Goal: Task Accomplishment & Management: Complete application form

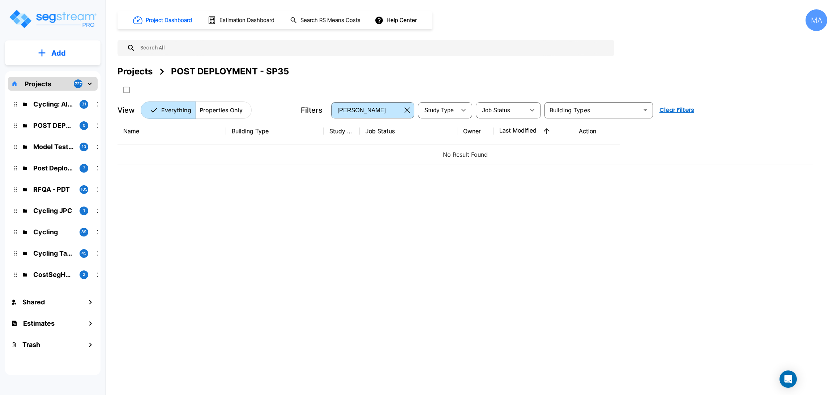
click at [38, 50] on button "Add" at bounding box center [52, 53] width 95 height 21
click at [69, 90] on p "Add Property" at bounding box center [57, 93] width 37 height 9
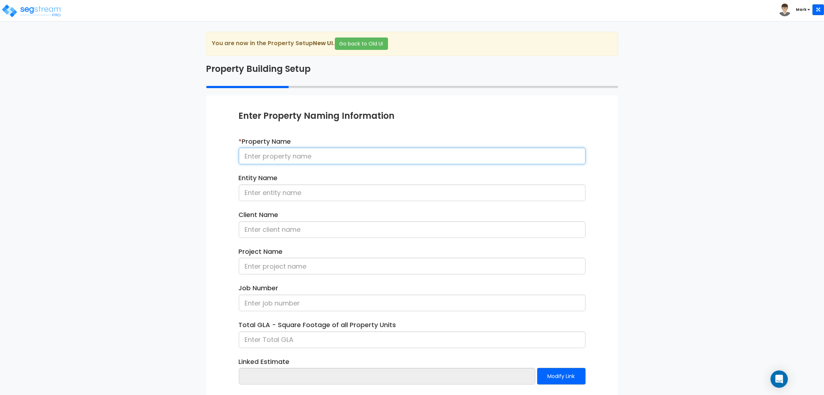
click at [287, 158] on input at bounding box center [412, 156] width 347 height 17
type input "[Post Dep - SP35] MFRes & SMFres Building - 082525"
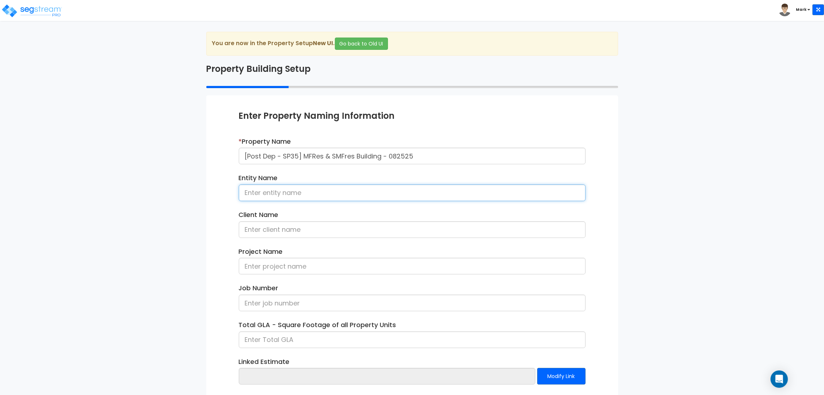
click at [307, 197] on input at bounding box center [412, 193] width 347 height 17
type input "Albuquerque Inc."
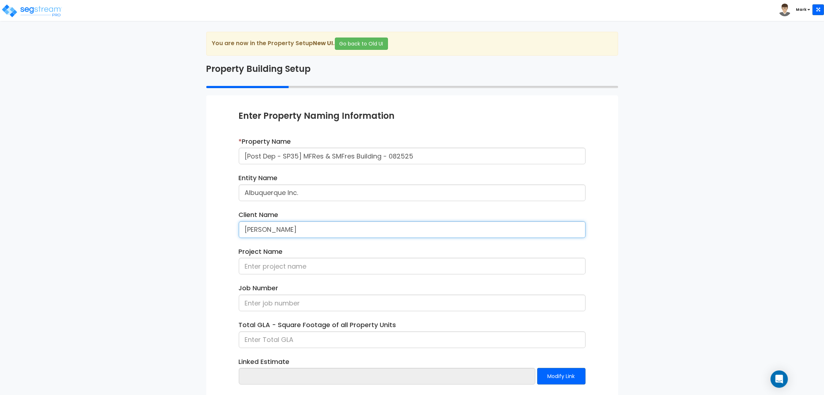
type input "[PERSON_NAME]"
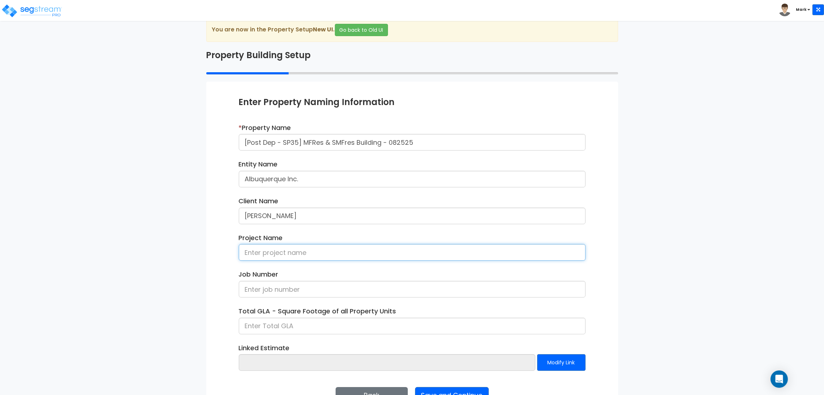
scroll to position [37, 0]
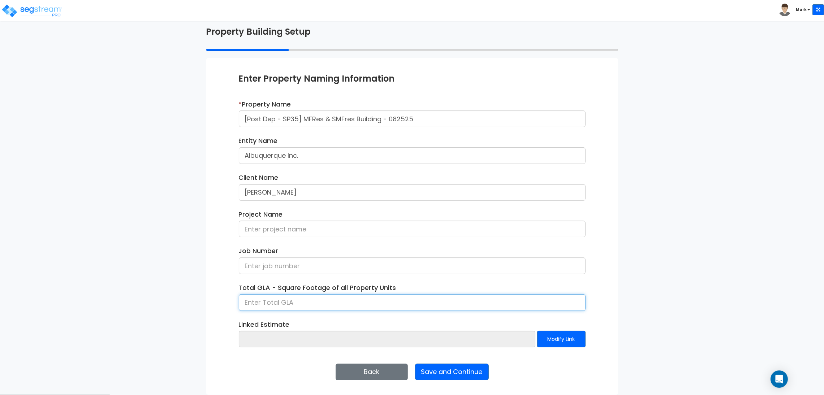
click at [276, 308] on input at bounding box center [412, 303] width 347 height 17
type input "30,000"
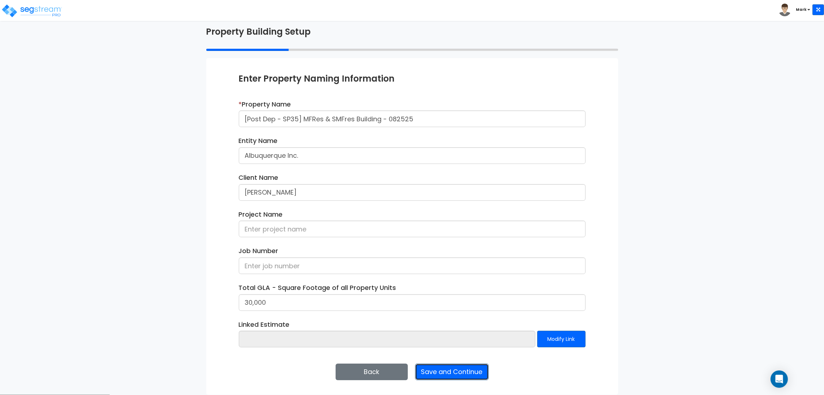
click at [472, 372] on button "Save and Continue" at bounding box center [452, 372] width 74 height 17
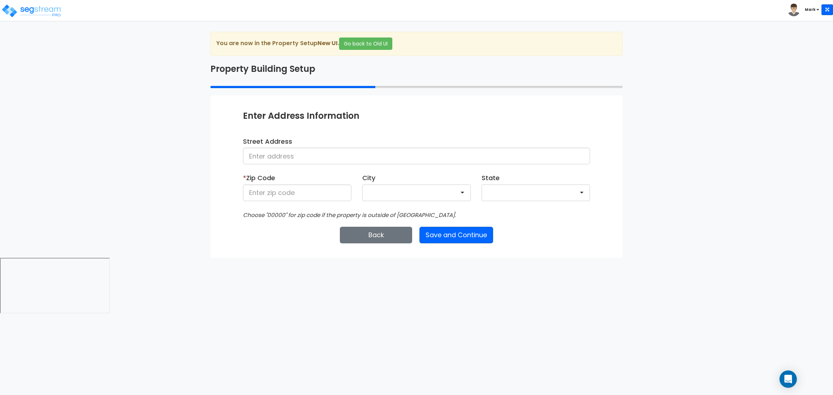
click at [332, 147] on div "Street Address" at bounding box center [416, 151] width 347 height 28
click at [330, 154] on input at bounding box center [416, 156] width 347 height 17
type input "[STREET_ADDRESS]"
click at [303, 190] on input at bounding box center [297, 193] width 108 height 17
type input "8"
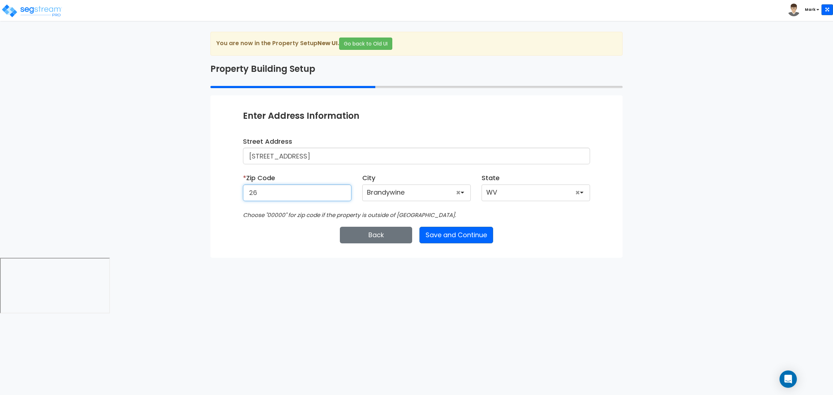
type input "2"
type input "28602"
click at [306, 315] on html "Toggle navigation Mark x" at bounding box center [416, 157] width 833 height 315
click at [454, 234] on button "Save and Continue" at bounding box center [456, 235] width 74 height 17
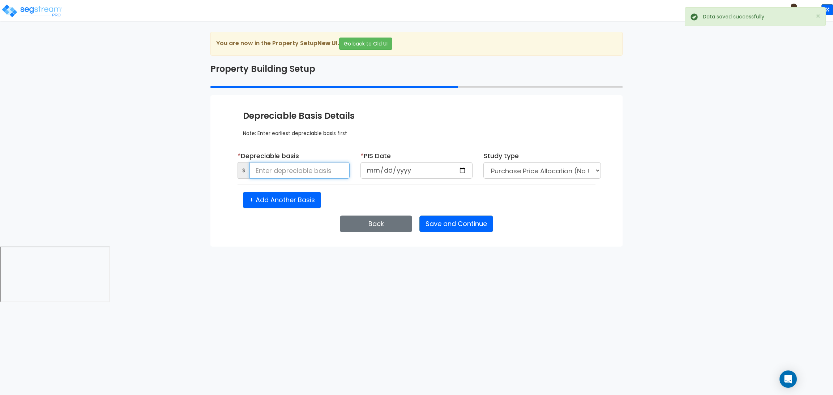
click at [273, 168] on input at bounding box center [299, 170] width 100 height 17
type input "1,000,000"
click at [464, 173] on input "date" at bounding box center [416, 170] width 112 height 17
type input "[DATE]"
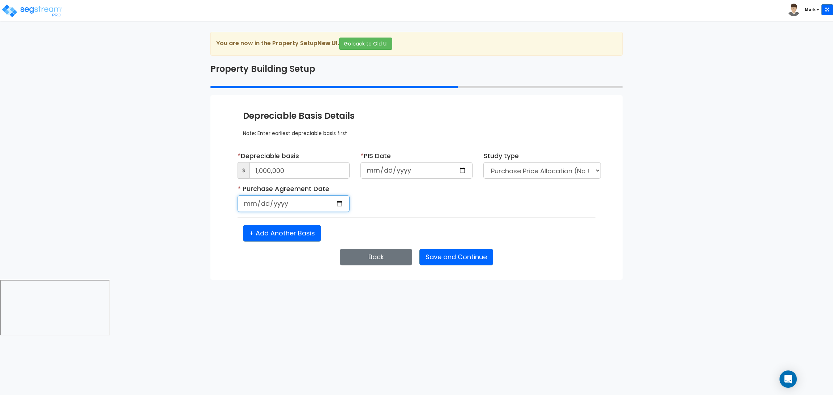
click at [344, 205] on input "date" at bounding box center [293, 204] width 112 height 17
click at [332, 205] on input "date" at bounding box center [293, 204] width 112 height 17
click at [339, 205] on input "date" at bounding box center [293, 204] width 112 height 17
type input "[DATE]"
click at [450, 254] on button "Save and Continue" at bounding box center [456, 257] width 74 height 17
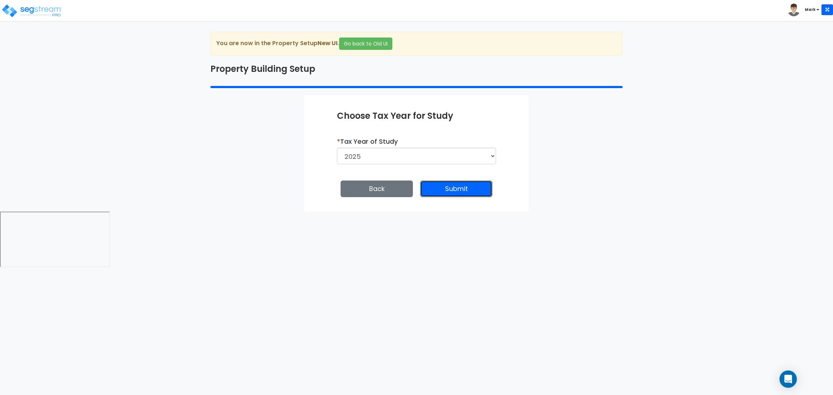
click at [476, 189] on button "Submit" at bounding box center [456, 189] width 72 height 17
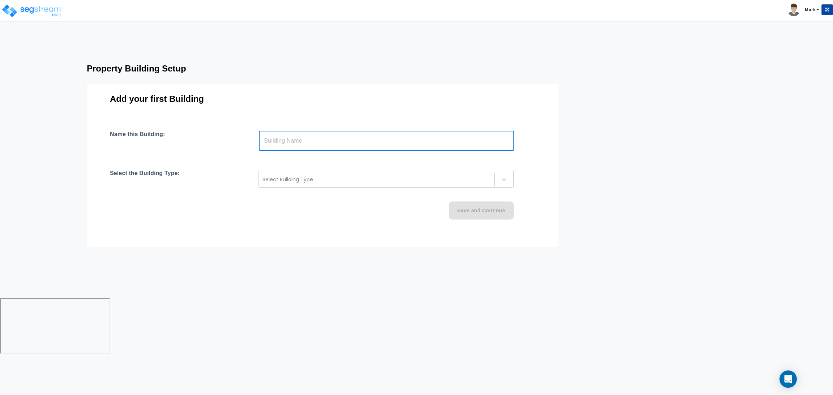
click at [340, 148] on input "text" at bounding box center [386, 141] width 255 height 20
type input "Building"
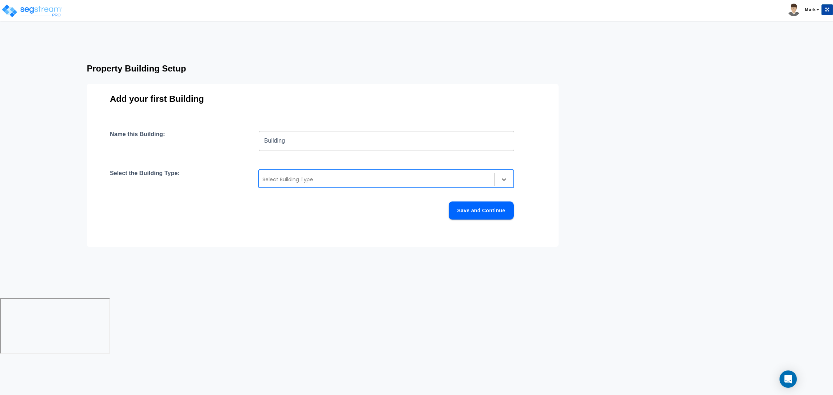
click at [321, 178] on div at bounding box center [376, 179] width 228 height 9
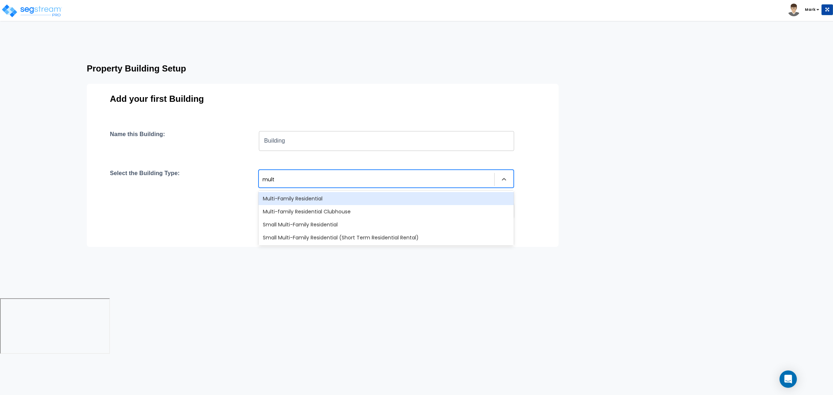
type input "multi"
click at [325, 193] on div "Multi-Family Residential" at bounding box center [385, 198] width 255 height 13
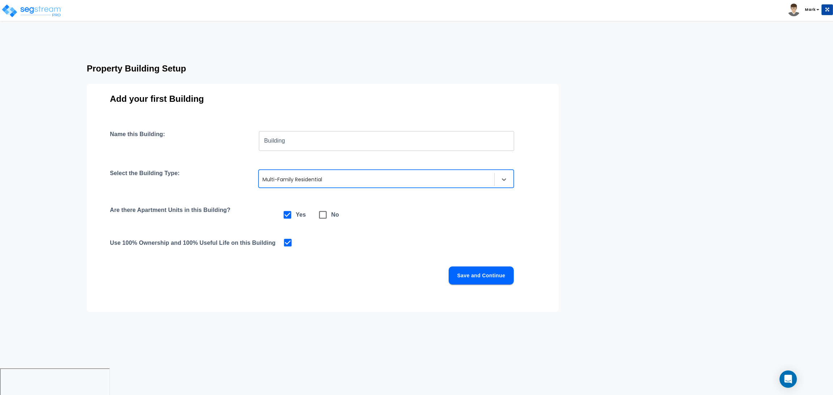
click at [490, 275] on button "Save and Continue" at bounding box center [480, 276] width 65 height 18
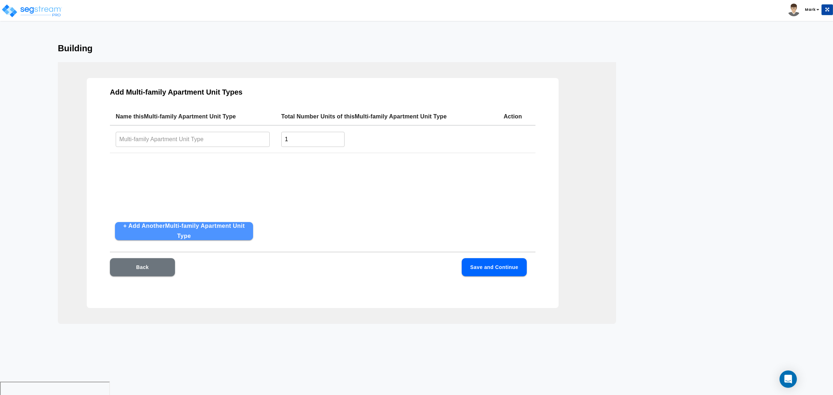
click at [157, 229] on button "+ Add Another Multi-family Apartment Unit Type" at bounding box center [184, 231] width 138 height 18
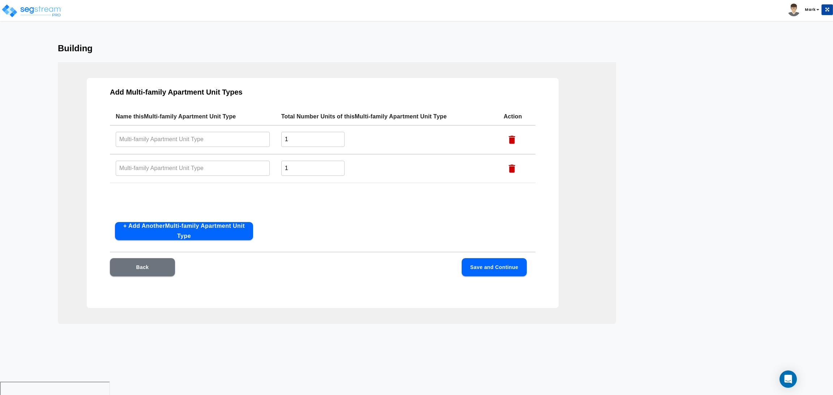
click at [157, 229] on button "+ Add Another Multi-family Apartment Unit Type" at bounding box center [184, 231] width 138 height 18
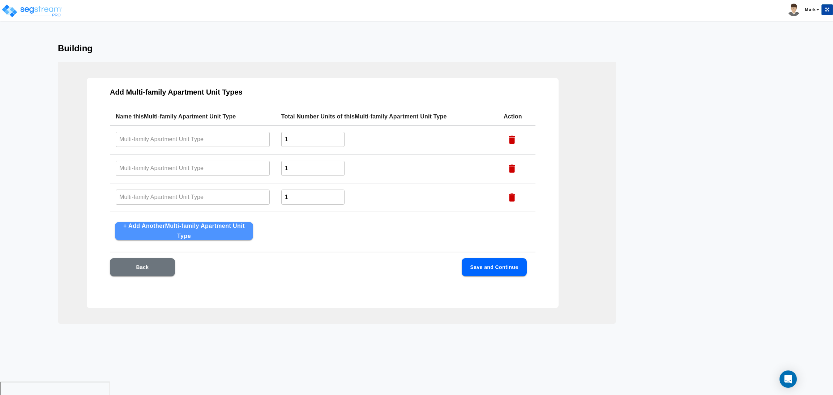
click at [157, 229] on button "+ Add Another Multi-family Apartment Unit Type" at bounding box center [184, 231] width 138 height 18
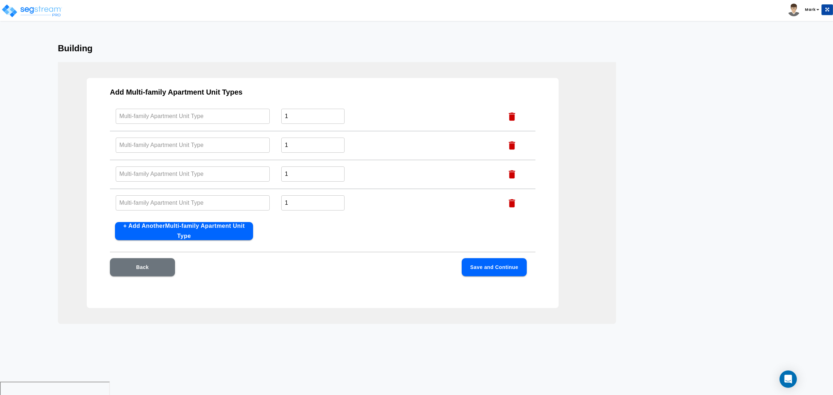
click at [239, 123] on input "text" at bounding box center [193, 116] width 154 height 16
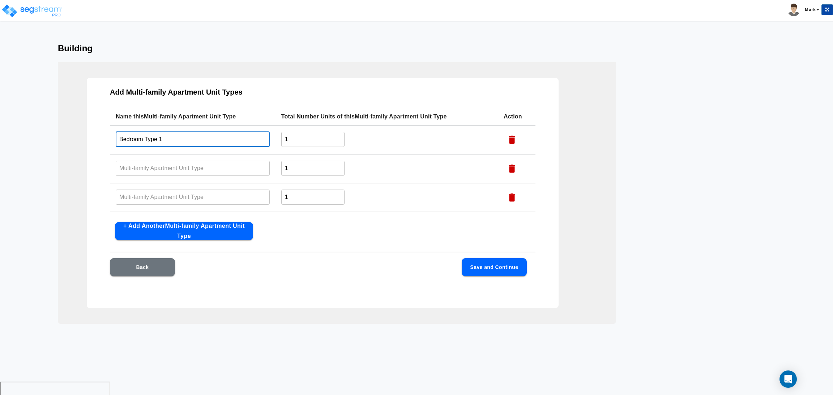
drag, startPoint x: 239, startPoint y: 123, endPoint x: 112, endPoint y: 115, distance: 127.5
click at [112, 115] on table "Name this Multi-family Apartment Unit Type Total Number Units of this Multi-fam…" at bounding box center [322, 174] width 425 height 133
type input "Bedroom Type 1"
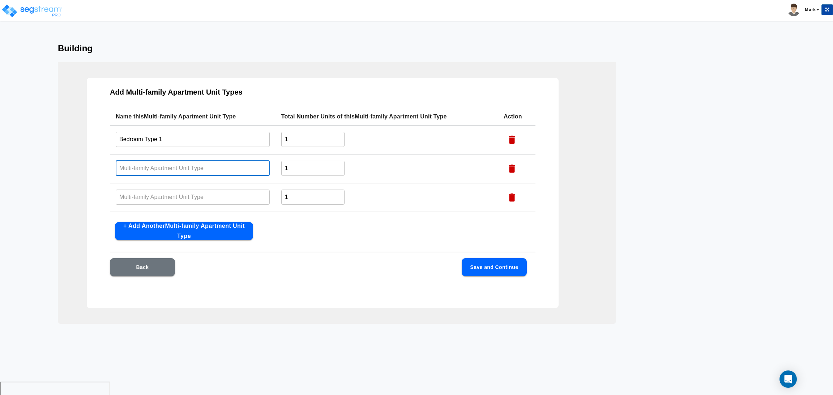
click at [134, 172] on input "text" at bounding box center [193, 168] width 154 height 16
paste input "Bedroom Type 1"
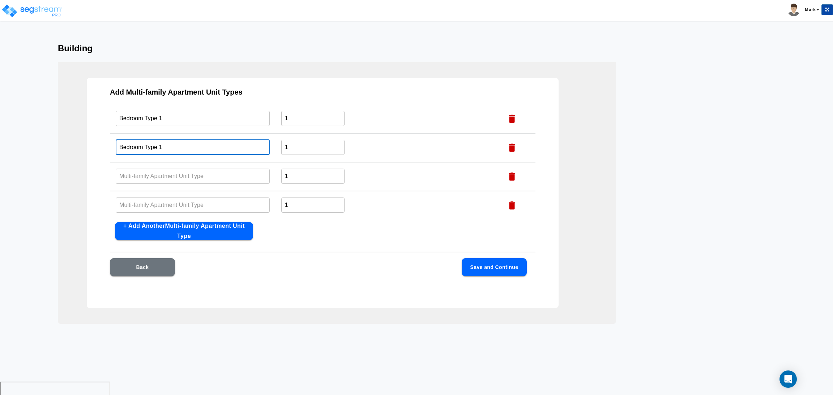
scroll to position [23, 0]
type input "Bedroom Type 1"
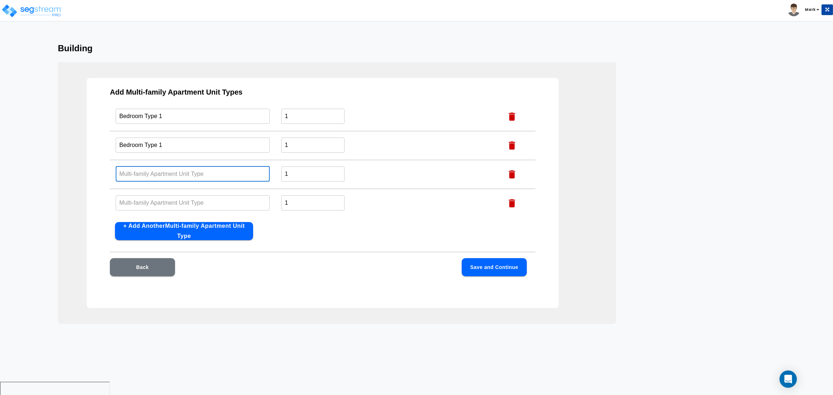
click at [135, 171] on input "text" at bounding box center [193, 174] width 154 height 16
paste input "Bedroom Type 1"
type input "Bedroom Type 1"
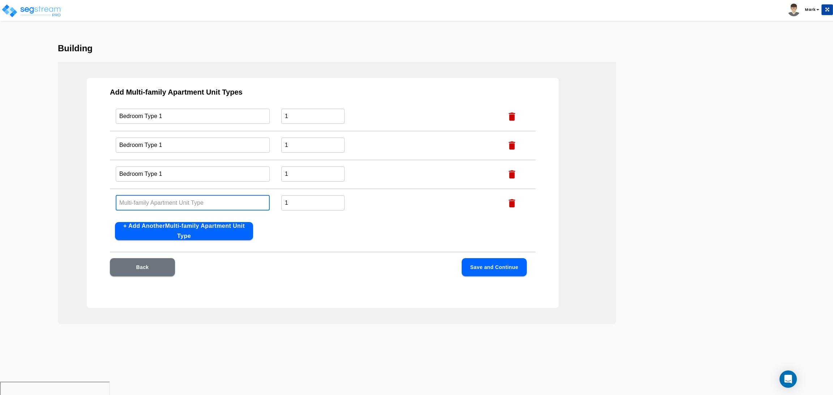
click at [135, 200] on input "text" at bounding box center [193, 203] width 154 height 16
paste input "Bedroom Type 1"
type input "Bedroom Type 1"
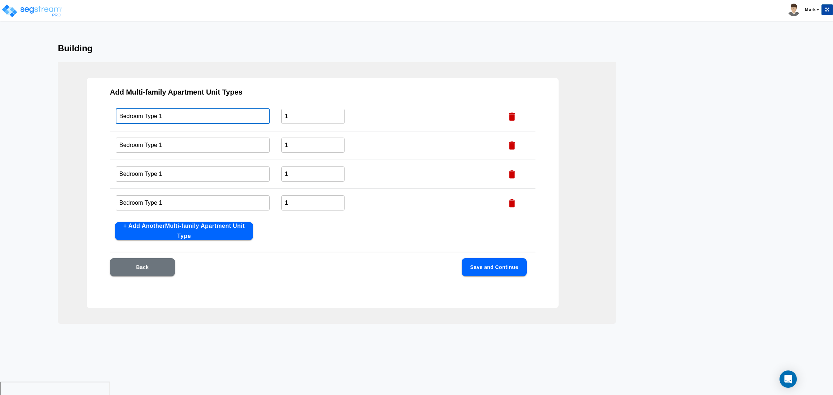
drag, startPoint x: 163, startPoint y: 118, endPoint x: 177, endPoint y: 107, distance: 18.0
click at [160, 116] on input "Bedroom Type 1" at bounding box center [193, 116] width 154 height 16
click at [159, 144] on input "Bedroom Type 1" at bounding box center [193, 145] width 154 height 16
type input "Bedroom Type 2"
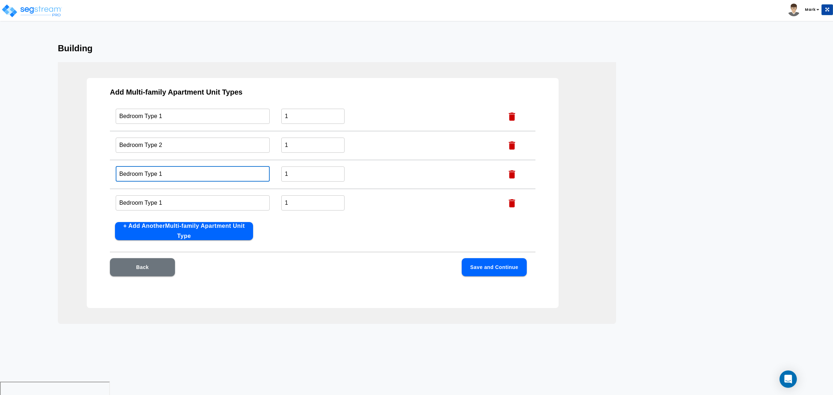
drag, startPoint x: 163, startPoint y: 169, endPoint x: 160, endPoint y: 170, distance: 3.8
click at [160, 170] on input "Bedroom Type 1" at bounding box center [193, 174] width 154 height 16
type input "Bedroom Type 3"
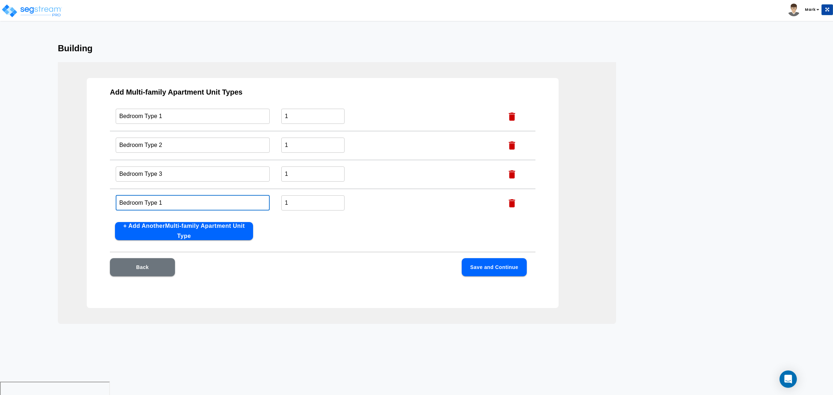
drag, startPoint x: 162, startPoint y: 206, endPoint x: 160, endPoint y: 202, distance: 4.4
click at [160, 202] on input "Bedroom Type 1" at bounding box center [193, 203] width 154 height 16
type input "Bedroom Type 4"
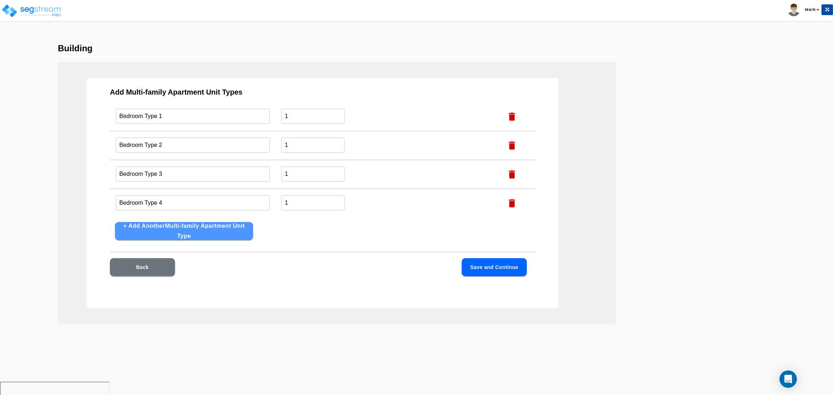
click at [172, 226] on button "+ Add Another Multi-family Apartment Unit Type" at bounding box center [184, 231] width 138 height 18
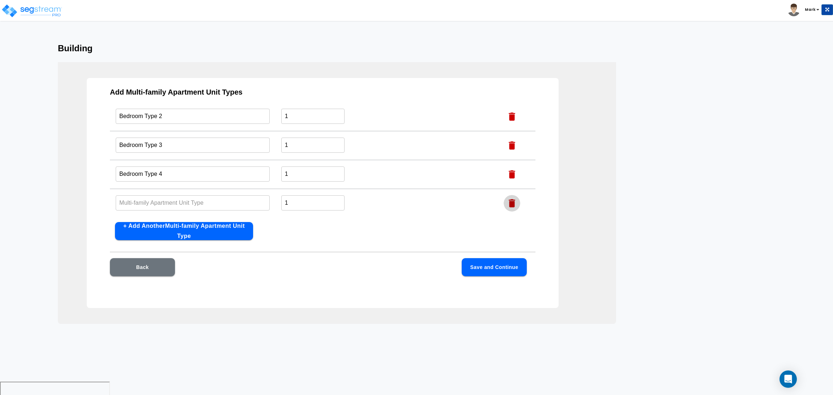
click at [508, 200] on icon "button" at bounding box center [511, 203] width 7 height 8
click at [480, 271] on button "Save and Continue" at bounding box center [493, 267] width 65 height 18
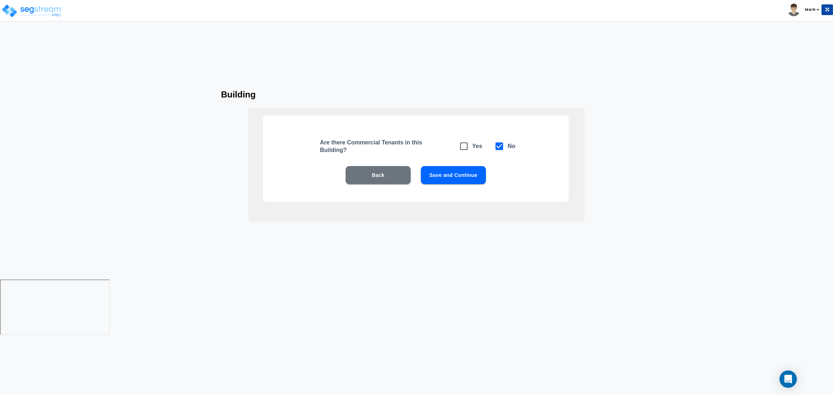
click at [463, 147] on icon at bounding box center [464, 146] width 10 height 10
checkbox input "true"
checkbox input "false"
click at [461, 176] on button "Save and Continue" at bounding box center [453, 175] width 65 height 18
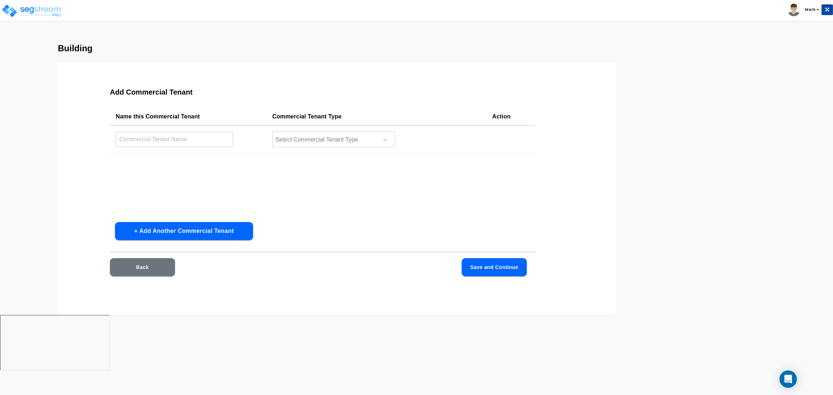
click at [174, 229] on button "+ Add Another Commercial Tenant" at bounding box center [184, 231] width 138 height 18
click at [188, 115] on input "text" at bounding box center [174, 116] width 117 height 16
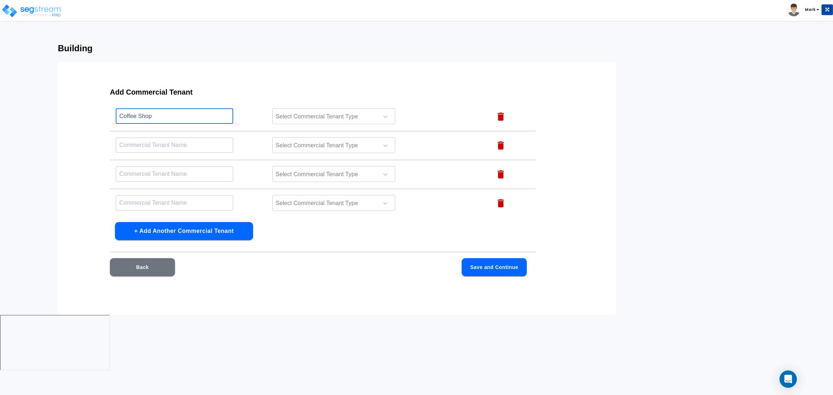
type input "Coffee Shop"
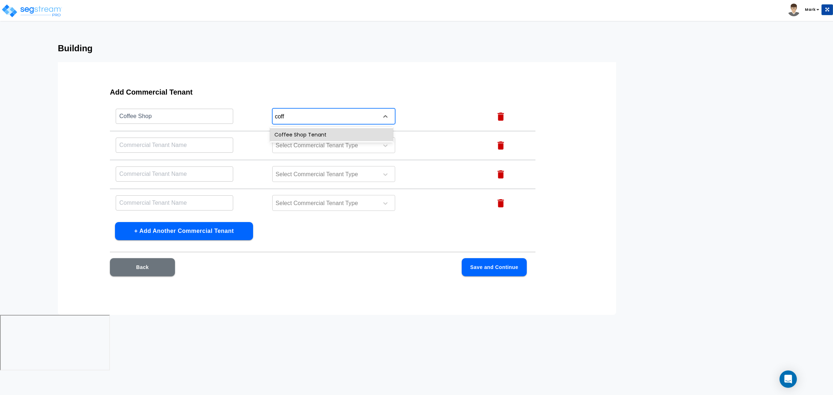
type input "coffe"
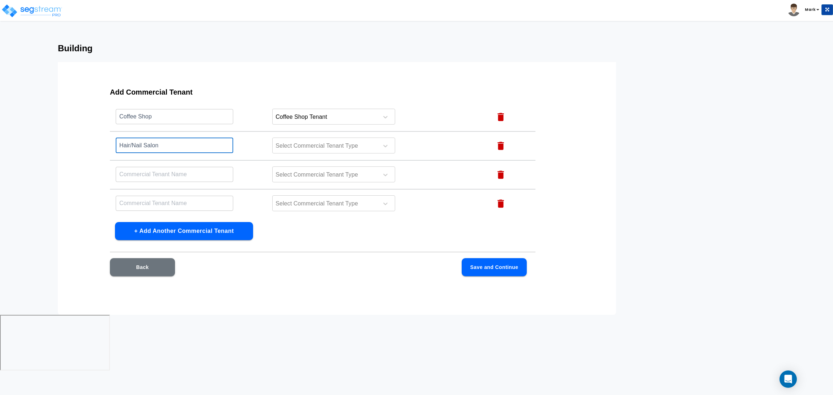
type input "Hair/Nail Salon"
click at [351, 147] on div at bounding box center [324, 146] width 99 height 10
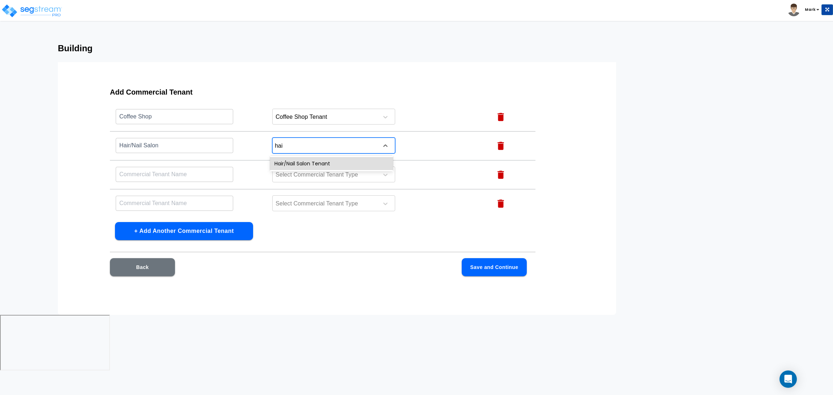
type input "hair"
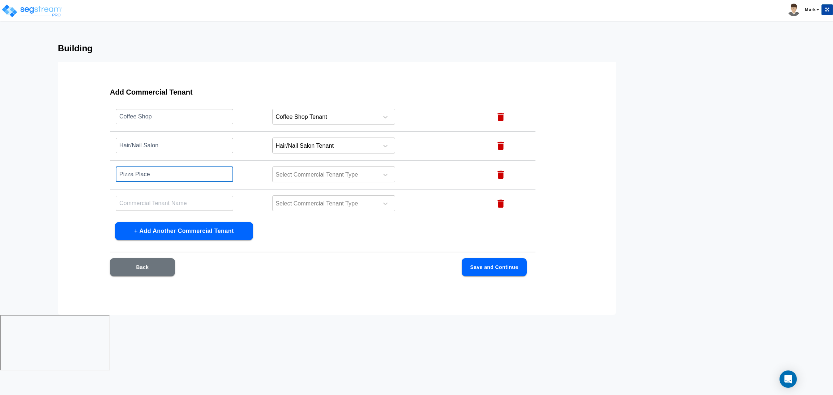
type input "Pizza Place"
type input "["
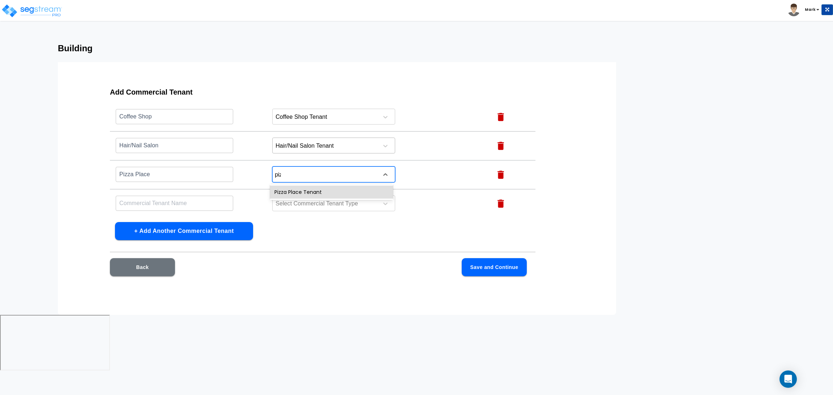
type input "pizza"
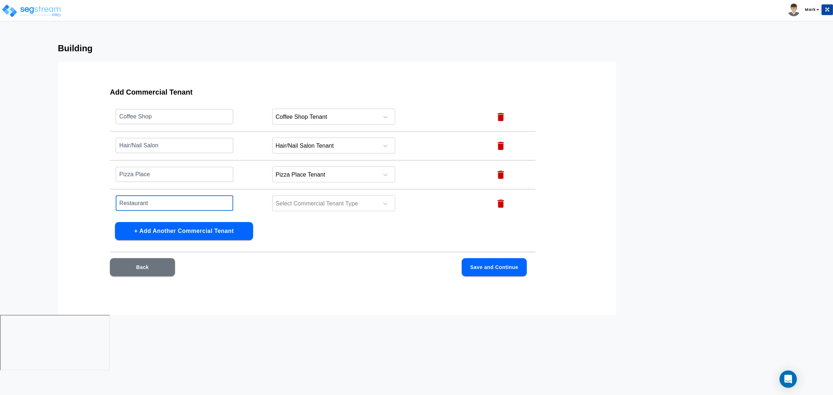
type input "Restaurant"
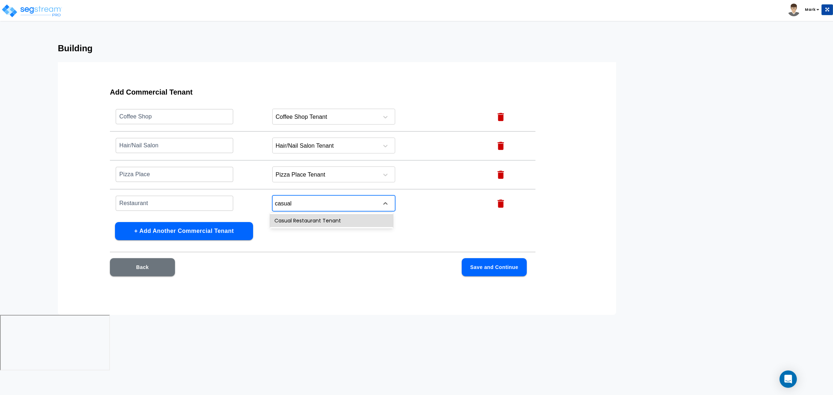
type input "casual"
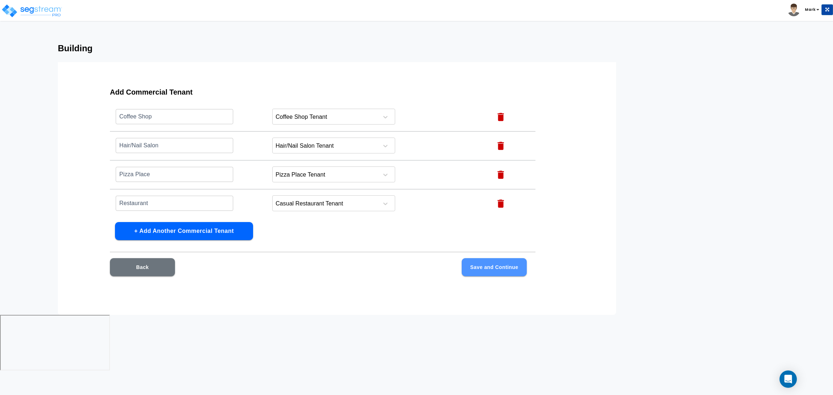
click at [490, 263] on button "Save and Continue" at bounding box center [493, 267] width 65 height 18
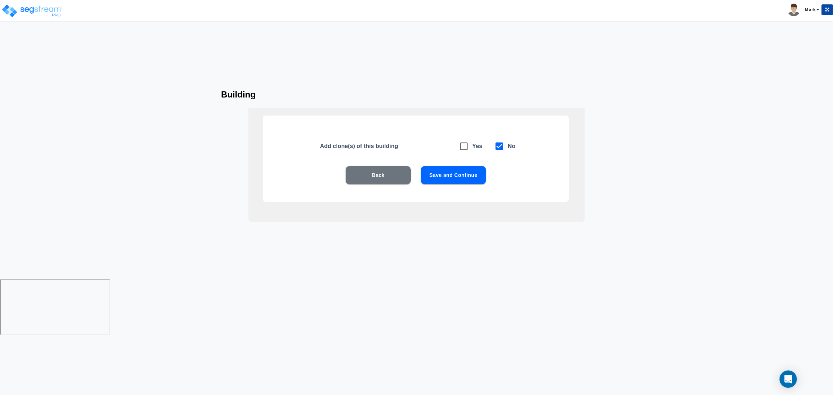
click at [450, 179] on button "Save and Continue" at bounding box center [453, 175] width 65 height 18
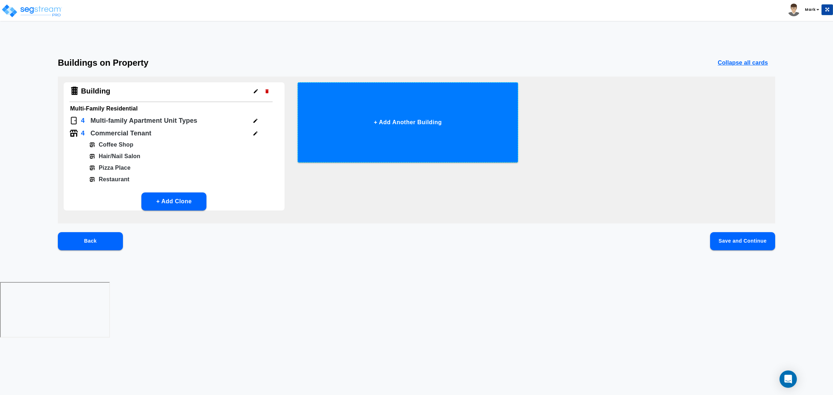
click at [437, 140] on button "+ Add Another Building" at bounding box center [407, 122] width 221 height 80
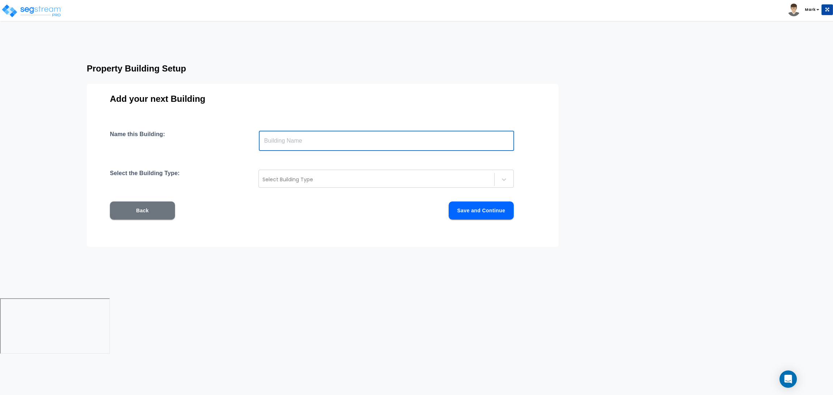
click at [362, 135] on input "text" at bounding box center [386, 141] width 255 height 20
click at [296, 141] on input "text" at bounding box center [386, 141] width 255 height 20
type input "MFRes Building 2"
click at [329, 178] on div at bounding box center [376, 179] width 228 height 9
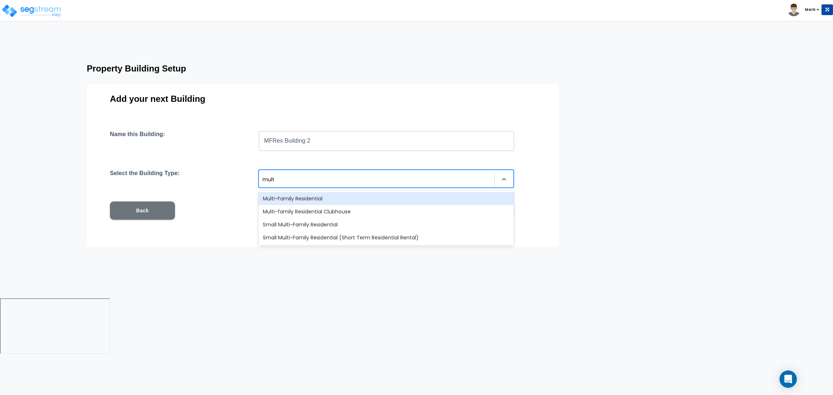
type input "multi"
click at [326, 197] on div "Multi-Family Residential" at bounding box center [385, 198] width 255 height 13
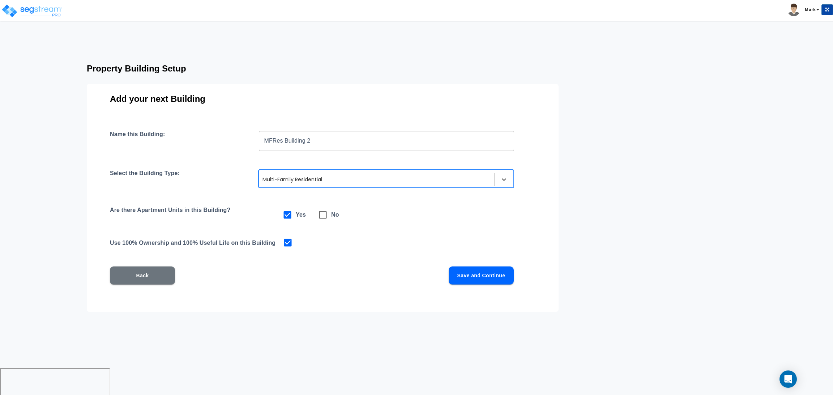
click at [481, 275] on button "Save and Continue" at bounding box center [480, 276] width 65 height 18
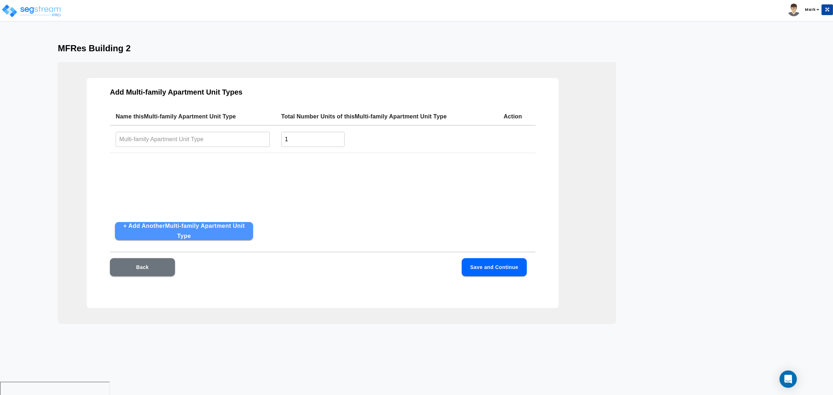
click at [175, 232] on button "+ Add Another Multi-family Apartment Unit Type" at bounding box center [184, 231] width 138 height 18
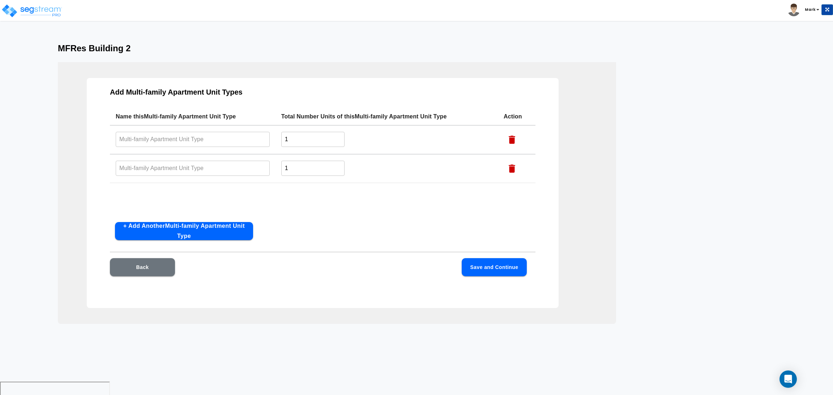
click at [175, 232] on button "+ Add Another Multi-family Apartment Unit Type" at bounding box center [184, 231] width 138 height 18
click at [177, 134] on input "text" at bounding box center [193, 140] width 154 height 16
drag, startPoint x: 176, startPoint y: 134, endPoint x: 94, endPoint y: 140, distance: 82.2
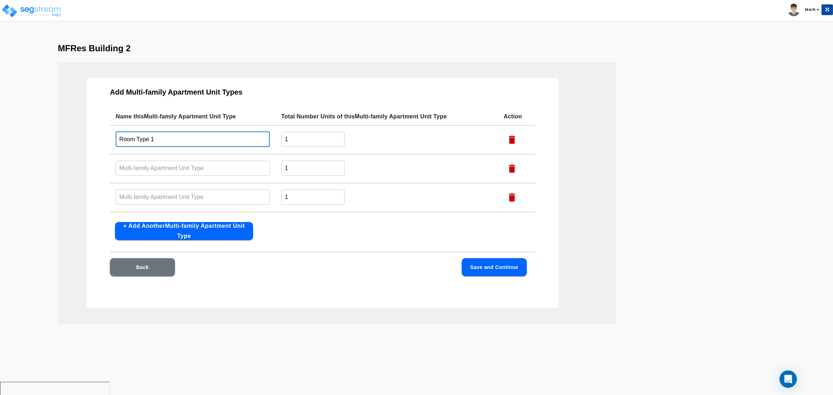
click at [94, 140] on div "Add Multi-family Apartment Unit Types Name this Multi-family Apartment Unit Typ…" at bounding box center [323, 193] width 472 height 230
type input "Room Type 1"
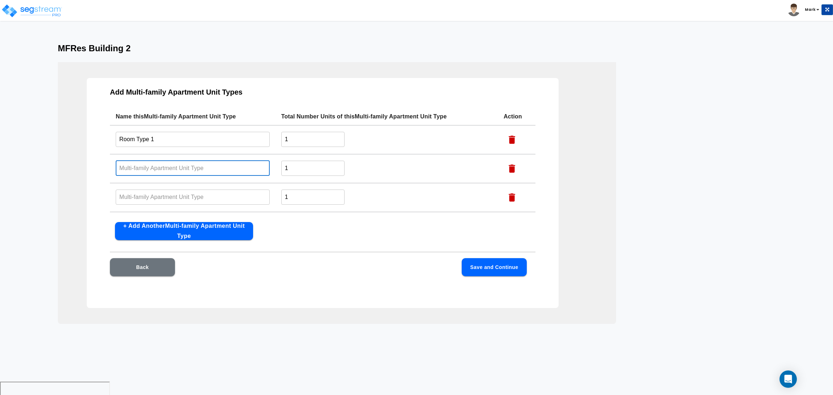
click at [129, 167] on input "text" at bounding box center [193, 168] width 154 height 16
paste input "Room Type 1"
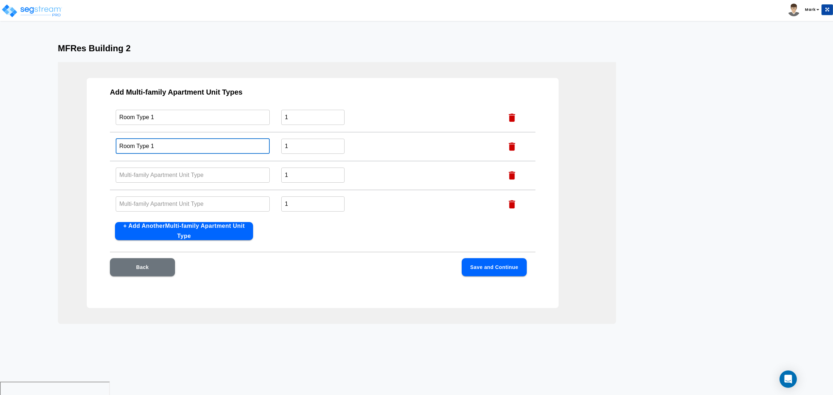
scroll to position [23, 0]
type input "Room Type 1"
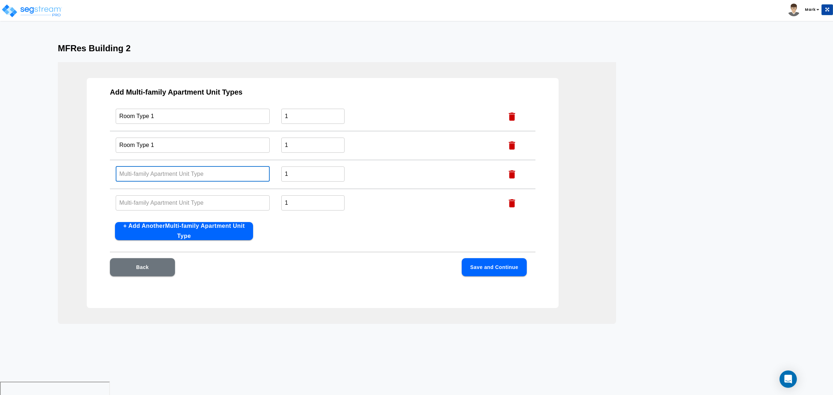
click at [138, 167] on input "text" at bounding box center [193, 174] width 154 height 16
paste input "Room Type 1"
type input "Room Type 1"
click at [141, 200] on input "text" at bounding box center [193, 203] width 154 height 16
paste input "Room Type 1"
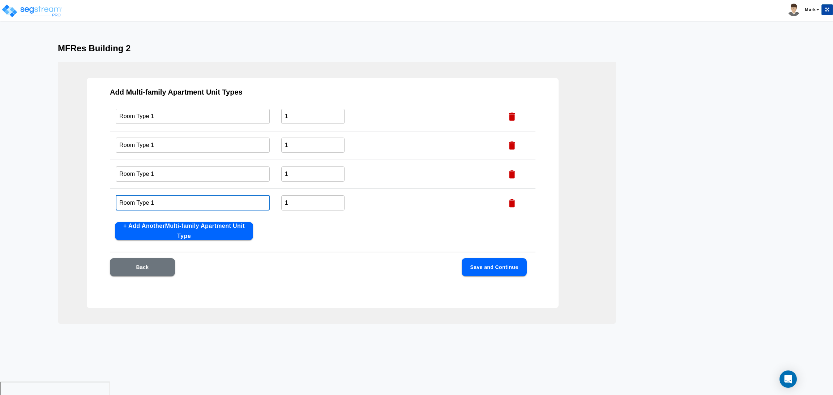
type input "Room Type 1"
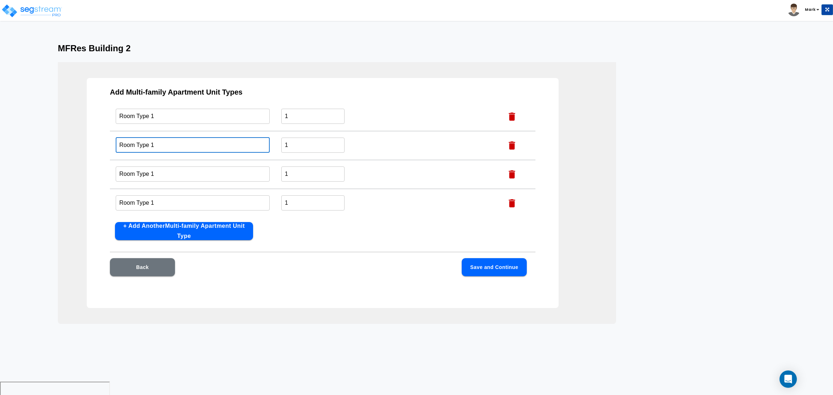
click at [152, 143] on input "Room Type 1" at bounding box center [193, 145] width 154 height 16
type input "Room Type 2"
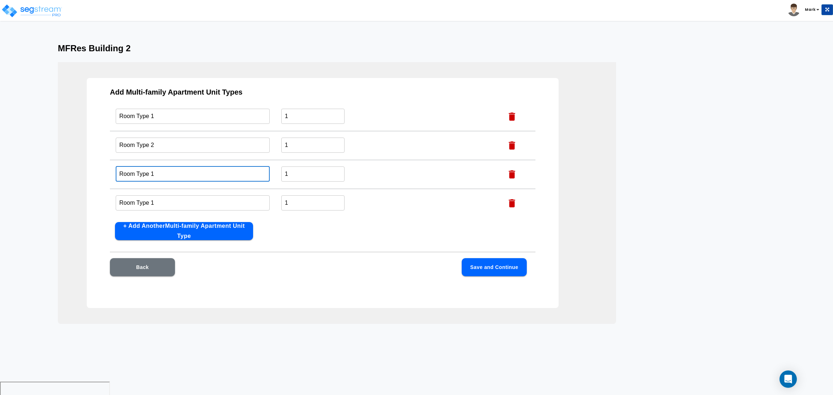
click at [152, 173] on input "Room Type 1" at bounding box center [193, 174] width 154 height 16
type input "Room Type 3"
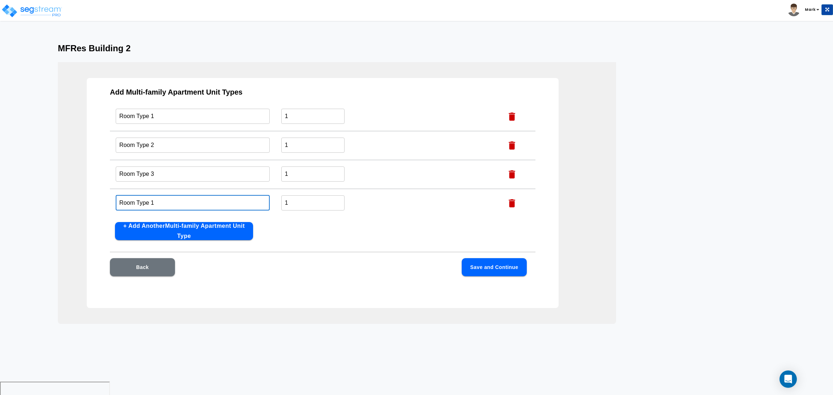
drag, startPoint x: 157, startPoint y: 200, endPoint x: 150, endPoint y: 199, distance: 6.9
click at [150, 199] on input "Room Type 1" at bounding box center [193, 203] width 154 height 16
type input "Room Type 4"
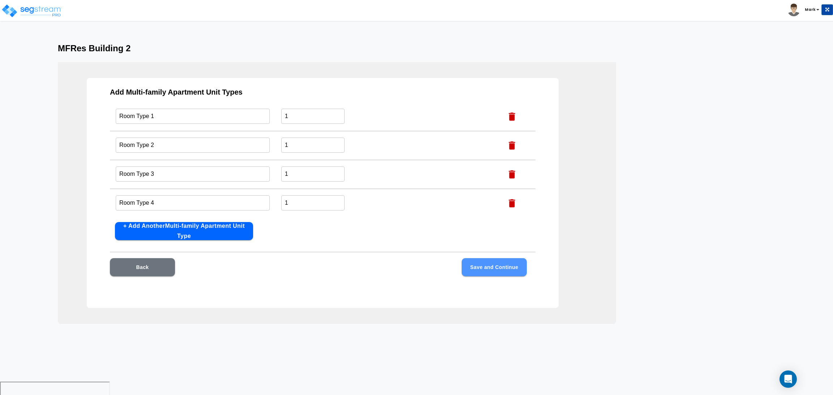
click at [521, 272] on button "Save and Continue" at bounding box center [493, 267] width 65 height 18
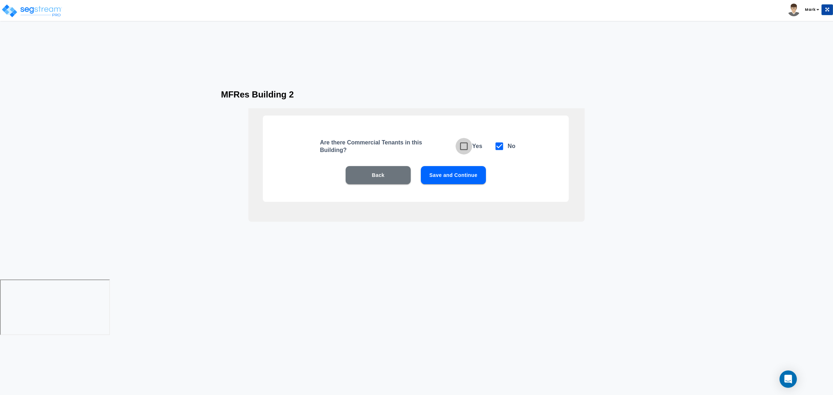
click at [469, 150] on span at bounding box center [463, 146] width 17 height 17
checkbox input "true"
checkbox input "false"
click at [469, 174] on button "Save and Continue" at bounding box center [453, 175] width 65 height 18
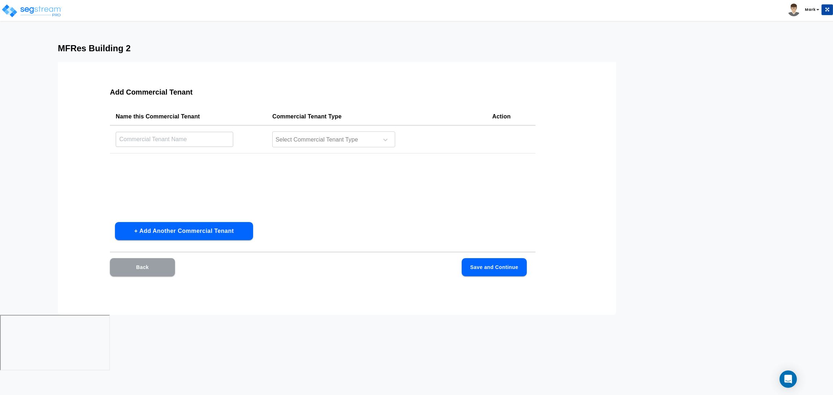
click at [155, 270] on button "Back" at bounding box center [142, 267] width 65 height 18
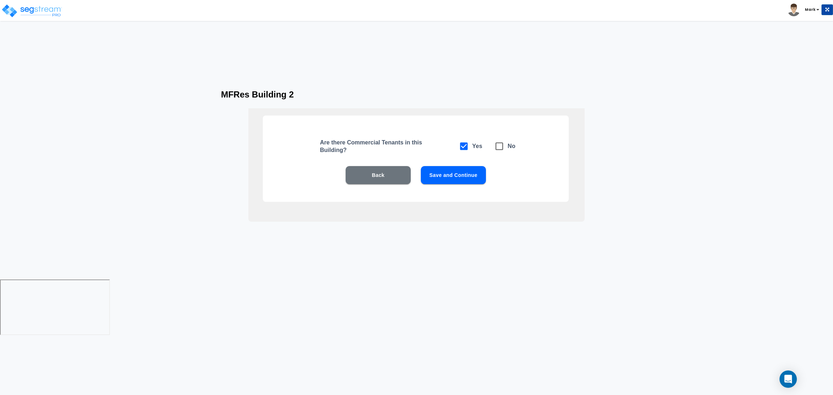
click at [502, 143] on icon at bounding box center [499, 147] width 8 height 8
checkbox input "false"
checkbox input "true"
click at [477, 180] on button "Save and Continue" at bounding box center [453, 175] width 65 height 18
click at [476, 180] on button "Save and Continue" at bounding box center [453, 175] width 65 height 18
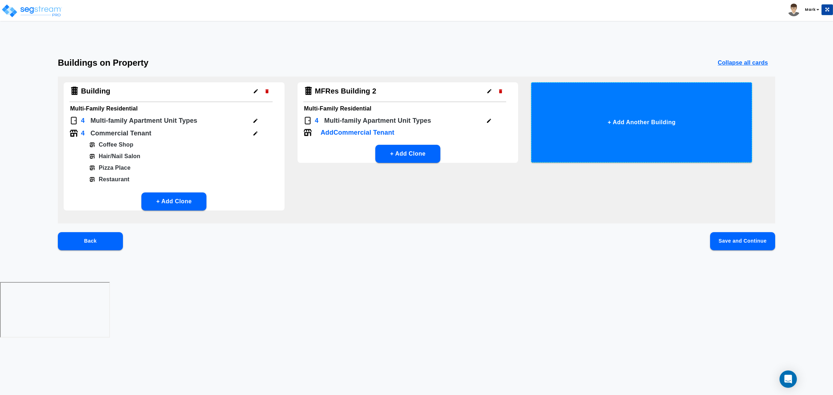
click at [605, 118] on button "+ Add Another Building" at bounding box center [641, 122] width 221 height 80
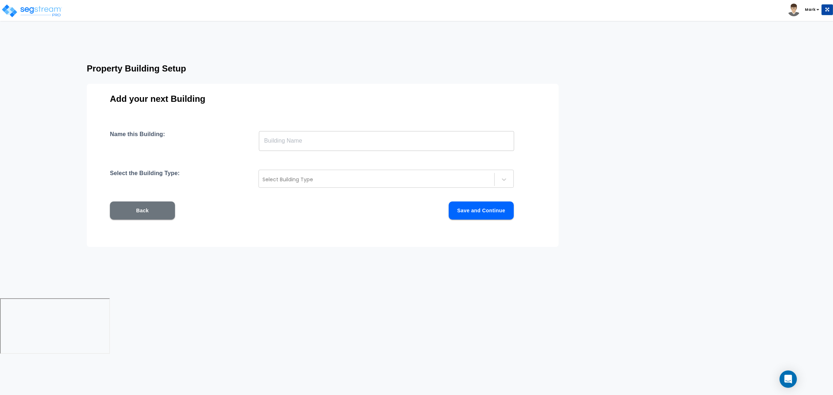
click at [342, 131] on input "text" at bounding box center [386, 141] width 255 height 20
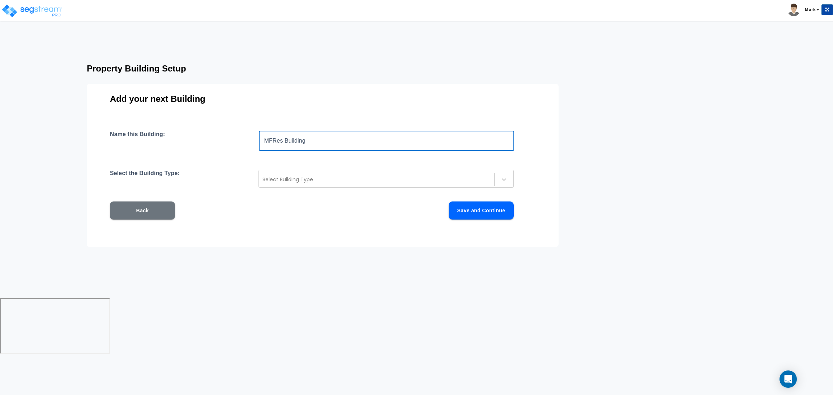
click at [295, 141] on input "MFRes Building" at bounding box center [386, 141] width 255 height 20
click at [365, 143] on input "MFRes Building" at bounding box center [386, 141] width 255 height 20
type input "MFRes Building 3"
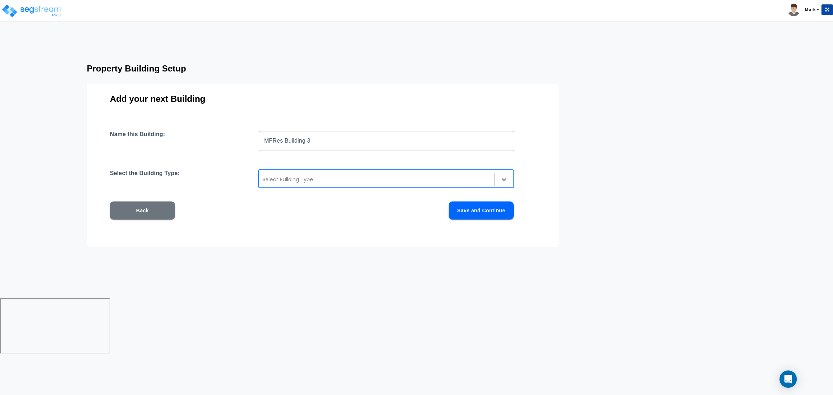
click at [331, 186] on div "Select Building Type" at bounding box center [385, 179] width 255 height 18
type input "multi"
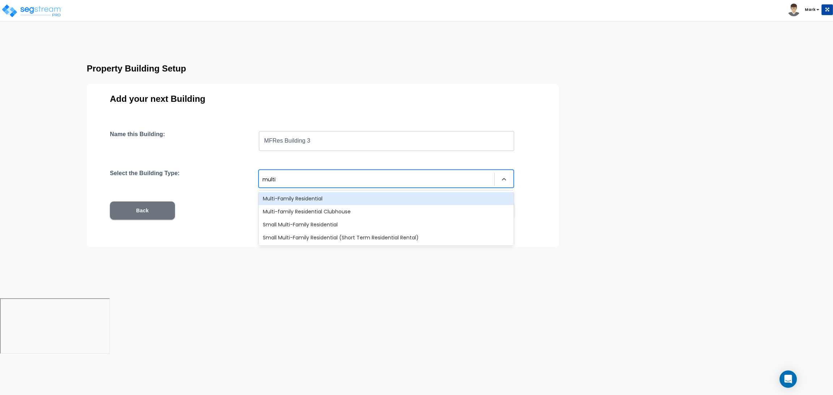
click at [317, 198] on div "Multi-Family Residential" at bounding box center [385, 198] width 255 height 13
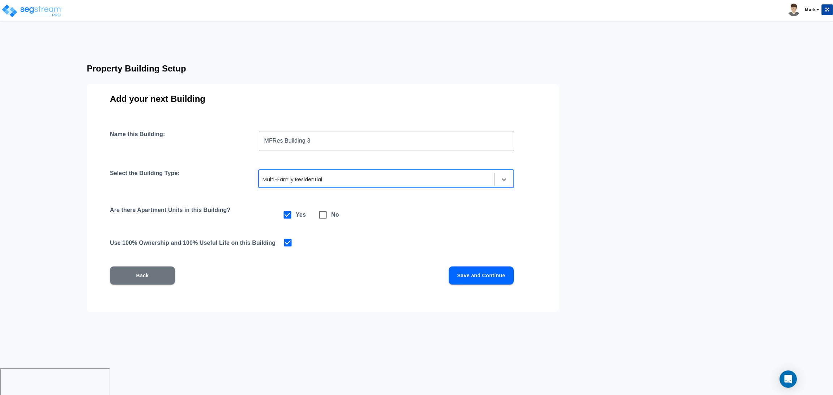
click at [477, 274] on button "Save and Continue" at bounding box center [480, 276] width 65 height 18
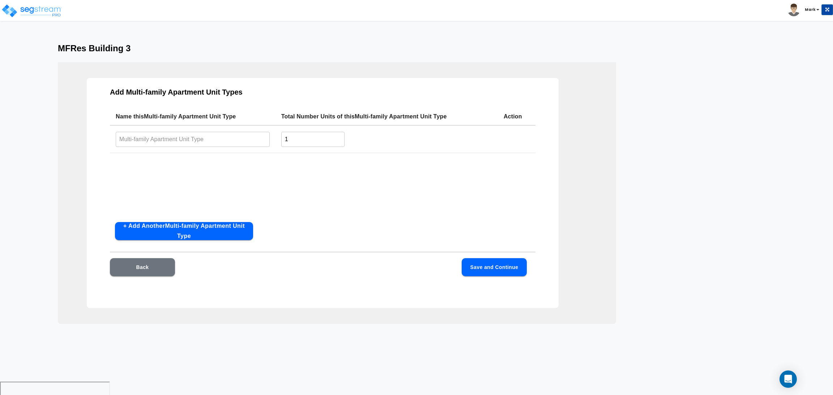
click at [163, 228] on button "+ Add Another Multi-family Apartment Unit Type" at bounding box center [184, 231] width 138 height 18
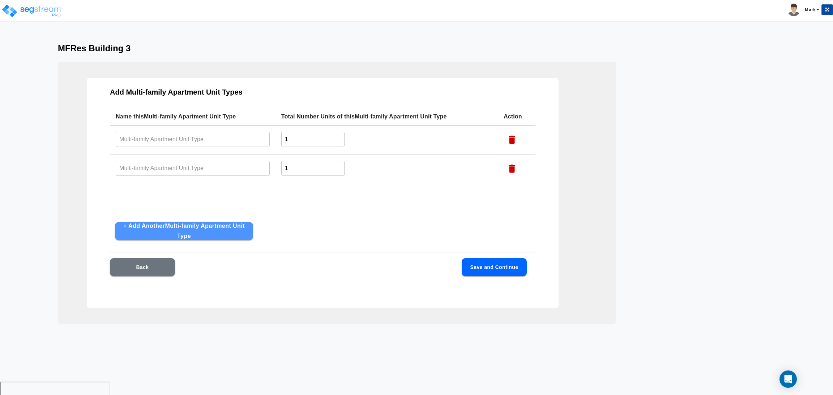
click at [163, 228] on button "+ Add Another Multi-family Apartment Unit Type" at bounding box center [184, 231] width 138 height 18
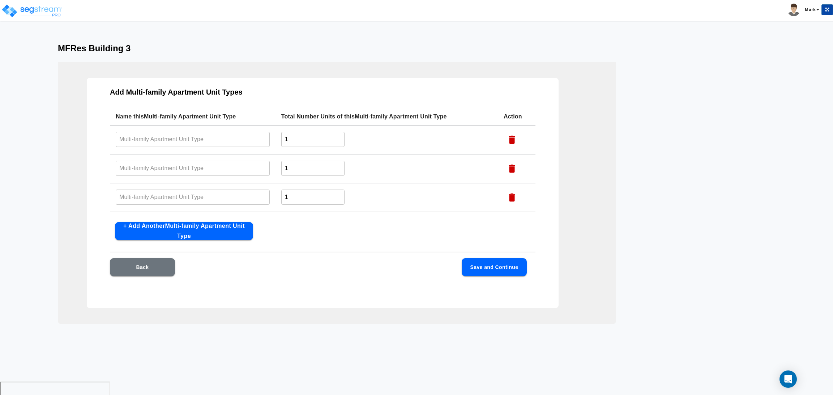
click at [163, 228] on button "+ Add Another Multi-family Apartment Unit Type" at bounding box center [184, 231] width 138 height 18
click at [232, 132] on input "text" at bounding box center [193, 140] width 154 height 16
drag, startPoint x: 201, startPoint y: 140, endPoint x: 171, endPoint y: 110, distance: 41.9
click at [96, 135] on div "Add Multi-family Apartment Unit Types Name this Multi-family Apartment Unit Typ…" at bounding box center [323, 193] width 472 height 230
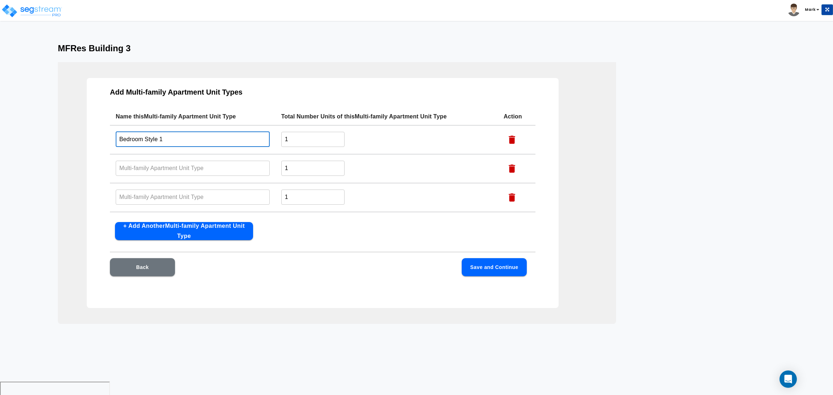
type input "Bedroom Style 1"
click at [189, 161] on input "text" at bounding box center [193, 168] width 154 height 16
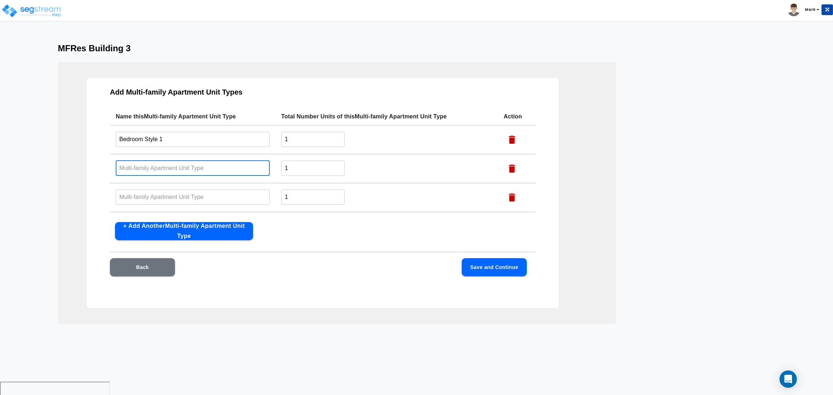
paste input "Bedroom Style 1"
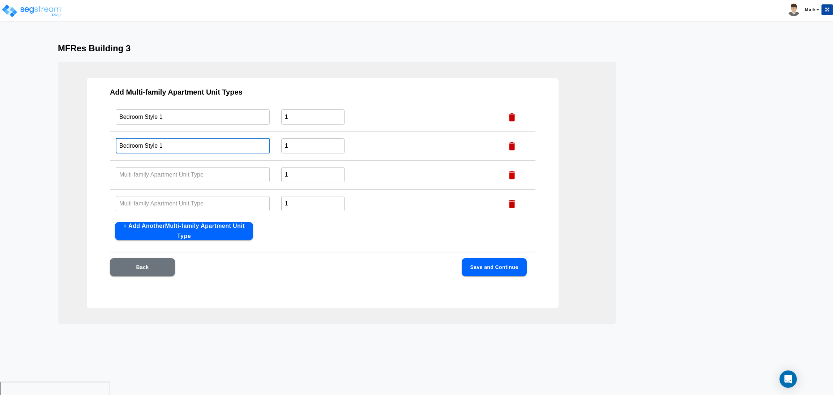
scroll to position [23, 0]
type input "Bedroom Style 1"
click at [166, 164] on td "​" at bounding box center [193, 174] width 166 height 29
click at [157, 172] on input "text" at bounding box center [193, 174] width 154 height 16
paste input "Bedroom Style 1"
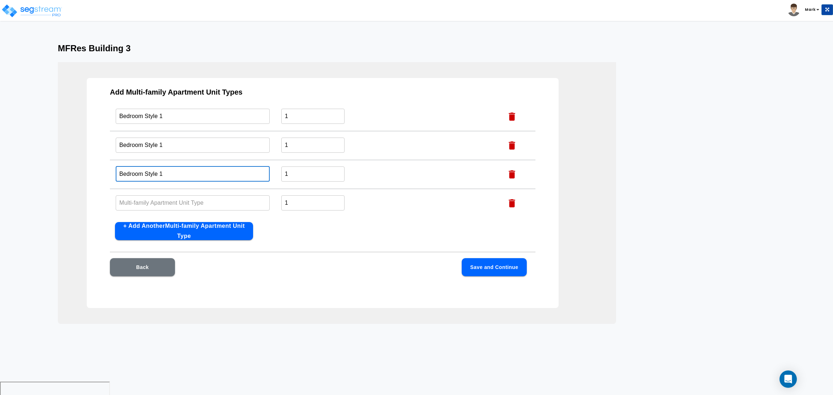
type input "Bedroom Style 1"
click at [133, 203] on input "text" at bounding box center [193, 203] width 154 height 16
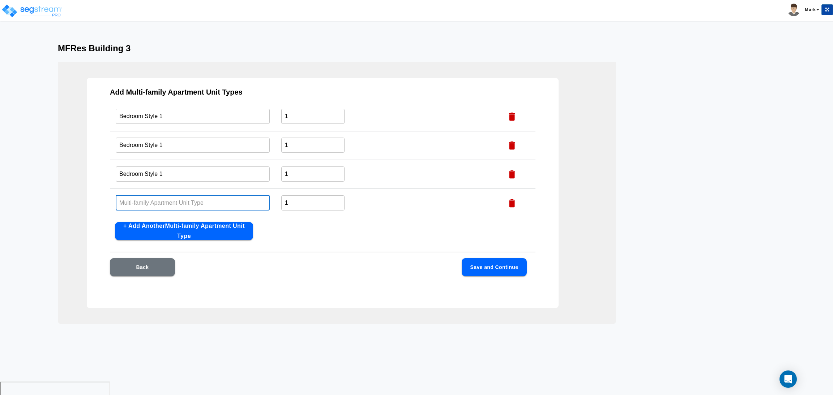
paste input "Bedroom Style 1"
type input "Bedroom Style 1"
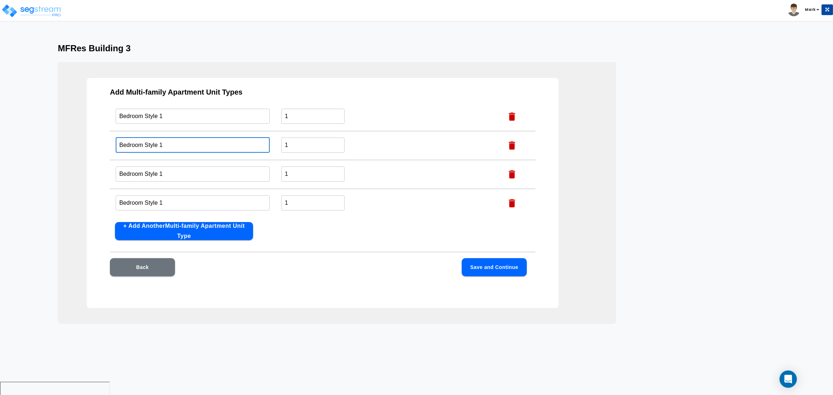
drag, startPoint x: 165, startPoint y: 151, endPoint x: 158, endPoint y: 147, distance: 7.9
click at [158, 147] on input "Bedroom Style 1" at bounding box center [193, 145] width 154 height 16
click at [159, 147] on input "Bedroom Style2" at bounding box center [193, 145] width 154 height 16
type input "Bedroom Style 2"
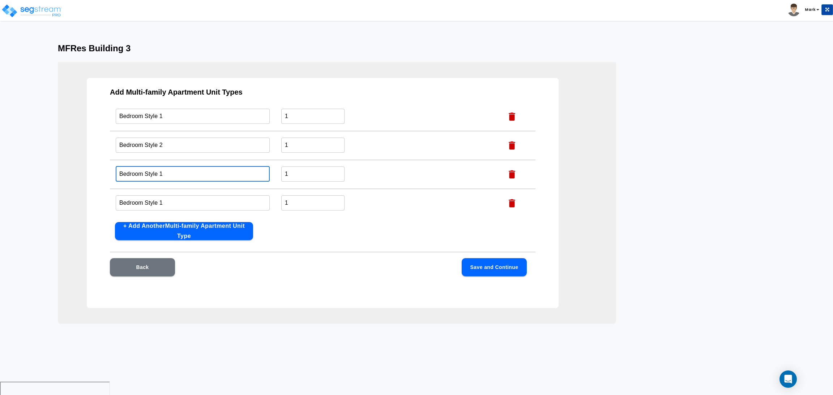
drag, startPoint x: 162, startPoint y: 175, endPoint x: 159, endPoint y: 169, distance: 6.5
click at [160, 171] on input "Bedroom Style 1" at bounding box center [193, 174] width 154 height 16
type input "Bedroom Style 3"
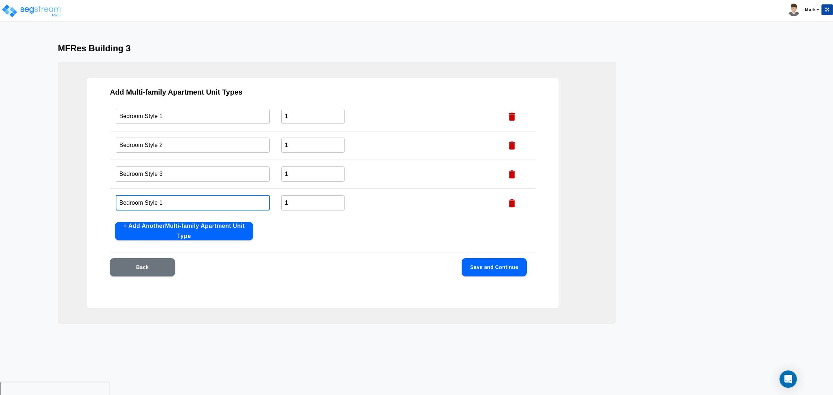
drag, startPoint x: 164, startPoint y: 202, endPoint x: 250, endPoint y: 172, distance: 91.2
click at [160, 200] on input "Bedroom Style 1" at bounding box center [193, 203] width 154 height 16
type input "Bedroom Style 4"
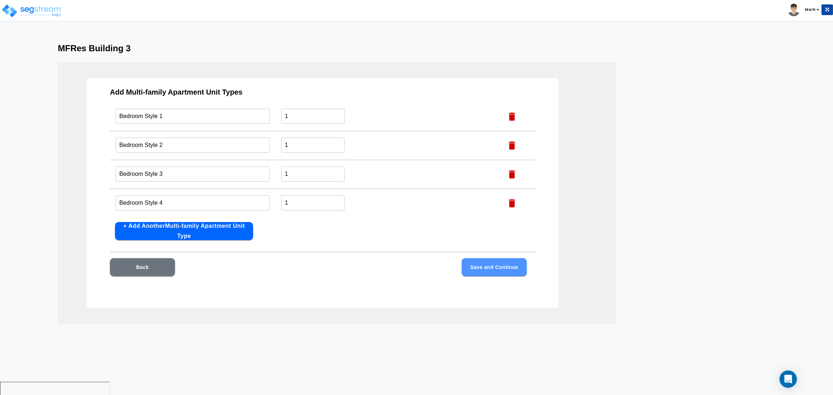
click at [502, 266] on button "Save and Continue" at bounding box center [493, 267] width 65 height 18
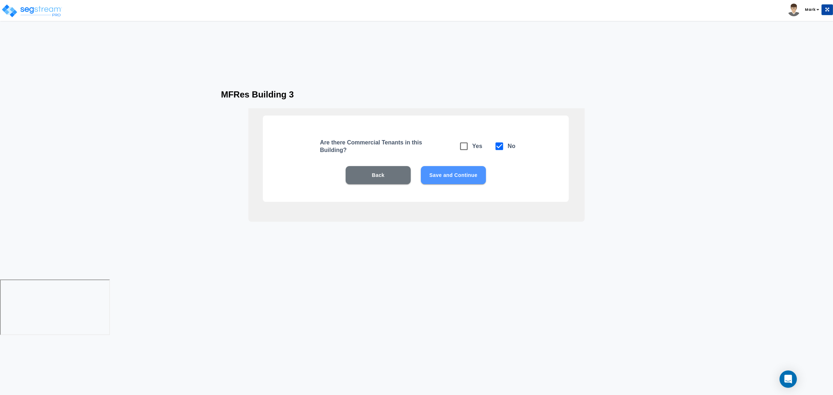
click at [459, 170] on button "Save and Continue" at bounding box center [453, 175] width 65 height 18
click at [458, 170] on button "Save and Continue" at bounding box center [453, 175] width 65 height 18
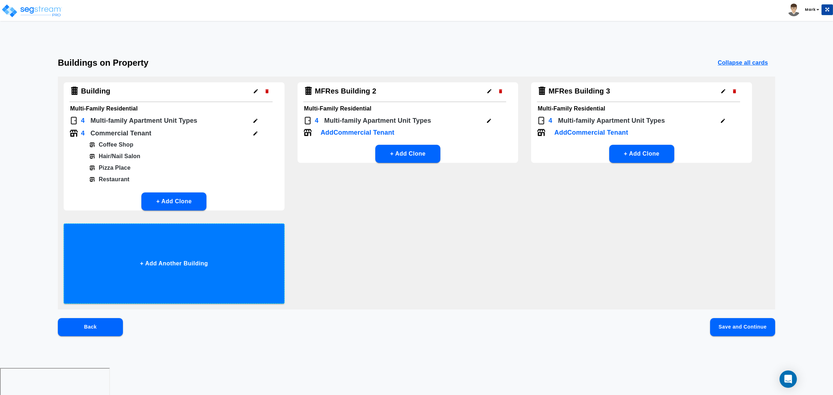
click at [156, 270] on button "+ Add Another Building" at bounding box center [174, 264] width 221 height 80
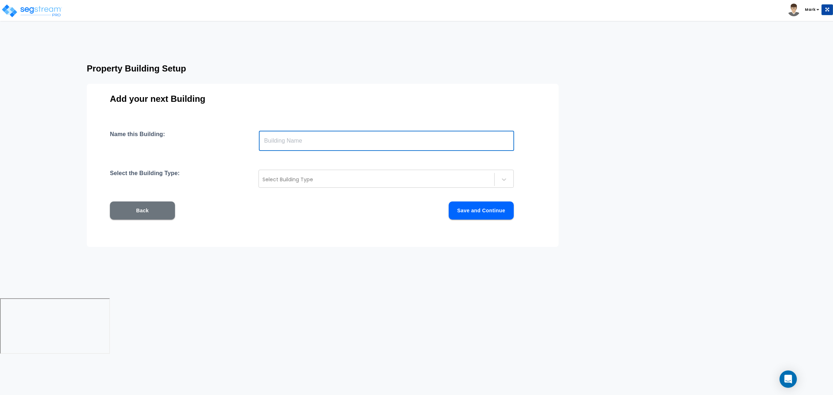
click at [313, 141] on input "text" at bounding box center [386, 141] width 255 height 20
type input "MFRes 4"
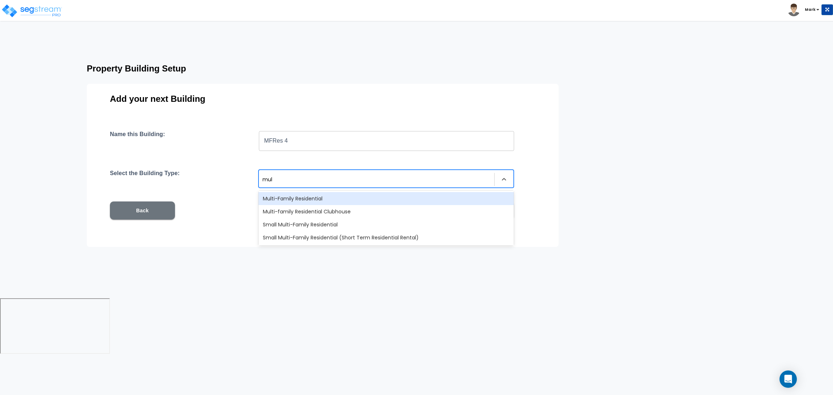
type input "multi"
click at [310, 198] on div "Multi-Family Residential" at bounding box center [385, 198] width 255 height 13
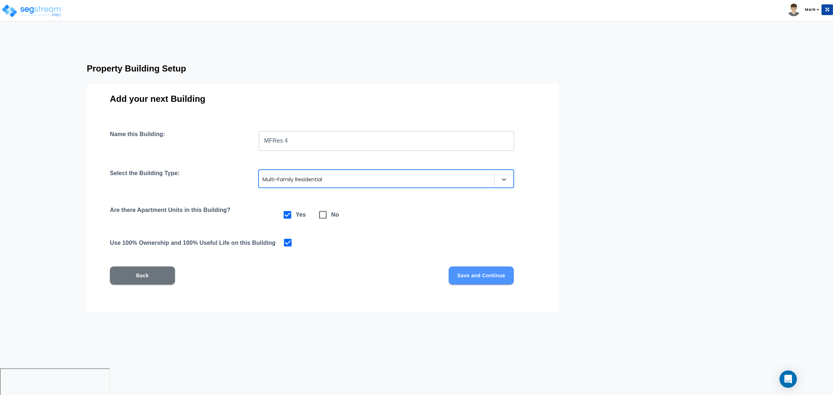
click at [480, 276] on button "Save and Continue" at bounding box center [480, 276] width 65 height 18
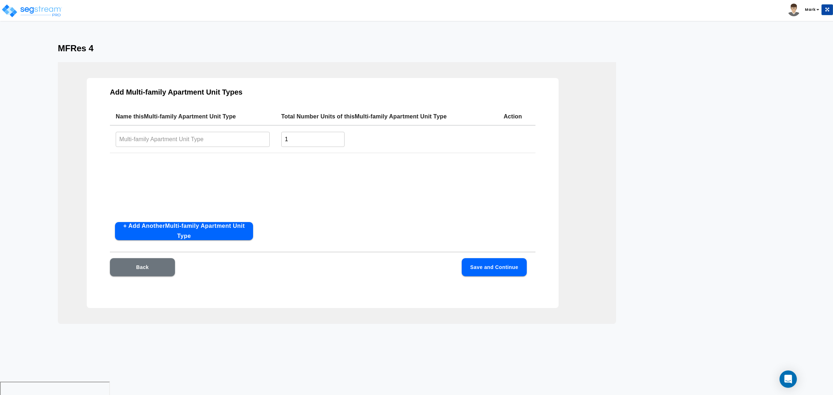
click at [188, 139] on input "text" at bounding box center [193, 140] width 154 height 16
click at [149, 239] on button "+ Add Another Multi-family Apartment Unit Type" at bounding box center [184, 231] width 138 height 18
click at [150, 234] on button "+ Add Another Multi-family Apartment Unit Type" at bounding box center [184, 231] width 138 height 18
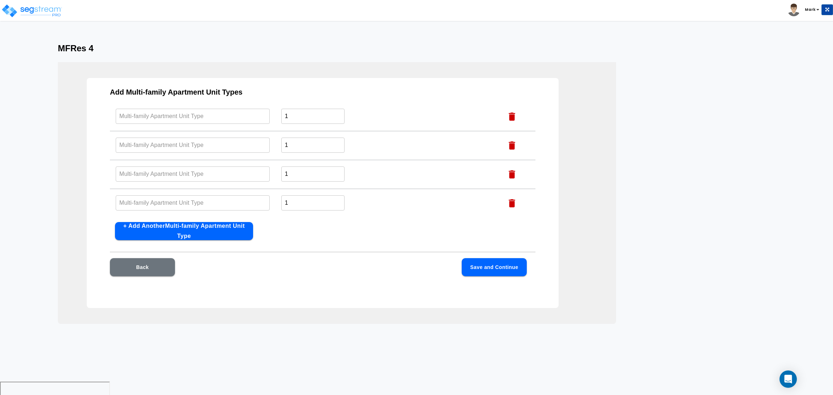
click at [172, 121] on input "text" at bounding box center [193, 116] width 154 height 16
drag, startPoint x: 173, startPoint y: 109, endPoint x: 89, endPoint y: 118, distance: 84.0
click at [89, 118] on div "Add Multi-family Apartment Unit Types Name this Multi-family Apartment Unit Typ…" at bounding box center [323, 193] width 472 height 230
type input "Number 1"
click at [143, 145] on input "text" at bounding box center [193, 145] width 154 height 16
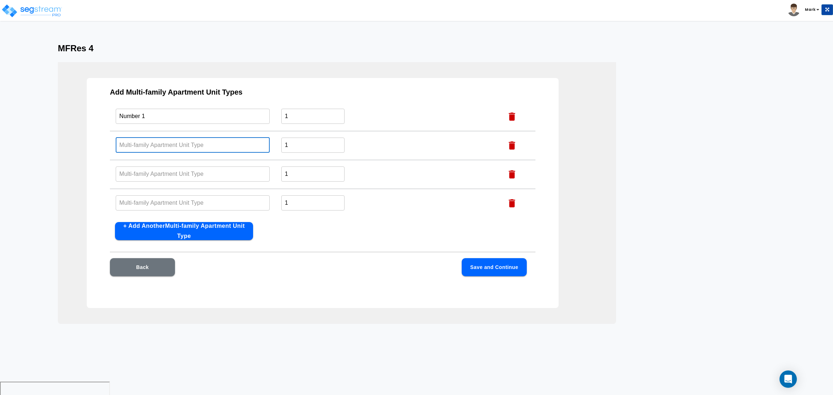
paste input "Number 1"
type input "Number 1"
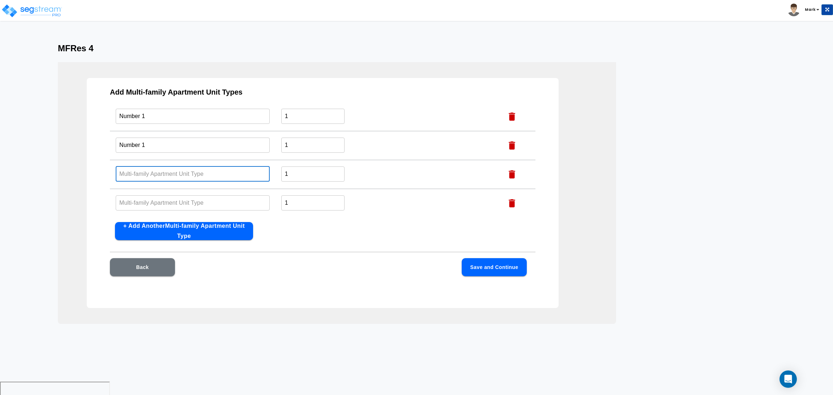
click at [136, 169] on input "text" at bounding box center [193, 174] width 154 height 16
paste input "Number 1"
type input "Number 1"
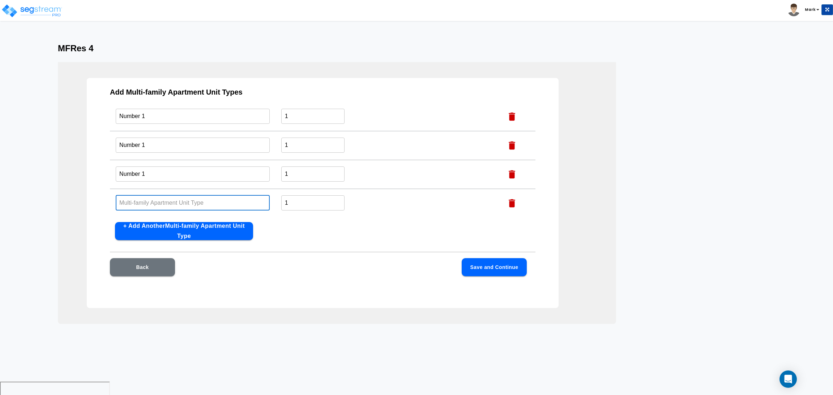
click at [143, 205] on input "text" at bounding box center [193, 203] width 154 height 16
paste input "Number 1"
type input "Number 1"
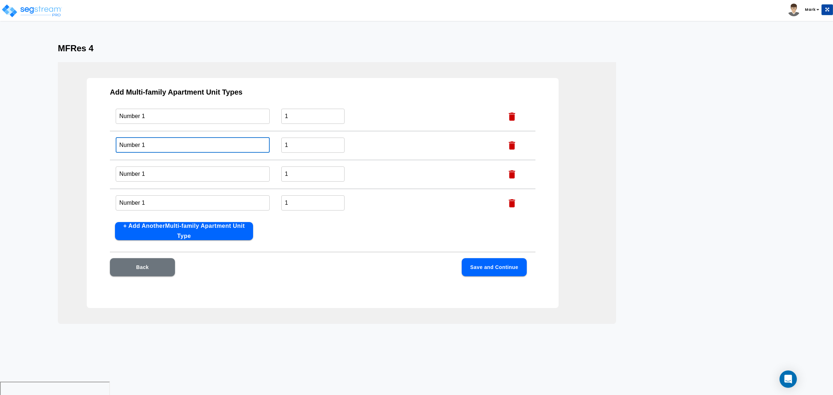
drag, startPoint x: 145, startPoint y: 147, endPoint x: 142, endPoint y: 142, distance: 6.3
click at [142, 142] on input "Number 1" at bounding box center [193, 145] width 154 height 16
type input "Number 2"
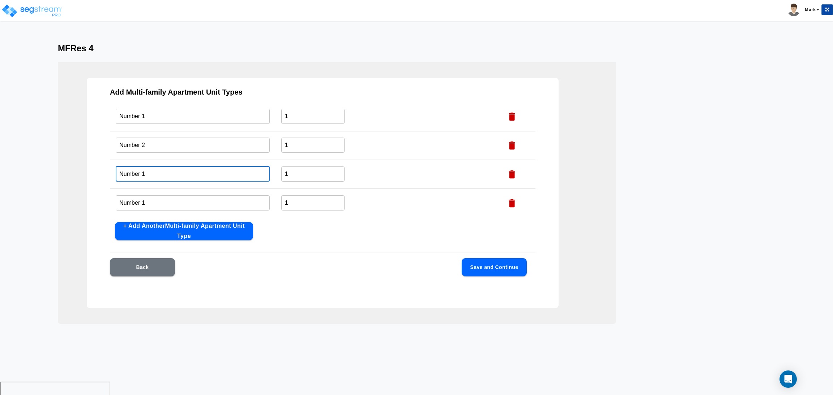
drag, startPoint x: 147, startPoint y: 171, endPoint x: 142, endPoint y: 171, distance: 4.3
click at [142, 171] on input "Number 1" at bounding box center [193, 174] width 154 height 16
type input "Number 3"
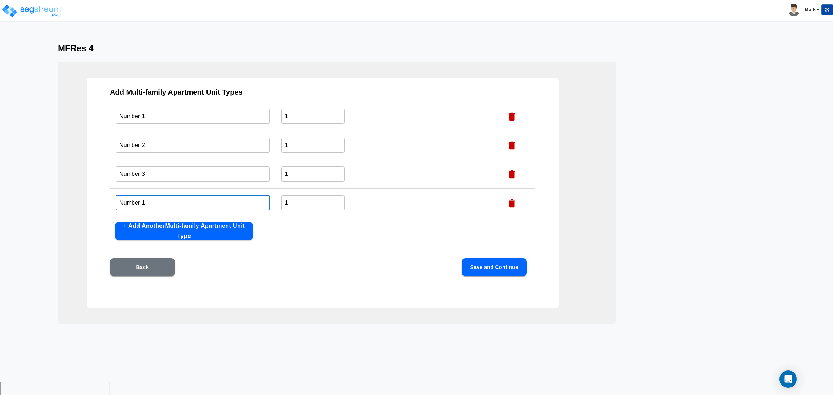
drag, startPoint x: 148, startPoint y: 206, endPoint x: 142, endPoint y: 200, distance: 7.7
click at [142, 200] on input "Number 1" at bounding box center [193, 203] width 154 height 16
type input "Number 4"
click at [507, 265] on button "Save and Continue" at bounding box center [493, 267] width 65 height 18
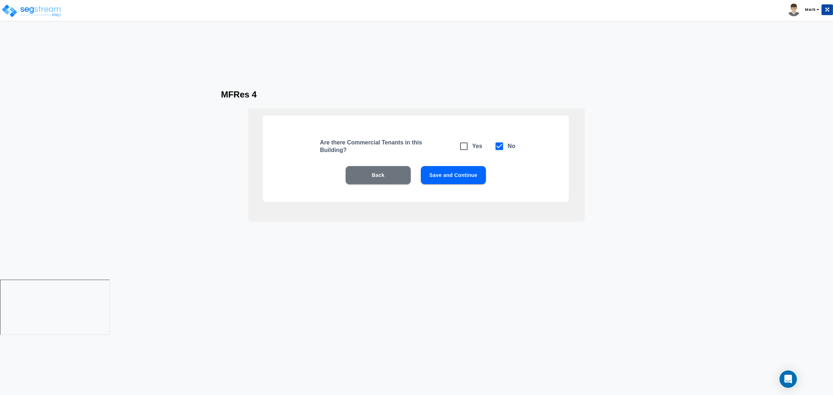
click at [462, 153] on span at bounding box center [463, 146] width 17 height 17
checkbox input "true"
checkbox input "false"
click at [460, 164] on div "Are there Commercial Tenants in this Building? Yes No Back Save and Continue" at bounding box center [416, 159] width 306 height 86
click at [457, 173] on button "Save and Continue" at bounding box center [453, 175] width 65 height 18
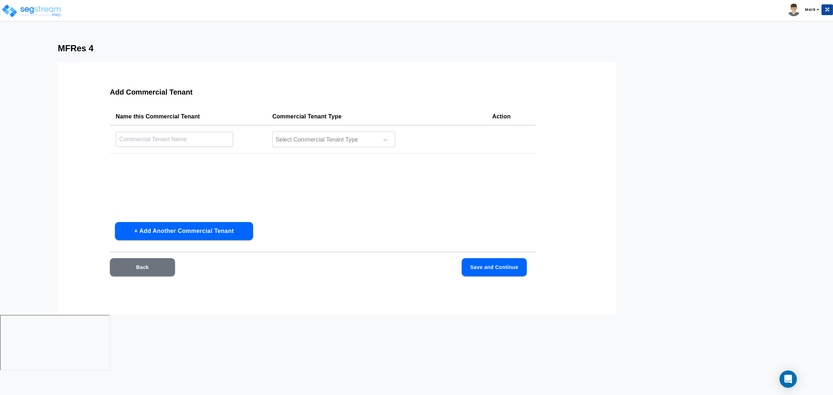
click at [164, 130] on td "​" at bounding box center [188, 139] width 156 height 28
click at [181, 141] on input "text" at bounding box center [174, 140] width 117 height 16
type input "Coffee Shop 2"
click at [355, 135] on div at bounding box center [324, 140] width 99 height 10
click at [189, 179] on div "Name this Commercial Tenant Commercial Tenant Type Action Coffee Shop 2 ​ Selec…" at bounding box center [322, 162] width 425 height 108
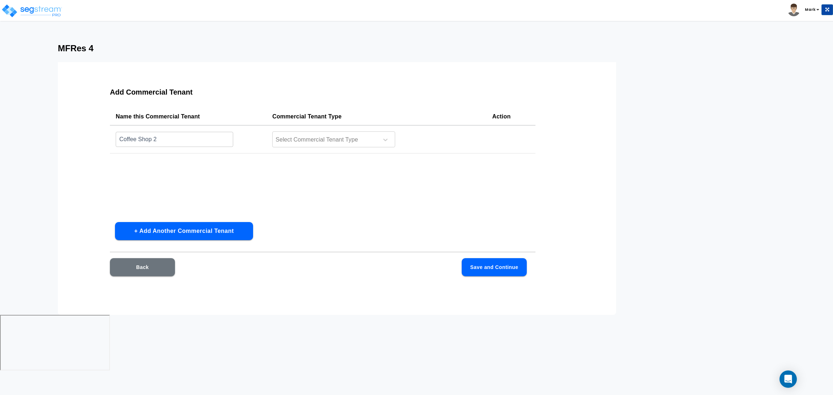
click at [168, 224] on button "+ Add Another Commercial Tenant" at bounding box center [184, 231] width 138 height 18
click at [157, 170] on input "text" at bounding box center [174, 168] width 117 height 16
click at [310, 143] on div at bounding box center [324, 140] width 99 height 10
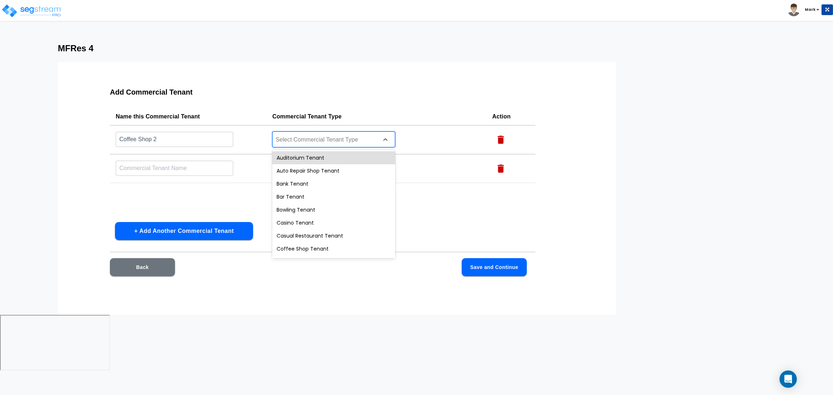
click at [219, 196] on div "Name this Commercial Tenant Commercial Tenant Type Action Coffee Shop 2 ​ 28 re…" at bounding box center [322, 162] width 425 height 108
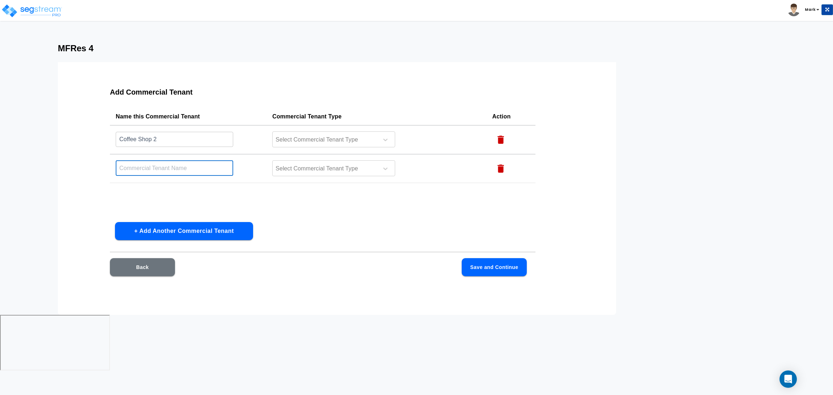
click at [188, 173] on input "text" at bounding box center [174, 168] width 117 height 16
click at [185, 163] on input "text" at bounding box center [174, 168] width 117 height 16
type input "Pizza 2"
click at [289, 166] on div at bounding box center [324, 169] width 99 height 10
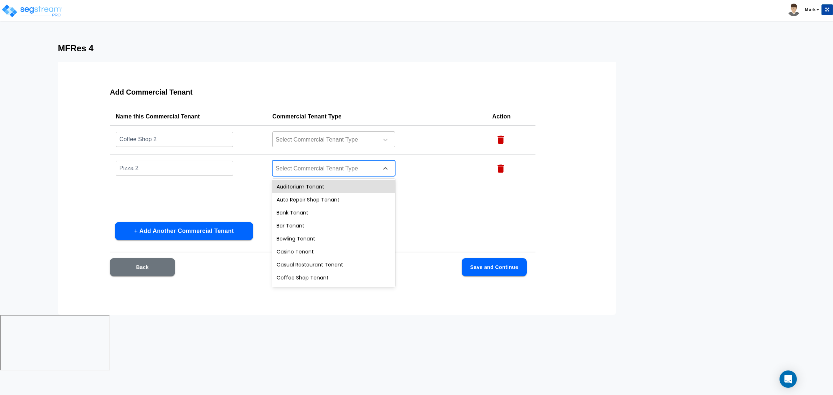
click at [309, 137] on div at bounding box center [324, 140] width 99 height 10
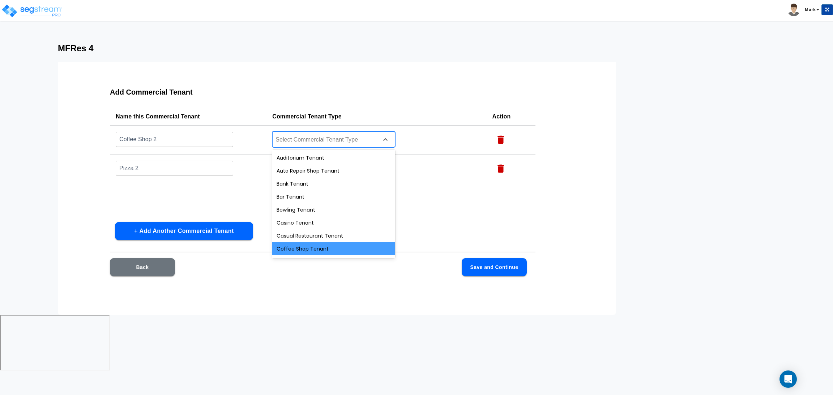
click at [296, 243] on div "Coffee Shop Tenant" at bounding box center [333, 248] width 123 height 13
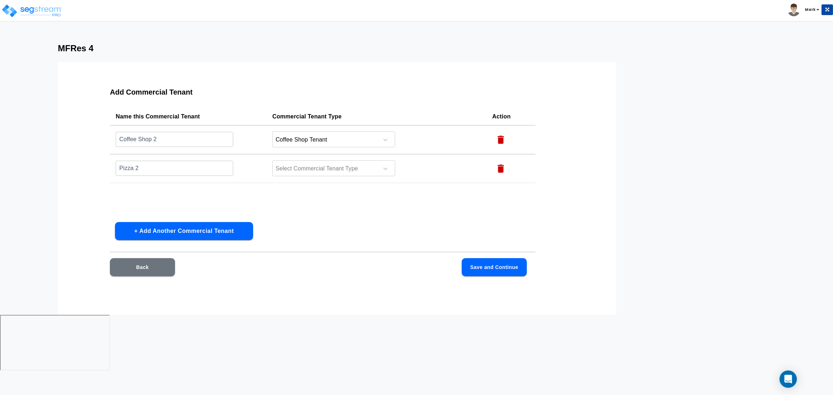
click at [301, 177] on td "Select Commercial Tenant Type" at bounding box center [376, 168] width 220 height 29
click at [301, 169] on div at bounding box center [324, 169] width 99 height 10
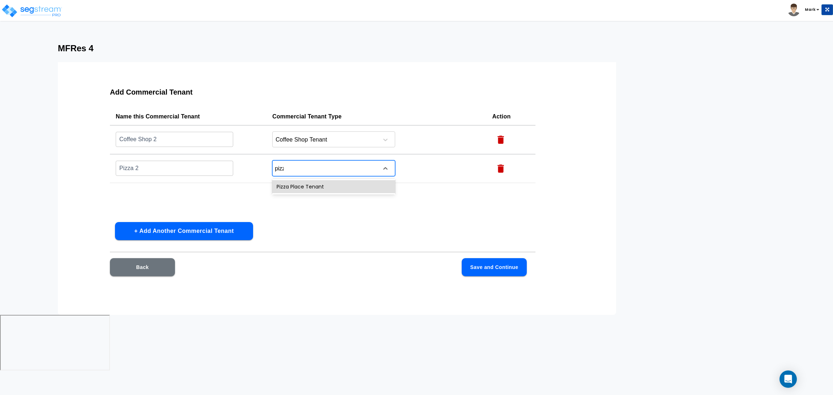
type input "pizza"
click at [300, 182] on div "Pizza Place Tenant" at bounding box center [333, 186] width 123 height 13
click at [162, 227] on button "+ Add Another Commercial Tenant" at bounding box center [184, 231] width 138 height 18
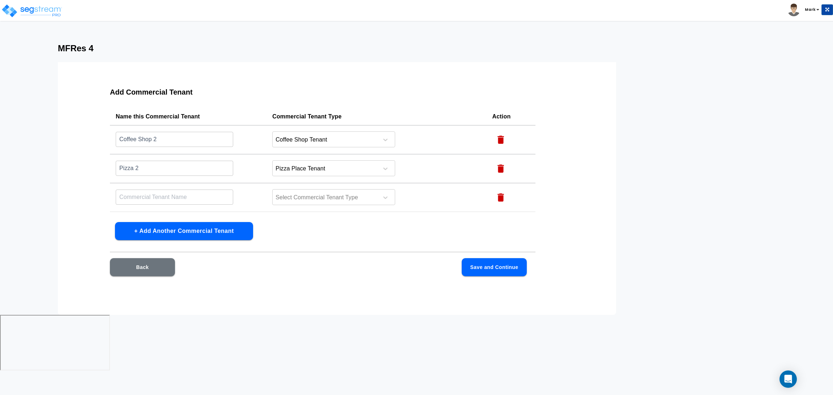
click at [164, 197] on input "text" at bounding box center [174, 197] width 117 height 16
type input "Resto 2"
click at [296, 194] on div at bounding box center [324, 198] width 99 height 10
type input "r"
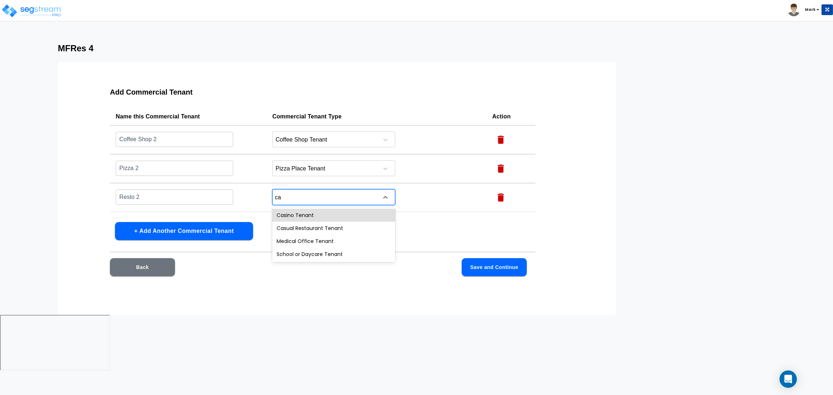
type input "cas"
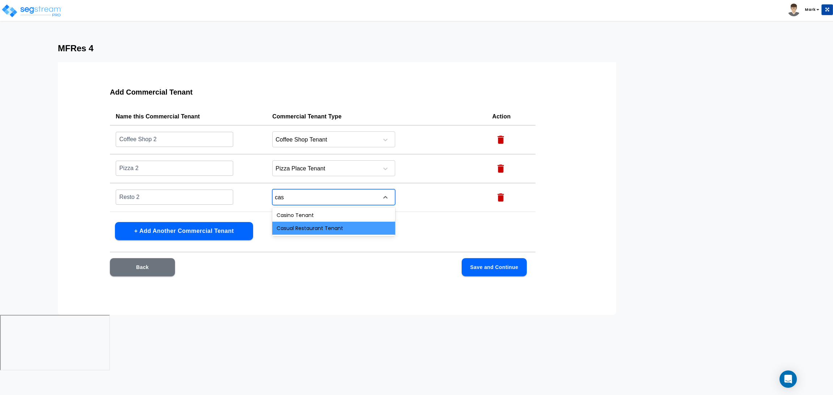
click at [321, 230] on div "Casual Restaurant Tenant" at bounding box center [333, 228] width 123 height 13
click at [212, 229] on button "+ Add Another Commercial Tenant" at bounding box center [184, 231] width 138 height 18
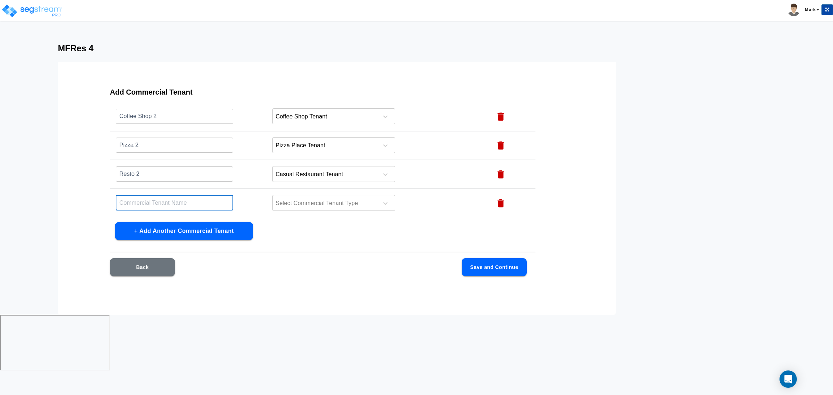
click at [161, 202] on input "text" at bounding box center [174, 203] width 117 height 16
click at [157, 199] on input "text" at bounding box center [174, 203] width 117 height 16
type input "Salon 2"
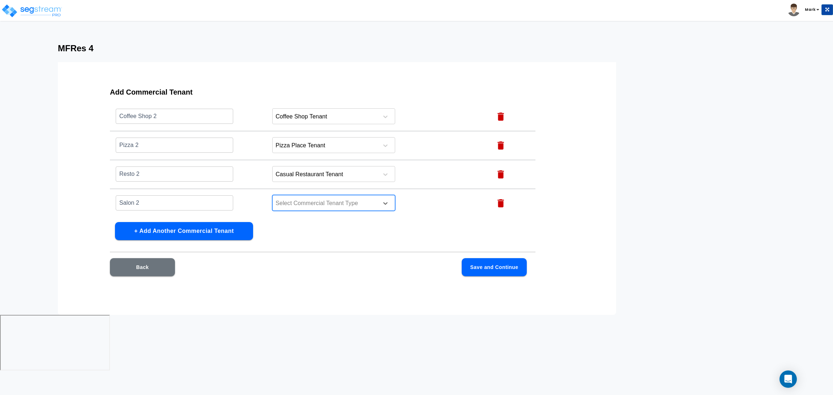
click at [318, 203] on div at bounding box center [324, 204] width 99 height 10
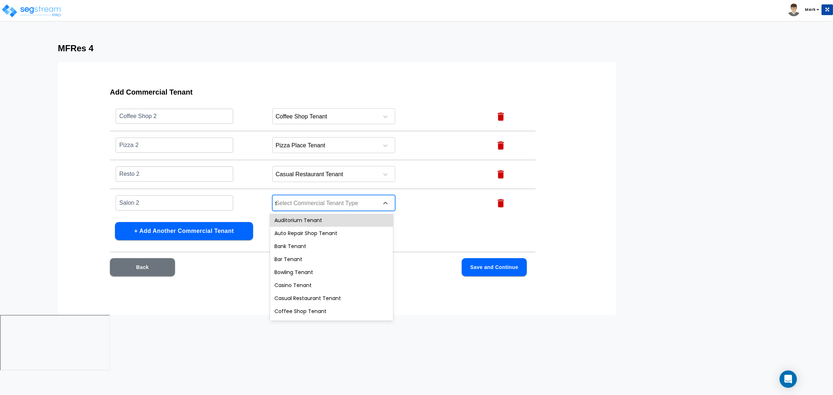
type input "sa"
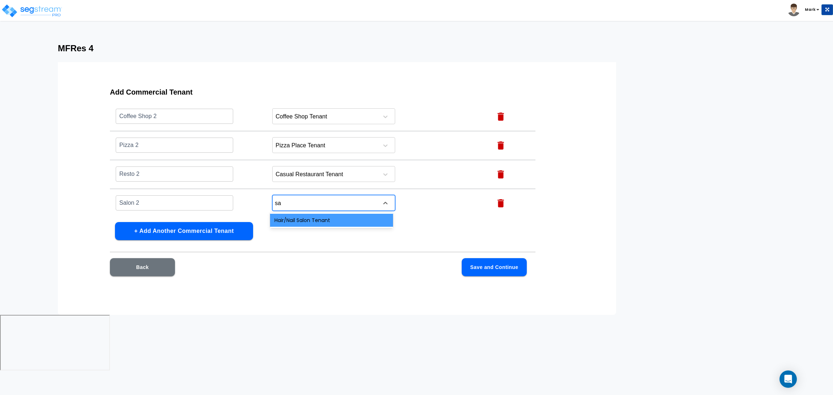
click at [311, 216] on div "Hair/Nail Salon Tenant" at bounding box center [331, 220] width 123 height 13
click at [477, 260] on button "Save and Continue" at bounding box center [493, 267] width 65 height 18
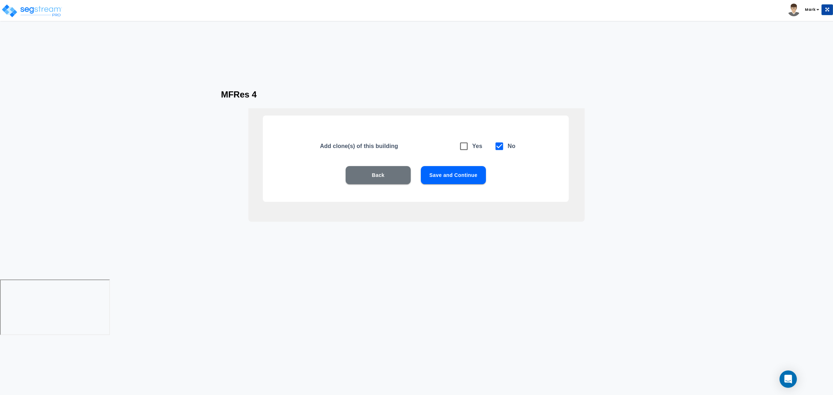
click at [464, 177] on button "Save and Continue" at bounding box center [453, 175] width 65 height 18
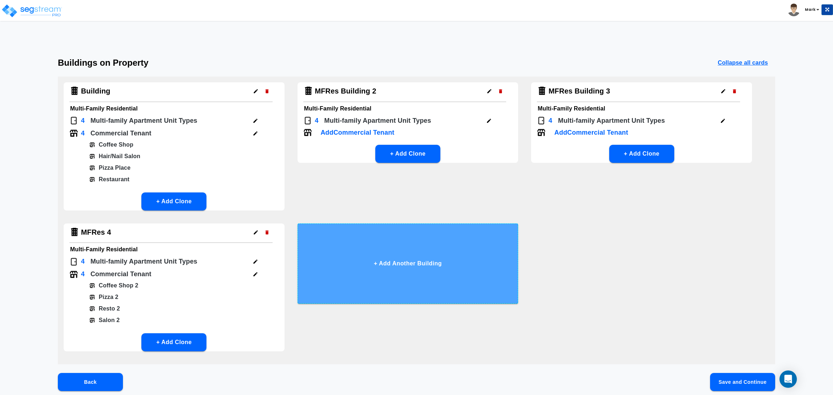
click at [375, 278] on button "+ Add Another Building" at bounding box center [407, 264] width 221 height 80
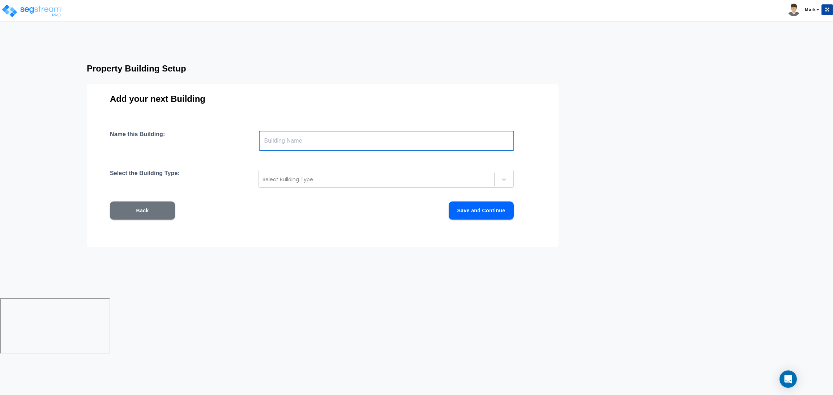
click at [289, 133] on input "text" at bounding box center [386, 141] width 255 height 20
type input "MFRes 5"
click at [297, 182] on div at bounding box center [376, 179] width 228 height 9
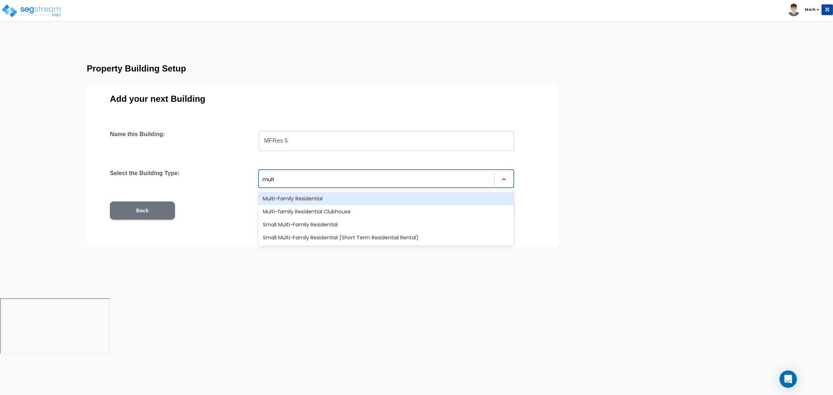
type input "multi"
click at [311, 202] on div "Multi-Family Residential" at bounding box center [385, 198] width 255 height 13
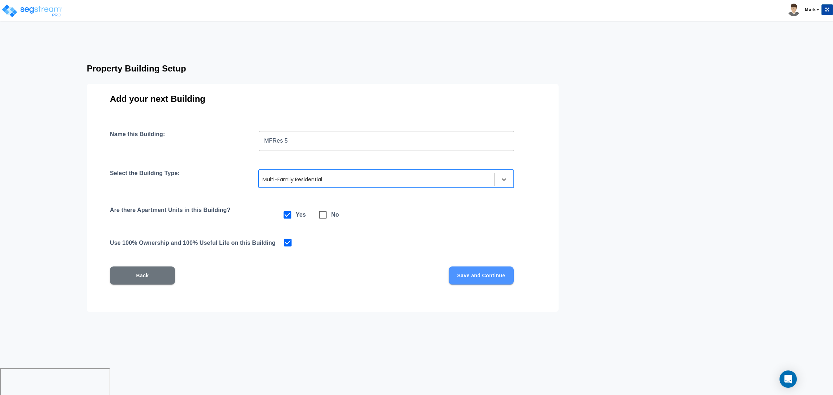
click at [472, 275] on button "Save and Continue" at bounding box center [480, 276] width 65 height 18
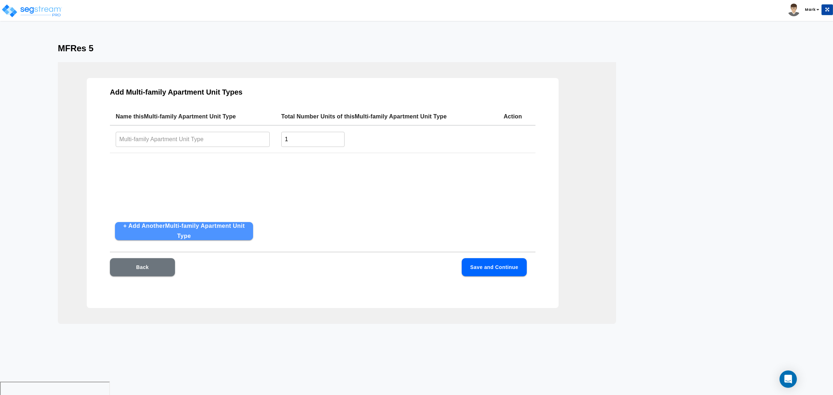
click at [143, 229] on button "+ Add Another Multi-family Apartment Unit Type" at bounding box center [184, 231] width 138 height 18
click at [147, 232] on button "+ Add Another Multi-family Apartment Unit Type" at bounding box center [184, 231] width 138 height 18
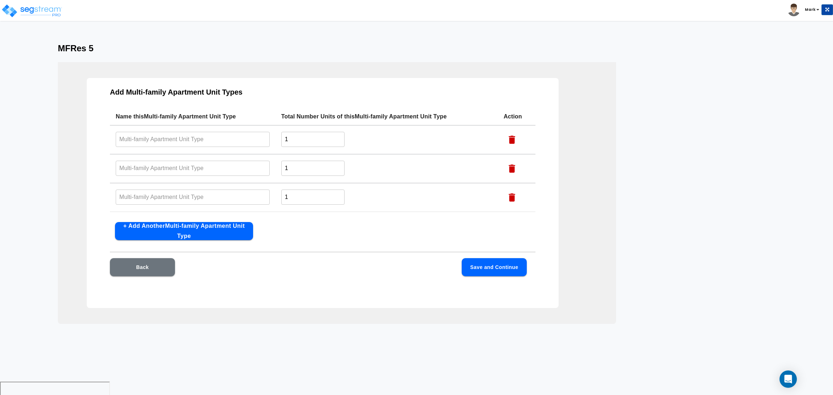
click at [147, 232] on button "+ Add Another Multi-family Apartment Unit Type" at bounding box center [184, 231] width 138 height 18
click at [226, 142] on input "text" at bounding box center [193, 140] width 154 height 16
drag, startPoint x: 222, startPoint y: 142, endPoint x: 86, endPoint y: 143, distance: 135.2
click at [87, 143] on div "Add Multi-family Apartment Unit Types Name this Multi-family Apartment Unit Typ…" at bounding box center [323, 193] width 472 height 230
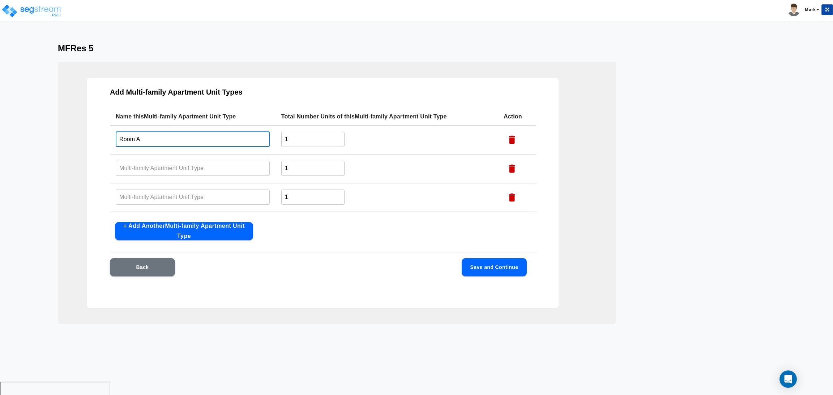
type input "Room A"
click at [156, 173] on input "text" at bounding box center [193, 168] width 154 height 16
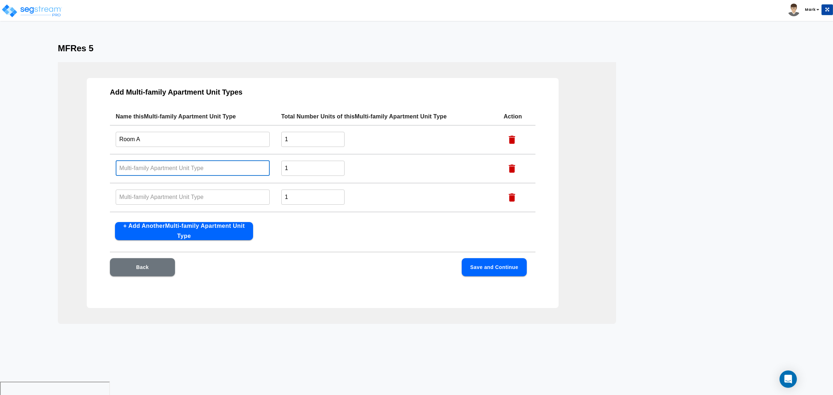
paste input "Room A"
type input "Room B"
click at [151, 187] on td "​" at bounding box center [193, 197] width 166 height 29
click at [149, 196] on input "text" at bounding box center [193, 197] width 154 height 16
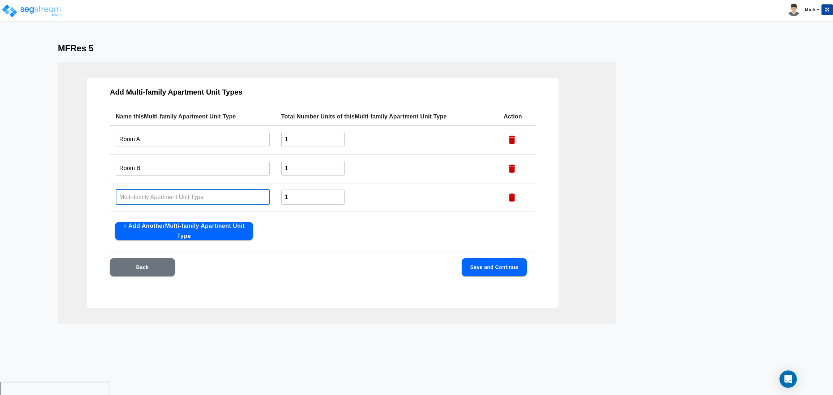
paste input "Room A"
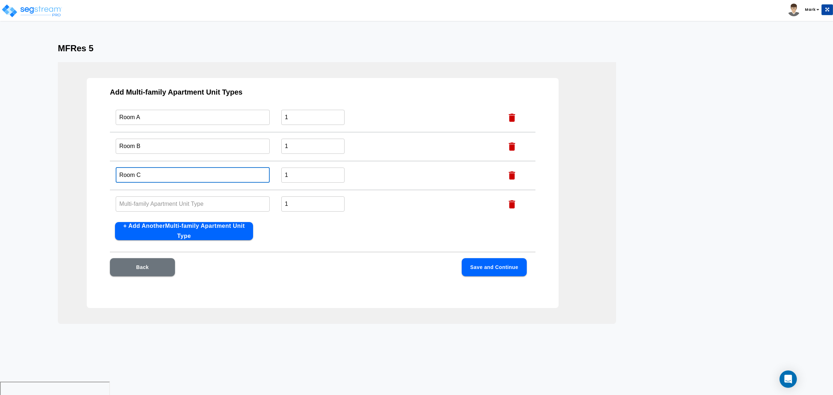
scroll to position [23, 0]
type input "Room C"
click at [144, 198] on input "text" at bounding box center [193, 203] width 154 height 16
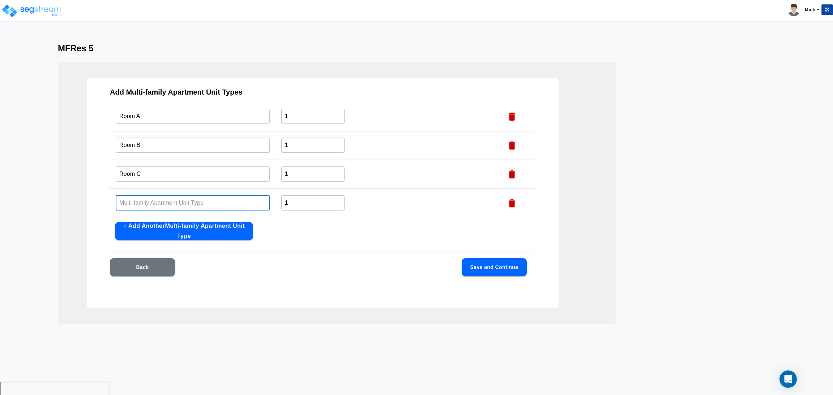
paste input "Room A"
type input "Room D"
click at [528, 273] on div "Back Save and Continue" at bounding box center [322, 278] width 425 height 40
click at [510, 269] on button "Save and Continue" at bounding box center [493, 267] width 65 height 18
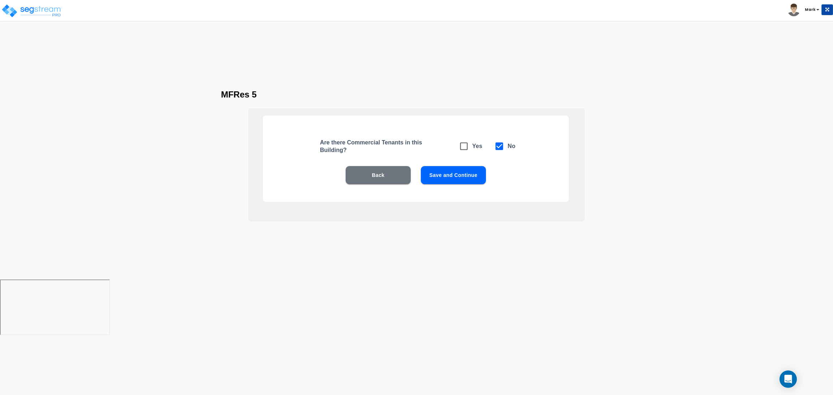
click at [469, 150] on span at bounding box center [463, 146] width 17 height 17
checkbox input "true"
checkbox input "false"
click at [465, 168] on button "Save and Continue" at bounding box center [453, 175] width 65 height 18
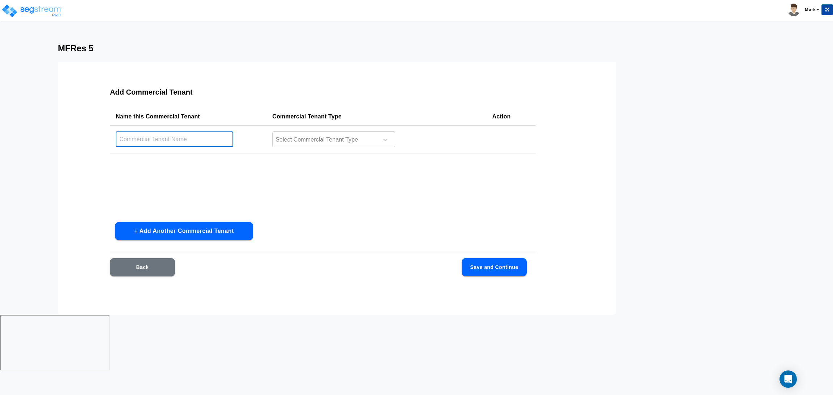
click at [159, 141] on input "text" at bounding box center [174, 140] width 117 height 16
type input "Coffee Shop 3"
click at [370, 143] on div at bounding box center [324, 140] width 99 height 10
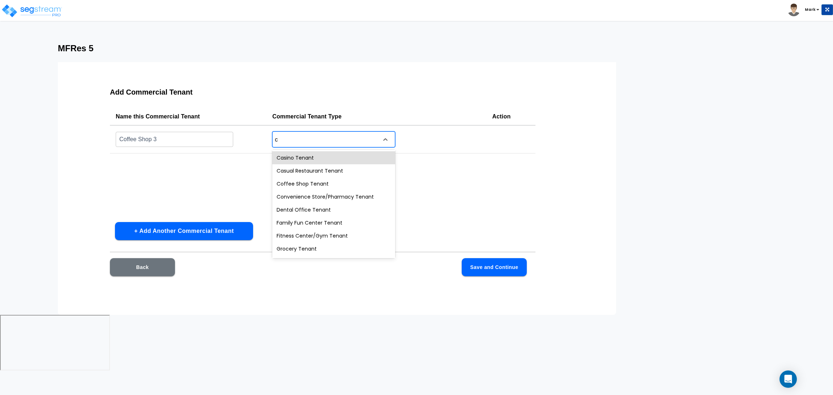
type input "c"
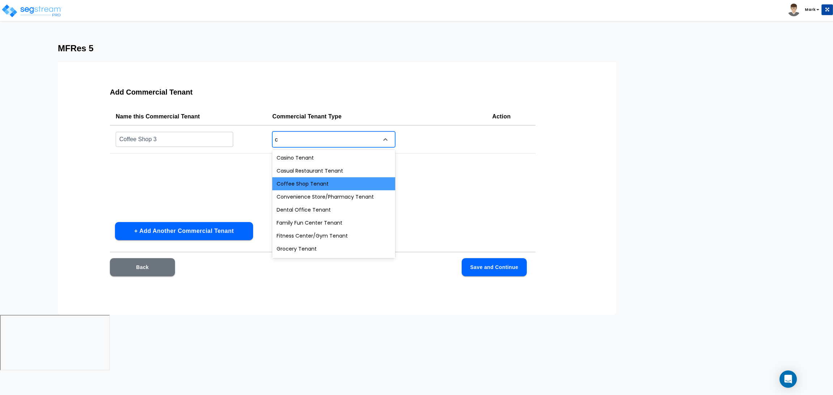
click at [315, 188] on div "Coffee Shop Tenant" at bounding box center [333, 183] width 123 height 13
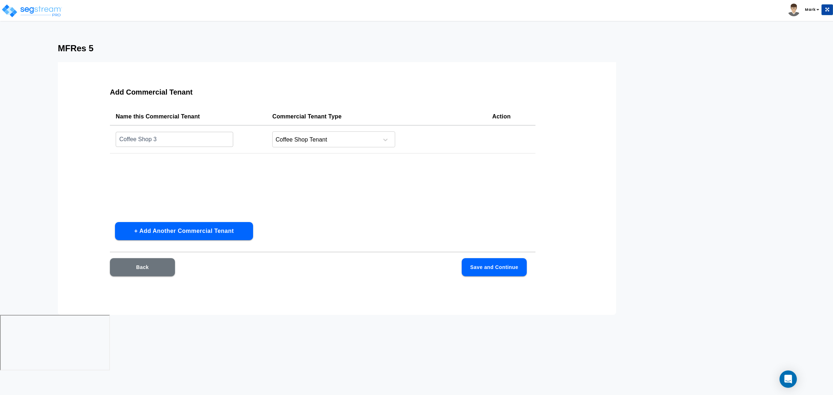
click at [175, 219] on div "Add Commercial Tenant Name this Commercial Tenant Commercial Tenant Type Action…" at bounding box center [323, 186] width 472 height 217
click at [172, 227] on button "+ Add Another Commercial Tenant" at bounding box center [184, 231] width 138 height 18
click at [164, 176] on td "​" at bounding box center [188, 168] width 156 height 29
click at [166, 168] on input "text" at bounding box center [174, 168] width 117 height 16
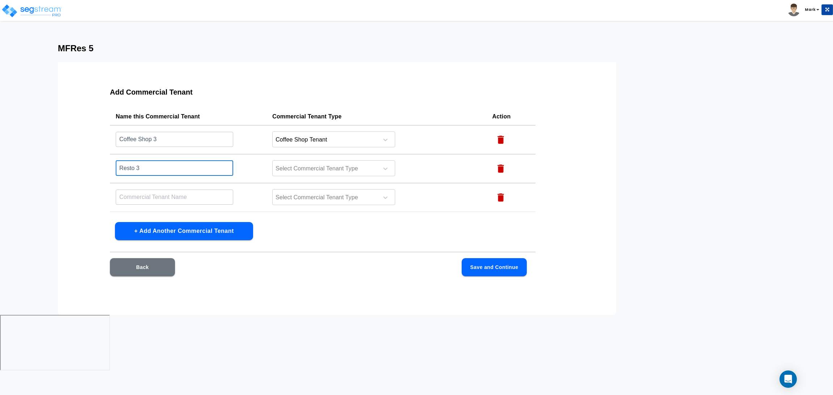
type input "Resto 3"
click at [287, 172] on div at bounding box center [324, 169] width 99 height 10
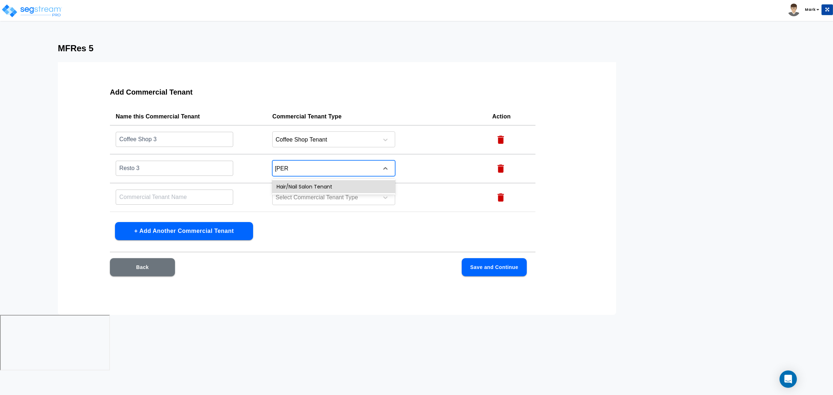
type input "Salon"
click at [296, 189] on div "Hair/Nail Salon Tenant" at bounding box center [333, 186] width 123 height 13
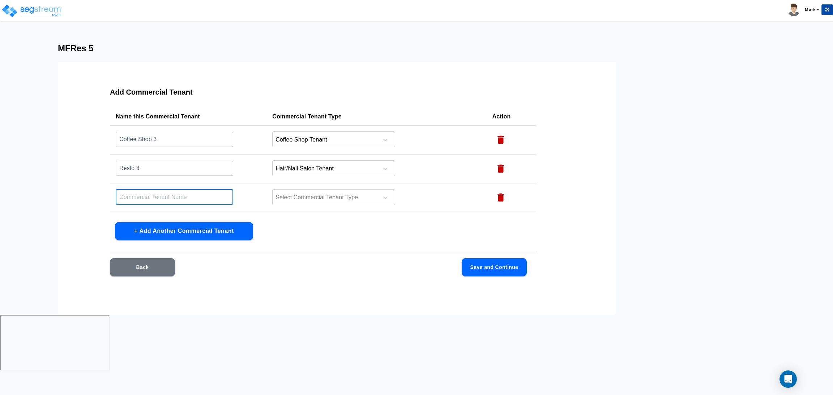
click at [199, 202] on input "text" at bounding box center [174, 197] width 117 height 16
click at [287, 173] on div "Hair/Nail Salon Tenant" at bounding box center [323, 168] width 103 height 11
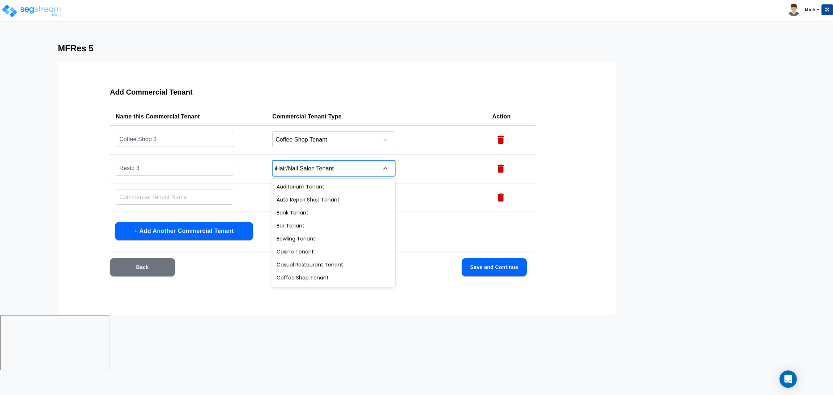
type input "ca"
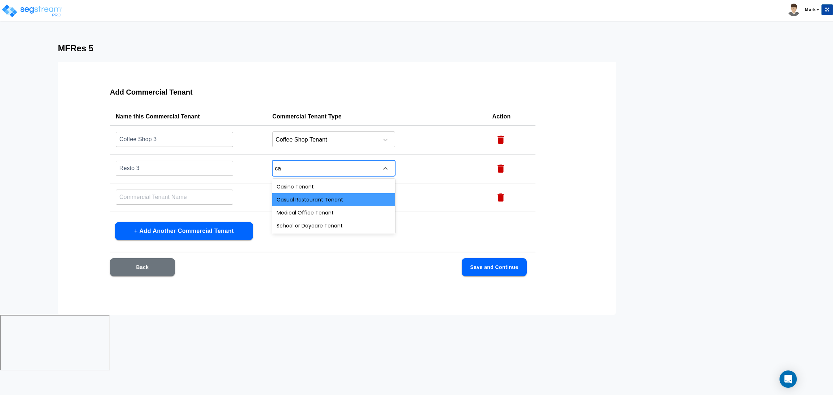
click at [297, 198] on div "Casual Restaurant Tenant" at bounding box center [333, 199] width 123 height 13
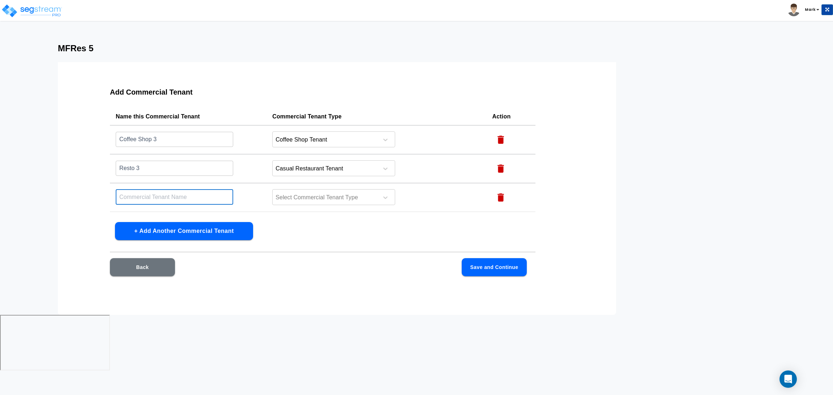
click at [183, 193] on input "text" at bounding box center [174, 197] width 117 height 16
type input "s"
type input "Salon 3"
click at [311, 195] on div at bounding box center [324, 198] width 99 height 10
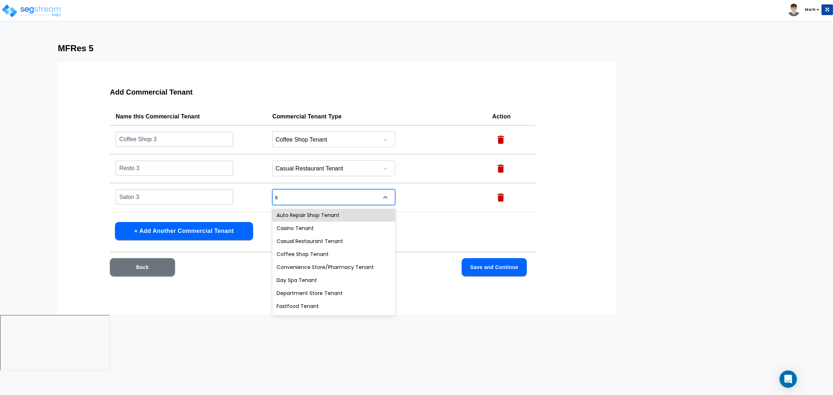
type input "sa"
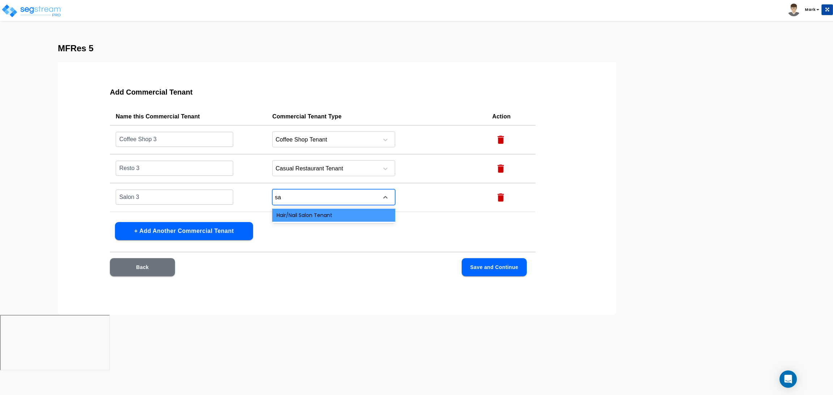
click at [304, 220] on div "Hair/Nail Salon Tenant" at bounding box center [333, 215] width 123 height 13
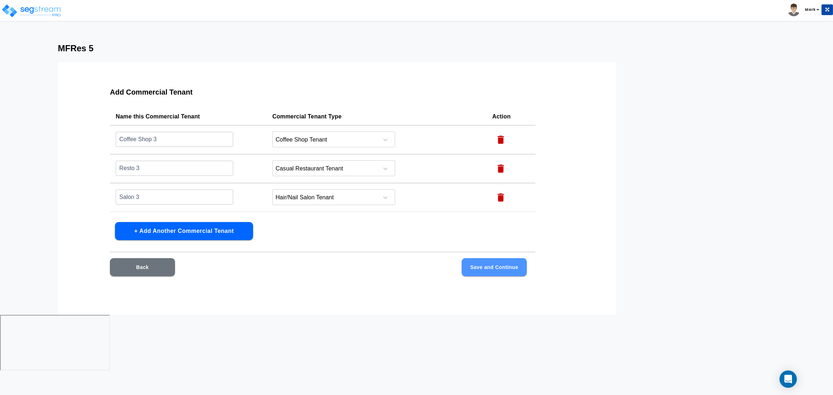
click at [485, 269] on button "Save and Continue" at bounding box center [493, 267] width 65 height 18
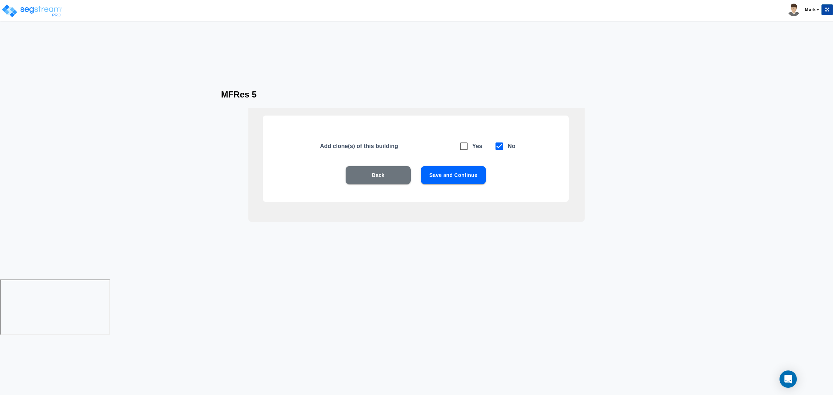
click at [469, 169] on button "Save and Continue" at bounding box center [453, 175] width 65 height 18
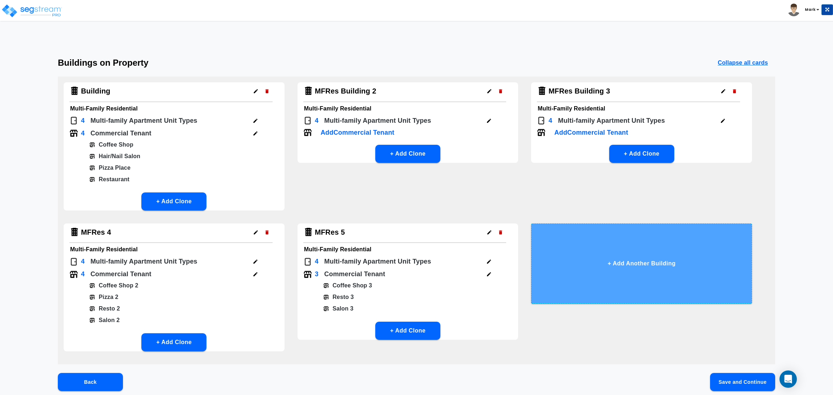
click at [600, 276] on button "+ Add Another Building" at bounding box center [641, 264] width 221 height 80
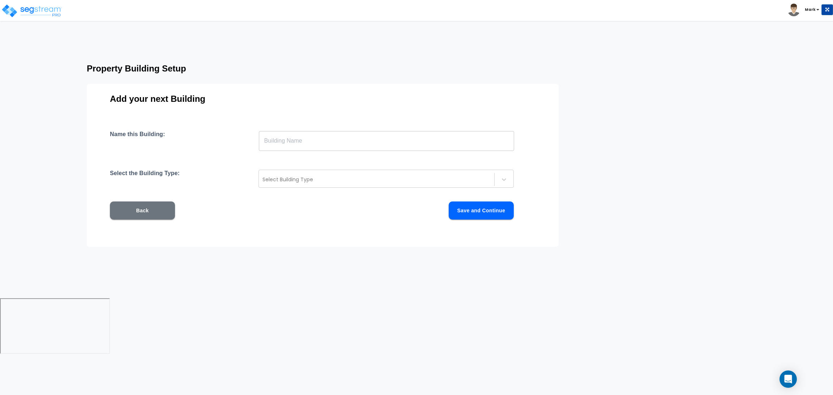
click at [284, 133] on input "text" at bounding box center [386, 141] width 255 height 20
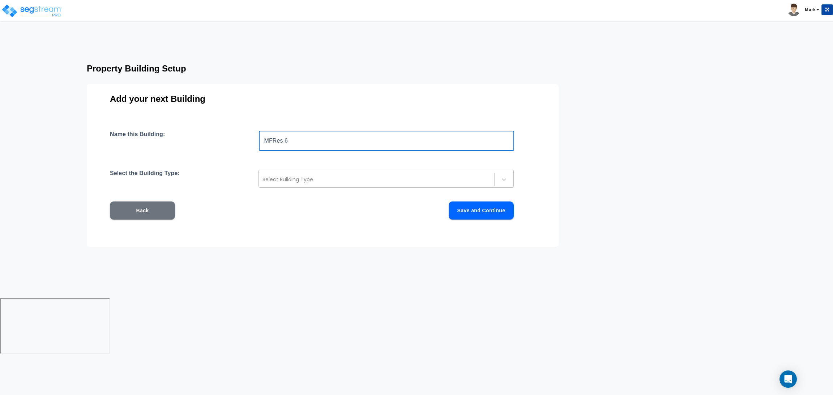
type input "MFRes 6"
click at [344, 181] on div at bounding box center [376, 179] width 228 height 9
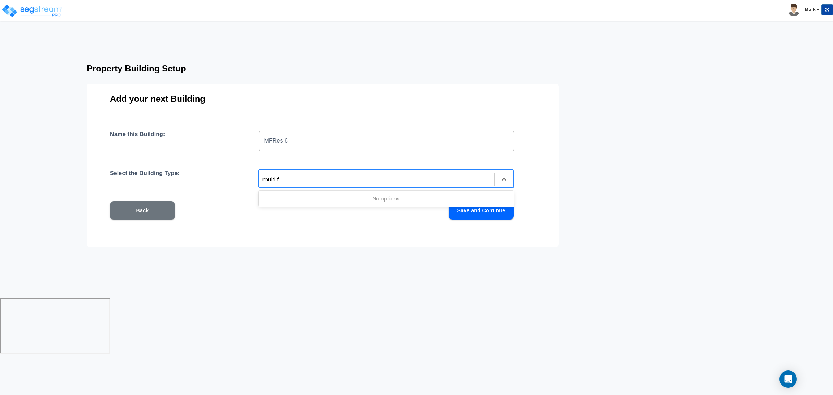
type input "multi"
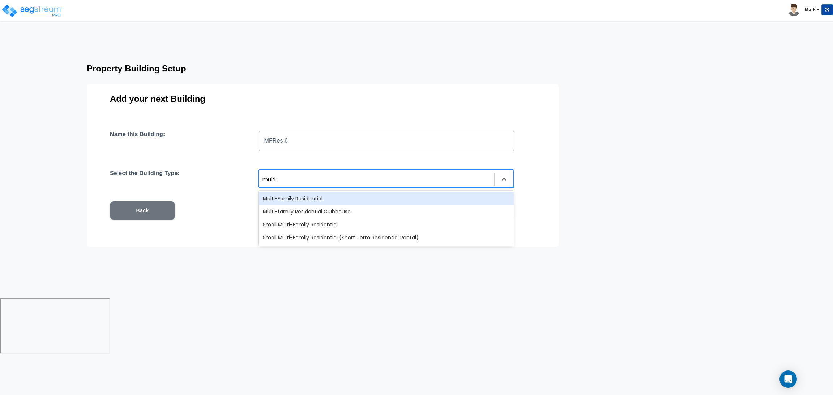
click at [331, 200] on div "Multi-Family Residential" at bounding box center [385, 198] width 255 height 13
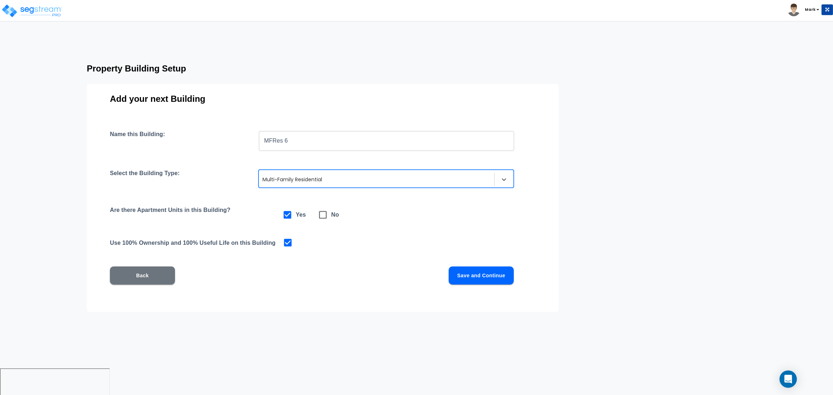
click at [491, 276] on button "Save and Continue" at bounding box center [480, 276] width 65 height 18
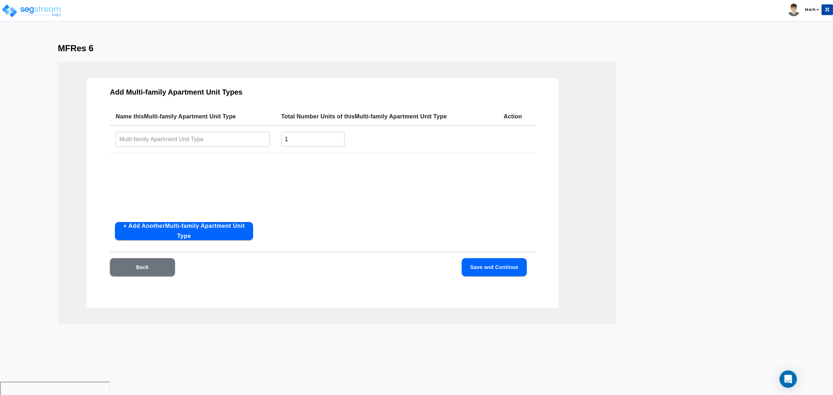
click at [179, 230] on button "+ Add Another Multi-family Apartment Unit Type" at bounding box center [184, 231] width 138 height 18
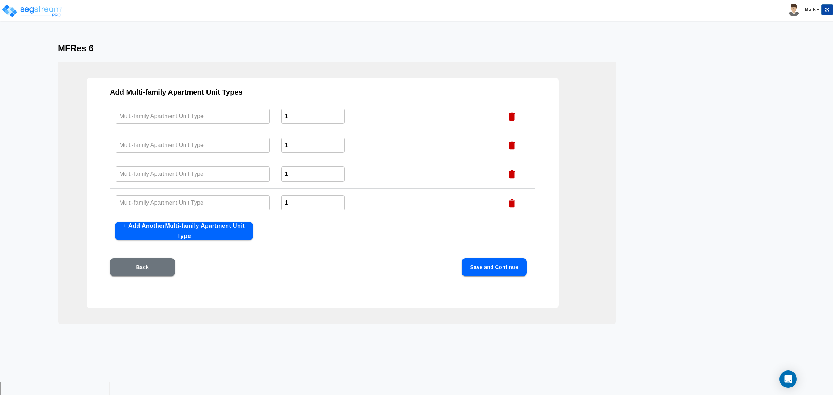
click at [202, 125] on td "​" at bounding box center [193, 116] width 166 height 29
click at [202, 122] on input "text" at bounding box center [193, 116] width 154 height 16
drag, startPoint x: 181, startPoint y: 120, endPoint x: 112, endPoint y: 117, distance: 69.1
click at [112, 117] on td "Bedroom A ​" at bounding box center [193, 116] width 166 height 29
type input "Bedroom A"
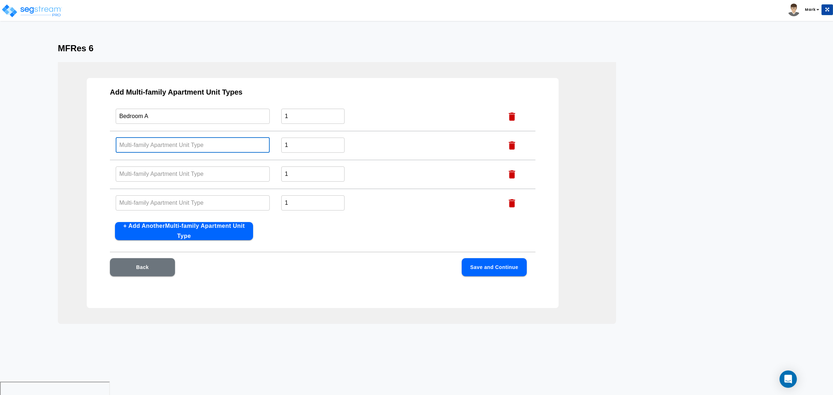
click at [149, 147] on input "text" at bounding box center [193, 145] width 154 height 16
paste input "Bedroom A"
click at [163, 175] on input "text" at bounding box center [193, 174] width 154 height 16
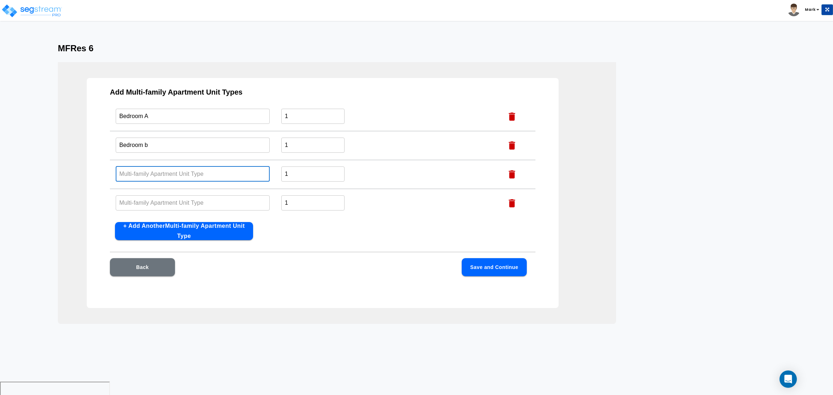
click at [163, 149] on input "Bedroom b" at bounding box center [193, 145] width 154 height 16
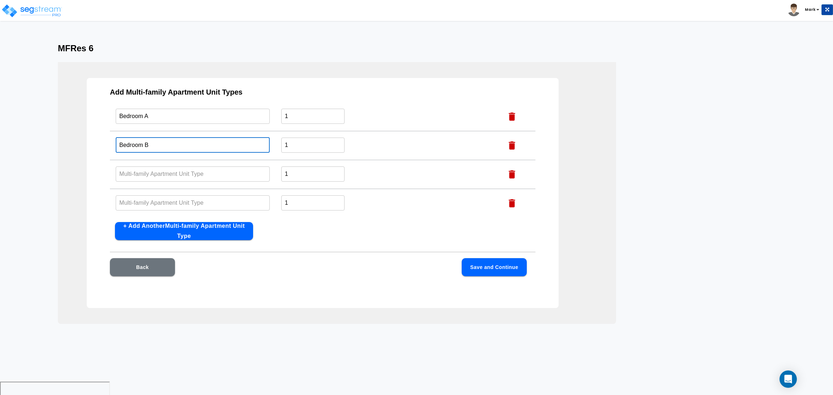
type input "Bedroom B"
click at [147, 174] on input "text" at bounding box center [193, 174] width 154 height 16
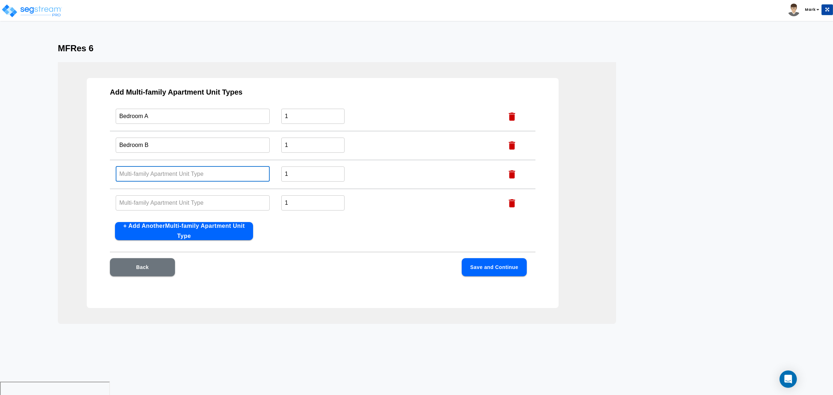
paste input "Bedroom A"
click at [159, 177] on input "Bedroom A" at bounding box center [193, 174] width 154 height 16
type input "Bedroom C"
click at [147, 205] on input "text" at bounding box center [193, 203] width 154 height 16
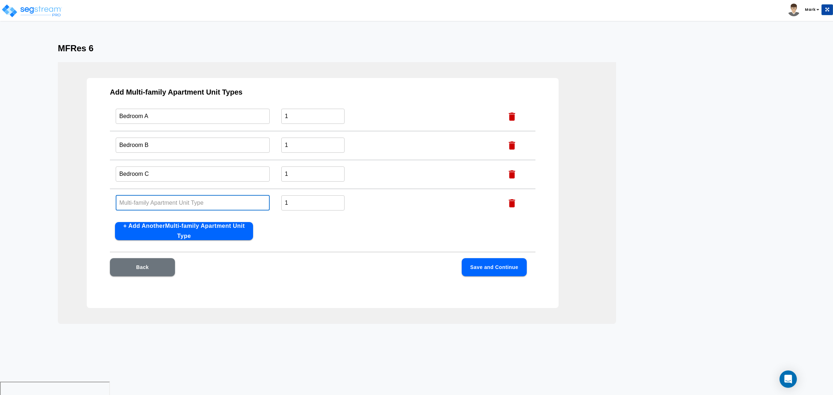
paste input "Bedroom A"
click at [171, 208] on input "Bedroom A" at bounding box center [193, 203] width 154 height 16
type input "Bedroom D"
click at [487, 264] on button "Save and Continue" at bounding box center [493, 267] width 65 height 18
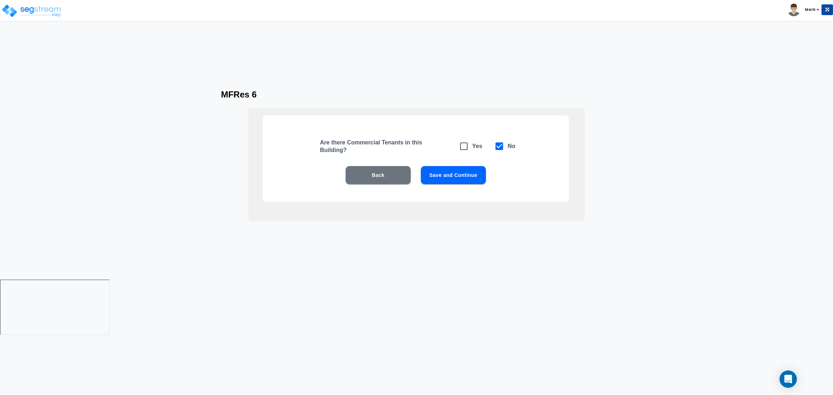
click at [459, 147] on icon at bounding box center [464, 146] width 10 height 10
checkbox input "true"
checkbox input "false"
click at [461, 173] on button "Save and Continue" at bounding box center [453, 175] width 65 height 18
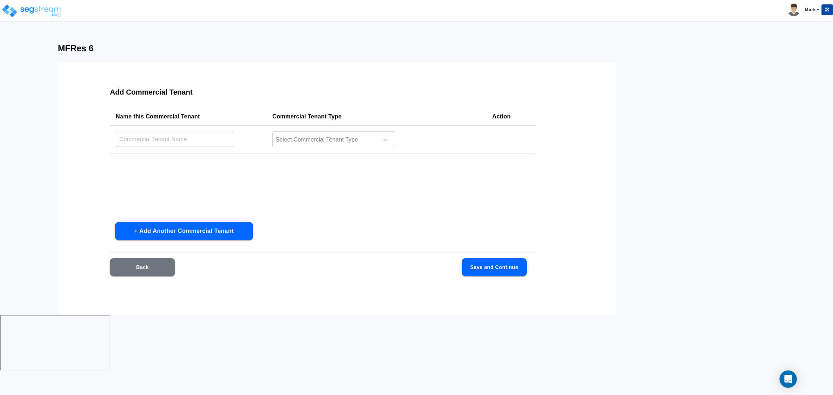
click at [215, 138] on input "text" at bounding box center [174, 140] width 117 height 16
type input "Pizza 4"
click at [218, 228] on button "+ Add Another Commercial Tenant" at bounding box center [184, 231] width 138 height 18
click at [157, 167] on input "text" at bounding box center [174, 168] width 117 height 16
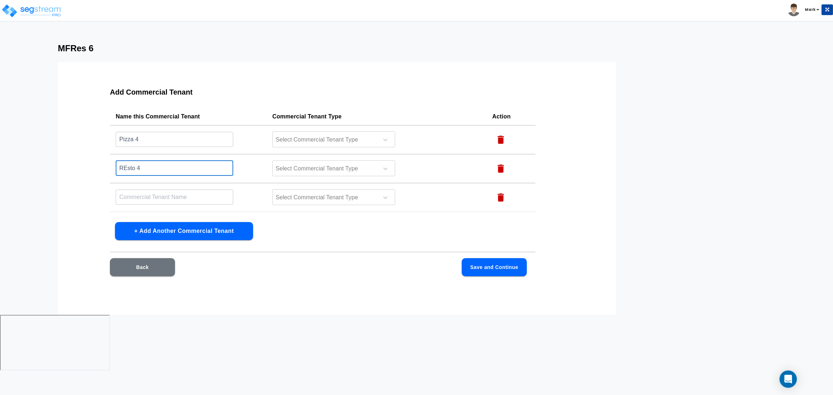
click at [127, 166] on input "REsto 4" at bounding box center [174, 168] width 117 height 16
type input "Resto 4"
click at [133, 200] on input "text" at bounding box center [174, 197] width 117 height 16
type input "Salon 4"
click at [359, 139] on div at bounding box center [324, 140] width 99 height 10
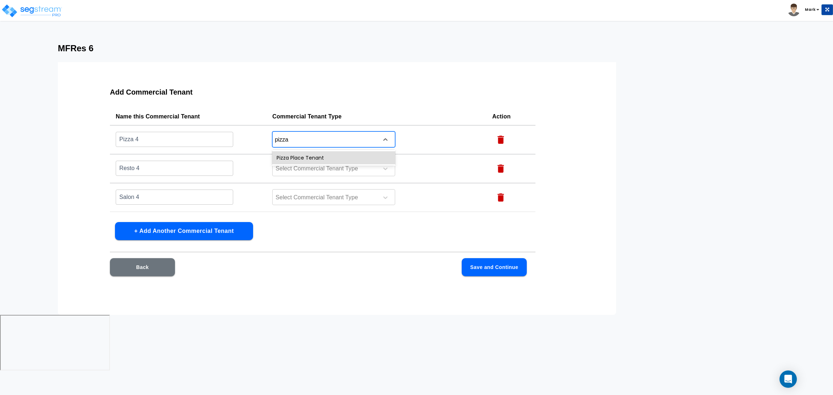
click at [351, 151] on div "Pizza Place Tenant" at bounding box center [333, 158] width 123 height 16
type input "pizza"
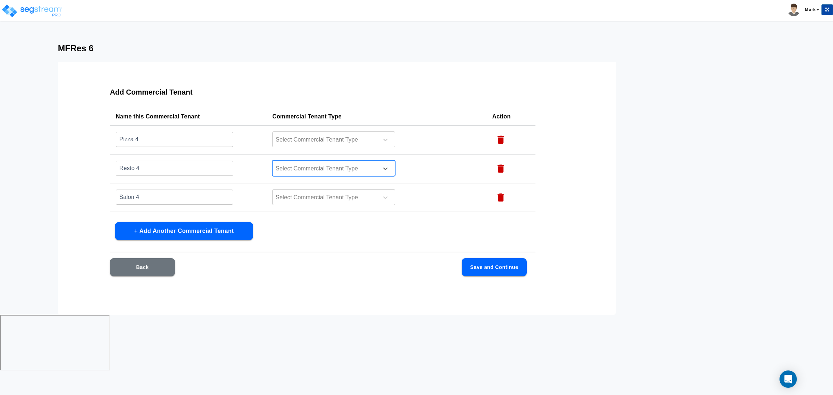
click at [328, 171] on div at bounding box center [324, 169] width 99 height 10
type input "Resta"
click at [315, 183] on div "Casual Restaurant Tenant" at bounding box center [333, 186] width 123 height 13
click at [305, 206] on td "Select Commercial Tenant Type" at bounding box center [376, 197] width 220 height 29
click at [305, 202] on div "Select Commercial Tenant Type" at bounding box center [323, 197] width 103 height 11
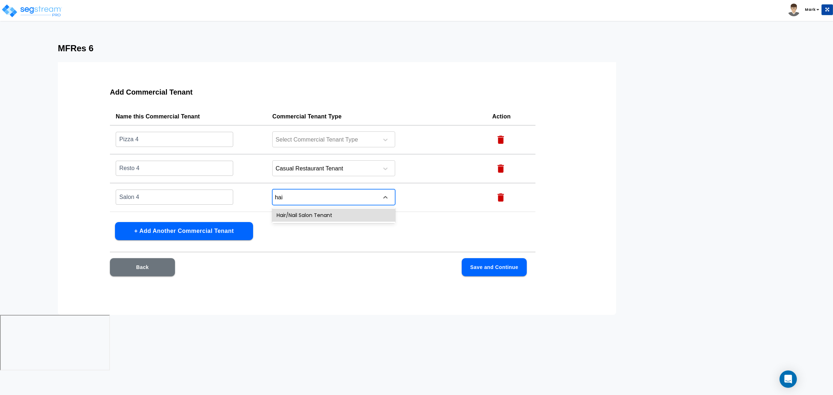
type input "hair"
click at [307, 209] on div "Hair/Nail Salon Tenant" at bounding box center [333, 215] width 123 height 13
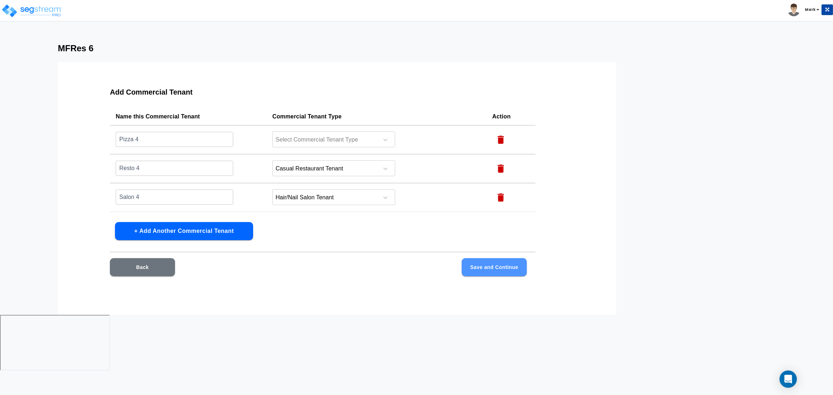
click at [495, 263] on button "Save and Continue" at bounding box center [493, 267] width 65 height 18
click at [333, 139] on div at bounding box center [324, 140] width 99 height 10
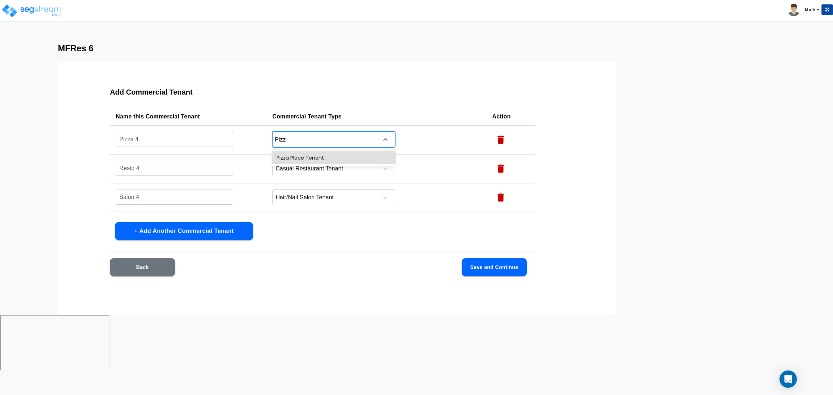
type input "Pizza"
click at [339, 158] on div "Pizza Place Tenant" at bounding box center [333, 157] width 123 height 13
click at [497, 275] on button "Save and Continue" at bounding box center [493, 267] width 65 height 18
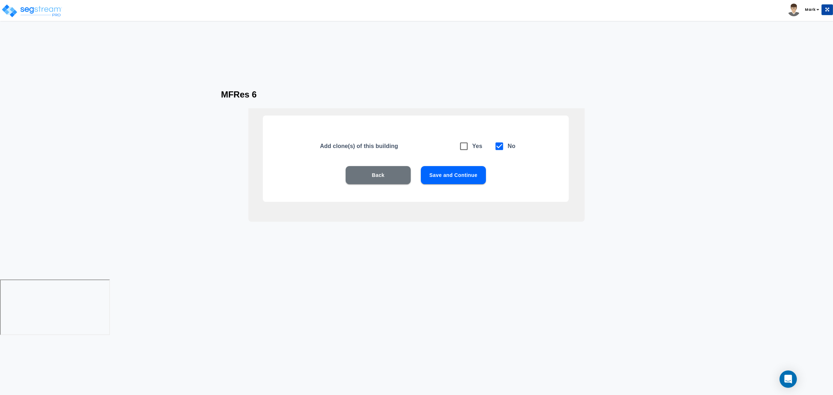
click at [472, 178] on button "Save and Continue" at bounding box center [453, 175] width 65 height 18
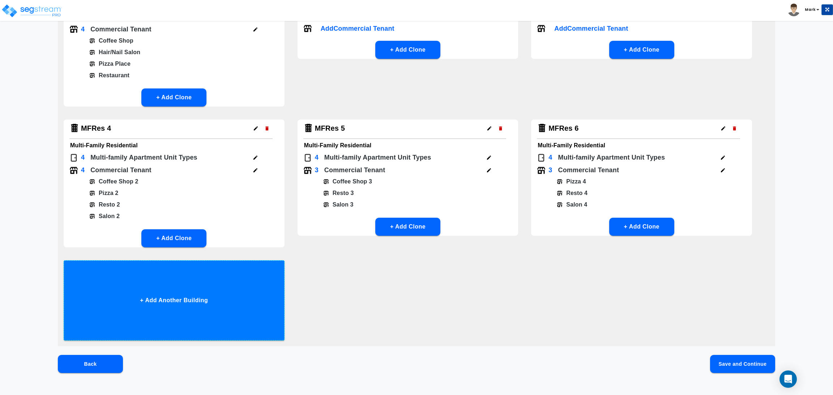
scroll to position [108, 0]
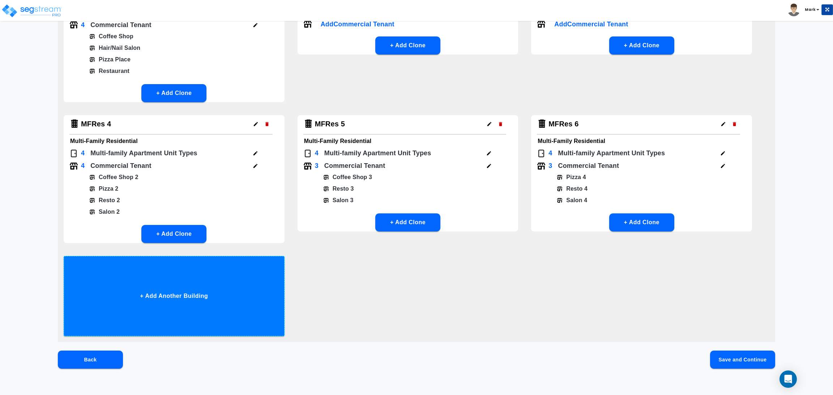
click at [202, 267] on button "+ Add Another Building" at bounding box center [174, 296] width 221 height 80
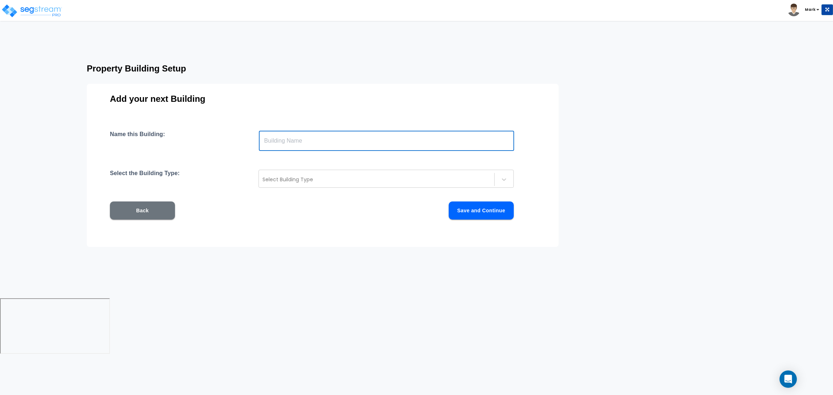
click at [289, 147] on input "text" at bounding box center [386, 141] width 255 height 20
type input "MFRes 7"
click at [298, 182] on div at bounding box center [376, 179] width 228 height 9
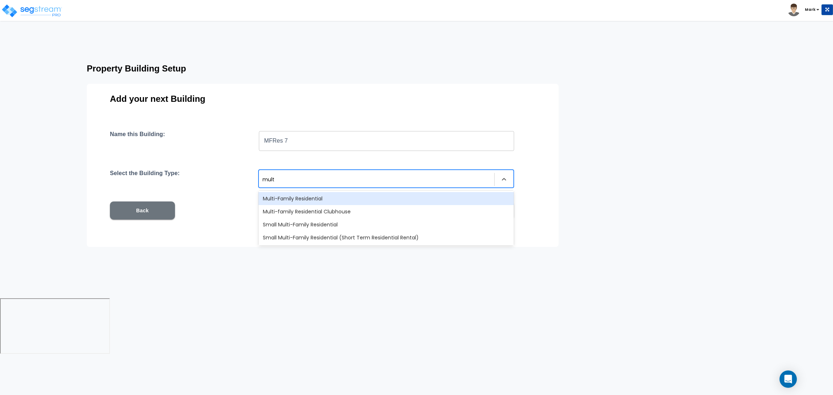
type input "multi"
click at [302, 202] on div "Multi-Family Residential" at bounding box center [385, 198] width 255 height 13
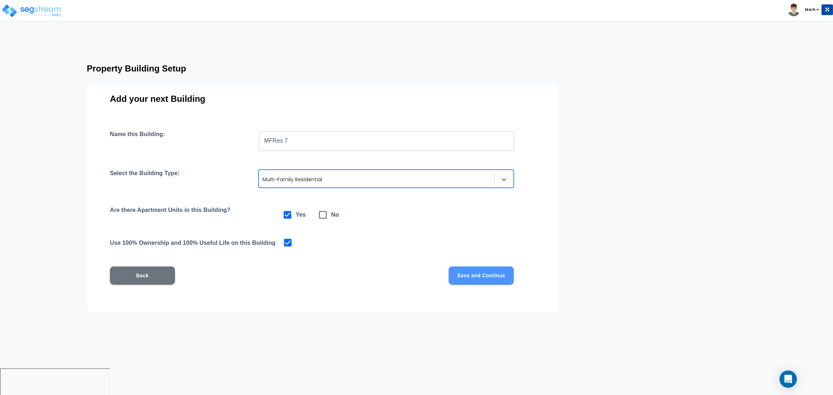
click at [469, 281] on button "Save and Continue" at bounding box center [480, 276] width 65 height 18
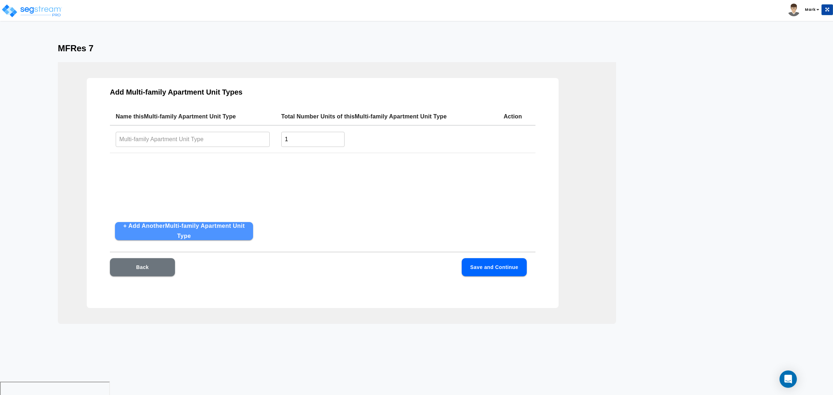
click at [161, 226] on button "+ Add Another Multi-family Apartment Unit Type" at bounding box center [184, 231] width 138 height 18
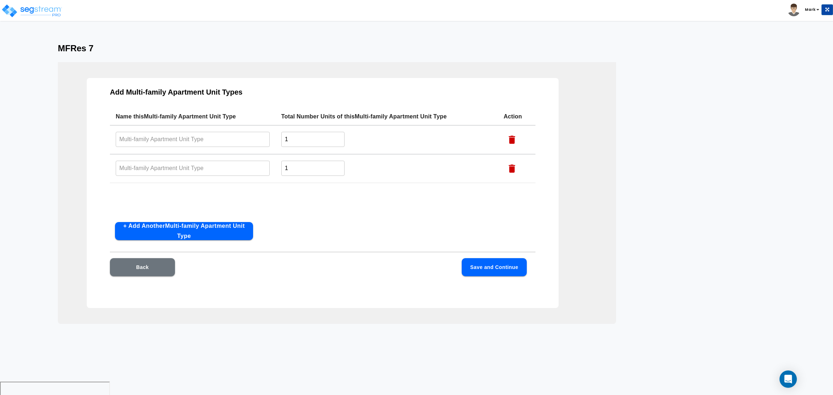
click at [161, 226] on button "+ Add Another Multi-family Apartment Unit Type" at bounding box center [184, 231] width 138 height 18
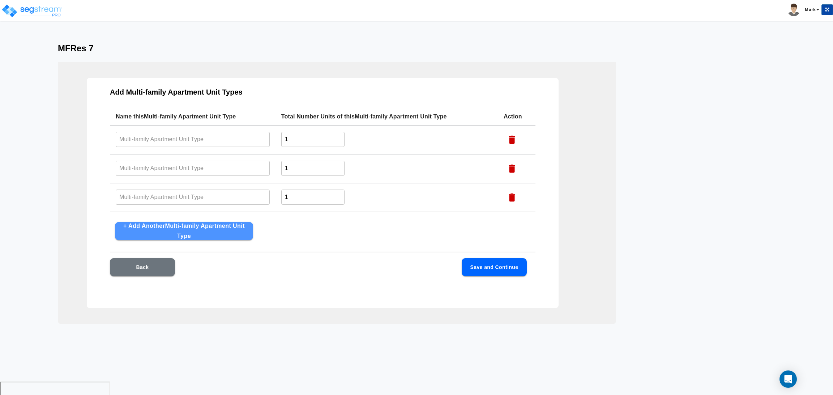
click at [161, 226] on button "+ Add Another Multi-family Apartment Unit Type" at bounding box center [184, 231] width 138 height 18
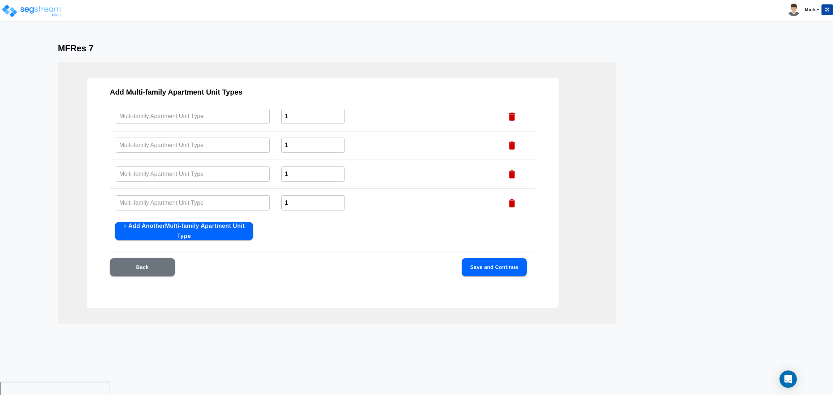
click at [197, 113] on input "text" at bounding box center [193, 116] width 154 height 16
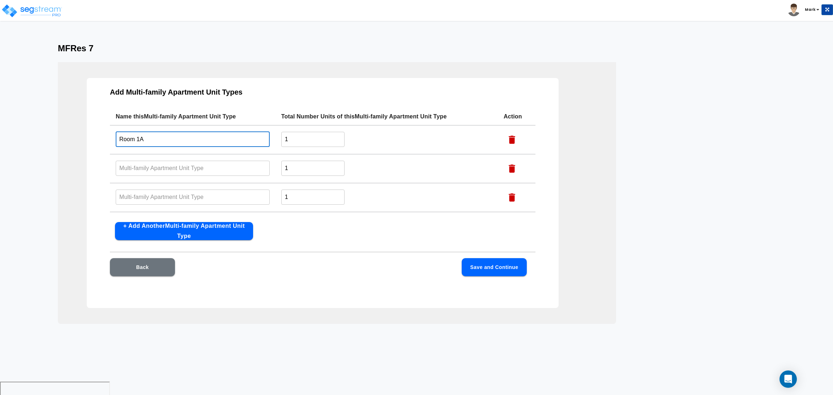
drag, startPoint x: 180, startPoint y: 113, endPoint x: 84, endPoint y: 113, distance: 96.5
click at [84, 113] on div "Add Multi-family Apartment Unit Types Name this Multi-family Apartment Unit Typ…" at bounding box center [337, 193] width 558 height 262
type input "Room 1A"
click at [150, 169] on input "text" at bounding box center [193, 168] width 154 height 16
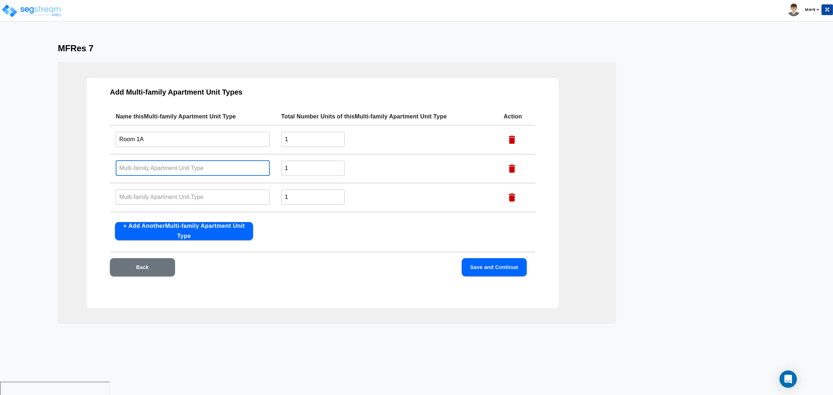
paste input "Room 1A"
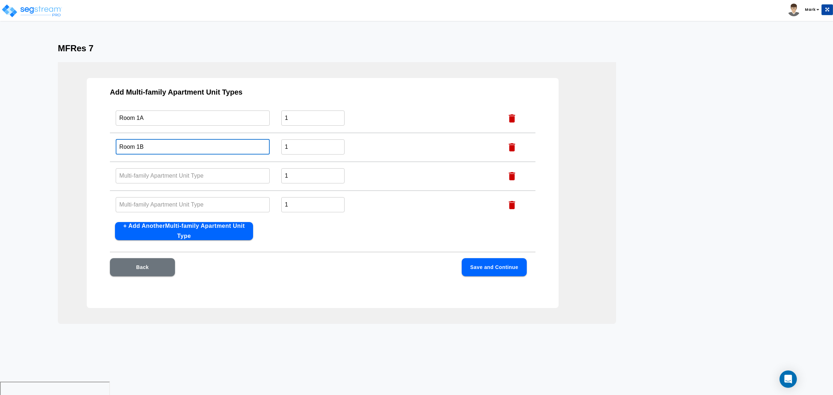
scroll to position [23, 0]
type input "Room 1B"
click at [155, 162] on td "​" at bounding box center [193, 174] width 166 height 29
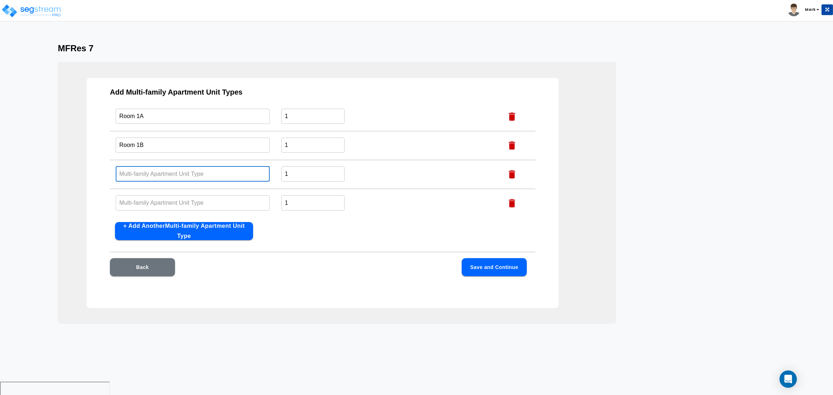
click at [151, 170] on input "text" at bounding box center [193, 174] width 154 height 16
paste input "Room 1A"
type input "Room 1C"
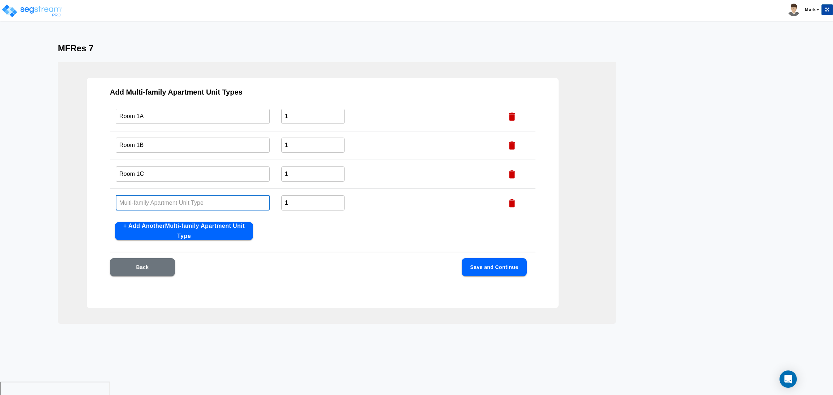
click at [143, 200] on input "text" at bounding box center [193, 203] width 154 height 16
paste input "Room 1A"
type input "Room 1D"
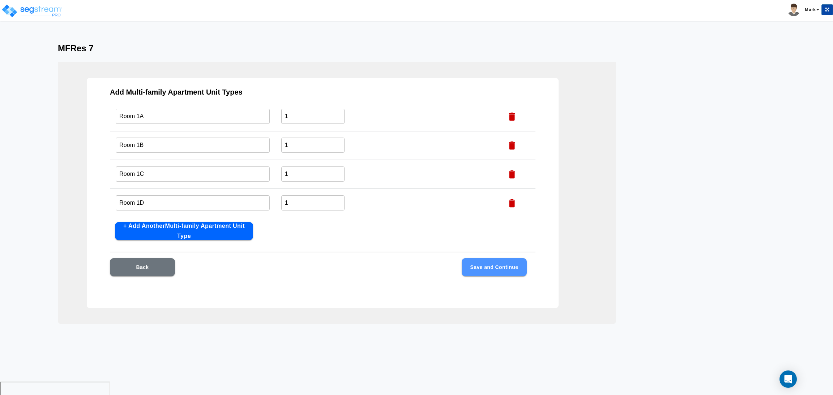
click at [497, 267] on button "Save and Continue" at bounding box center [493, 267] width 65 height 18
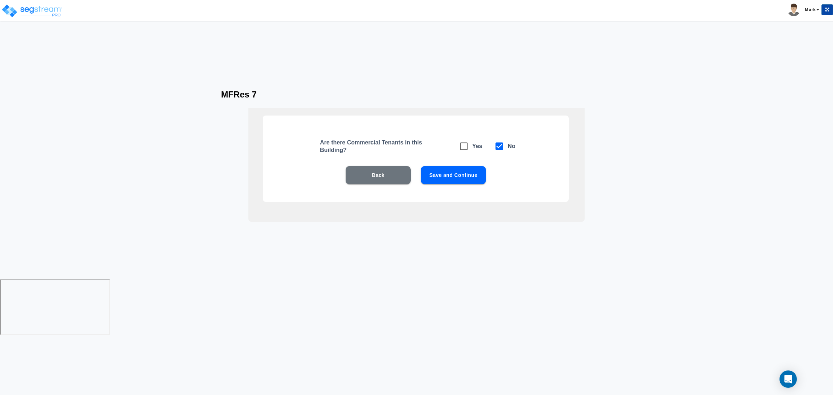
click at [464, 143] on icon at bounding box center [464, 147] width 8 height 8
checkbox input "true"
checkbox input "false"
click at [460, 169] on button "Save and Continue" at bounding box center [453, 175] width 65 height 18
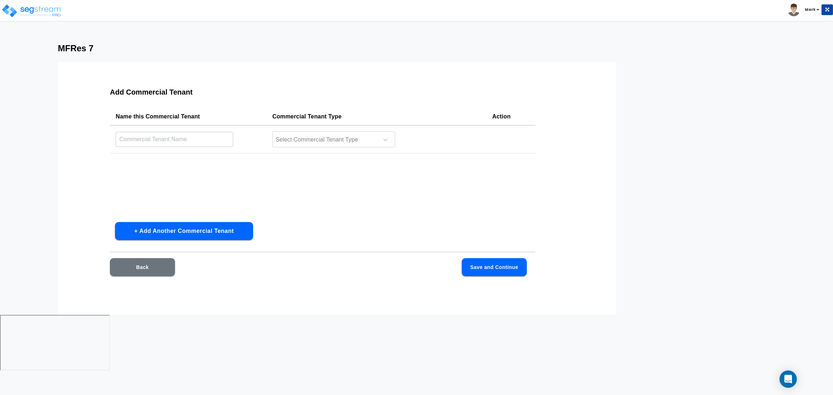
click at [157, 129] on td "​" at bounding box center [188, 139] width 156 height 28
click at [157, 143] on input "text" at bounding box center [174, 140] width 117 height 16
type input "Resto 5"
click at [157, 232] on button "+ Add Another Commercial Tenant" at bounding box center [184, 231] width 138 height 18
click at [150, 167] on input "text" at bounding box center [174, 168] width 117 height 16
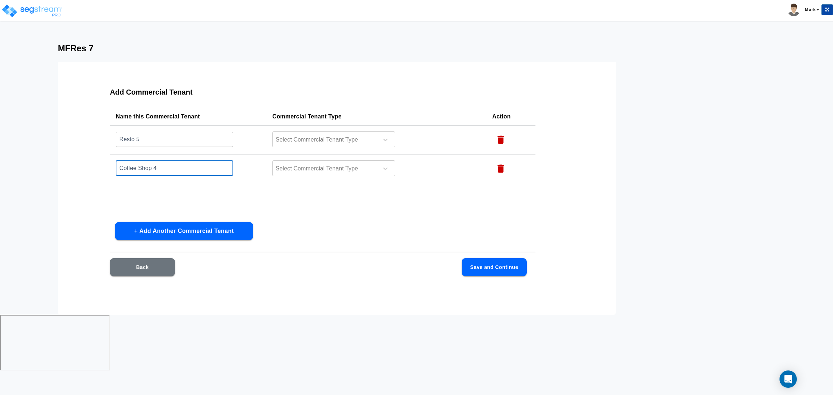
type input "Coffee Shop 4"
click at [127, 227] on button "+ Add Another Commercial Tenant" at bounding box center [184, 231] width 138 height 18
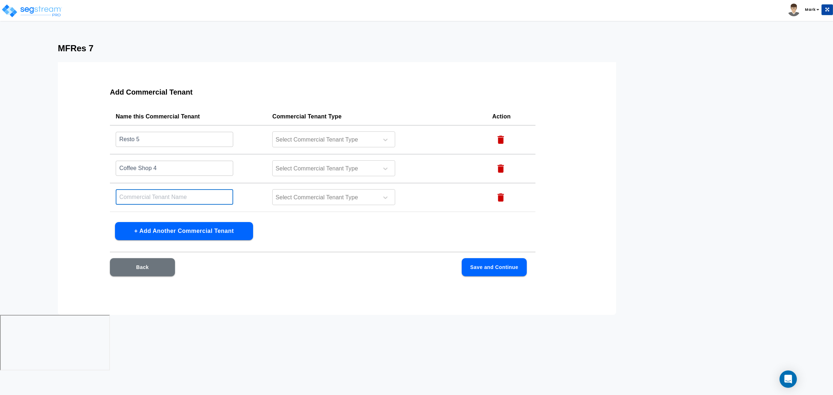
click at [137, 196] on input "text" at bounding box center [174, 197] width 117 height 16
type input "Pizza 5"
click at [308, 142] on div at bounding box center [324, 140] width 99 height 10
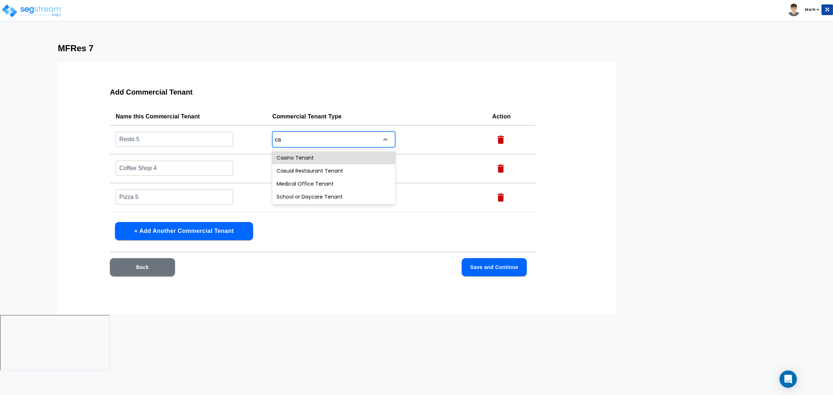
type input "cas"
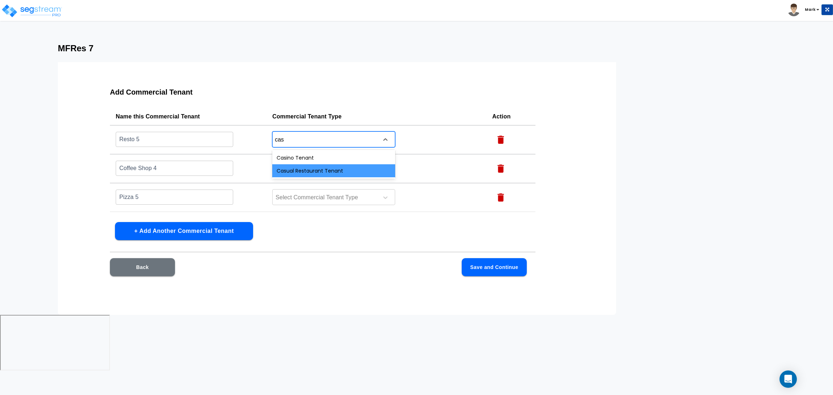
click at [308, 168] on div "Casual Restaurant Tenant" at bounding box center [333, 170] width 123 height 13
click at [360, 178] on td "Select Commercial Tenant Type" at bounding box center [376, 168] width 220 height 29
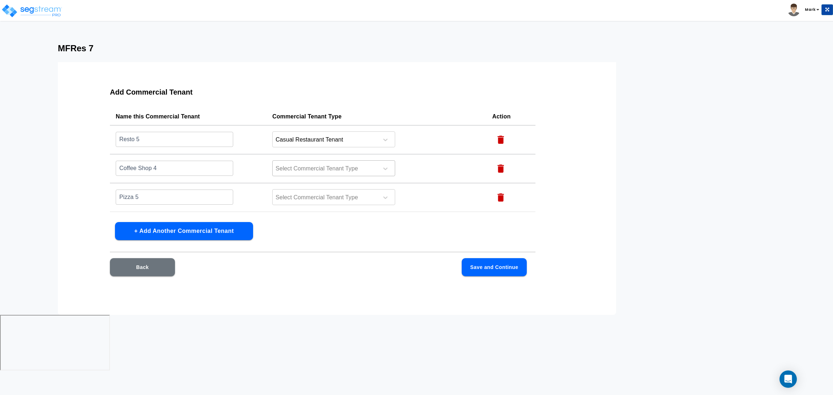
click at [356, 172] on div at bounding box center [324, 169] width 99 height 10
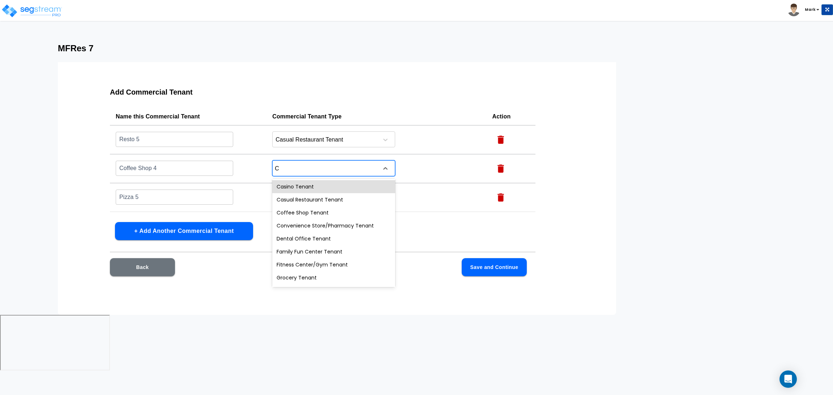
type input "Co"
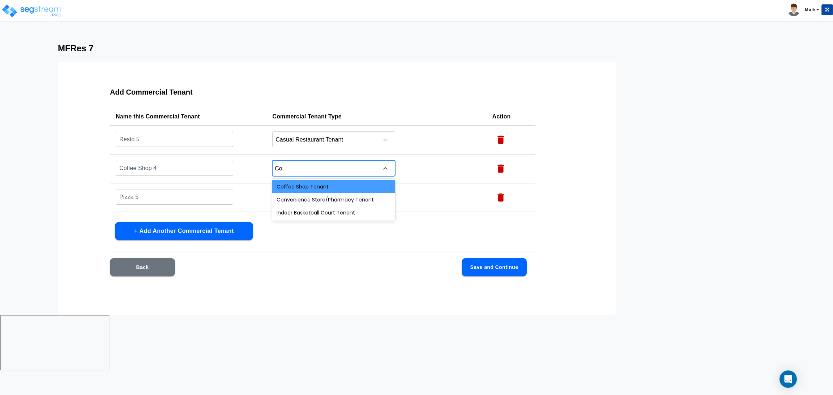
click at [324, 183] on div "Coffee Shop Tenant" at bounding box center [333, 186] width 123 height 13
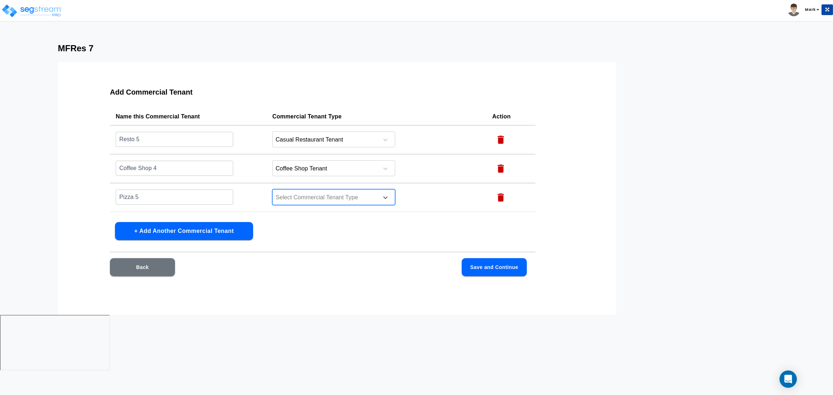
click at [319, 194] on div at bounding box center [324, 198] width 99 height 10
type input "Pizza"
click at [311, 211] on div "Pizza Place Tenant" at bounding box center [333, 215] width 123 height 13
click at [481, 267] on button "Save and Continue" at bounding box center [493, 267] width 65 height 18
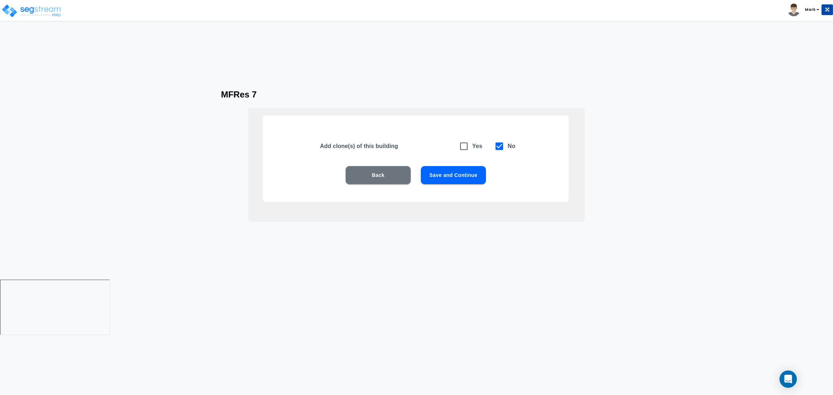
click at [464, 173] on button "Save and Continue" at bounding box center [453, 175] width 65 height 18
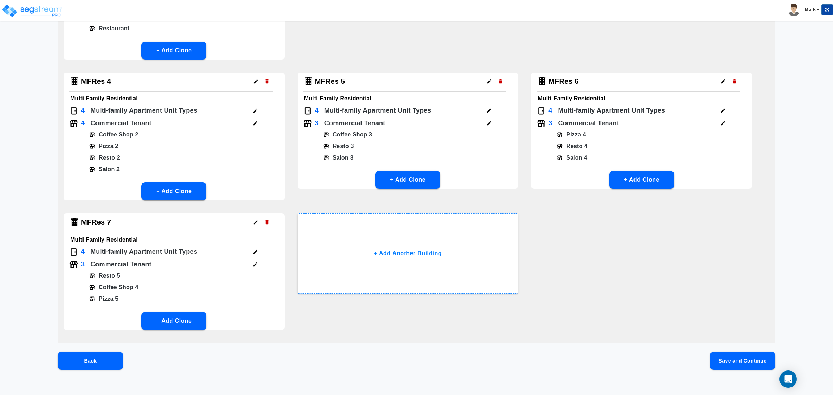
scroll to position [156, 0]
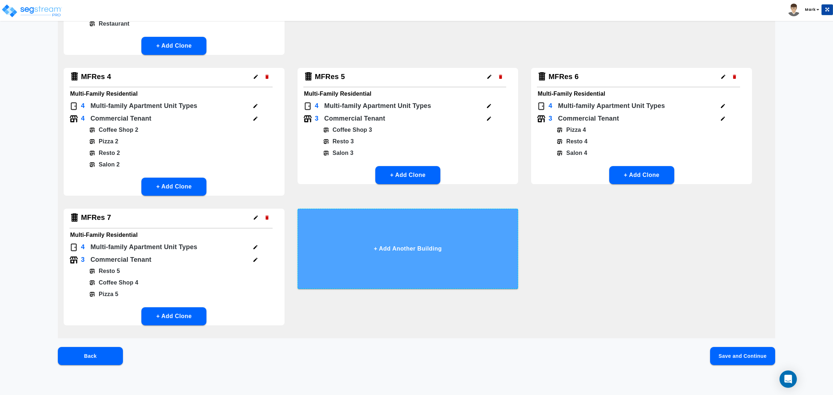
click at [365, 261] on button "+ Add Another Building" at bounding box center [407, 249] width 221 height 80
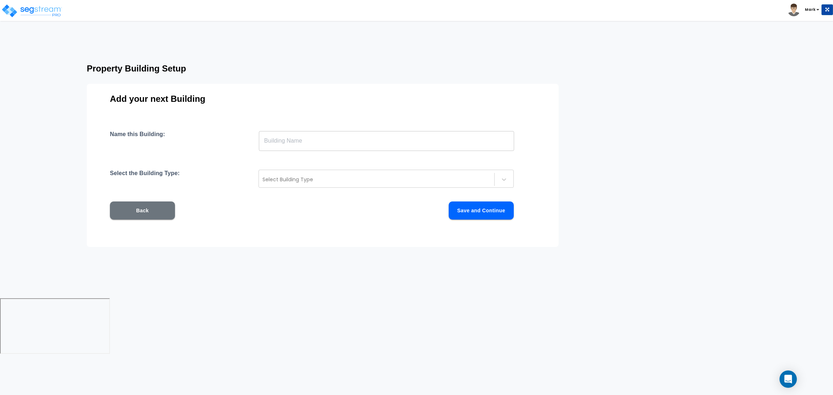
click at [383, 133] on input "text" at bounding box center [386, 141] width 255 height 20
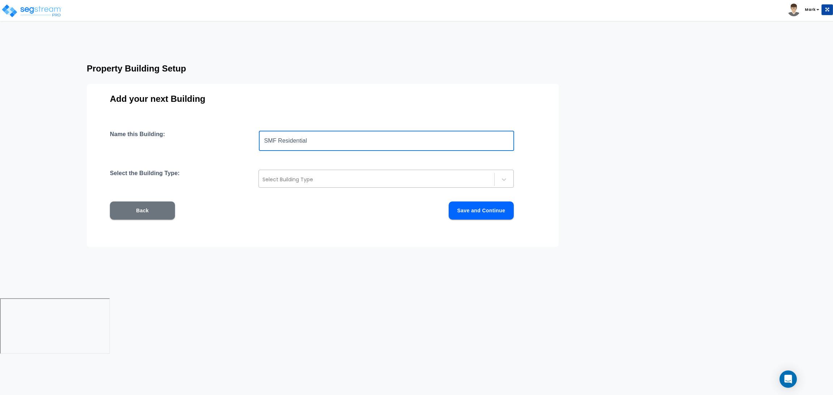
type input "SMF Residential"
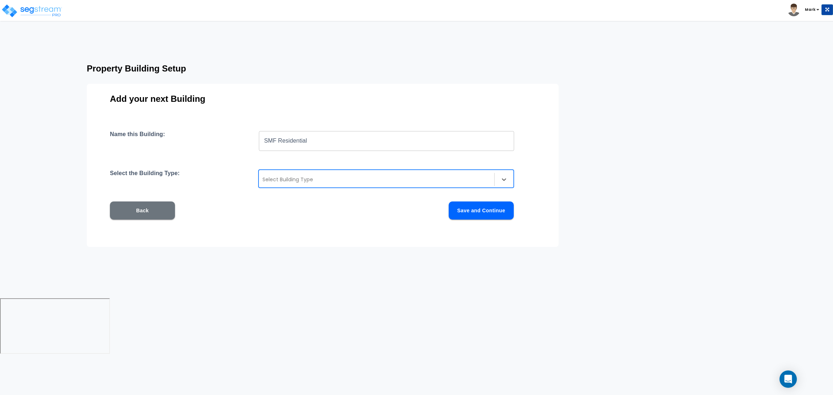
click at [331, 176] on div at bounding box center [376, 179] width 228 height 9
type input "sm"
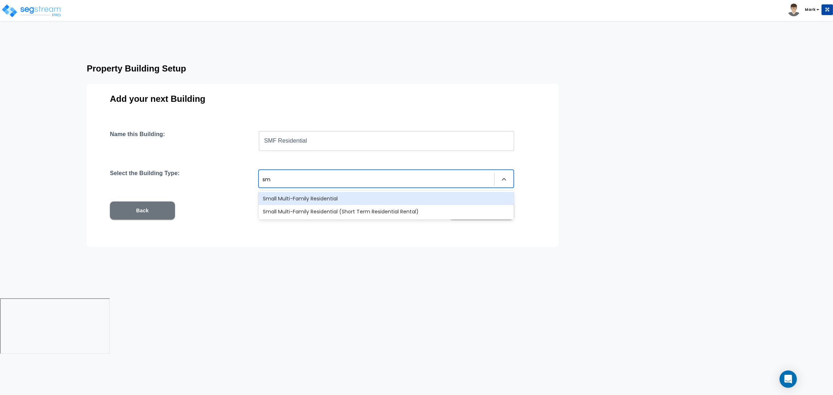
click at [319, 201] on div "Small Multi-Family Residential" at bounding box center [385, 198] width 255 height 13
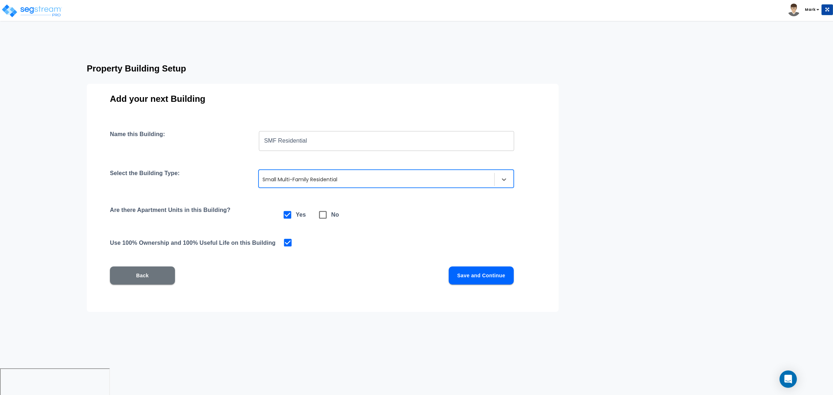
click at [461, 271] on button "Save and Continue" at bounding box center [480, 276] width 65 height 18
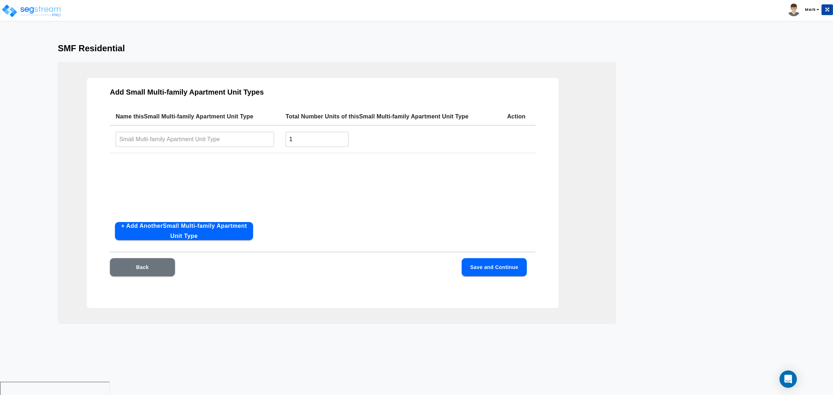
click at [184, 231] on button "+ Add Another Small Multi-family Apartment Unit Type" at bounding box center [184, 231] width 138 height 18
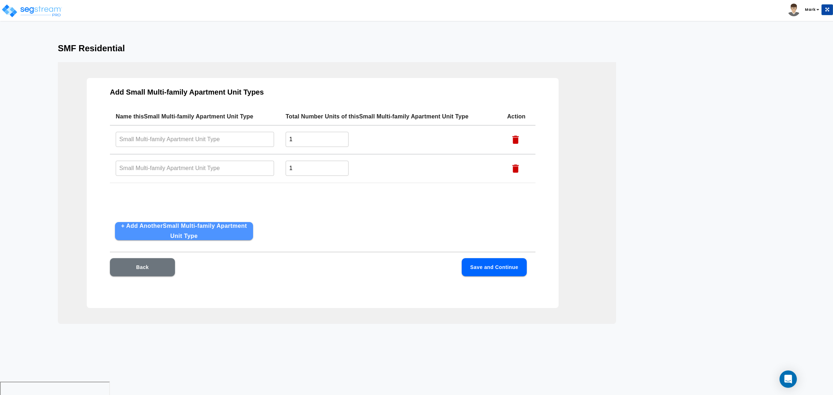
click at [184, 231] on button "+ Add Another Small Multi-family Apartment Unit Type" at bounding box center [184, 231] width 138 height 18
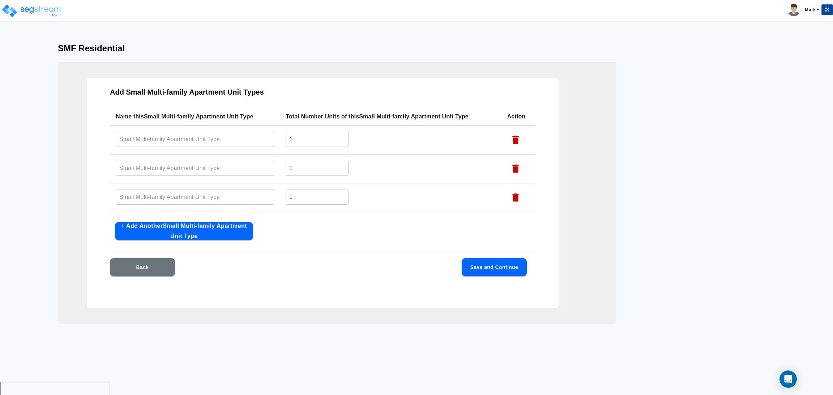
click at [184, 231] on button "+ Add Another Small Multi-family Apartment Unit Type" at bounding box center [184, 231] width 138 height 18
click at [171, 145] on input "text" at bounding box center [195, 140] width 158 height 16
drag, startPoint x: 177, startPoint y: 141, endPoint x: 99, endPoint y: 137, distance: 78.1
click at [99, 137] on div "Add Small Multi-family Apartment Unit Types Name this Small Multi-family Apartm…" at bounding box center [323, 193] width 472 height 230
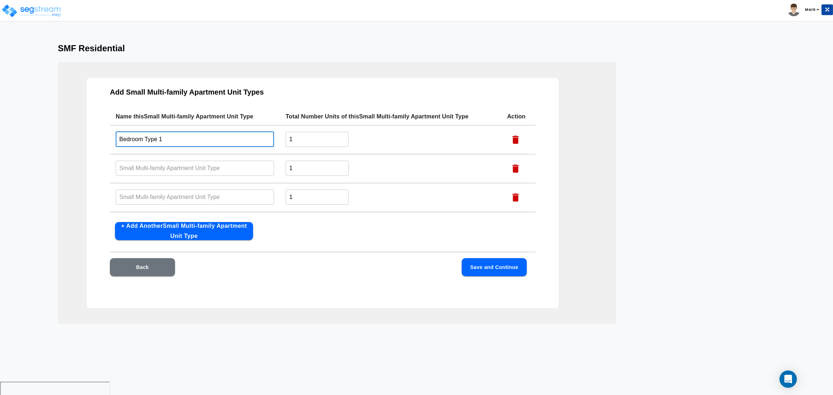
type input "Bedroom Type 1"
click at [166, 175] on input "text" at bounding box center [195, 168] width 158 height 16
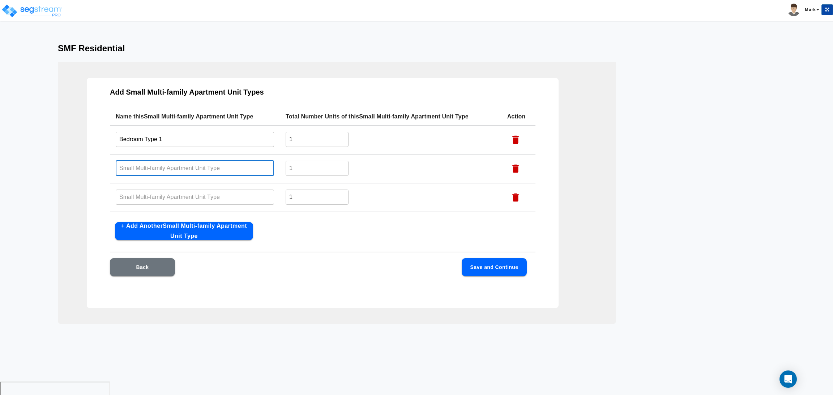
paste input "Bedroom Type 1"
type input "Bedroom Type 2"
click at [163, 189] on input "text" at bounding box center [195, 197] width 158 height 16
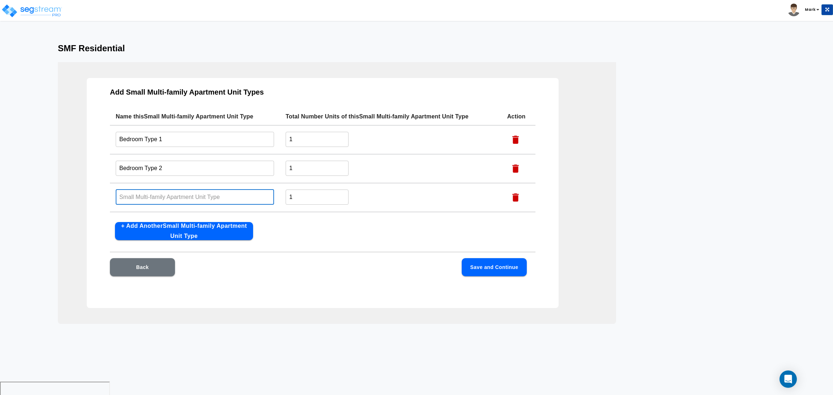
paste input "Bedroom Type 1"
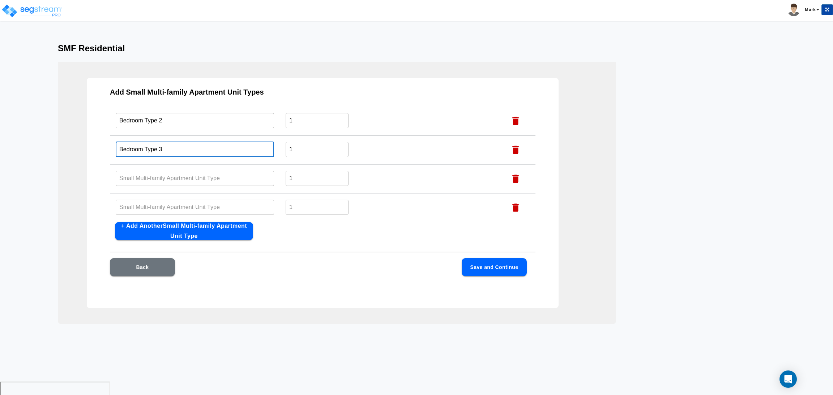
scroll to position [52, 0]
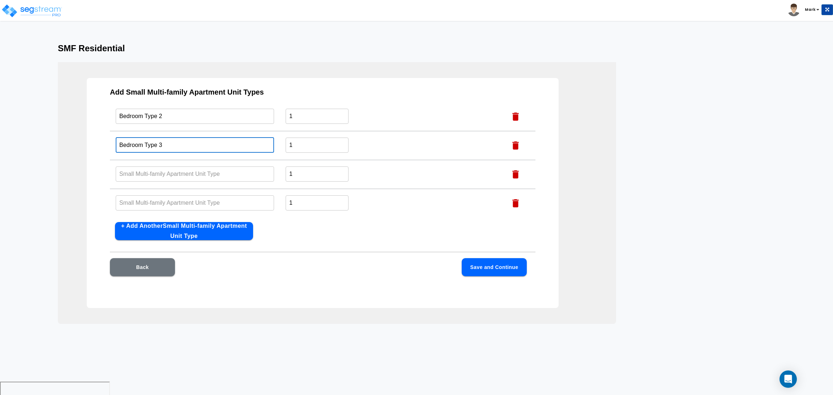
type input "Bedroom Type 3"
click at [231, 174] on input "text" at bounding box center [195, 174] width 158 height 16
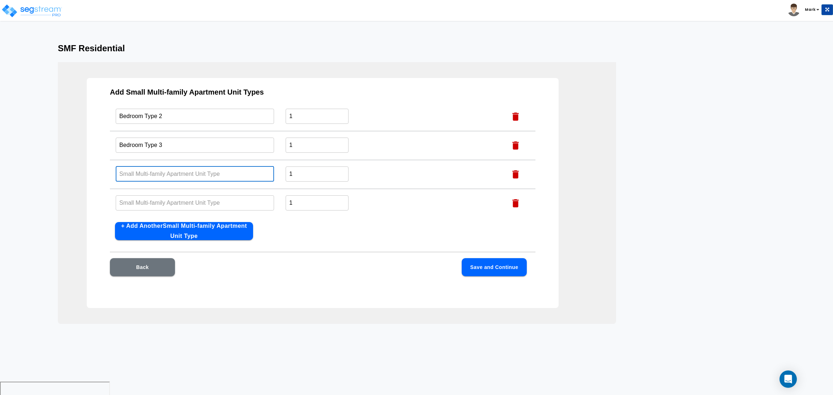
paste input "Bedroom Type 1"
type input "Bedroom Type 4"
click at [179, 193] on td "​" at bounding box center [195, 203] width 170 height 29
click at [175, 198] on input "text" at bounding box center [195, 203] width 158 height 16
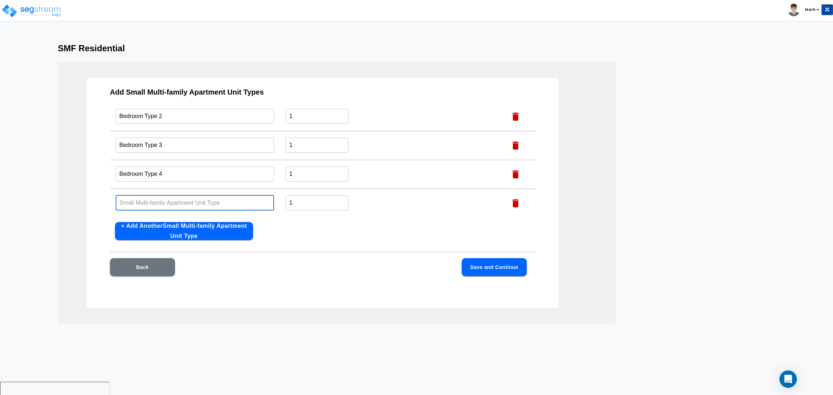
paste input "Bedroom Type 1"
type input "Bedroom Type 5"
click at [516, 273] on button "Save and Continue" at bounding box center [493, 267] width 65 height 18
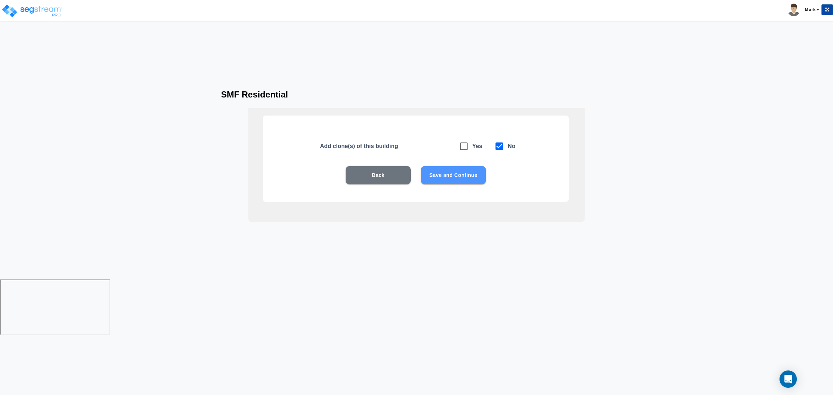
click at [456, 180] on button "Save and Continue" at bounding box center [453, 175] width 65 height 18
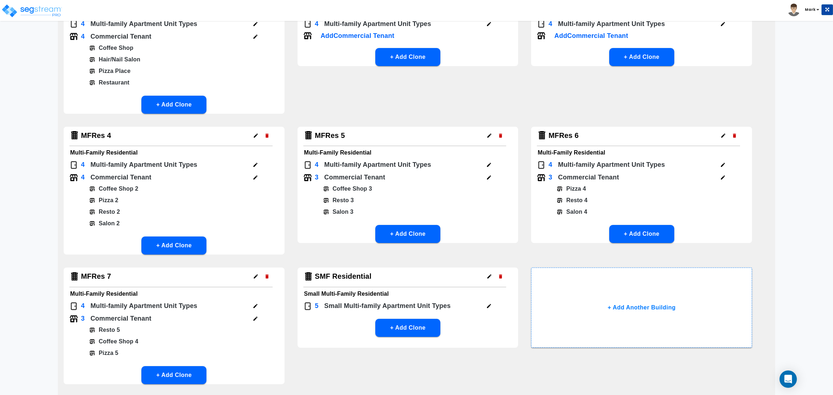
scroll to position [156, 0]
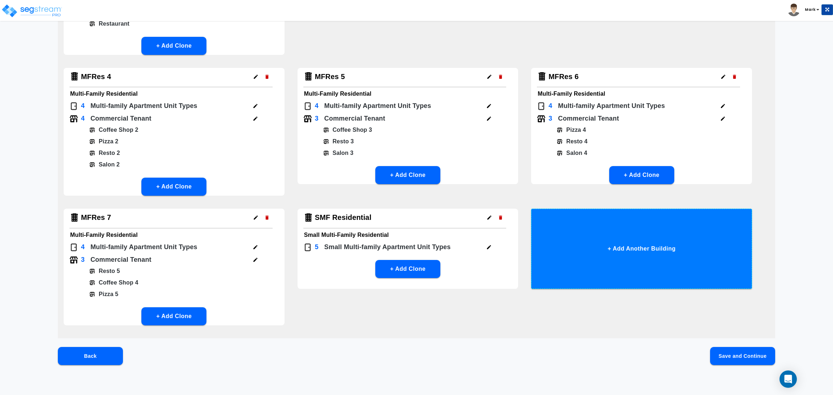
click at [613, 237] on button "+ Add Another Building" at bounding box center [641, 249] width 221 height 80
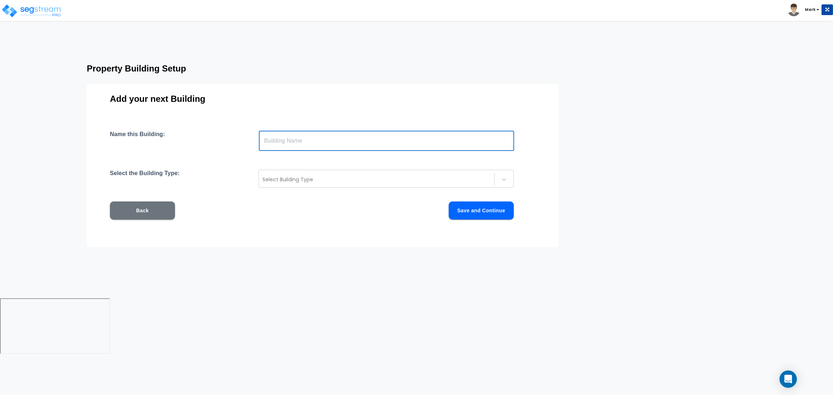
click at [380, 133] on input "text" at bounding box center [386, 141] width 255 height 20
type input "SMF Res 2"
click at [349, 178] on div at bounding box center [376, 179] width 228 height 9
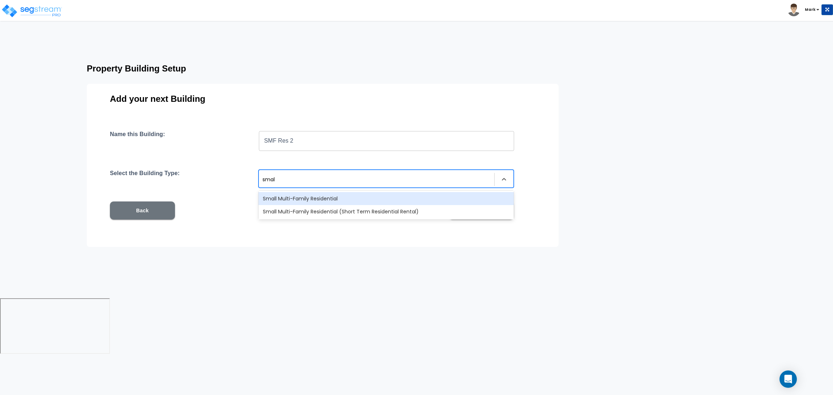
type input "small"
click at [345, 199] on div "Small Multi-Family Residential" at bounding box center [385, 198] width 255 height 13
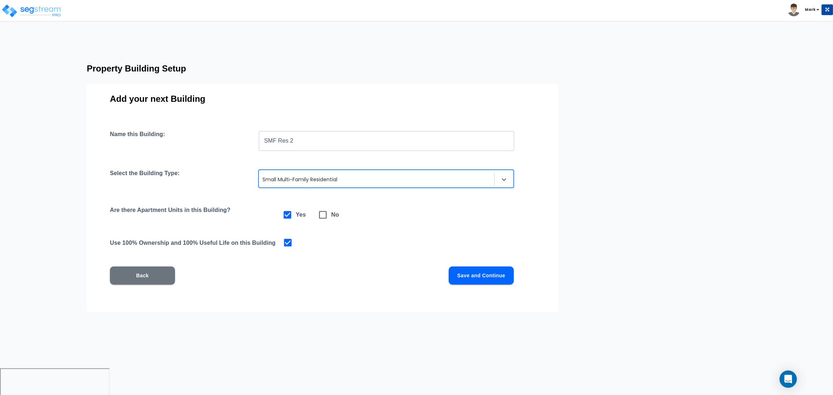
click at [474, 278] on button "Save and Continue" at bounding box center [480, 276] width 65 height 18
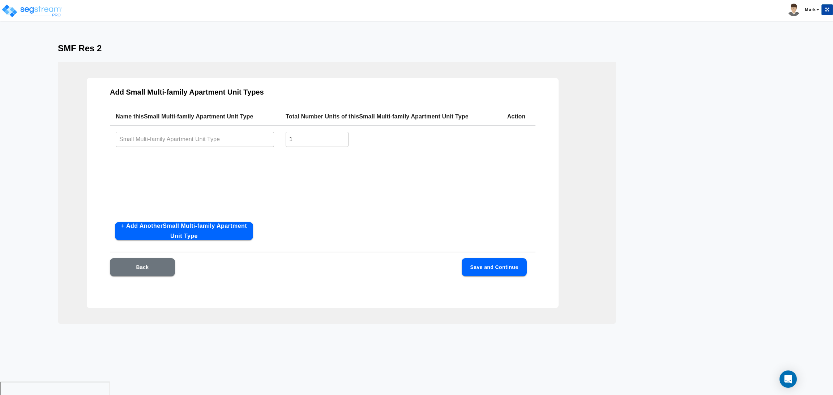
click at [194, 225] on button "+ Add Another Small Multi-family Apartment Unit Type" at bounding box center [184, 231] width 138 height 18
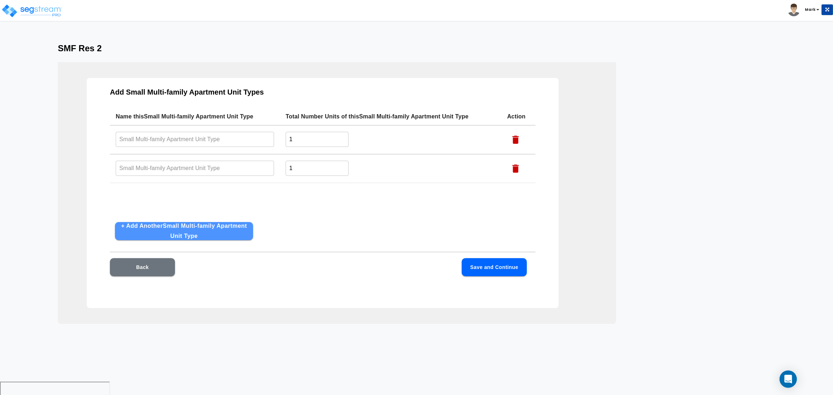
click at [194, 225] on button "+ Add Another Small Multi-family Apartment Unit Type" at bounding box center [184, 231] width 138 height 18
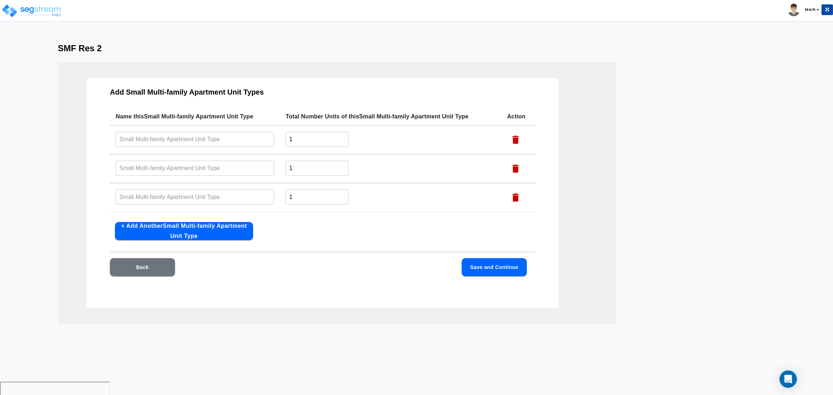
click at [194, 225] on button "+ Add Another Small Multi-family Apartment Unit Type" at bounding box center [184, 231] width 138 height 18
click at [194, 143] on input "text" at bounding box center [195, 140] width 158 height 16
drag, startPoint x: 196, startPoint y: 139, endPoint x: 96, endPoint y: 136, distance: 100.5
click at [96, 136] on div "Add Small Multi-family Apartment Unit Types Name this Small Multi-family Apartm…" at bounding box center [323, 193] width 472 height 230
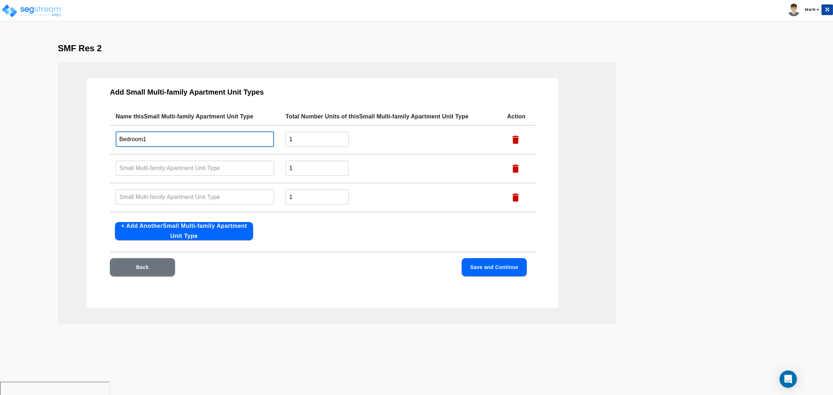
type input "Bedroom1"
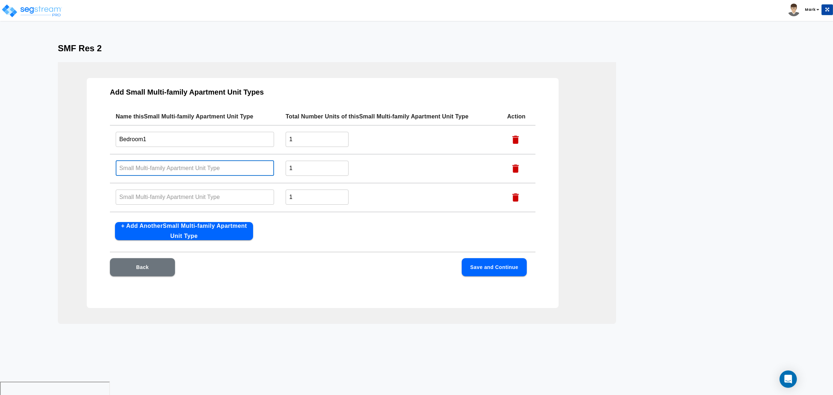
click at [163, 166] on input "text" at bounding box center [195, 168] width 158 height 16
paste input "Bedroom1"
type input "Bedroom2"
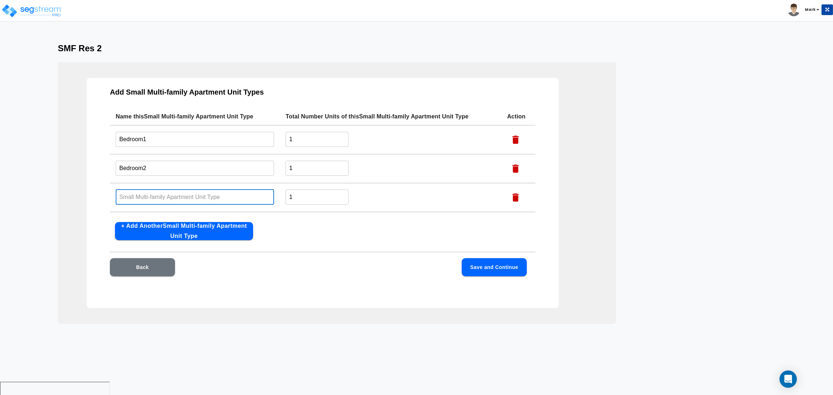
click at [154, 192] on input "text" at bounding box center [195, 197] width 158 height 16
paste input "Bedroom1"
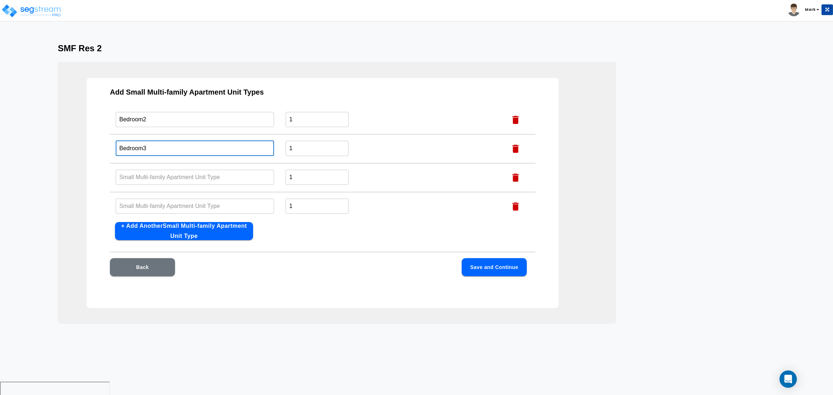
scroll to position [52, 0]
type input "Bedroom3"
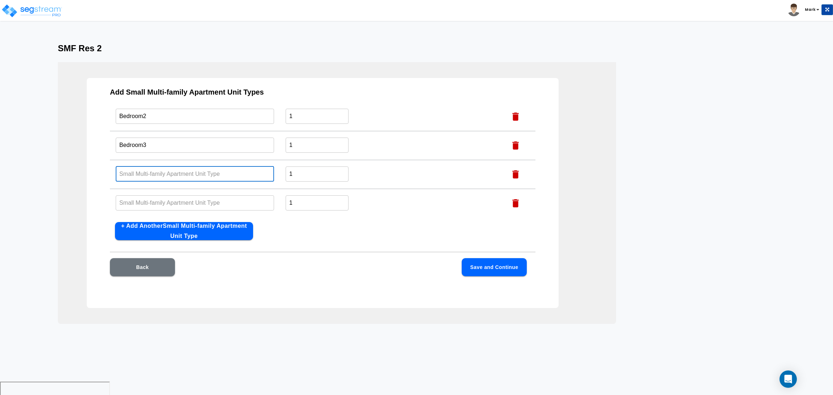
click at [155, 172] on input "text" at bounding box center [195, 174] width 158 height 16
paste input "Bedroom1"
type input "Bedroom4"
click at [135, 198] on input "text" at bounding box center [195, 203] width 158 height 16
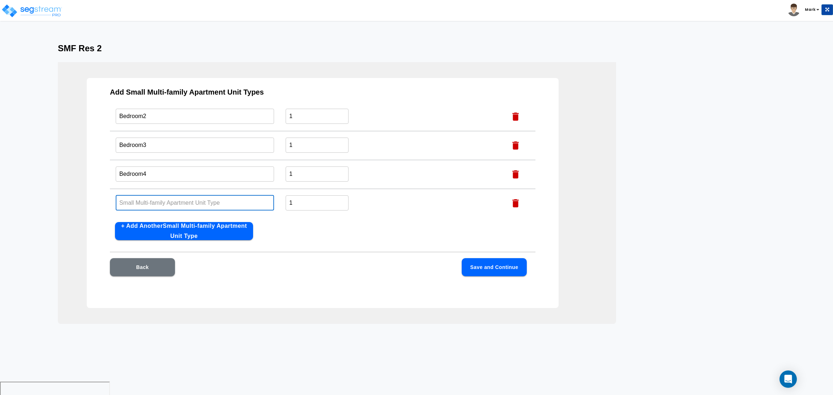
paste input "Bedroom1"
type input "Bedroom5"
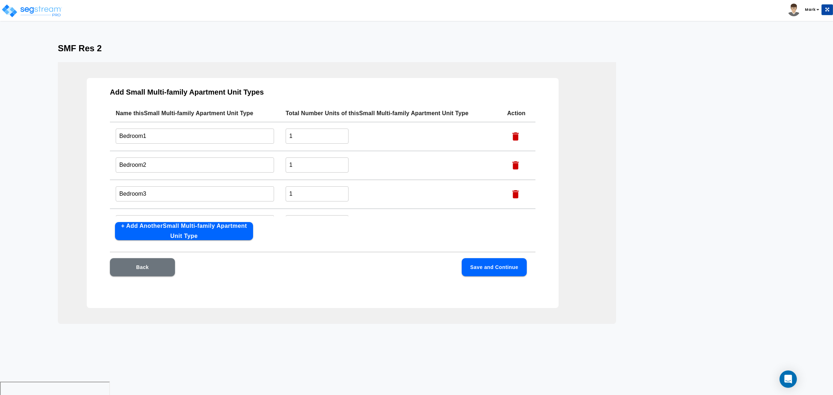
scroll to position [0, 0]
click at [145, 138] on input "Bedroom1" at bounding box center [195, 140] width 158 height 16
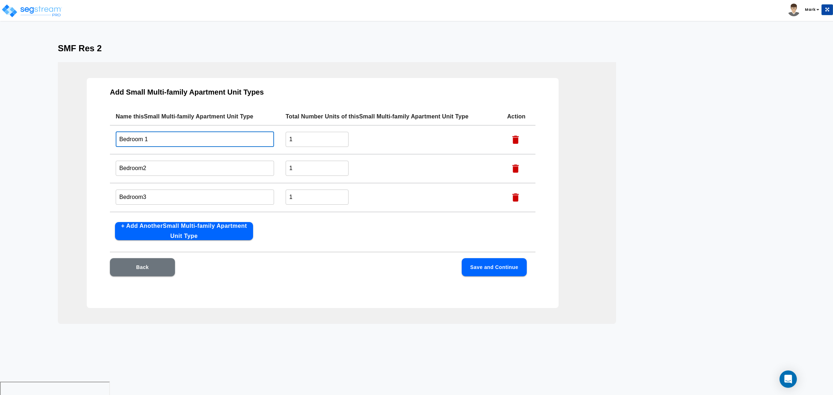
type input "Bedroom 1"
click at [143, 168] on input "Bedroom2" at bounding box center [195, 168] width 158 height 16
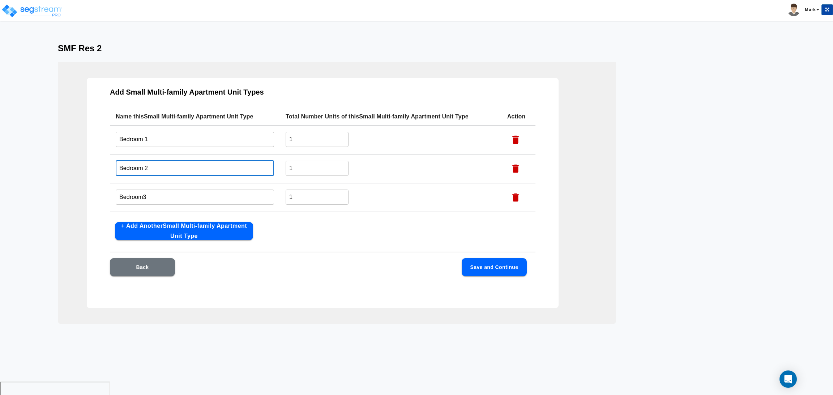
type input "Bedroom 2"
click at [143, 198] on input "Bedroom3" at bounding box center [195, 197] width 158 height 16
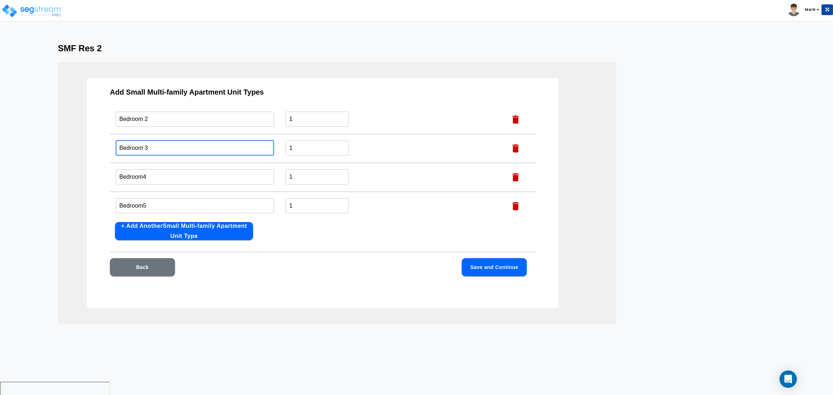
scroll to position [52, 0]
type input "Bedroom 3"
click at [145, 173] on input "Bedroom4" at bounding box center [195, 174] width 158 height 16
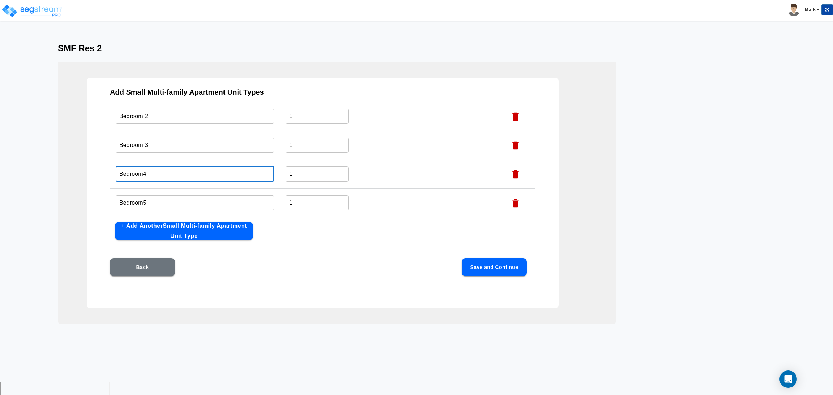
click at [143, 172] on input "Bedroom4" at bounding box center [195, 174] width 158 height 16
type input "Bedroom 4"
click at [144, 201] on input "Bedroom5" at bounding box center [195, 203] width 158 height 16
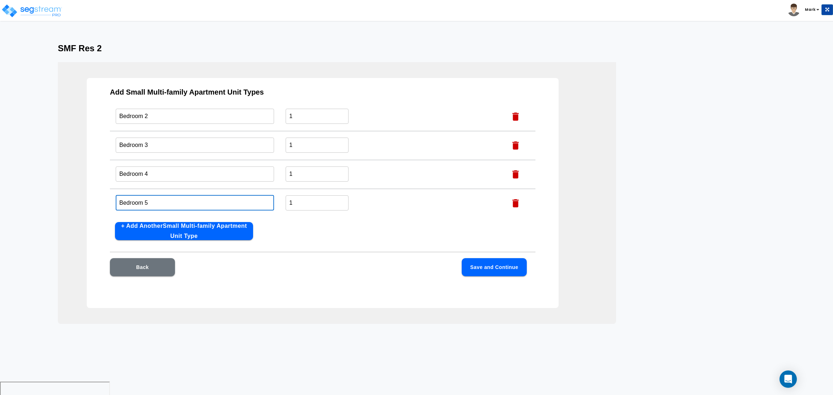
type input "Bedroom 5"
click at [487, 263] on button "Save and Continue" at bounding box center [493, 267] width 65 height 18
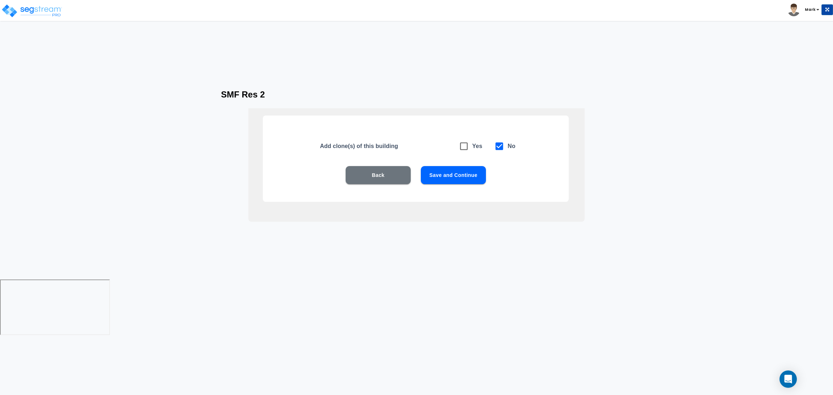
click at [468, 169] on button "Save and Continue" at bounding box center [453, 175] width 65 height 18
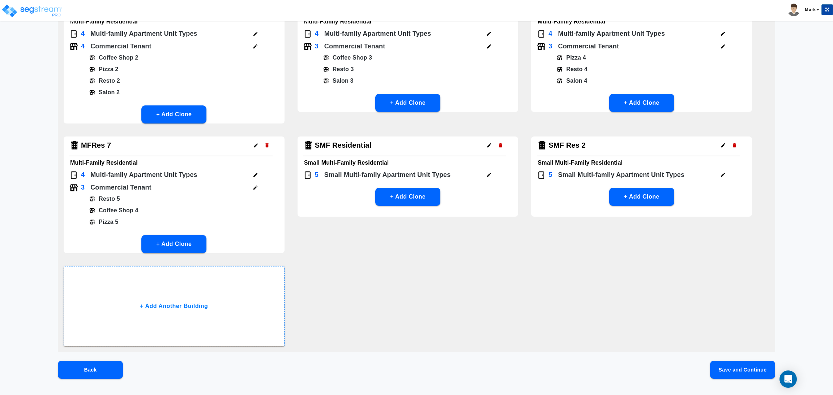
scroll to position [242, 0]
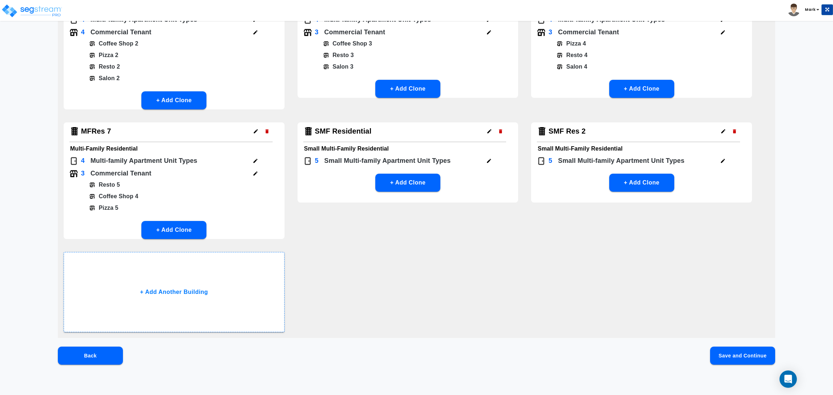
click at [722, 356] on button "Save and Continue" at bounding box center [742, 356] width 65 height 18
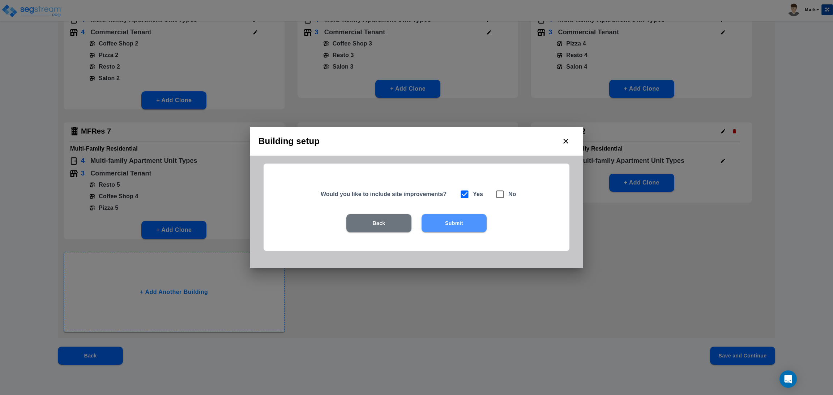
click at [476, 225] on button "Submit" at bounding box center [453, 223] width 65 height 18
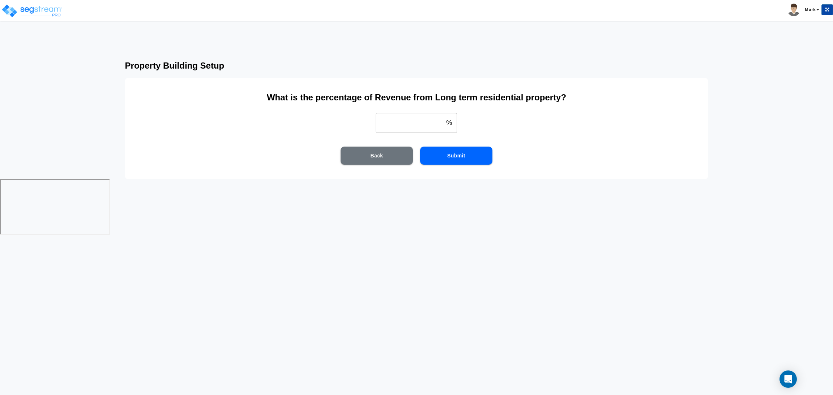
click at [417, 121] on input "weight" at bounding box center [409, 123] width 68 height 20
type input "100"
click at [446, 143] on div "What is the percentage of Revenue from Long term residential property? 100 % ​ …" at bounding box center [416, 128] width 583 height 101
click at [450, 154] on button "Submit" at bounding box center [456, 156] width 72 height 18
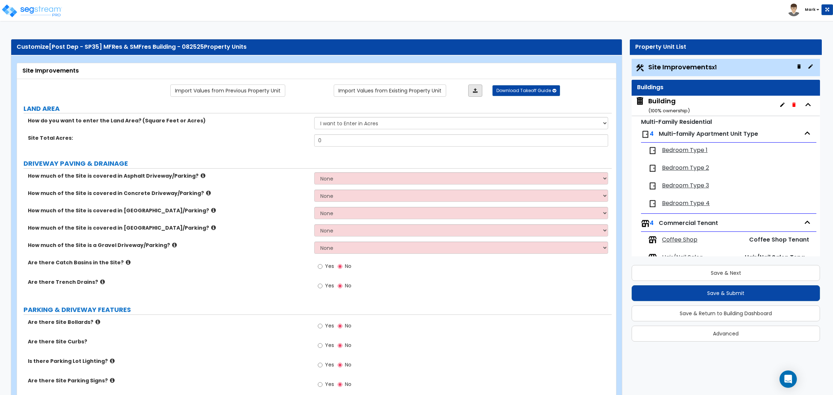
click at [479, 86] on link at bounding box center [475, 91] width 14 height 12
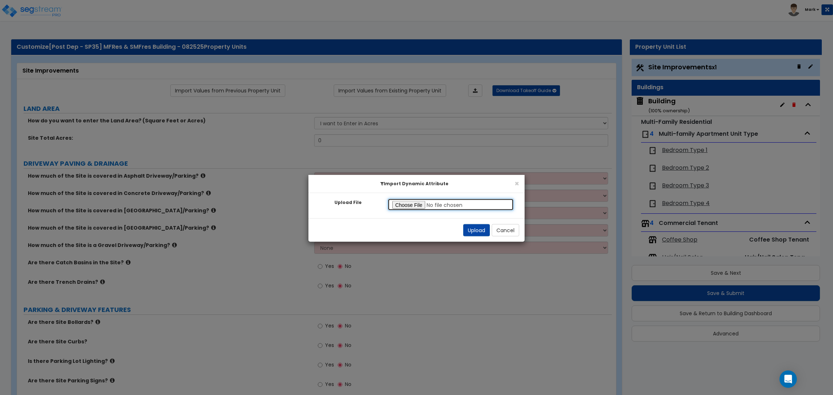
click at [412, 205] on input "Upload File" at bounding box center [450, 205] width 126 height 12
type input "C:\fakepath\SegStream Takeoff Guide - [Pre-Dep Test] Multi Family Res Model - 0…"
click at [467, 230] on button "Upload" at bounding box center [476, 230] width 27 height 12
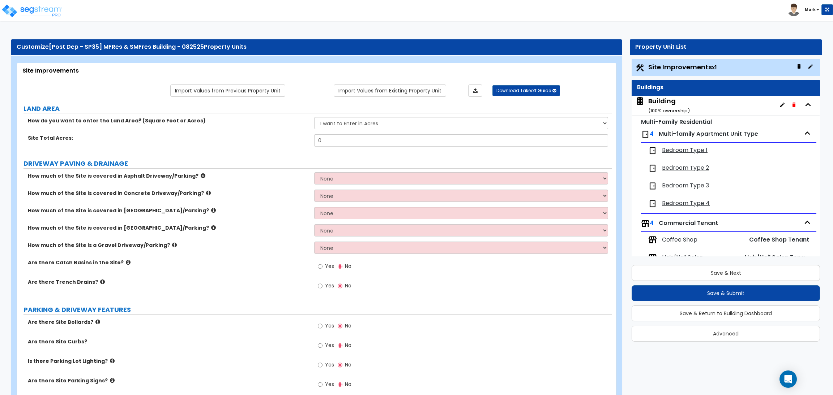
select select "2"
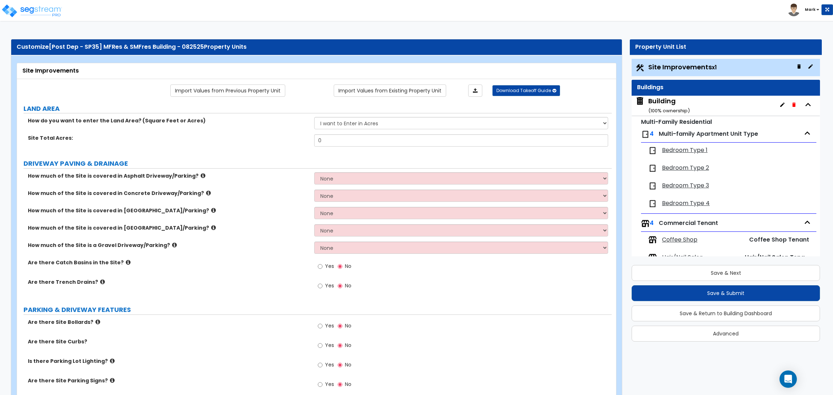
select select "2"
radio input "true"
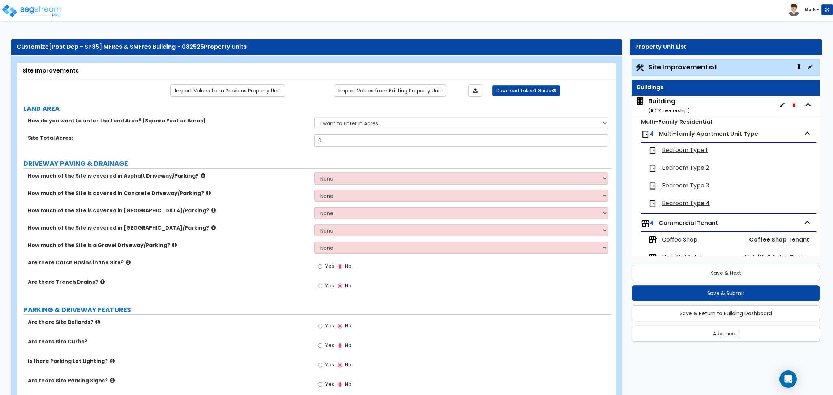
radio input "true"
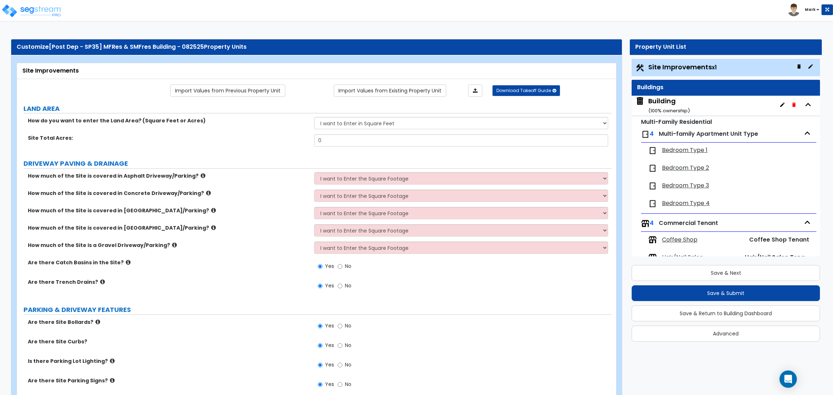
radio input "true"
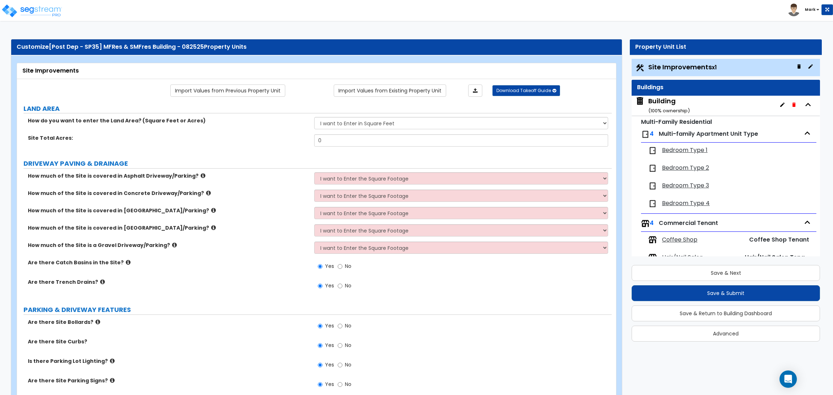
radio input "true"
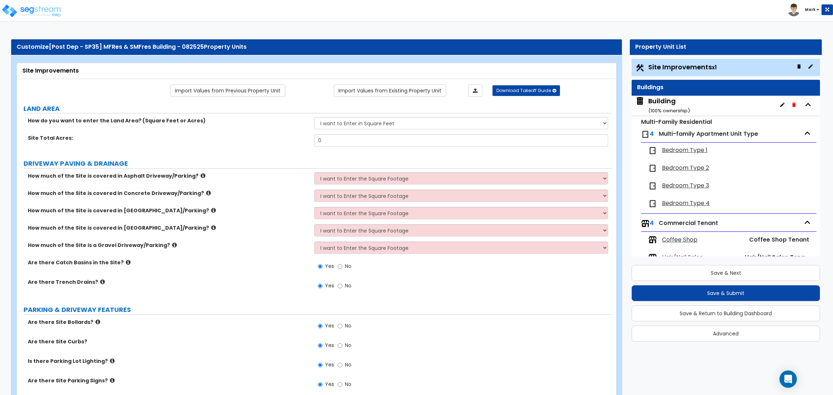
radio input "true"
select select "2"
radio input "true"
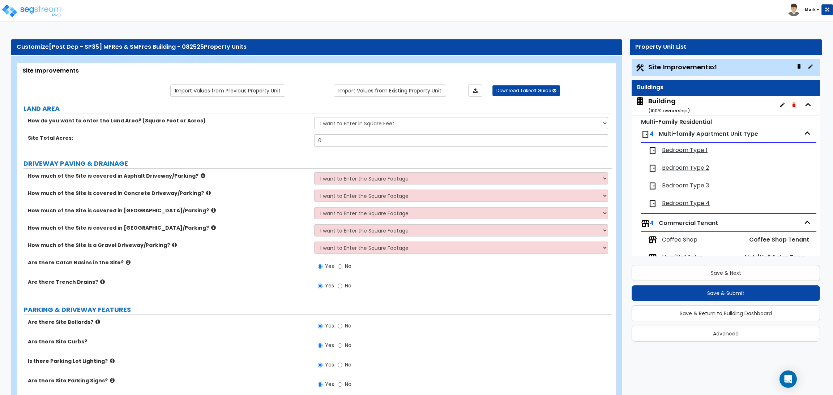
radio input "true"
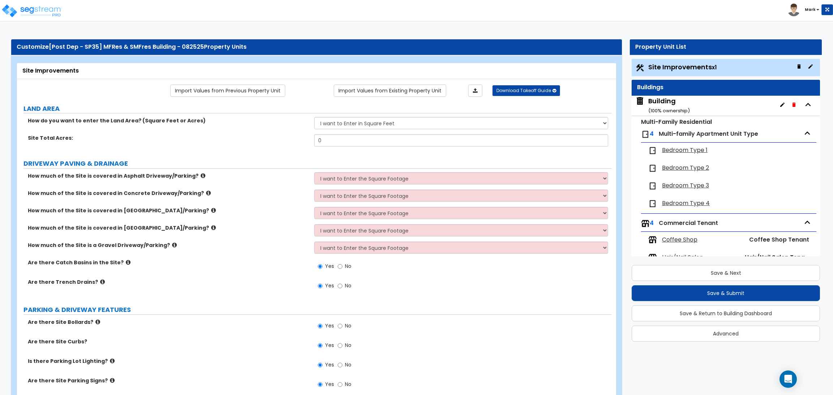
radio input "true"
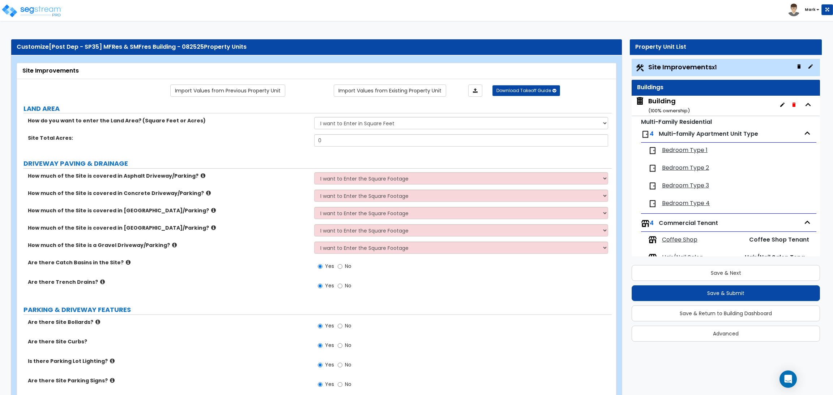
radio input "true"
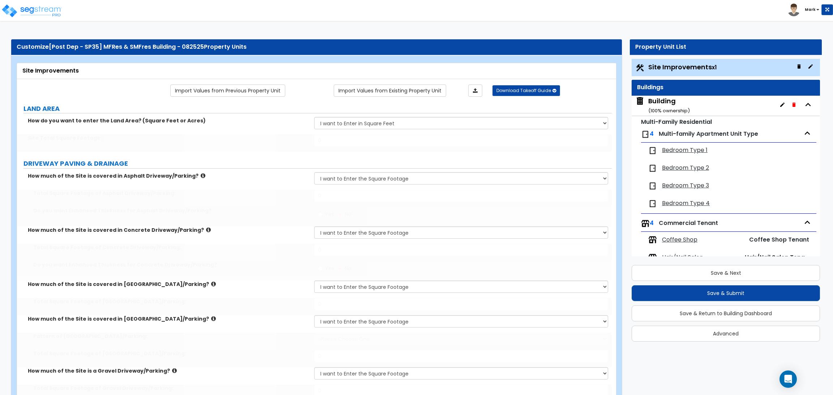
type input "40000"
type input "500"
type input "400"
type input "250"
select select "2"
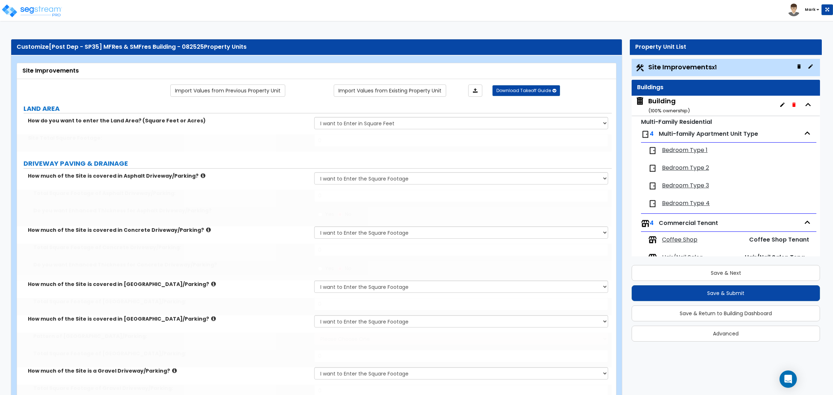
type input "350"
type input "275"
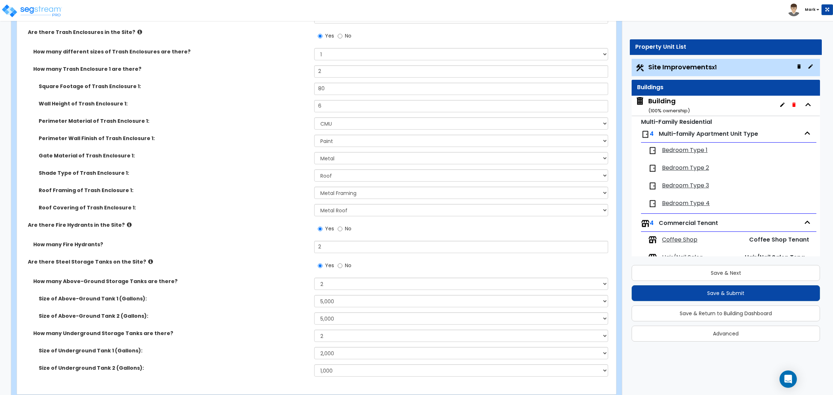
scroll to position [4595, 0]
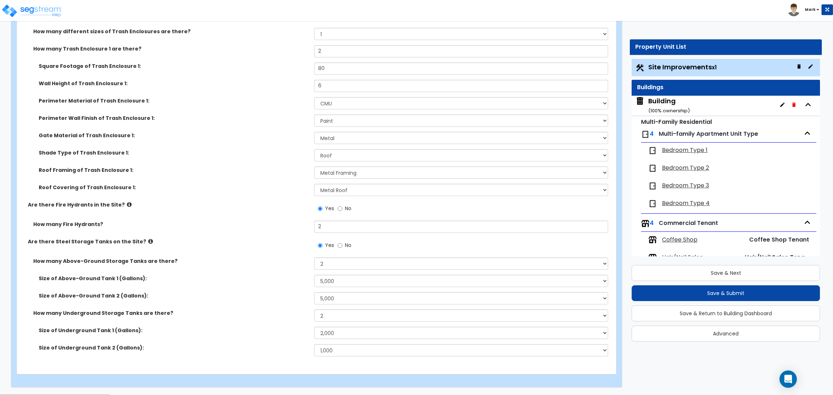
click at [666, 104] on div "Building ( 100 % ownership)" at bounding box center [669, 105] width 42 height 18
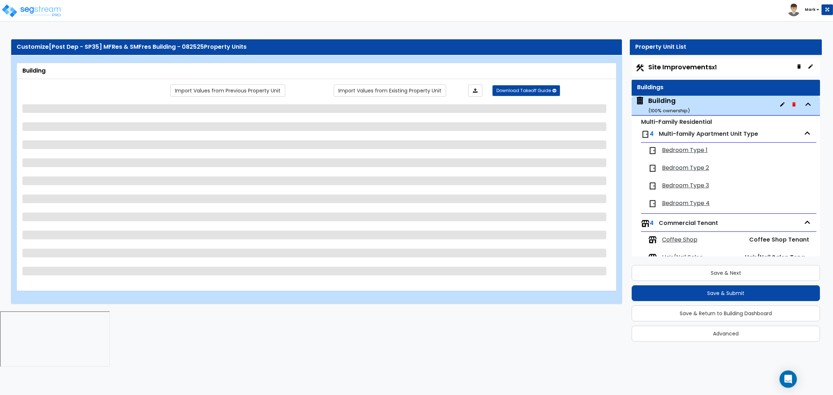
scroll to position [37, 0]
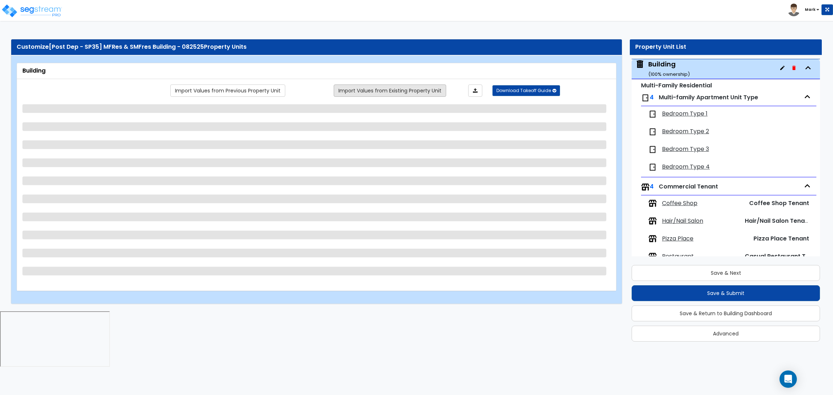
click at [365, 96] on link "Import Values from Existing Property Unit" at bounding box center [390, 91] width 112 height 12
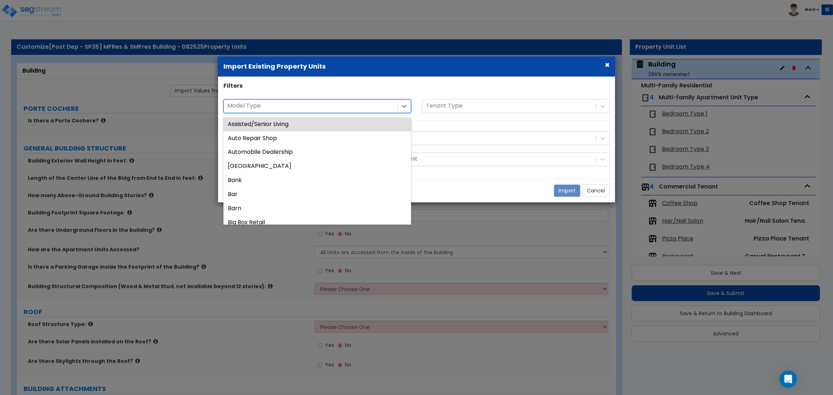
click at [335, 107] on div at bounding box center [310, 107] width 166 height 10
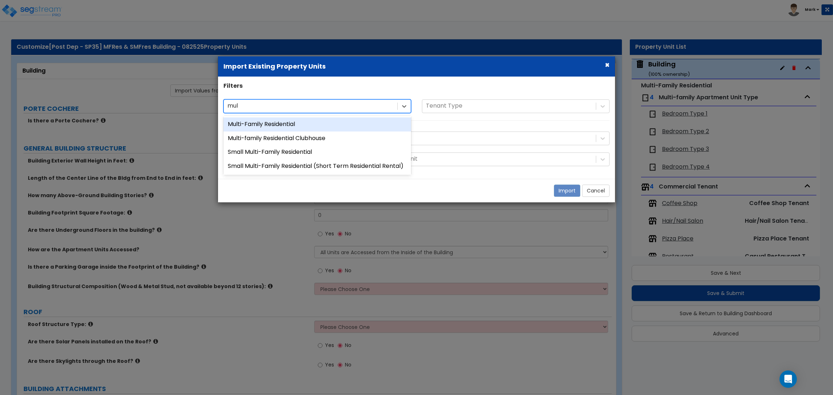
click at [327, 127] on div "Multi-Family Residential" at bounding box center [317, 124] width 188 height 14
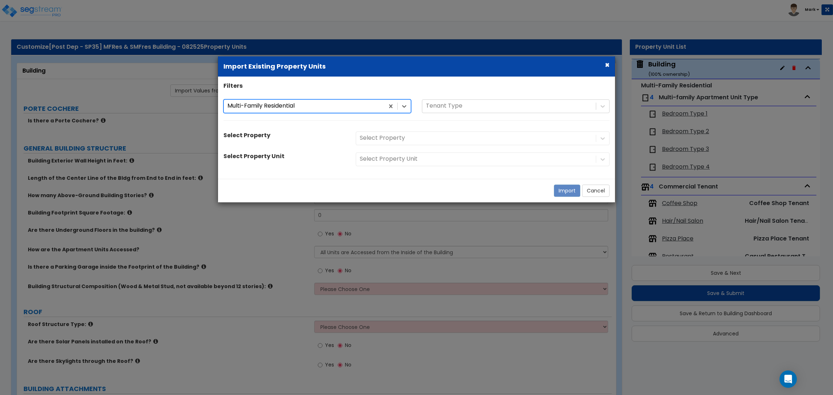
click at [406, 139] on div "Select Property" at bounding box center [482, 139] width 265 height 14
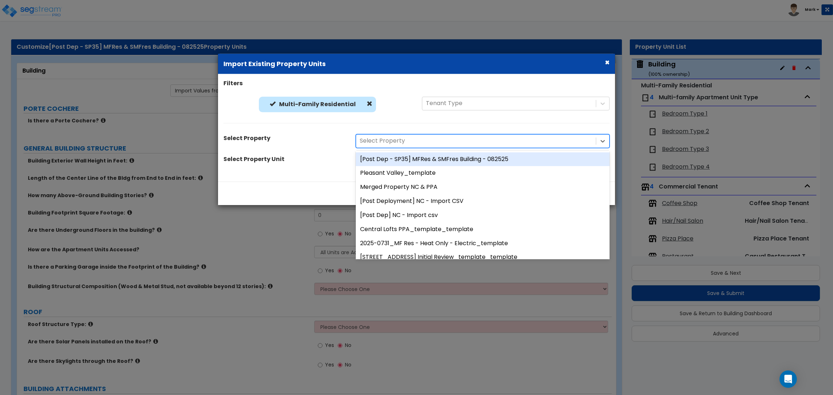
click at [394, 136] on div at bounding box center [476, 141] width 232 height 10
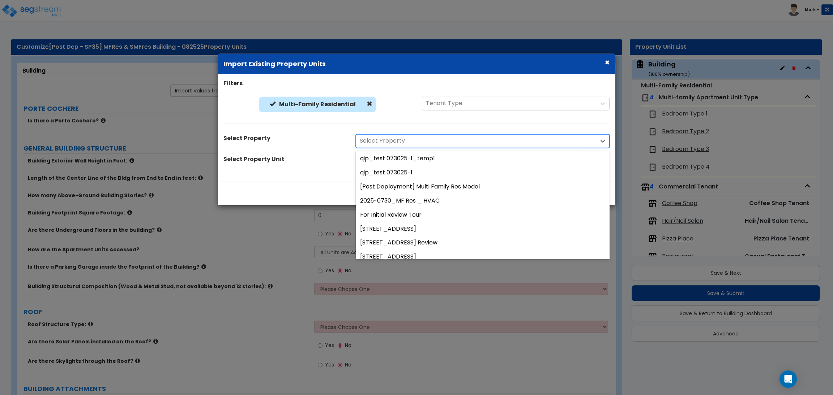
scroll to position [488, 0]
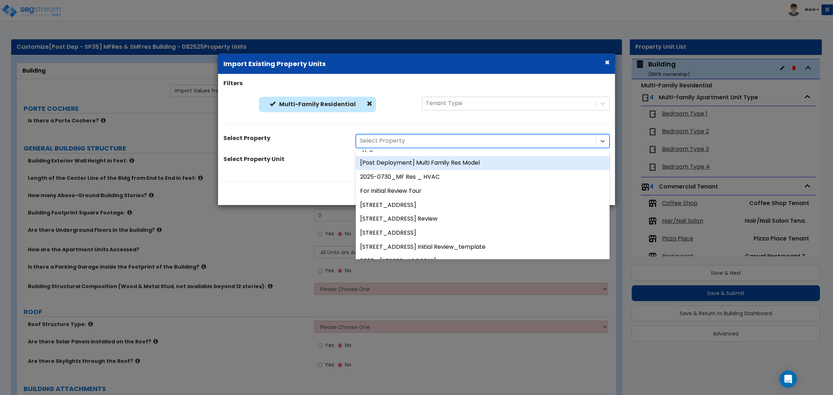
click at [469, 163] on div "[Post Deployment] Multi Family Res Model" at bounding box center [483, 163] width 254 height 14
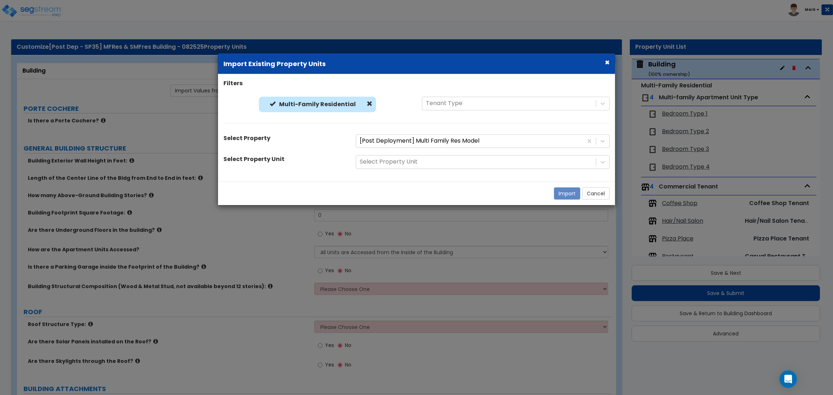
click at [446, 162] on div "Select Property Unit" at bounding box center [482, 162] width 265 height 14
click at [604, 158] on div at bounding box center [602, 161] width 13 height 13
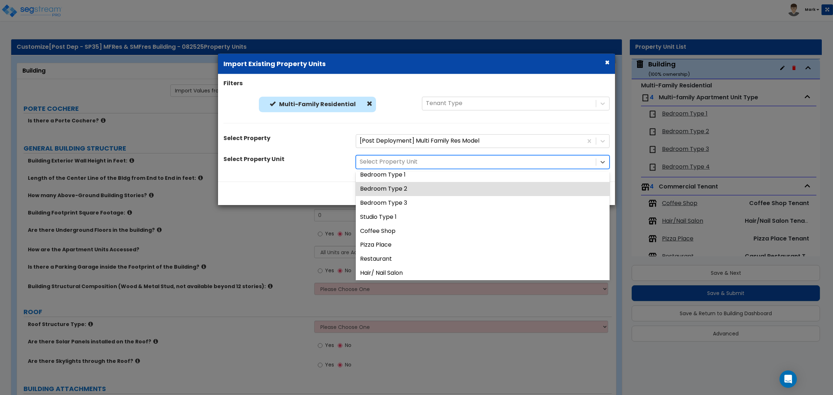
scroll to position [0, 0]
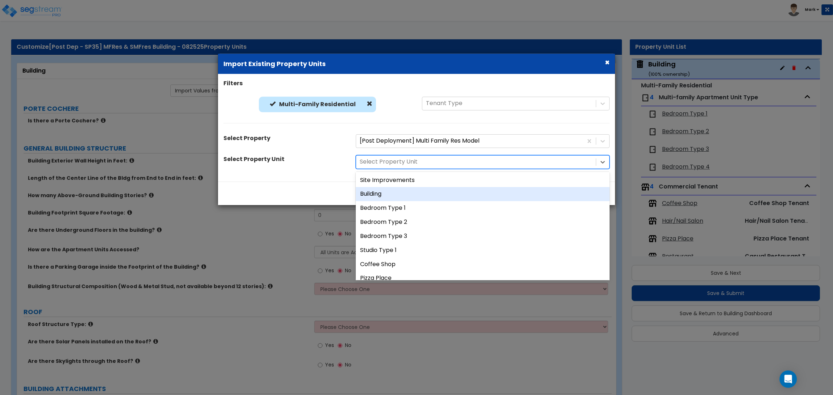
click at [393, 196] on div "Building" at bounding box center [483, 194] width 254 height 14
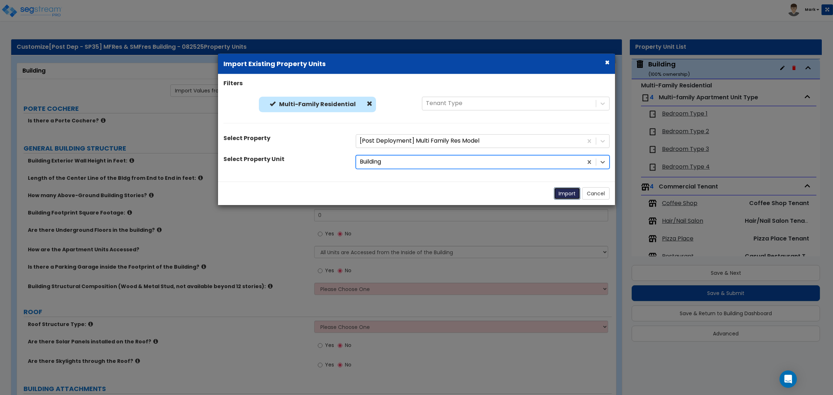
click at [571, 194] on button "Import" at bounding box center [567, 193] width 26 height 12
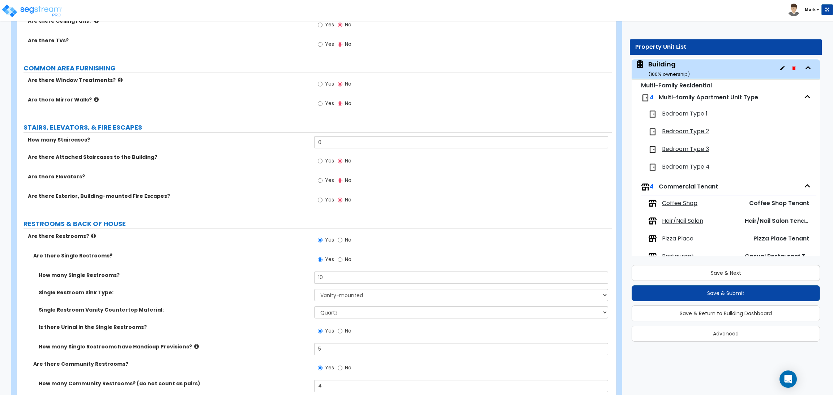
scroll to position [3773, 0]
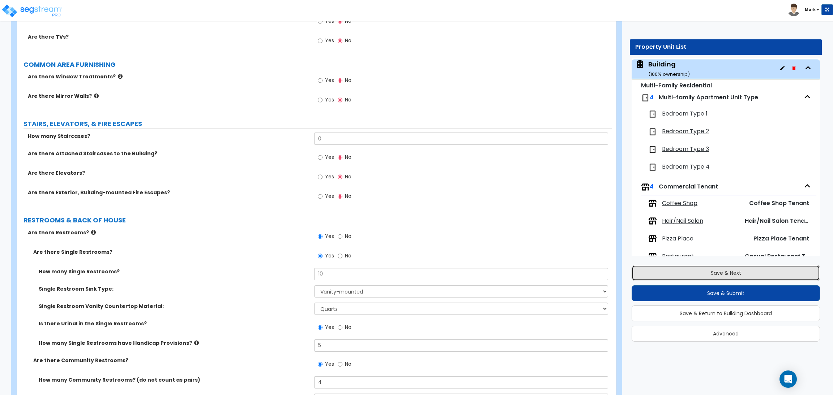
click at [729, 269] on button "Save & Next" at bounding box center [725, 273] width 188 height 16
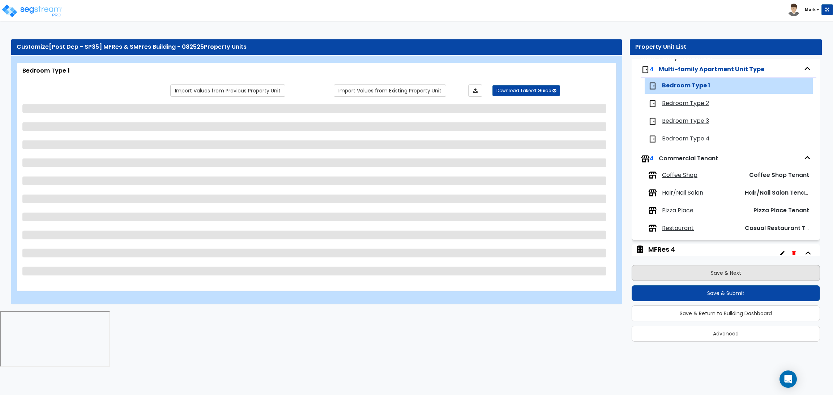
scroll to position [84, 0]
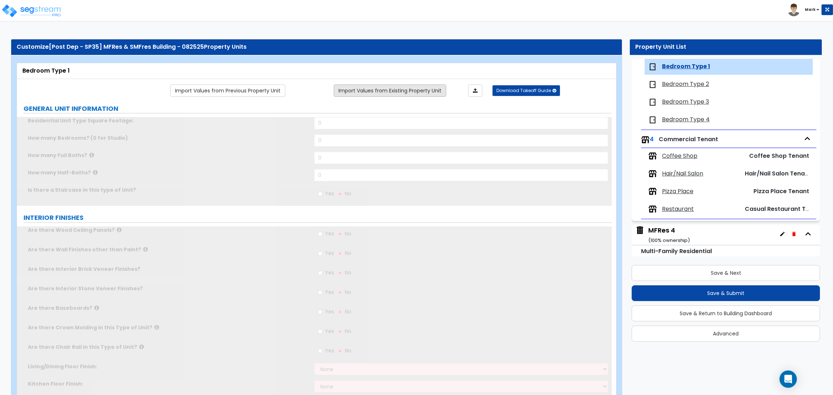
click at [435, 94] on link "Import Values from Existing Property Unit" at bounding box center [390, 91] width 112 height 12
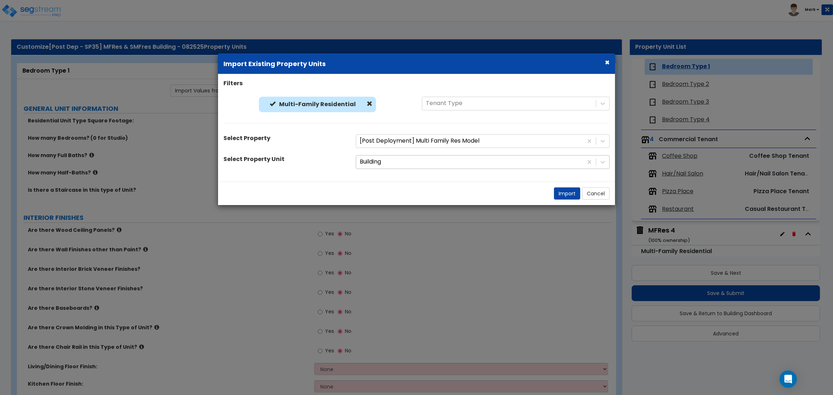
click at [395, 160] on div at bounding box center [469, 162] width 219 height 10
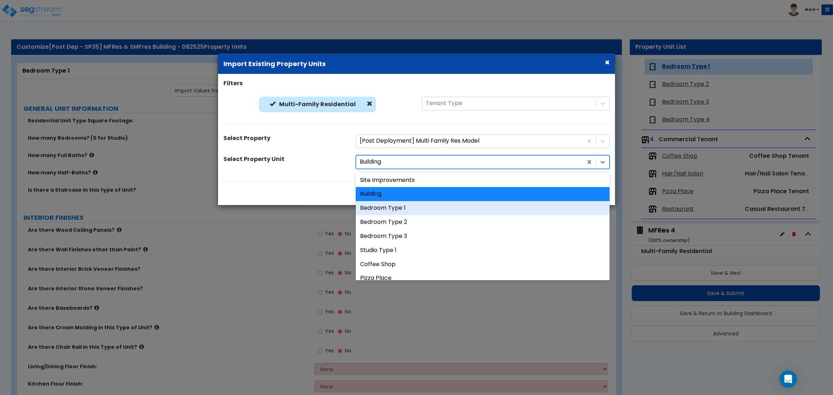
click at [394, 208] on div "Bedroom Type 1" at bounding box center [483, 208] width 254 height 14
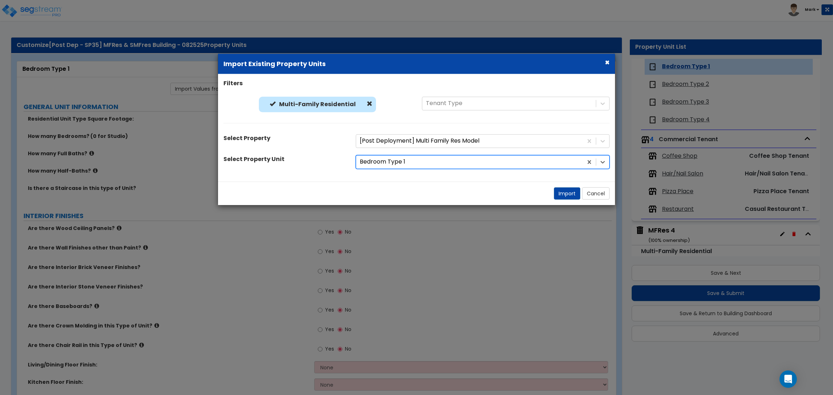
scroll to position [0, 0]
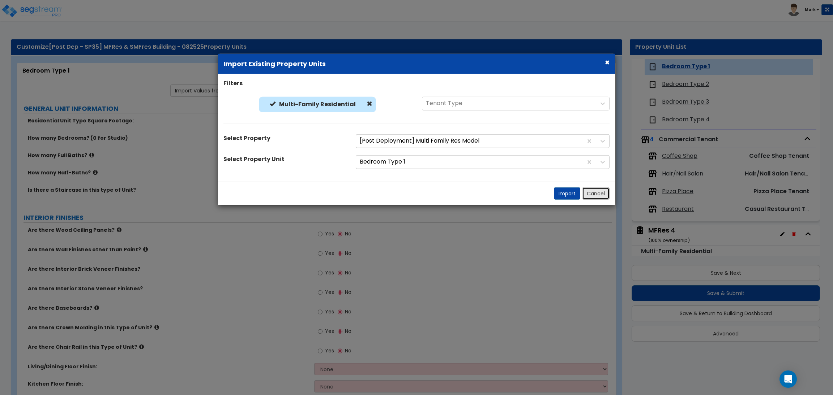
click at [593, 199] on button "Cancel" at bounding box center [595, 193] width 27 height 12
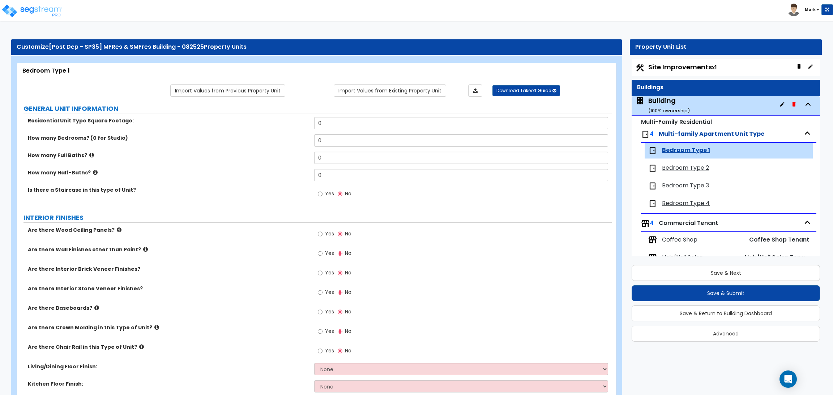
click at [780, 104] on icon "button" at bounding box center [782, 104] width 4 height 4
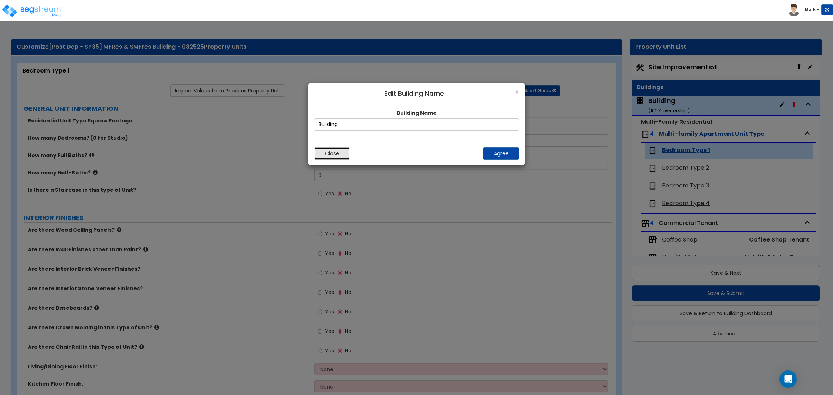
click at [343, 156] on button "Close" at bounding box center [332, 153] width 36 height 12
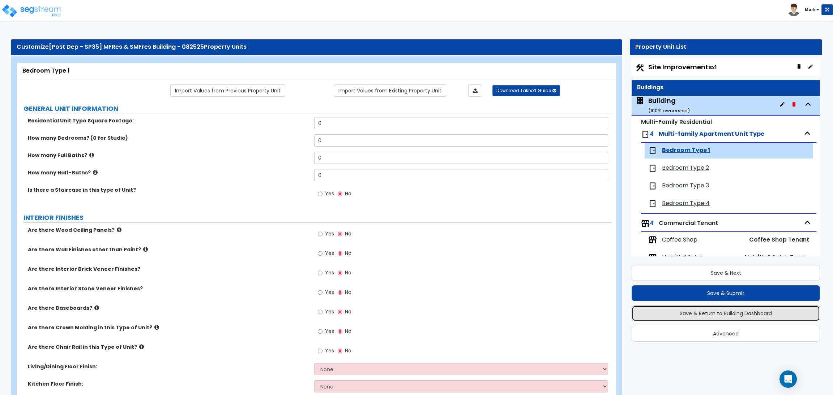
click at [709, 317] on button "Save & Return to Building Dashboard" at bounding box center [725, 314] width 188 height 16
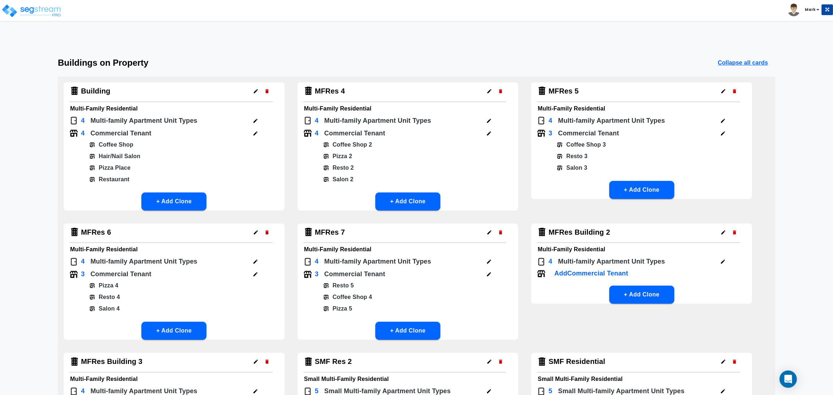
click at [253, 131] on icon "button" at bounding box center [255, 133] width 5 height 5
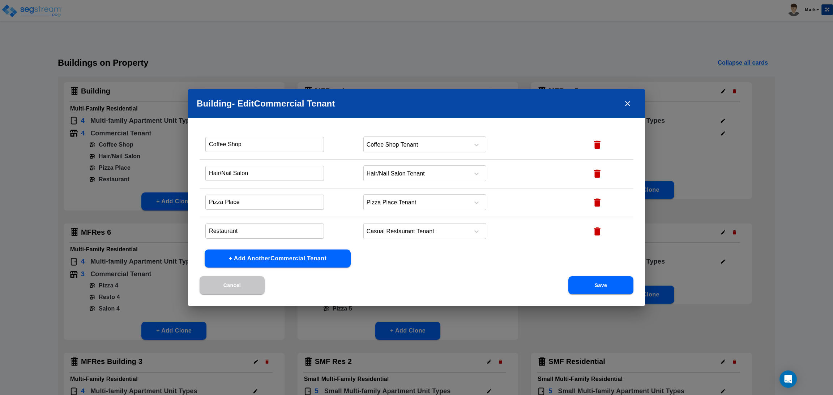
scroll to position [23, 0]
click at [630, 109] on button "close" at bounding box center [627, 103] width 17 height 17
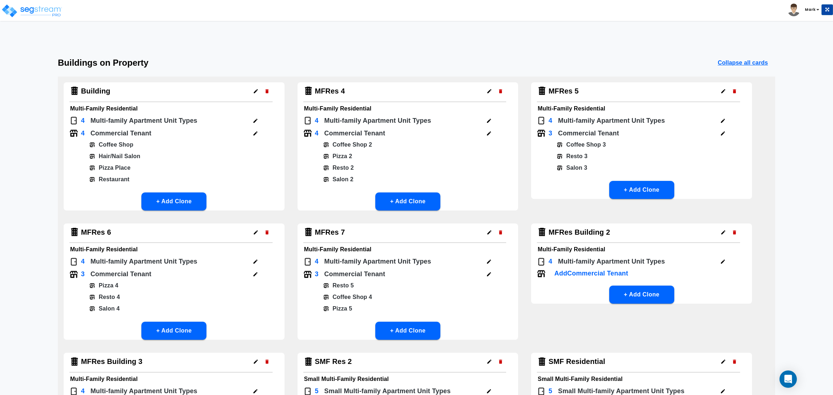
click at [252, 120] on button "button" at bounding box center [255, 120] width 11 height 11
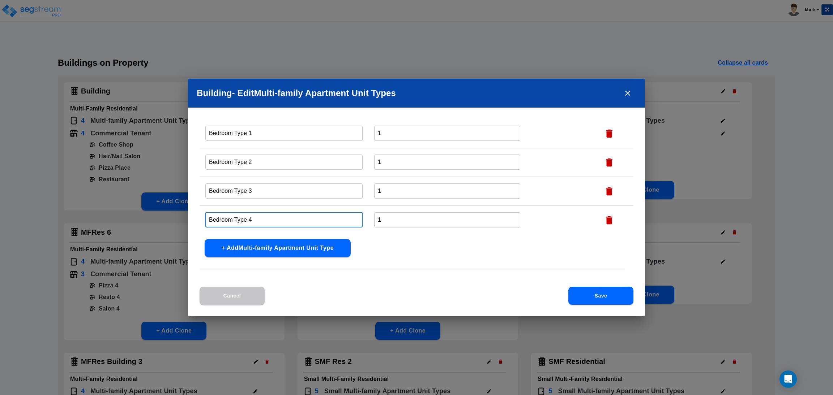
drag, startPoint x: 232, startPoint y: 217, endPoint x: 201, endPoint y: 216, distance: 31.1
click at [201, 216] on td "Bedroom Type 4 ​" at bounding box center [283, 220] width 169 height 29
click at [271, 221] on input "Studio Type 4" at bounding box center [283, 220] width 157 height 16
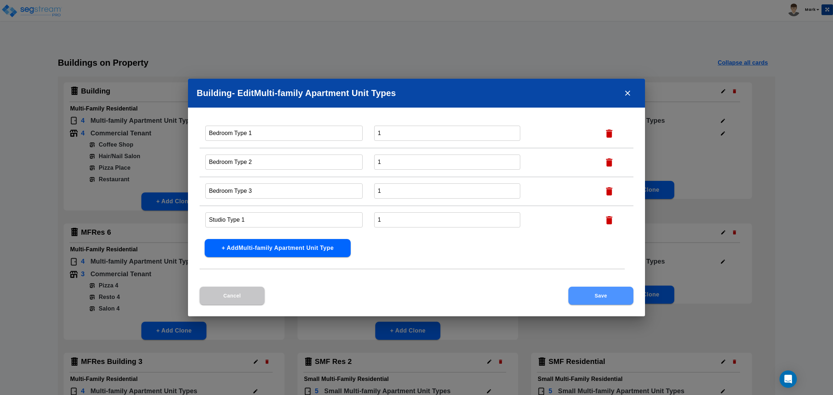
click at [613, 301] on button "Save" at bounding box center [600, 296] width 65 height 18
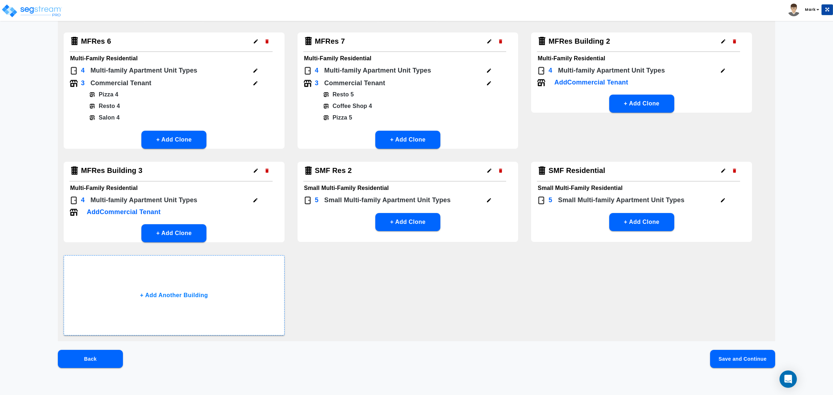
scroll to position [194, 0]
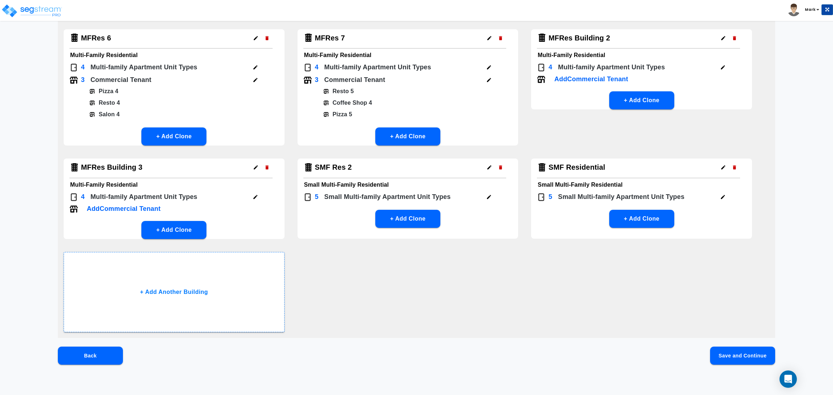
click at [749, 362] on button "Save and Continue" at bounding box center [742, 356] width 65 height 18
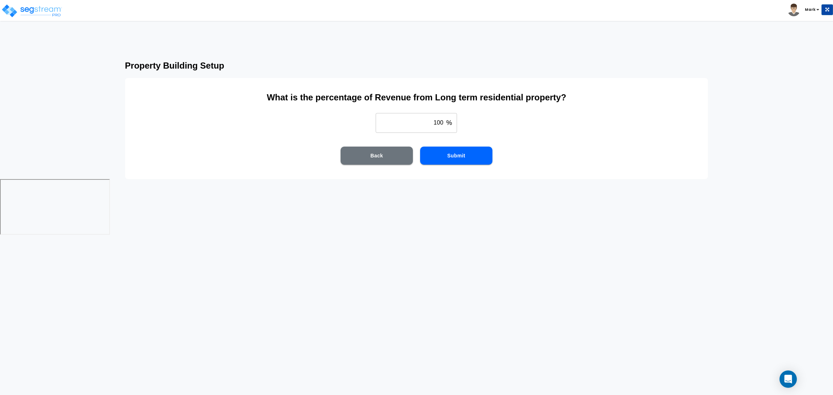
scroll to position [0, 0]
click at [483, 157] on button "Submit" at bounding box center [456, 156] width 72 height 18
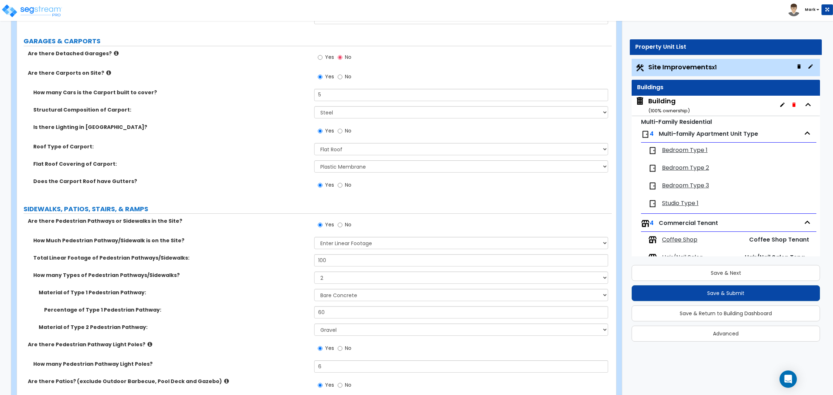
scroll to position [975, 0]
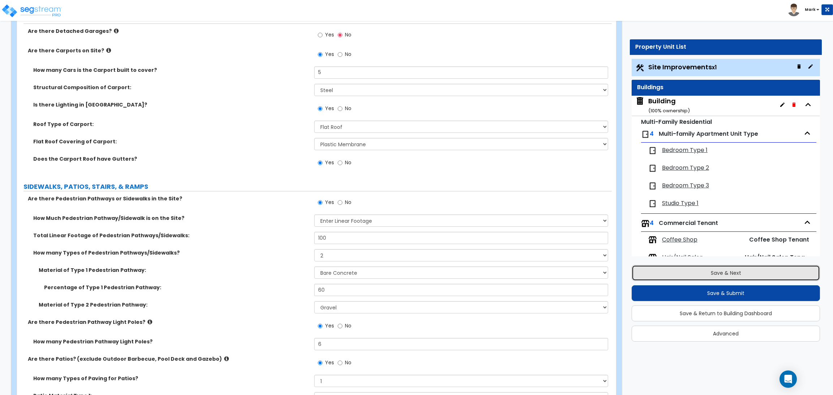
click at [675, 271] on button "Save & Next" at bounding box center [725, 273] width 188 height 16
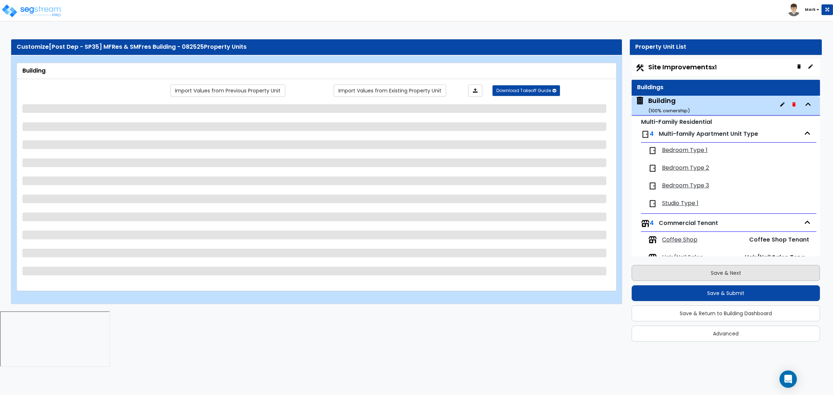
scroll to position [37, 0]
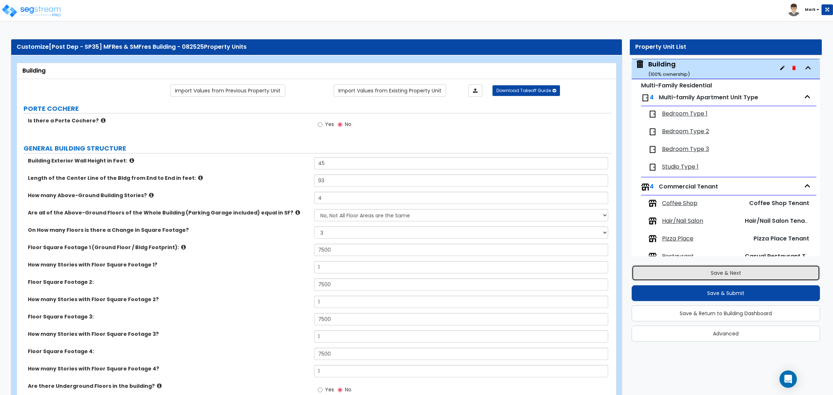
click at [730, 270] on button "Save & Next" at bounding box center [725, 273] width 188 height 16
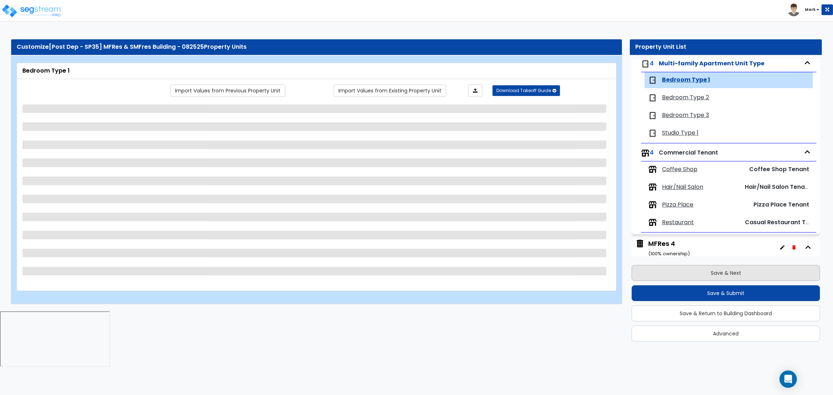
scroll to position [84, 0]
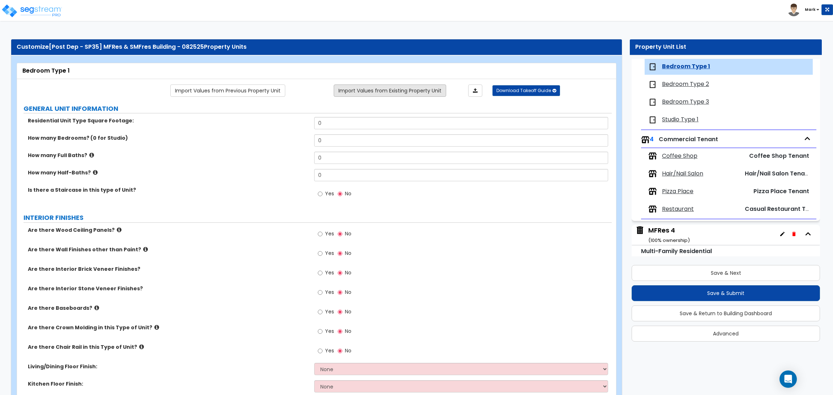
click at [402, 89] on link "Import Values from Existing Property Unit" at bounding box center [390, 91] width 112 height 12
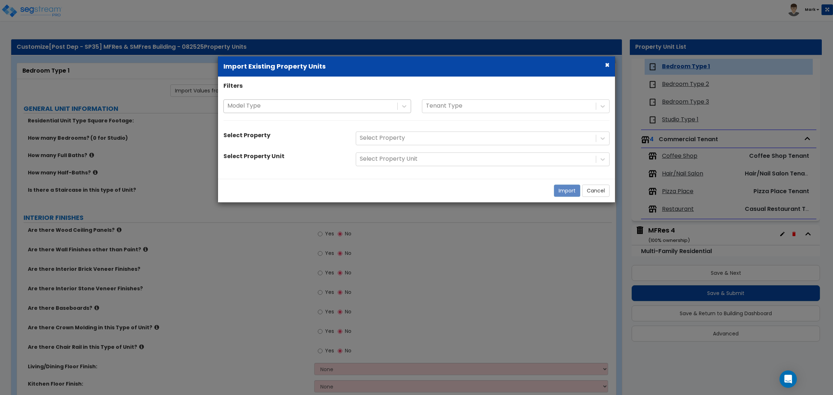
click at [341, 107] on div at bounding box center [310, 107] width 166 height 10
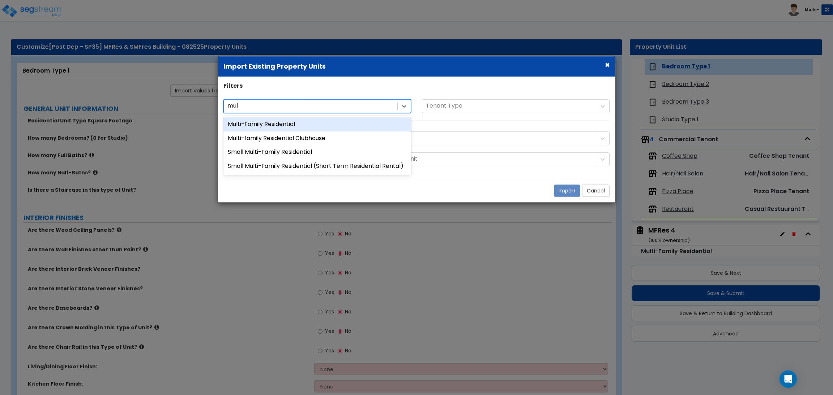
click at [330, 125] on div "Multi-Family Residential" at bounding box center [317, 124] width 188 height 14
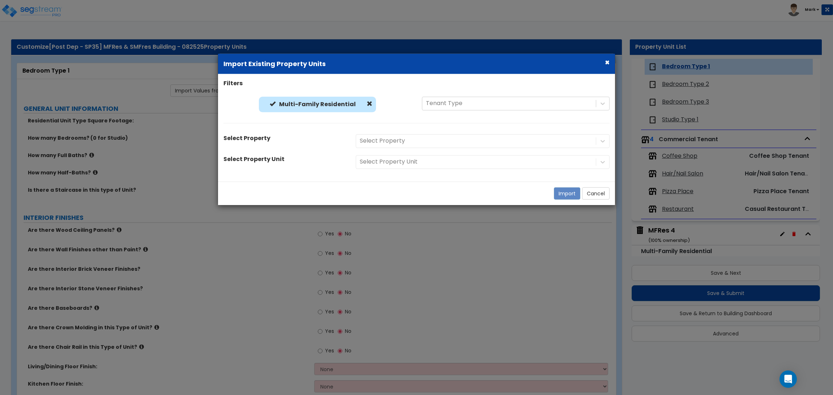
click at [389, 134] on div "Select Property" at bounding box center [482, 141] width 265 height 14
click at [391, 141] on div "Select Property" at bounding box center [482, 141] width 265 height 14
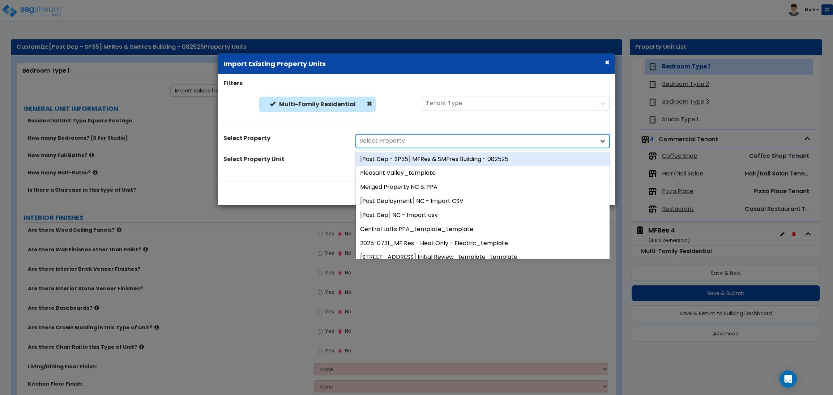
click at [599, 143] on icon at bounding box center [602, 140] width 7 height 7
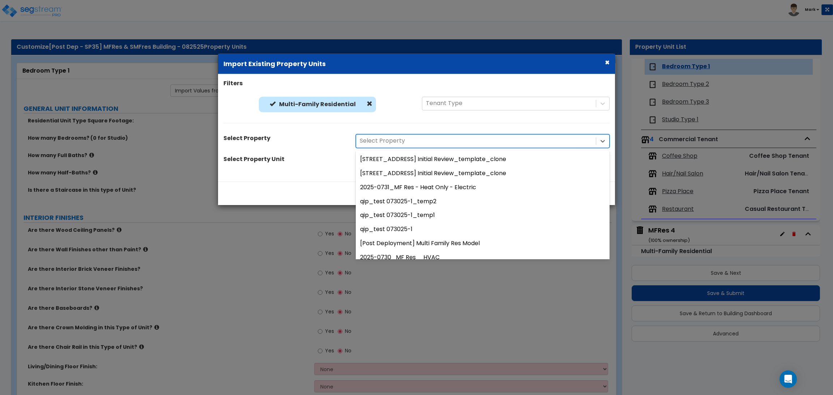
scroll to position [434, 0]
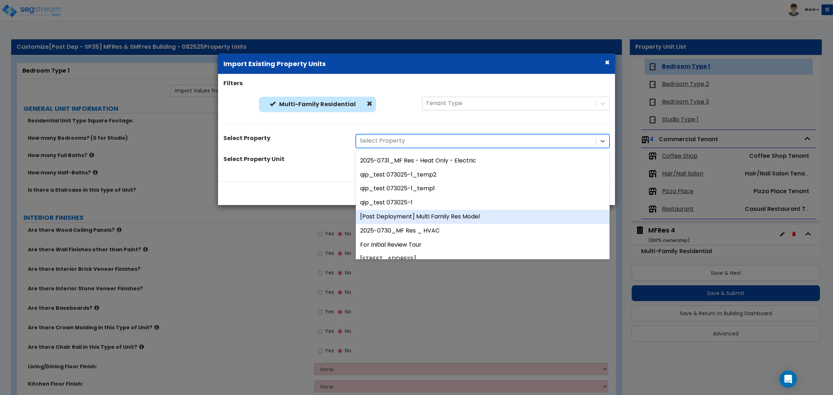
click at [495, 213] on div "[Post Deployment] Multi Family Res Model" at bounding box center [483, 217] width 254 height 14
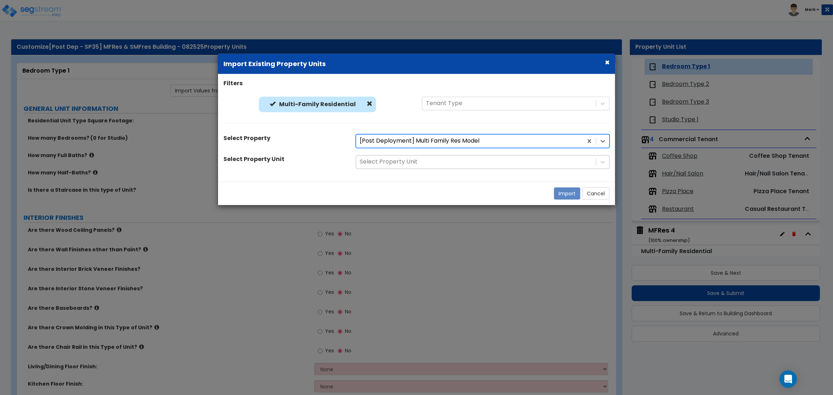
click at [476, 165] on div at bounding box center [476, 162] width 232 height 10
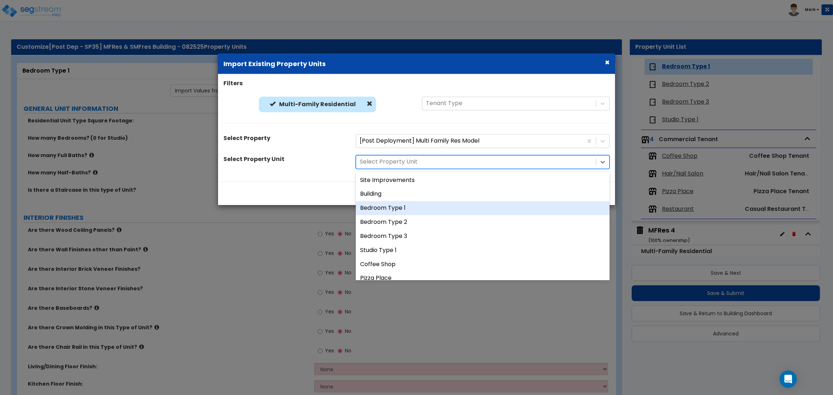
click at [443, 208] on div "Bedroom Type 1" at bounding box center [483, 208] width 254 height 14
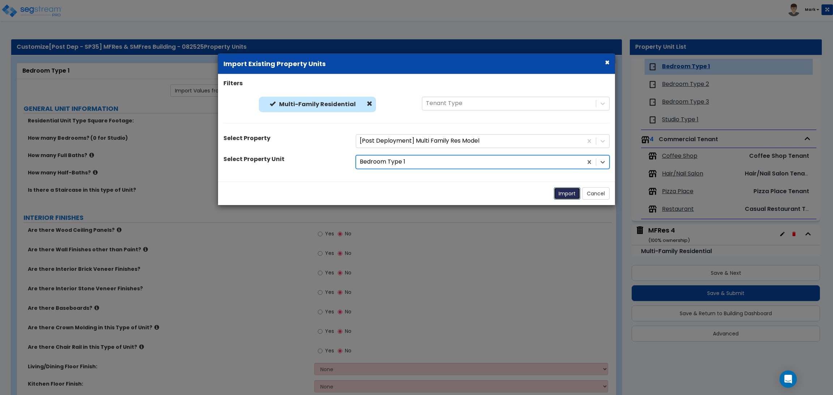
click at [569, 196] on button "Import" at bounding box center [567, 193] width 26 height 12
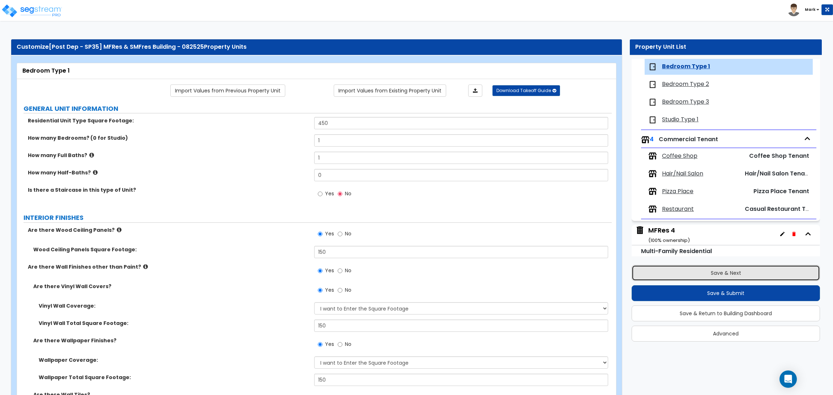
click at [762, 265] on button "Save & Next" at bounding box center [725, 273] width 188 height 16
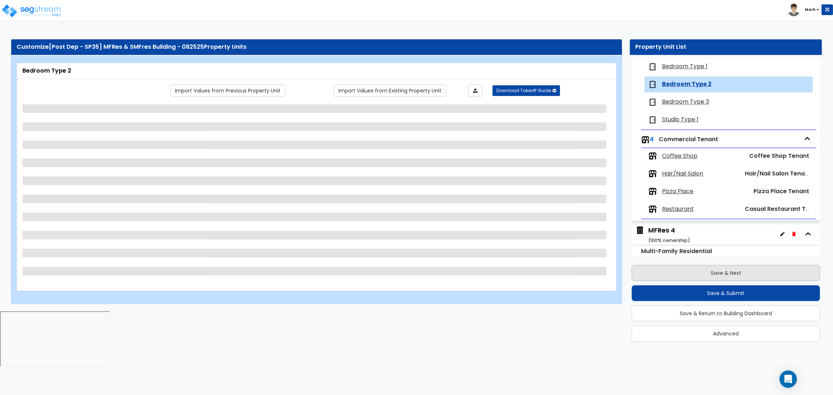
scroll to position [102, 0]
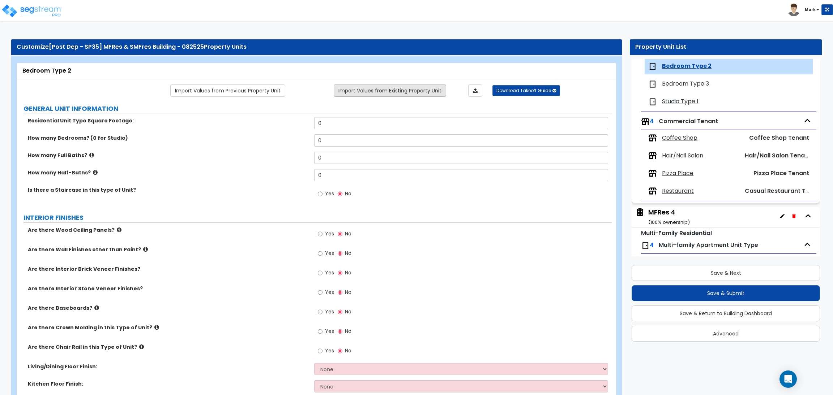
click at [438, 89] on link "Import Values from Existing Property Unit" at bounding box center [390, 91] width 112 height 12
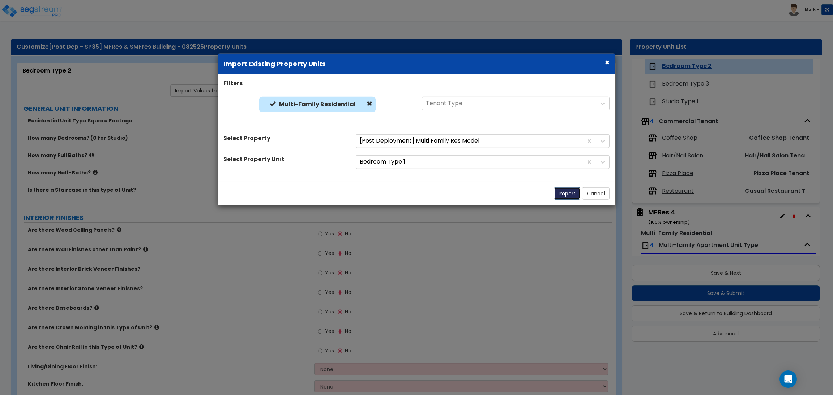
click at [561, 197] on button "Import" at bounding box center [567, 193] width 26 height 12
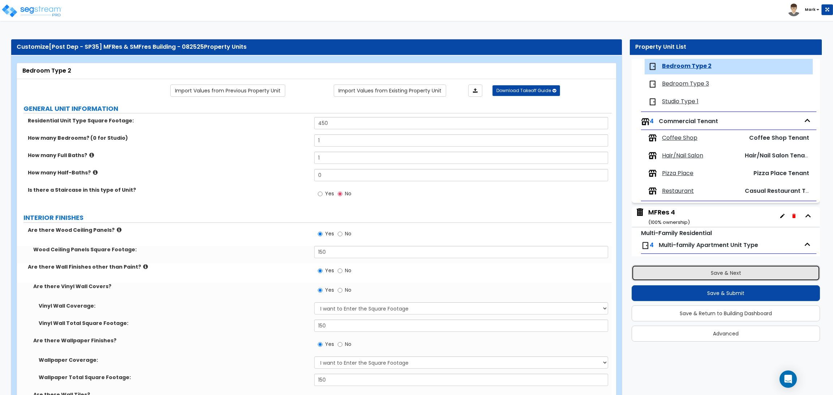
click at [745, 270] on button "Save & Next" at bounding box center [725, 273] width 188 height 16
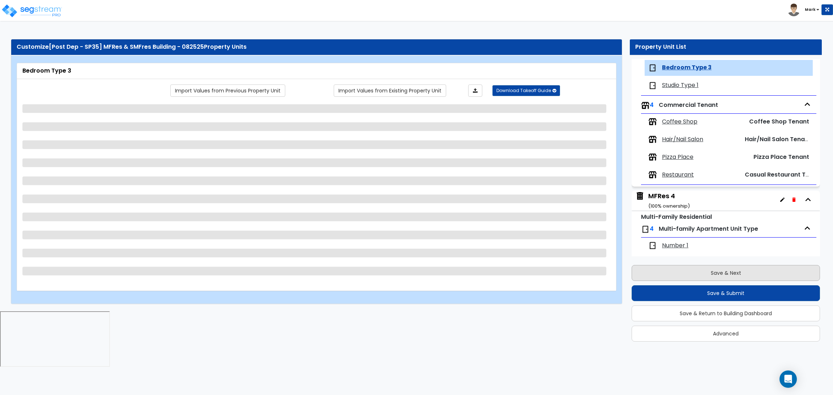
scroll to position [120, 0]
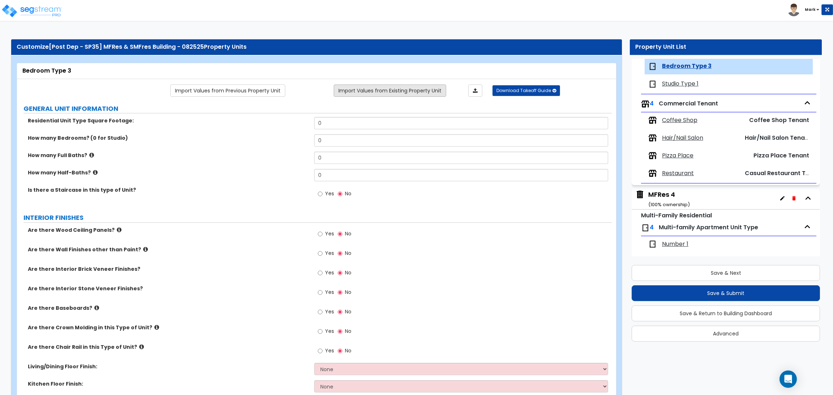
click at [433, 91] on link "Import Values from Existing Property Unit" at bounding box center [390, 91] width 112 height 12
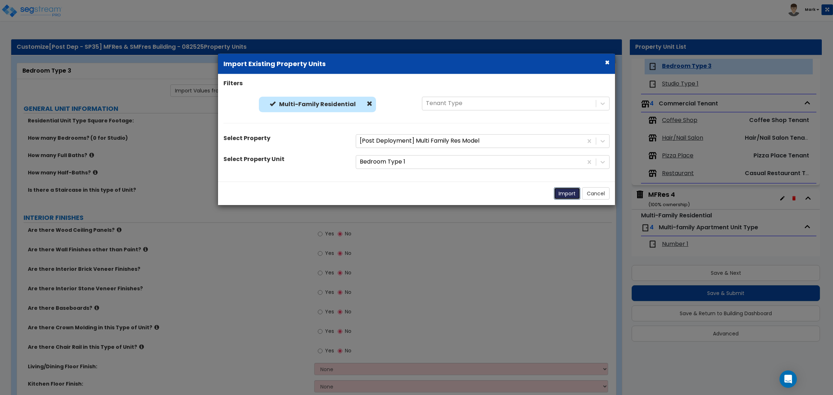
click at [578, 196] on button "Import" at bounding box center [567, 193] width 26 height 12
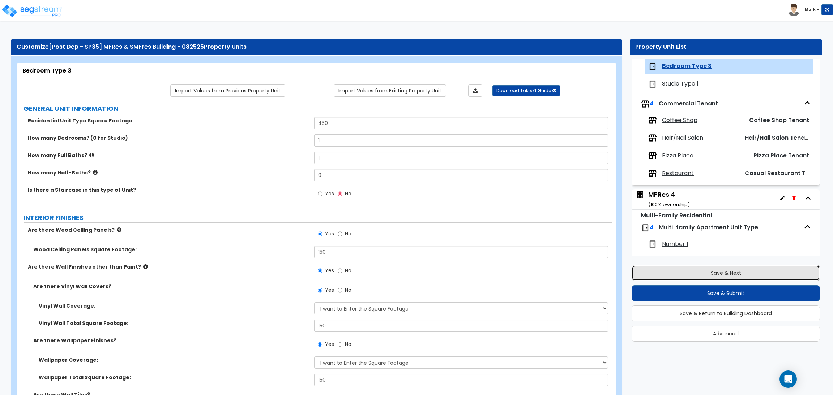
click at [680, 270] on button "Save & Next" at bounding box center [725, 273] width 188 height 16
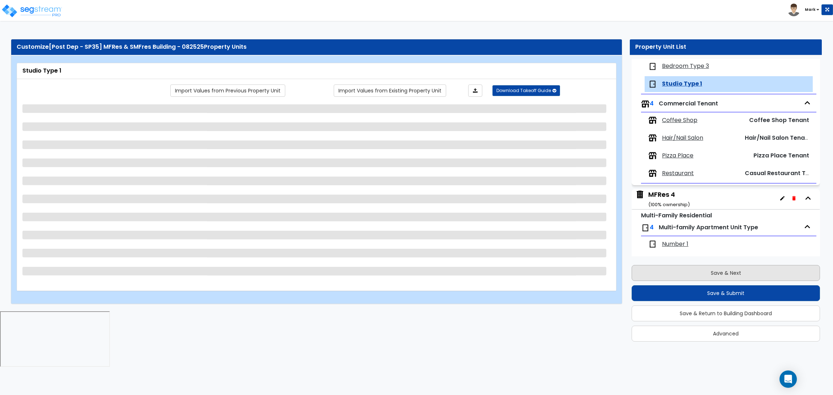
scroll to position [137, 0]
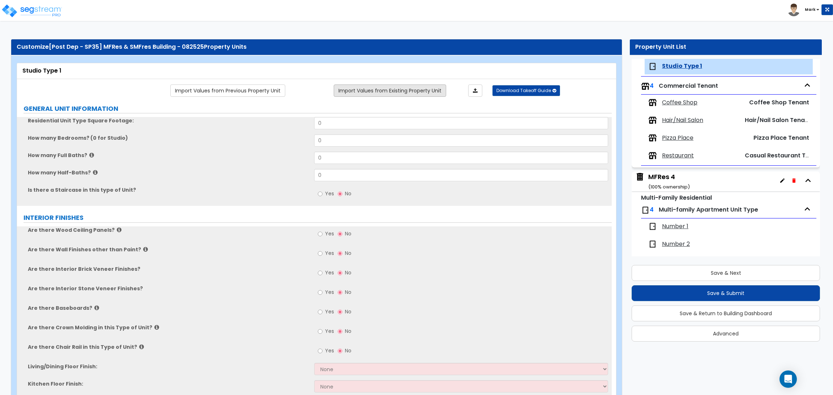
click at [435, 86] on link "Import Values from Existing Property Unit" at bounding box center [390, 91] width 112 height 12
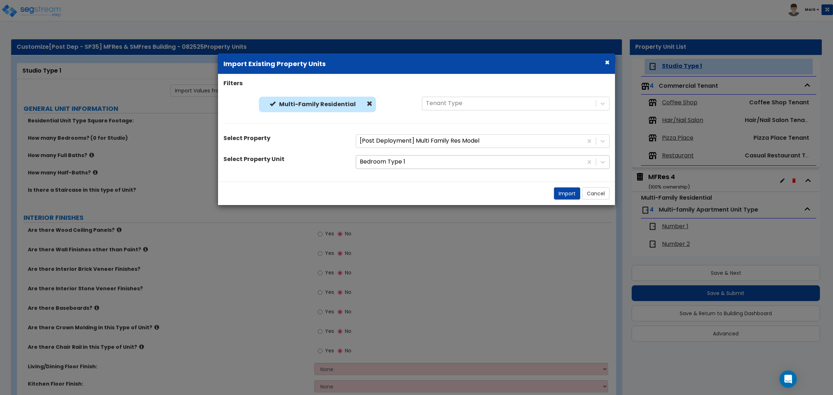
click at [404, 167] on div "Bedroom Type 1" at bounding box center [469, 162] width 227 height 13
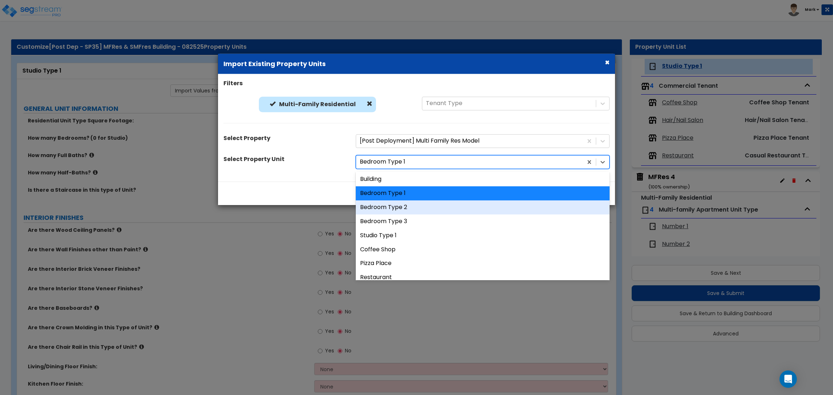
scroll to position [0, 0]
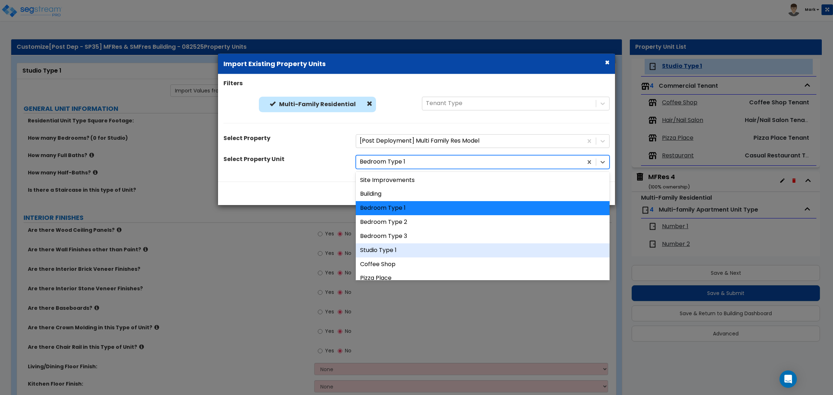
click at [393, 252] on div "Studio Type 1" at bounding box center [483, 251] width 254 height 14
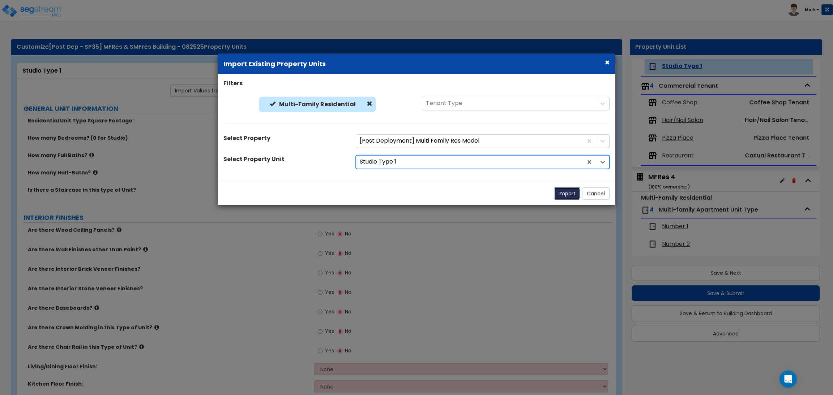
click at [569, 192] on button "Import" at bounding box center [567, 193] width 26 height 12
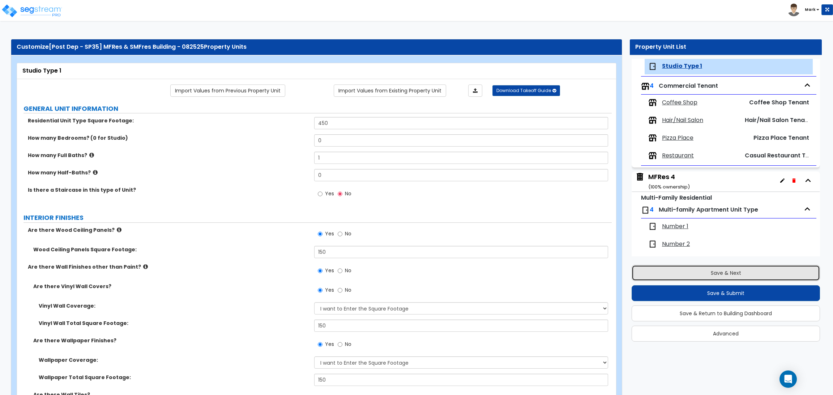
click at [736, 273] on button "Save & Next" at bounding box center [725, 273] width 188 height 16
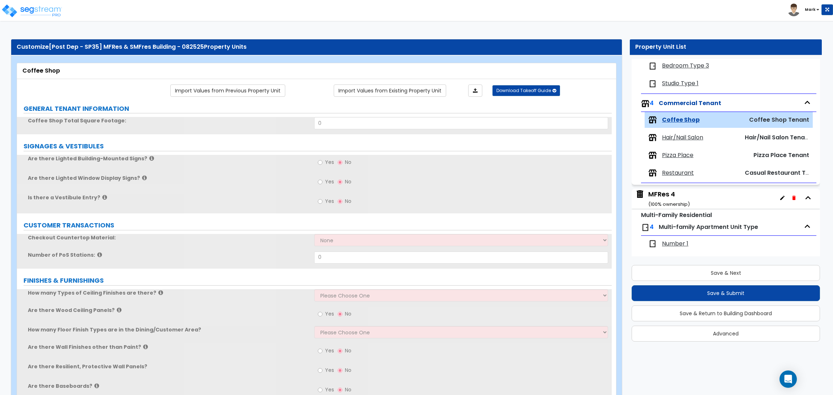
scroll to position [120, 0]
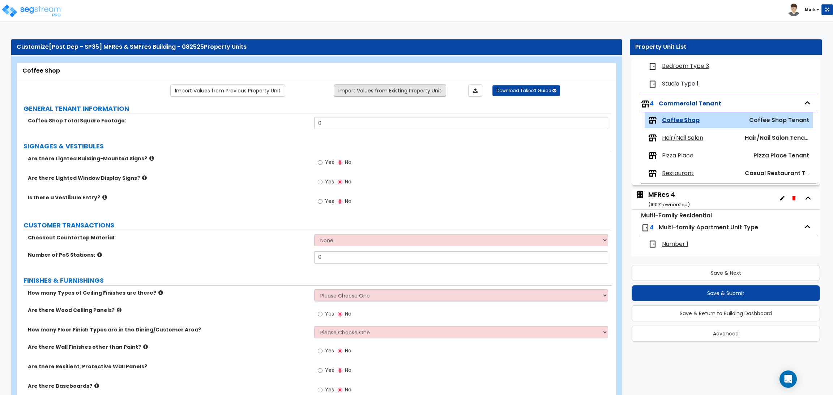
click at [401, 92] on link "Import Values from Existing Property Unit" at bounding box center [390, 91] width 112 height 12
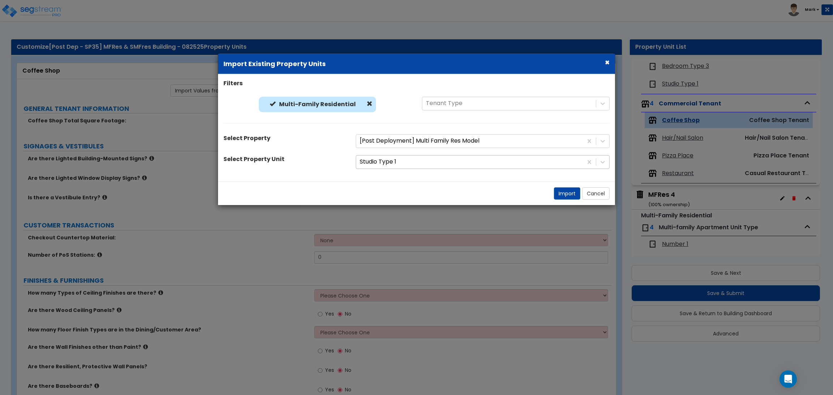
click at [386, 168] on div "Studio Type 1" at bounding box center [483, 162] width 254 height 14
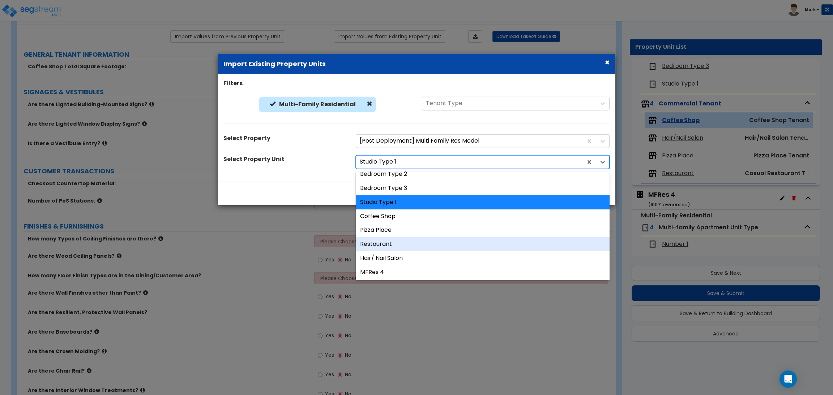
scroll to position [54, 0]
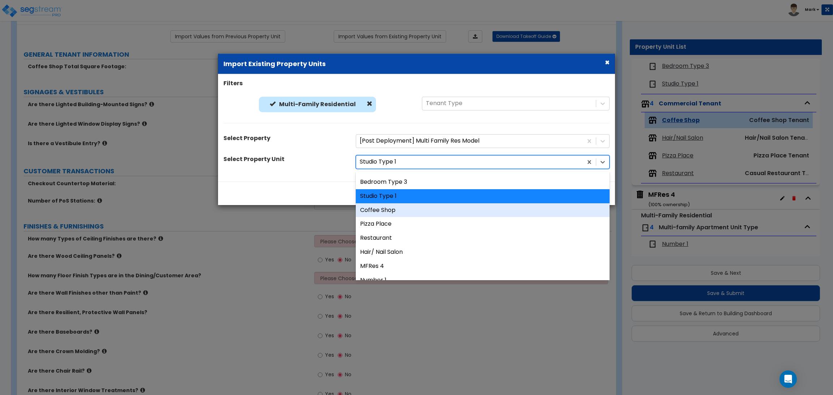
click at [409, 213] on div "Coffee Shop" at bounding box center [483, 210] width 254 height 14
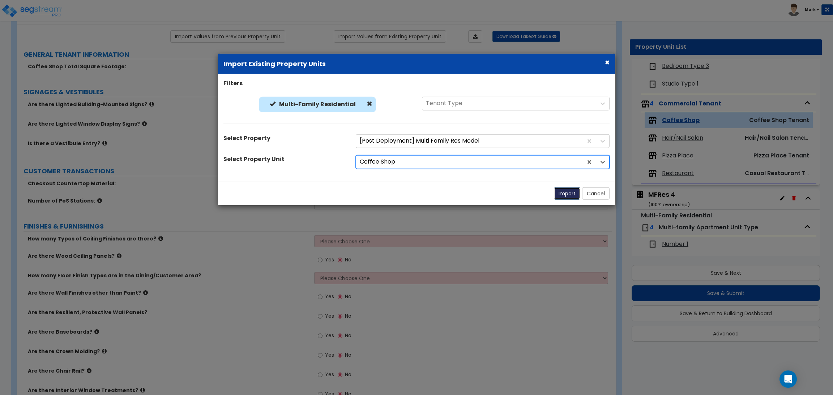
click at [569, 193] on button "Import" at bounding box center [567, 193] width 26 height 12
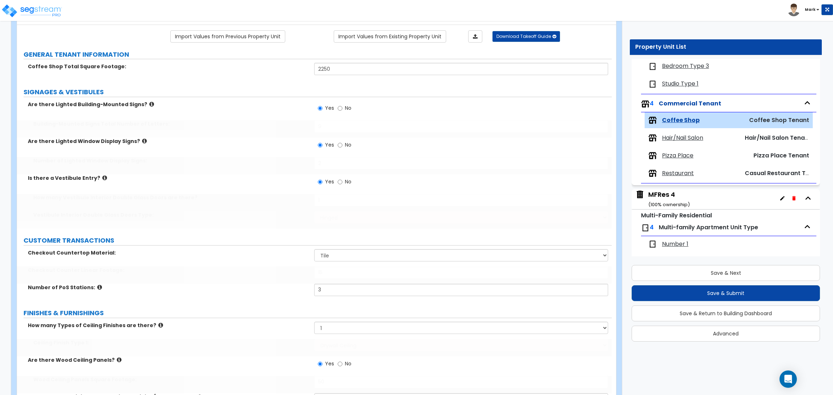
scroll to position [174, 0]
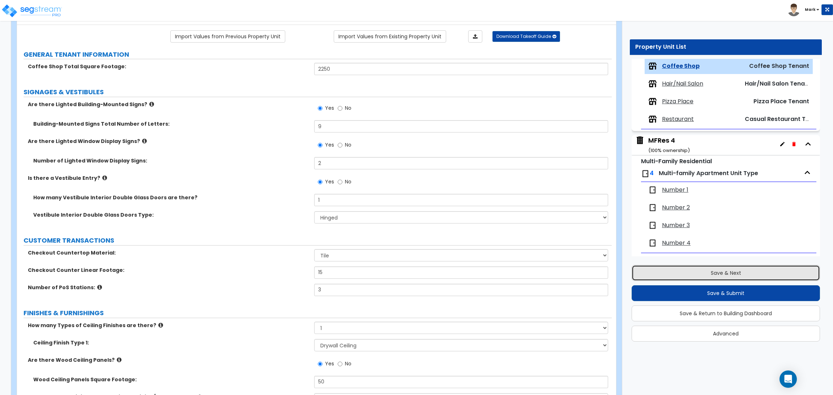
click at [712, 272] on button "Save & Next" at bounding box center [725, 273] width 188 height 16
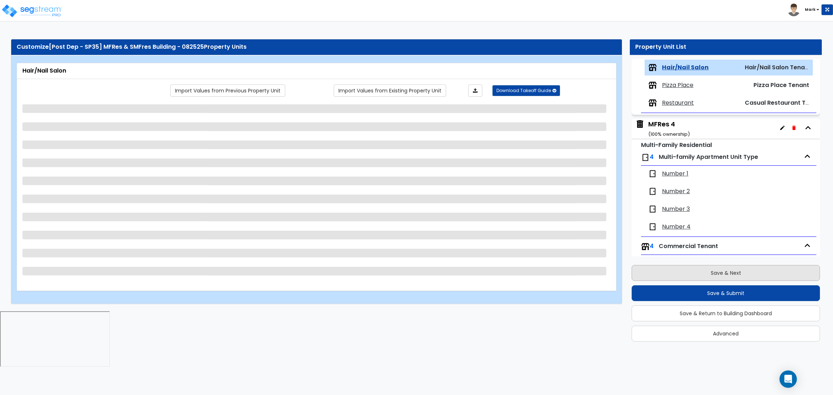
scroll to position [192, 0]
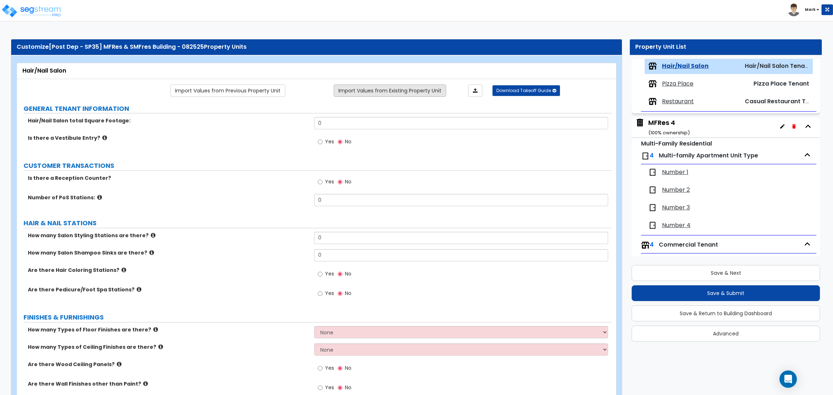
click at [367, 90] on link "Import Values from Existing Property Unit" at bounding box center [390, 91] width 112 height 12
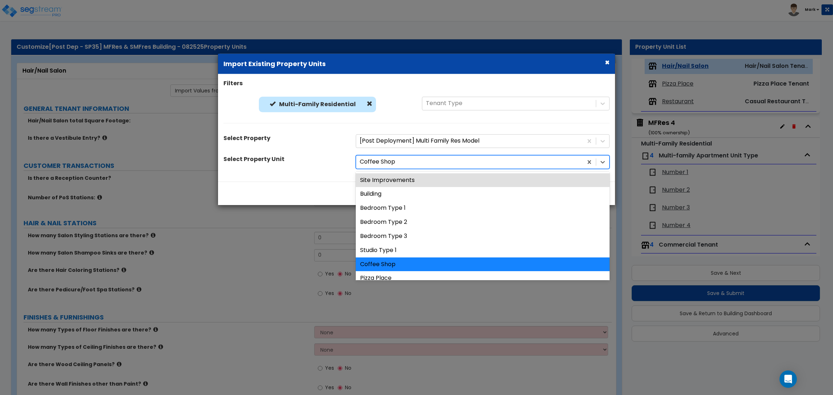
click at [400, 161] on div at bounding box center [469, 162] width 219 height 10
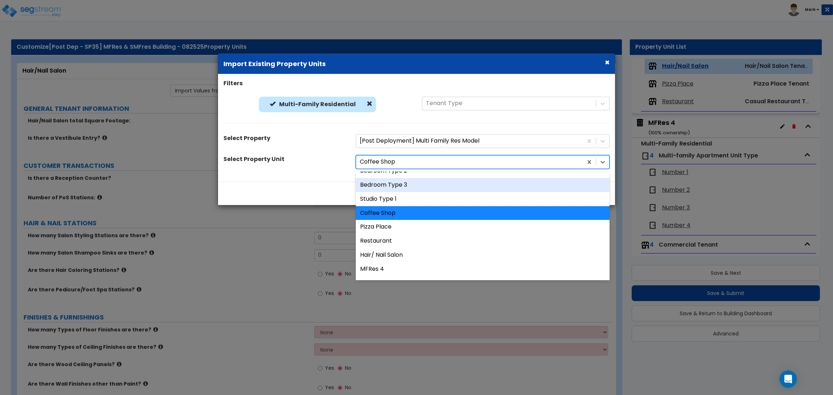
scroll to position [54, 0]
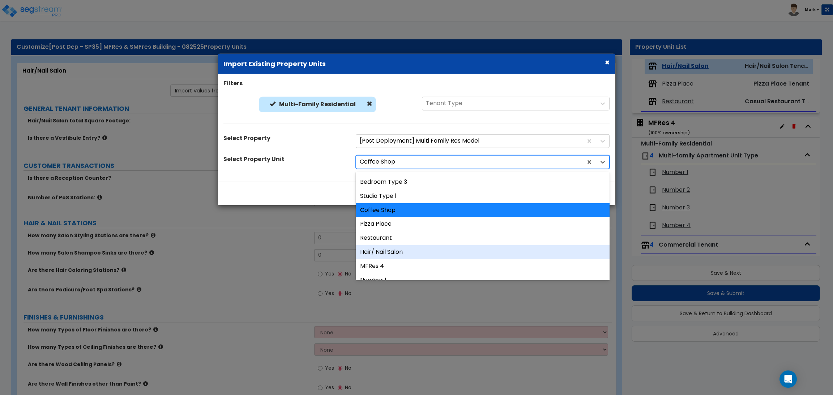
click at [403, 247] on div "Hair/ Nail Salon" at bounding box center [483, 252] width 254 height 14
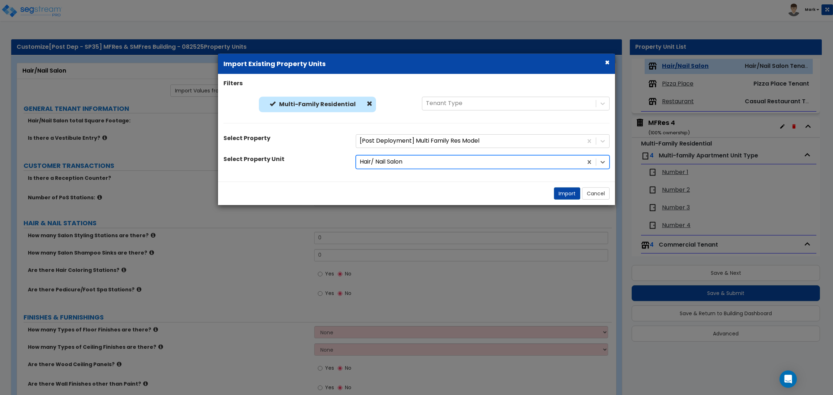
click at [556, 203] on div "Import Cancel" at bounding box center [416, 192] width 397 height 23
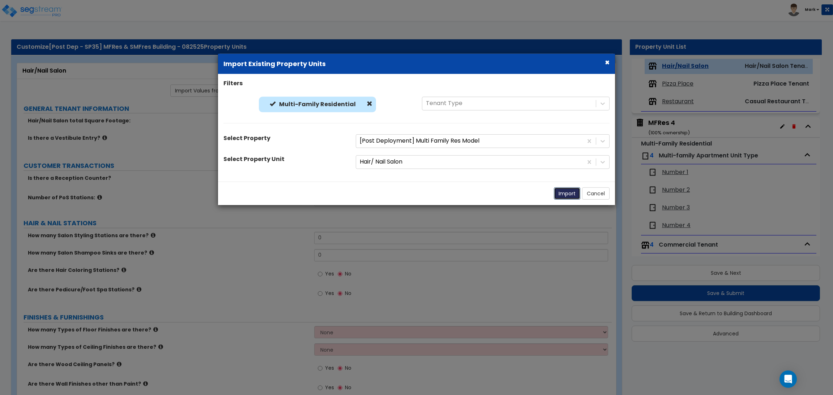
click at [562, 195] on button "Import" at bounding box center [567, 193] width 26 height 12
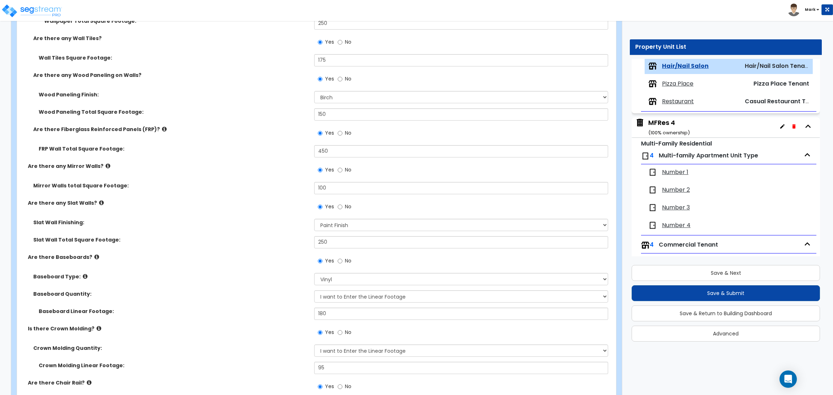
scroll to position [759, 0]
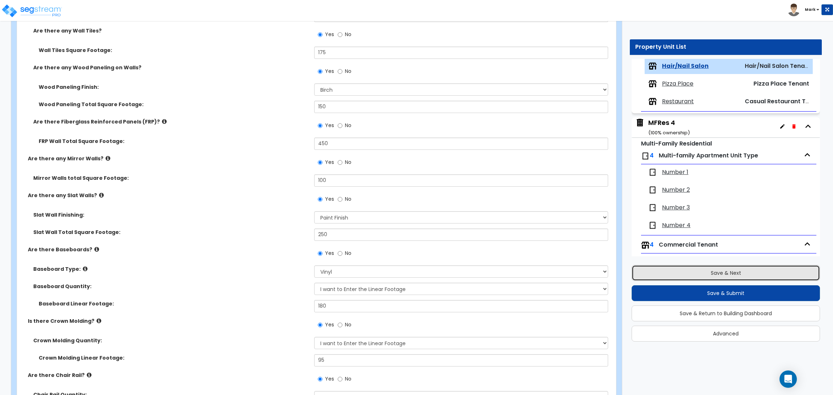
click at [730, 271] on button "Save & Next" at bounding box center [725, 273] width 188 height 16
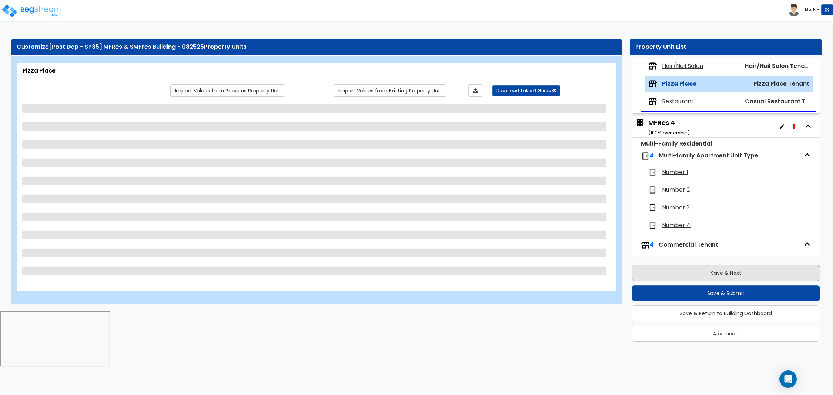
scroll to position [209, 0]
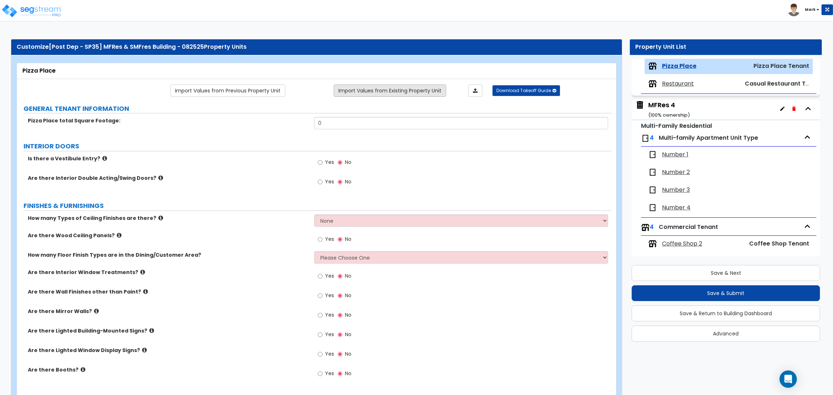
click at [433, 86] on link "Import Values from Existing Property Unit" at bounding box center [390, 91] width 112 height 12
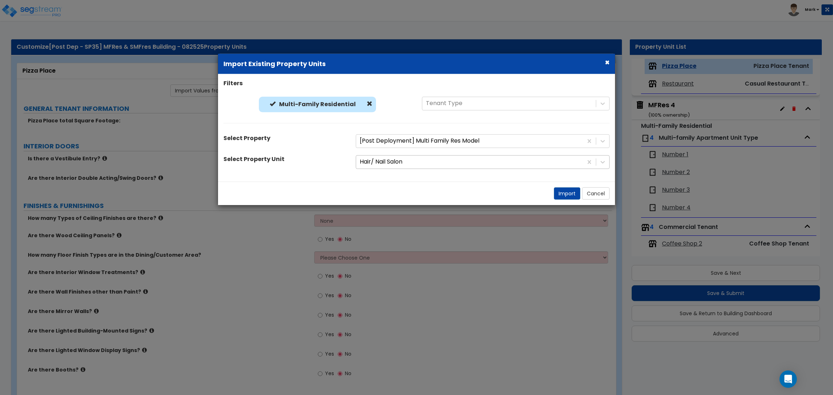
click at [382, 164] on div at bounding box center [469, 162] width 219 height 10
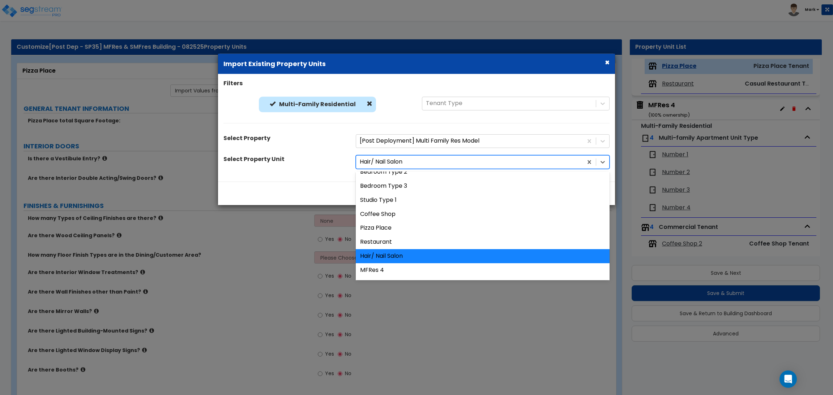
scroll to position [54, 0]
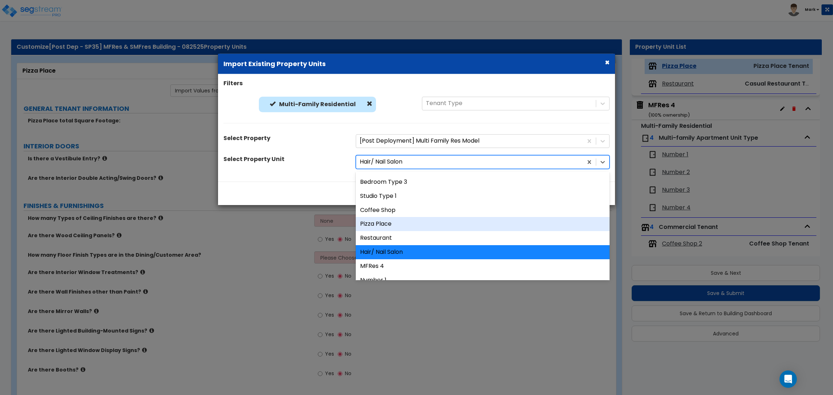
click at [391, 224] on div "Pizza Place" at bounding box center [483, 224] width 254 height 14
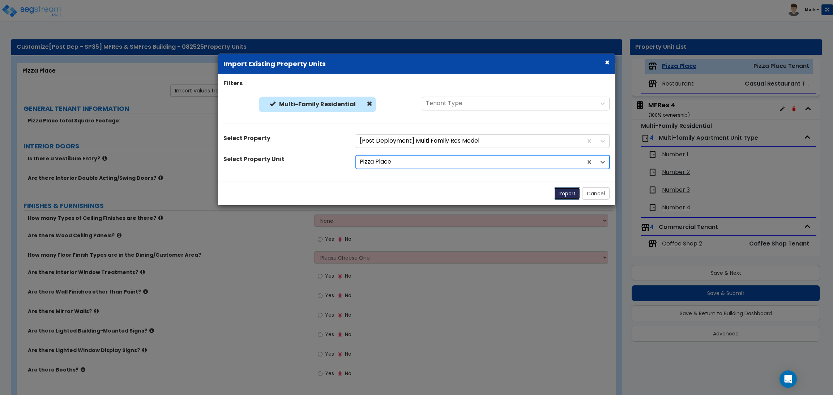
click at [564, 192] on button "Import" at bounding box center [567, 193] width 26 height 12
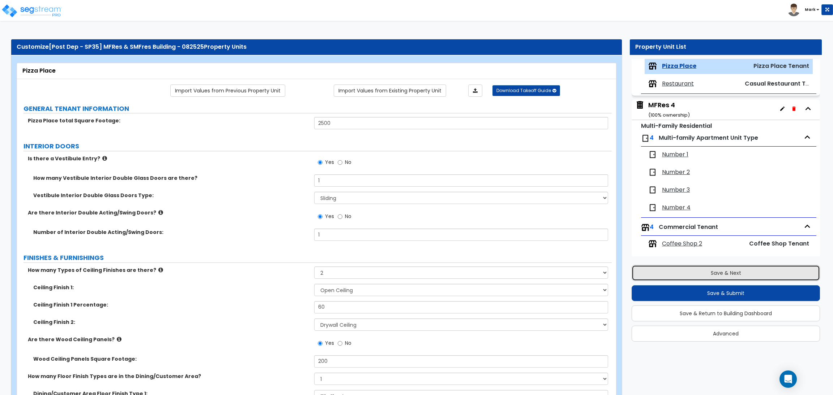
click at [687, 267] on button "Save & Next" at bounding box center [725, 273] width 188 height 16
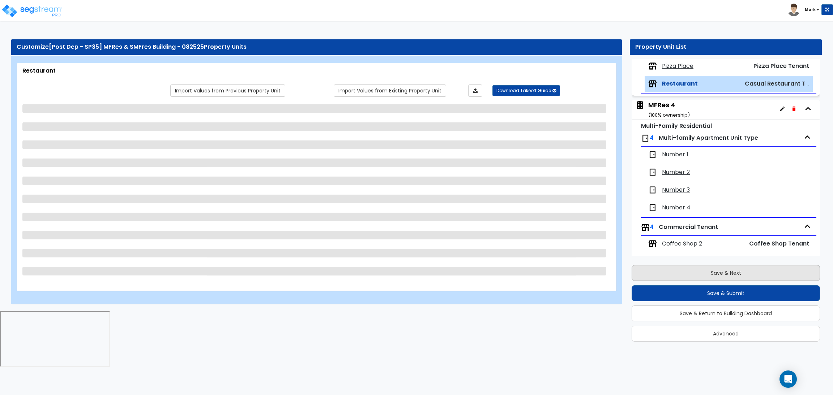
scroll to position [227, 0]
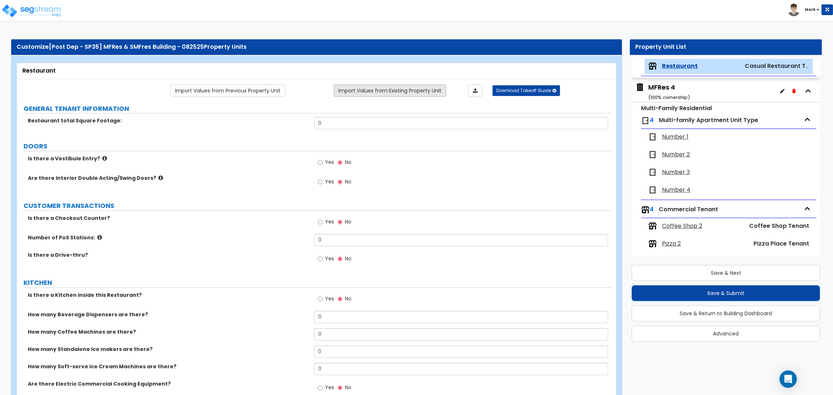
click at [426, 90] on link "Import Values from Existing Property Unit" at bounding box center [390, 91] width 112 height 12
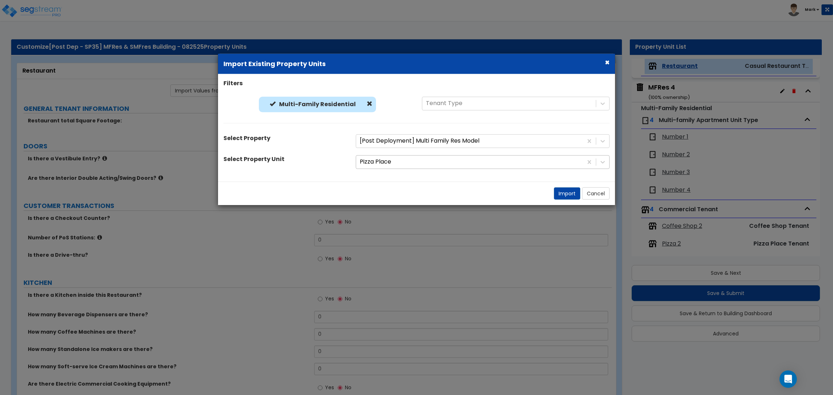
click at [531, 163] on div at bounding box center [469, 162] width 219 height 10
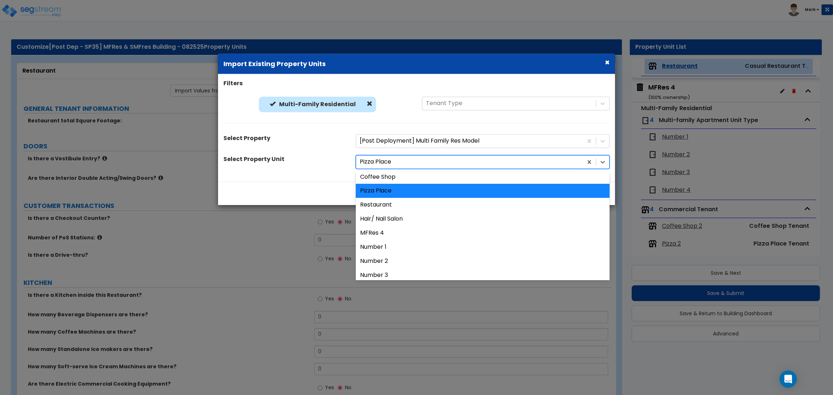
scroll to position [108, 0]
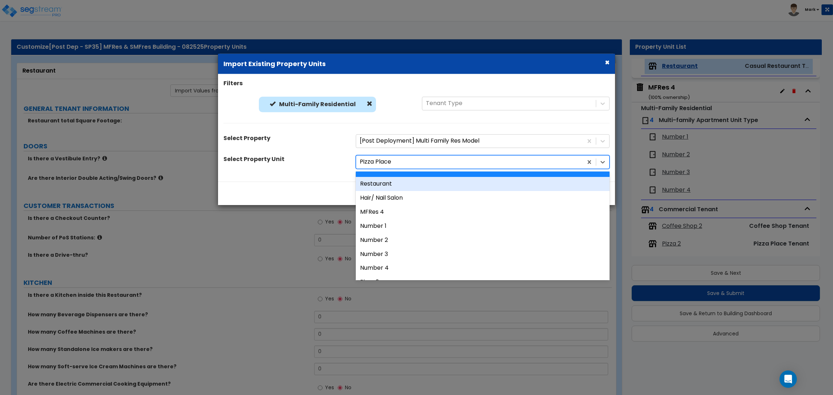
click at [399, 185] on div "Restaurant" at bounding box center [483, 184] width 254 height 14
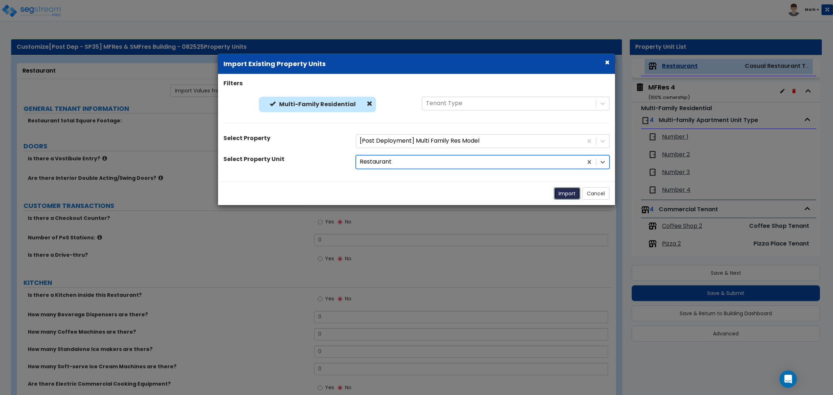
click at [567, 194] on button "Import" at bounding box center [567, 193] width 26 height 12
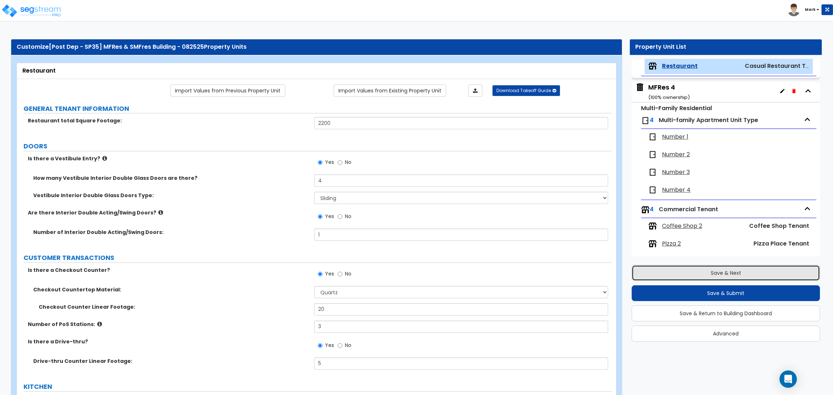
click at [704, 273] on button "Save & Next" at bounding box center [725, 273] width 188 height 16
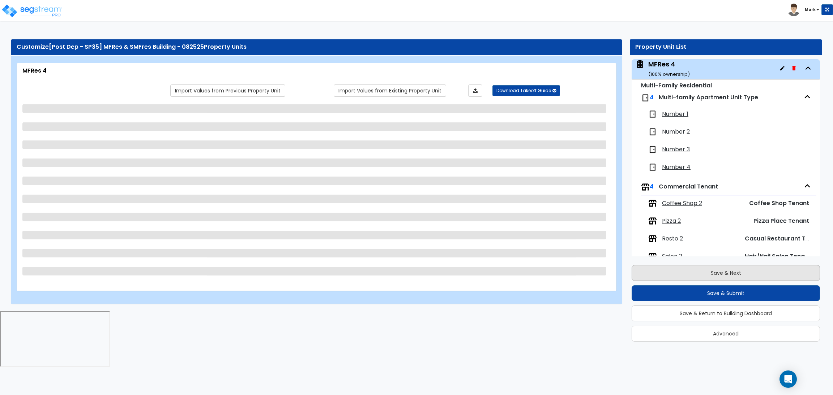
scroll to position [251, 0]
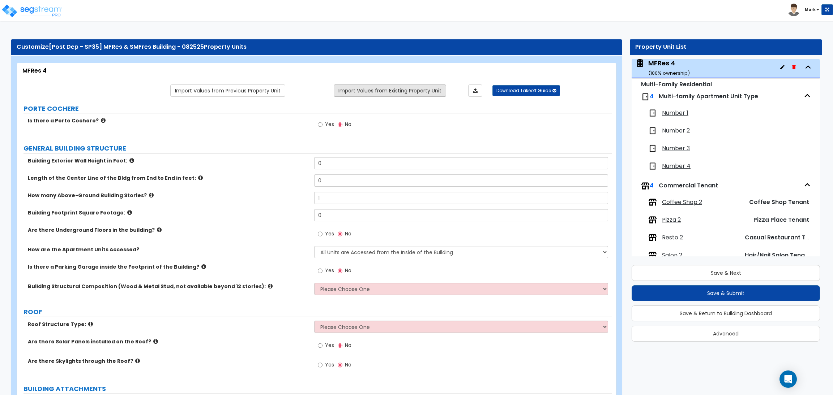
click at [412, 87] on link "Import Values from Existing Property Unit" at bounding box center [390, 91] width 112 height 12
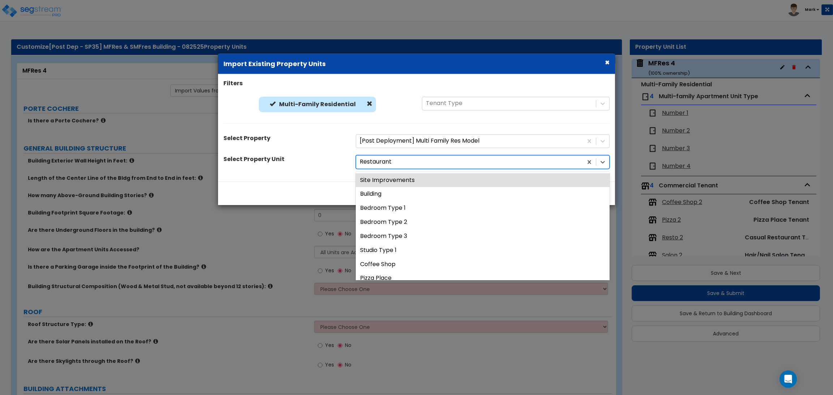
click at [400, 157] on div at bounding box center [469, 162] width 219 height 10
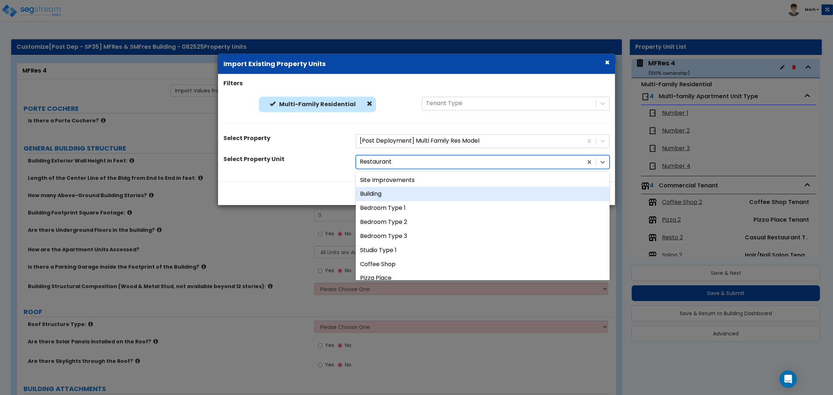
click at [394, 196] on div "Building" at bounding box center [483, 194] width 254 height 14
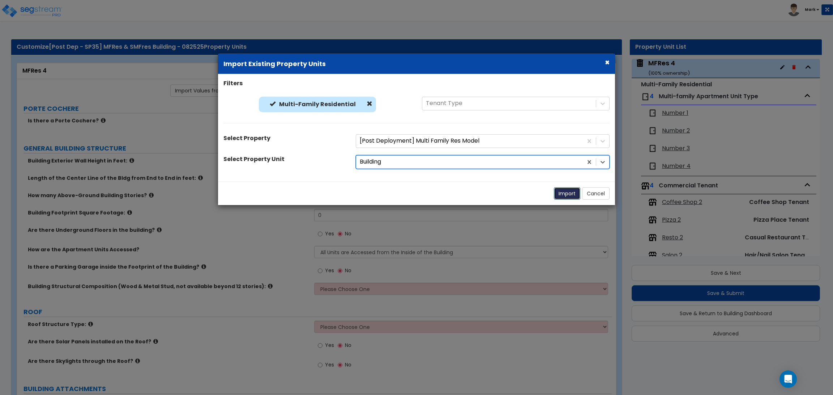
click at [556, 191] on button "Import" at bounding box center [567, 193] width 26 height 12
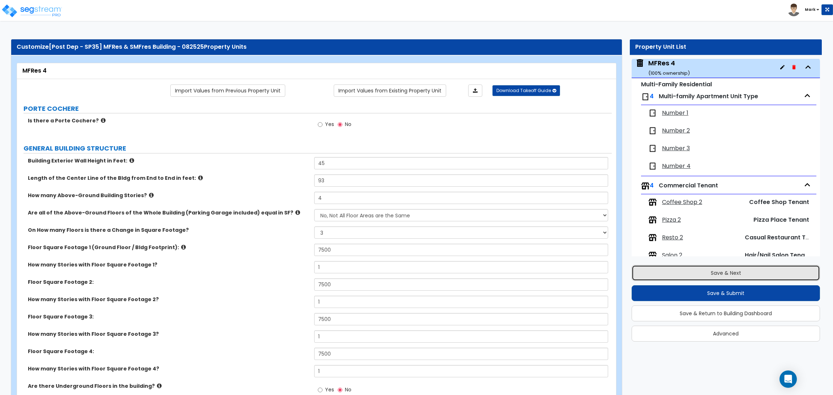
click at [713, 276] on button "Save & Next" at bounding box center [725, 273] width 188 height 16
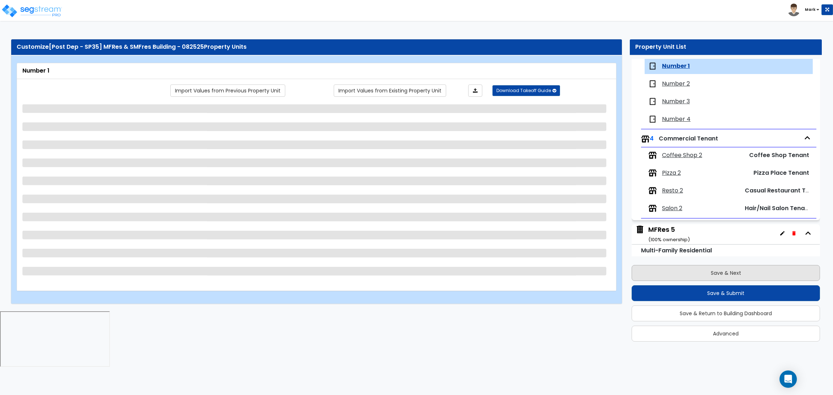
scroll to position [298, 0]
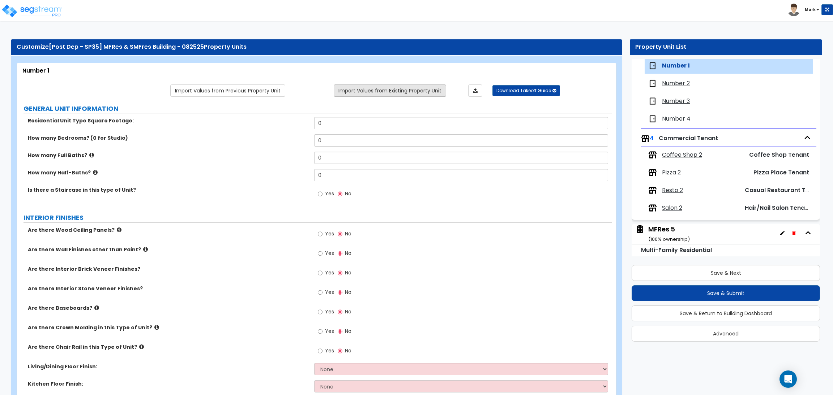
click at [437, 88] on link "Import Values from Existing Property Unit" at bounding box center [390, 91] width 112 height 12
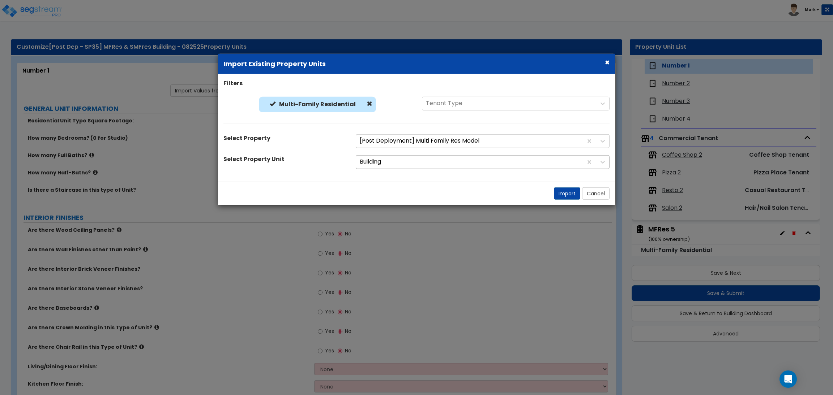
click at [482, 162] on div at bounding box center [469, 162] width 219 height 10
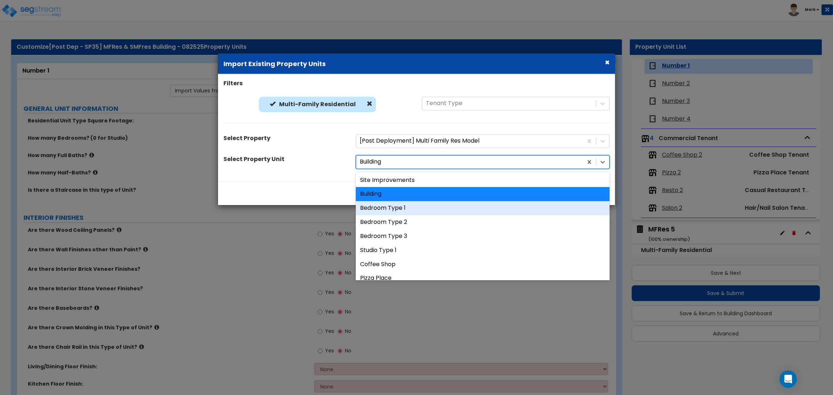
click at [446, 208] on div "Bedroom Type 1" at bounding box center [483, 208] width 254 height 14
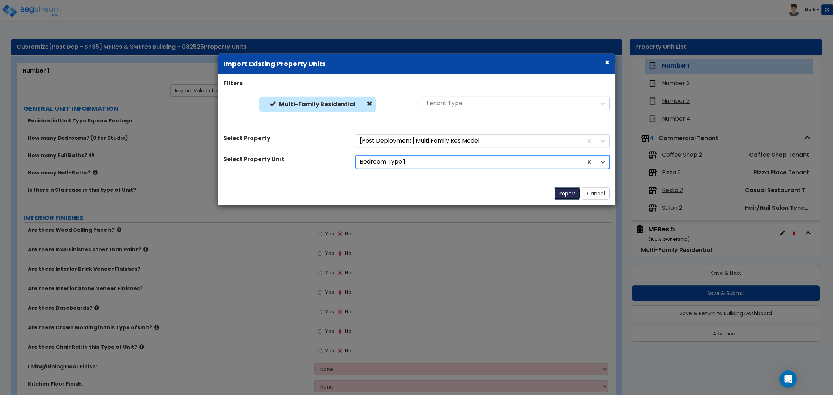
click at [570, 190] on button "Import" at bounding box center [567, 193] width 26 height 12
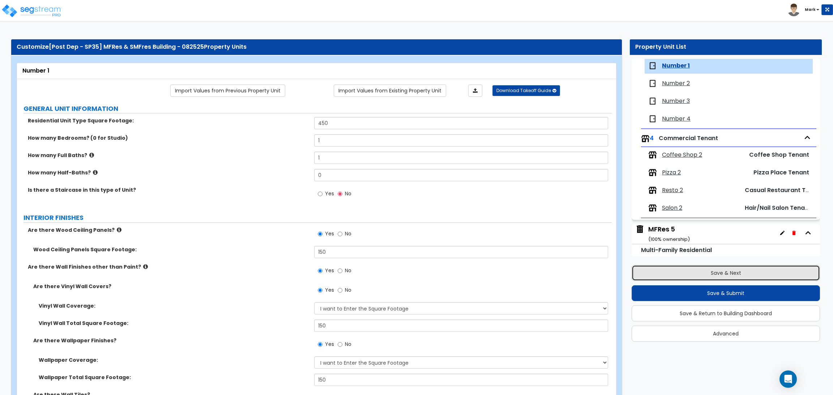
click at [700, 269] on button "Save & Next" at bounding box center [725, 273] width 188 height 16
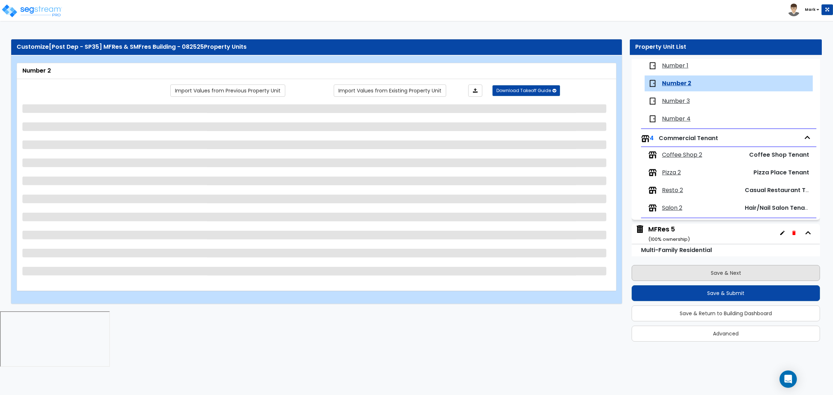
scroll to position [316, 0]
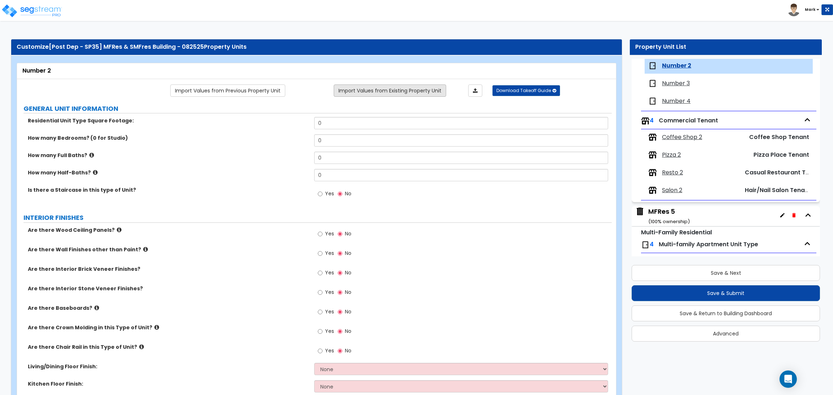
click at [396, 88] on link "Import Values from Existing Property Unit" at bounding box center [390, 91] width 112 height 12
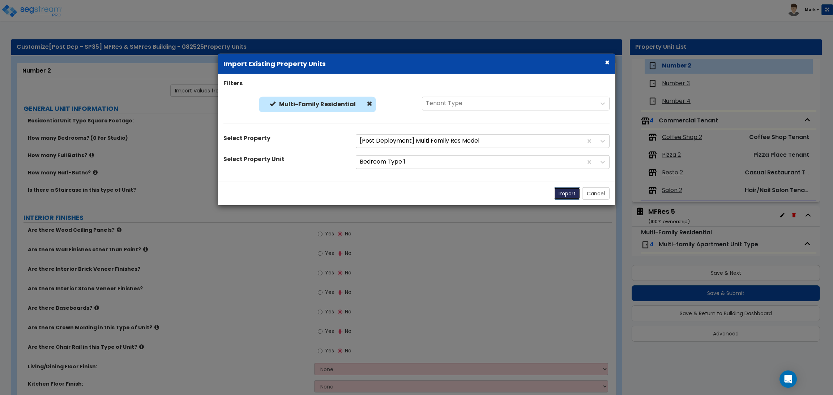
click at [562, 195] on button "Import" at bounding box center [567, 193] width 26 height 12
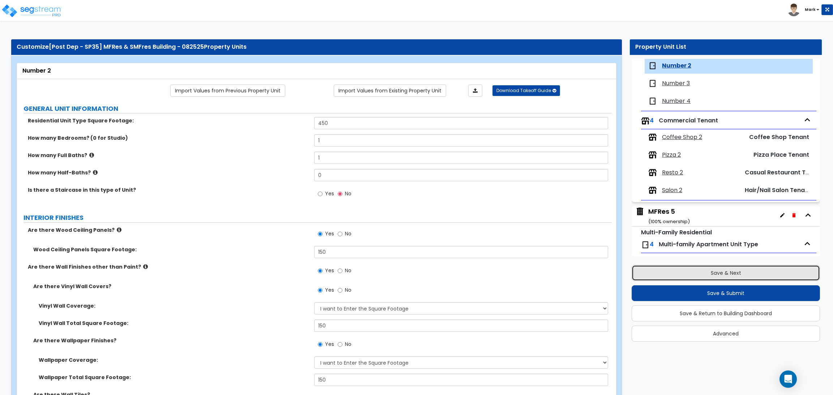
click at [682, 267] on button "Save & Next" at bounding box center [725, 273] width 188 height 16
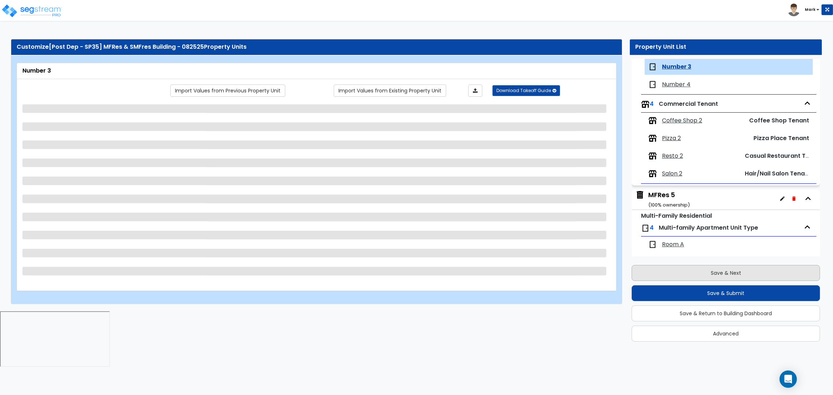
scroll to position [334, 0]
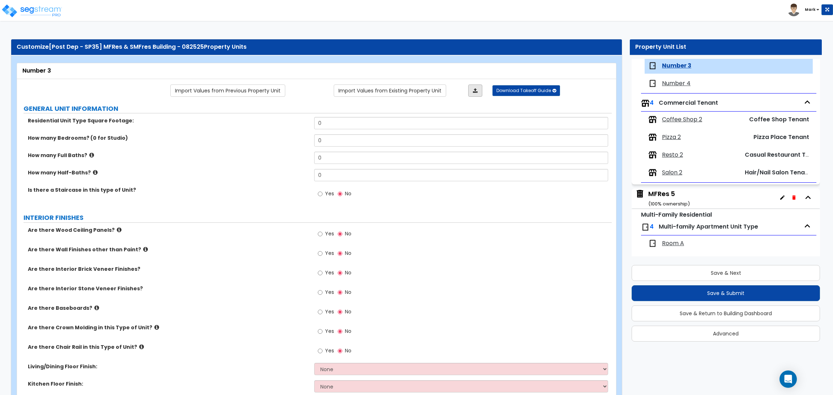
click at [473, 92] on icon at bounding box center [475, 90] width 5 height 5
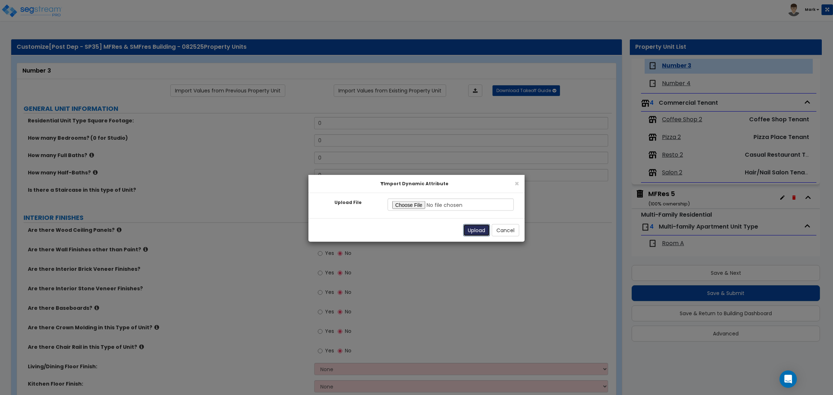
click at [465, 229] on button "Upload" at bounding box center [476, 230] width 27 height 12
click at [506, 233] on button "Cancel" at bounding box center [504, 230] width 27 height 12
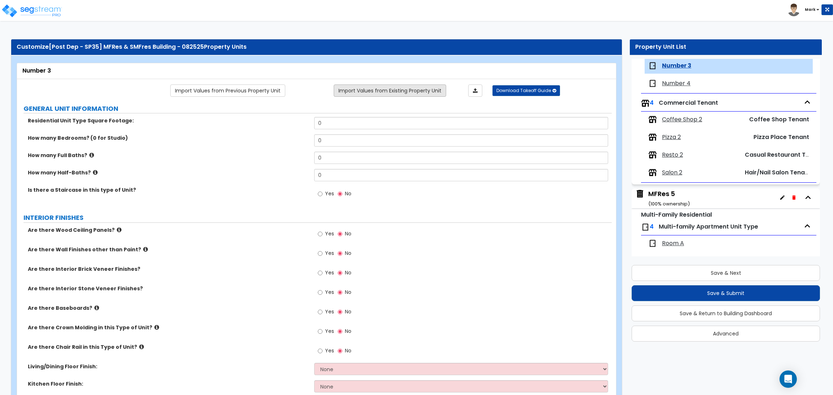
click at [430, 91] on link "Import Values from Existing Property Unit" at bounding box center [390, 91] width 112 height 12
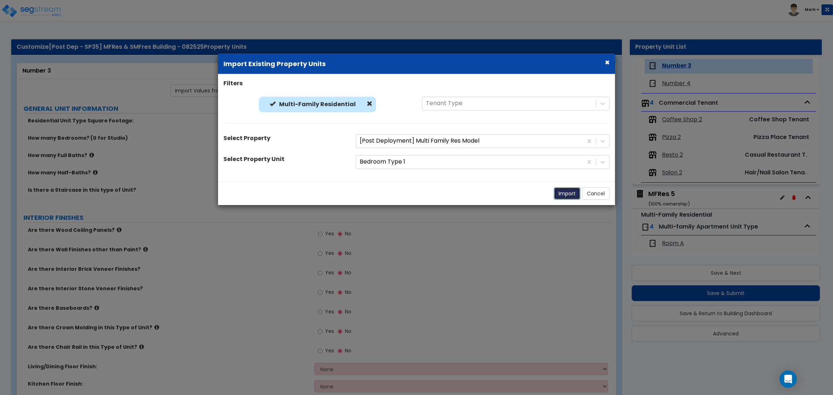
click at [561, 191] on button "Import" at bounding box center [567, 193] width 26 height 12
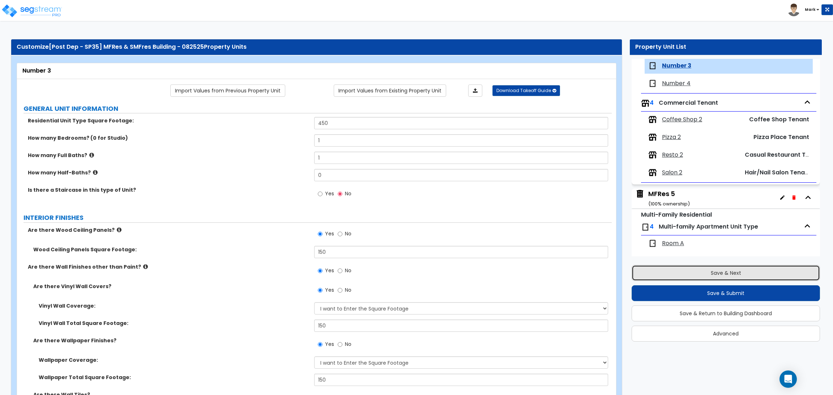
click at [719, 272] on button "Save & Next" at bounding box center [725, 273] width 188 height 16
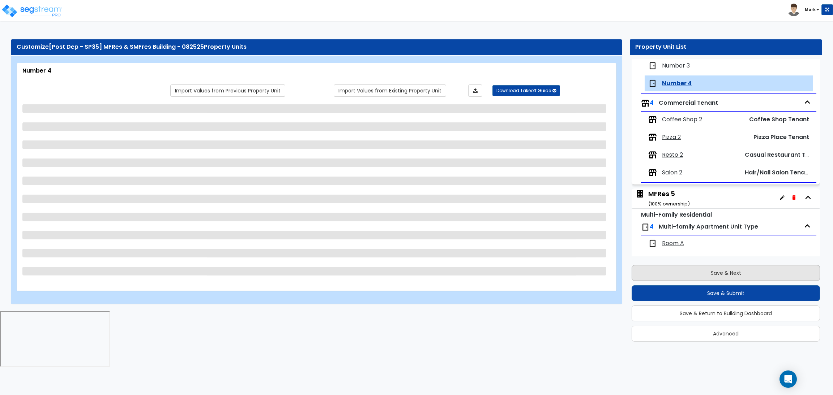
scroll to position [352, 0]
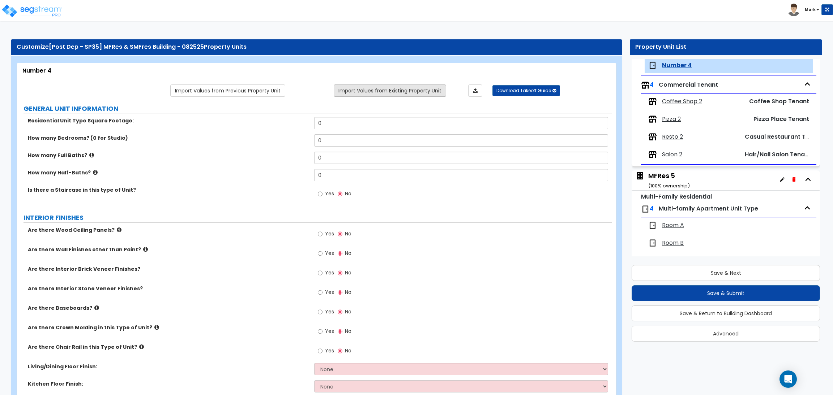
click at [394, 87] on link "Import Values from Existing Property Unit" at bounding box center [390, 91] width 112 height 12
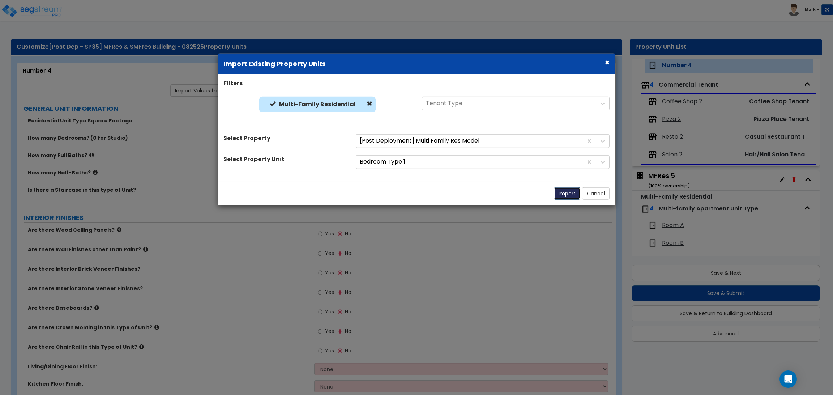
click at [559, 190] on button "Import" at bounding box center [567, 193] width 26 height 12
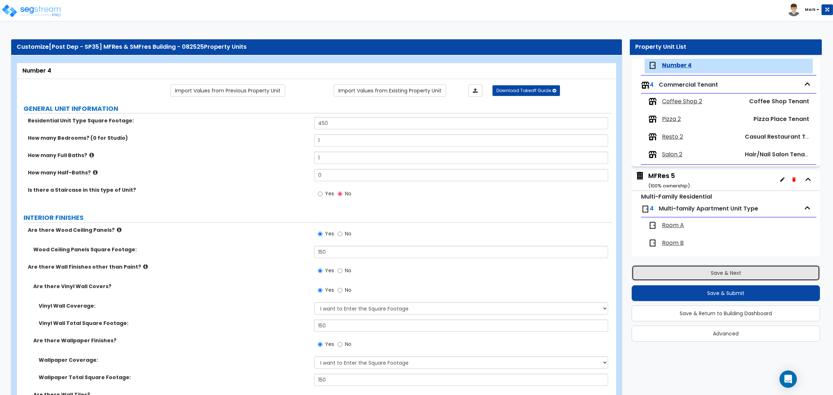
click at [738, 266] on button "Save & Next" at bounding box center [725, 273] width 188 height 16
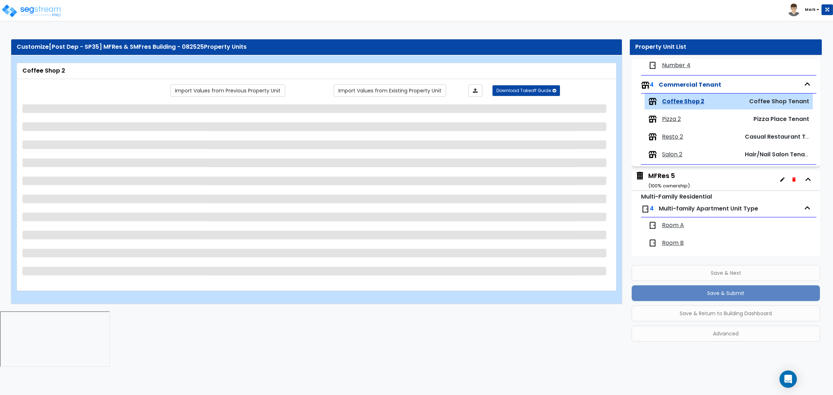
scroll to position [388, 0]
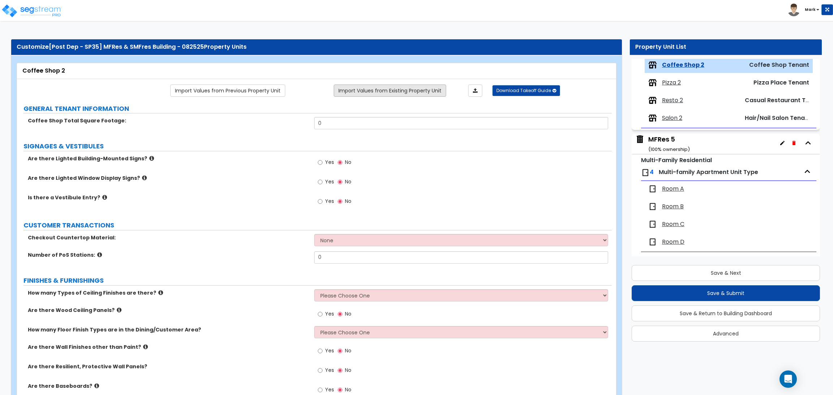
click at [394, 91] on link "Import Values from Existing Property Unit" at bounding box center [390, 91] width 112 height 12
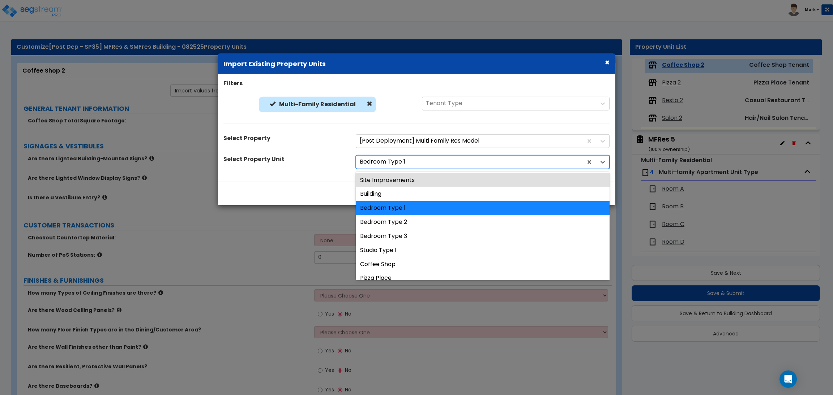
click at [392, 162] on div at bounding box center [469, 162] width 219 height 10
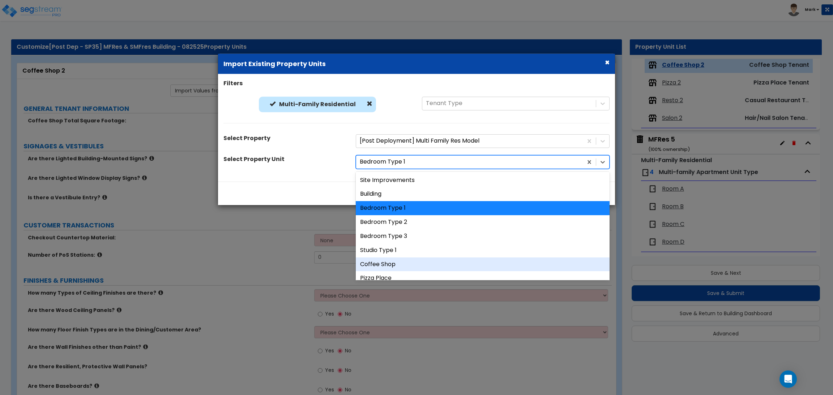
click at [407, 261] on div "Coffee Shop" at bounding box center [483, 264] width 254 height 14
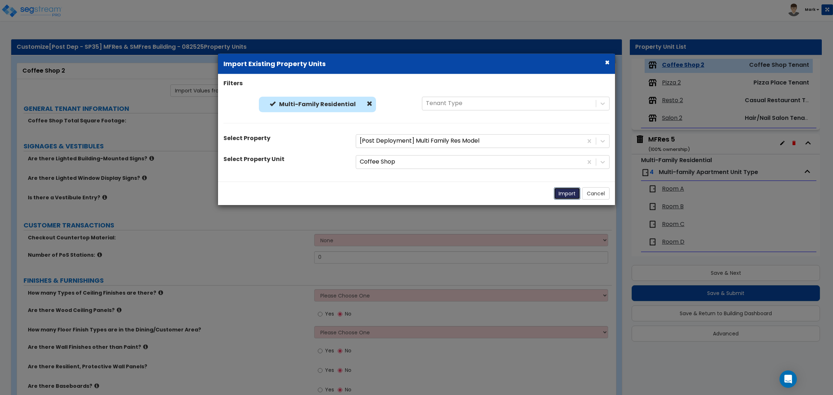
click at [559, 194] on button "Import" at bounding box center [567, 193] width 26 height 12
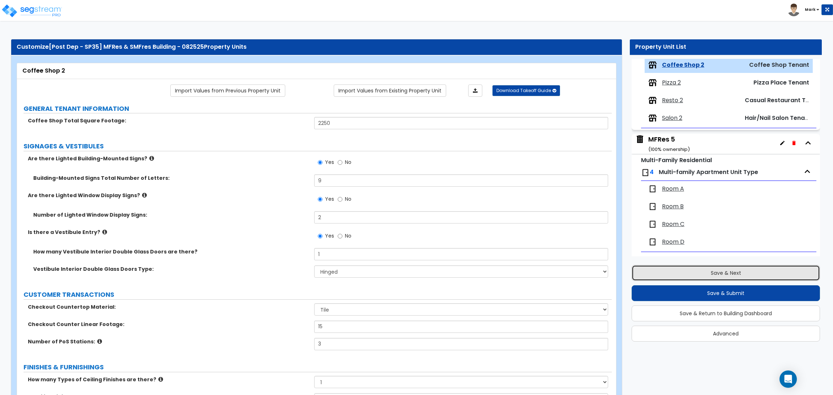
click at [714, 271] on button "Save & Next" at bounding box center [725, 273] width 188 height 16
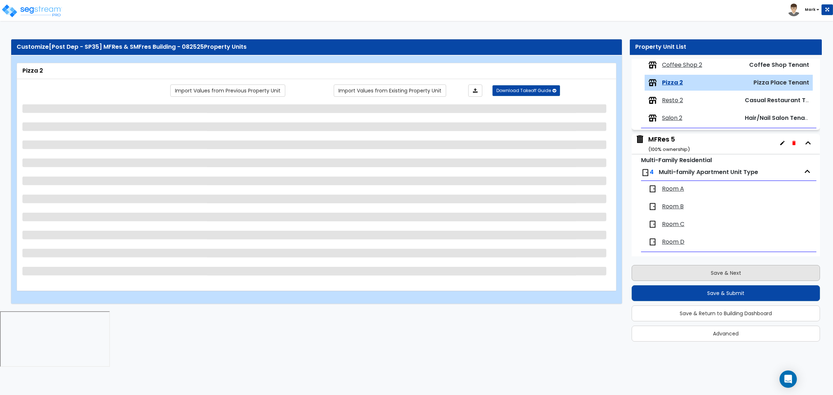
scroll to position [406, 0]
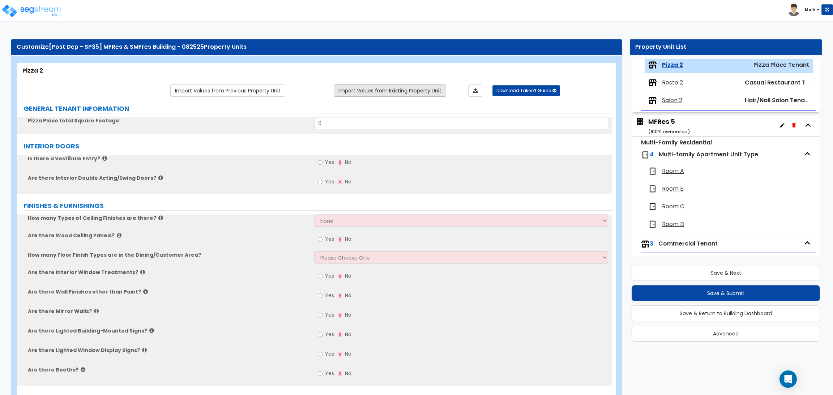
click at [400, 85] on link "Import Values from Existing Property Unit" at bounding box center [390, 91] width 112 height 12
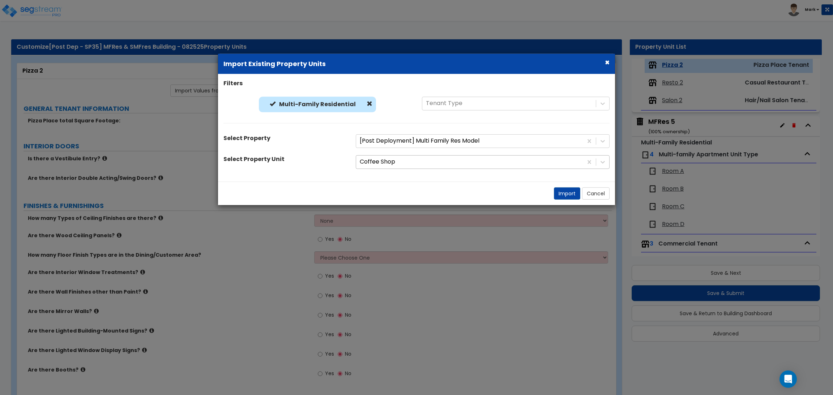
click at [400, 163] on div at bounding box center [469, 162] width 219 height 10
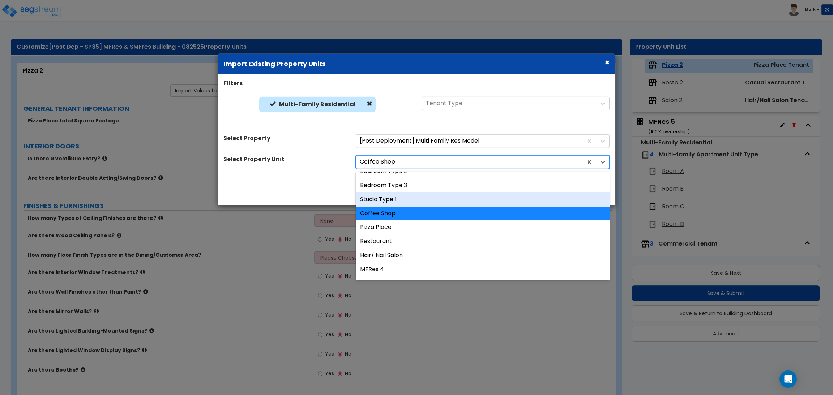
scroll to position [54, 0]
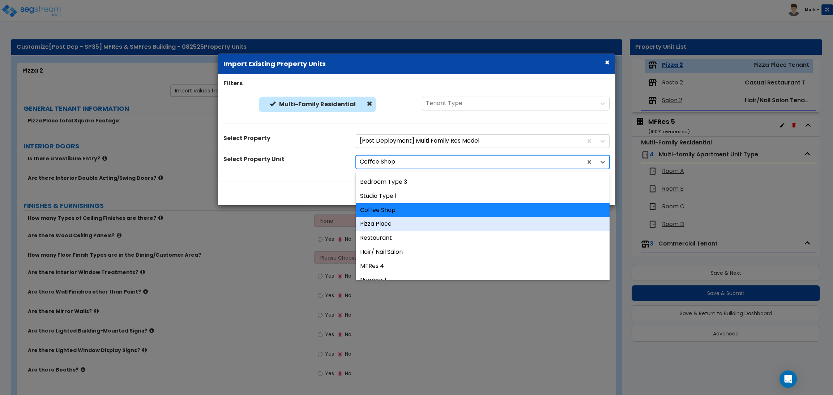
click at [403, 229] on div "Pizza Place" at bounding box center [483, 224] width 254 height 14
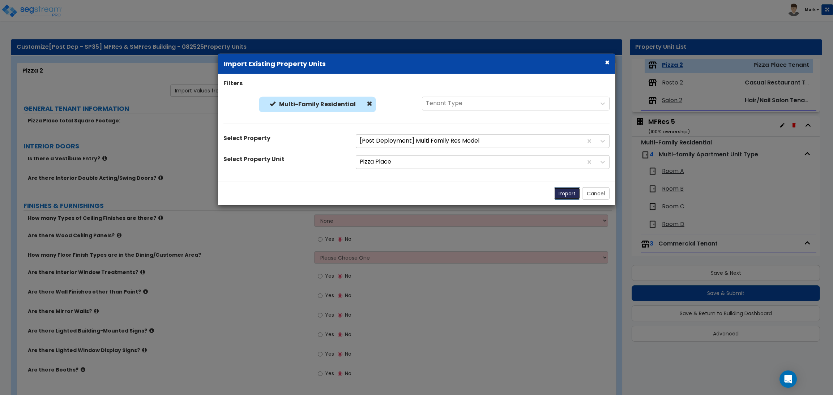
click at [565, 192] on button "Import" at bounding box center [567, 193] width 26 height 12
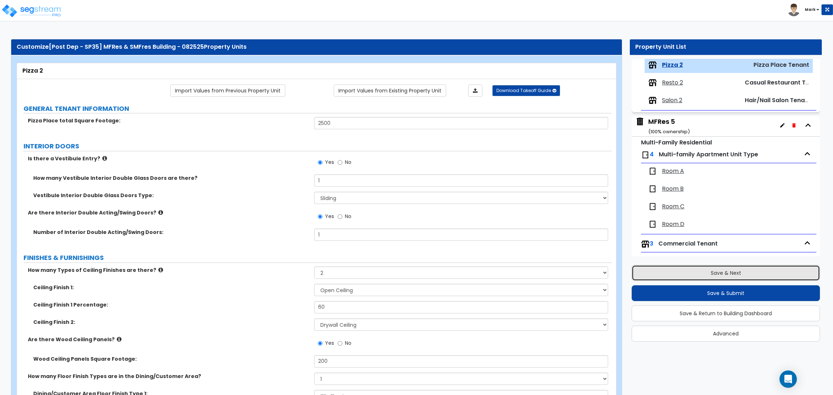
click at [698, 276] on button "Save & Next" at bounding box center [725, 273] width 188 height 16
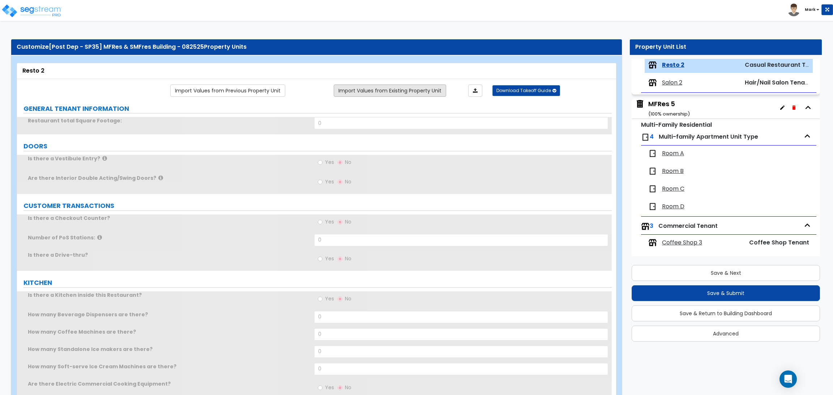
click at [410, 92] on link "Import Values from Existing Property Unit" at bounding box center [390, 91] width 112 height 12
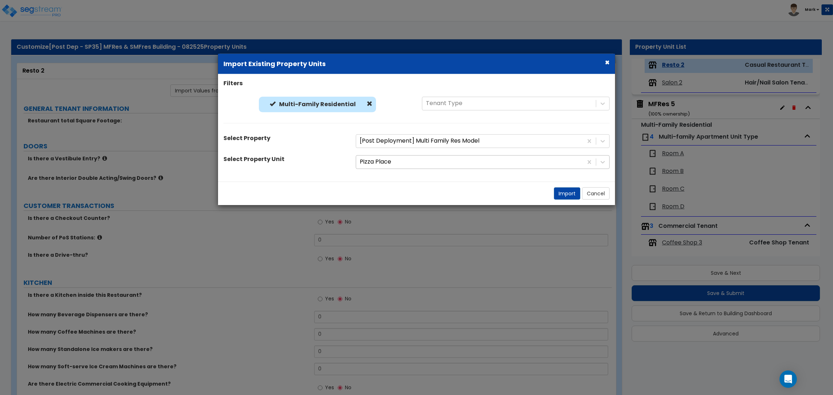
click at [390, 157] on div at bounding box center [469, 162] width 219 height 10
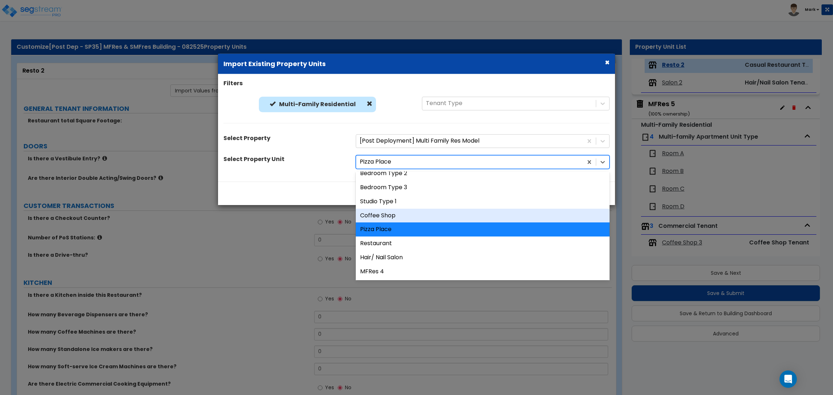
scroll to position [54, 0]
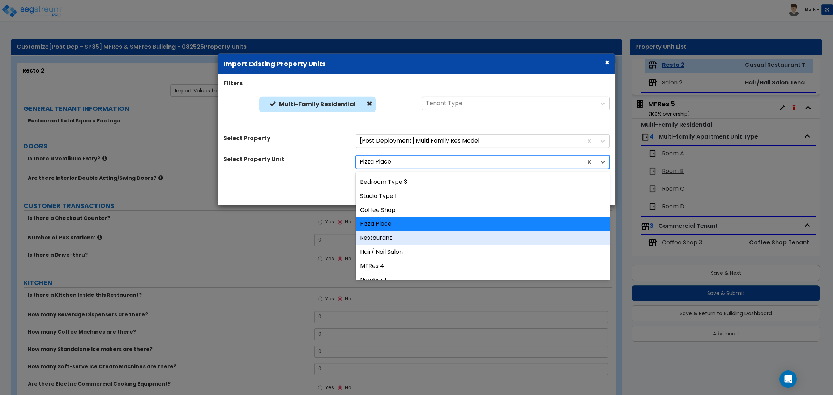
click at [396, 233] on div "Restaurant" at bounding box center [483, 238] width 254 height 14
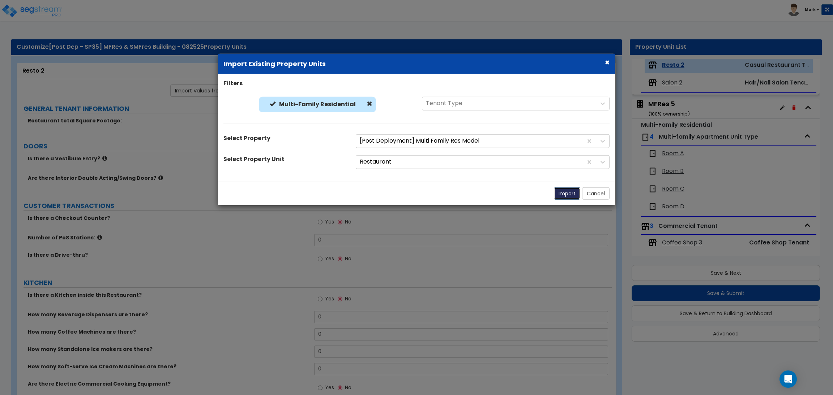
click at [565, 196] on button "Import" at bounding box center [567, 193] width 26 height 12
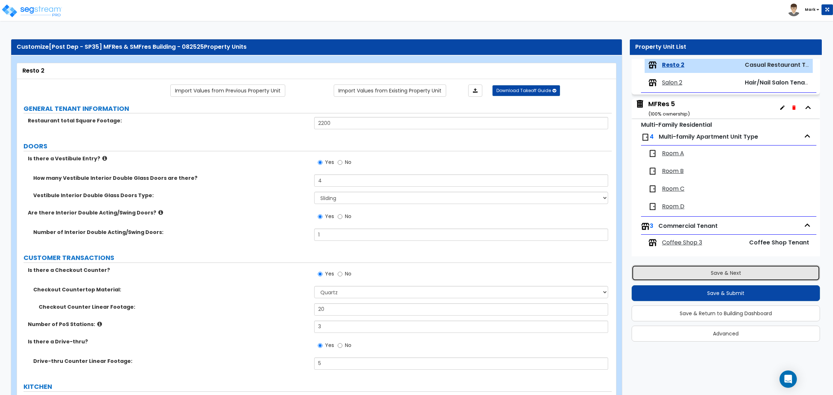
click at [696, 268] on button "Save & Next" at bounding box center [725, 273] width 188 height 16
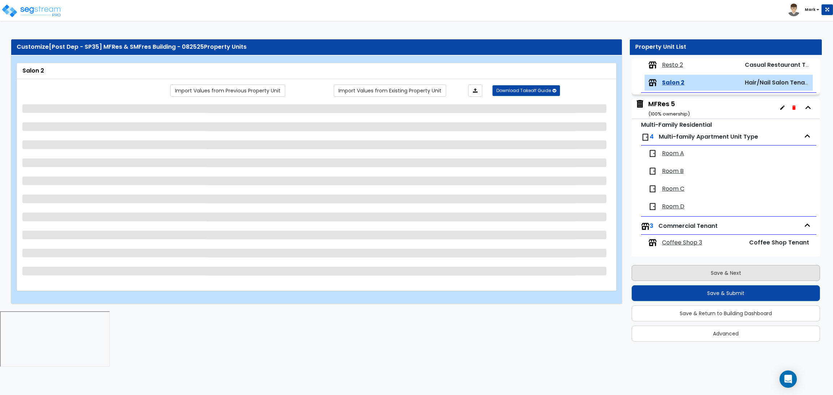
scroll to position [441, 0]
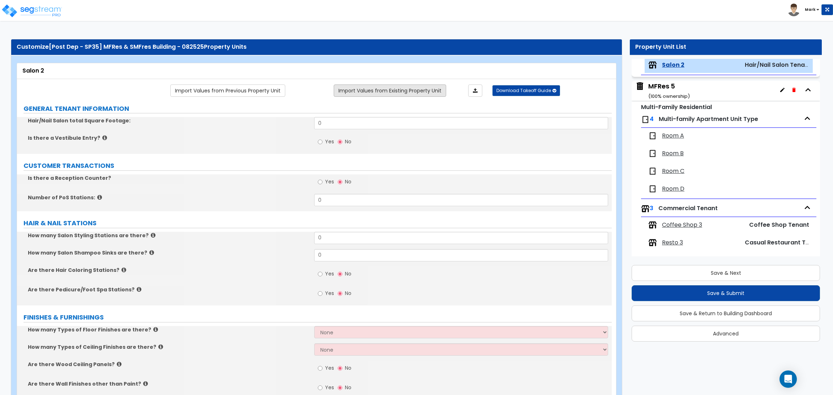
click at [408, 86] on link "Import Values from Existing Property Unit" at bounding box center [390, 91] width 112 height 12
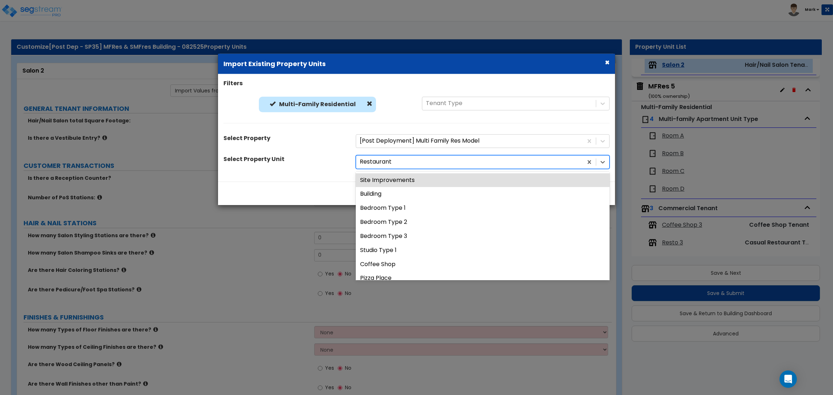
click at [405, 159] on div at bounding box center [469, 162] width 219 height 10
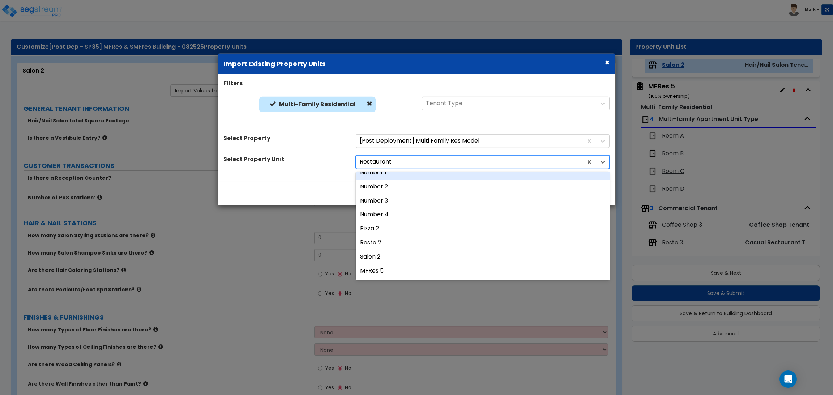
scroll to position [162, 0]
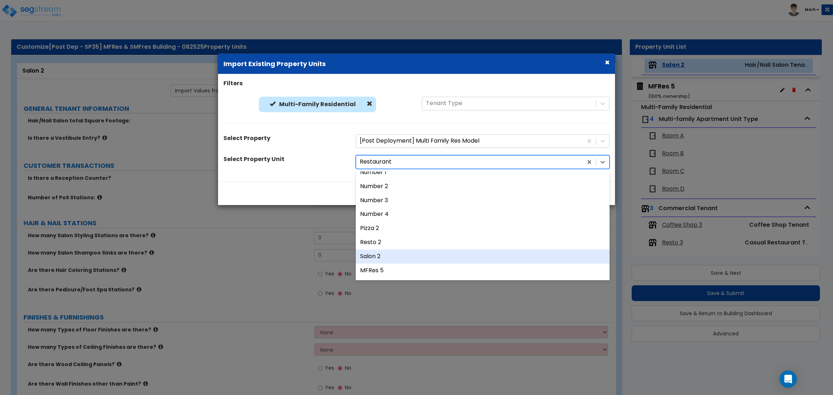
click at [393, 254] on div "Salon 2" at bounding box center [483, 257] width 254 height 14
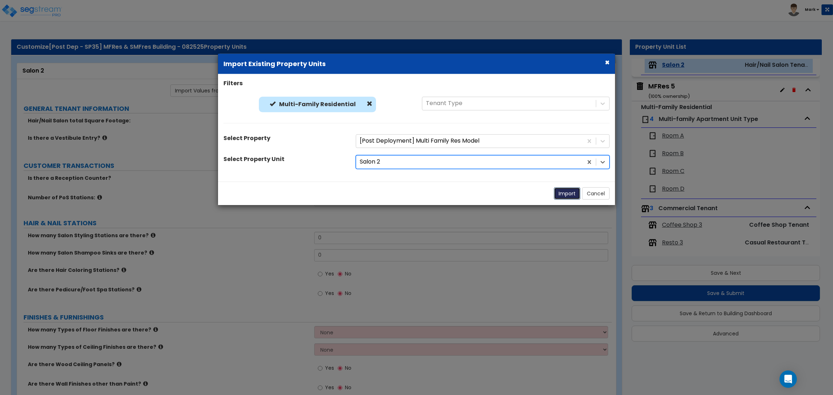
click at [564, 197] on button "Import" at bounding box center [567, 193] width 26 height 12
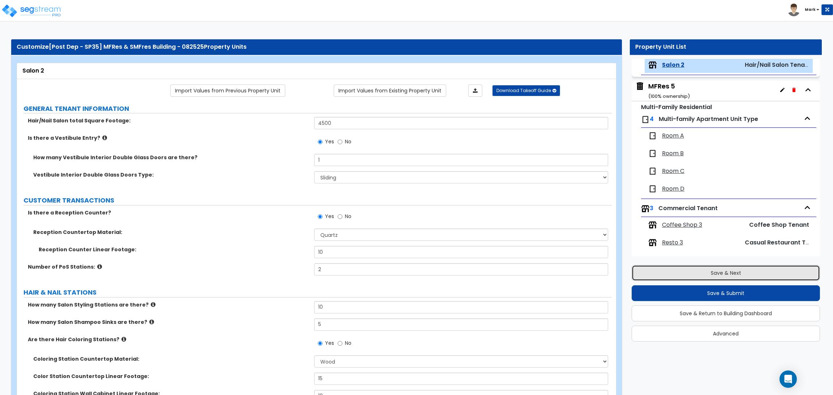
click at [684, 270] on button "Save & Next" at bounding box center [725, 273] width 188 height 16
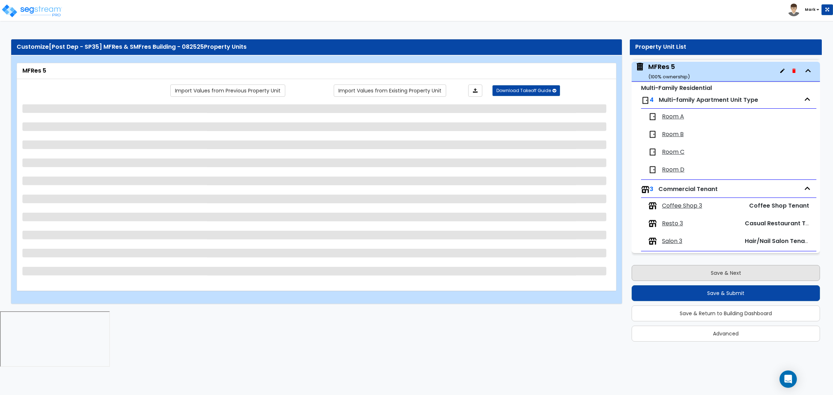
scroll to position [465, 0]
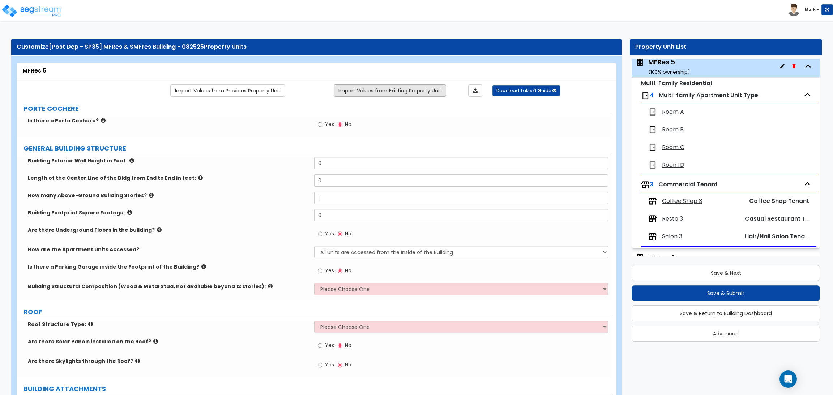
click at [405, 92] on link "Import Values from Existing Property Unit" at bounding box center [390, 91] width 112 height 12
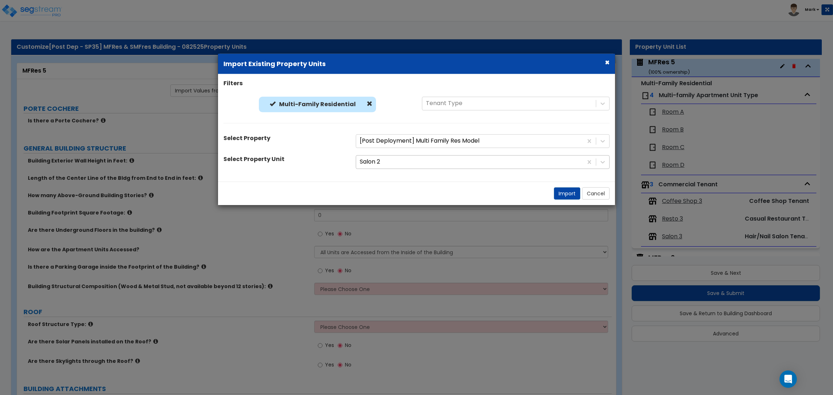
click at [384, 164] on div at bounding box center [469, 162] width 219 height 10
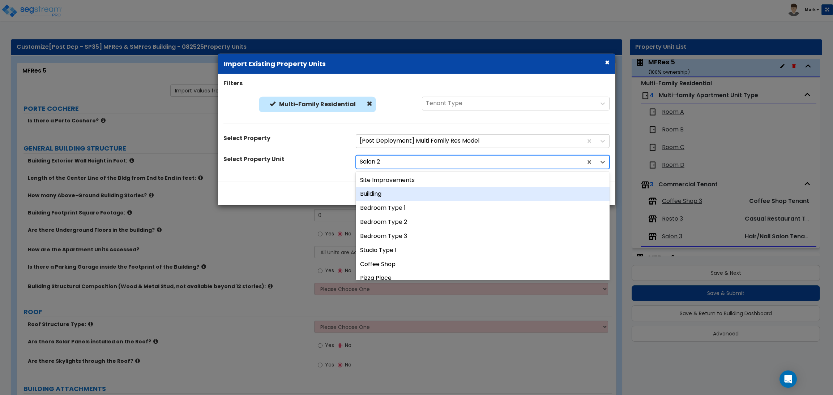
click at [379, 199] on div "Building" at bounding box center [483, 194] width 254 height 14
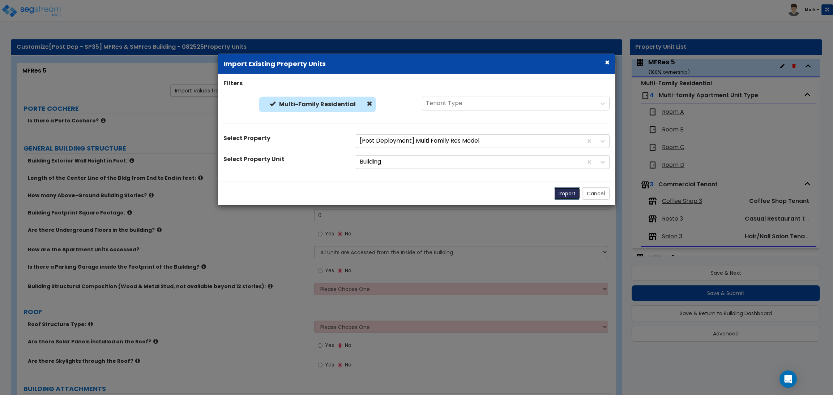
click at [562, 198] on button "Import" at bounding box center [567, 193] width 26 height 12
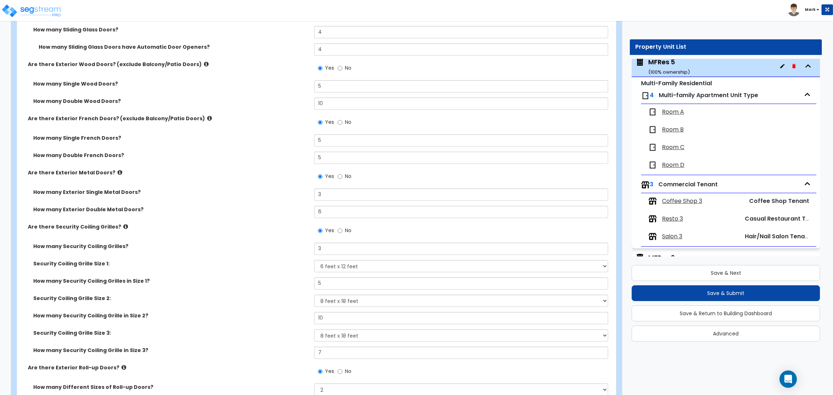
scroll to position [1409, 0]
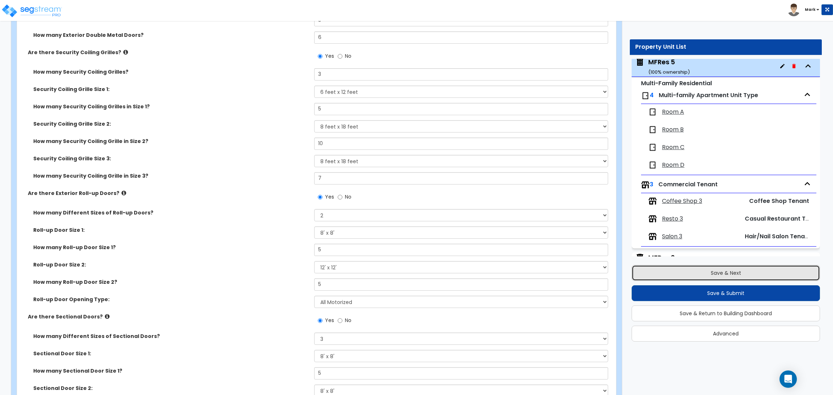
click at [727, 267] on button "Save & Next" at bounding box center [725, 273] width 188 height 16
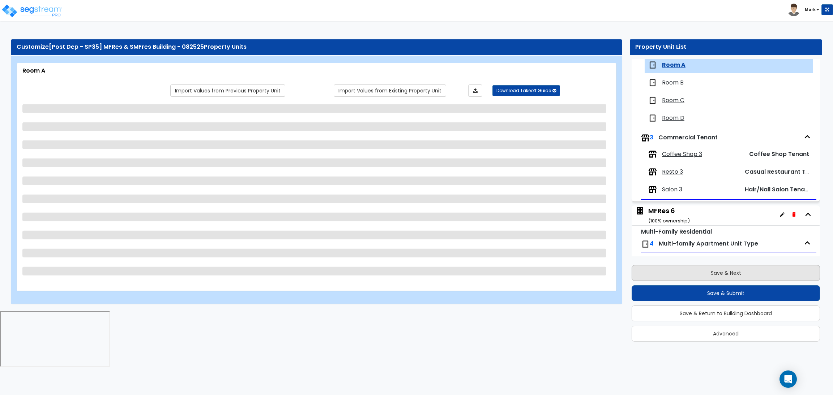
scroll to position [512, 0]
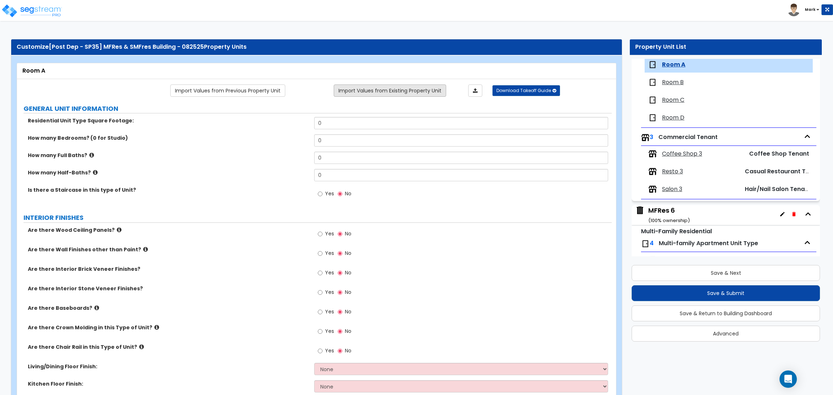
click at [383, 86] on link "Import Values from Existing Property Unit" at bounding box center [390, 91] width 112 height 12
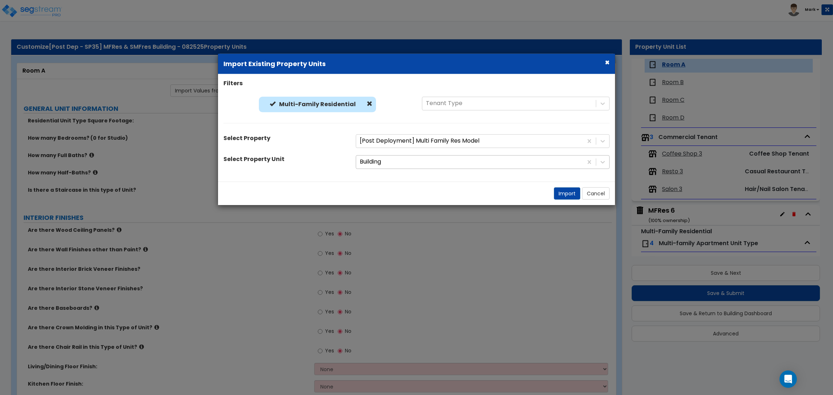
click at [381, 161] on div at bounding box center [469, 162] width 219 height 10
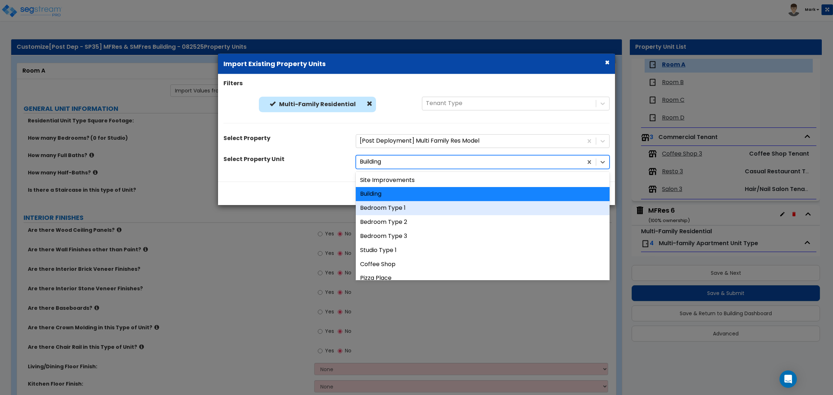
drag, startPoint x: 402, startPoint y: 203, endPoint x: 402, endPoint y: 211, distance: 8.0
click at [402, 211] on div "Bedroom Type 1" at bounding box center [483, 208] width 254 height 14
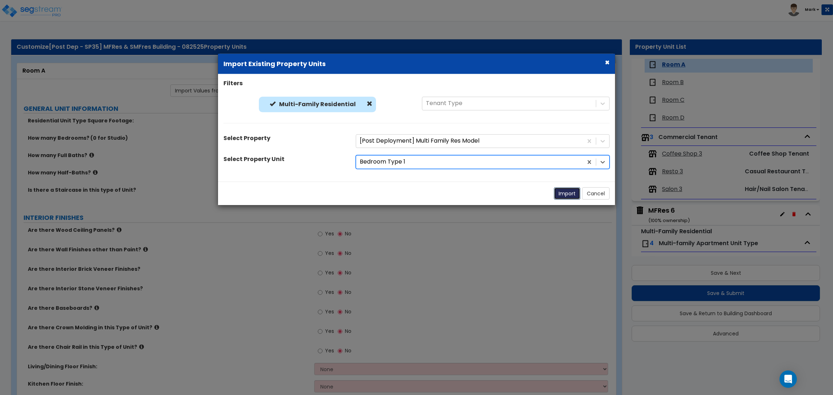
click at [571, 192] on button "Import" at bounding box center [567, 193] width 26 height 12
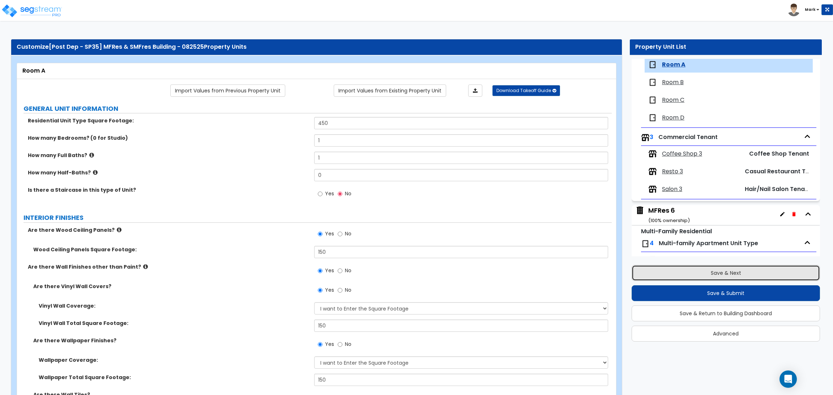
click at [736, 269] on button "Save & Next" at bounding box center [725, 273] width 188 height 16
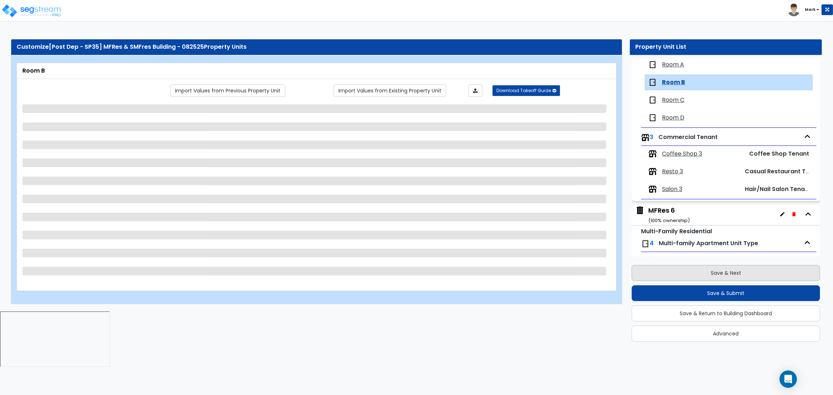
scroll to position [530, 0]
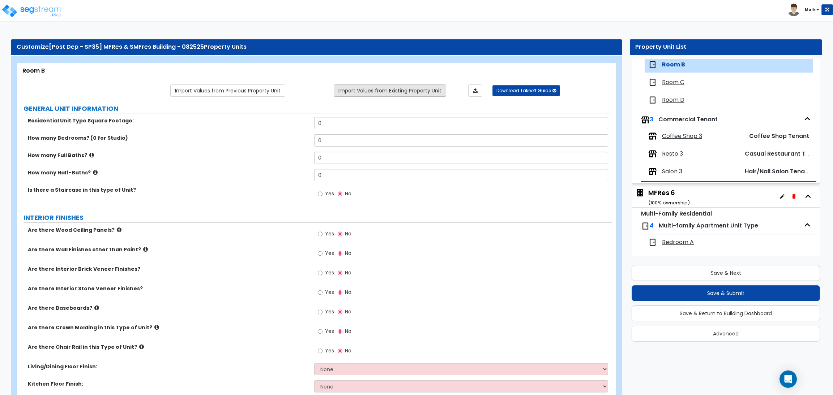
click at [415, 92] on link "Import Values from Existing Property Unit" at bounding box center [390, 91] width 112 height 12
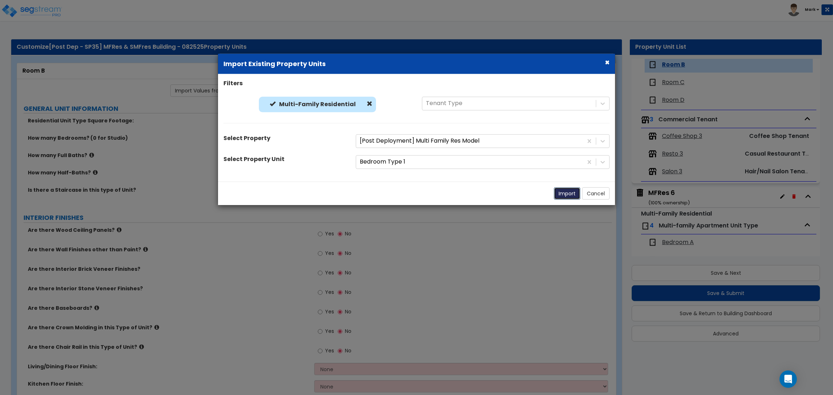
click at [560, 194] on button "Import" at bounding box center [567, 193] width 26 height 12
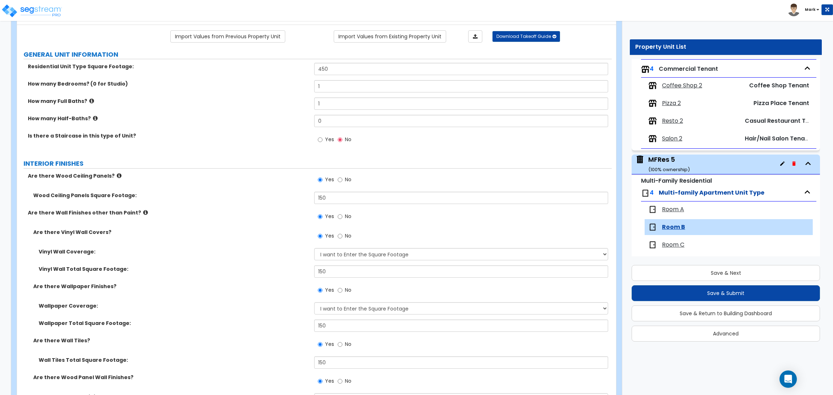
scroll to position [0, 0]
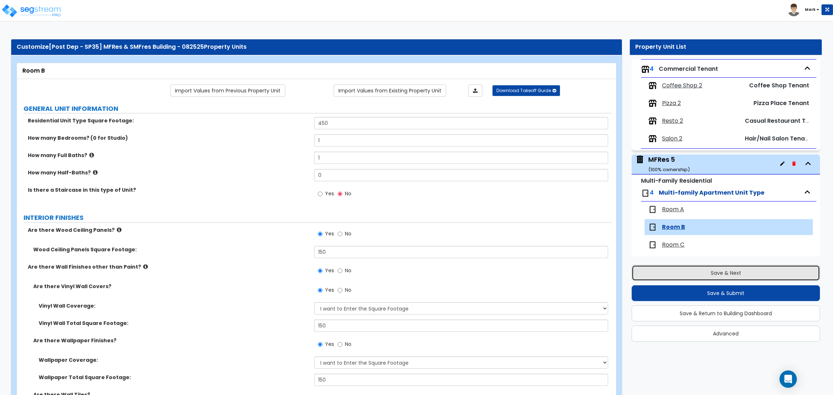
click at [691, 267] on button "Save & Next" at bounding box center [725, 273] width 188 height 16
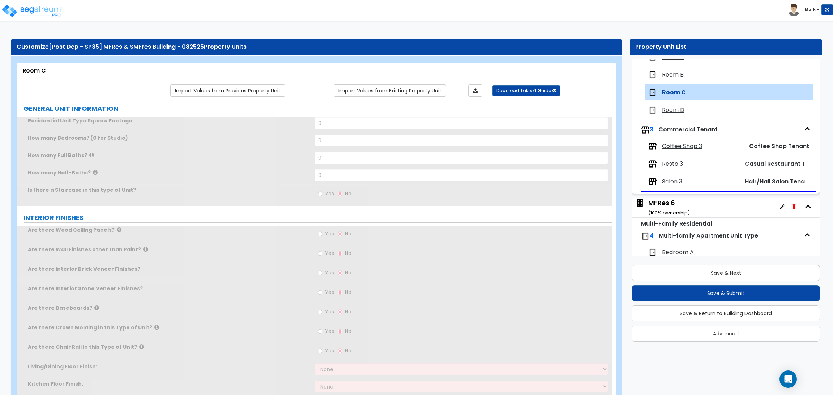
scroll to position [439, 0]
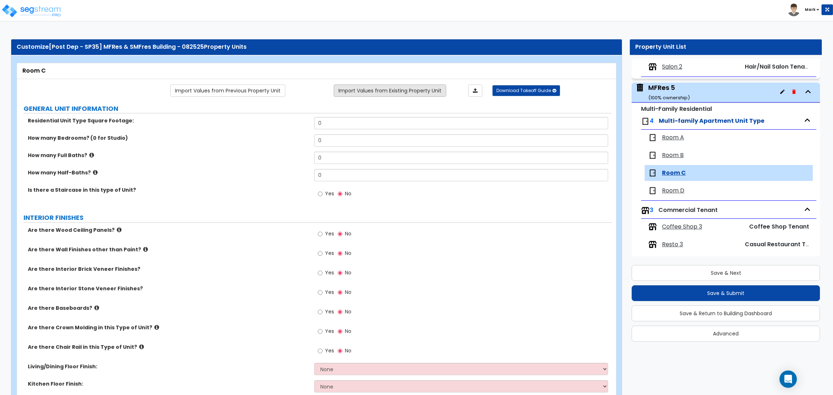
click at [353, 94] on link "Import Values from Existing Property Unit" at bounding box center [390, 91] width 112 height 12
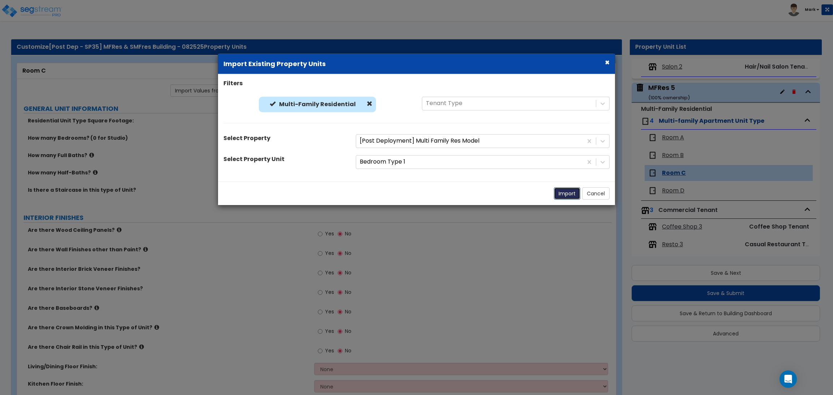
click at [562, 193] on button "Import" at bounding box center [567, 193] width 26 height 12
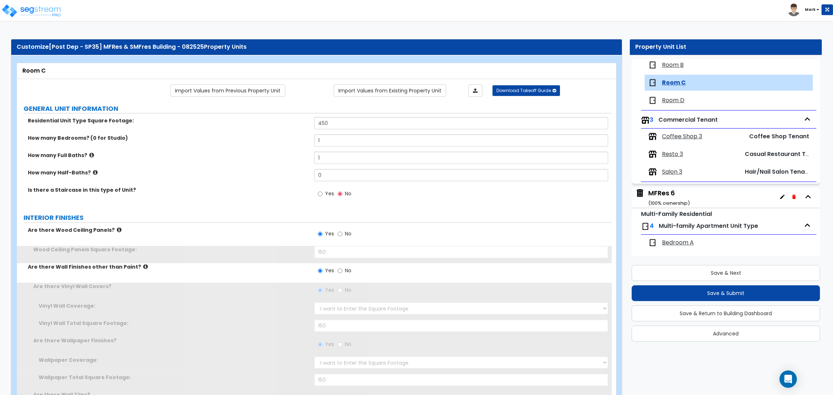
scroll to position [548, 0]
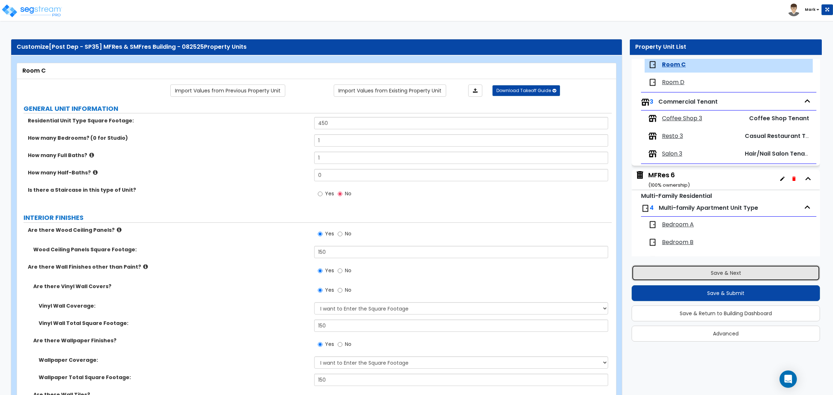
click at [655, 267] on button "Save & Next" at bounding box center [725, 273] width 188 height 16
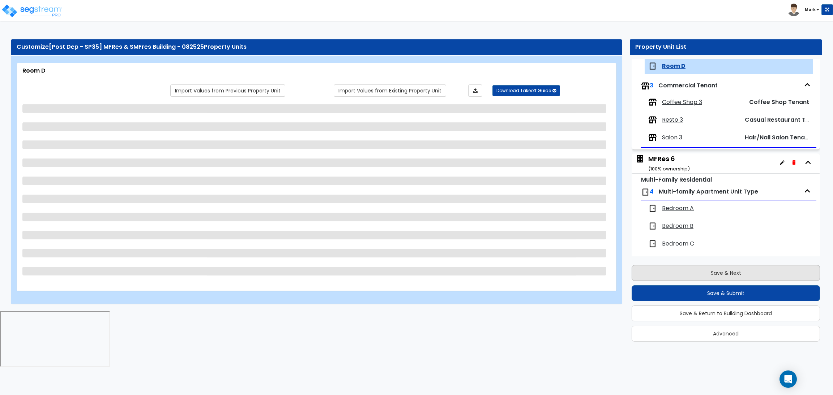
scroll to position [565, 0]
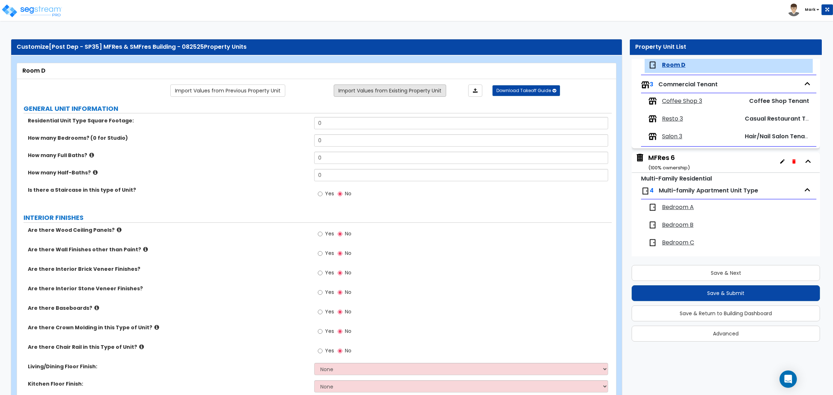
click at [412, 88] on link "Import Values from Existing Property Unit" at bounding box center [390, 91] width 112 height 12
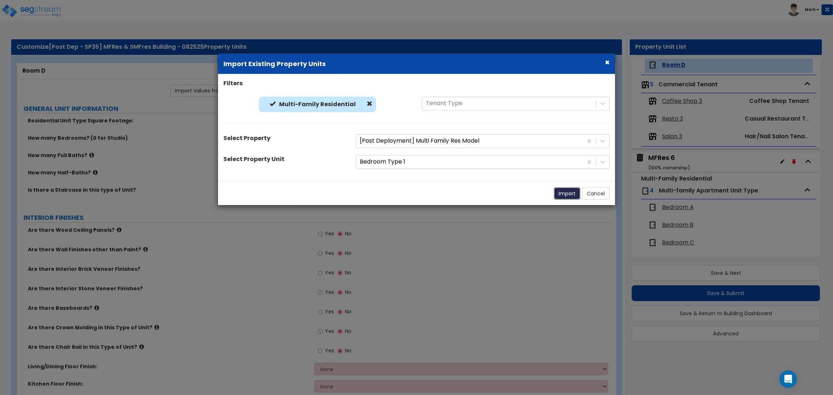
click at [562, 194] on button "Import" at bounding box center [567, 193] width 26 height 12
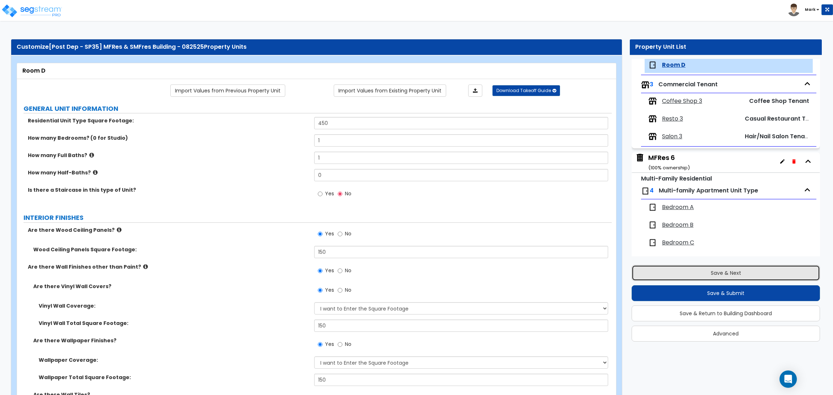
click at [755, 269] on button "Save & Next" at bounding box center [725, 273] width 188 height 16
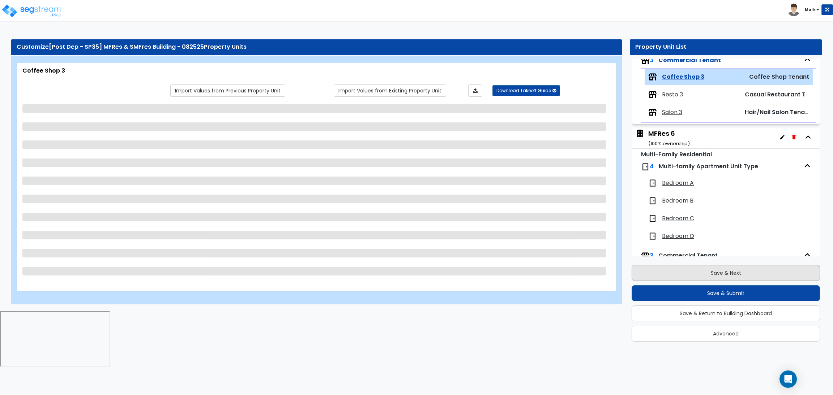
scroll to position [602, 0]
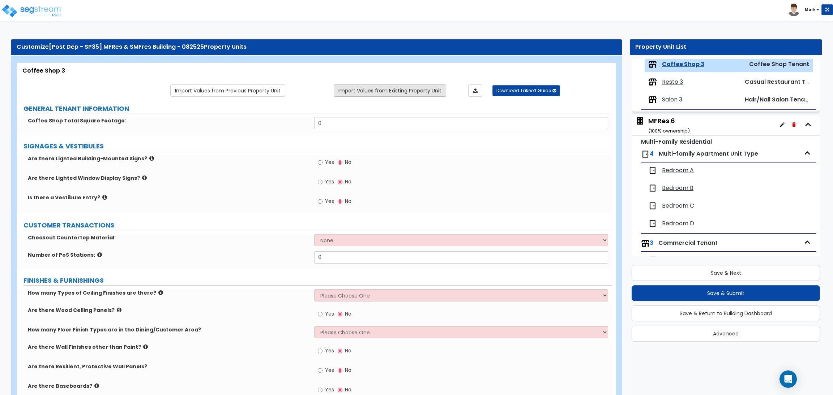
click at [350, 89] on link "Import Values from Existing Property Unit" at bounding box center [390, 91] width 112 height 12
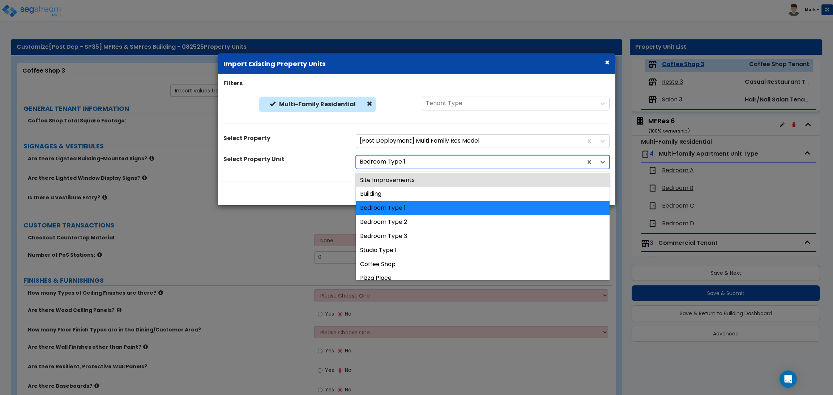
click at [420, 164] on div at bounding box center [469, 162] width 219 height 10
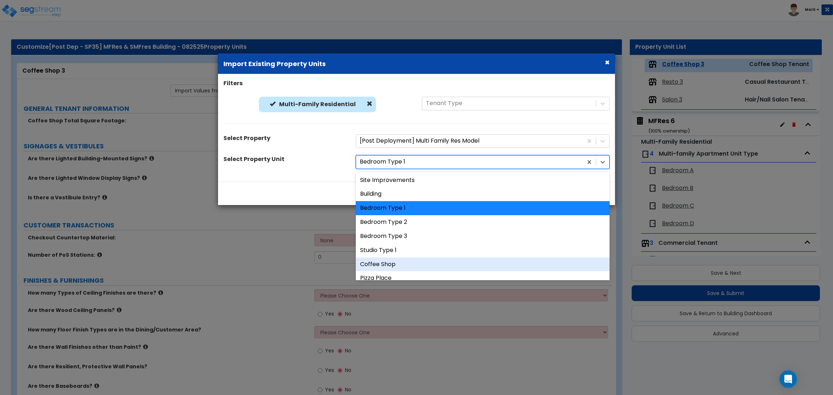
click at [420, 263] on div "Coffee Shop" at bounding box center [483, 264] width 254 height 14
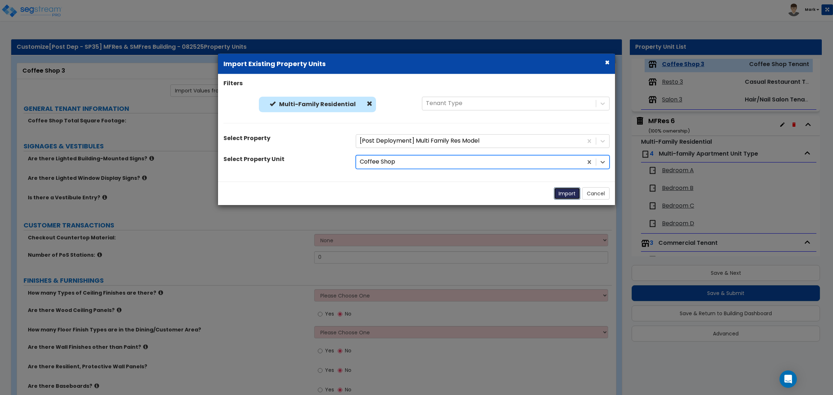
click at [562, 197] on button "Import" at bounding box center [567, 193] width 26 height 12
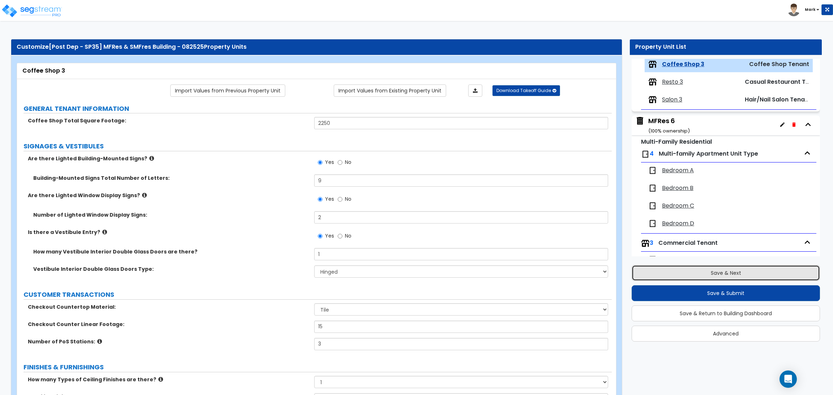
click at [728, 274] on button "Save & Next" at bounding box center [725, 273] width 188 height 16
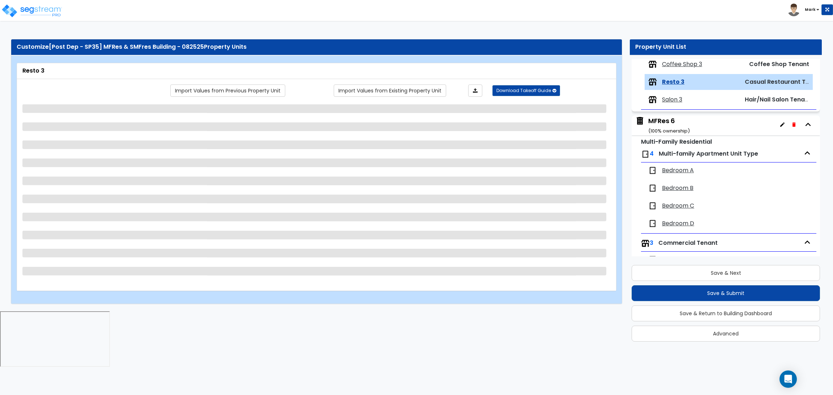
scroll to position [620, 0]
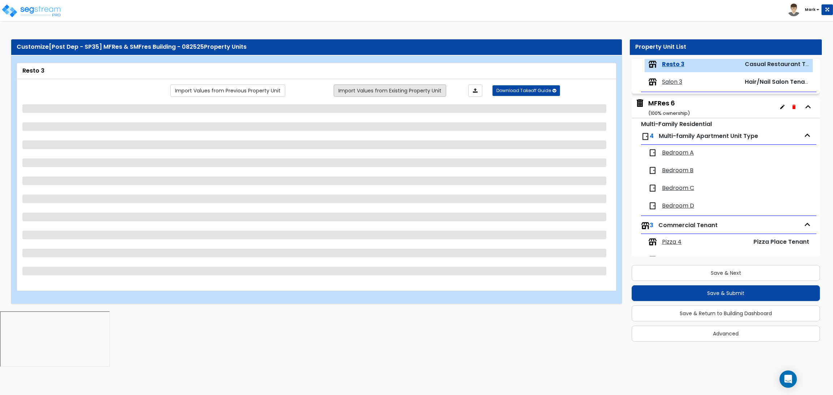
click at [422, 94] on link "Import Values from Existing Property Unit" at bounding box center [390, 91] width 112 height 12
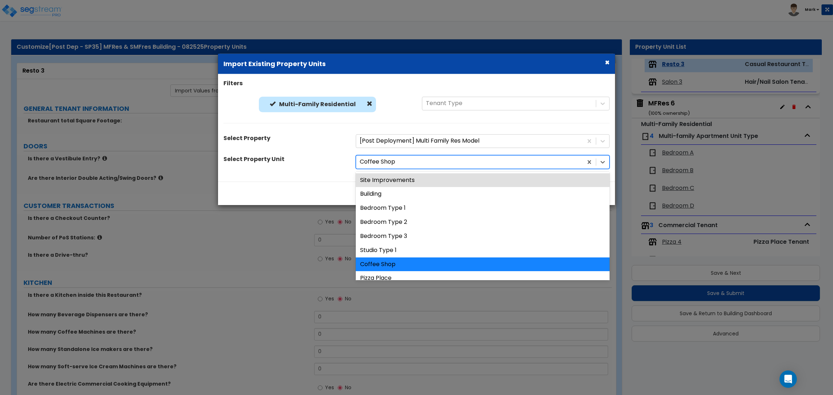
click at [417, 162] on div at bounding box center [469, 162] width 219 height 10
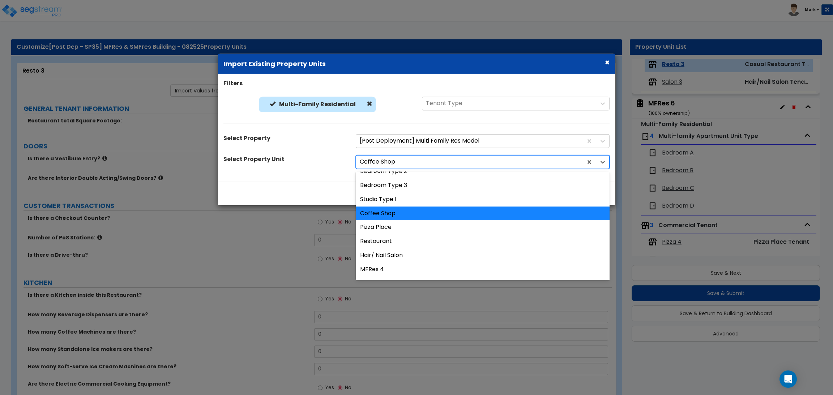
scroll to position [54, 0]
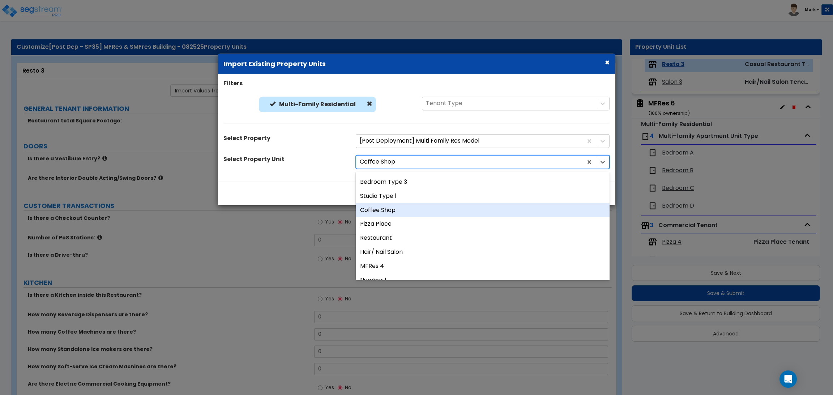
click at [407, 210] on div "Coffee Shop" at bounding box center [483, 210] width 254 height 14
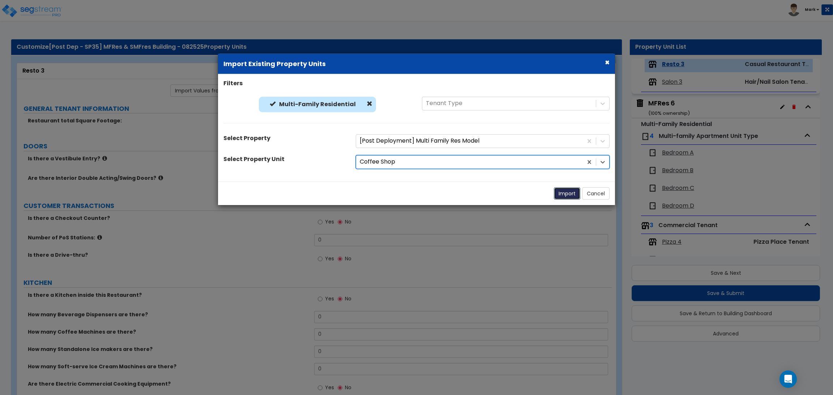
click at [566, 190] on button "Import" at bounding box center [567, 193] width 26 height 12
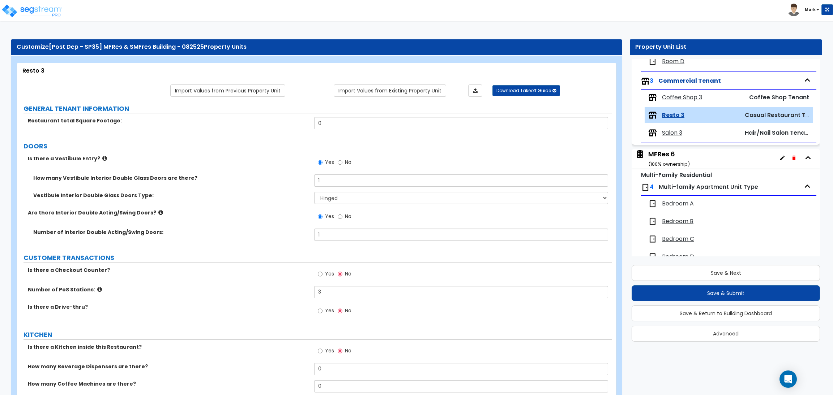
scroll to position [566, 0]
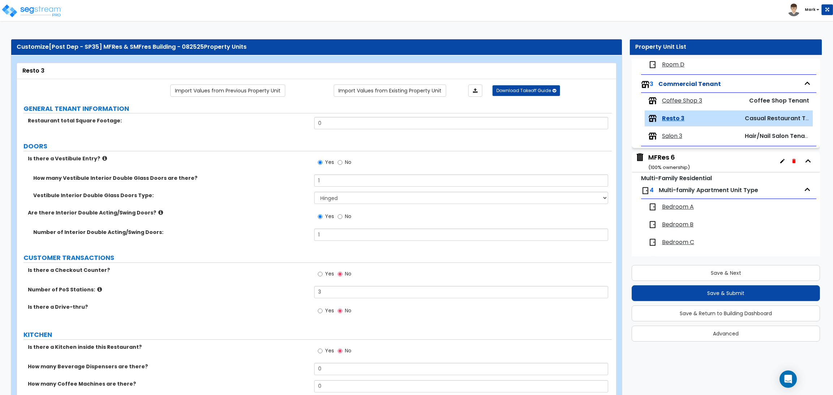
click at [677, 105] on span "Coffee Shop 3" at bounding box center [682, 101] width 40 height 8
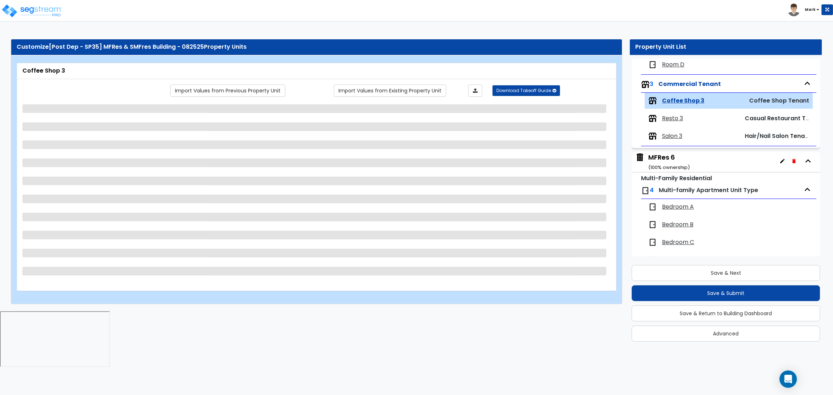
scroll to position [602, 0]
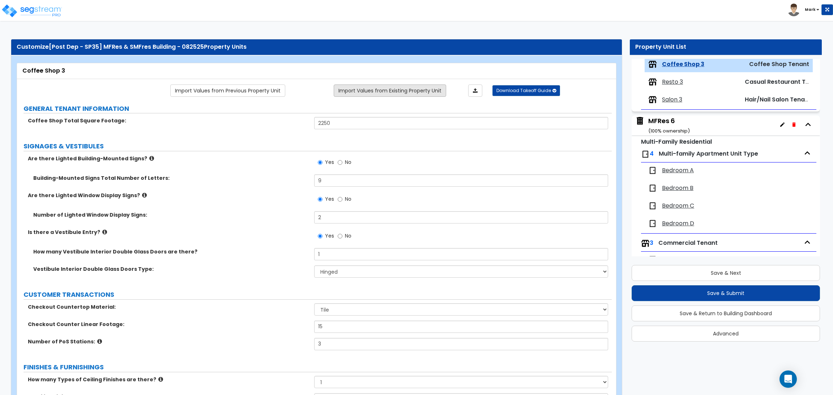
click at [418, 95] on link "Import Values from Existing Property Unit" at bounding box center [390, 91] width 112 height 12
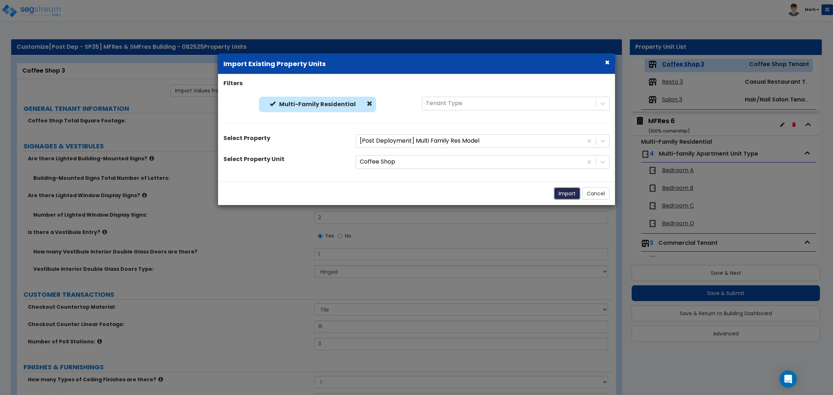
click at [560, 193] on button "Import" at bounding box center [567, 193] width 26 height 12
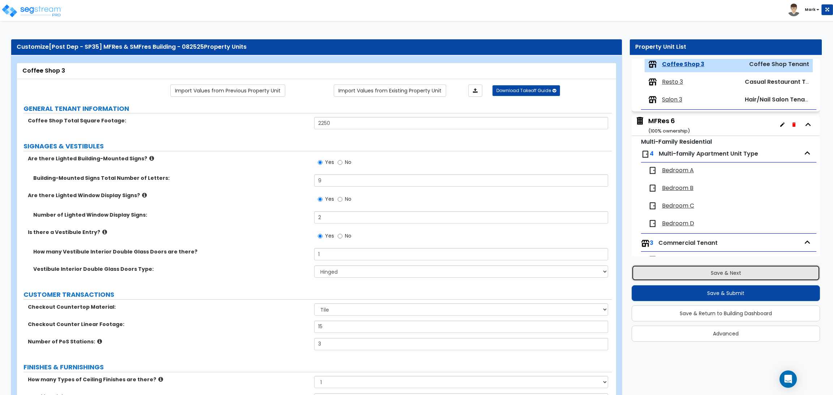
click at [727, 271] on button "Save & Next" at bounding box center [725, 273] width 188 height 16
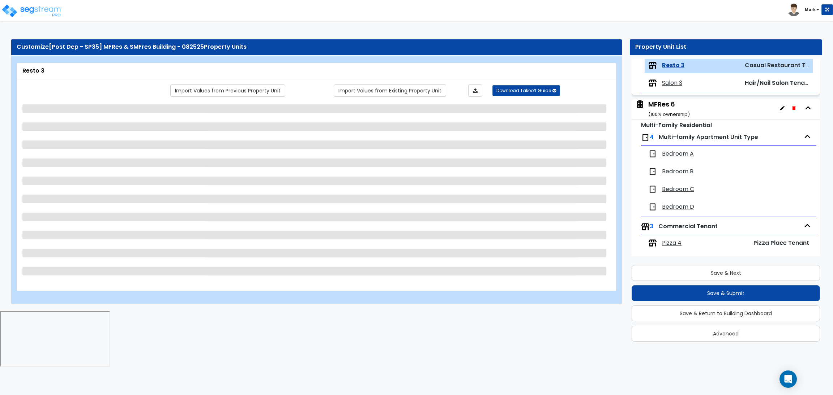
scroll to position [620, 0]
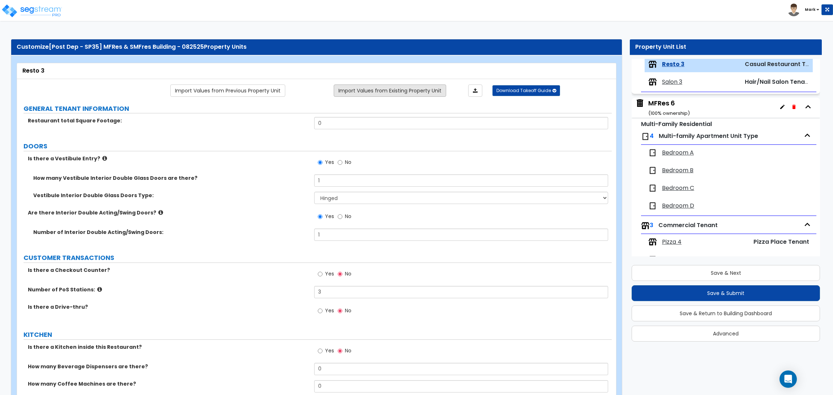
click at [385, 89] on link "Import Values from Existing Property Unit" at bounding box center [390, 91] width 112 height 12
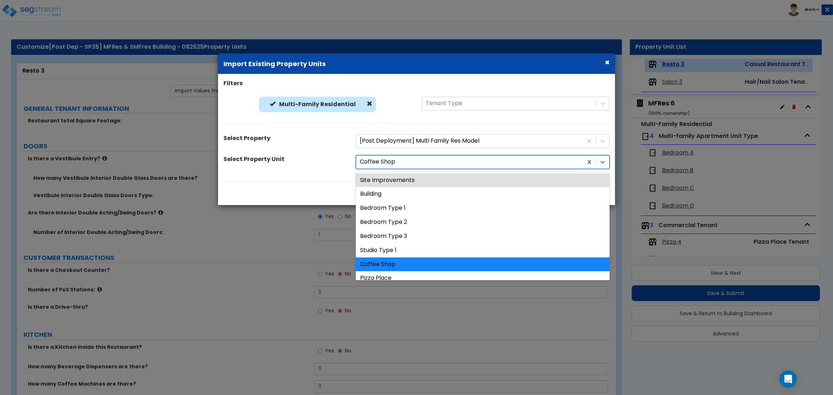
click at [383, 163] on div at bounding box center [469, 162] width 219 height 10
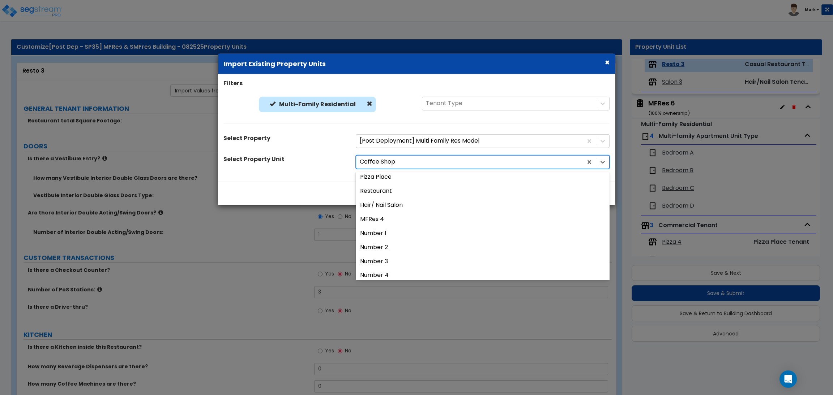
scroll to position [108, 0]
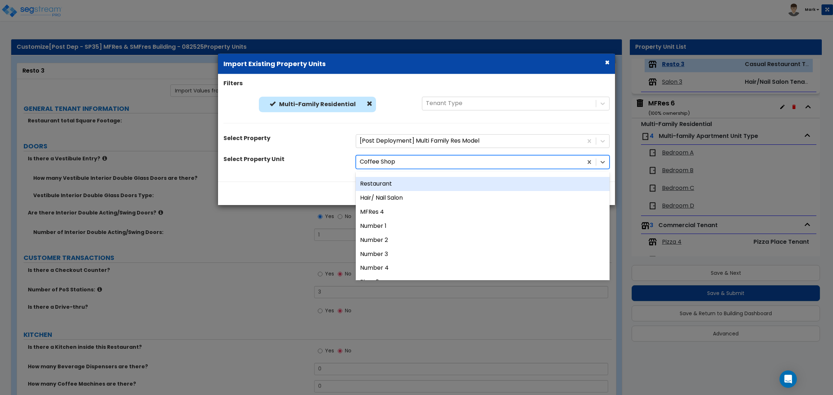
click at [395, 186] on div "Restaurant" at bounding box center [483, 184] width 254 height 14
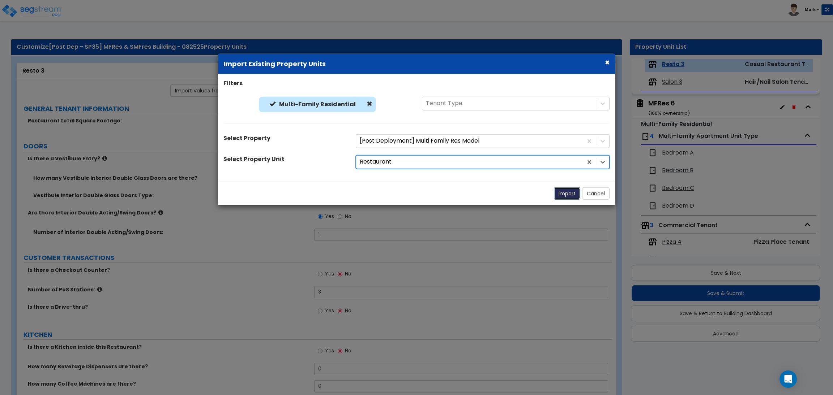
click at [571, 194] on button "Import" at bounding box center [567, 193] width 26 height 12
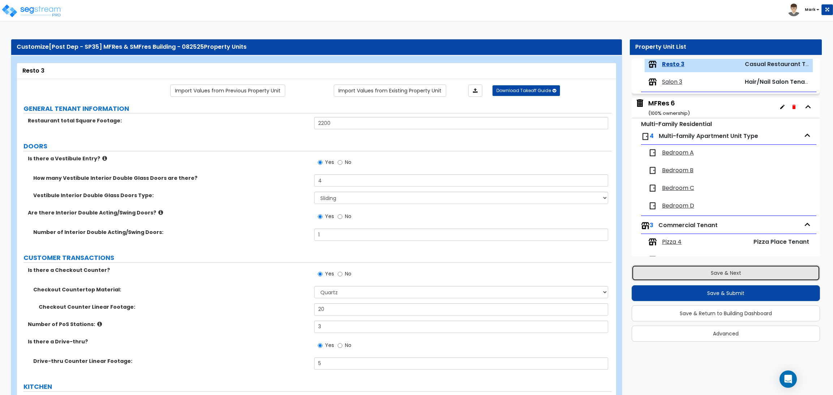
click at [705, 270] on button "Save & Next" at bounding box center [725, 273] width 188 height 16
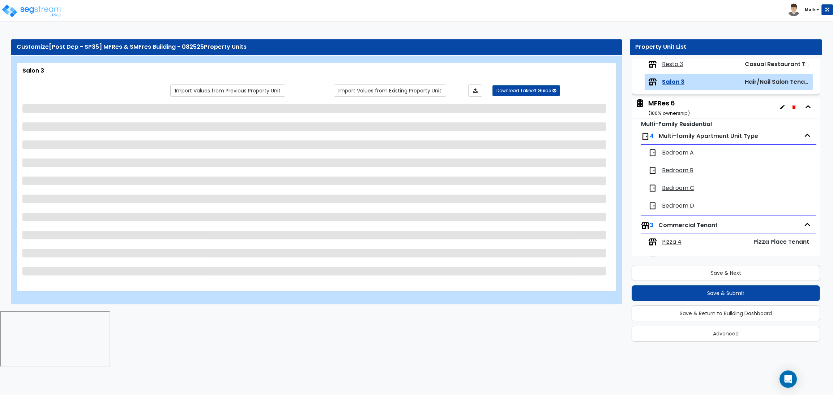
scroll to position [637, 0]
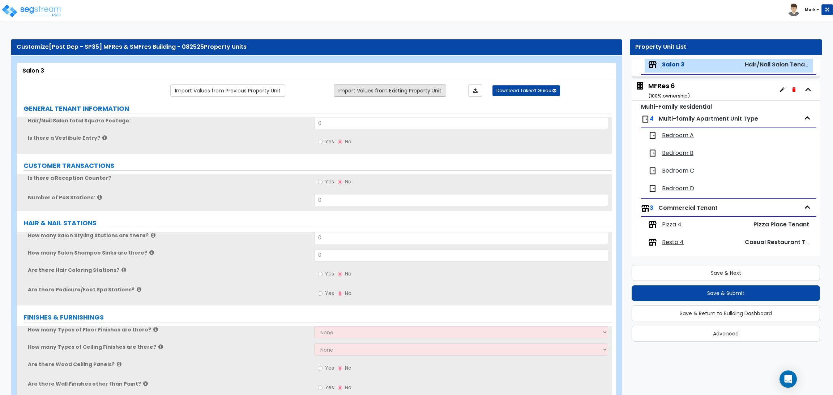
click at [426, 94] on link "Import Values from Existing Property Unit" at bounding box center [390, 91] width 112 height 12
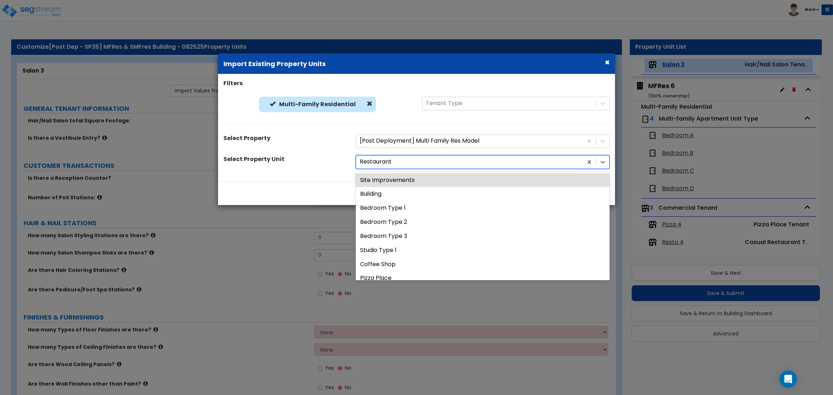
click at [383, 161] on div at bounding box center [469, 162] width 219 height 10
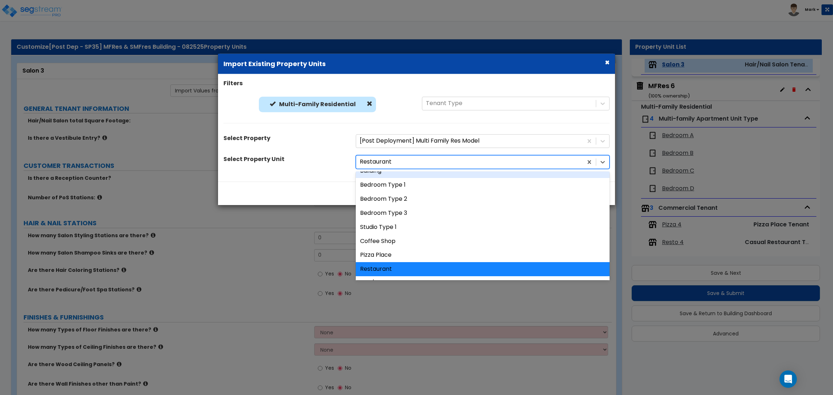
scroll to position [108, 0]
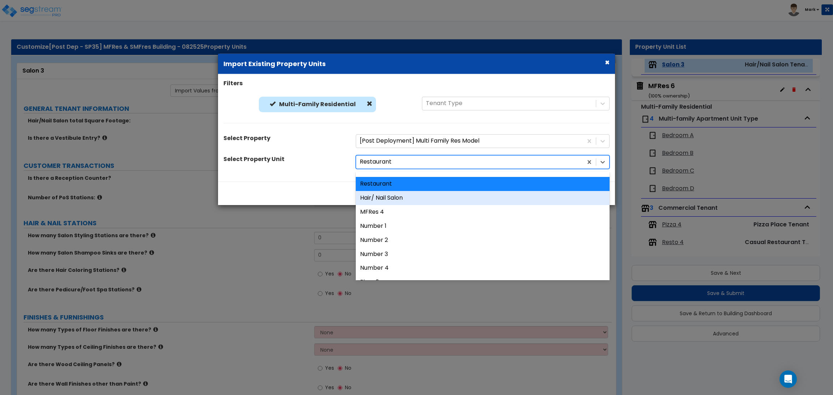
click at [405, 195] on div "Hair/ Nail Salon" at bounding box center [483, 198] width 254 height 14
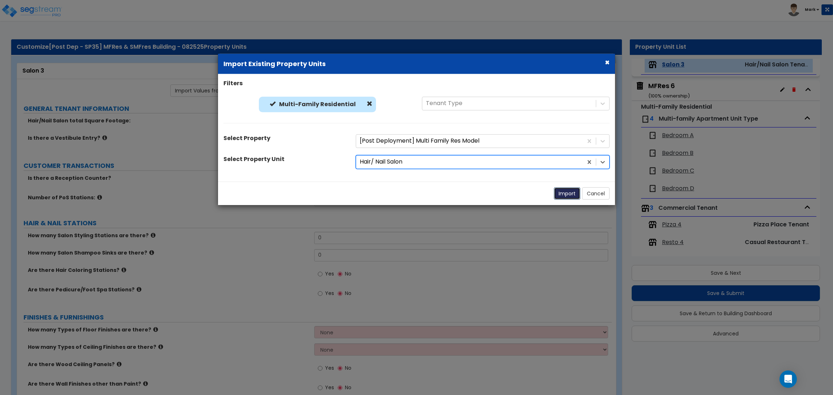
click at [569, 194] on button "Import" at bounding box center [567, 193] width 26 height 12
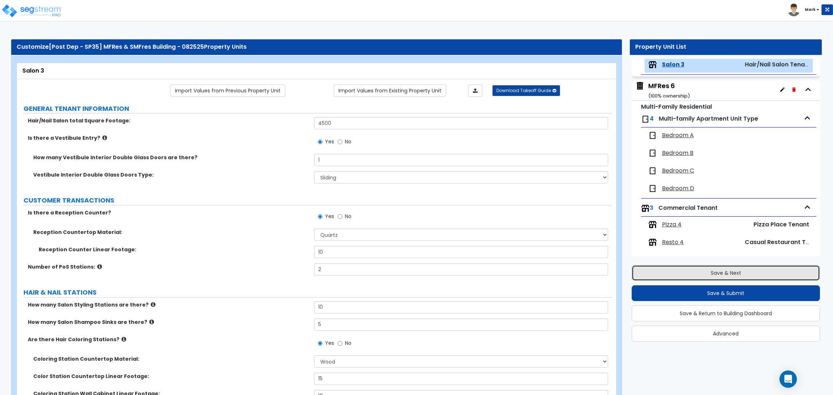
click at [707, 271] on button "Save & Next" at bounding box center [725, 273] width 188 height 16
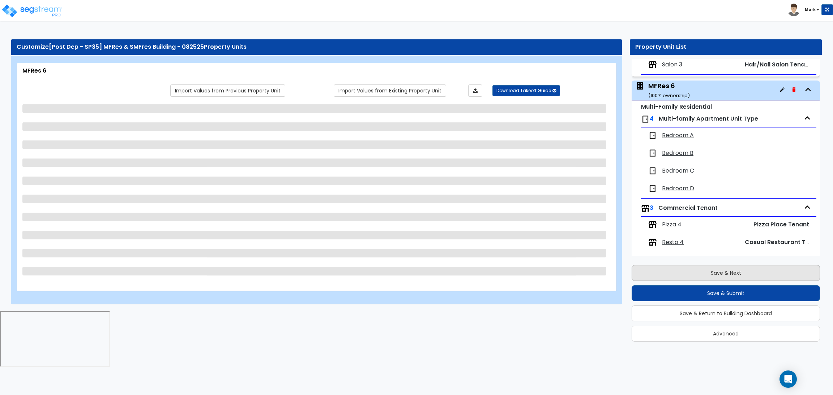
scroll to position [662, 0]
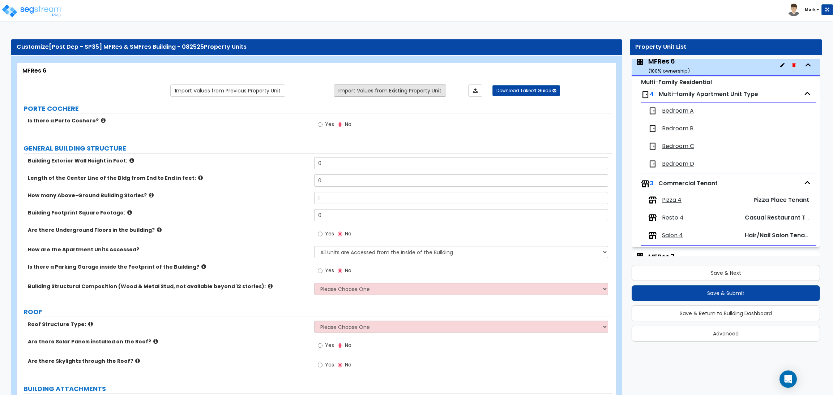
click at [366, 85] on link "Import Values from Existing Property Unit" at bounding box center [390, 91] width 112 height 12
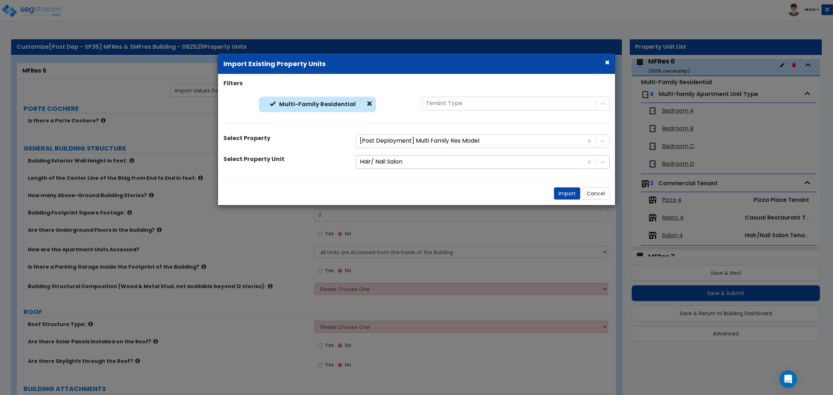
click at [374, 160] on div at bounding box center [469, 162] width 219 height 10
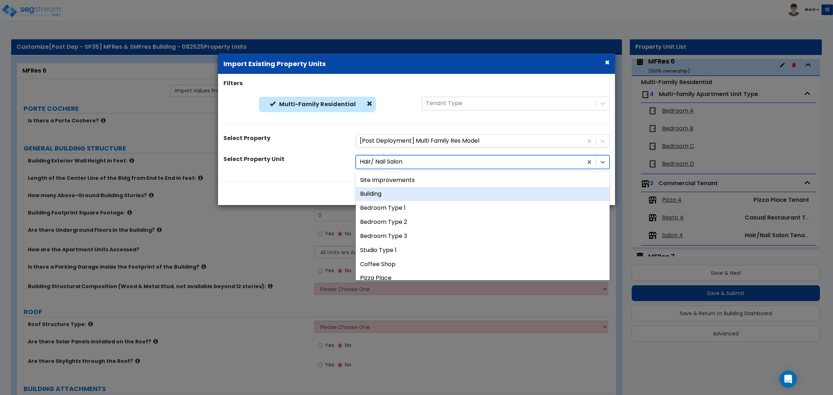
click at [380, 197] on div "Building" at bounding box center [483, 194] width 254 height 14
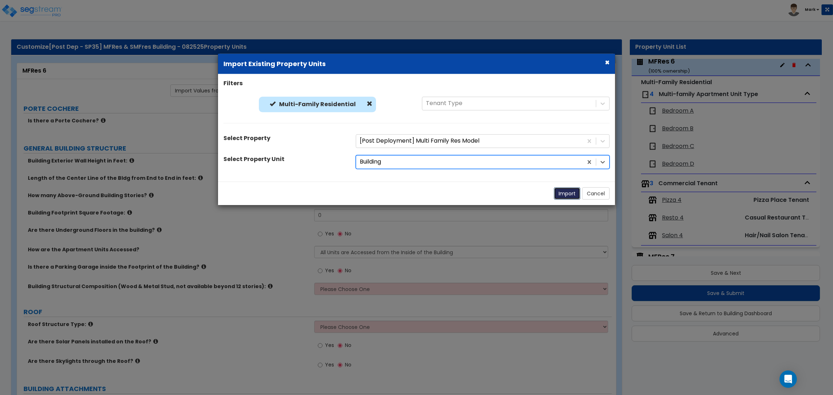
click at [560, 197] on button "Import" at bounding box center [567, 193] width 26 height 12
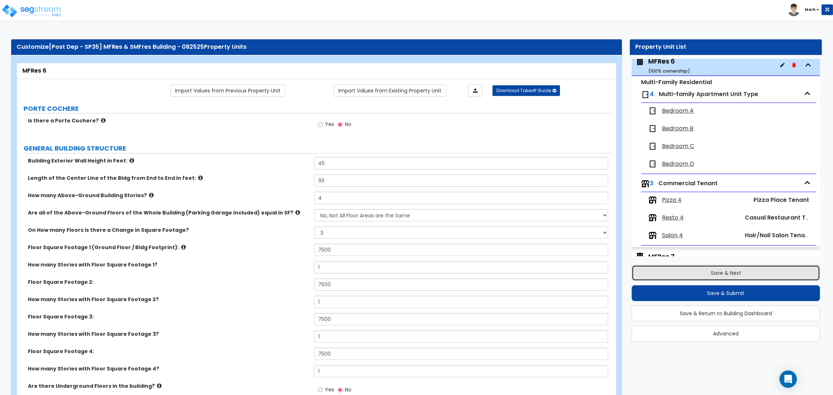
click at [724, 271] on button "Save & Next" at bounding box center [725, 273] width 188 height 16
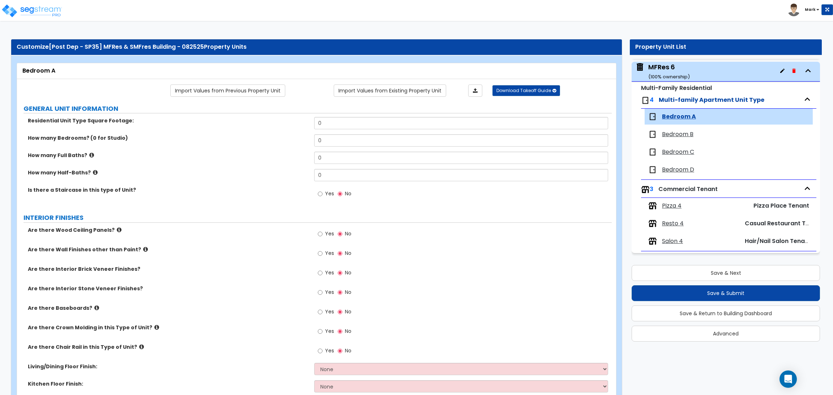
scroll to position [654, 0]
click at [411, 85] on link "Import Values from Existing Property Unit" at bounding box center [390, 91] width 112 height 12
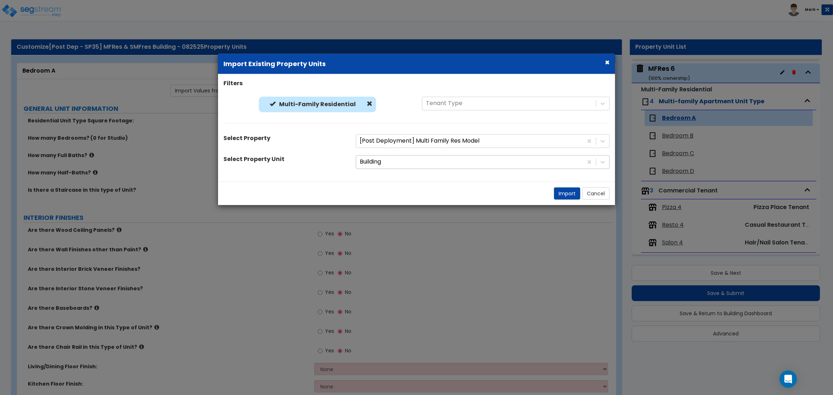
click at [381, 160] on div at bounding box center [469, 162] width 219 height 10
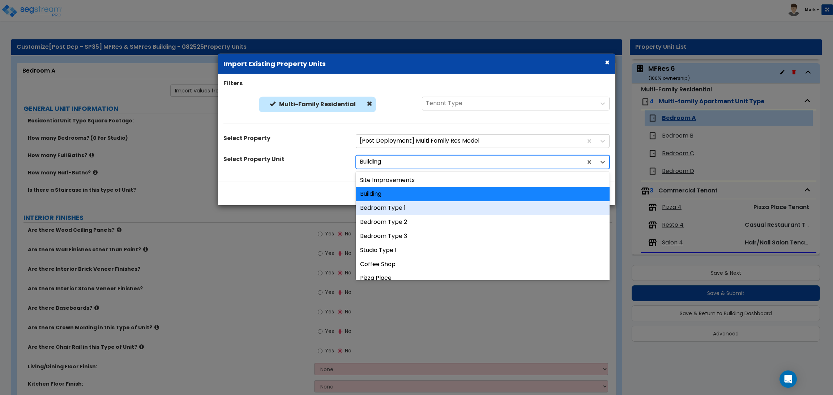
click at [384, 209] on div "Bedroom Type 1" at bounding box center [483, 208] width 254 height 14
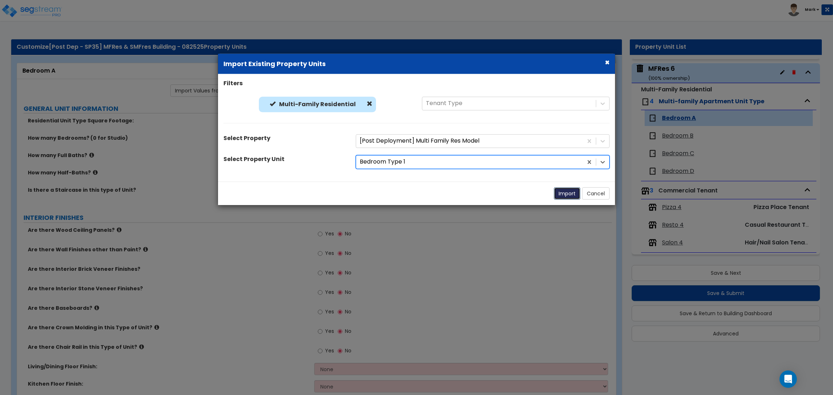
click at [570, 198] on button "Import" at bounding box center [567, 193] width 26 height 12
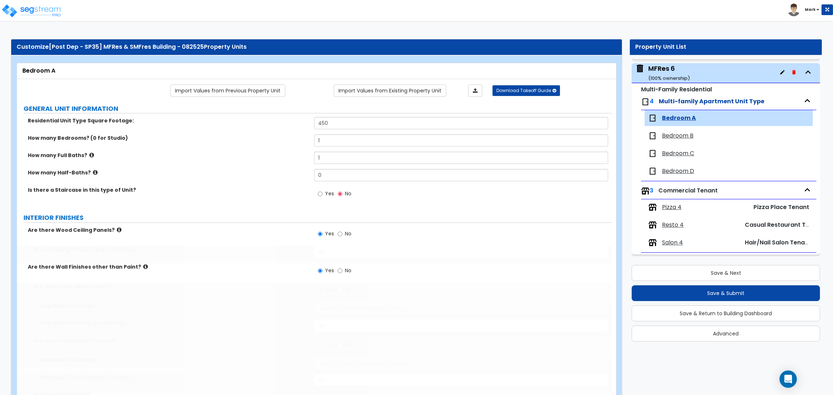
scroll to position [709, 0]
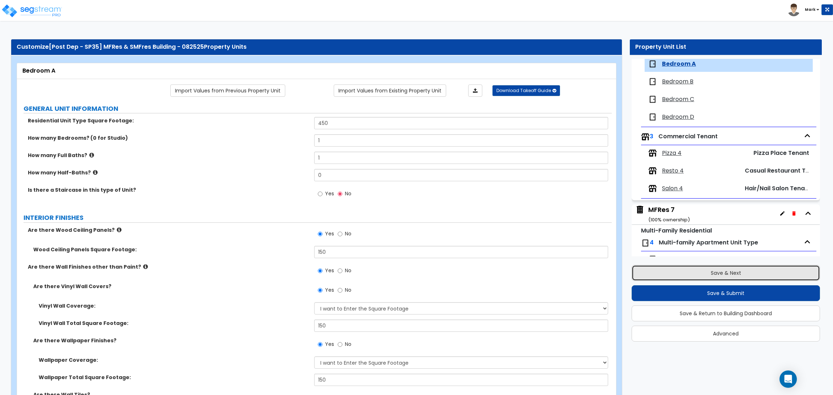
click at [706, 265] on button "Save & Next" at bounding box center [725, 273] width 188 height 16
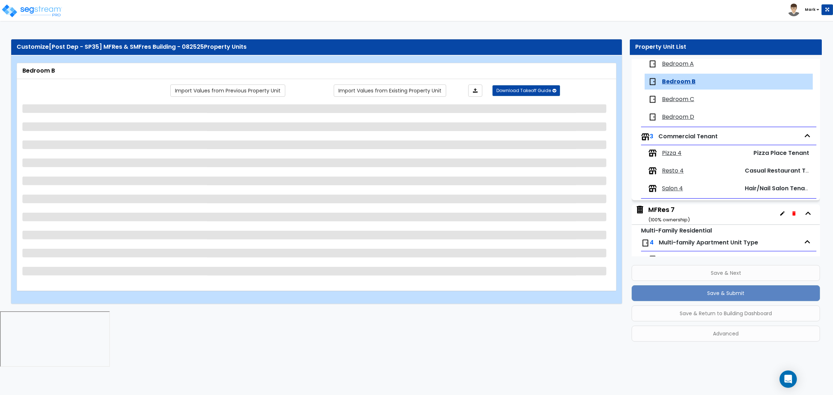
scroll to position [727, 0]
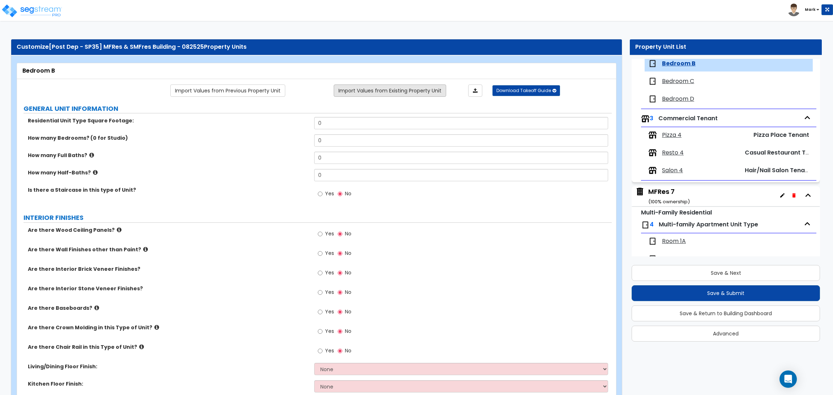
click at [374, 90] on link "Import Values from Existing Property Unit" at bounding box center [390, 91] width 112 height 12
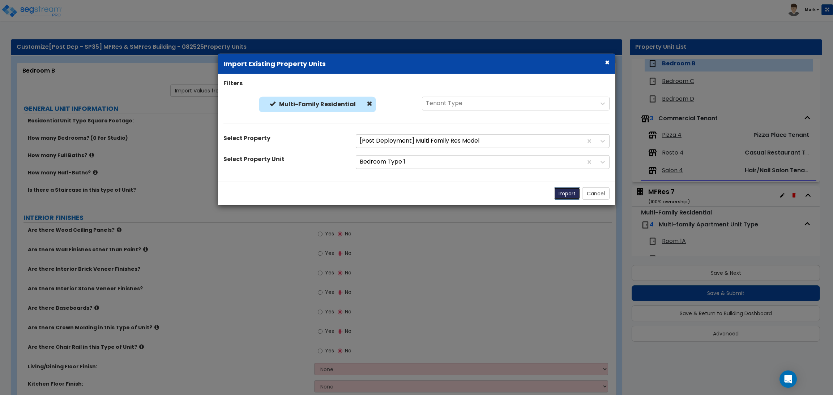
click at [571, 191] on button "Import" at bounding box center [567, 193] width 26 height 12
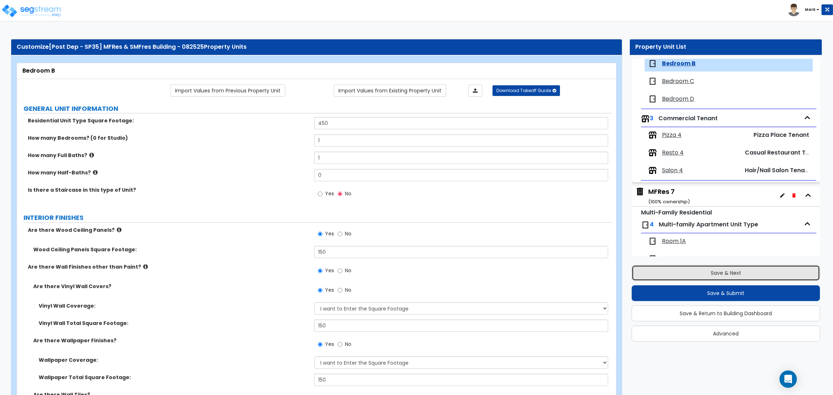
click at [724, 269] on button "Save & Next" at bounding box center [725, 273] width 188 height 16
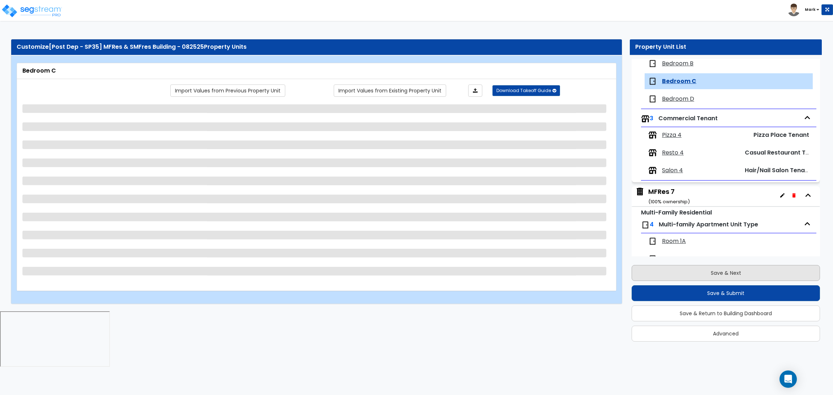
scroll to position [744, 0]
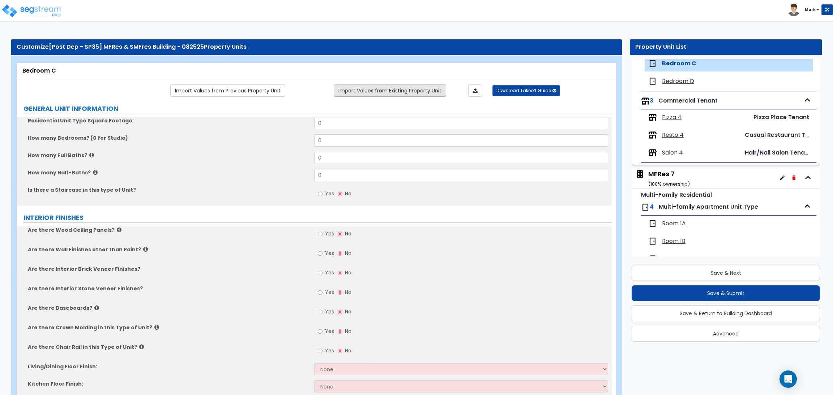
click at [365, 88] on link "Import Values from Existing Property Unit" at bounding box center [390, 91] width 112 height 12
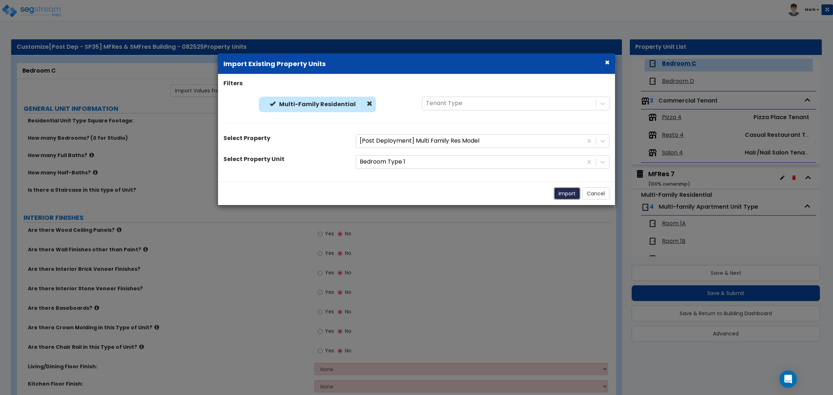
click at [565, 191] on button "Import" at bounding box center [567, 193] width 26 height 12
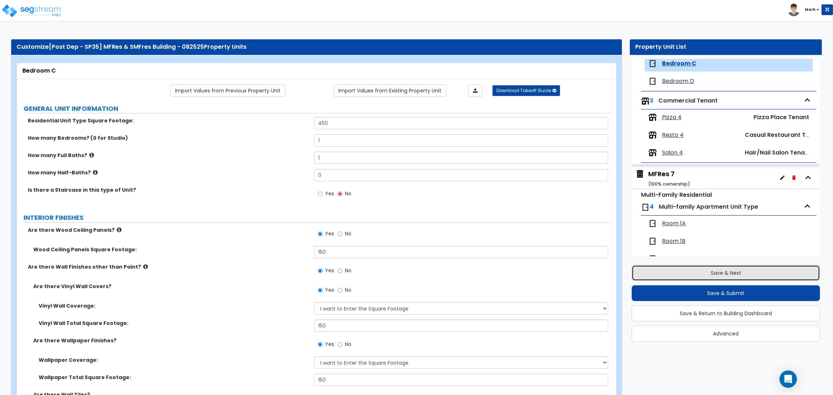
click at [703, 269] on button "Save & Next" at bounding box center [725, 273] width 188 height 16
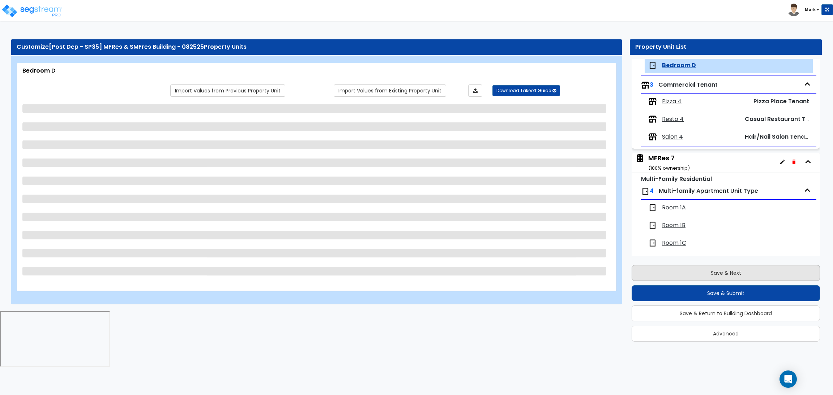
scroll to position [762, 0]
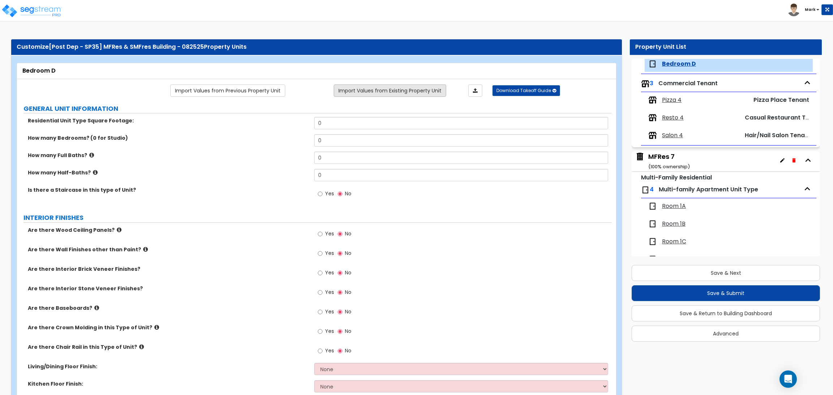
click at [433, 93] on link "Import Values from Existing Property Unit" at bounding box center [390, 91] width 112 height 12
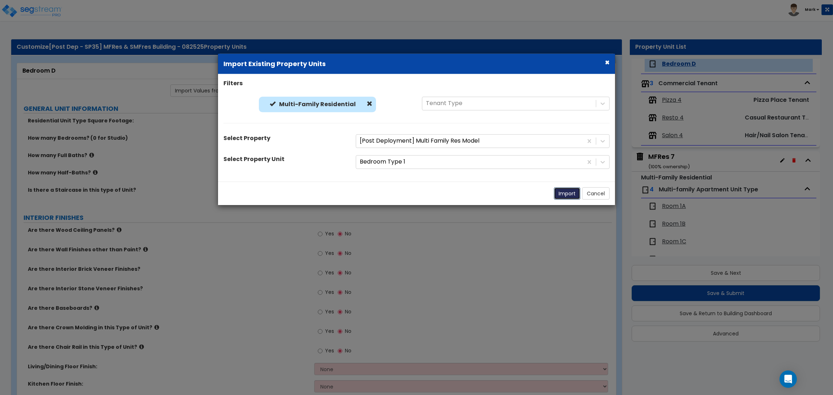
click at [570, 197] on button "Import" at bounding box center [567, 193] width 26 height 12
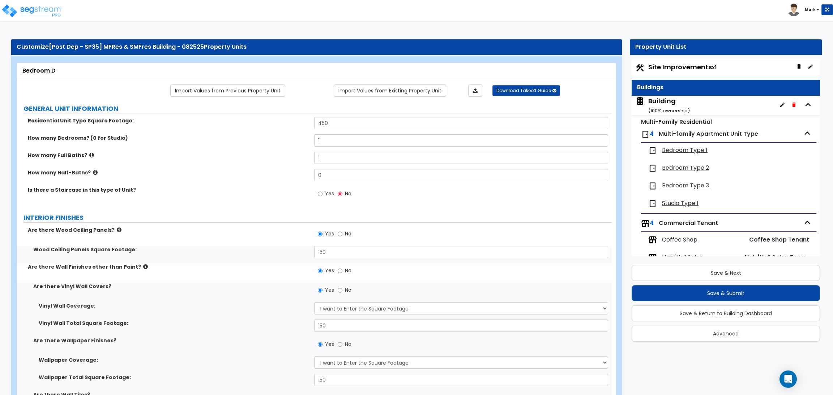
select select "5"
select select "2"
select select "1"
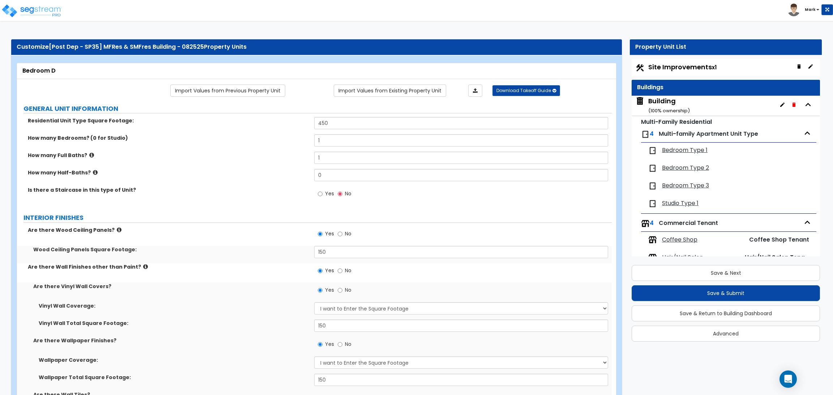
select select "1"
select select "3"
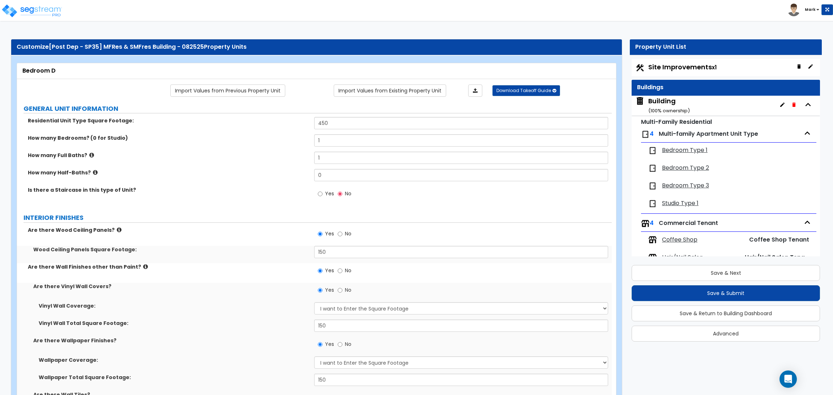
select select "1"
select select "3"
select select "4"
select select "3"
select select "2"
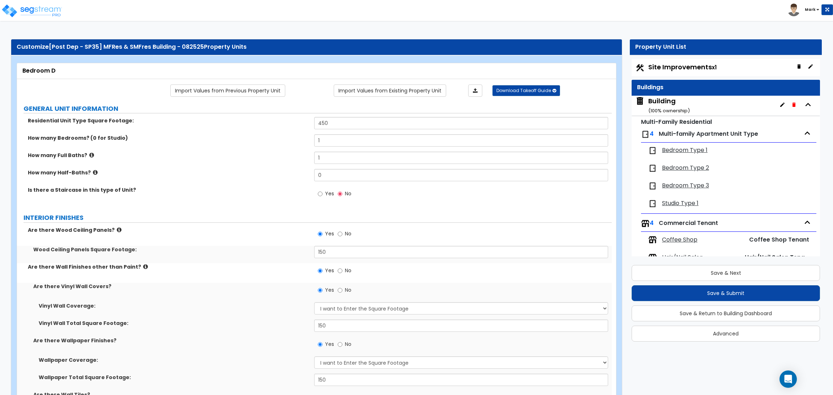
select select "1"
select select "3"
select select "5"
select select "3"
select select "6"
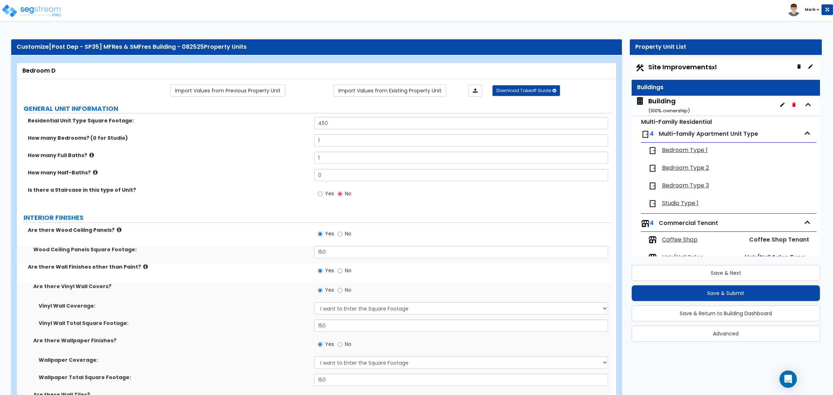
select select "4"
select select "2"
select select "1"
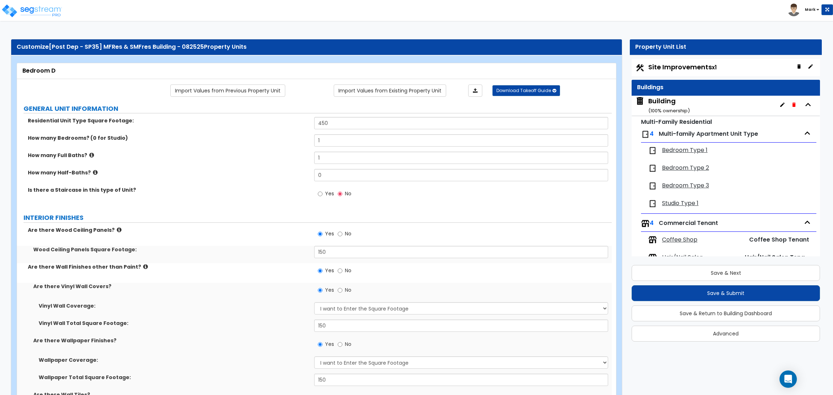
select select "1"
select select "4"
select select "2"
select select "1"
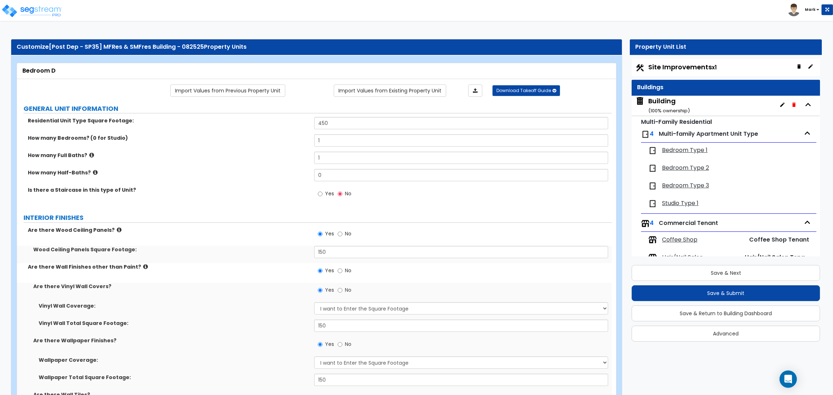
select select "3"
select select "4"
select select "3"
select select "1"
select select "2"
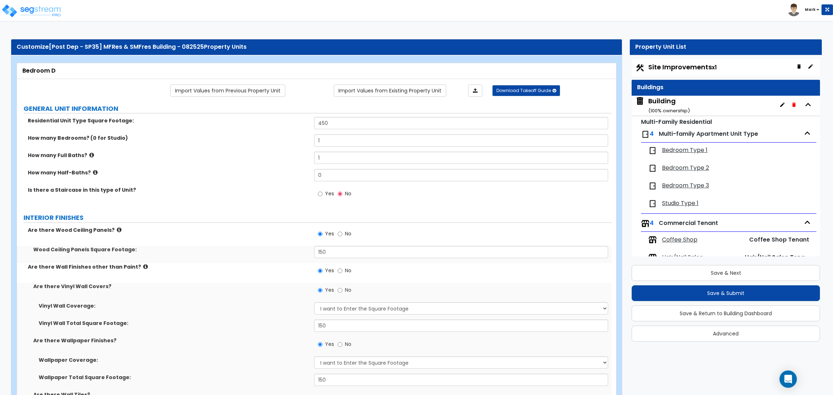
select select "1"
select select "3"
select select "2"
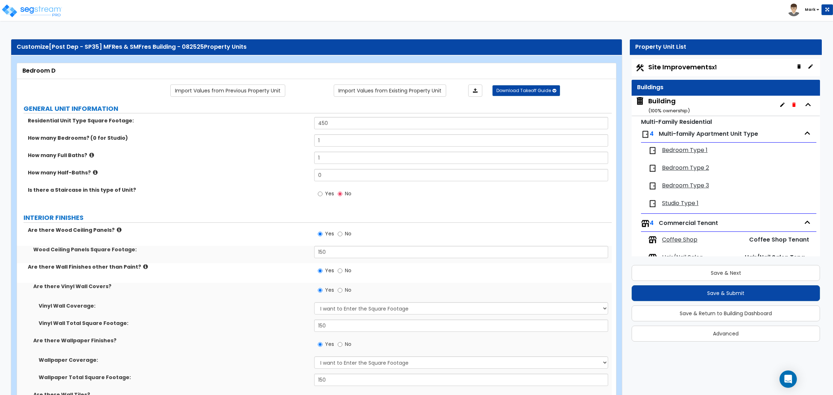
scroll to position [762, 0]
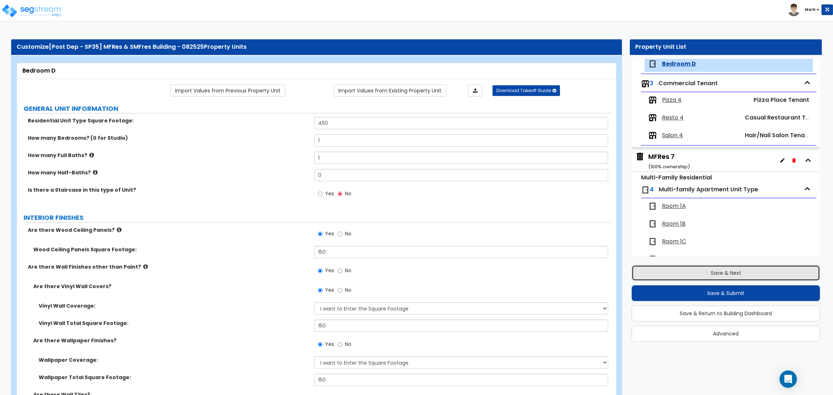
click at [720, 280] on button "Save & Next" at bounding box center [725, 273] width 188 height 16
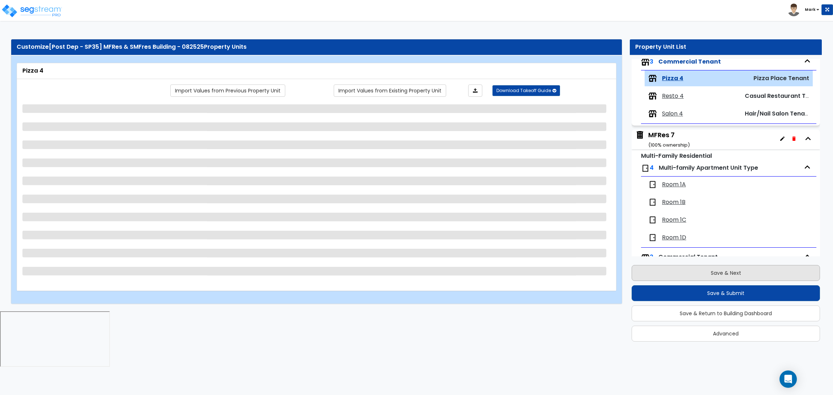
scroll to position [799, 0]
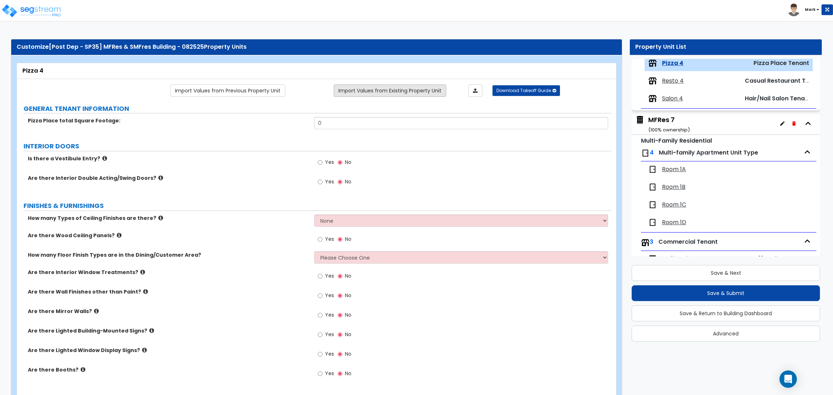
click at [402, 86] on link "Import Values from Existing Property Unit" at bounding box center [390, 91] width 112 height 12
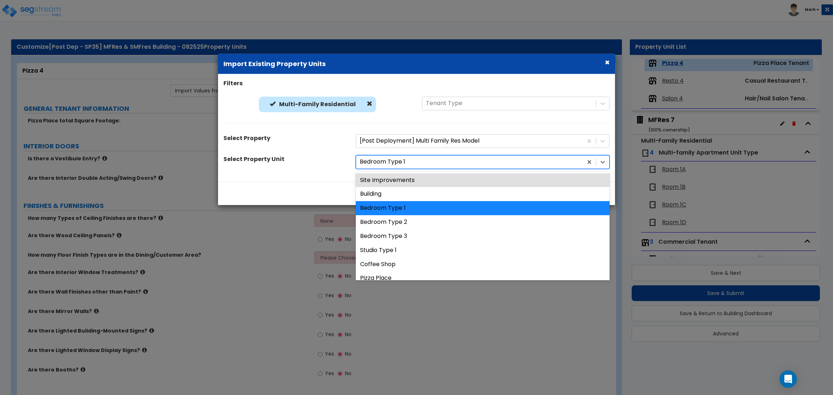
click at [385, 166] on div at bounding box center [469, 162] width 219 height 10
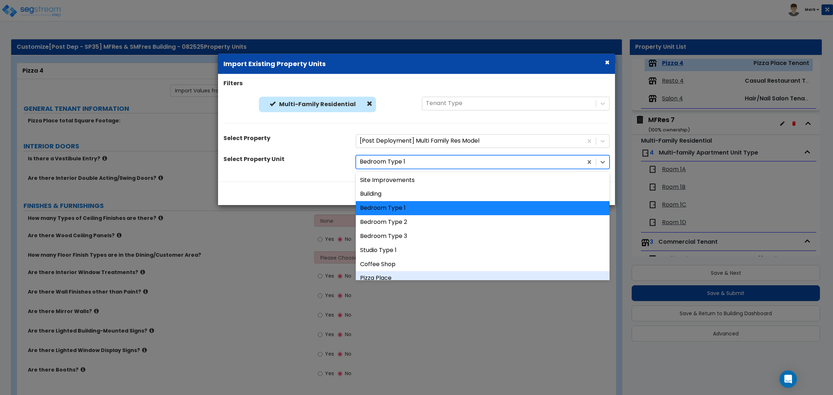
click at [407, 274] on div "Pizza Place" at bounding box center [483, 278] width 254 height 14
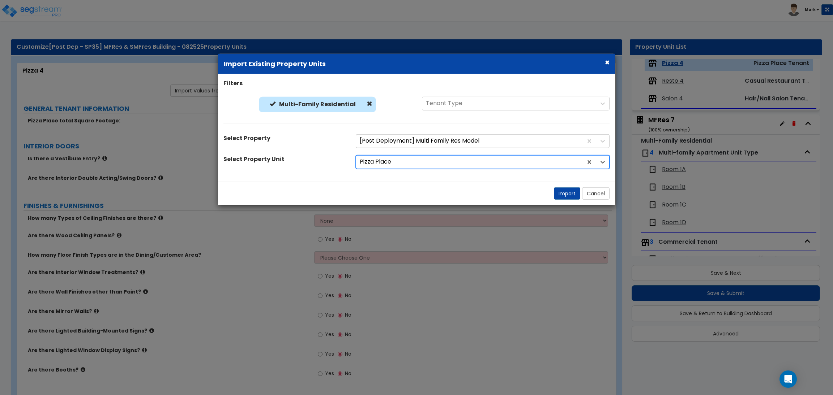
click at [567, 200] on div "Import Cancel" at bounding box center [416, 192] width 397 height 23
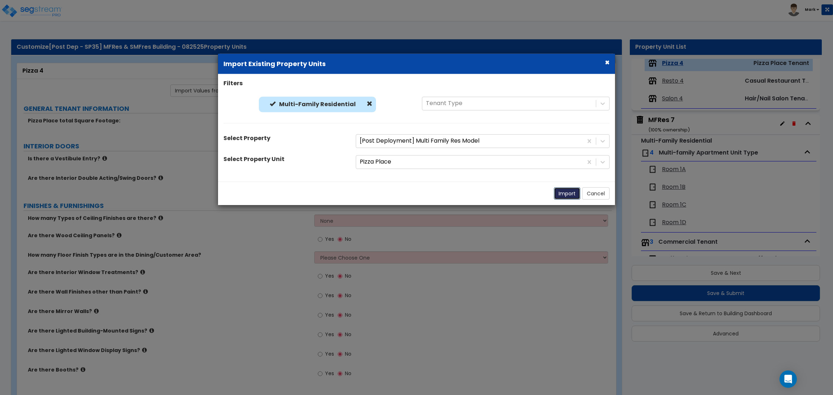
click at [567, 193] on button "Import" at bounding box center [567, 193] width 26 height 12
type input "2500"
radio input "true"
select select "2"
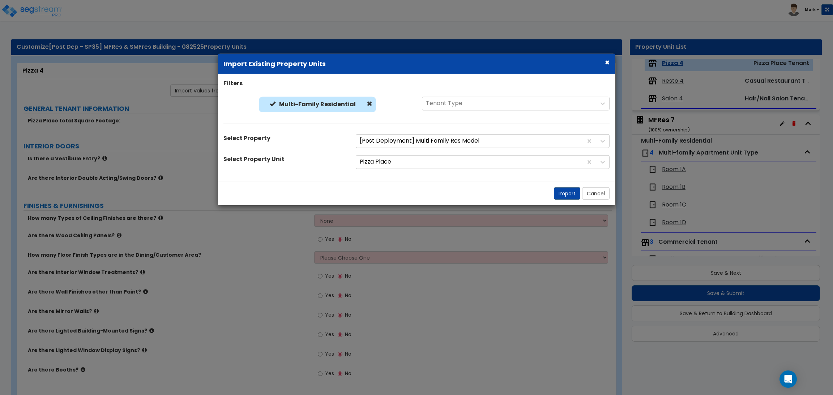
radio input "true"
select select "1"
radio input "true"
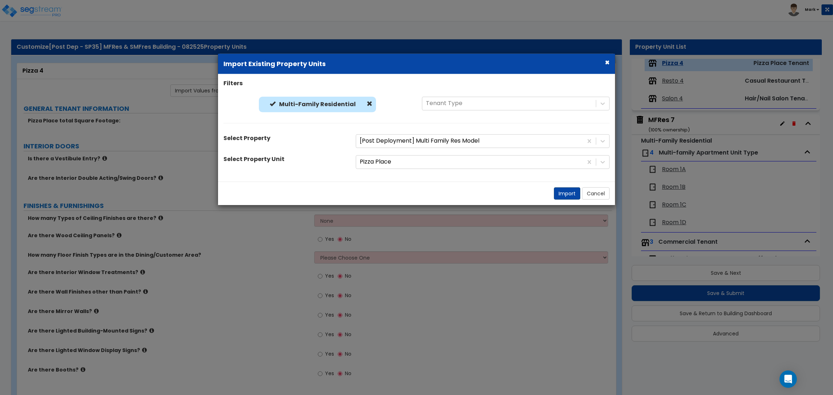
radio input "true"
select select "2"
radio input "true"
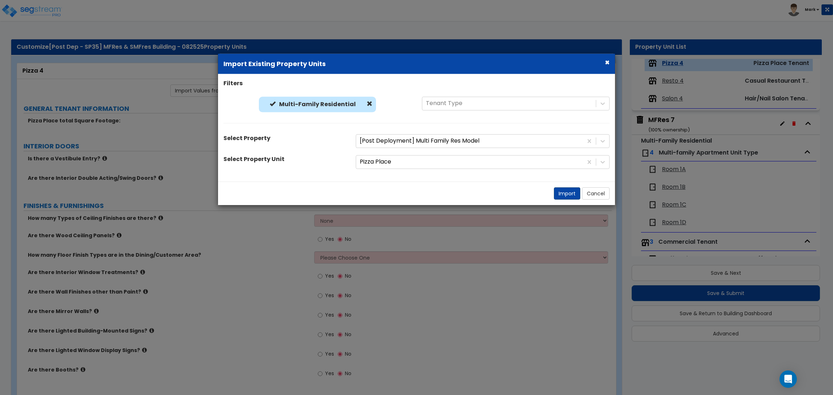
radio input "true"
type input "3"
type input "5"
radio input "true"
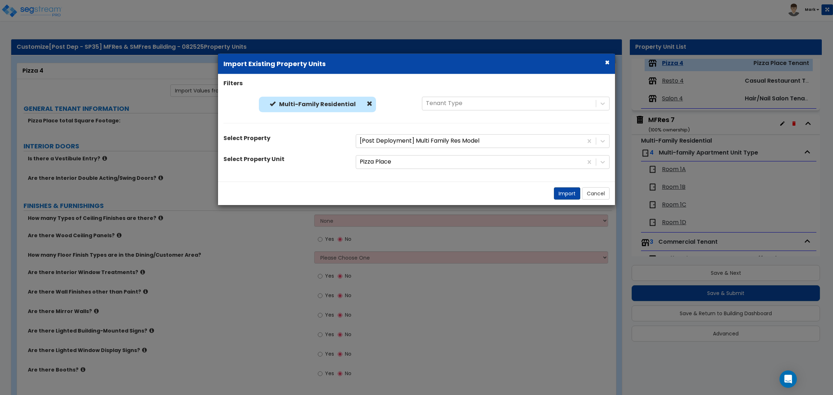
radio input "true"
type input "4"
radio input "true"
type input "20"
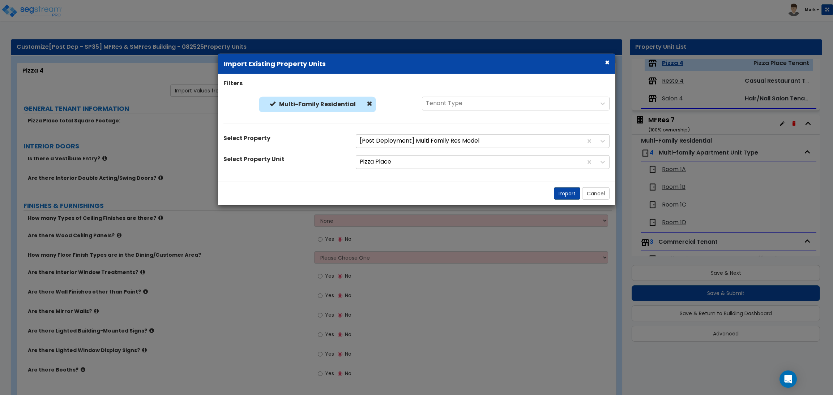
select select "1"
radio input "true"
select select "1"
radio input "true"
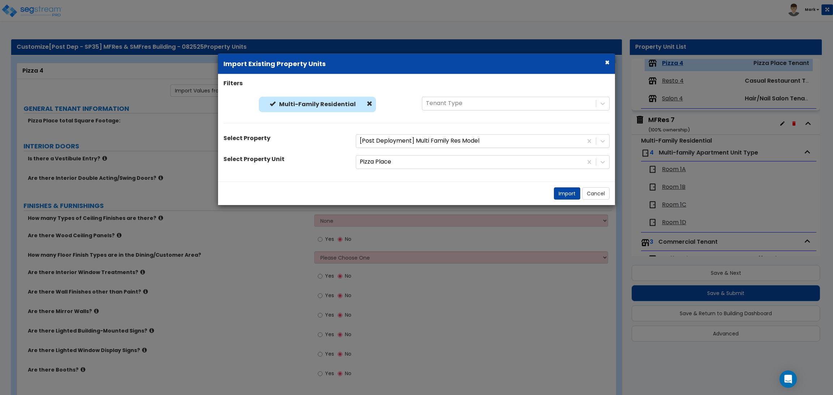
type input "2"
radio input "true"
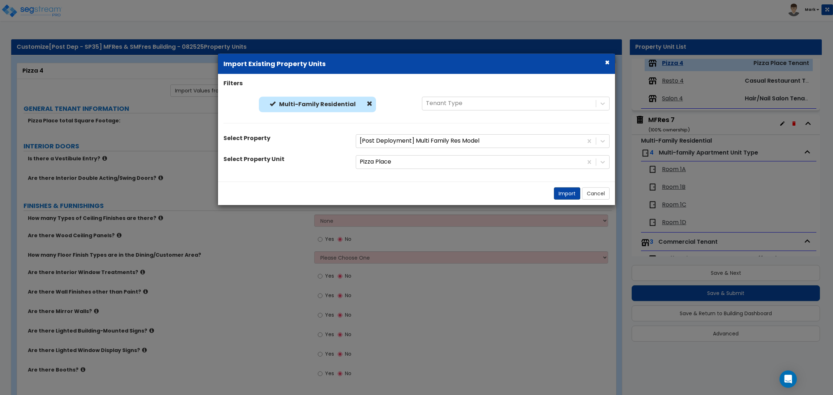
radio input "true"
type input "4"
type input "6"
type input "2"
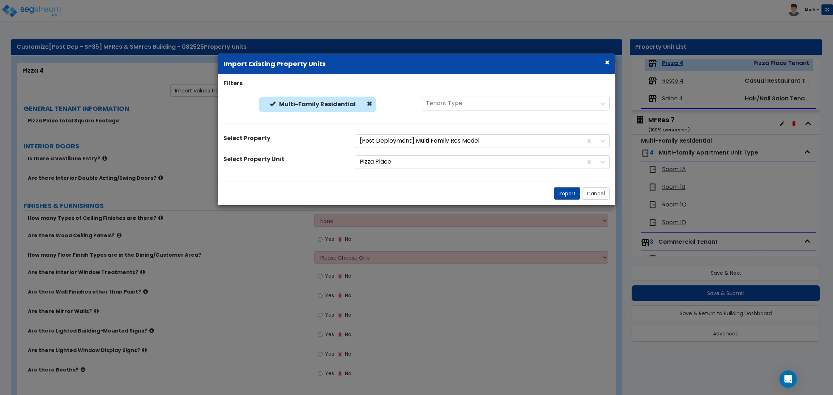
type input "1"
radio input "true"
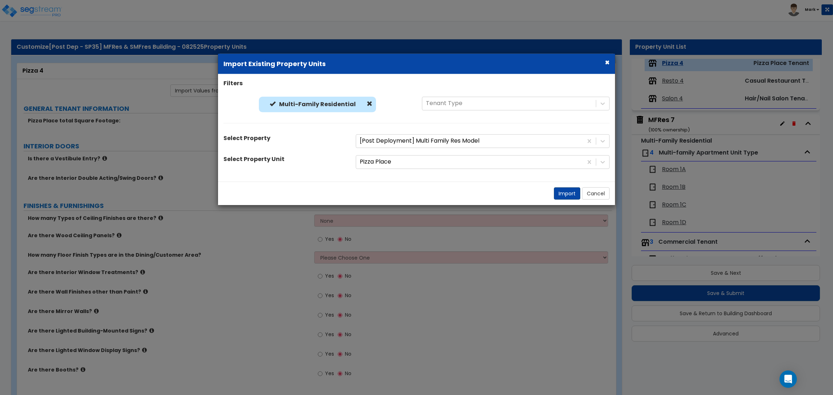
radio input "true"
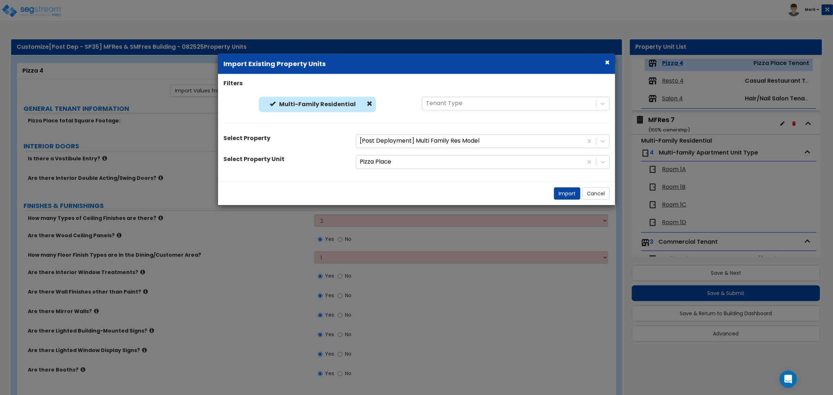
radio input "true"
select select "2"
select select "3"
select select "1"
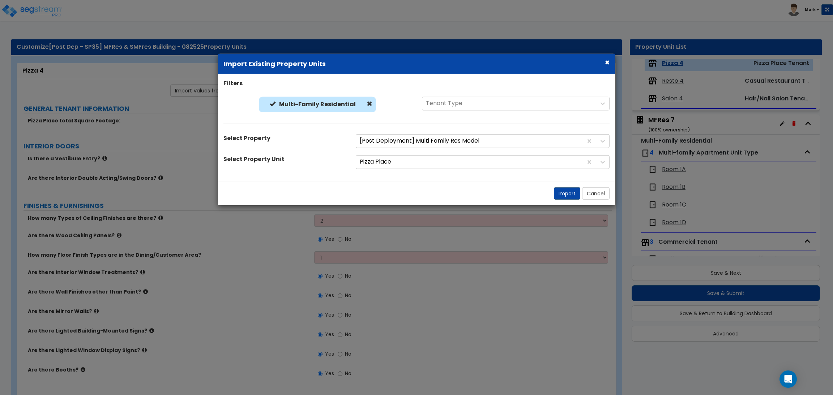
select select "2"
select select "5"
select select "6"
select select "2"
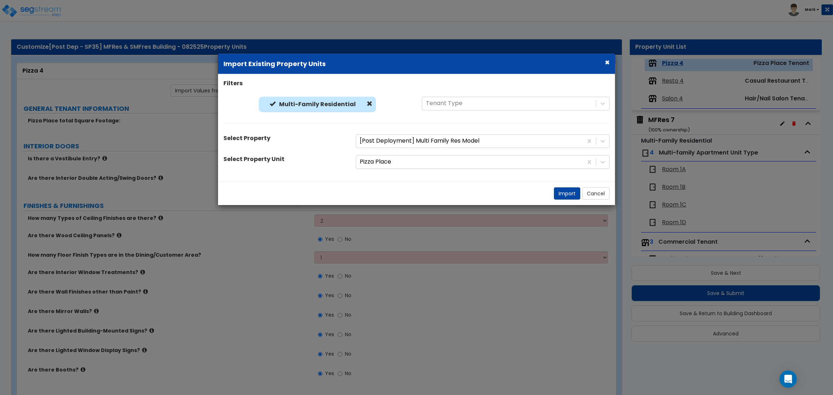
select select "2"
select select "1"
select select "5"
select select "4"
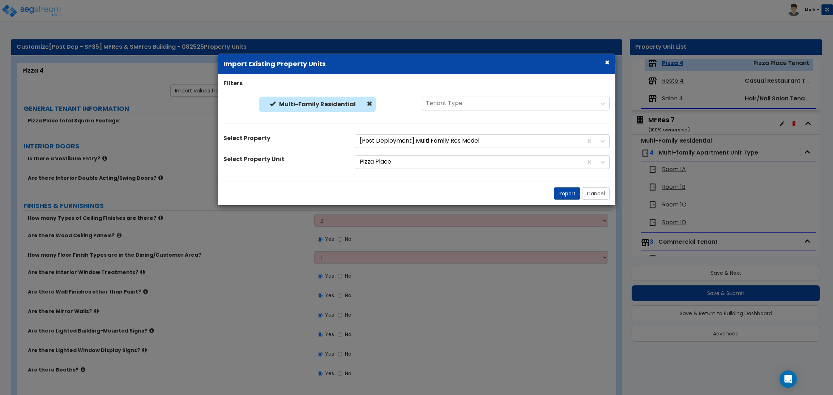
select select "4"
select select "1"
select select "2"
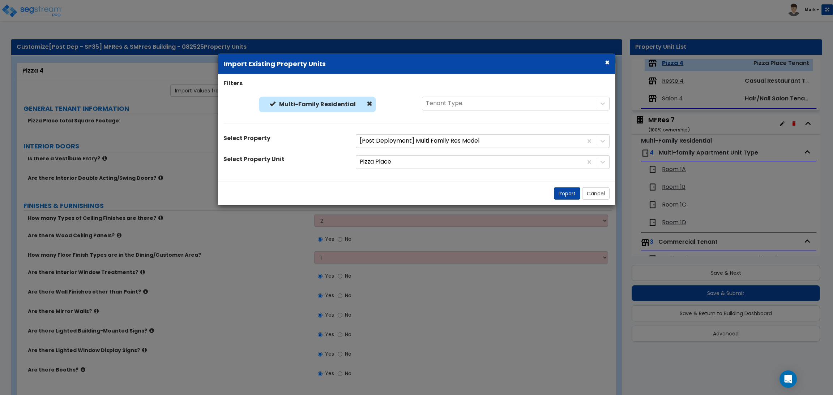
select select "1"
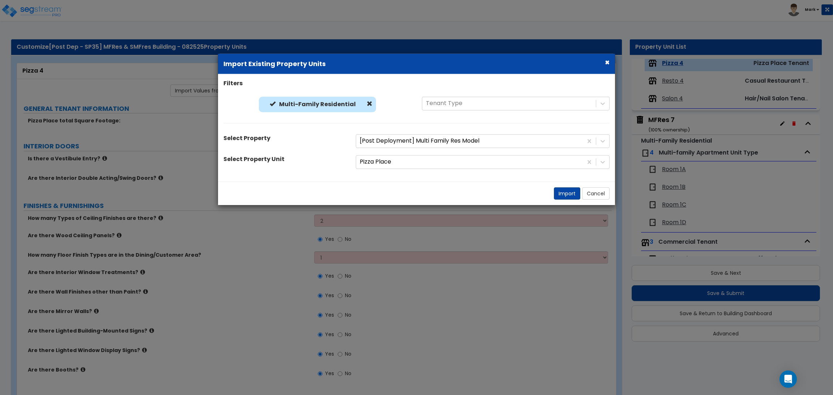
select select "1"
select select "2"
select select "5"
select select "6"
select select "1"
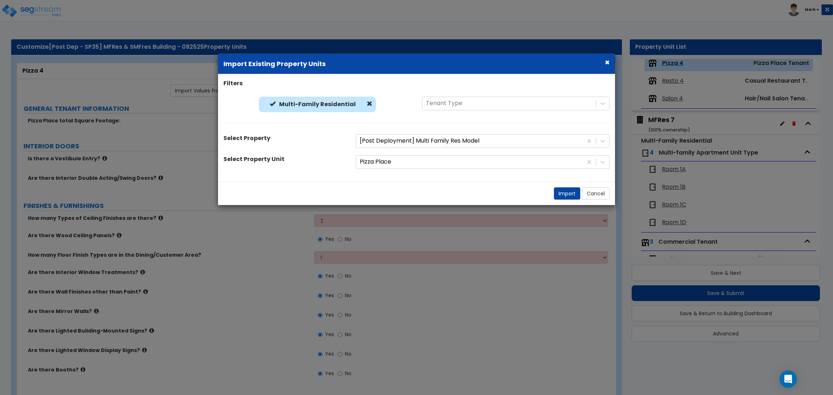
select select "1"
select select "6"
select select "4"
select select "2"
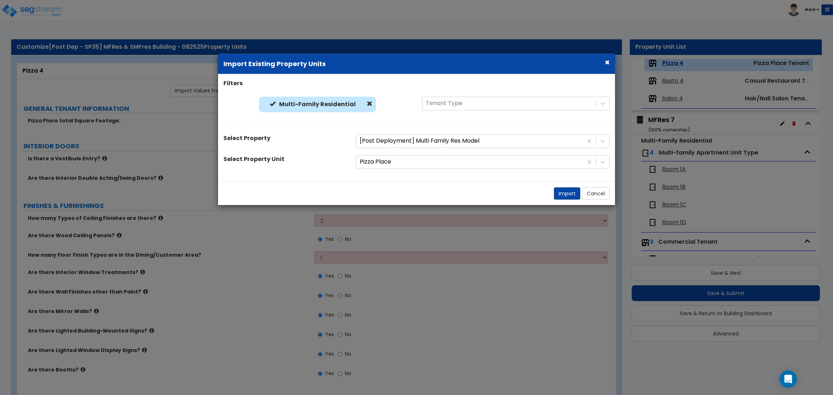
select select "2"
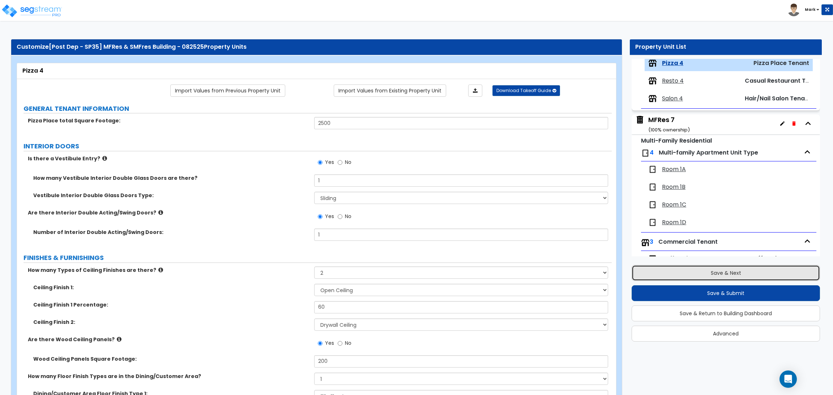
click at [721, 271] on button "Save & Next" at bounding box center [725, 273] width 188 height 16
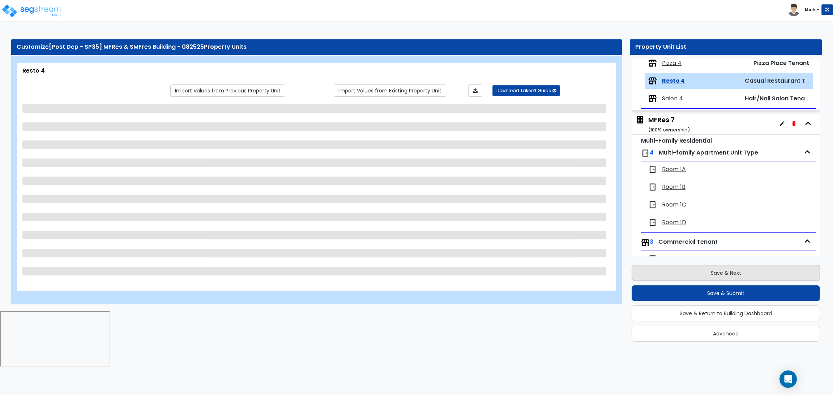
scroll to position [816, 0]
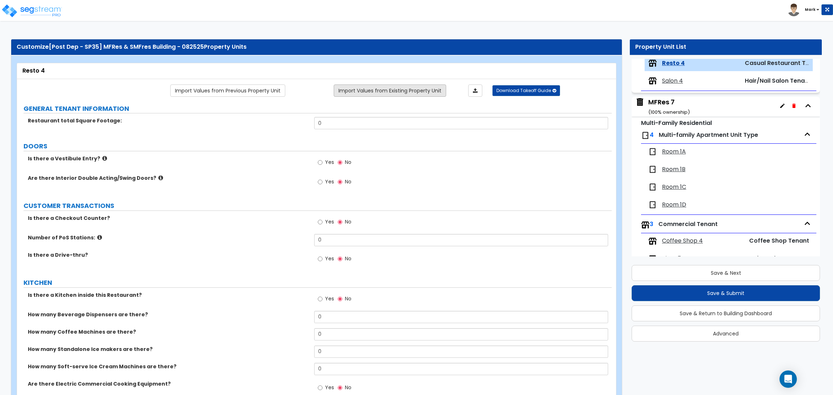
click at [389, 90] on link "Import Values from Existing Property Unit" at bounding box center [390, 91] width 112 height 12
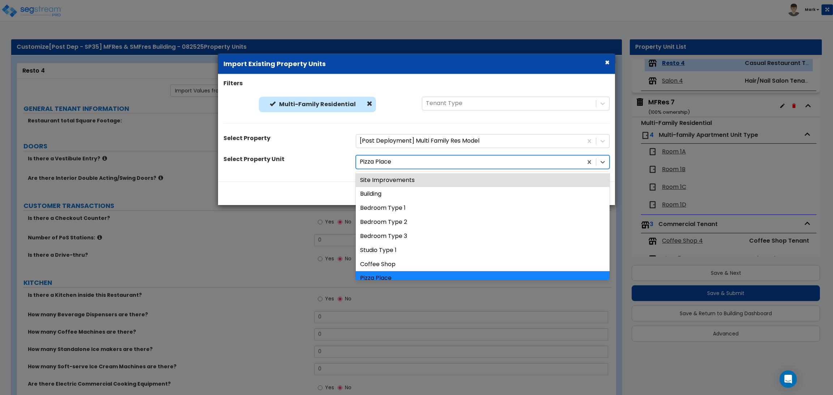
click at [391, 165] on div at bounding box center [469, 162] width 219 height 10
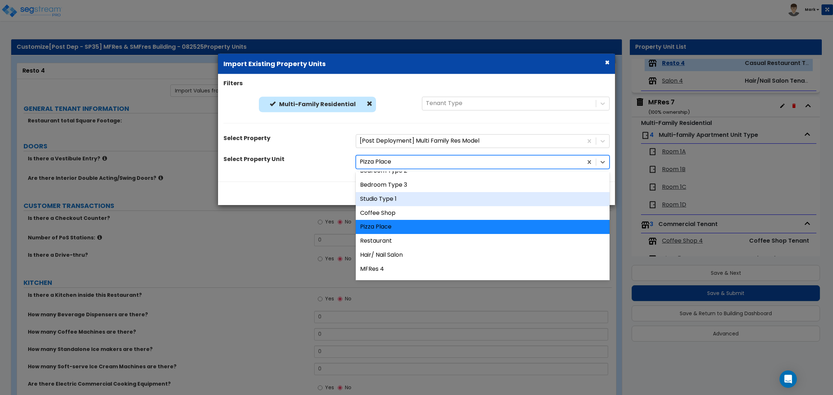
scroll to position [54, 0]
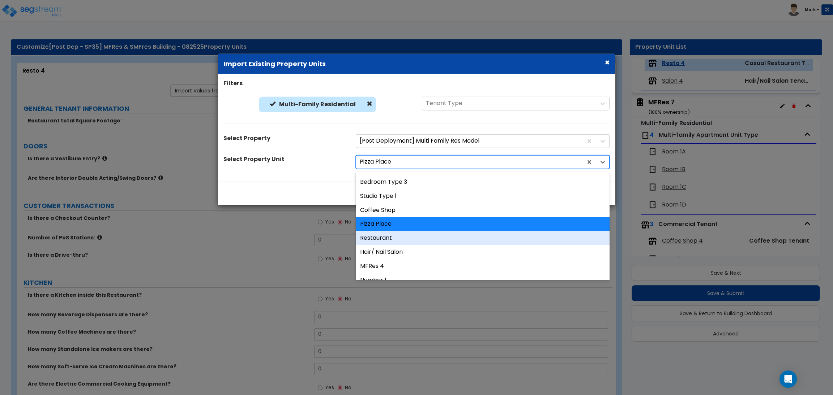
click at [396, 236] on div "Restaurant" at bounding box center [483, 238] width 254 height 14
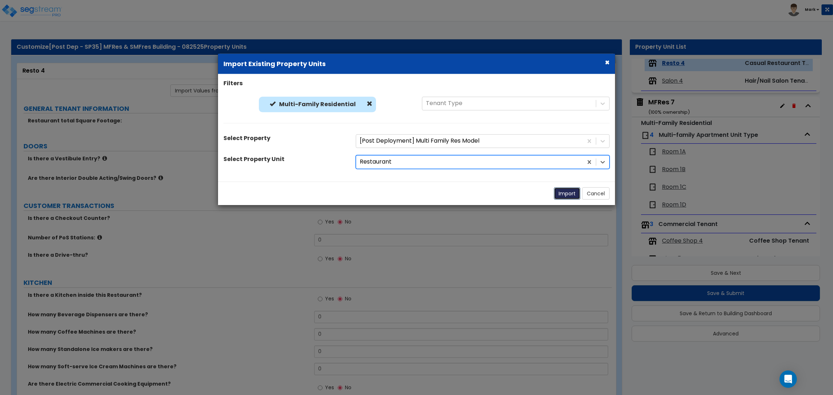
click at [564, 197] on button "Import" at bounding box center [567, 193] width 26 height 12
type input "2200"
radio input "true"
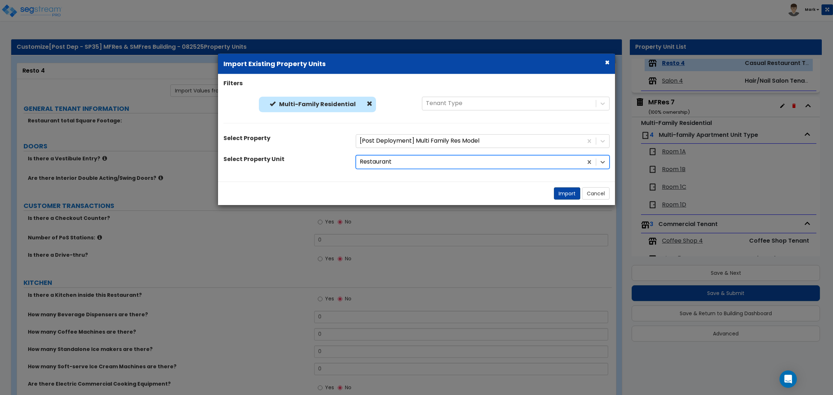
type input "3"
radio input "true"
type input "4"
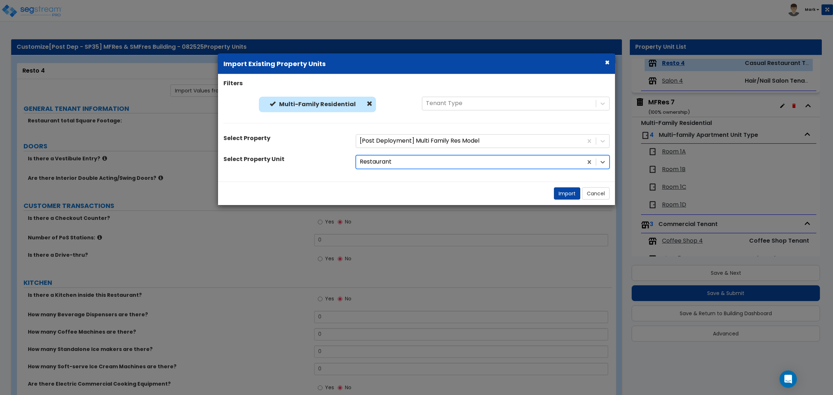
type input "2"
radio input "true"
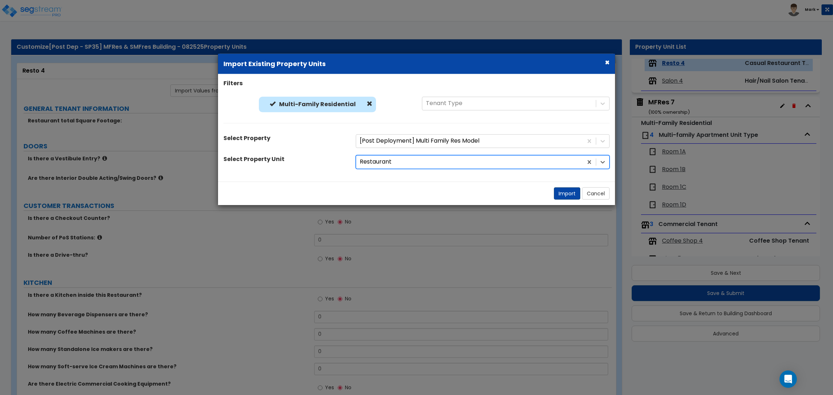
select select "1"
select select "2"
radio input "true"
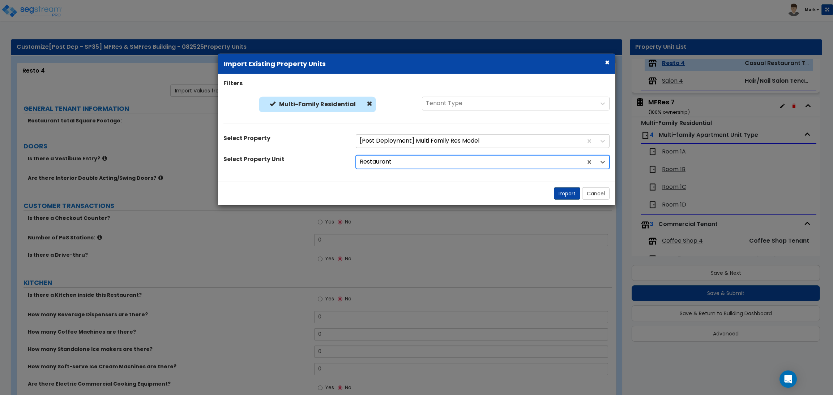
radio input "true"
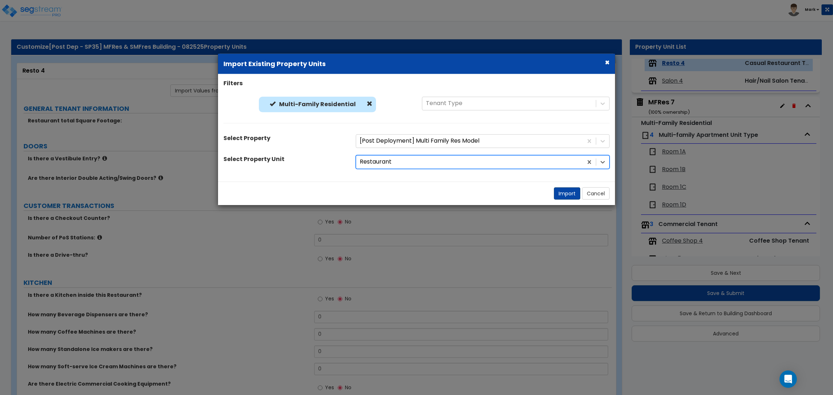
radio input "true"
select select "2"
radio input "true"
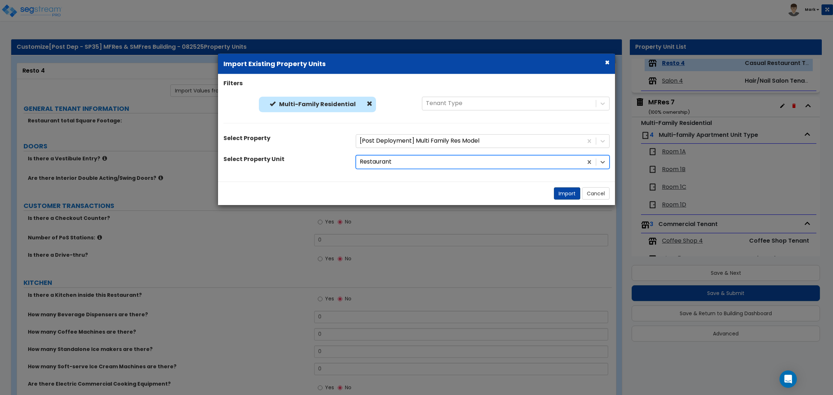
radio input "true"
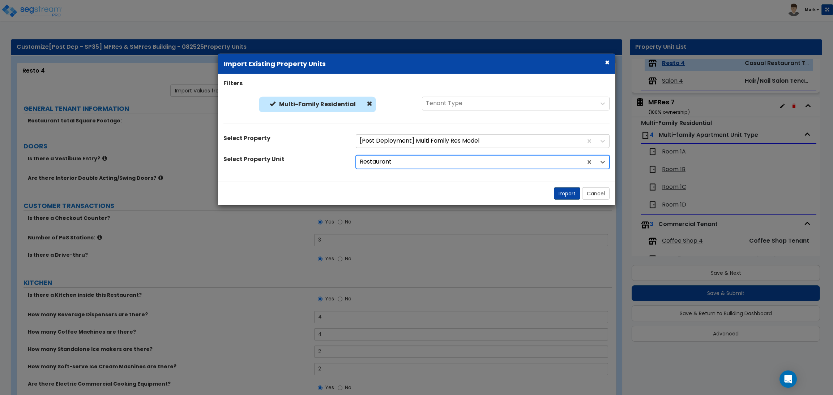
radio input "true"
select select "2"
radio input "true"
select select "2"
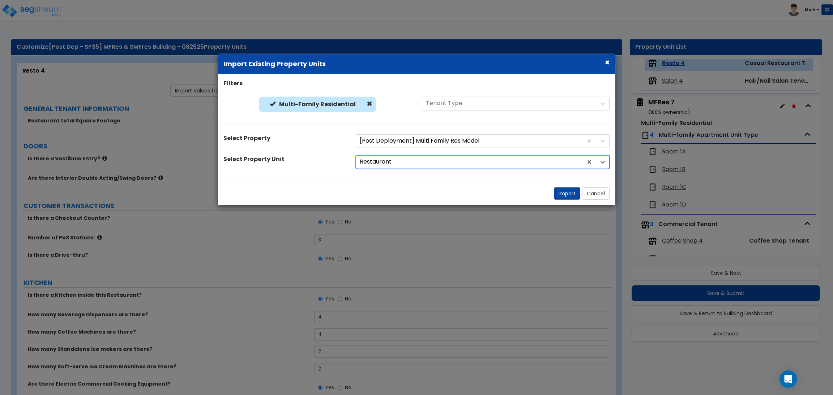
select select "4"
select select "2"
select select "1"
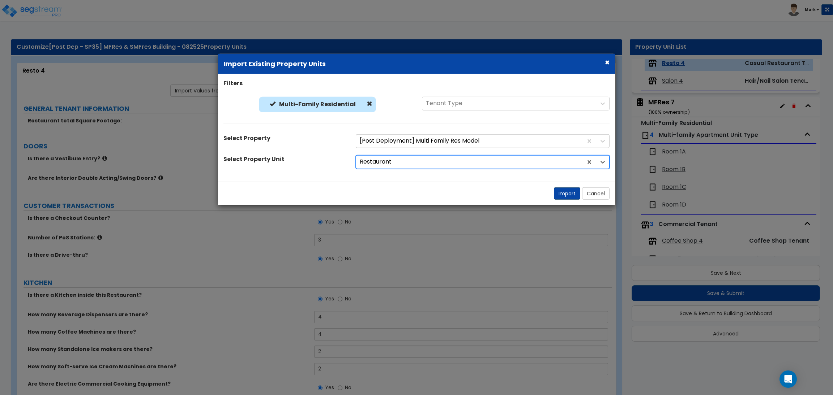
select select "2"
select select "1"
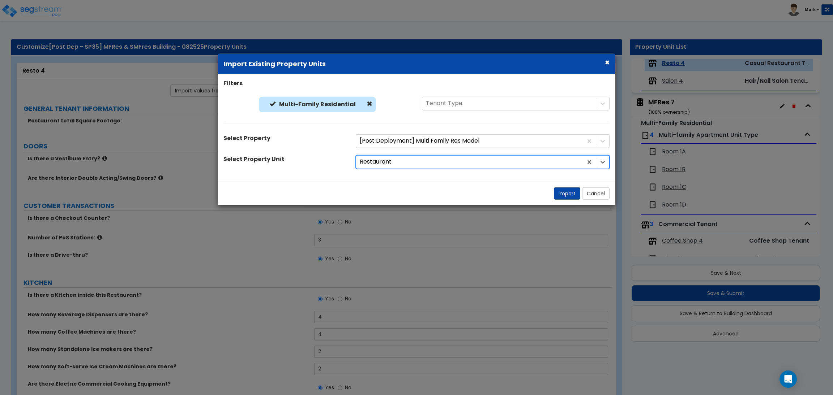
select select "2"
select select "3"
select select "1"
select select "6"
select select "2"
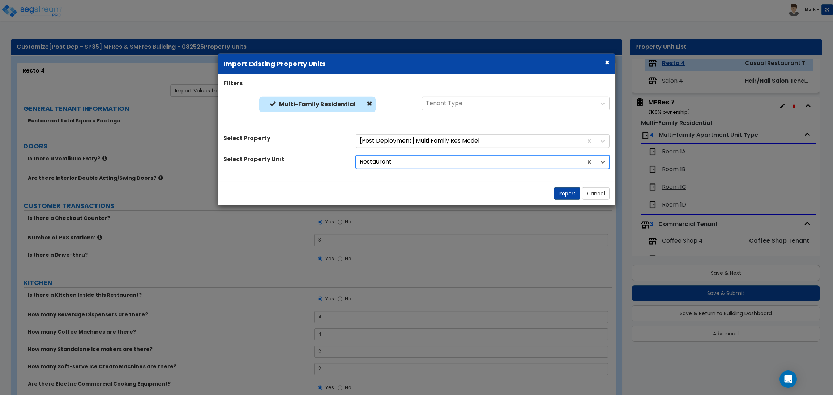
select select "1"
select select "3"
select select "5"
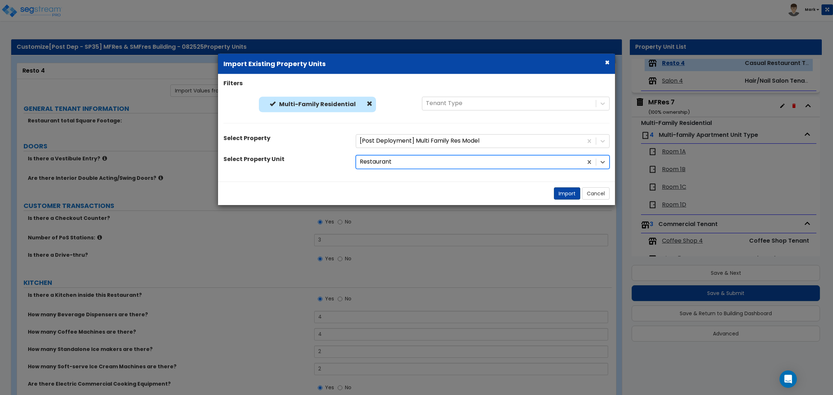
select select "2"
select select "1"
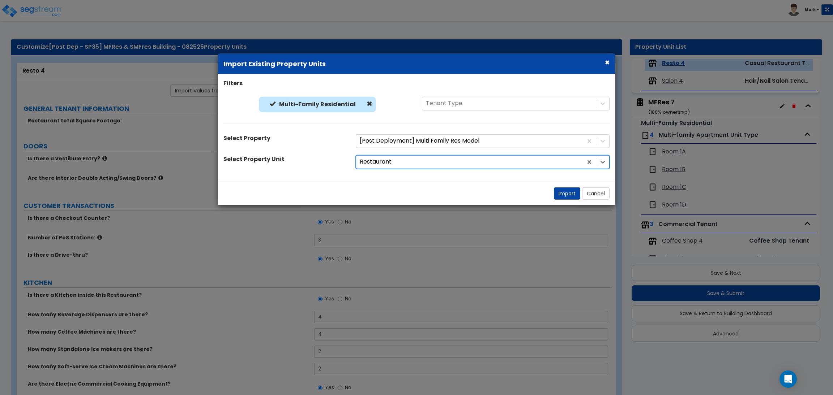
select select "1"
select select "3"
select select "1"
select select "2"
select select "3"
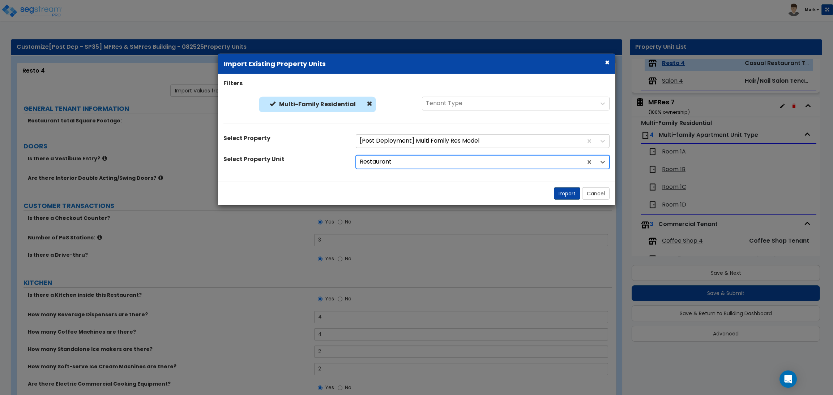
select select "6"
select select "5"
select select "2"
select select "1"
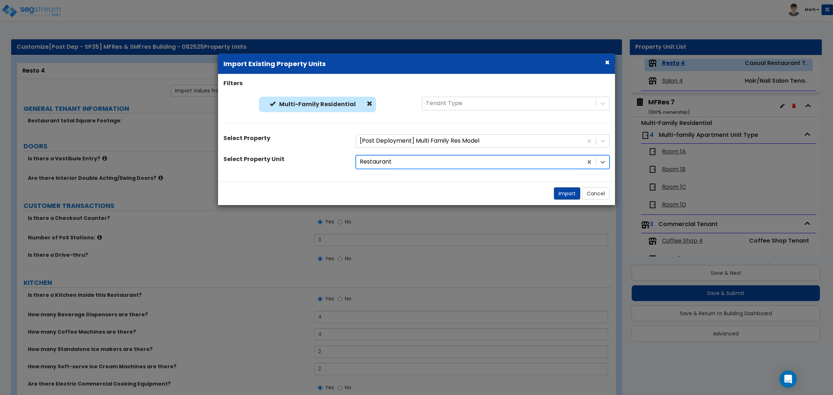
select select "2"
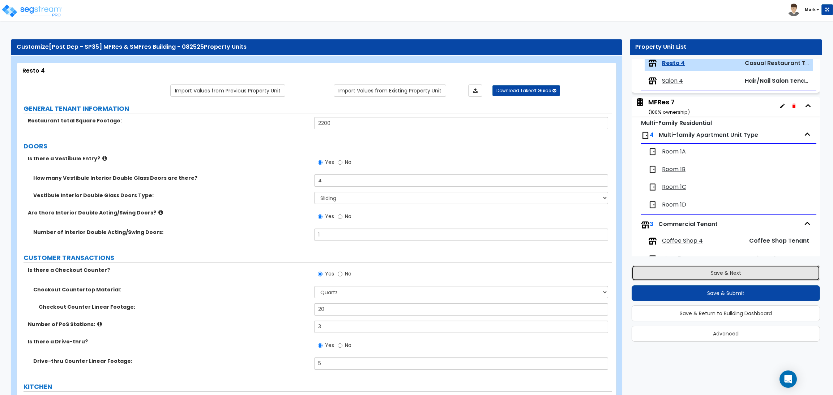
click at [738, 271] on button "Save & Next" at bounding box center [725, 273] width 188 height 16
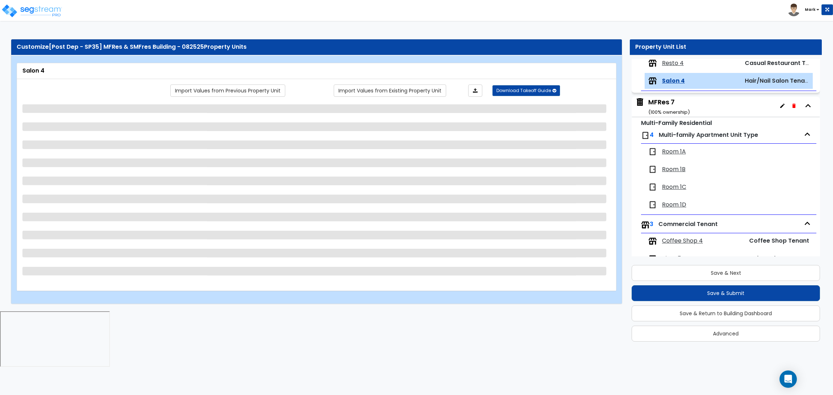
scroll to position [834, 0]
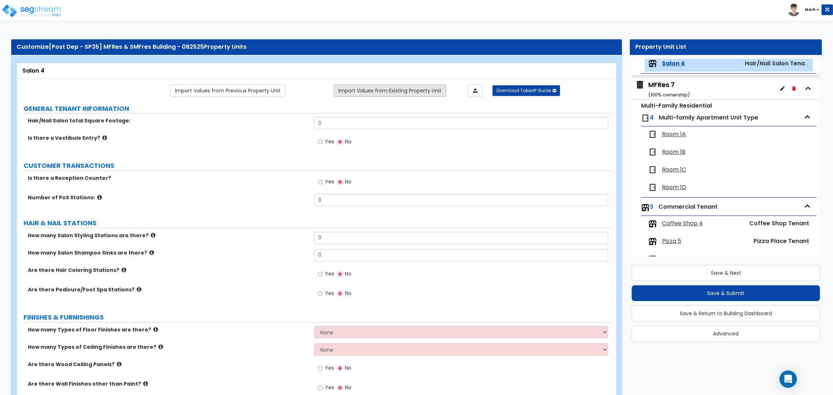
click at [375, 87] on link "Import Values from Existing Property Unit" at bounding box center [390, 91] width 112 height 12
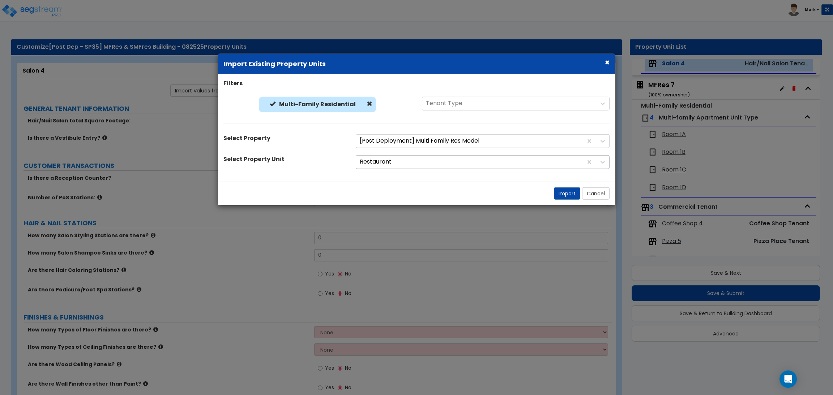
click at [383, 165] on div at bounding box center [469, 162] width 219 height 10
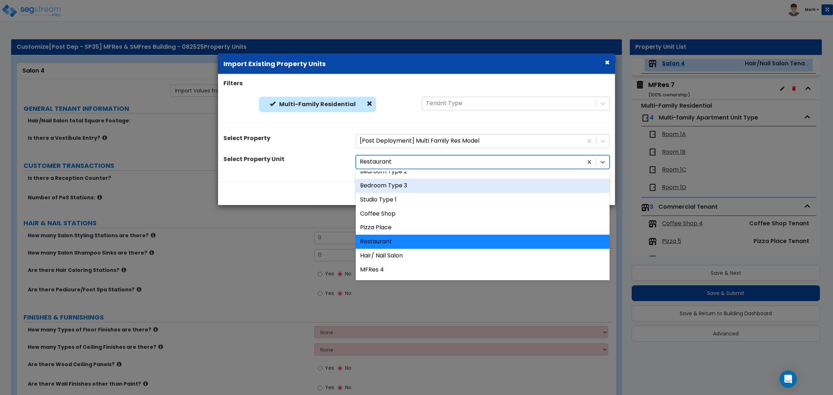
scroll to position [54, 0]
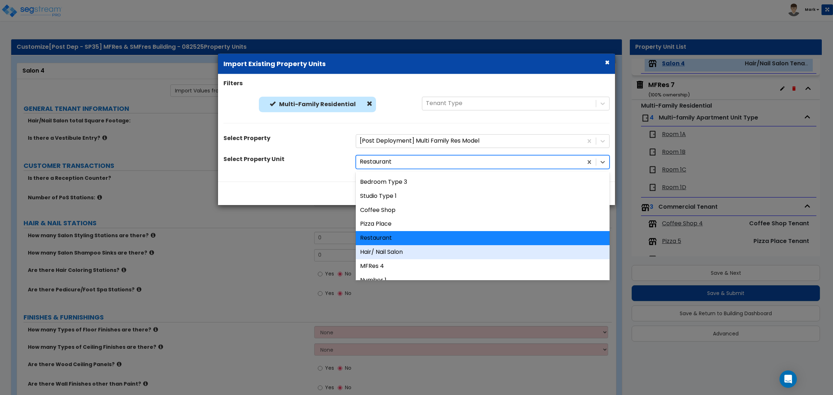
click at [382, 253] on div "Hair/ Nail Salon" at bounding box center [483, 252] width 254 height 14
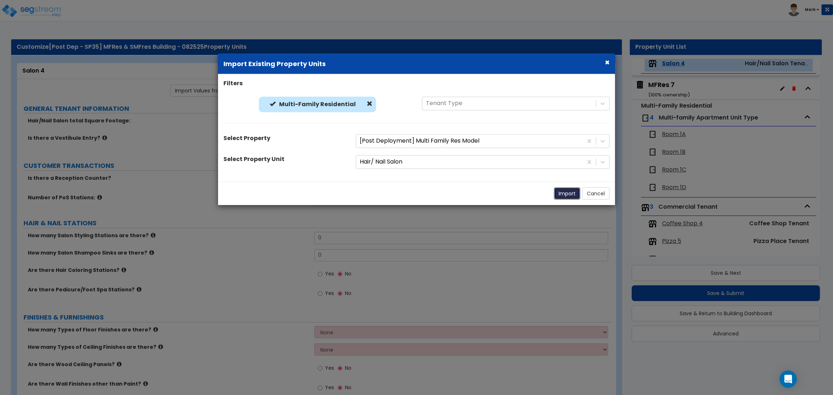
click at [565, 192] on button "Import" at bounding box center [567, 193] width 26 height 12
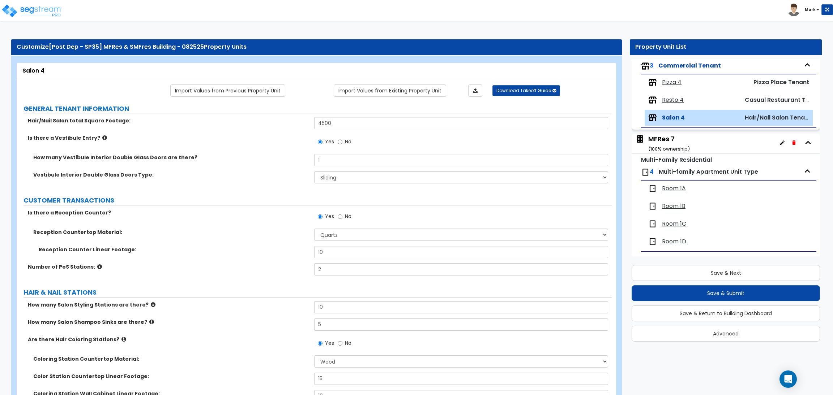
click at [680, 103] on span "Resto 4" at bounding box center [673, 100] width 22 height 8
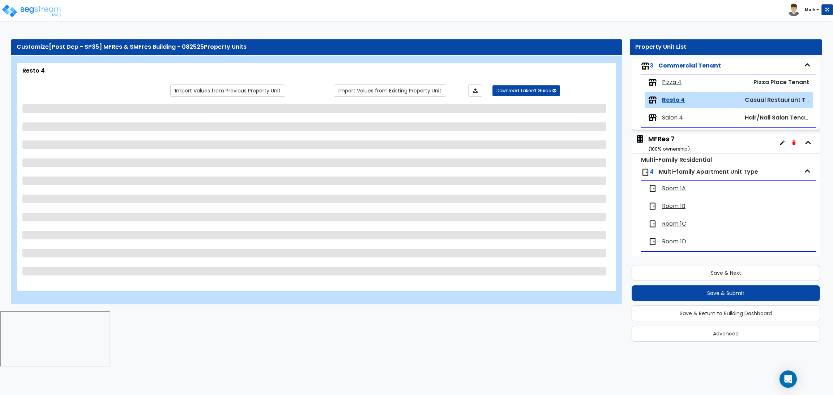
scroll to position [816, 0]
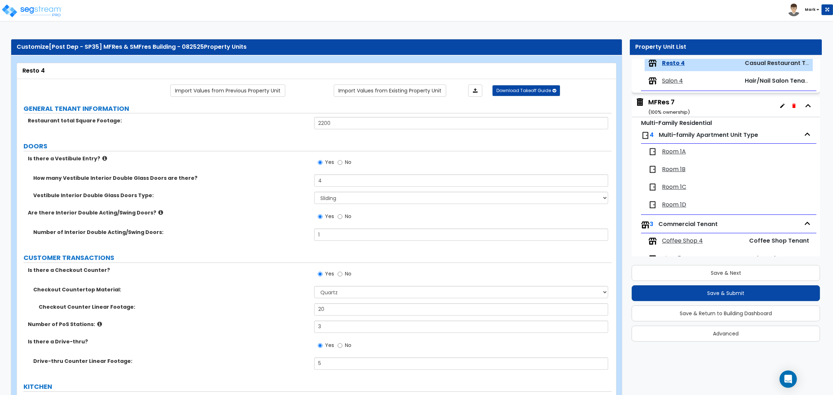
click at [665, 85] on span "Salon 4" at bounding box center [672, 81] width 21 height 8
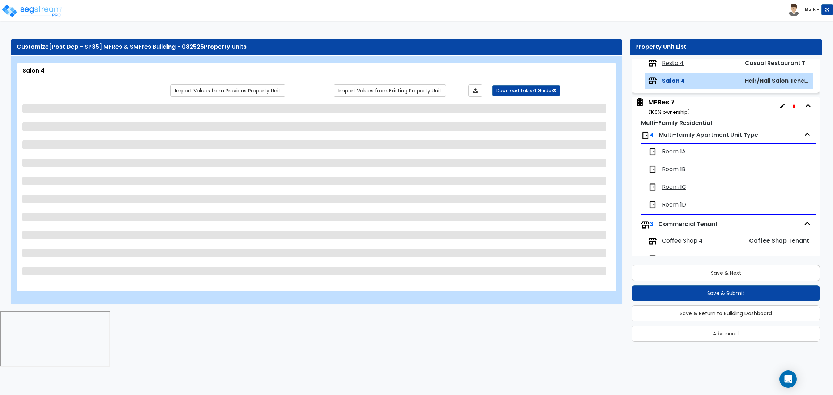
scroll to position [834, 0]
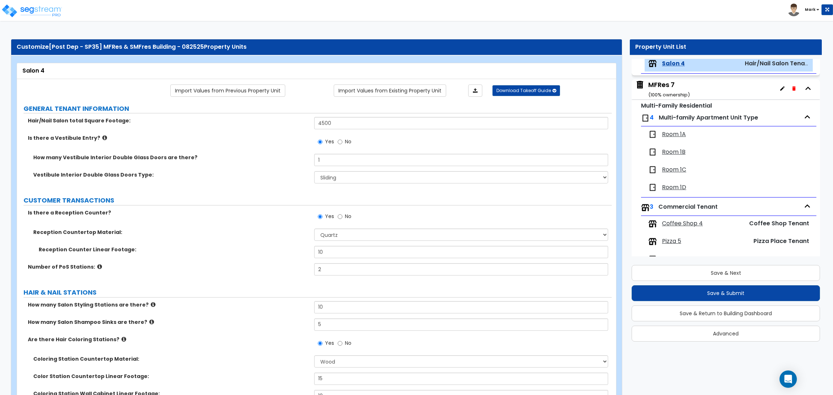
click at [658, 98] on small "( 100 % ownership)" at bounding box center [669, 94] width 42 height 7
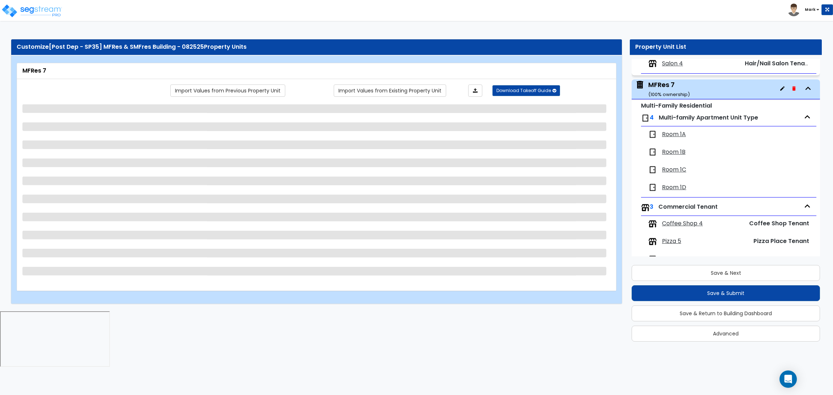
scroll to position [858, 0]
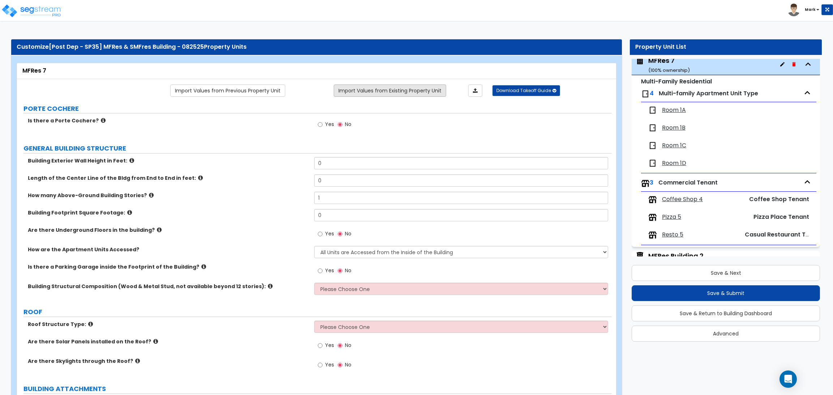
click at [392, 94] on link "Import Values from Existing Property Unit" at bounding box center [390, 91] width 112 height 12
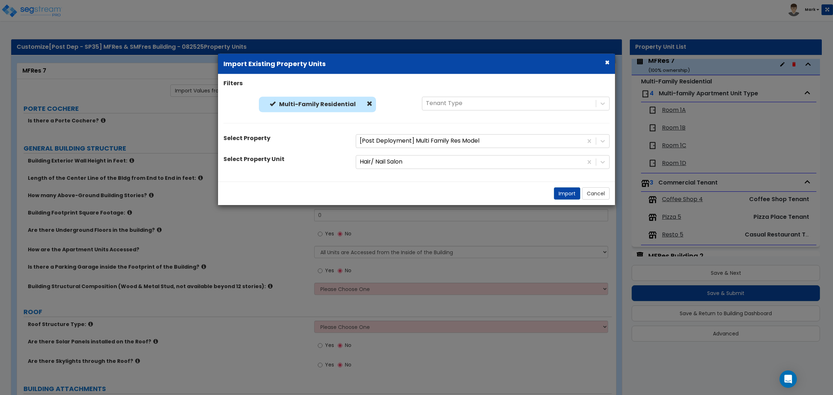
click at [394, 169] on div "Filters Multi-Family Residential Multi-Family Residential Tenant Type Select Pr…" at bounding box center [416, 128] width 397 height 97
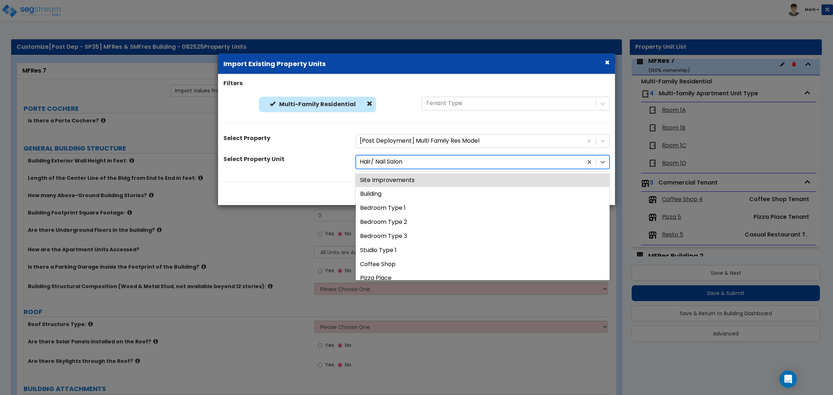
click at [394, 164] on div at bounding box center [469, 162] width 219 height 10
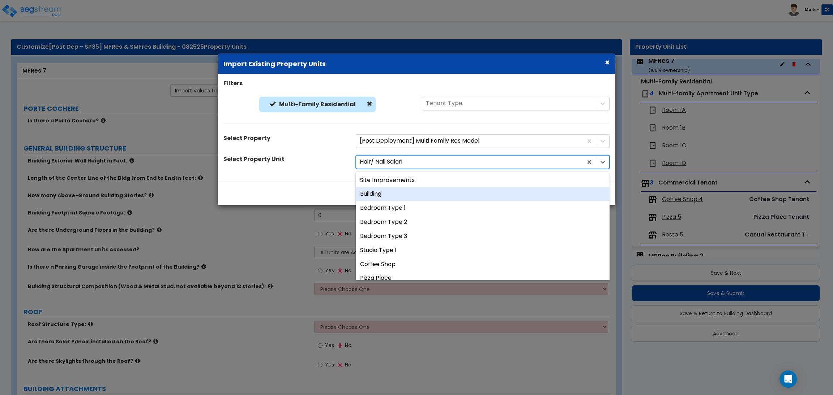
click at [391, 199] on div "Building" at bounding box center [483, 194] width 254 height 14
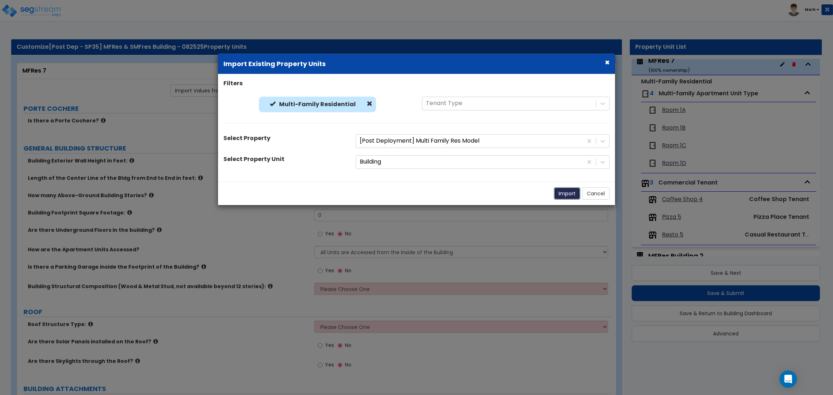
click at [576, 195] on button "Import" at bounding box center [567, 193] width 26 height 12
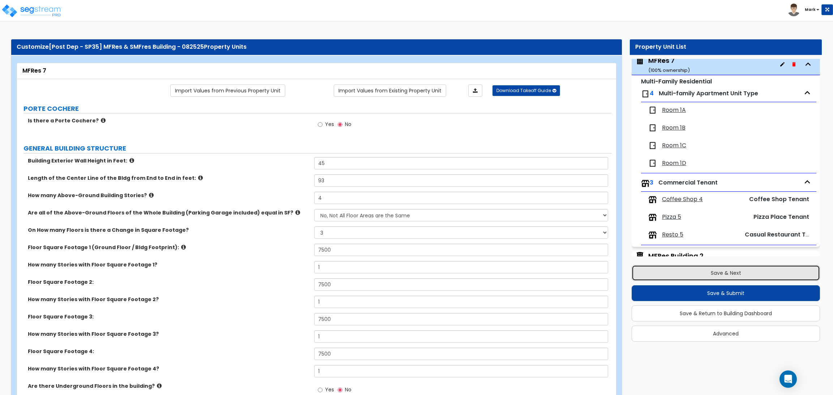
click at [740, 276] on button "Save & Next" at bounding box center [725, 273] width 188 height 16
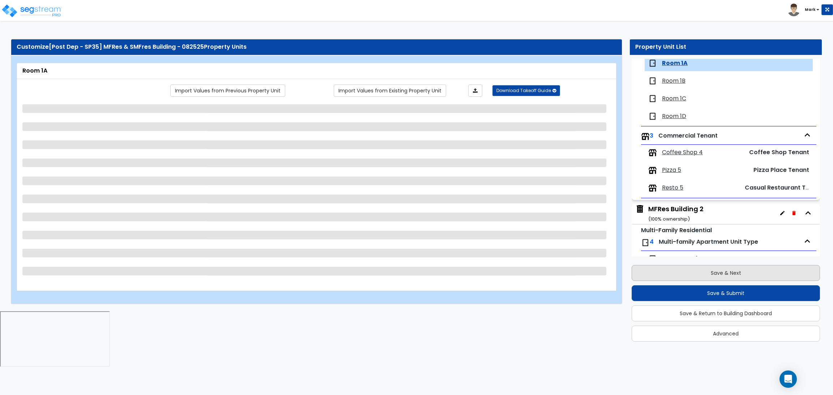
scroll to position [905, 0]
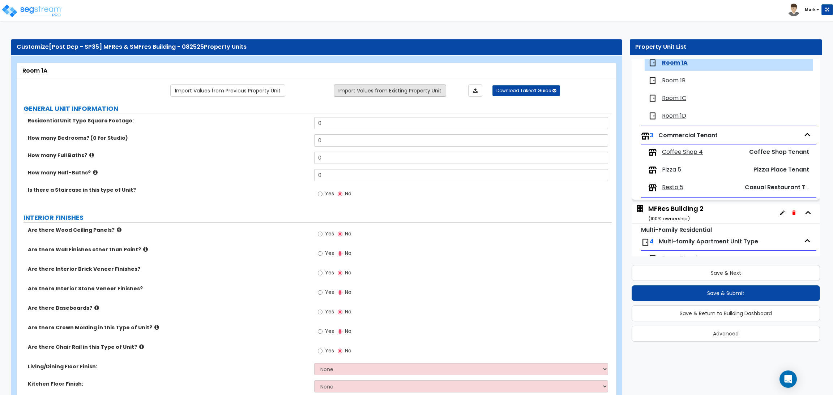
click at [377, 94] on link "Import Values from Existing Property Unit" at bounding box center [390, 91] width 112 height 12
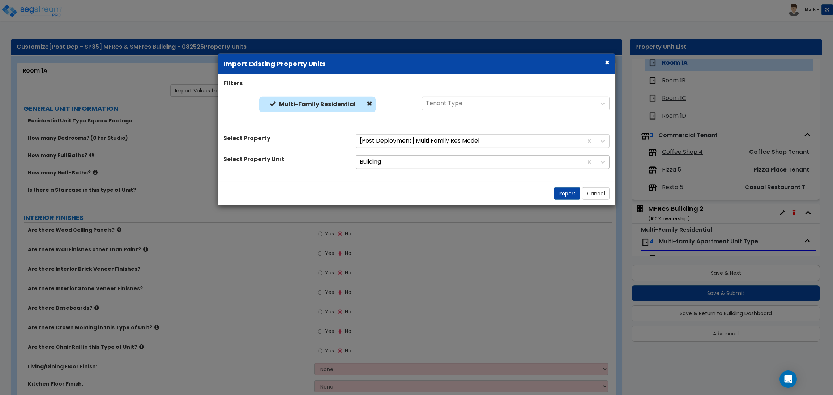
click at [382, 162] on div at bounding box center [469, 162] width 219 height 10
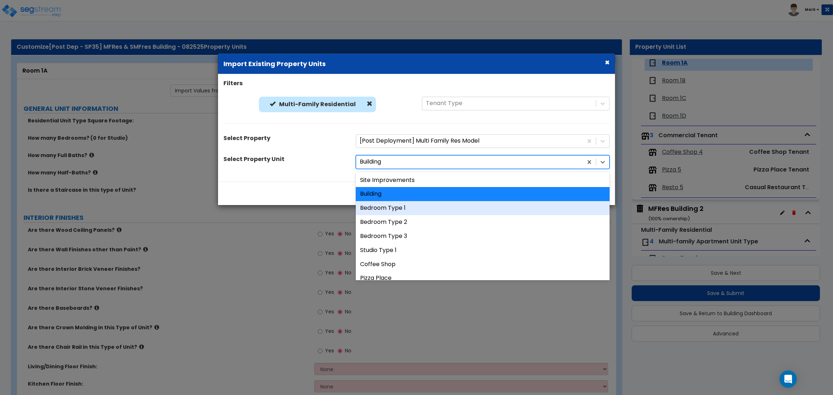
click at [393, 206] on div "Bedroom Type 1" at bounding box center [483, 208] width 254 height 14
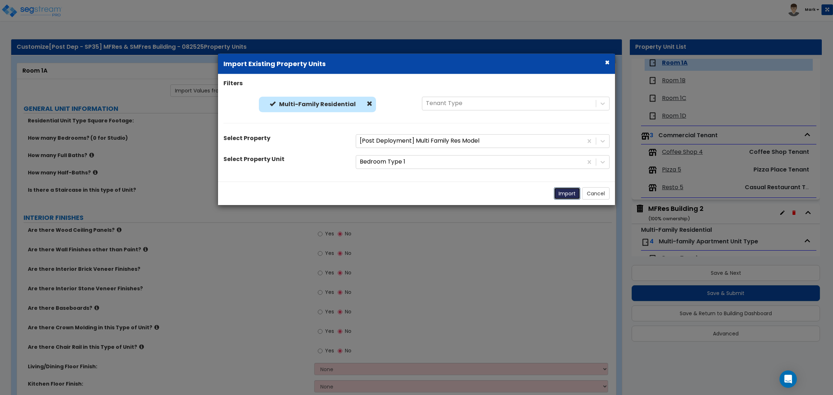
click at [567, 196] on button "Import" at bounding box center [567, 193] width 26 height 12
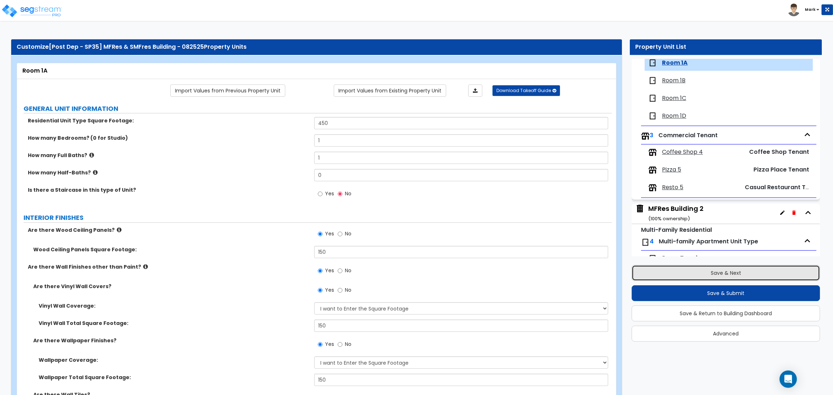
click at [695, 267] on button "Save & Next" at bounding box center [725, 273] width 188 height 16
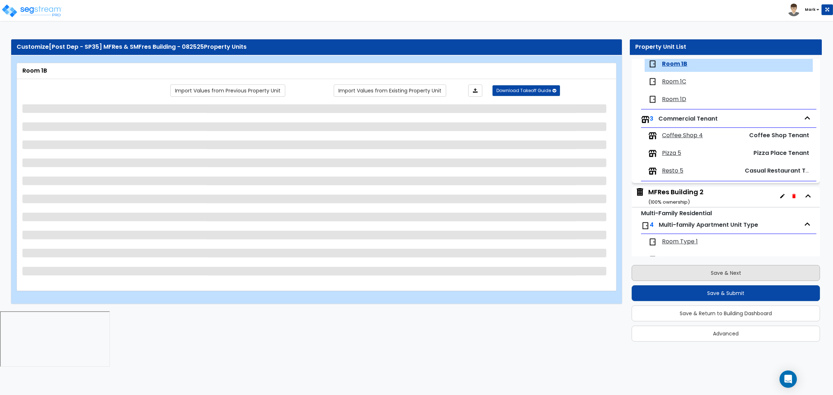
scroll to position [923, 0]
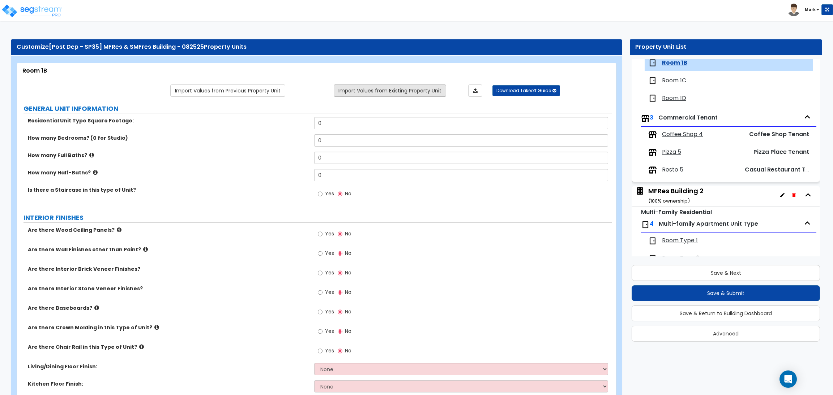
click at [421, 92] on link "Import Values from Existing Property Unit" at bounding box center [390, 91] width 112 height 12
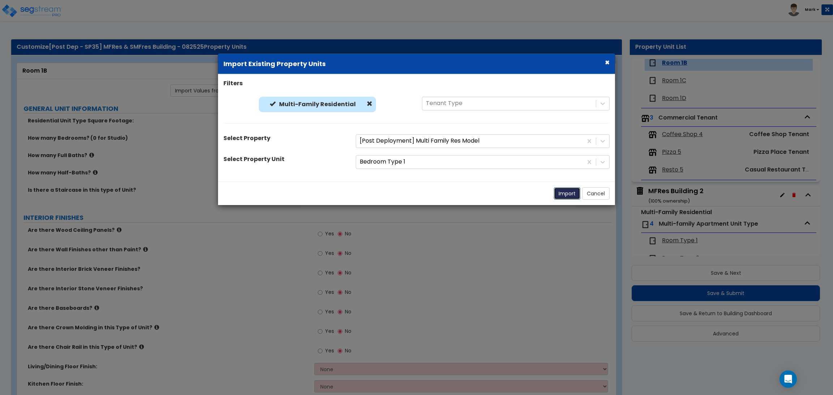
click at [562, 198] on button "Import" at bounding box center [567, 193] width 26 height 12
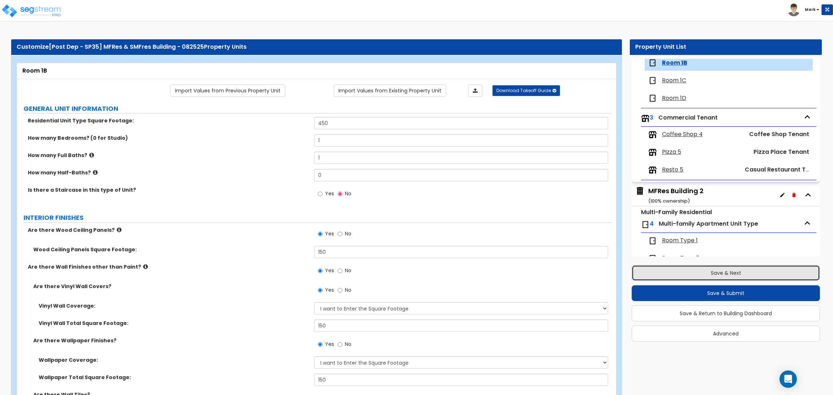
click at [745, 273] on button "Save & Next" at bounding box center [725, 273] width 188 height 16
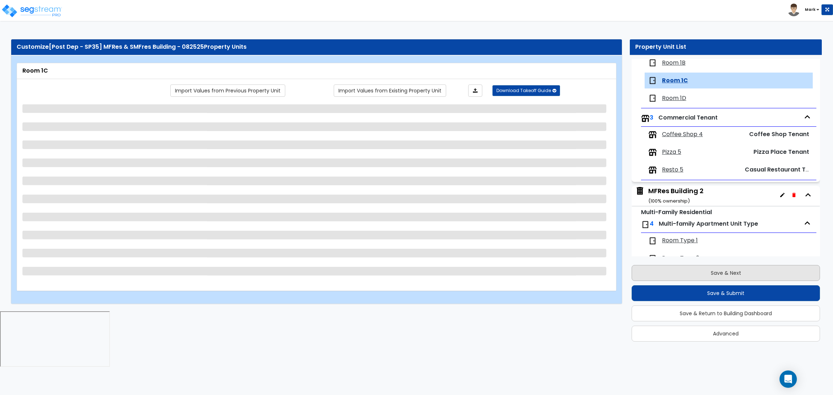
scroll to position [940, 0]
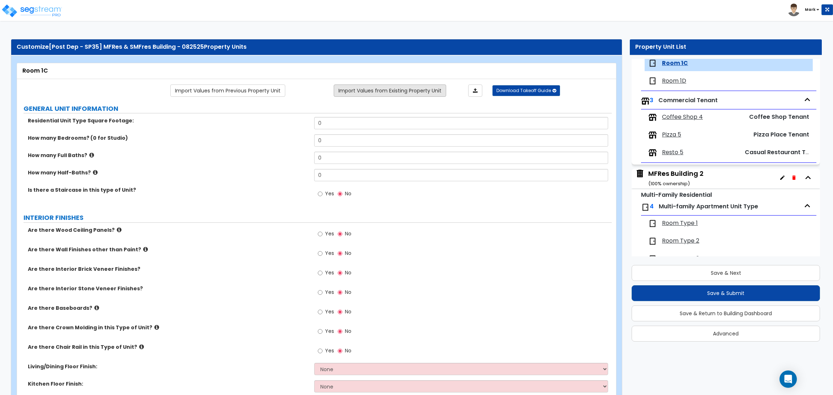
click at [386, 94] on link "Import Values from Existing Property Unit" at bounding box center [390, 91] width 112 height 12
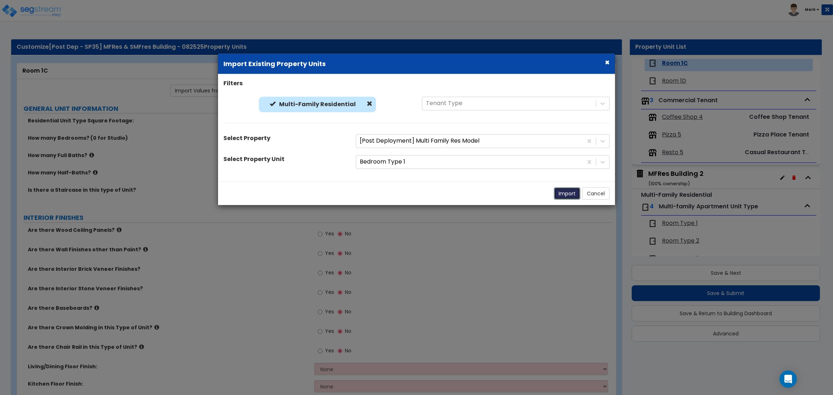
click at [559, 196] on button "Import" at bounding box center [567, 193] width 26 height 12
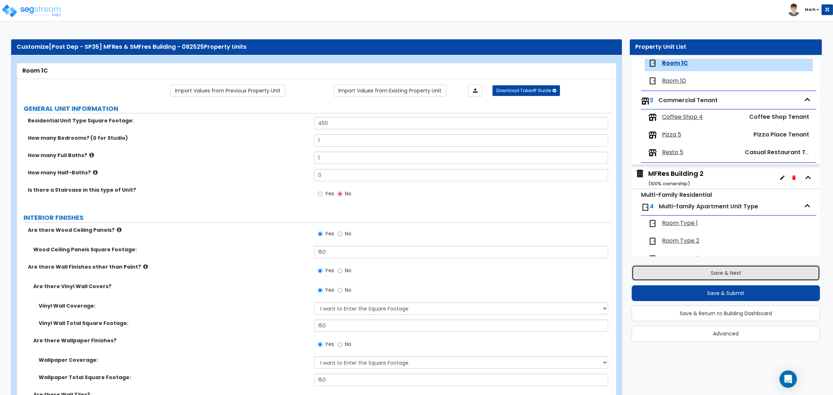
click at [708, 271] on button "Save & Next" at bounding box center [725, 273] width 188 height 16
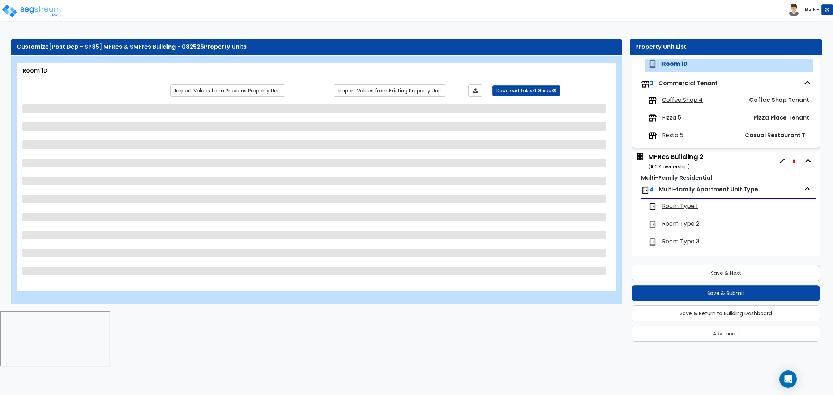
scroll to position [958, 0]
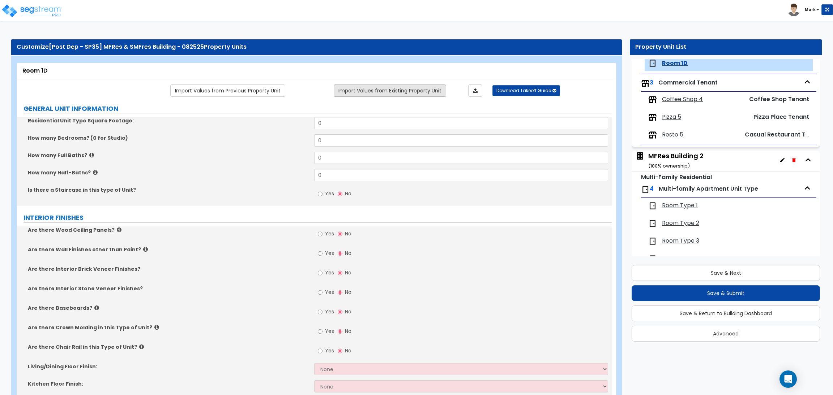
click at [394, 92] on link "Import Values from Existing Property Unit" at bounding box center [390, 91] width 112 height 12
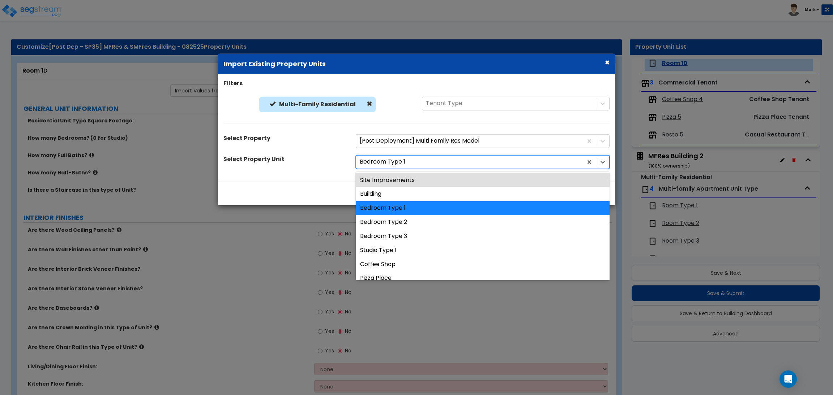
click at [394, 159] on div at bounding box center [469, 162] width 219 height 10
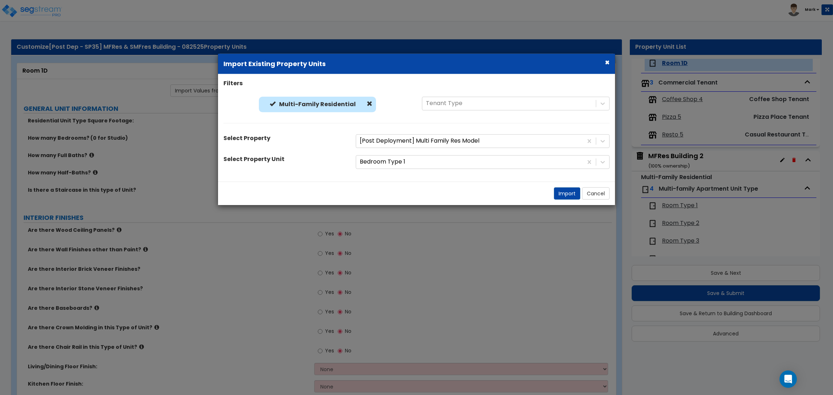
click at [322, 163] on div "Select Property Unit" at bounding box center [284, 160] width 132 height 10
click at [569, 197] on button "Import" at bounding box center [567, 193] width 26 height 12
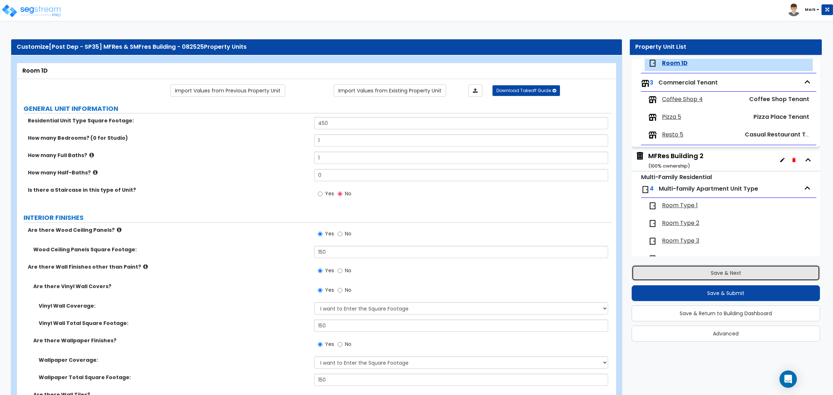
click at [715, 271] on button "Save & Next" at bounding box center [725, 273] width 188 height 16
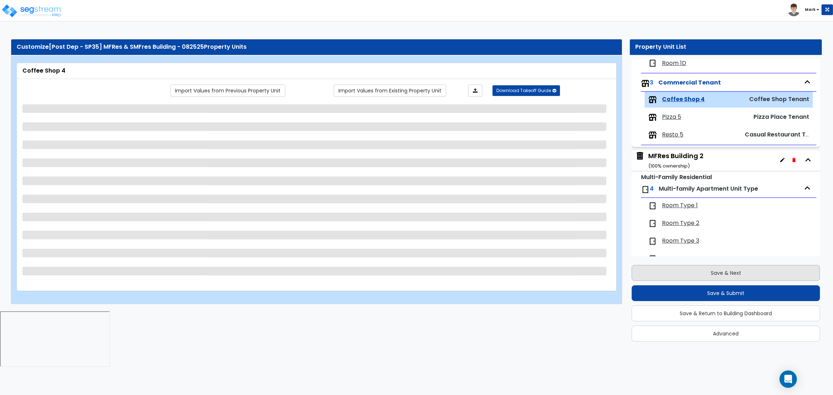
scroll to position [995, 0]
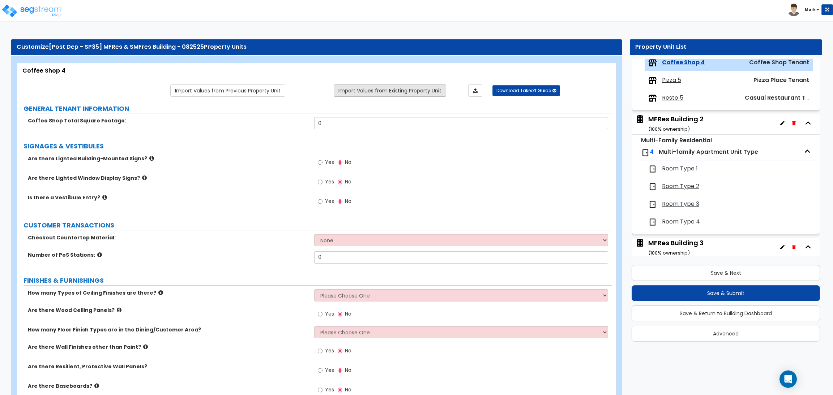
click at [422, 90] on link "Import Values from Existing Property Unit" at bounding box center [390, 91] width 112 height 12
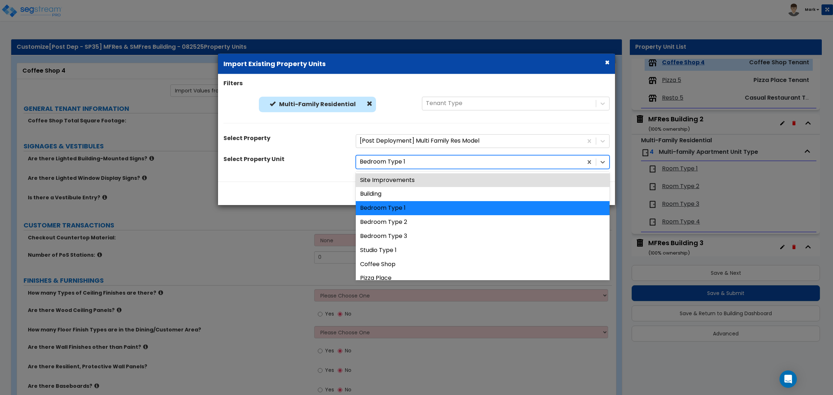
click at [395, 167] on div at bounding box center [469, 162] width 219 height 10
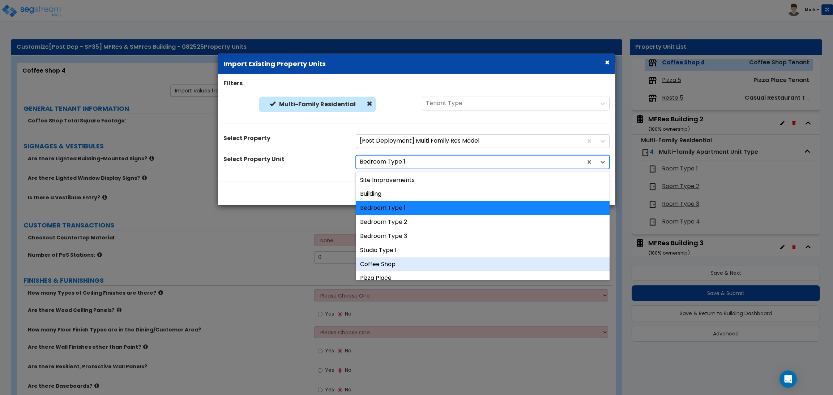
click at [397, 261] on div "Coffee Shop" at bounding box center [483, 264] width 254 height 14
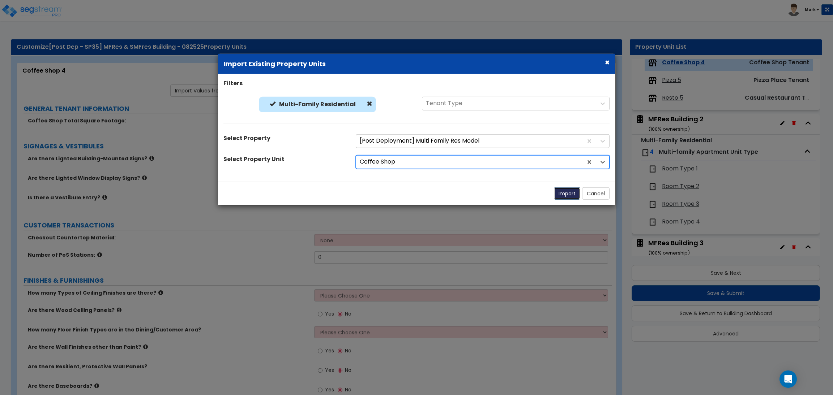
click at [562, 196] on button "Import" at bounding box center [567, 193] width 26 height 12
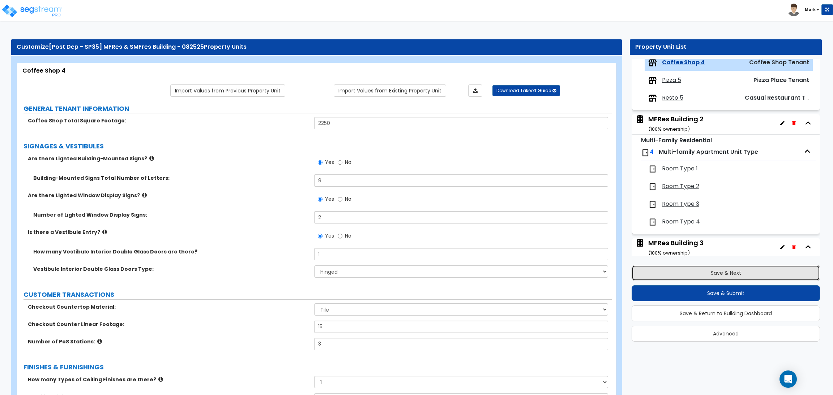
click at [696, 269] on button "Save & Next" at bounding box center [725, 273] width 188 height 16
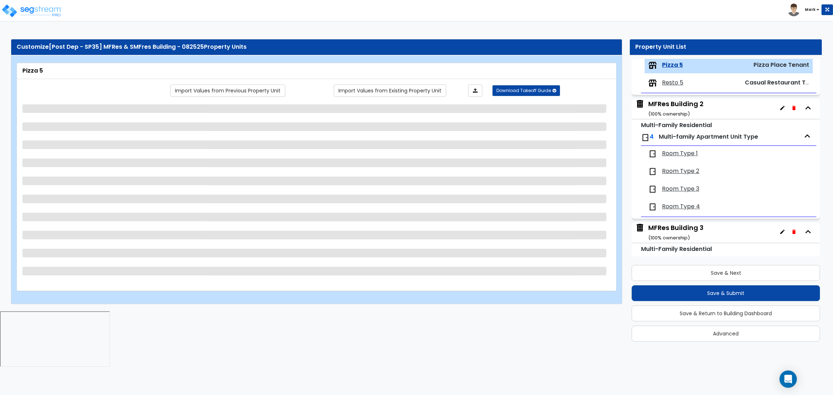
scroll to position [1013, 0]
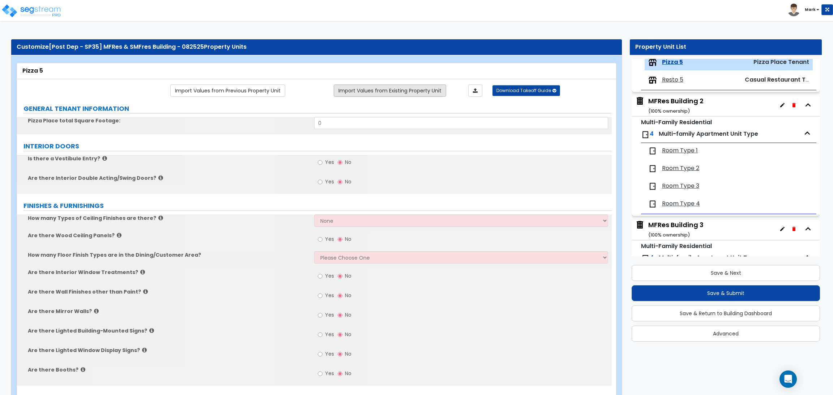
click at [398, 93] on link "Import Values from Existing Property Unit" at bounding box center [390, 91] width 112 height 12
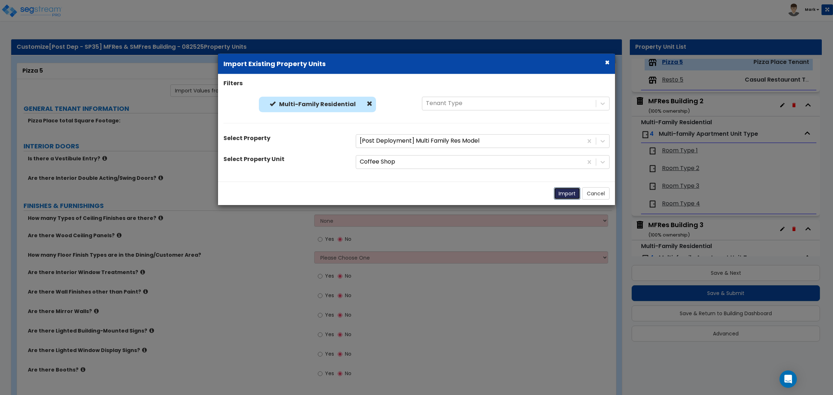
click at [568, 194] on button "Import" at bounding box center [567, 193] width 26 height 12
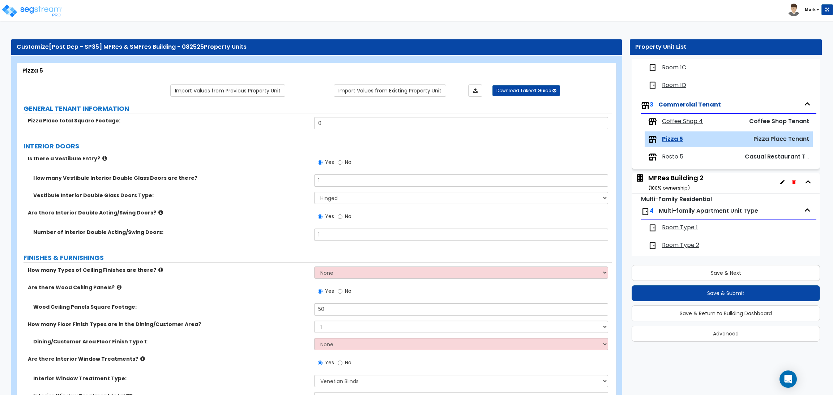
scroll to position [905, 0]
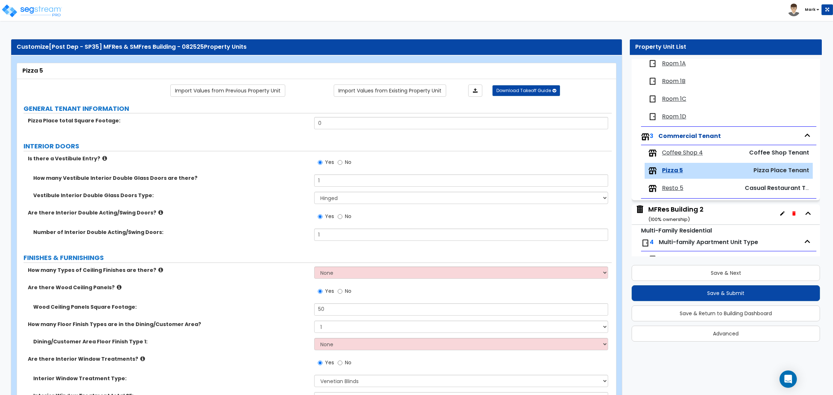
click at [679, 157] on span "Coffee Shop 4" at bounding box center [682, 153] width 41 height 8
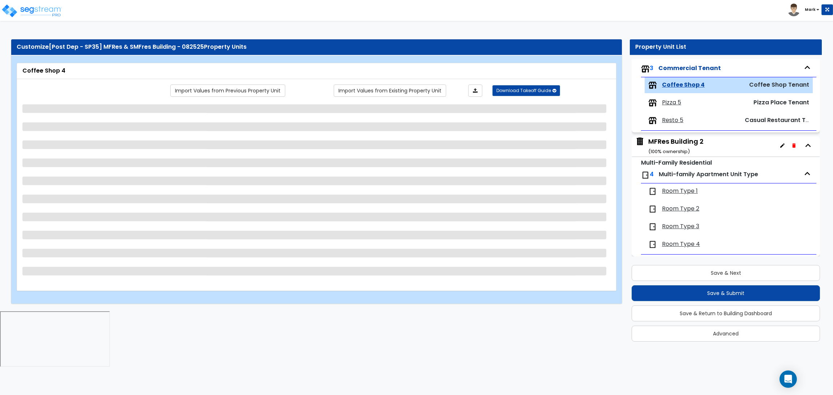
scroll to position [995, 0]
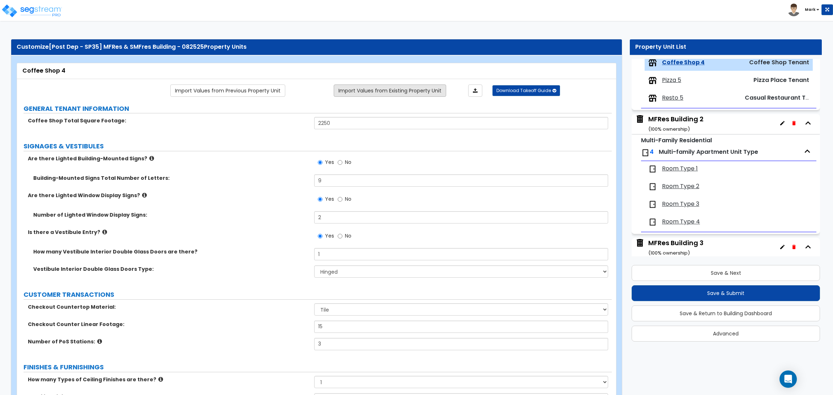
click at [416, 92] on link "Import Values from Existing Property Unit" at bounding box center [390, 91] width 112 height 12
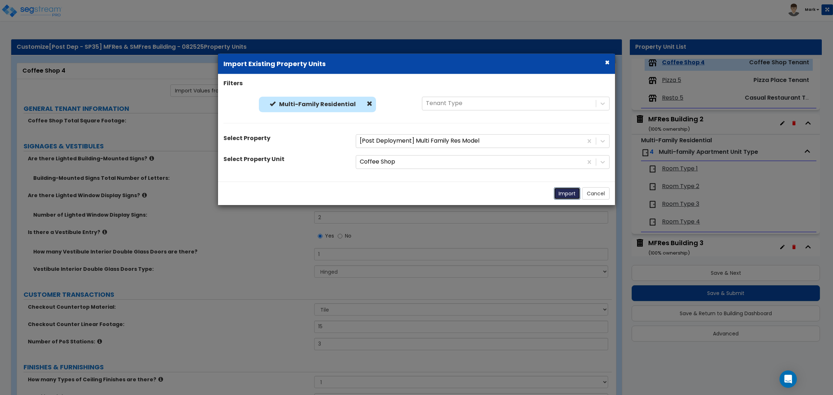
click at [570, 195] on button "Import" at bounding box center [567, 193] width 26 height 12
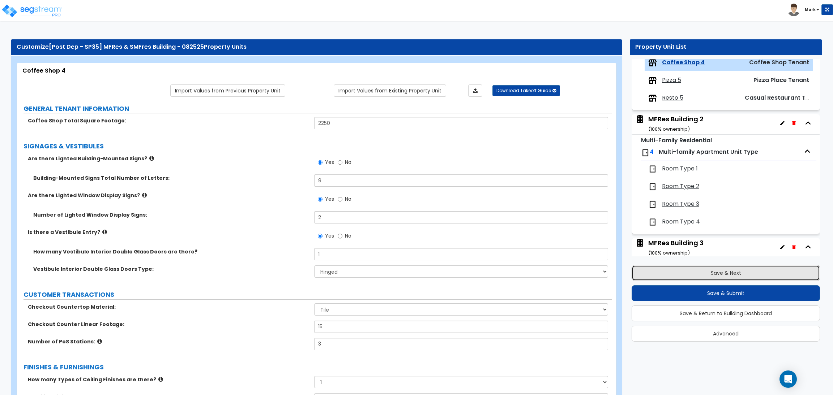
click at [743, 265] on button "Save & Next" at bounding box center [725, 273] width 188 height 16
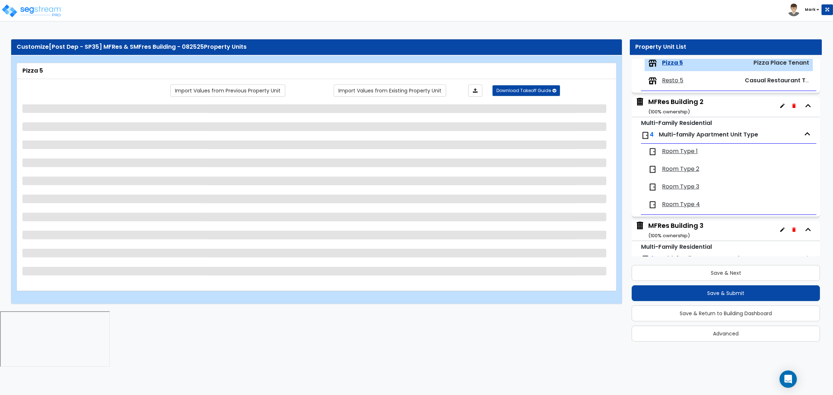
scroll to position [1013, 0]
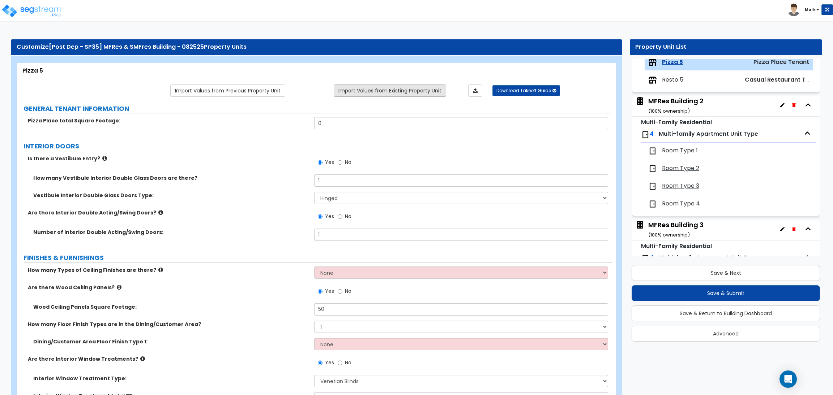
click at [346, 92] on link "Import Values from Existing Property Unit" at bounding box center [390, 91] width 112 height 12
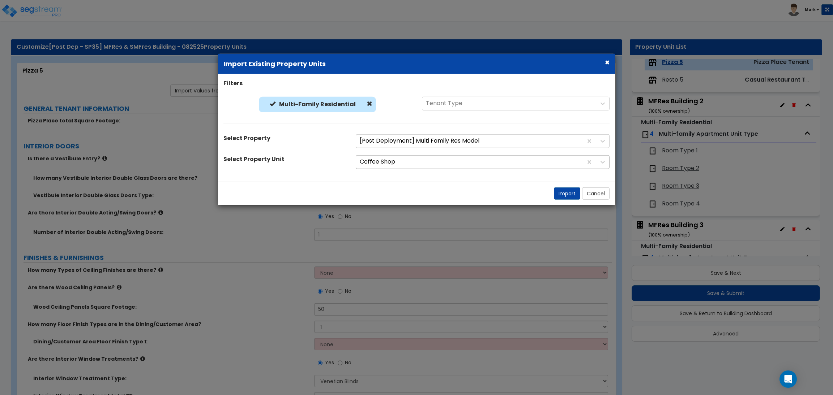
click at [396, 167] on div "Coffee Shop" at bounding box center [469, 162] width 227 height 13
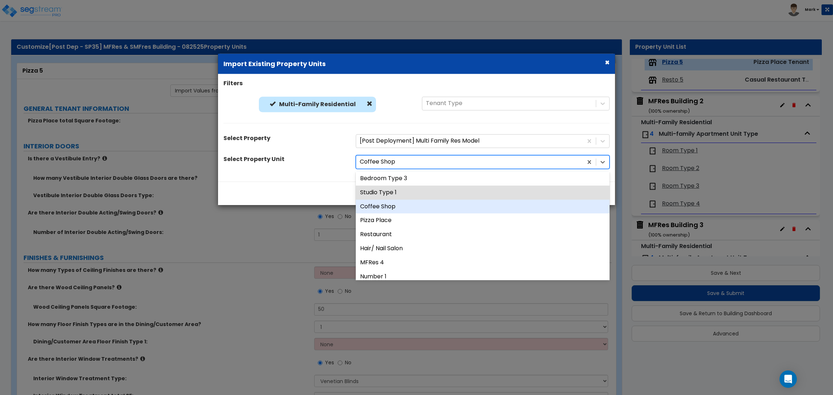
scroll to position [54, 0]
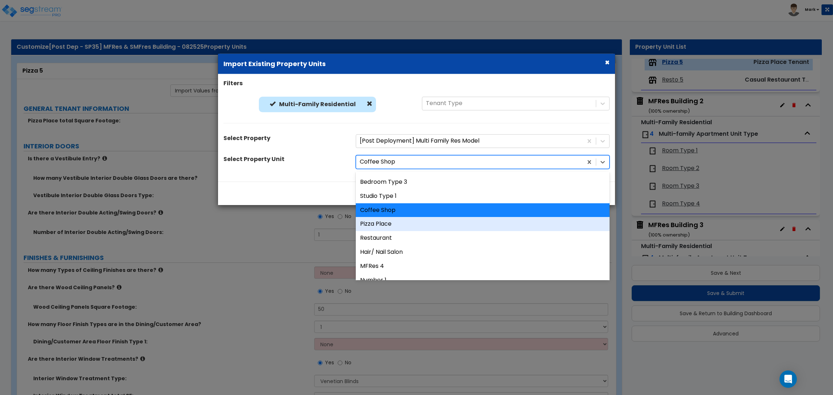
click at [387, 226] on div "Pizza Place" at bounding box center [483, 224] width 254 height 14
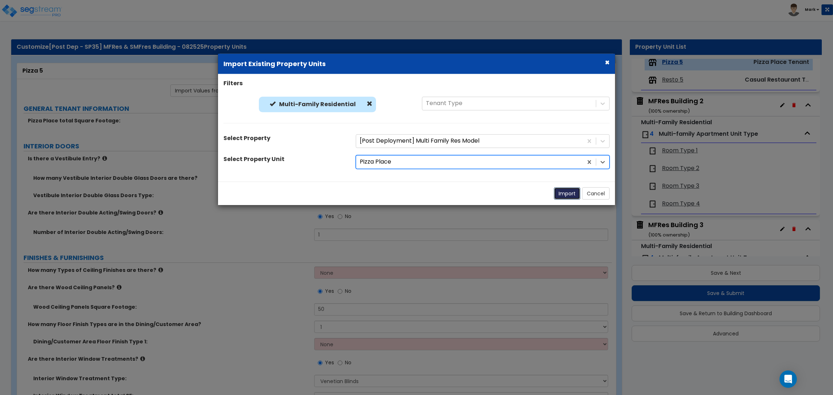
click at [567, 189] on button "Import" at bounding box center [567, 193] width 26 height 12
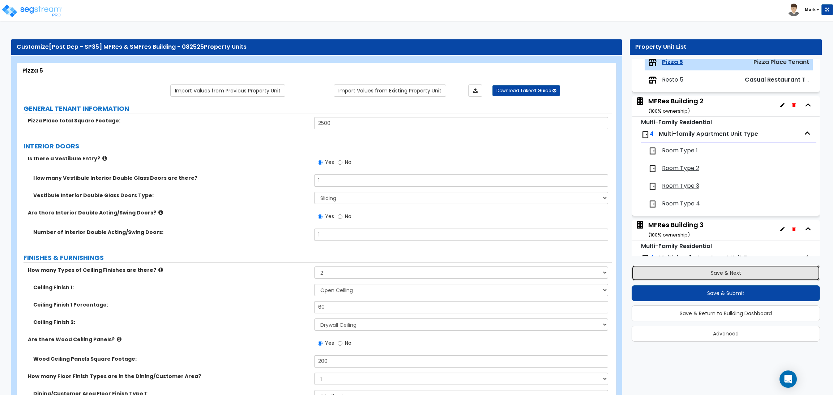
click at [697, 267] on button "Save & Next" at bounding box center [725, 273] width 188 height 16
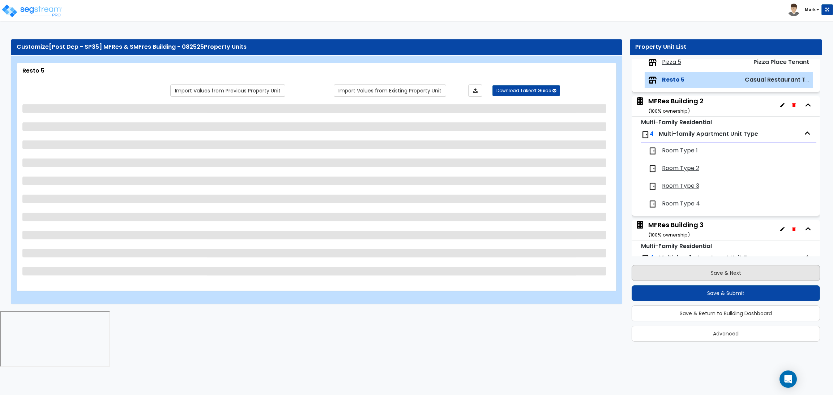
scroll to position [1030, 0]
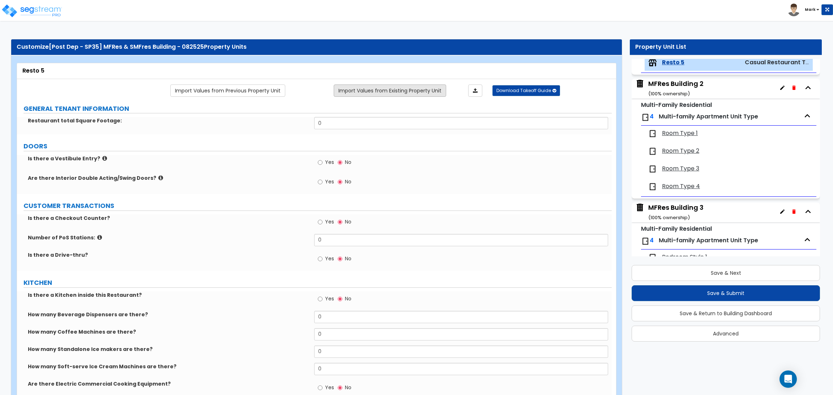
click at [382, 94] on link "Import Values from Existing Property Unit" at bounding box center [390, 91] width 112 height 12
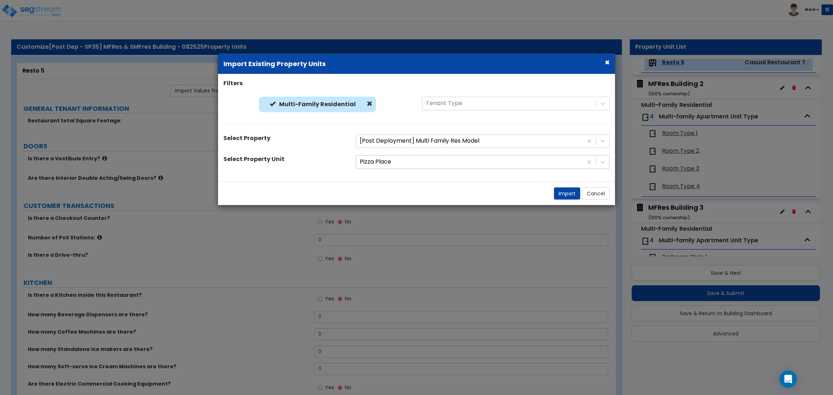
click at [380, 163] on div at bounding box center [469, 162] width 219 height 10
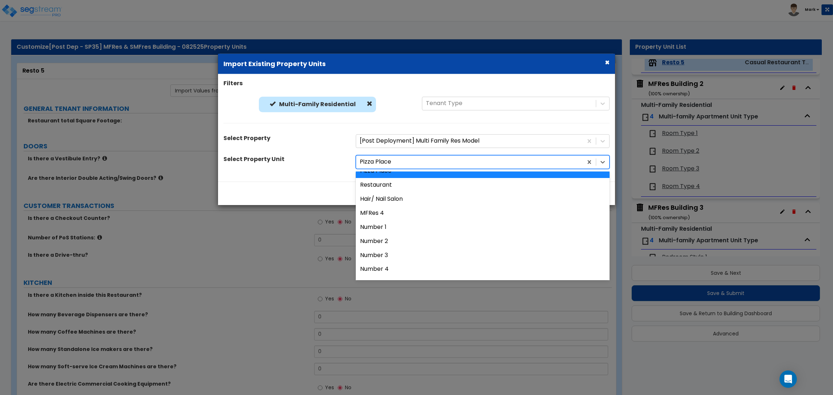
scroll to position [108, 0]
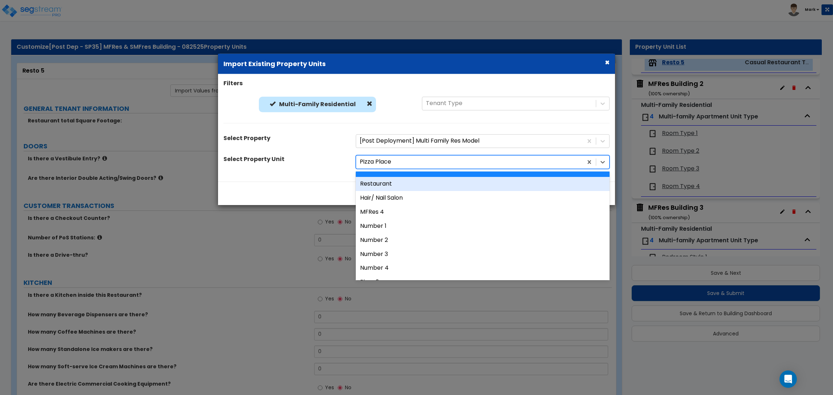
click at [390, 183] on div "Restaurant" at bounding box center [483, 184] width 254 height 14
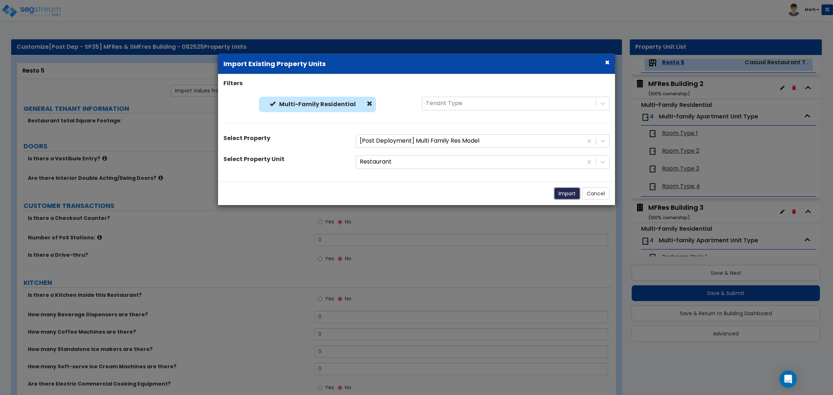
click at [557, 199] on button "Import" at bounding box center [567, 193] width 26 height 12
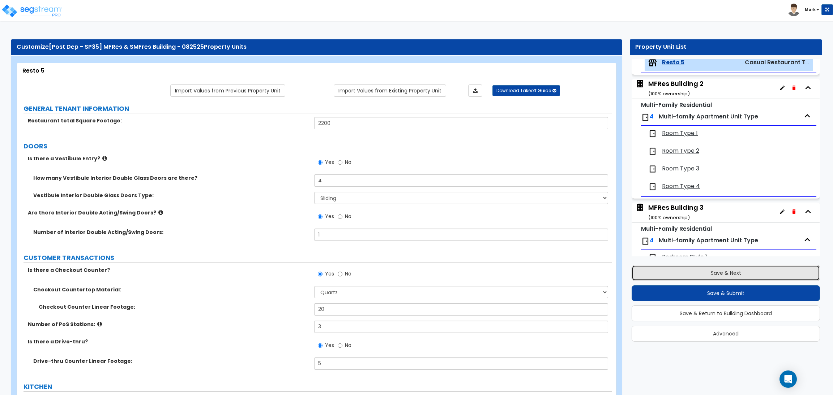
click at [720, 271] on button "Save & Next" at bounding box center [725, 273] width 188 height 16
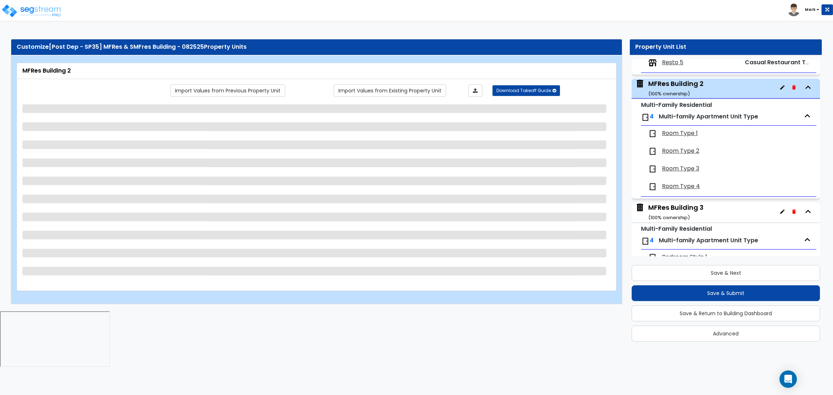
scroll to position [1055, 0]
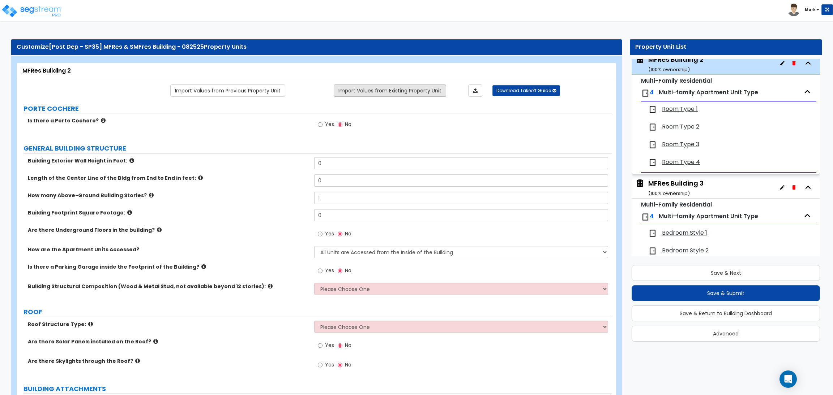
click at [421, 85] on link "Import Values from Existing Property Unit" at bounding box center [390, 91] width 112 height 12
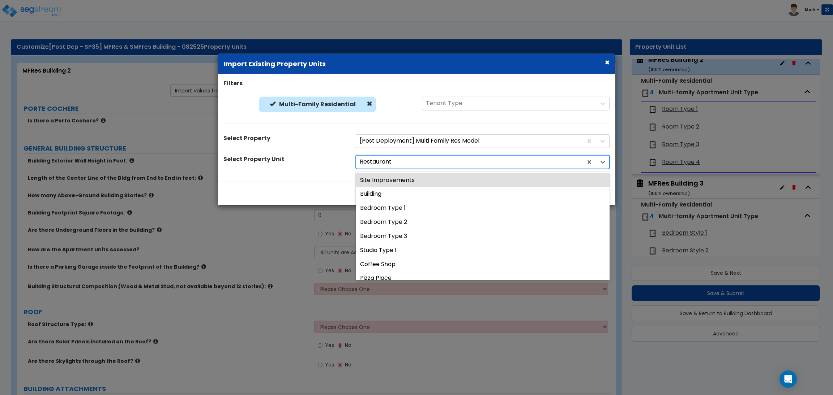
click at [395, 160] on div at bounding box center [469, 162] width 219 height 10
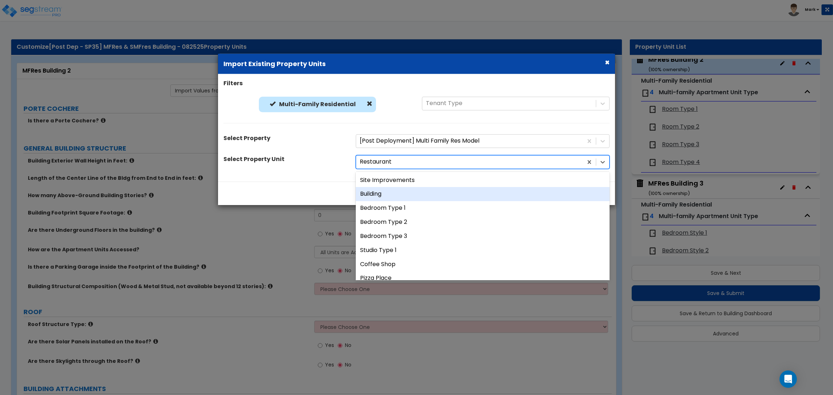
click at [399, 196] on div "Building" at bounding box center [483, 194] width 254 height 14
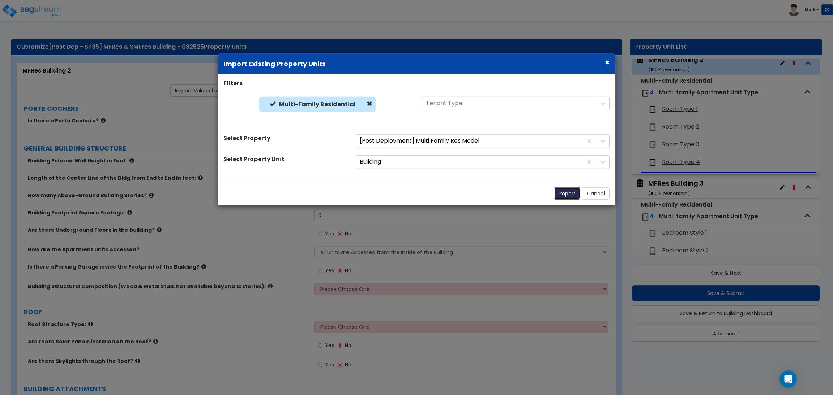
click at [566, 197] on button "Import" at bounding box center [567, 193] width 26 height 12
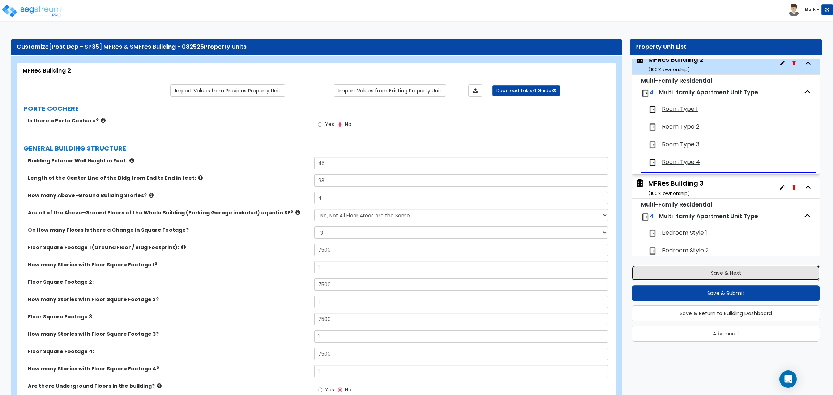
click at [731, 276] on button "Save & Next" at bounding box center [725, 273] width 188 height 16
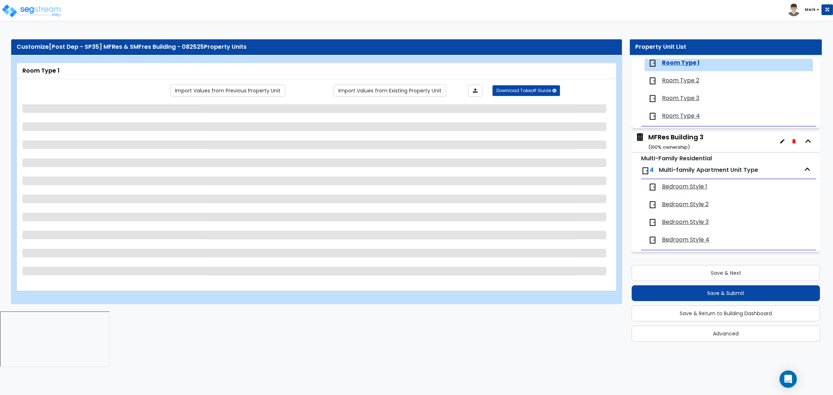
scroll to position [1102, 0]
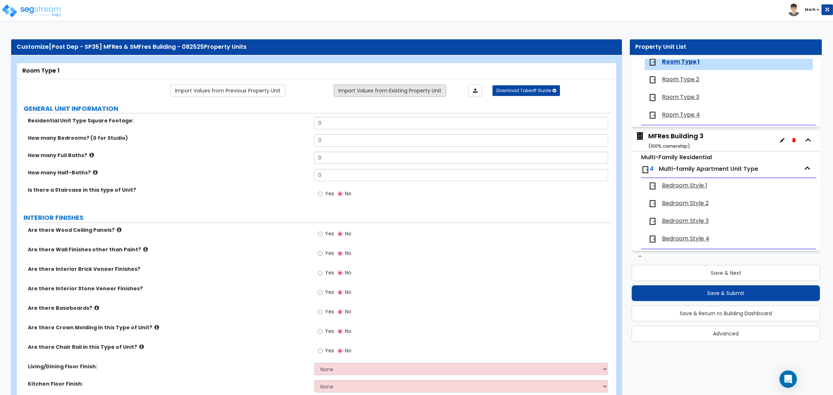
click at [406, 87] on link "Import Values from Existing Property Unit" at bounding box center [390, 91] width 112 height 12
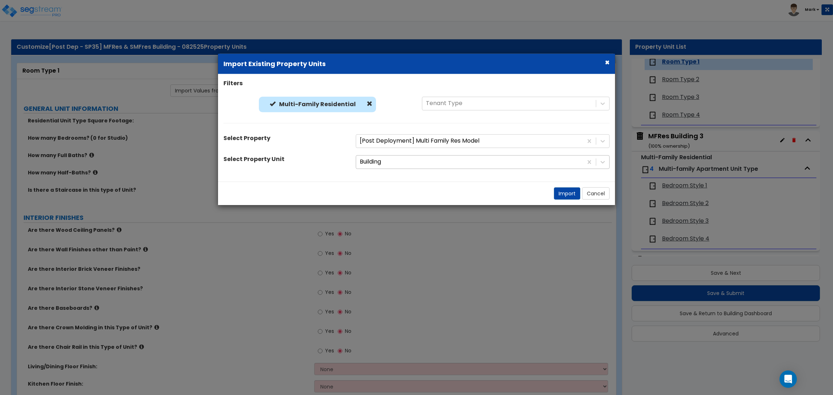
click at [394, 158] on div at bounding box center [469, 162] width 219 height 10
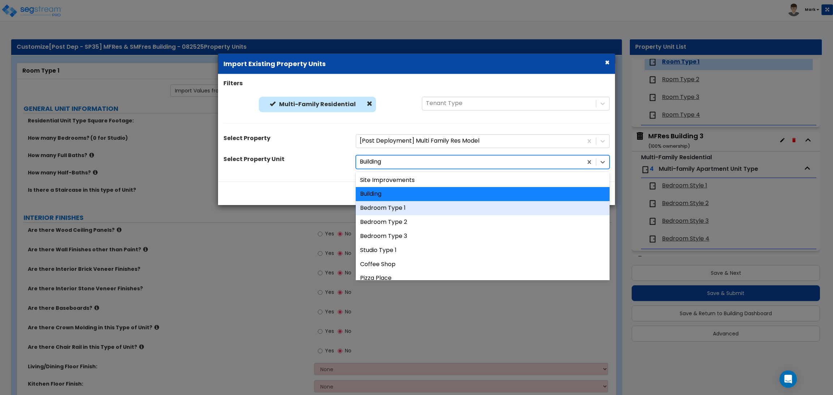
click at [396, 211] on div "Bedroom Type 1" at bounding box center [483, 208] width 254 height 14
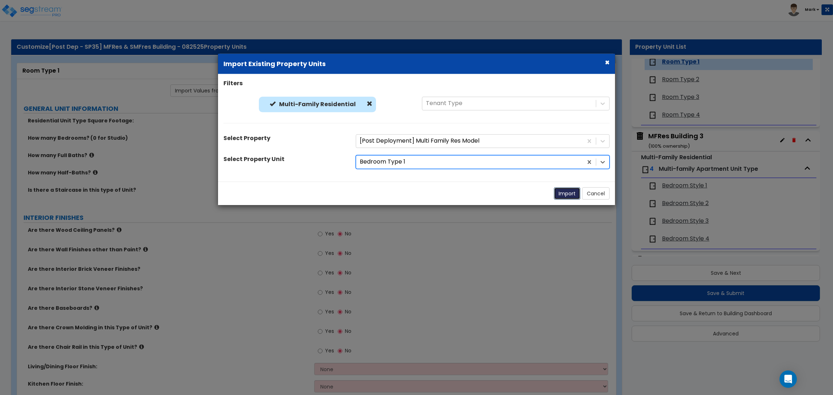
click at [571, 190] on button "Import" at bounding box center [567, 193] width 26 height 12
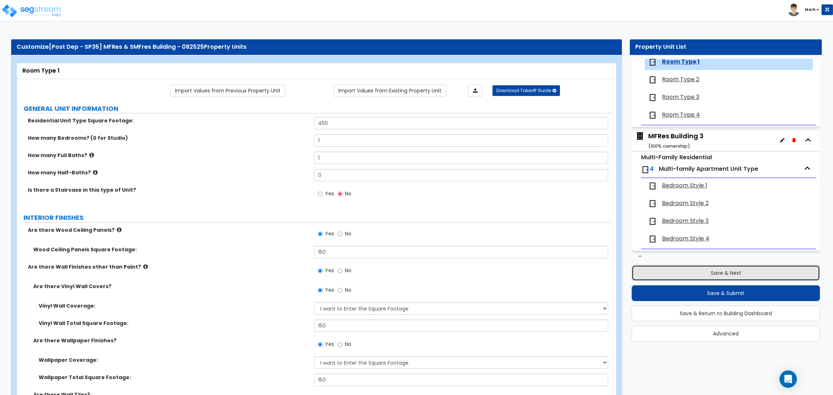
click at [701, 272] on button "Save & Next" at bounding box center [725, 273] width 188 height 16
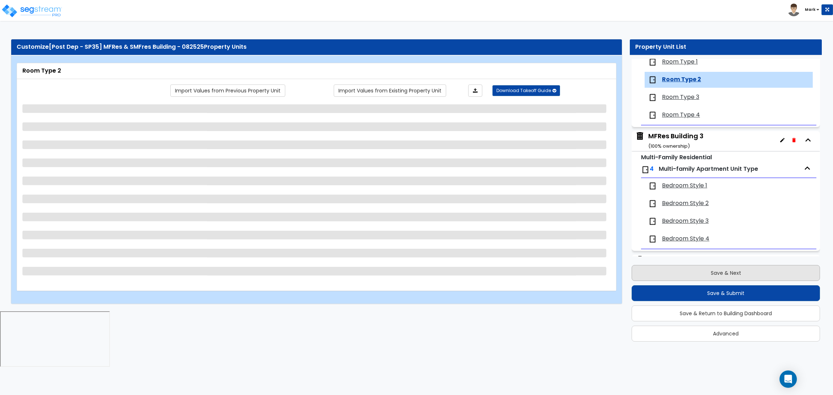
scroll to position [1120, 0]
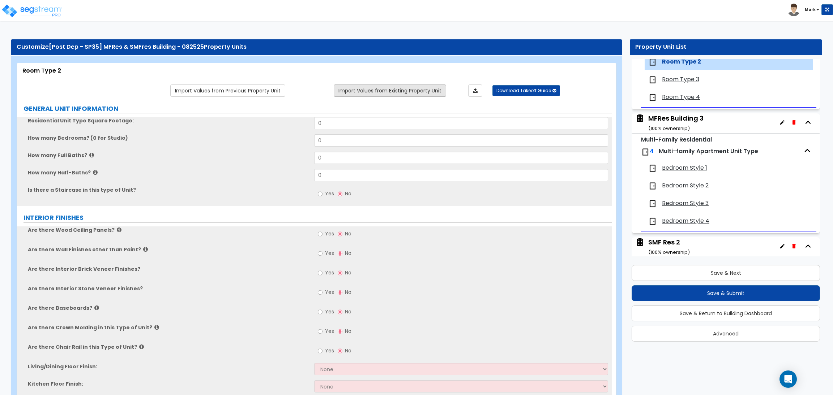
click at [404, 95] on link "Import Values from Existing Property Unit" at bounding box center [390, 91] width 112 height 12
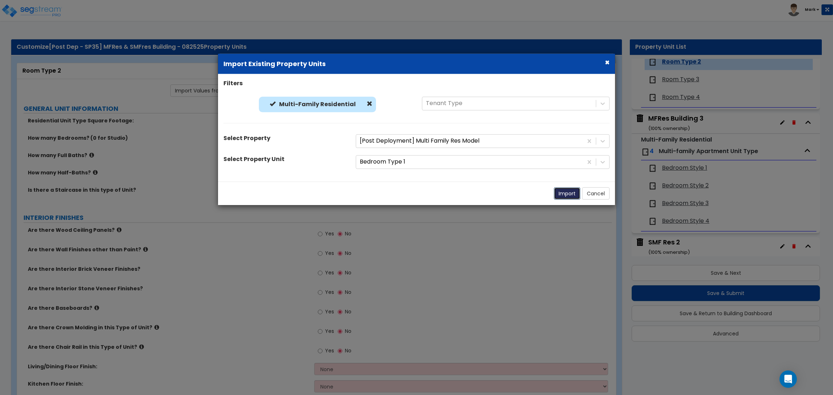
click at [558, 198] on button "Import" at bounding box center [567, 193] width 26 height 12
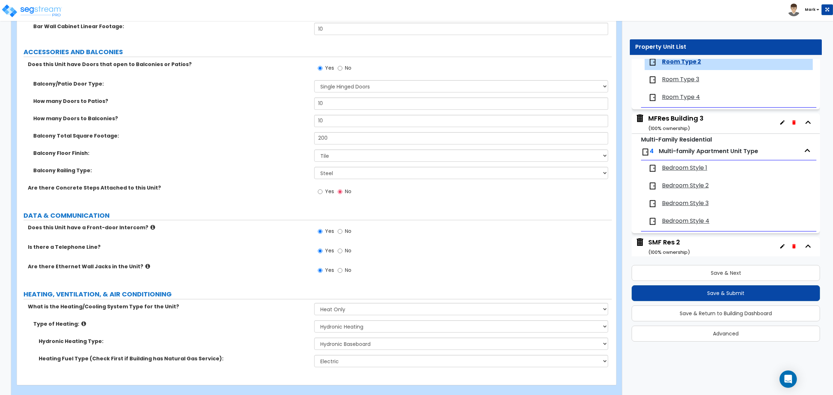
scroll to position [2260, 0]
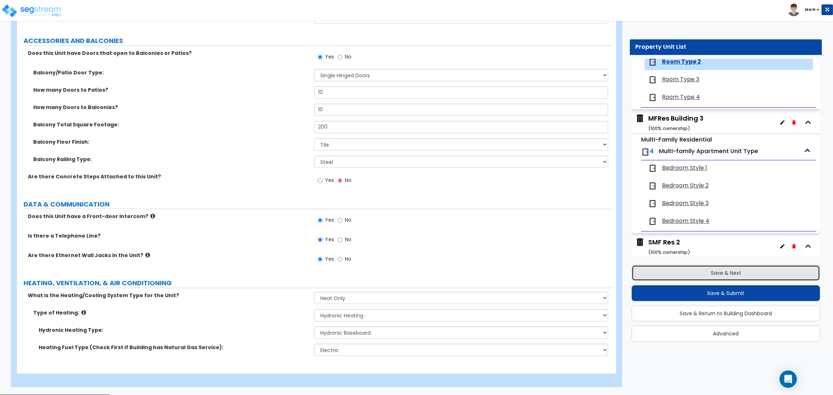
click at [731, 274] on button "Save & Next" at bounding box center [725, 273] width 188 height 16
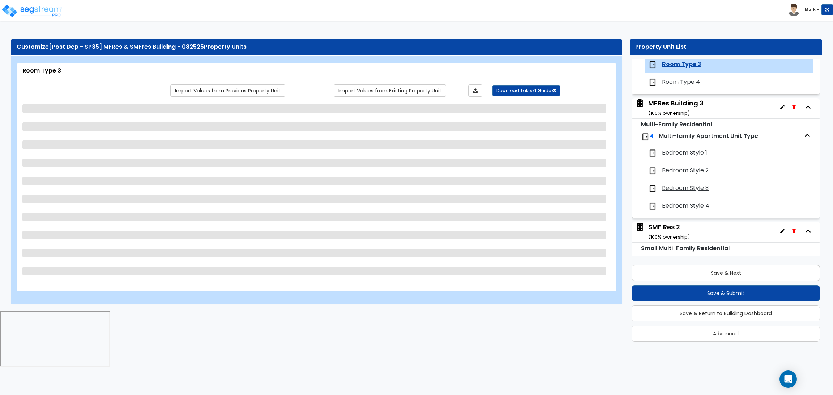
scroll to position [1137, 0]
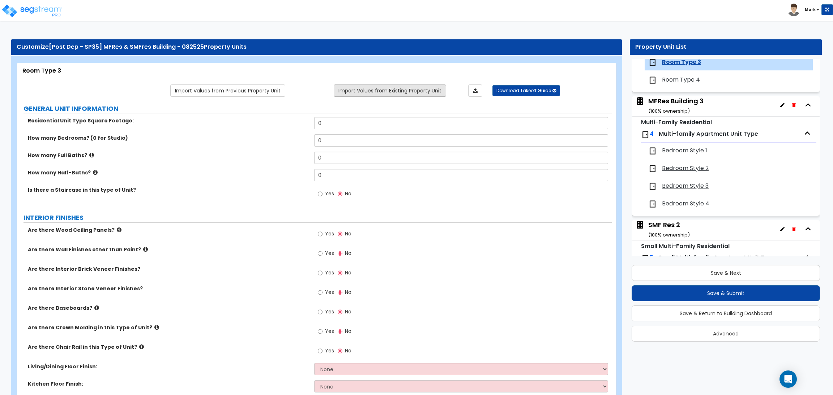
click at [343, 90] on link "Import Values from Existing Property Unit" at bounding box center [390, 91] width 112 height 12
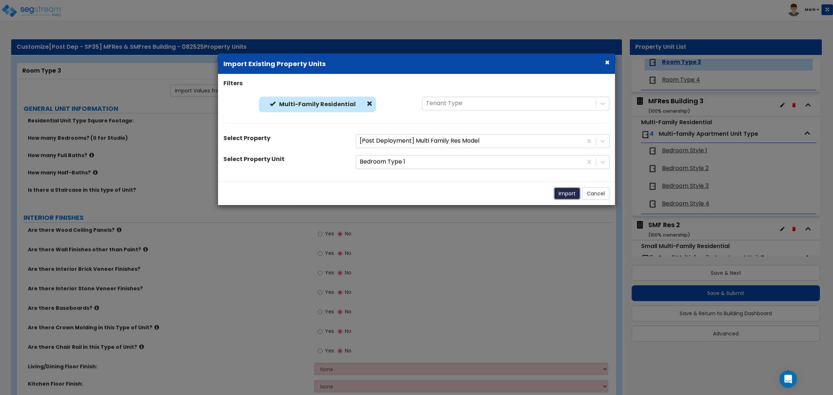
click at [563, 193] on button "Import" at bounding box center [567, 193] width 26 height 12
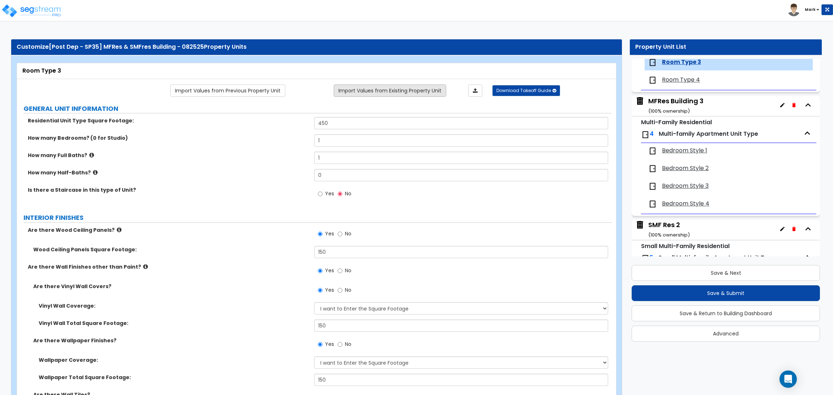
click at [391, 91] on link "Import Values from Existing Property Unit" at bounding box center [390, 91] width 112 height 12
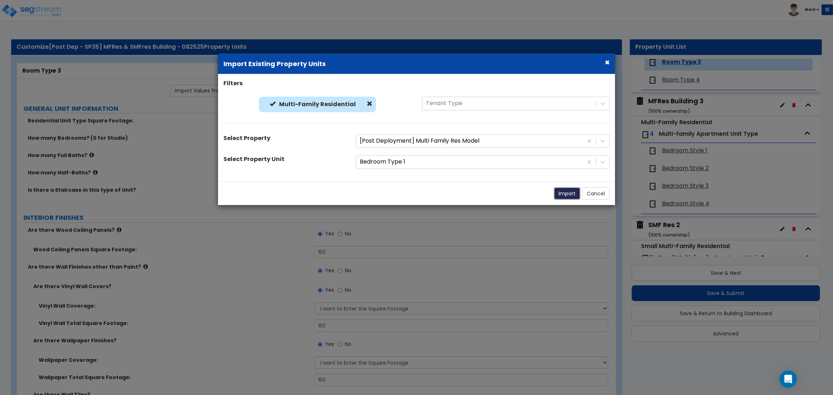
click at [567, 191] on button "Import" at bounding box center [567, 193] width 26 height 12
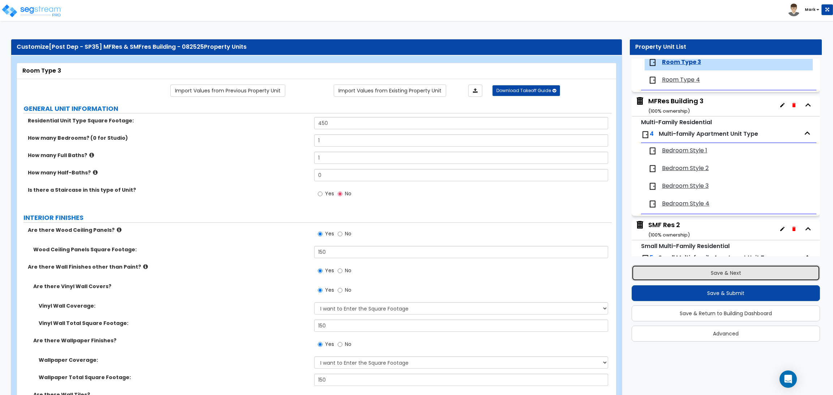
click at [708, 275] on button "Save & Next" at bounding box center [725, 273] width 188 height 16
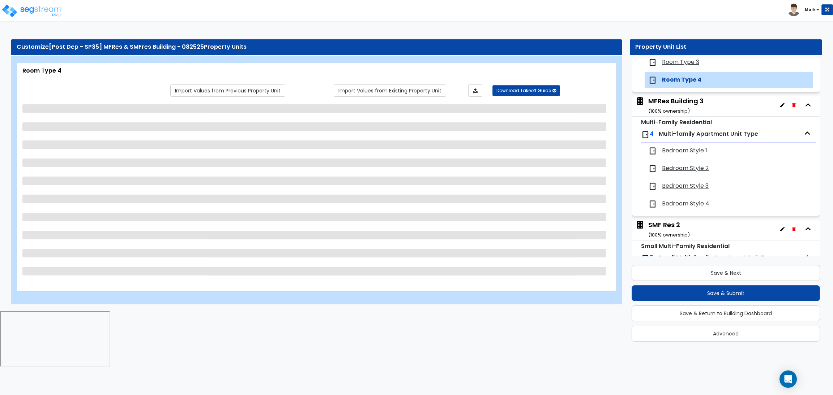
scroll to position [1155, 0]
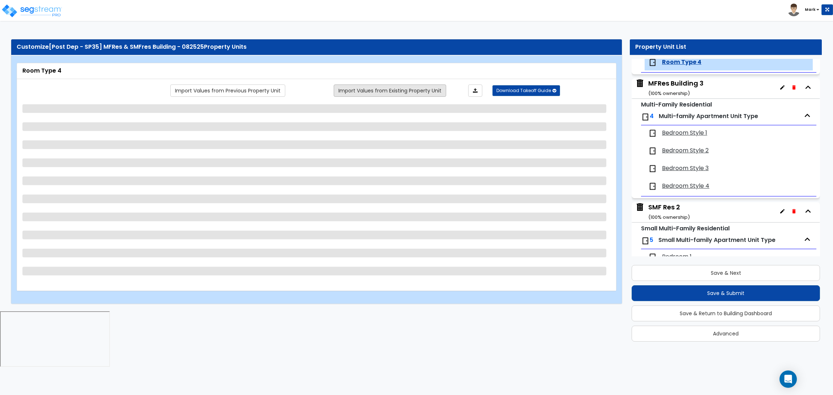
click at [391, 89] on link "Import Values from Existing Property Unit" at bounding box center [390, 91] width 112 height 12
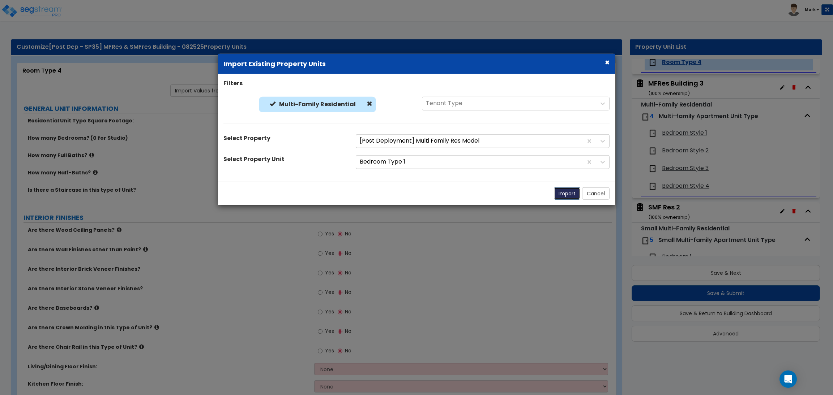
click at [574, 193] on button "Import" at bounding box center [567, 193] width 26 height 12
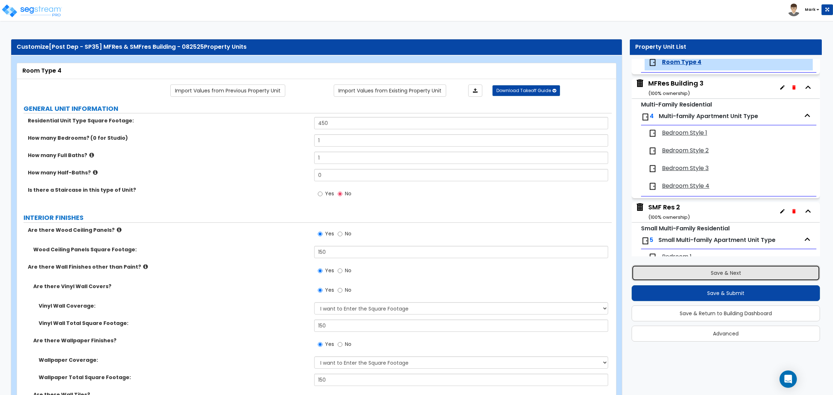
click at [704, 274] on button "Save & Next" at bounding box center [725, 273] width 188 height 16
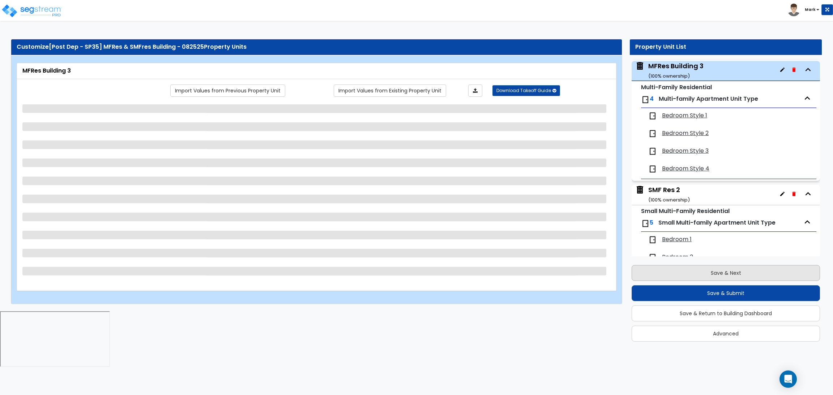
scroll to position [1179, 0]
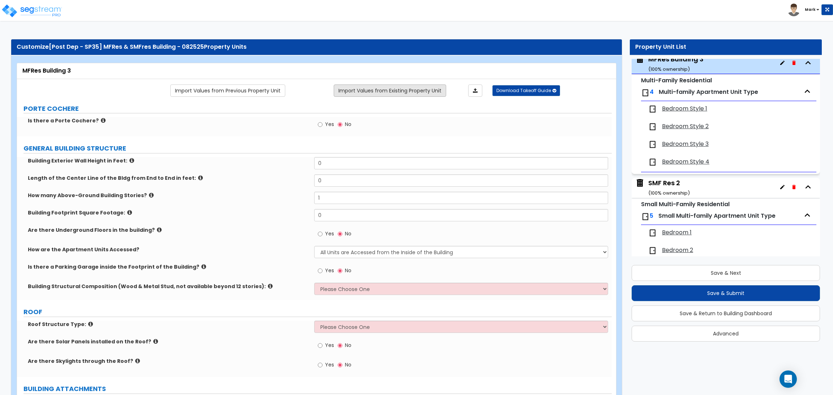
click at [395, 91] on link "Import Values from Existing Property Unit" at bounding box center [390, 91] width 112 height 12
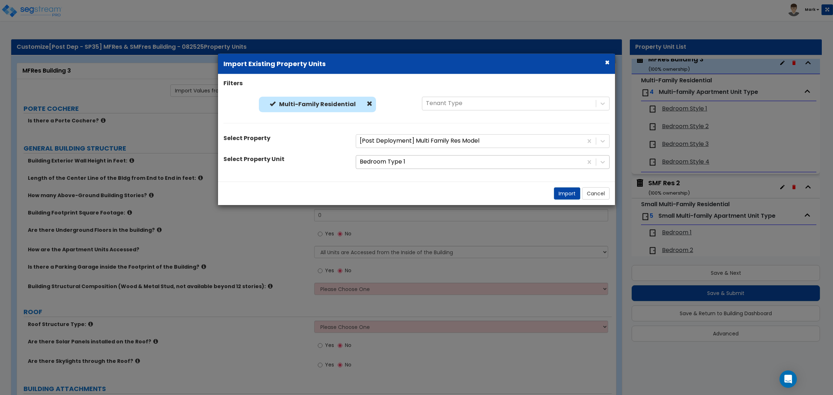
click at [361, 159] on input "text" at bounding box center [360, 162] width 1 height 8
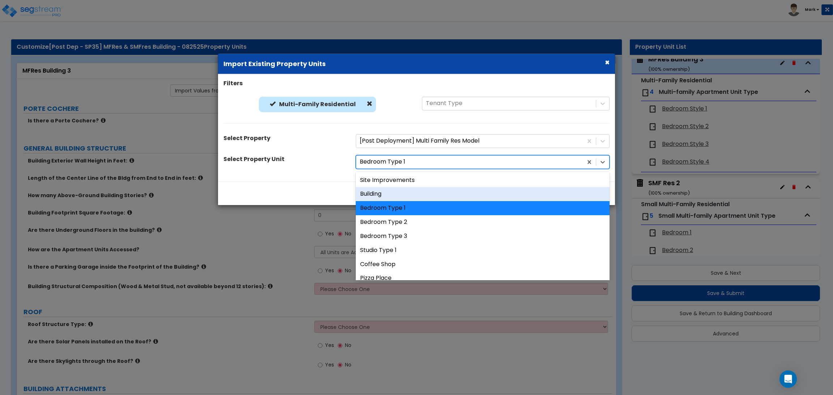
drag, startPoint x: 396, startPoint y: 200, endPoint x: 390, endPoint y: 193, distance: 9.7
click at [390, 193] on div "Building" at bounding box center [483, 194] width 254 height 14
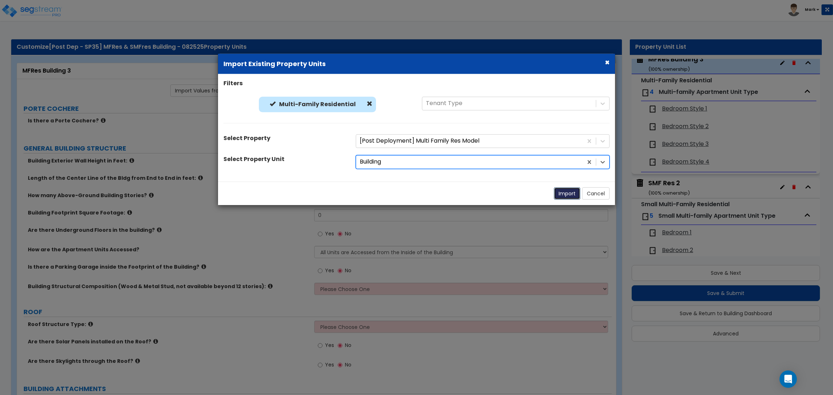
click at [573, 195] on button "Import" at bounding box center [567, 193] width 26 height 12
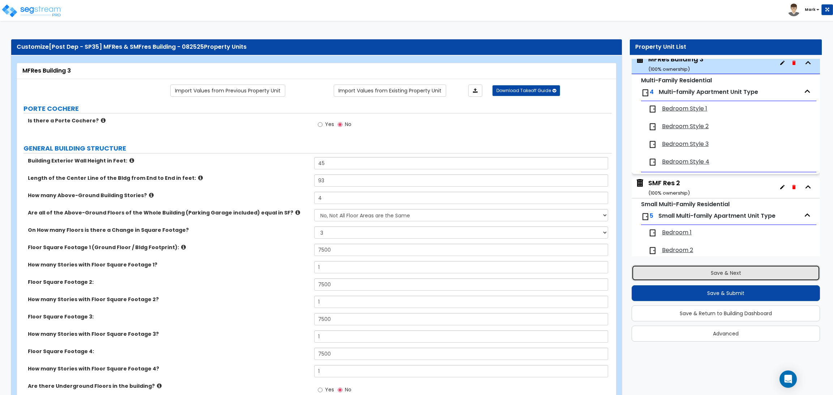
click at [730, 274] on button "Save & Next" at bounding box center [725, 273] width 188 height 16
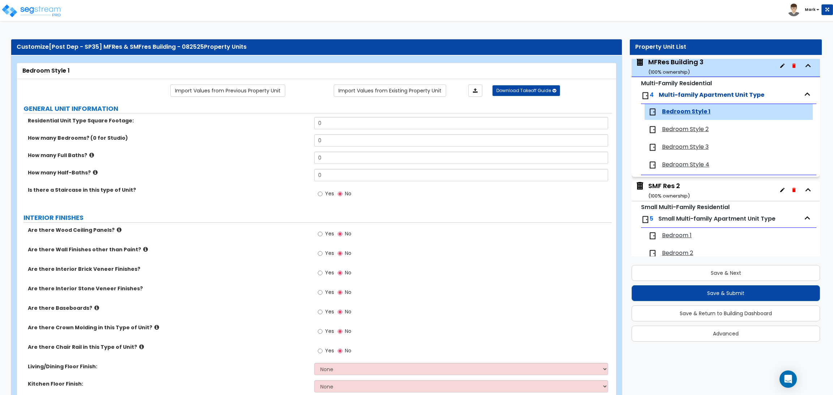
scroll to position [1172, 0]
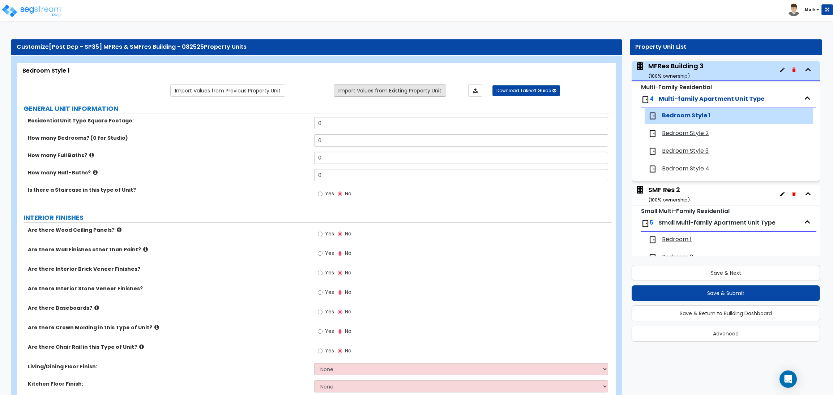
click at [379, 93] on link "Import Values from Existing Property Unit" at bounding box center [390, 91] width 112 height 12
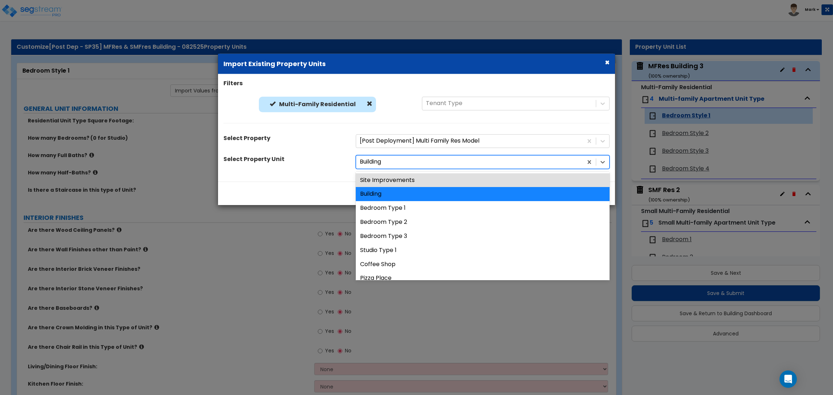
click at [380, 160] on div at bounding box center [469, 162] width 219 height 10
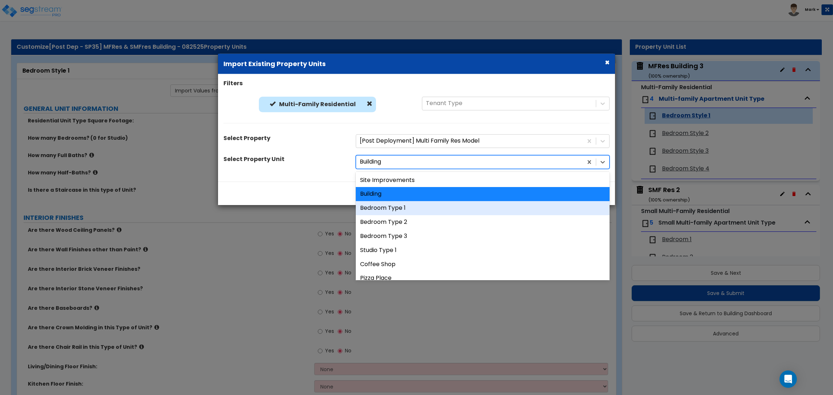
click at [399, 209] on div "Bedroom Type 1" at bounding box center [483, 208] width 254 height 14
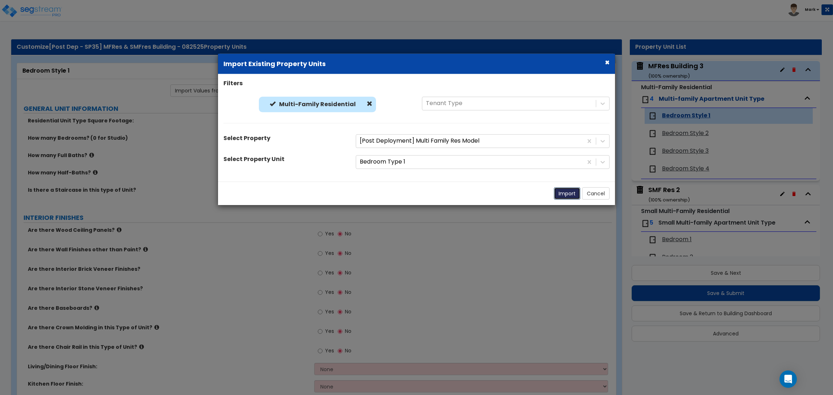
click at [572, 196] on button "Import" at bounding box center [567, 193] width 26 height 12
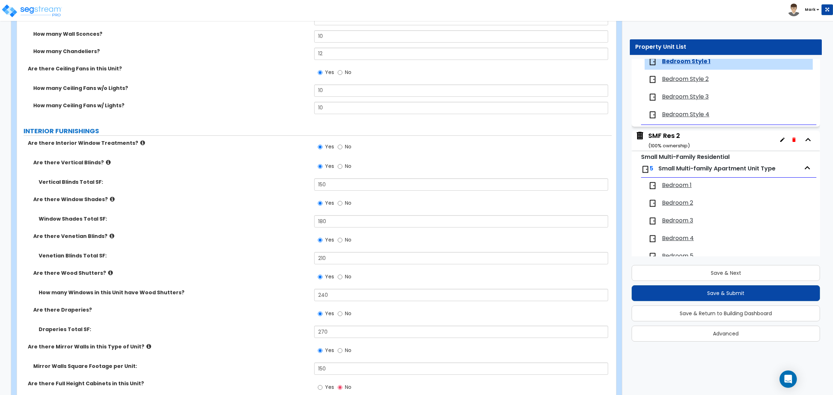
scroll to position [1084, 0]
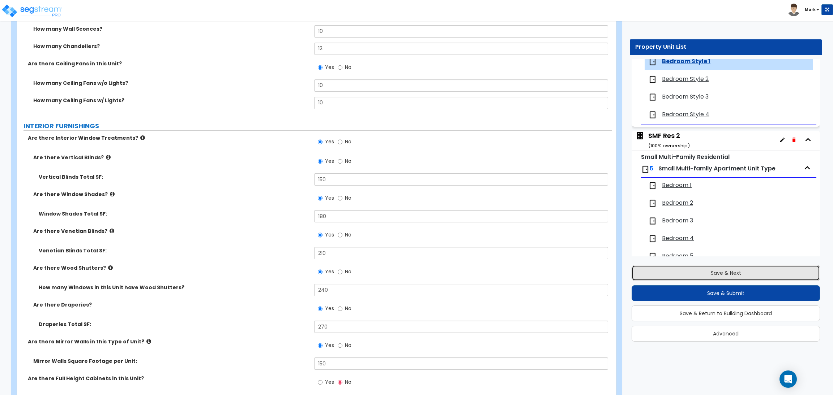
click at [717, 271] on button "Save & Next" at bounding box center [725, 273] width 188 height 16
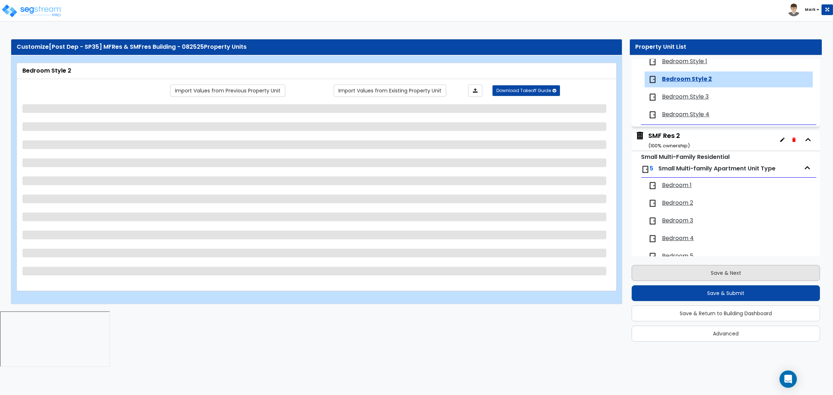
scroll to position [1244, 0]
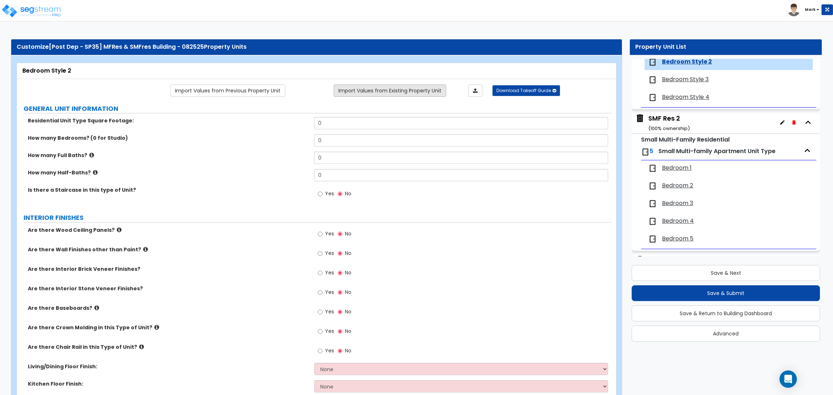
click at [356, 89] on link "Import Values from Existing Property Unit" at bounding box center [390, 91] width 112 height 12
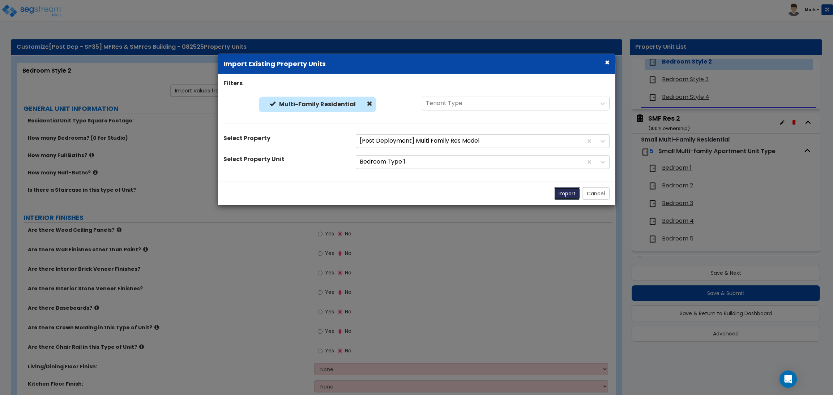
click at [560, 187] on button "Import" at bounding box center [567, 193] width 26 height 12
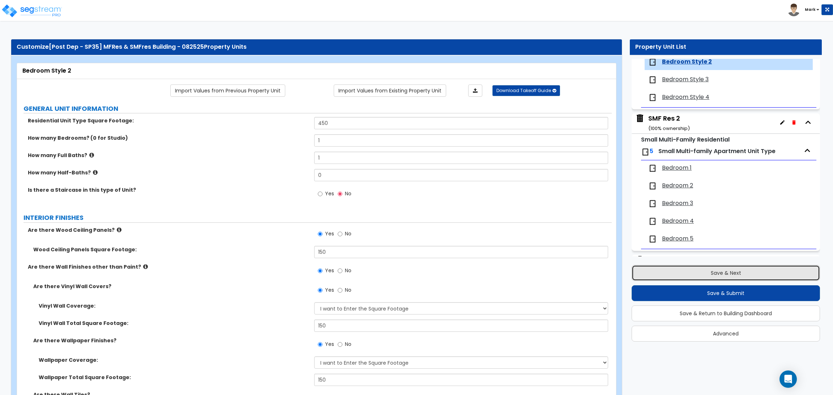
click at [760, 265] on button "Save & Next" at bounding box center [725, 273] width 188 height 16
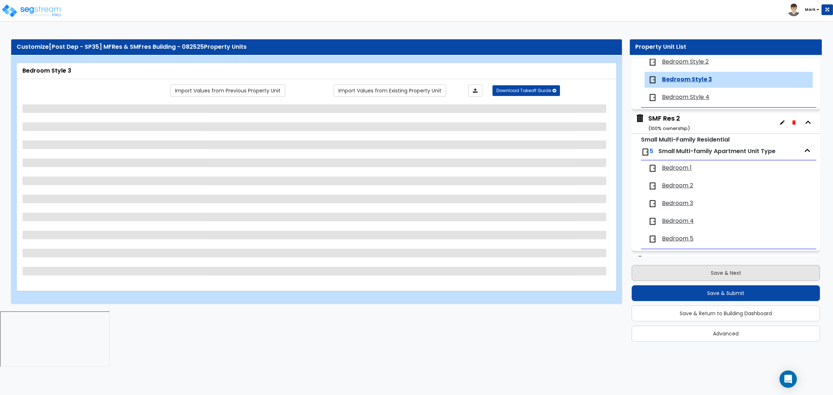
scroll to position [1261, 0]
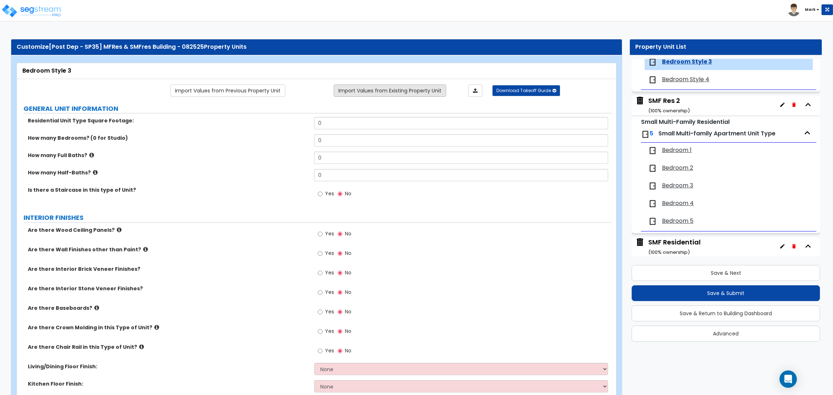
click at [395, 92] on link "Import Values from Existing Property Unit" at bounding box center [390, 91] width 112 height 12
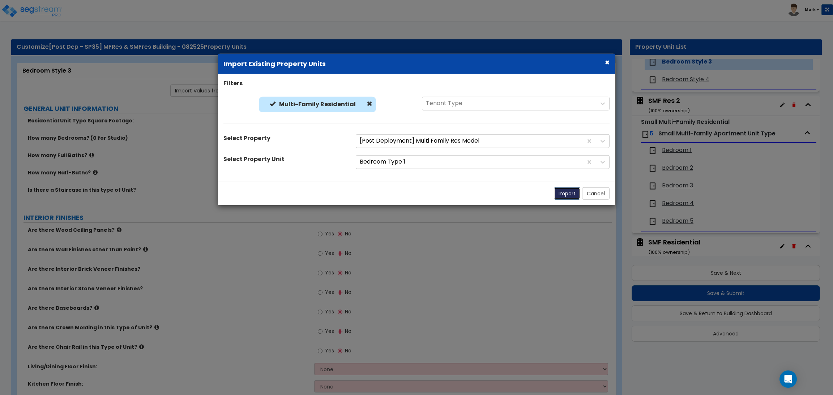
click at [567, 196] on button "Import" at bounding box center [567, 193] width 26 height 12
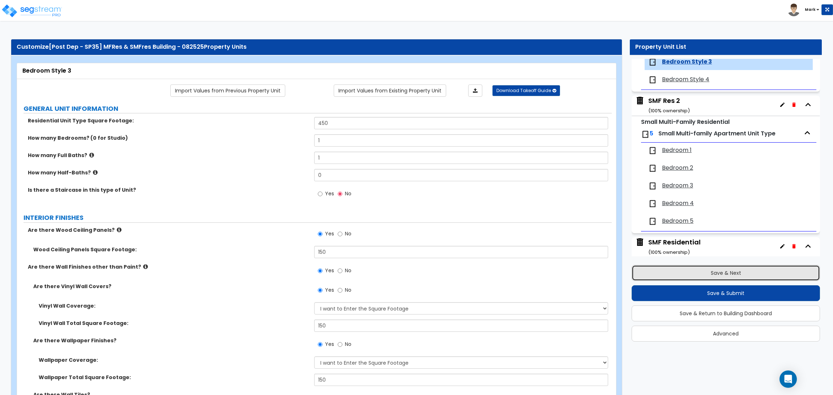
click at [684, 269] on button "Save & Next" at bounding box center [725, 273] width 188 height 16
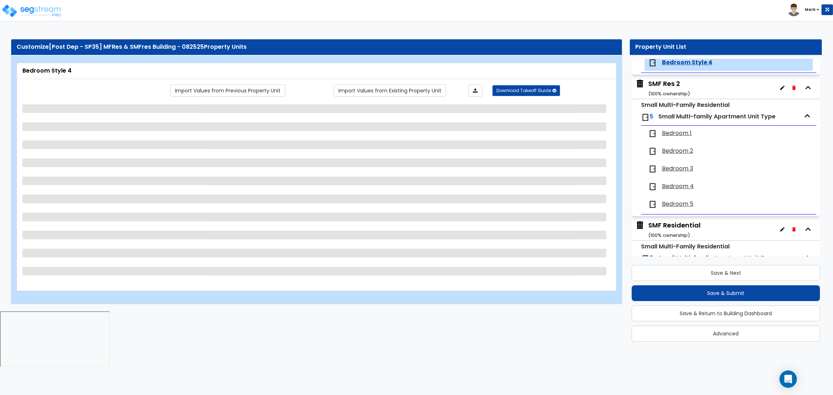
scroll to position [1279, 0]
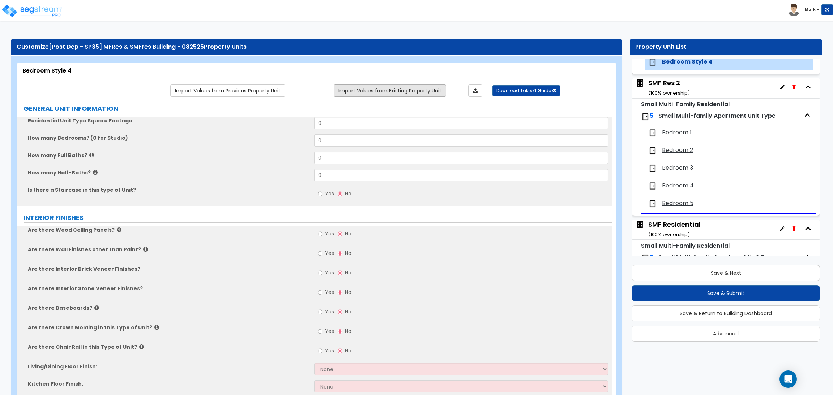
click at [406, 90] on link "Import Values from Existing Property Unit" at bounding box center [390, 91] width 112 height 12
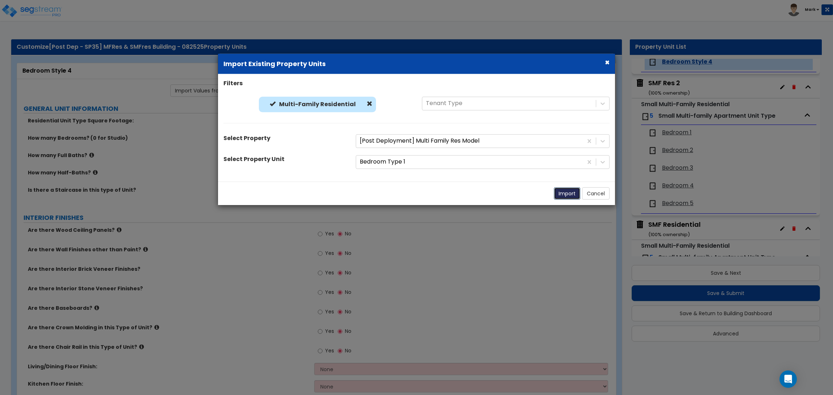
click at [567, 190] on button "Import" at bounding box center [567, 193] width 26 height 12
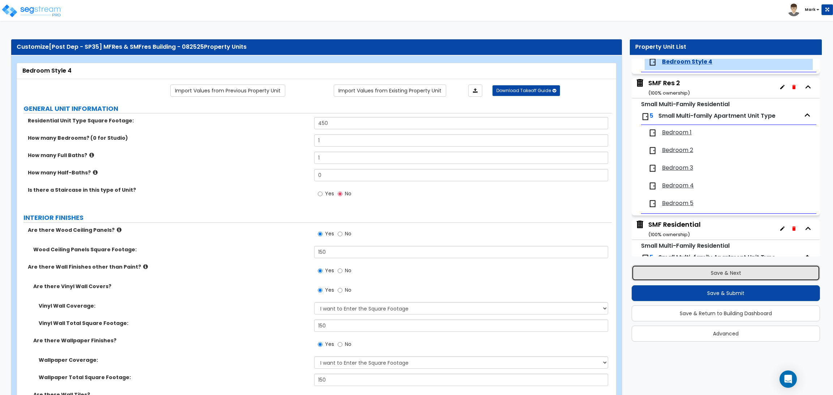
click at [708, 270] on button "Save & Next" at bounding box center [725, 273] width 188 height 16
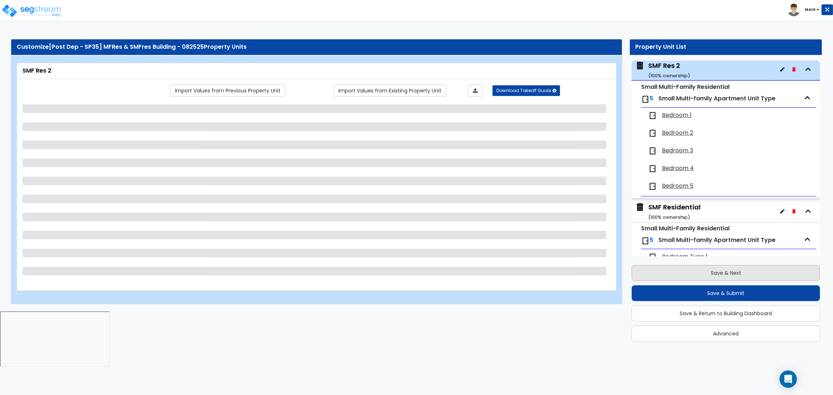
scroll to position [1303, 0]
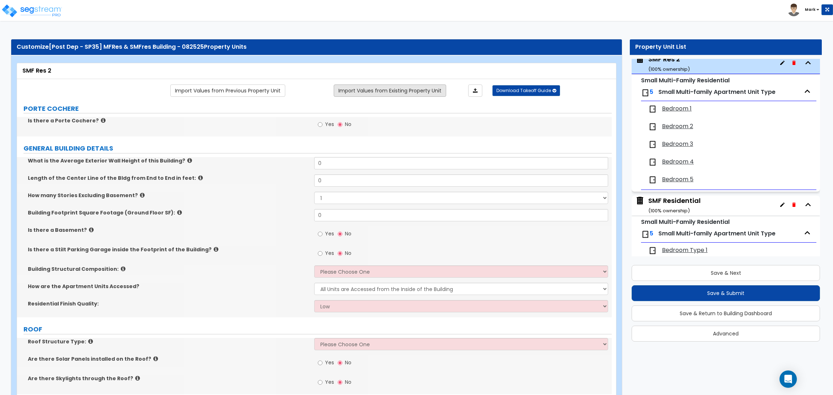
click at [395, 88] on link "Import Values from Existing Property Unit" at bounding box center [390, 91] width 112 height 12
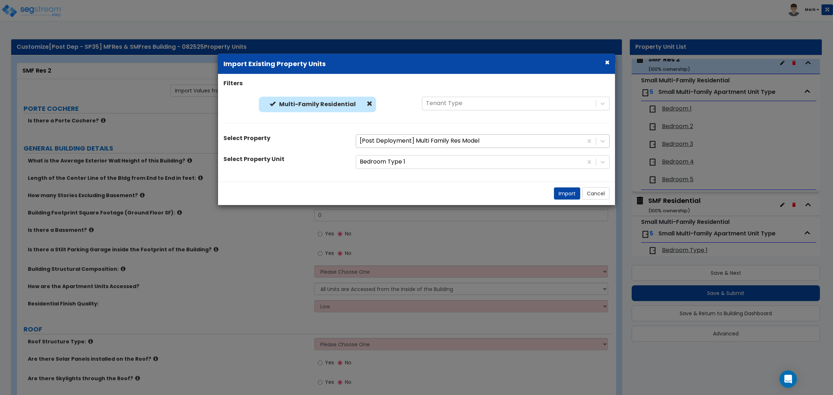
click at [466, 137] on div at bounding box center [469, 141] width 219 height 10
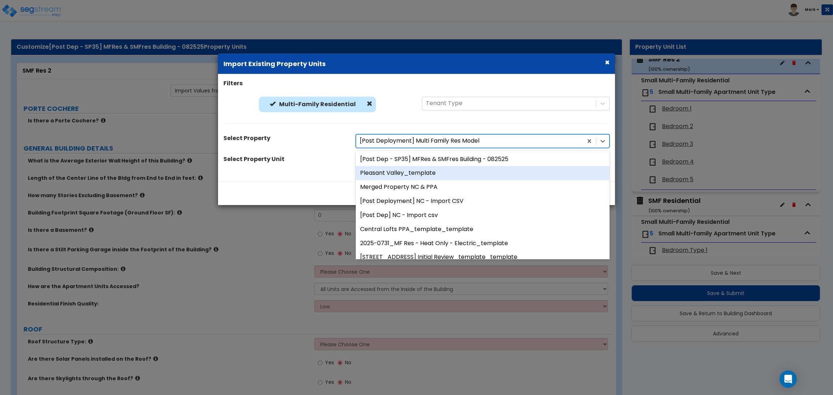
click at [300, 190] on div "Import Cancel" at bounding box center [416, 192] width 397 height 23
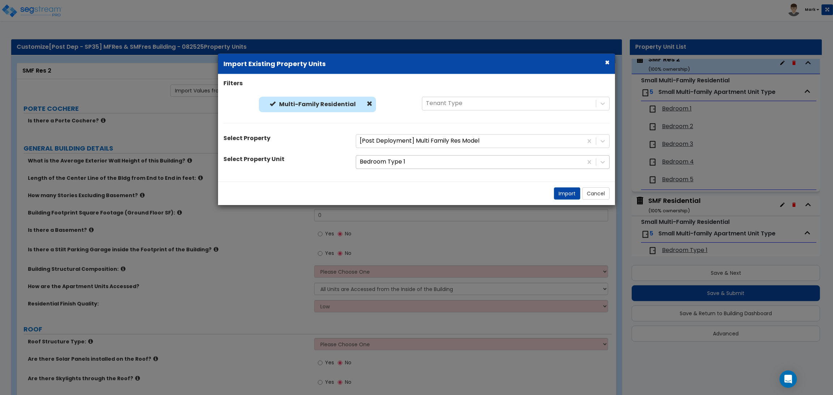
click at [418, 164] on div at bounding box center [469, 162] width 219 height 10
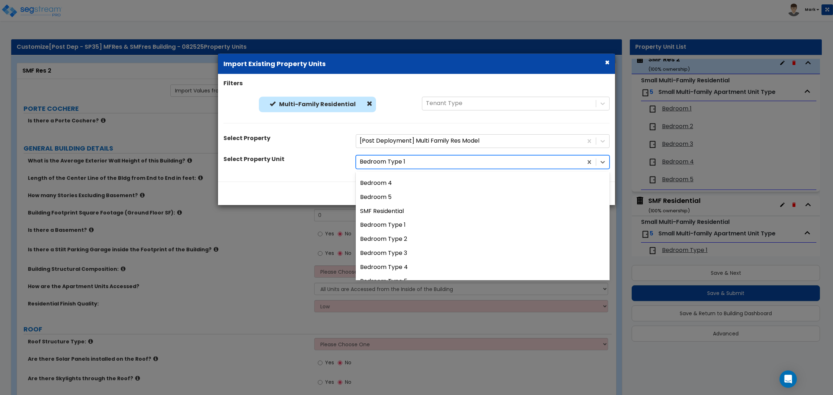
scroll to position [792, 0]
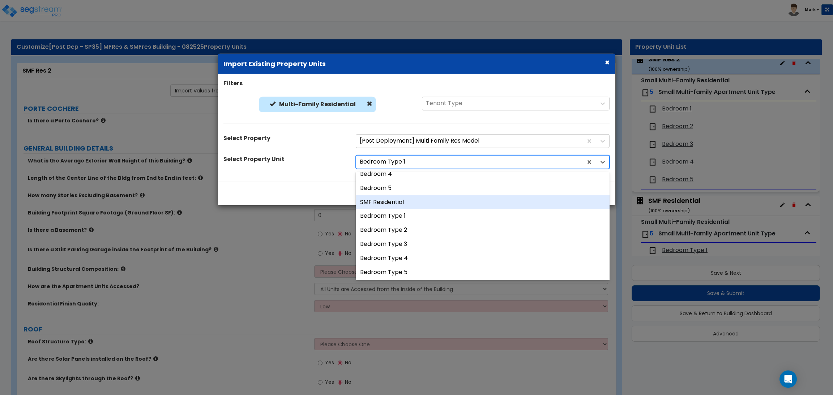
click at [403, 198] on div "SMF Residential" at bounding box center [483, 202] width 254 height 14
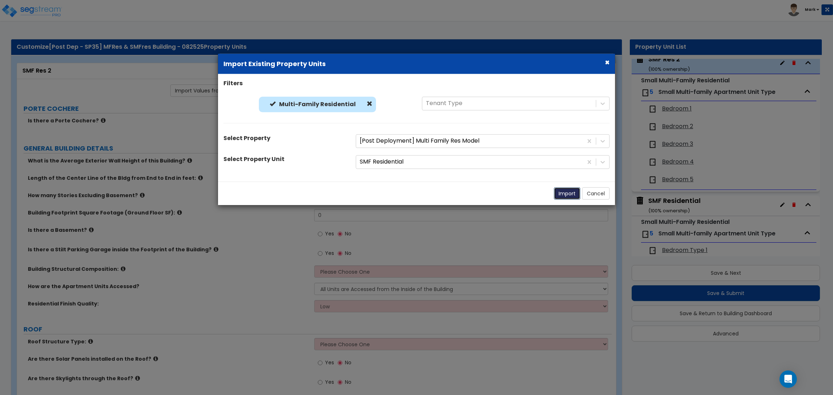
click at [561, 194] on button "Import" at bounding box center [567, 193] width 26 height 12
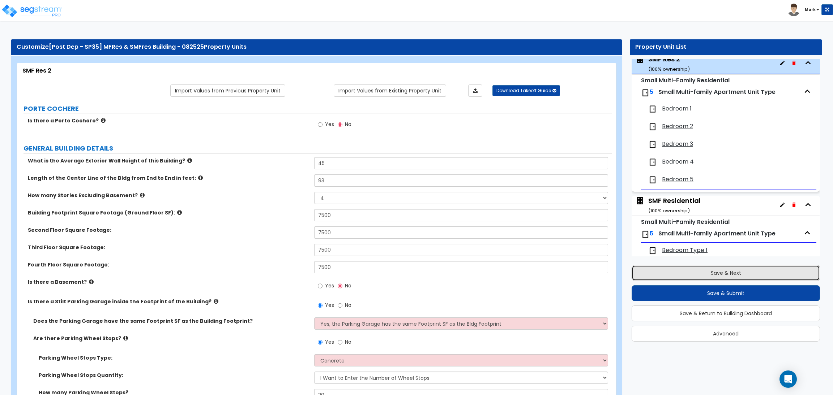
click at [708, 270] on button "Save & Next" at bounding box center [725, 273] width 188 height 16
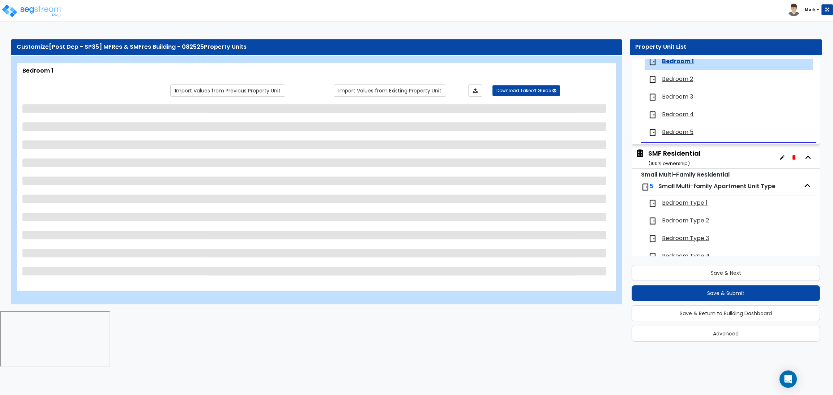
scroll to position [1351, 0]
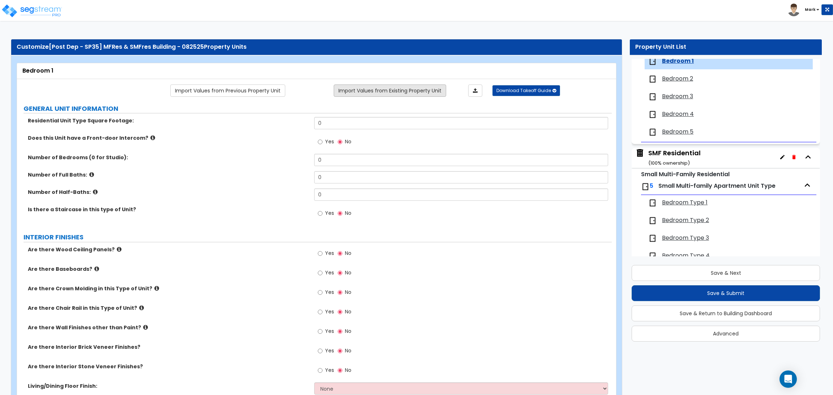
click at [417, 95] on link "Import Values from Existing Property Unit" at bounding box center [390, 91] width 112 height 12
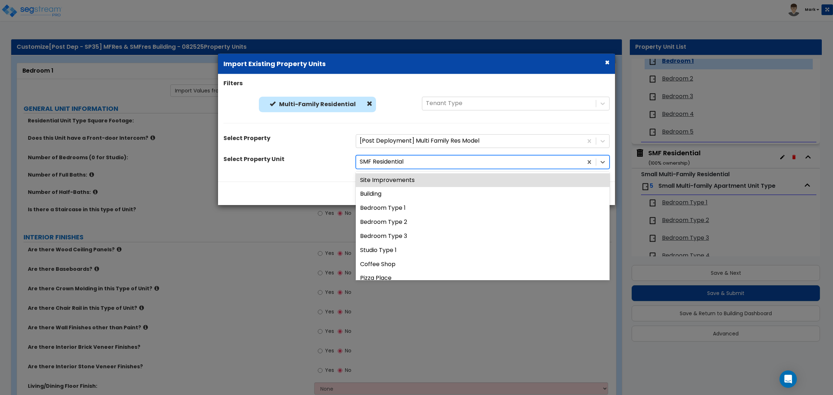
click at [381, 162] on div at bounding box center [469, 162] width 219 height 10
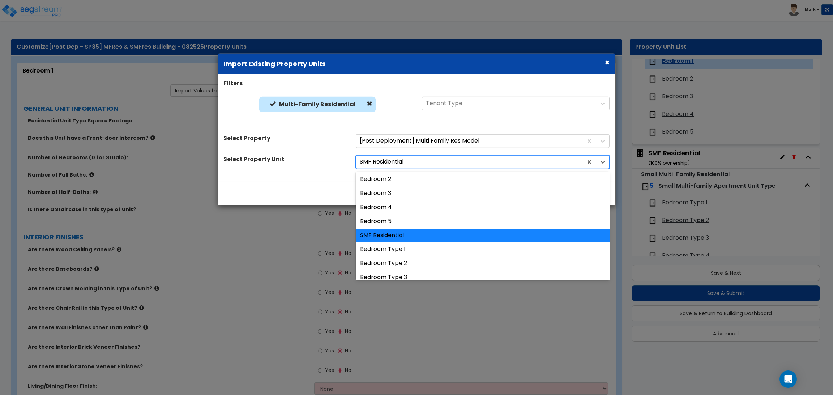
scroll to position [792, 0]
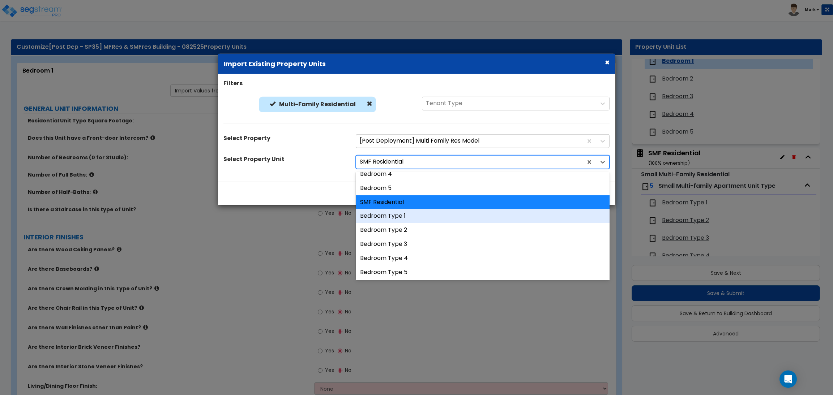
click at [434, 217] on div "Bedroom Type 1" at bounding box center [483, 216] width 254 height 14
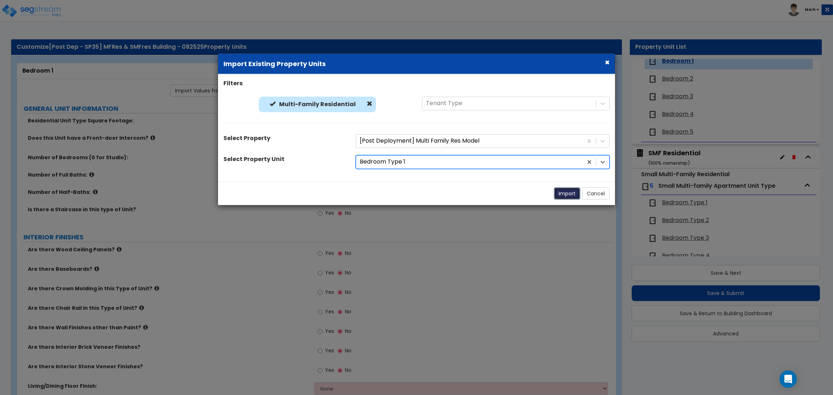
click at [564, 193] on button "Import" at bounding box center [567, 193] width 26 height 12
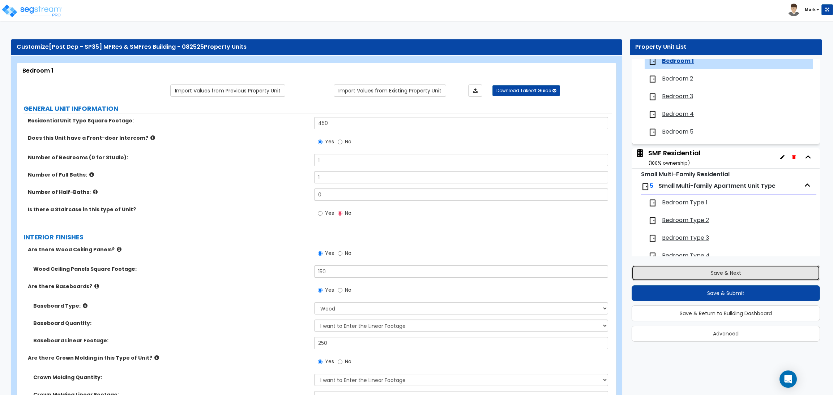
click at [727, 275] on button "Save & Next" at bounding box center [725, 273] width 188 height 16
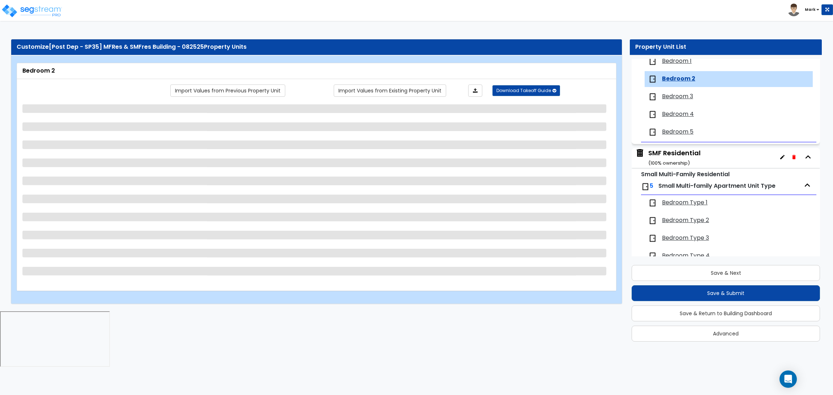
scroll to position [1368, 0]
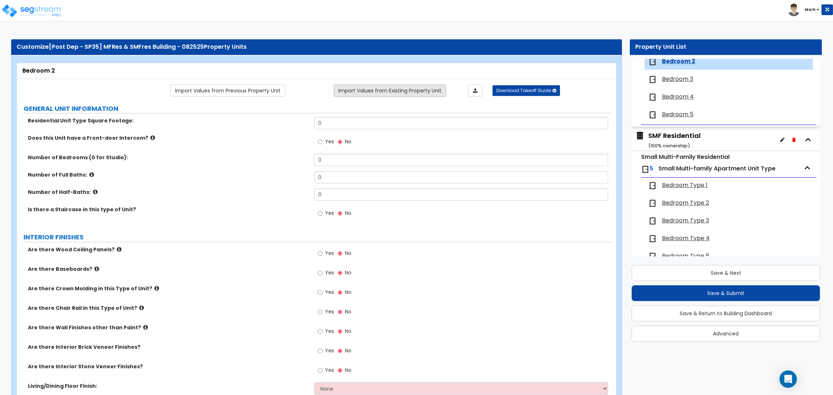
click at [399, 96] on link "Import Values from Existing Property Unit" at bounding box center [390, 91] width 112 height 12
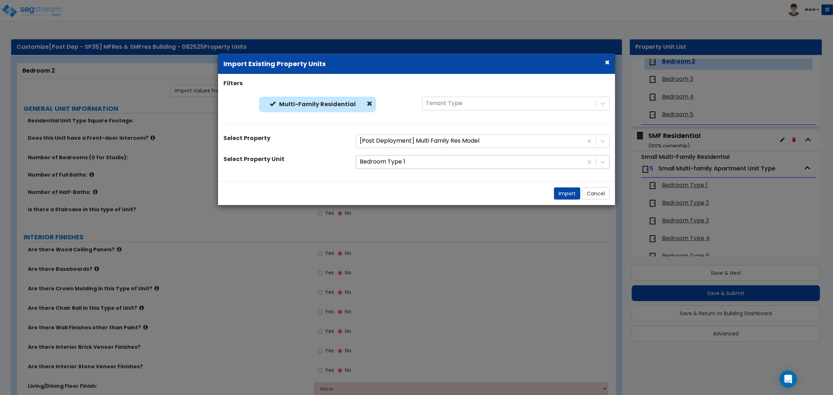
click at [394, 164] on div at bounding box center [469, 162] width 219 height 10
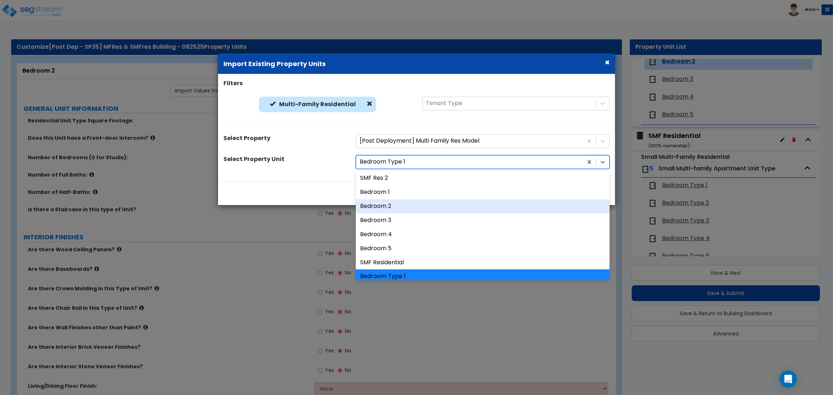
scroll to position [792, 0]
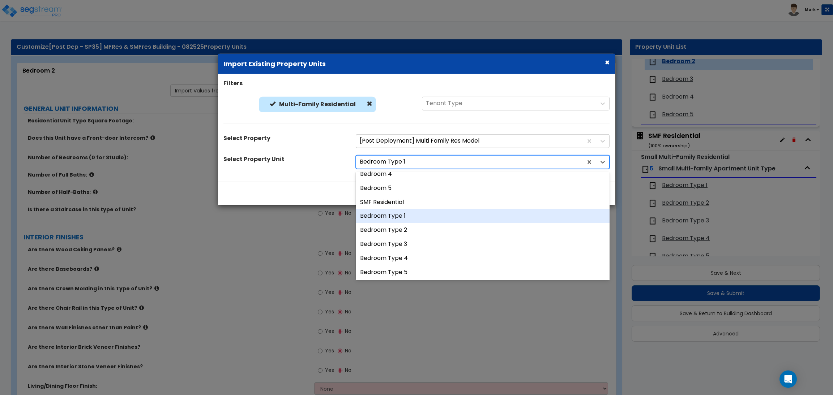
click at [420, 214] on div "Bedroom Type 1" at bounding box center [483, 216] width 254 height 14
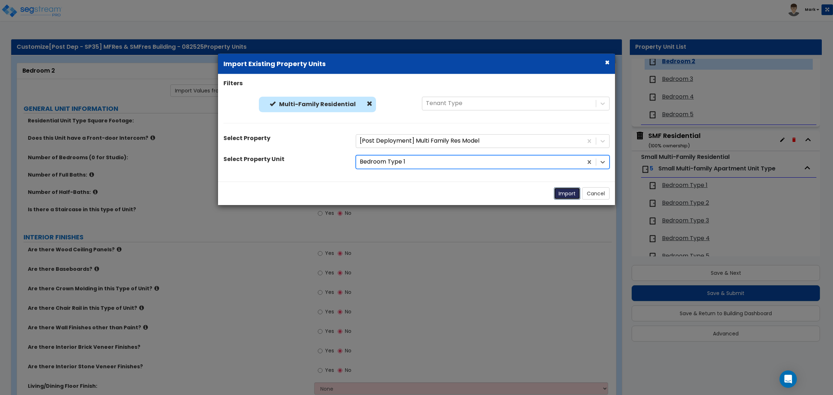
click at [566, 192] on button "Import" at bounding box center [567, 193] width 26 height 12
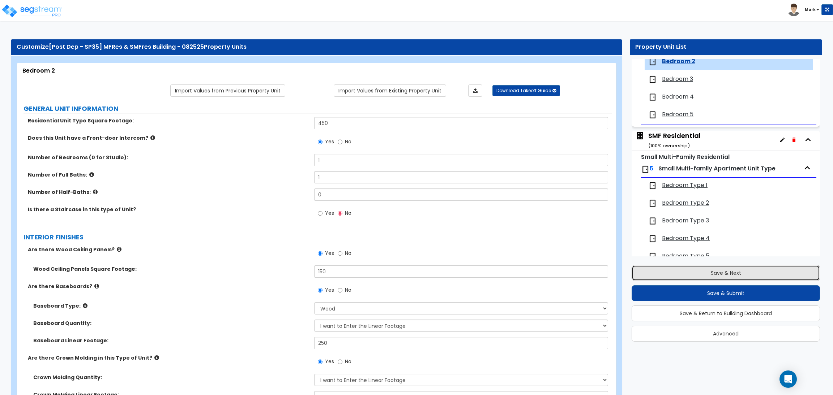
click at [717, 271] on button "Save & Next" at bounding box center [725, 273] width 188 height 16
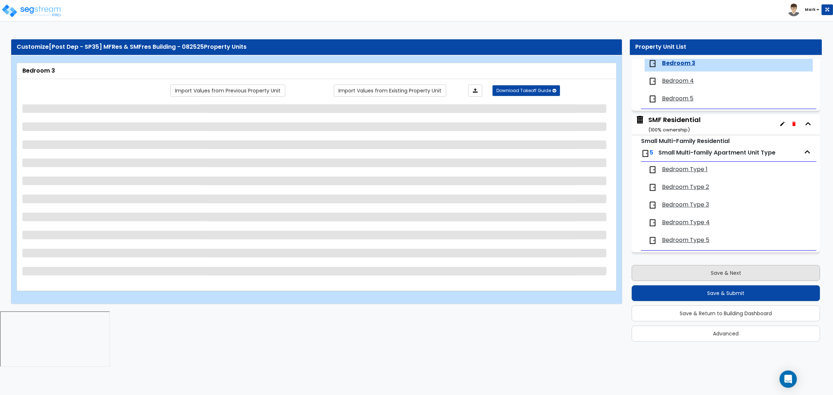
scroll to position [1386, 0]
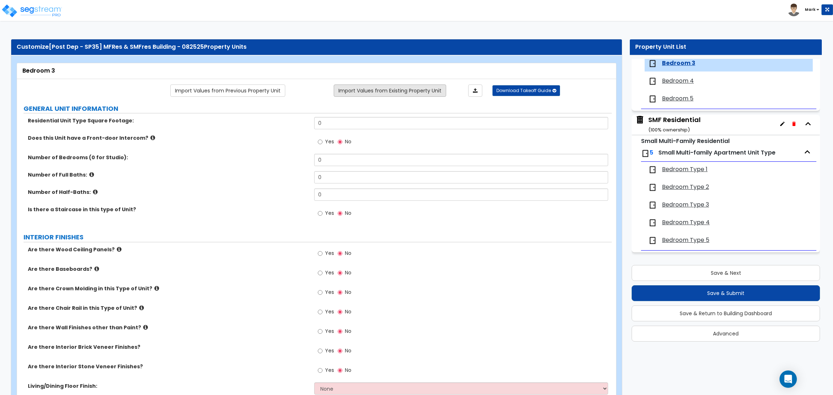
click at [396, 92] on link "Import Values from Existing Property Unit" at bounding box center [390, 91] width 112 height 12
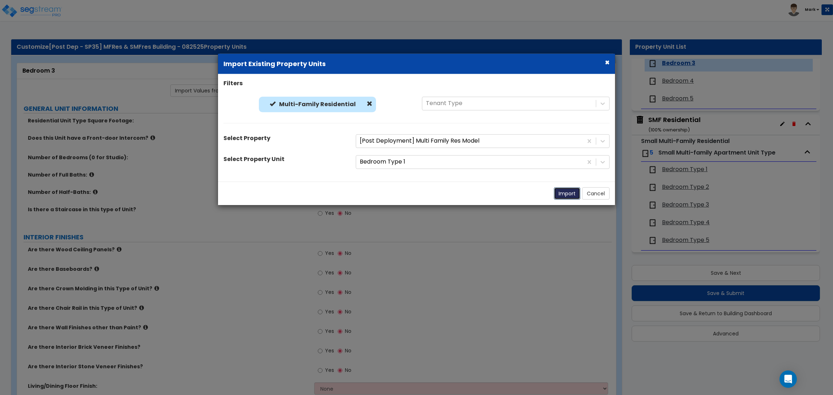
click at [562, 193] on button "Import" at bounding box center [567, 193] width 26 height 12
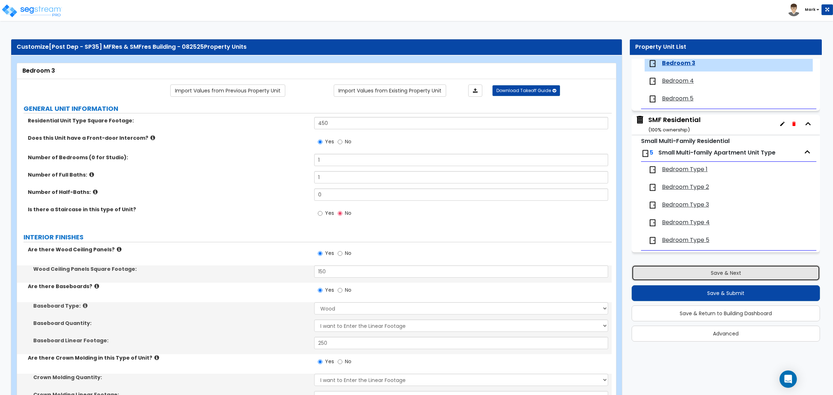
click at [705, 274] on button "Save & Next" at bounding box center [725, 273] width 188 height 16
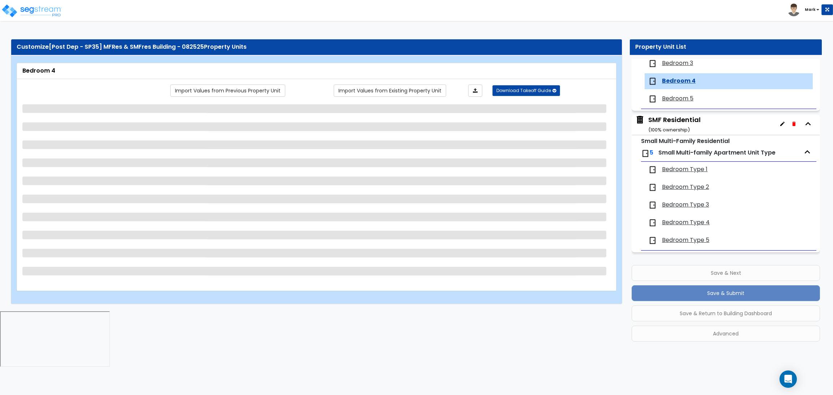
scroll to position [1390, 0]
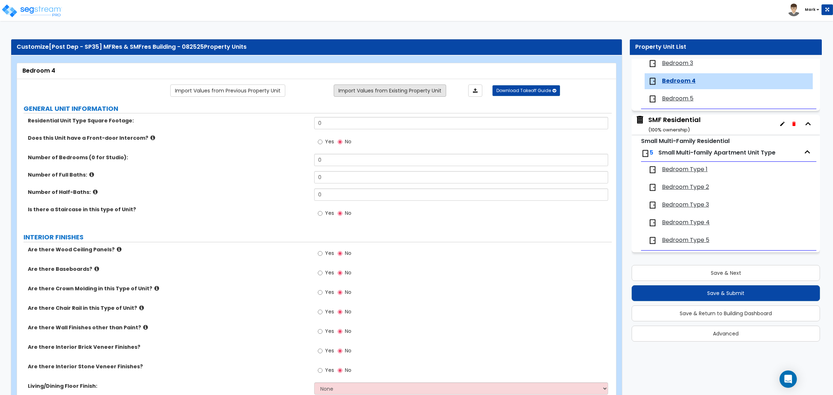
click at [375, 87] on link "Import Values from Existing Property Unit" at bounding box center [390, 91] width 112 height 12
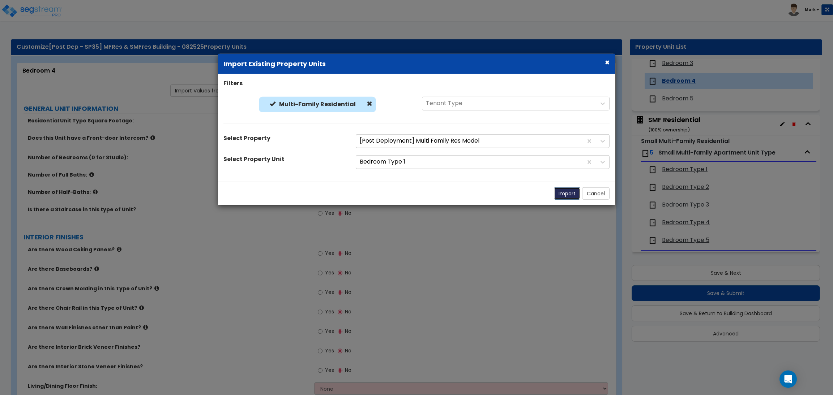
click at [561, 190] on button "Import" at bounding box center [567, 193] width 26 height 12
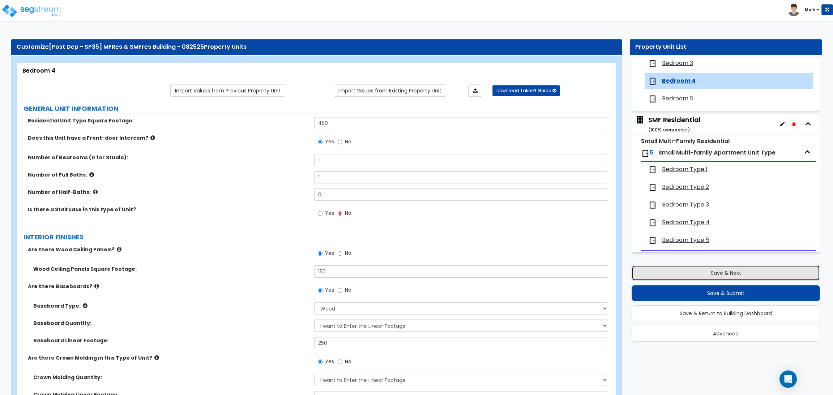
click at [692, 267] on button "Save & Next" at bounding box center [725, 273] width 188 height 16
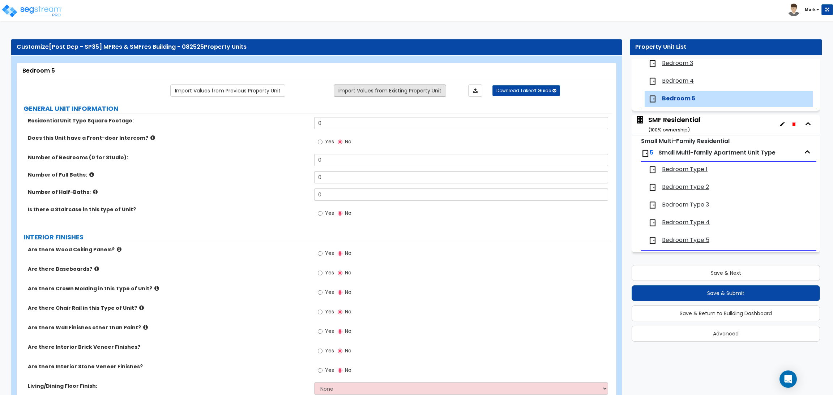
click at [402, 94] on link "Import Values from Existing Property Unit" at bounding box center [390, 91] width 112 height 12
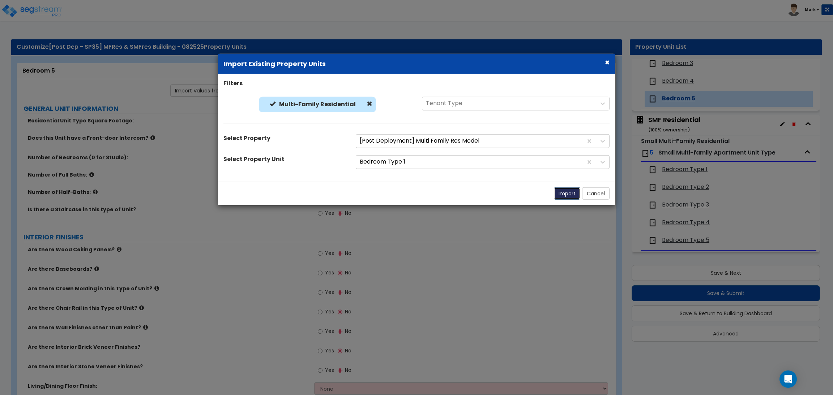
click at [560, 195] on button "Import" at bounding box center [567, 193] width 26 height 12
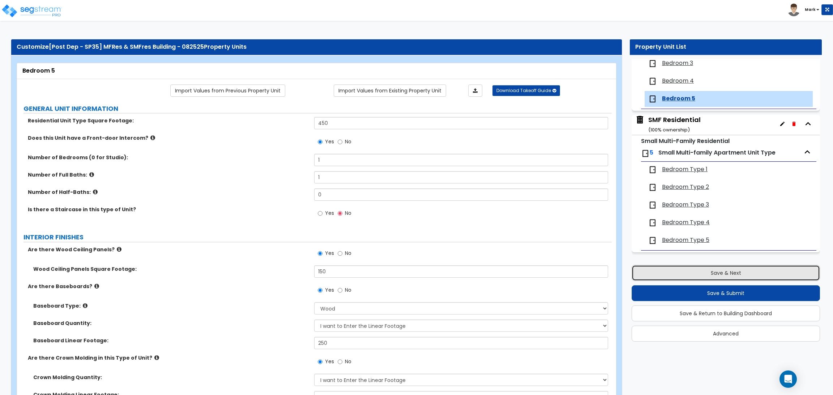
click at [698, 269] on button "Save & Next" at bounding box center [725, 273] width 188 height 16
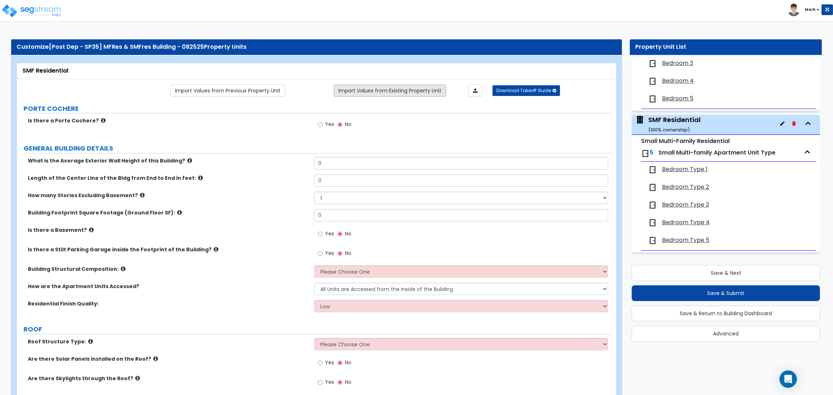
click at [420, 93] on link "Import Values from Existing Property Unit" at bounding box center [390, 91] width 112 height 12
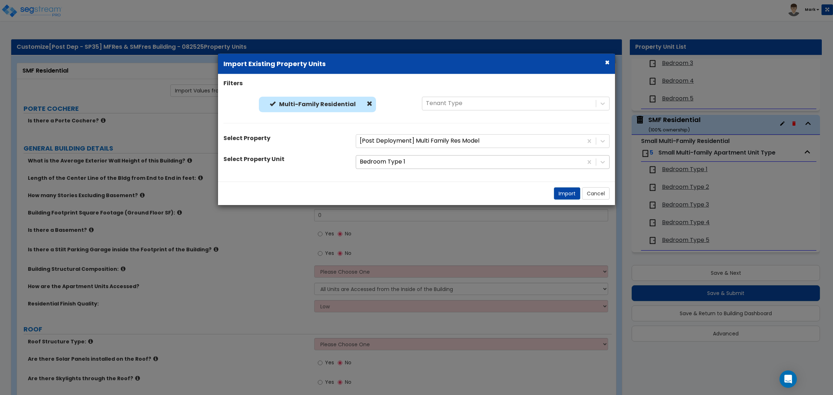
click at [419, 158] on div at bounding box center [469, 162] width 219 height 10
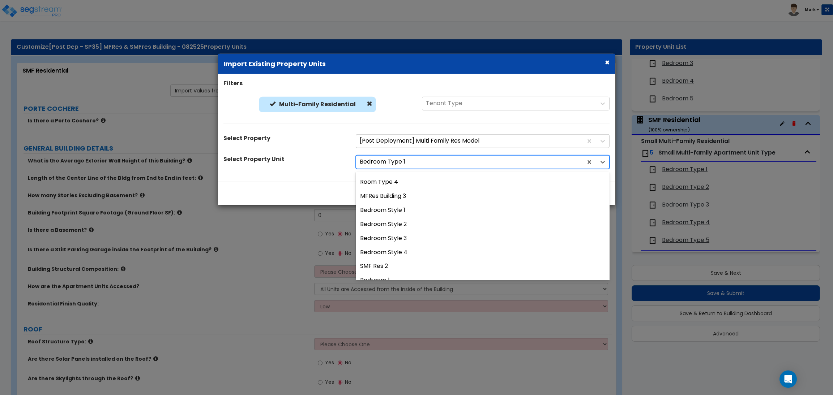
scroll to position [792, 0]
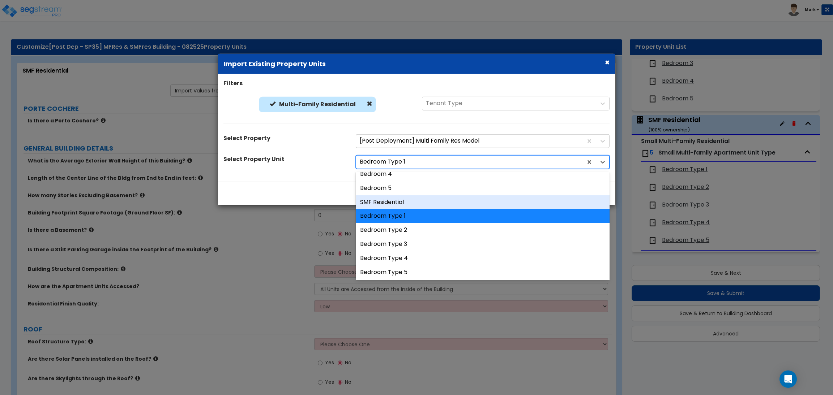
click at [440, 203] on div "SMF Residential" at bounding box center [483, 202] width 254 height 14
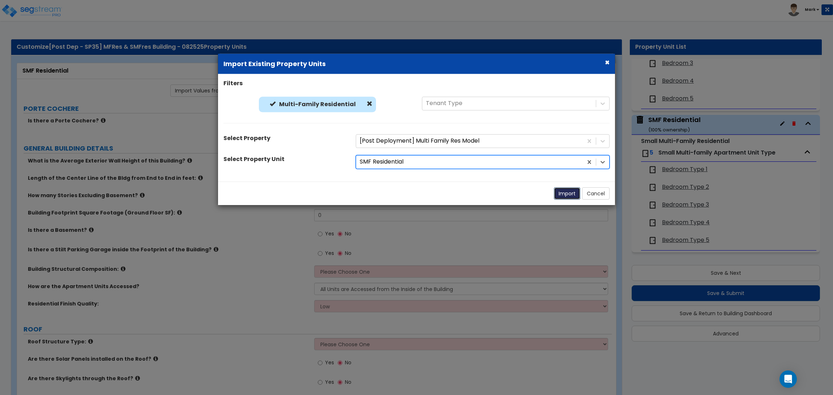
click at [570, 194] on button "Import" at bounding box center [567, 193] width 26 height 12
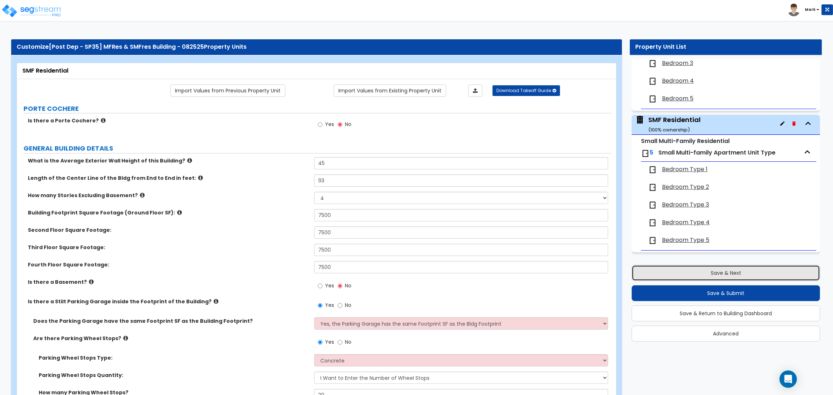
click at [691, 271] on button "Save & Next" at bounding box center [725, 273] width 188 height 16
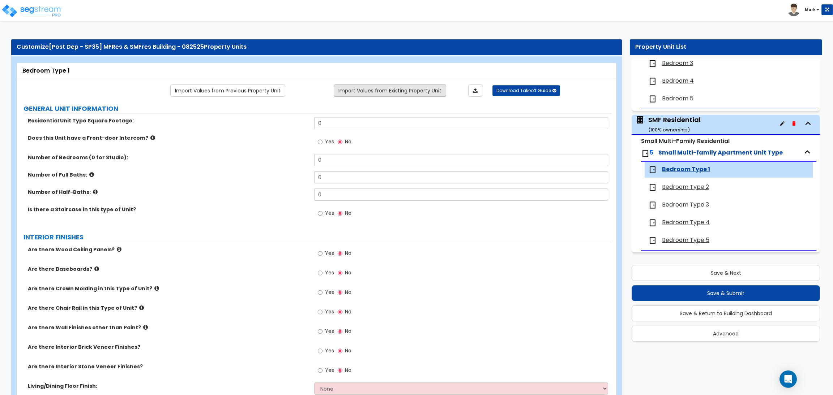
click at [407, 96] on link "Import Values from Existing Property Unit" at bounding box center [390, 91] width 112 height 12
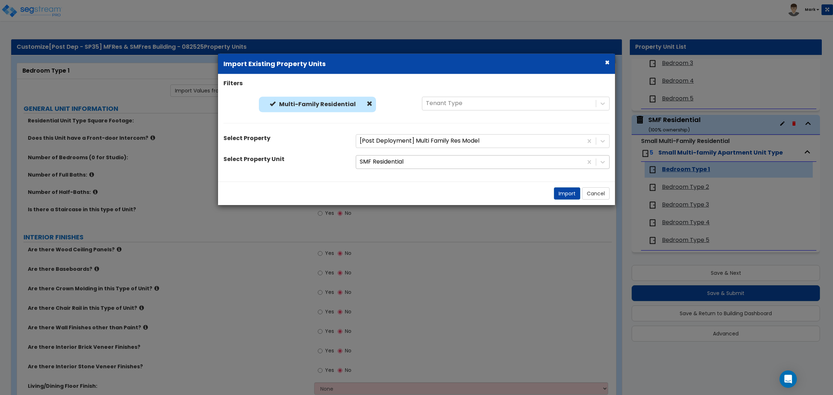
click at [397, 167] on div at bounding box center [469, 162] width 219 height 10
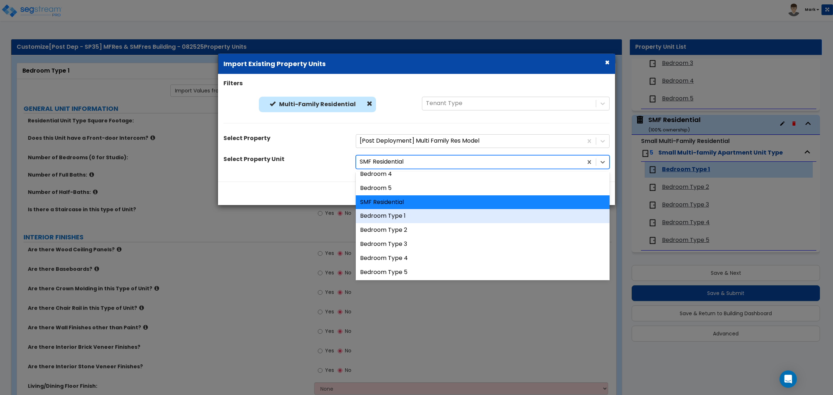
click at [413, 218] on div "Bedroom Type 1" at bounding box center [483, 216] width 254 height 14
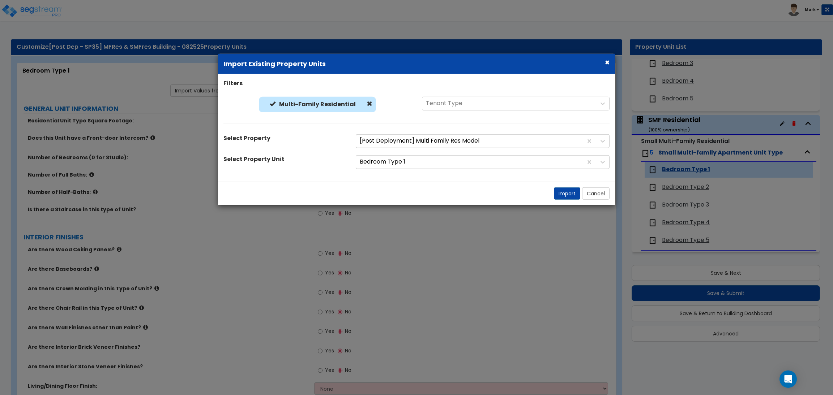
click at [552, 192] on div "Import Cancel" at bounding box center [416, 192] width 397 height 23
click at [557, 193] on button "Import" at bounding box center [567, 193] width 26 height 12
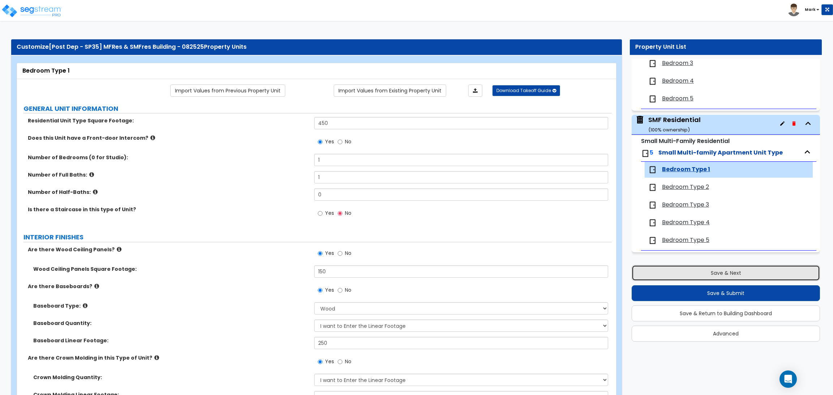
click at [694, 270] on button "Save & Next" at bounding box center [725, 273] width 188 height 16
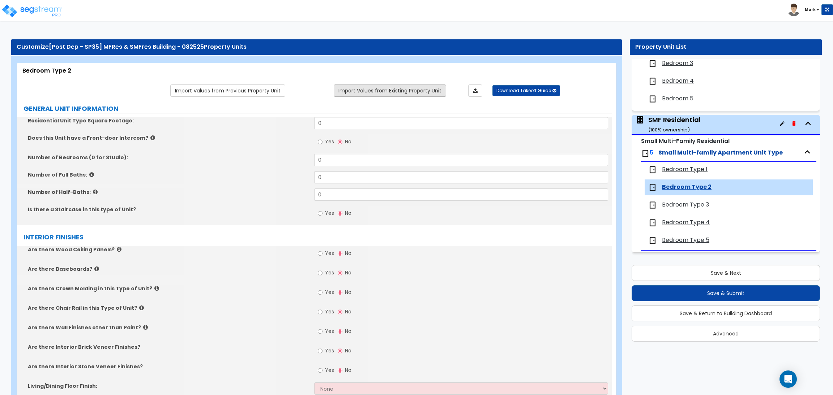
click at [429, 90] on link "Import Values from Existing Property Unit" at bounding box center [390, 91] width 112 height 12
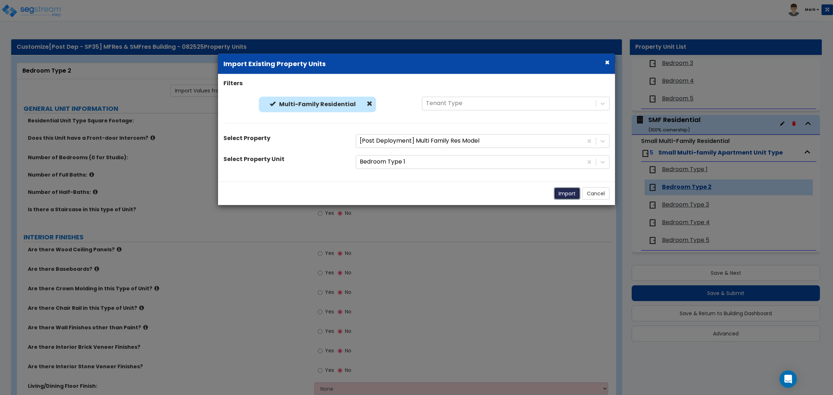
click at [571, 193] on button "Import" at bounding box center [567, 193] width 26 height 12
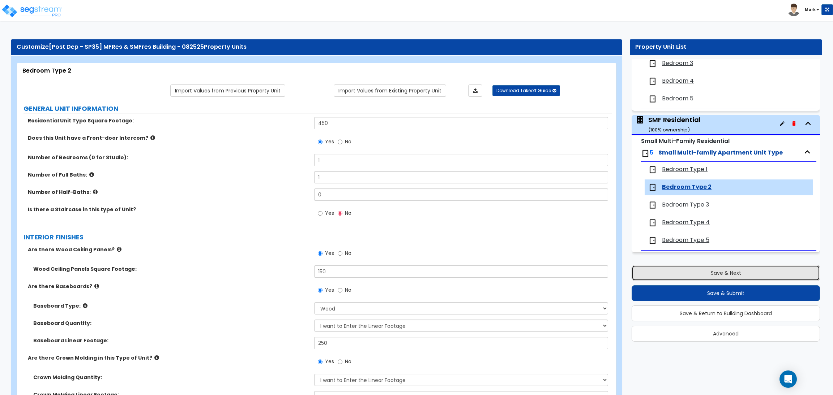
click at [722, 276] on button "Save & Next" at bounding box center [725, 273] width 188 height 16
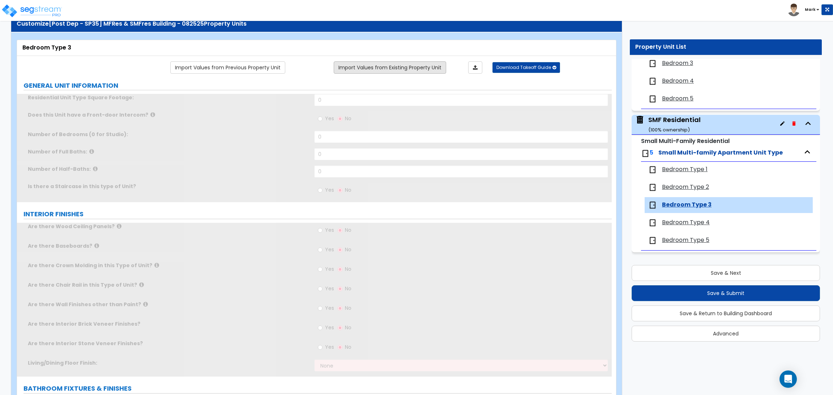
scroll to position [54, 0]
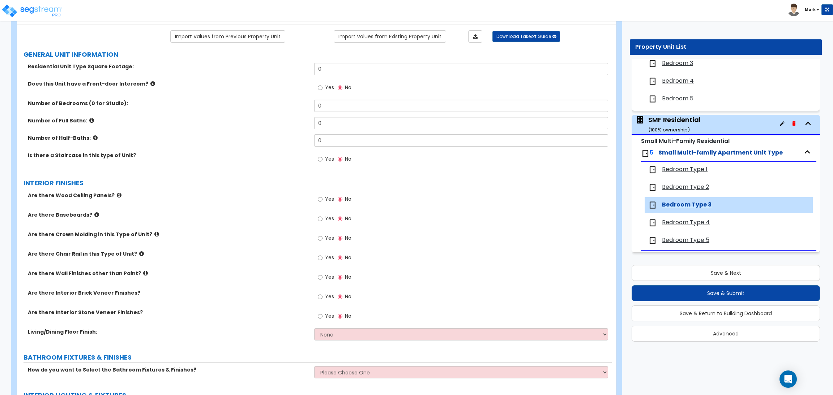
click at [401, 35] on link "Import Values from Existing Property Unit" at bounding box center [390, 36] width 112 height 12
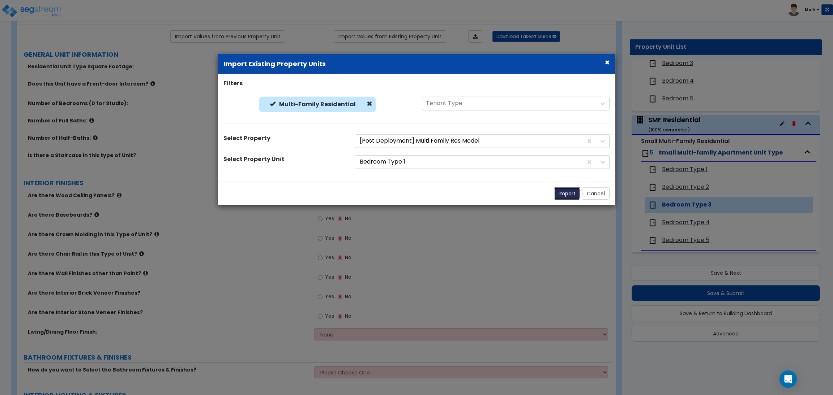
click at [567, 193] on button "Import" at bounding box center [567, 193] width 26 height 12
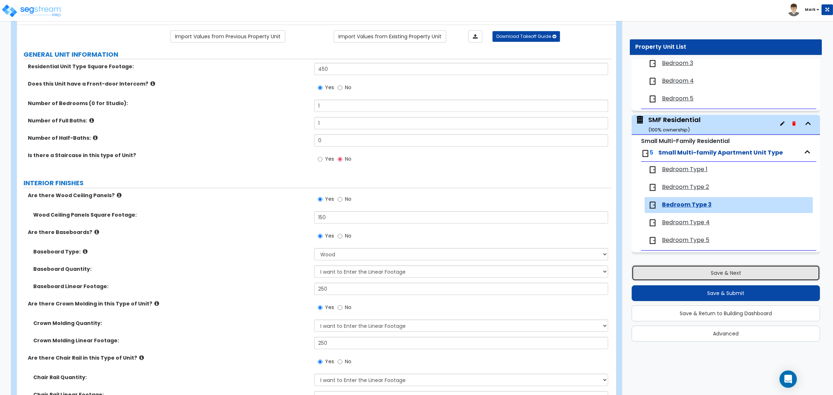
click at [728, 279] on button "Save & Next" at bounding box center [725, 273] width 188 height 16
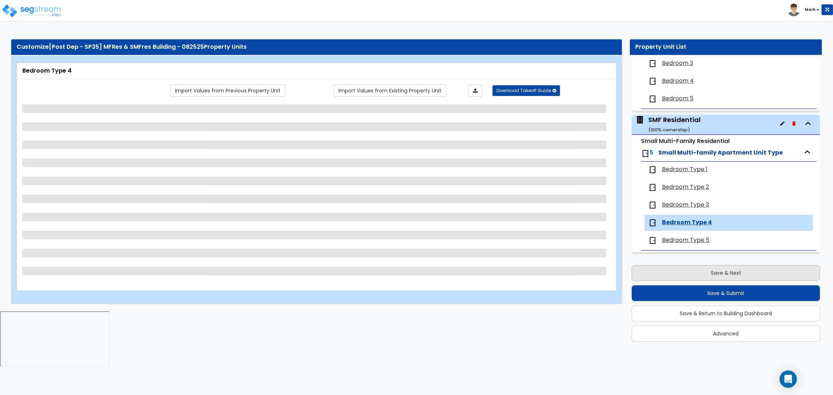
scroll to position [0, 0]
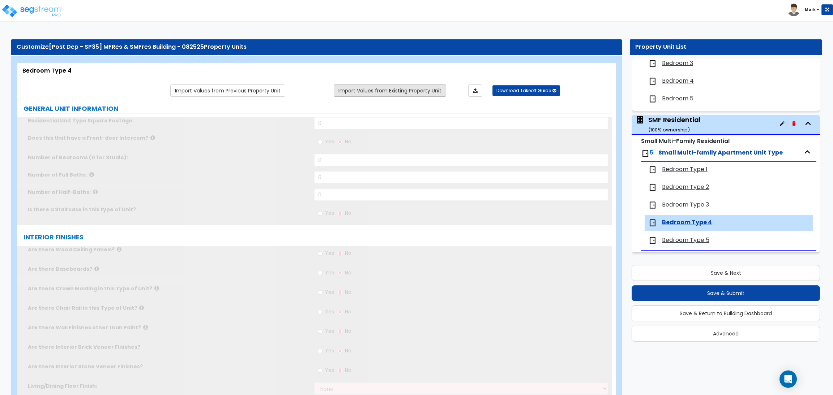
click at [438, 86] on link "Import Values from Existing Property Unit" at bounding box center [390, 91] width 112 height 12
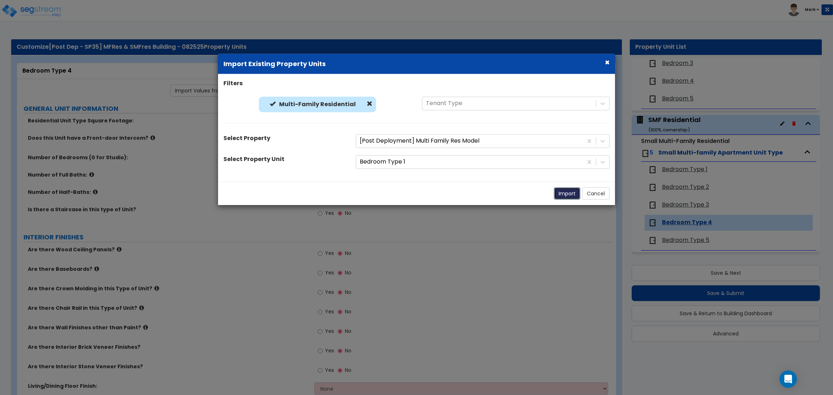
click at [567, 188] on button "Import" at bounding box center [567, 193] width 26 height 12
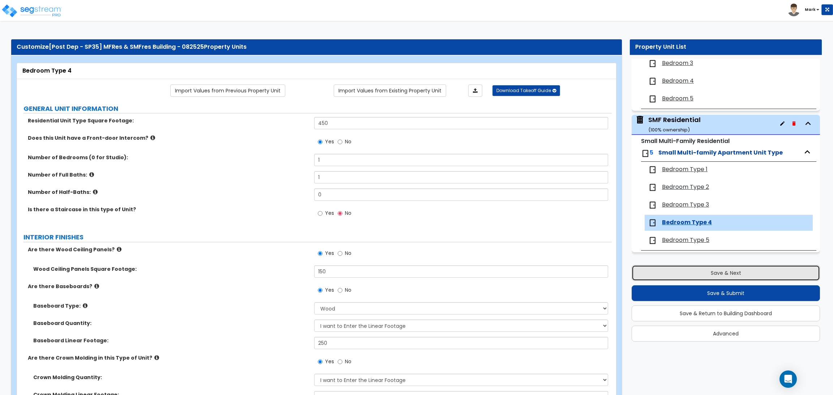
click at [687, 280] on button "Save & Next" at bounding box center [725, 273] width 188 height 16
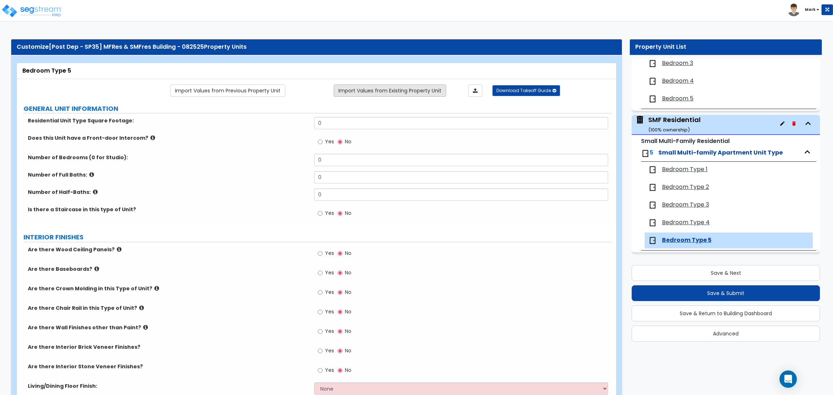
click at [411, 95] on link "Import Values from Existing Property Unit" at bounding box center [390, 91] width 112 height 12
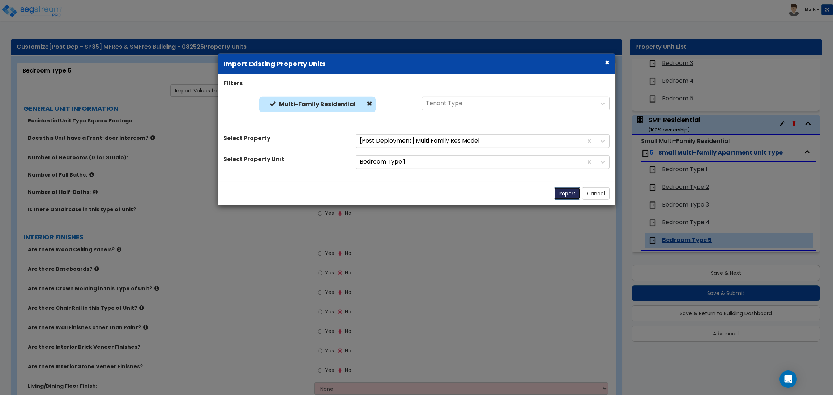
click at [571, 196] on button "Import" at bounding box center [567, 193] width 26 height 12
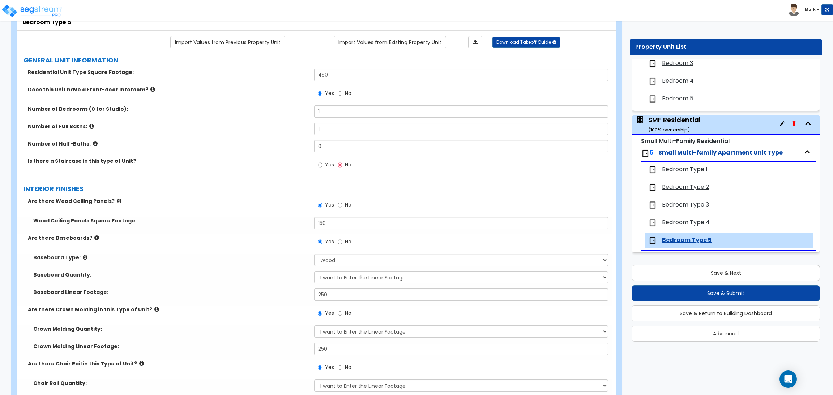
scroll to position [54, 0]
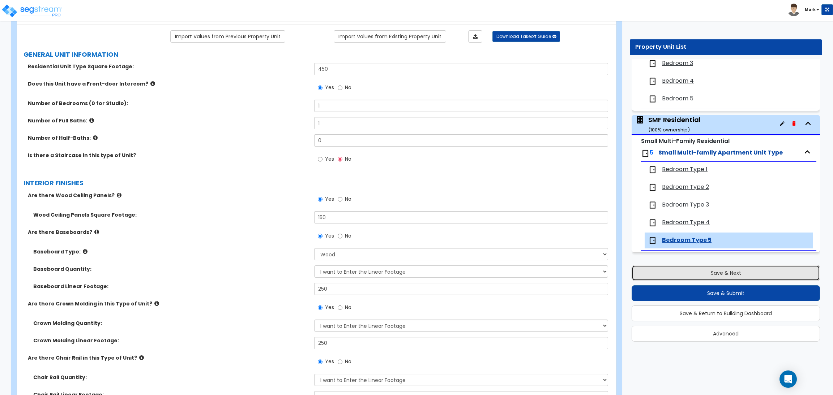
click at [731, 271] on button "Save & Next" at bounding box center [725, 273] width 188 height 16
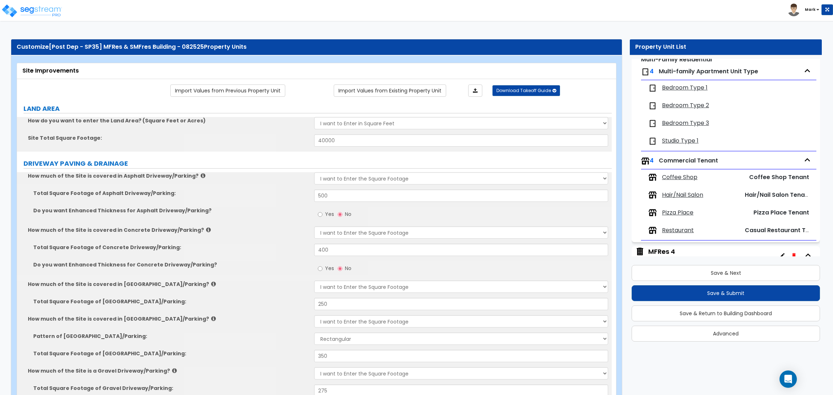
scroll to position [0, 0]
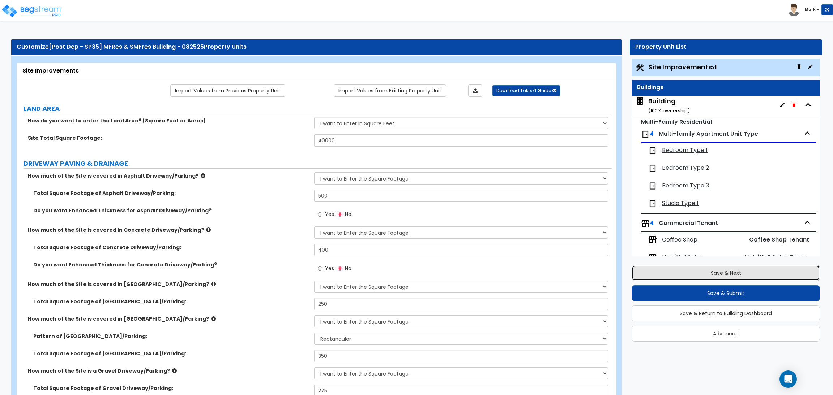
click at [756, 274] on button "Save & Next" at bounding box center [725, 273] width 188 height 16
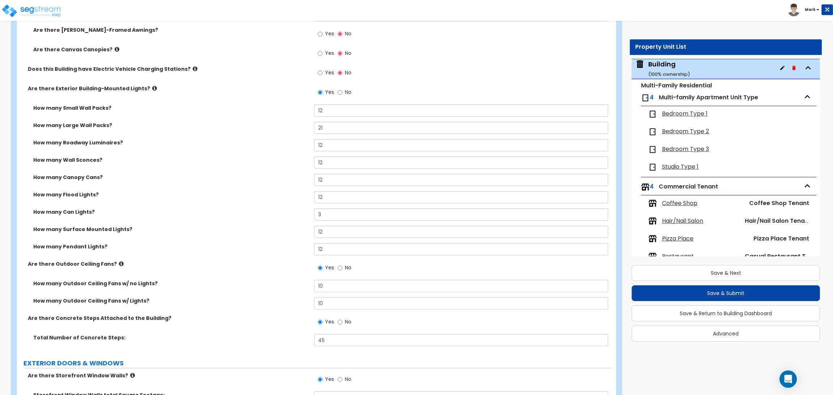
scroll to position [813, 0]
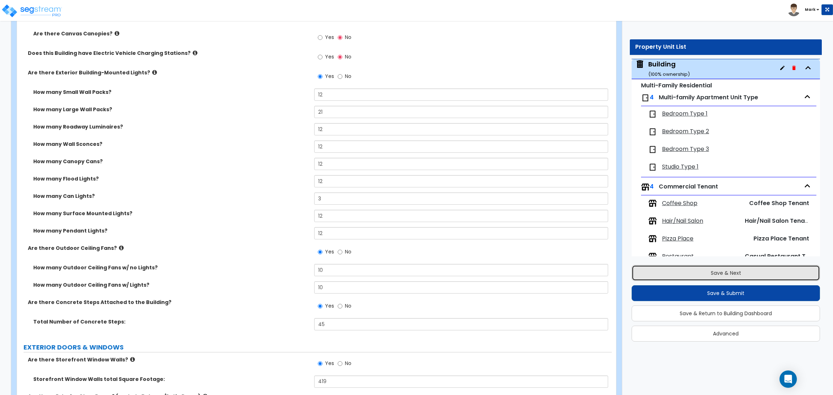
click at [727, 274] on button "Save & Next" at bounding box center [725, 273] width 188 height 16
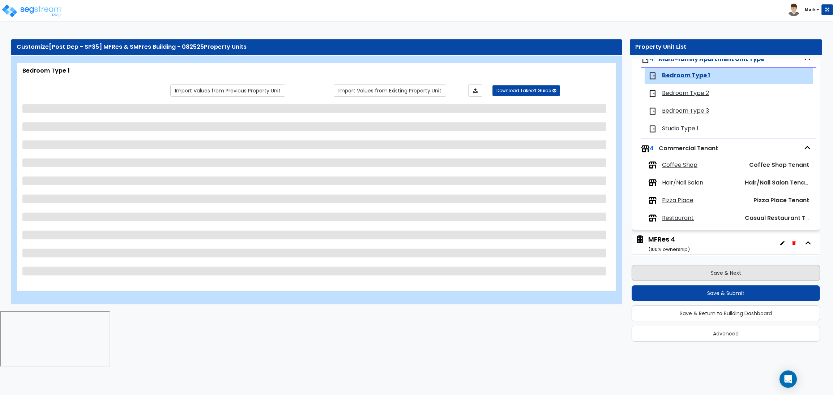
scroll to position [84, 0]
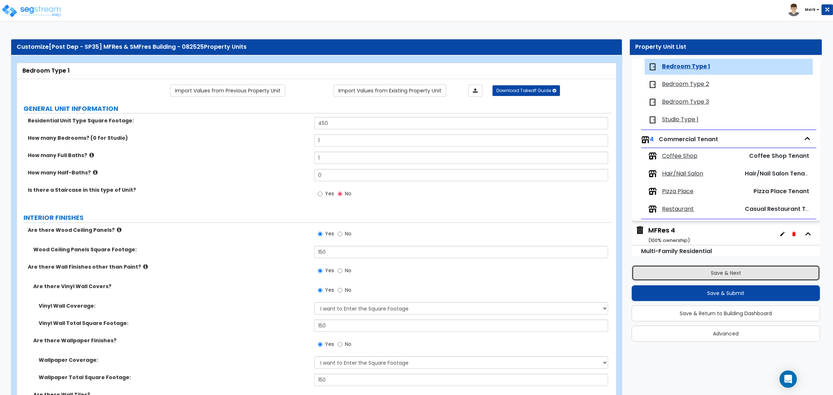
click at [727, 273] on button "Save & Next" at bounding box center [725, 273] width 188 height 16
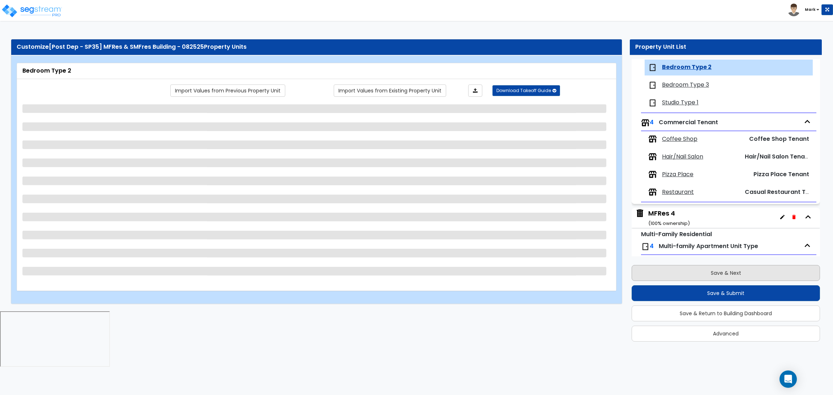
scroll to position [102, 0]
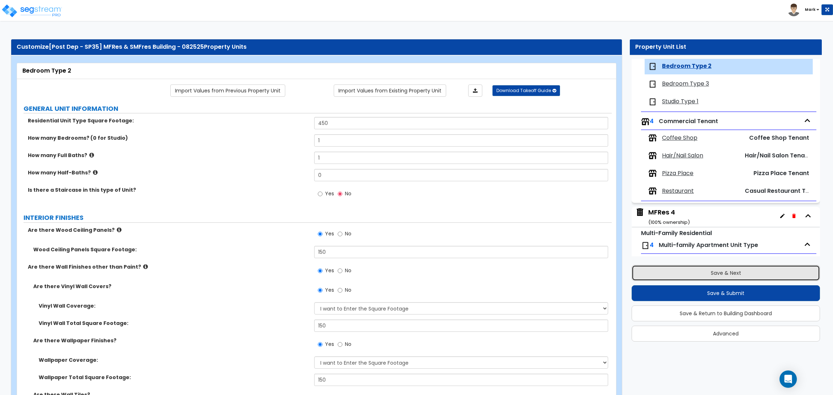
click at [727, 270] on button "Save & Next" at bounding box center [725, 273] width 188 height 16
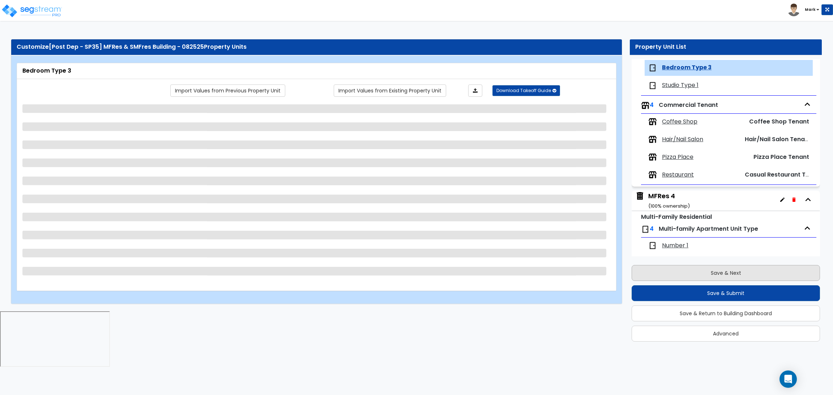
scroll to position [120, 0]
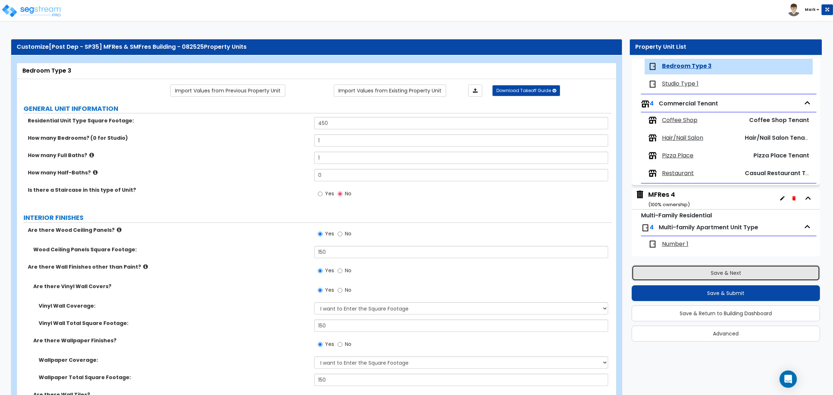
click at [727, 270] on button "Save & Next" at bounding box center [725, 273] width 188 height 16
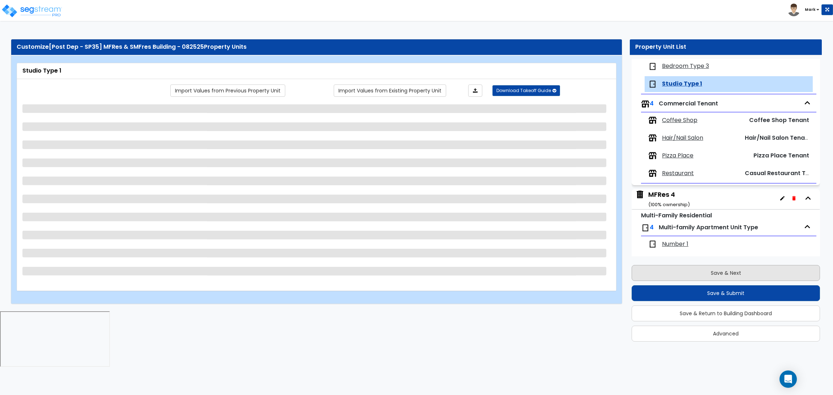
scroll to position [137, 0]
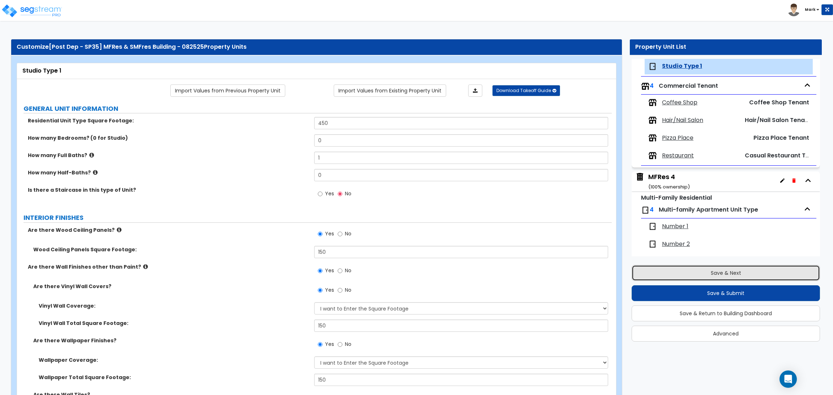
click at [727, 269] on button "Save & Next" at bounding box center [725, 273] width 188 height 16
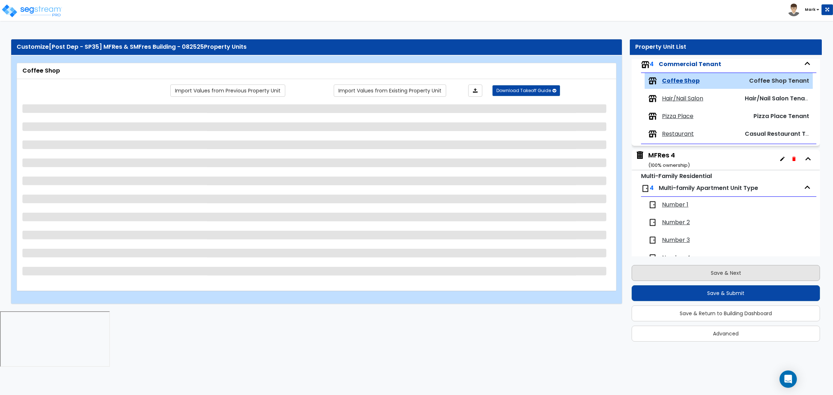
scroll to position [174, 0]
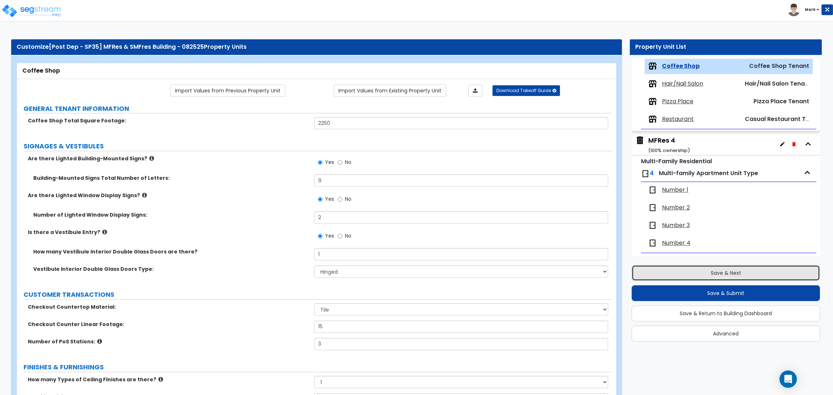
click at [727, 269] on button "Save & Next" at bounding box center [725, 273] width 188 height 16
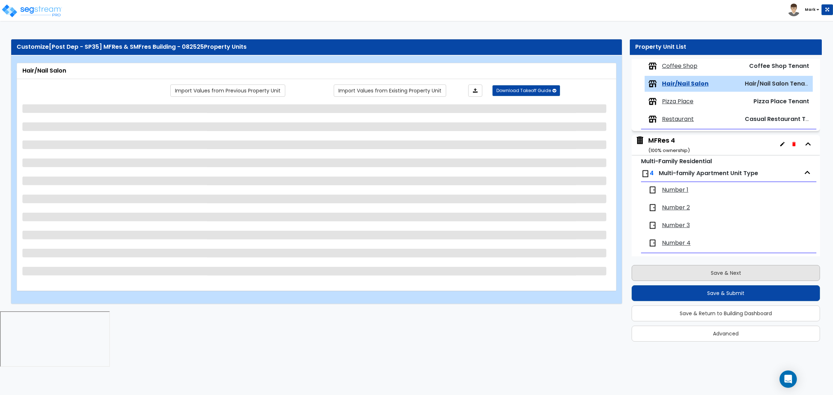
scroll to position [192, 0]
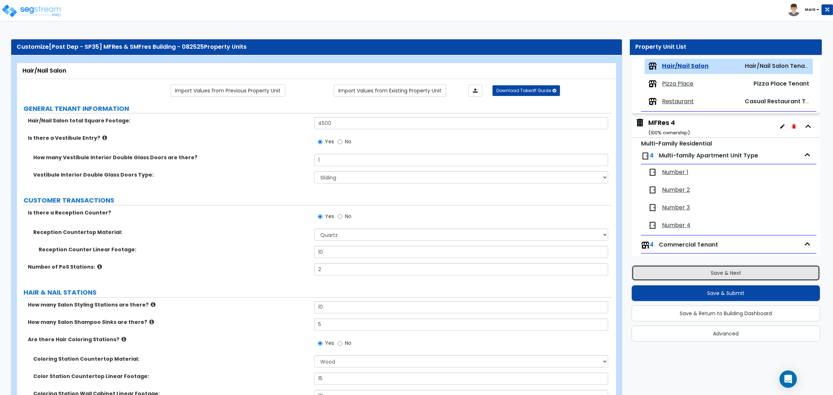
click at [710, 272] on button "Save & Next" at bounding box center [725, 273] width 188 height 16
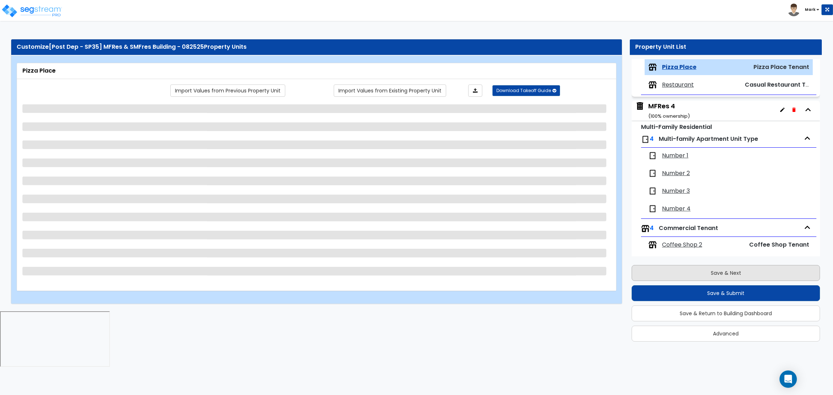
scroll to position [209, 0]
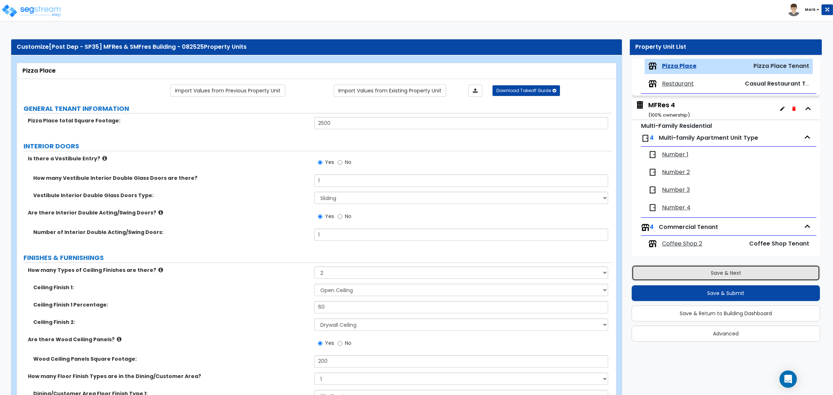
click at [710, 272] on button "Save & Next" at bounding box center [725, 273] width 188 height 16
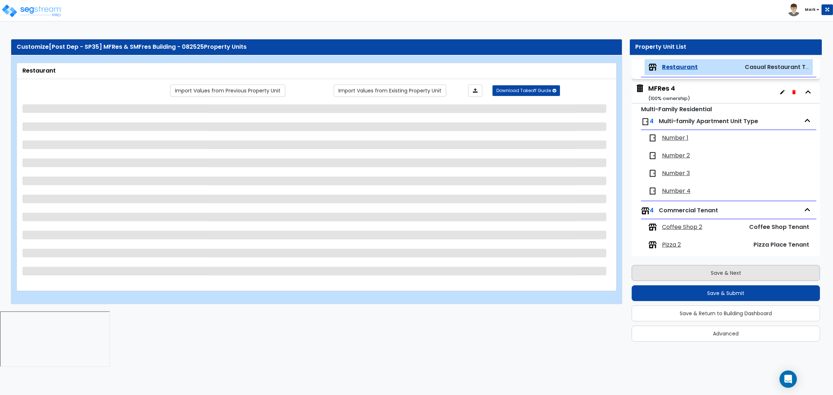
scroll to position [227, 0]
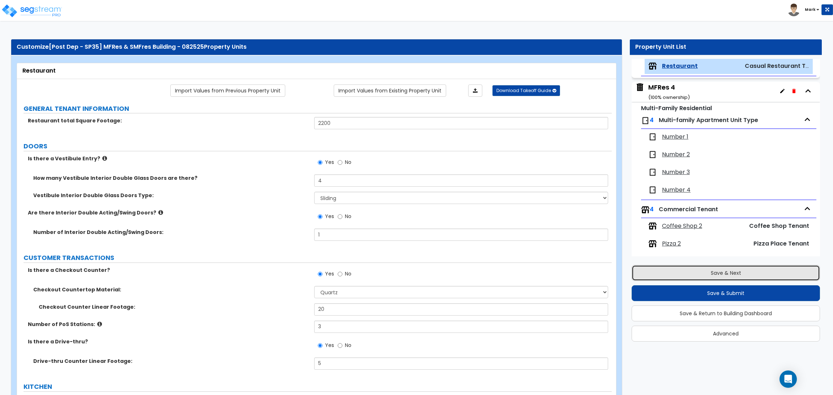
click at [710, 272] on button "Save & Next" at bounding box center [725, 273] width 188 height 16
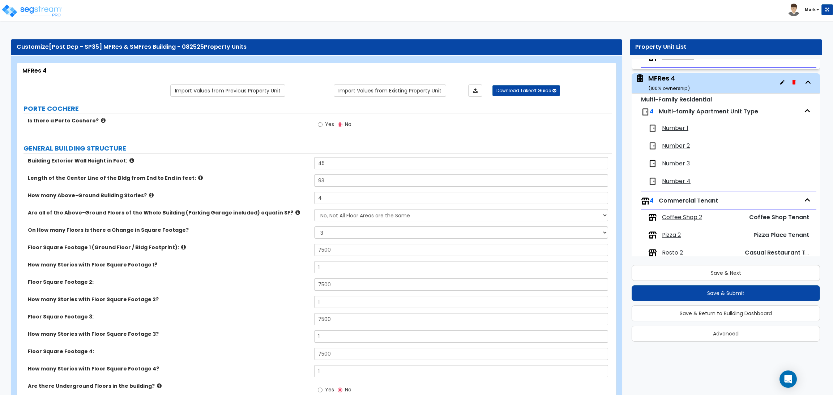
scroll to position [251, 0]
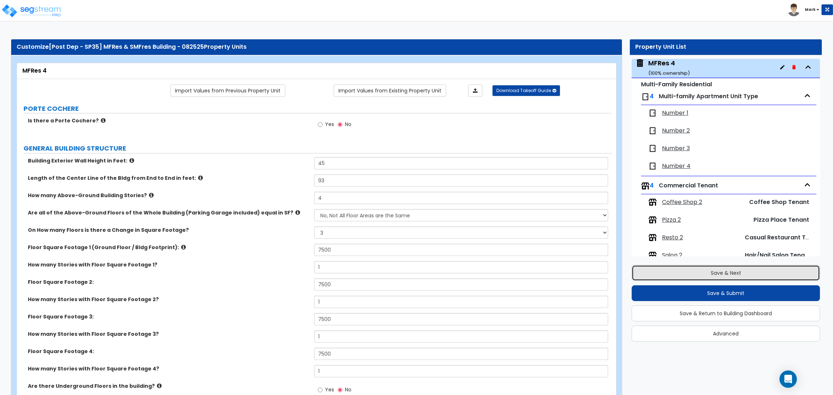
click at [712, 273] on button "Save & Next" at bounding box center [725, 273] width 188 height 16
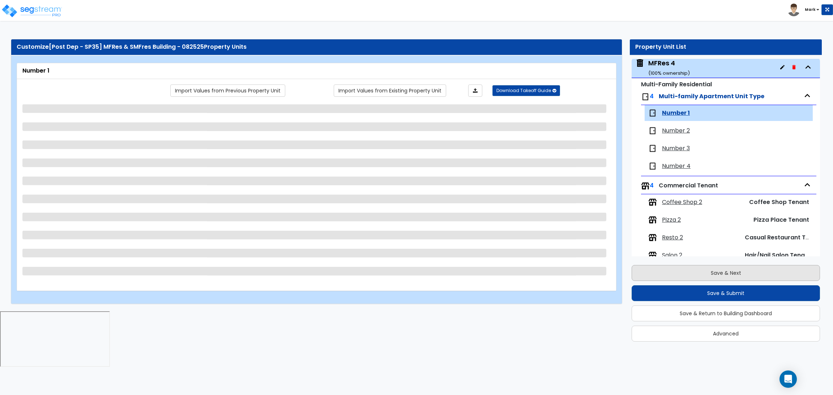
scroll to position [298, 0]
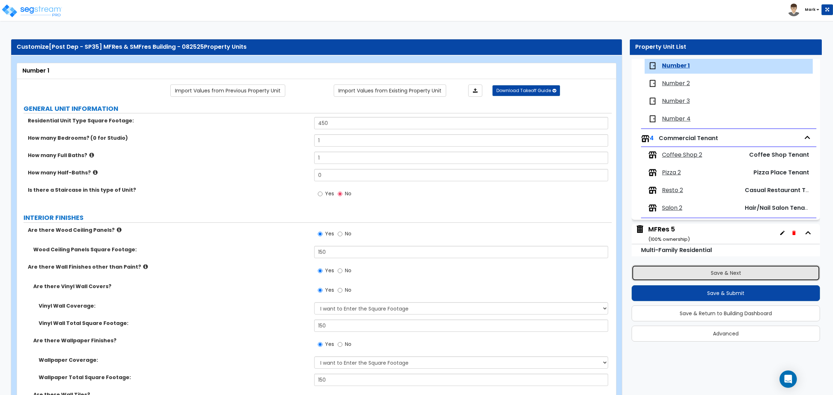
click at [710, 271] on button "Save & Next" at bounding box center [725, 273] width 188 height 16
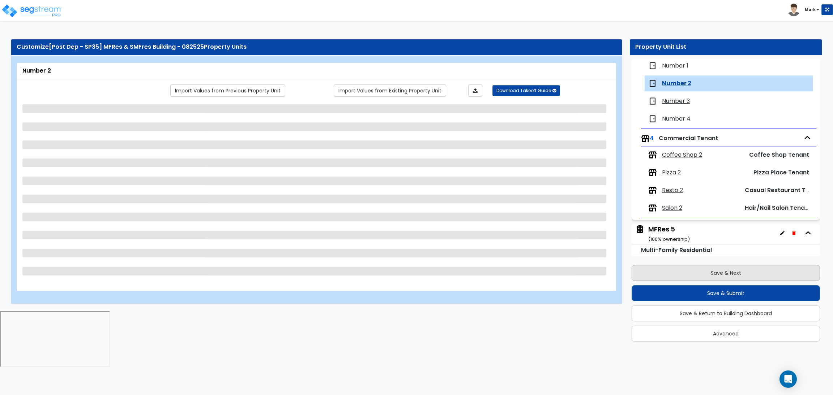
scroll to position [316, 0]
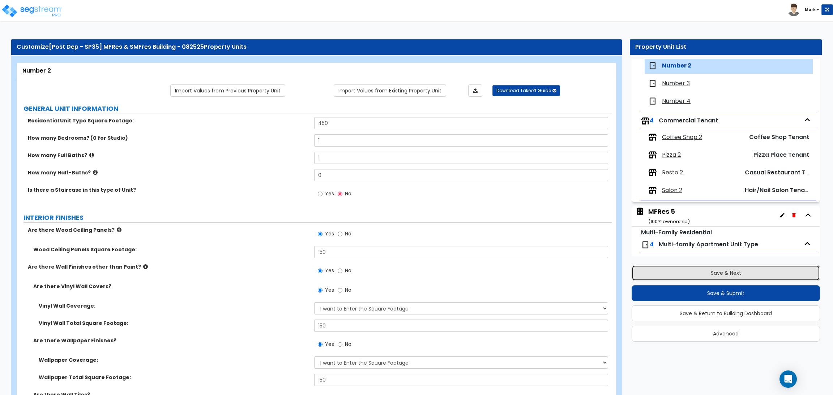
click at [717, 267] on button "Save & Next" at bounding box center [725, 273] width 188 height 16
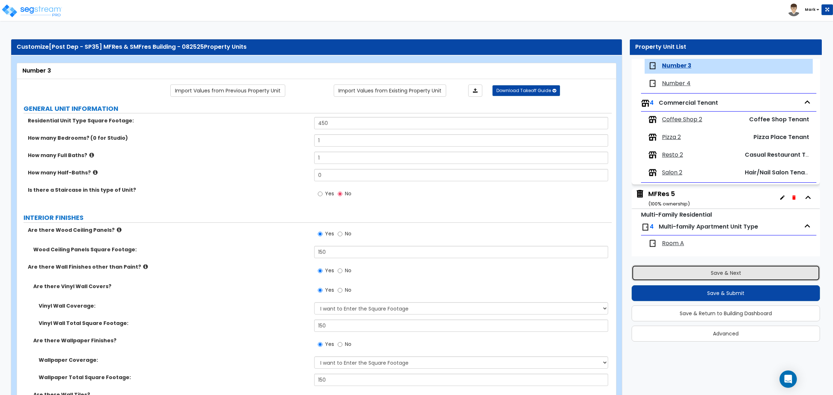
click at [717, 267] on button "Save & Next" at bounding box center [725, 273] width 188 height 16
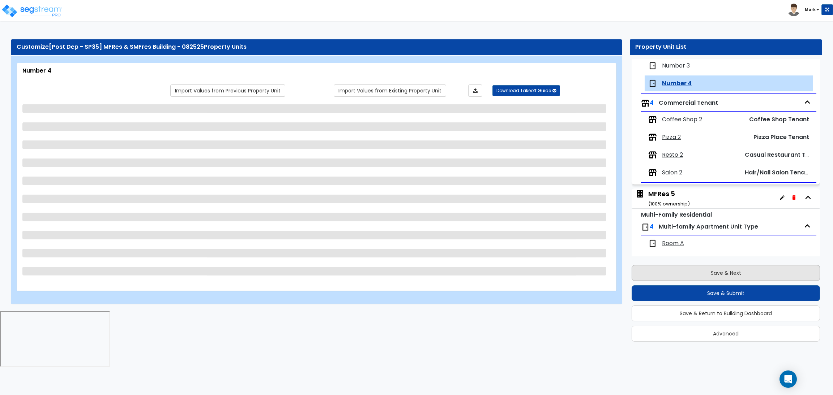
scroll to position [352, 0]
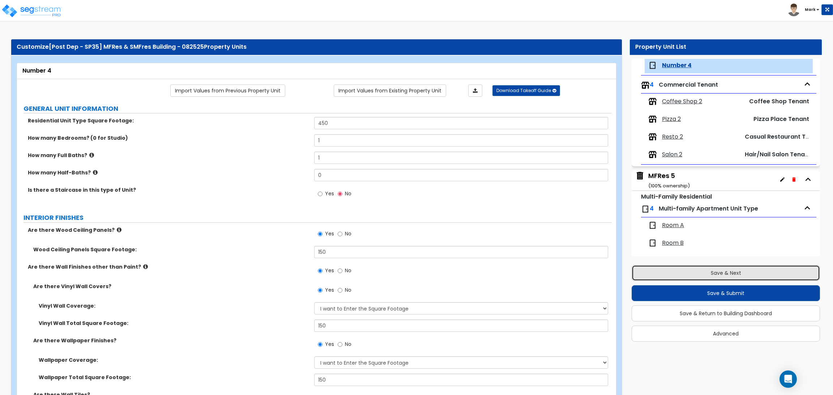
click at [717, 267] on button "Save & Next" at bounding box center [725, 273] width 188 height 16
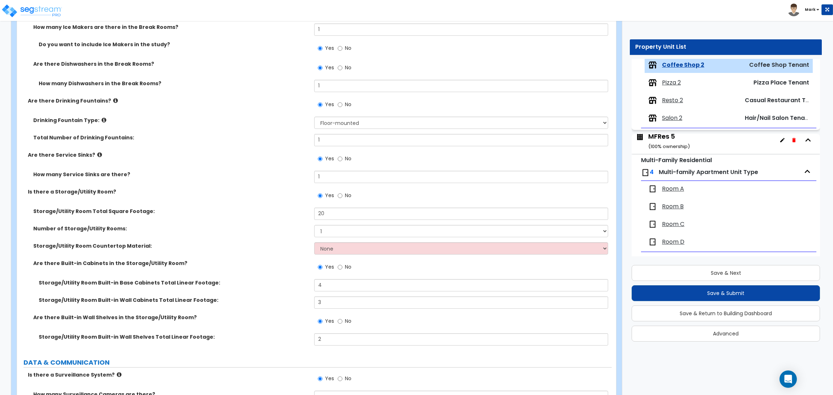
scroll to position [1951, 0]
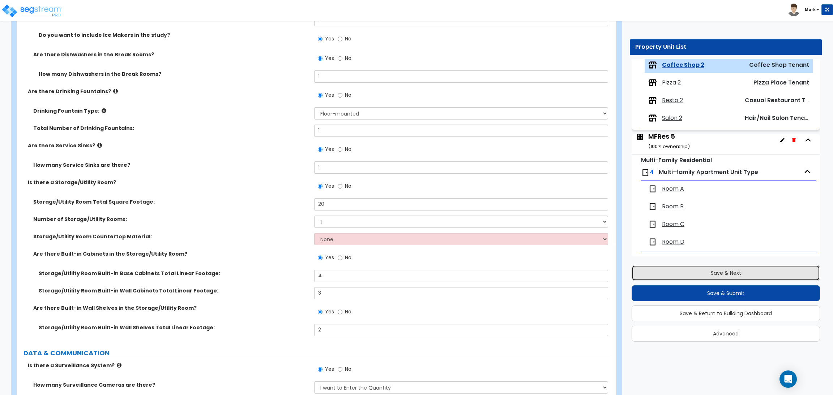
click at [703, 277] on button "Save & Next" at bounding box center [725, 273] width 188 height 16
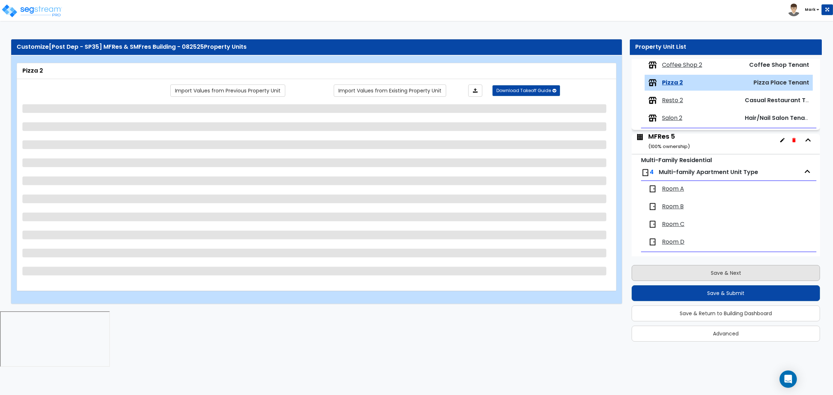
scroll to position [406, 0]
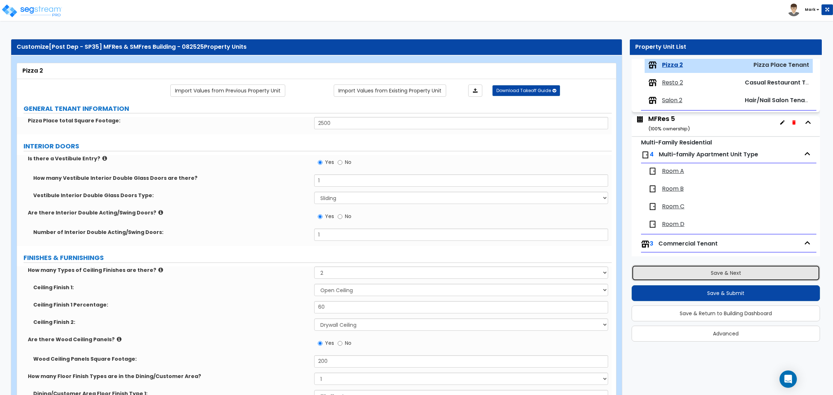
click at [704, 275] on button "Save & Next" at bounding box center [725, 273] width 188 height 16
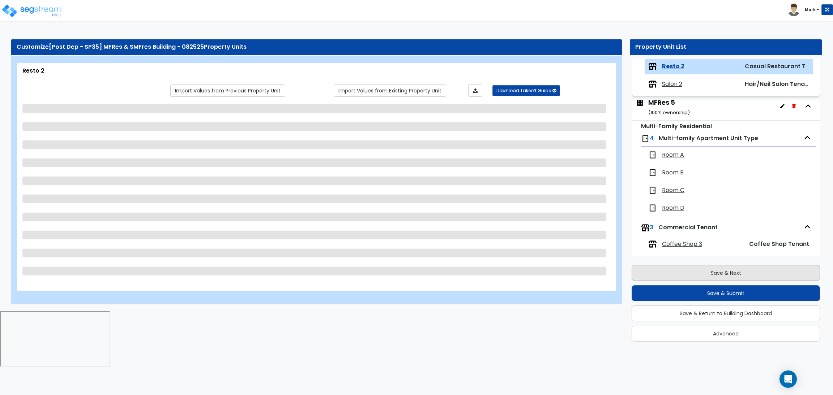
scroll to position [424, 0]
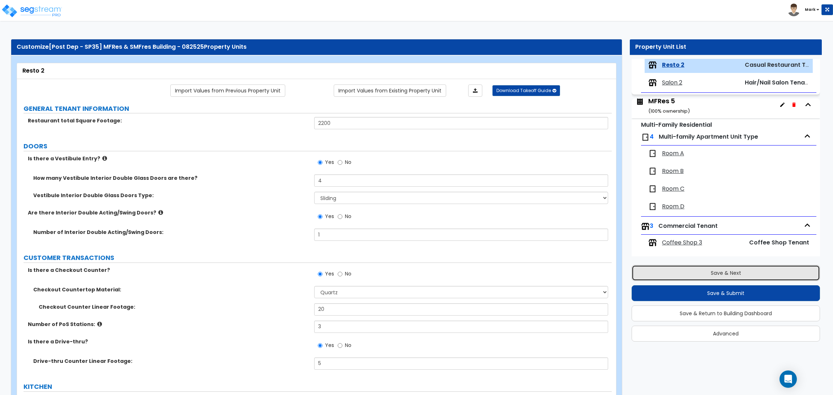
click at [704, 275] on button "Save & Next" at bounding box center [725, 273] width 188 height 16
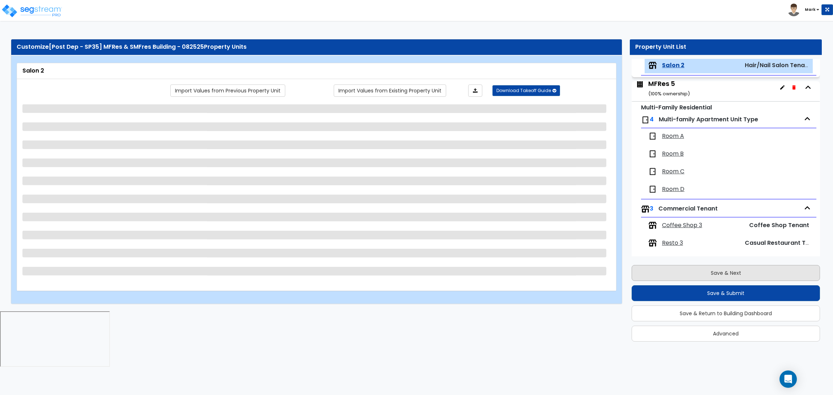
scroll to position [441, 0]
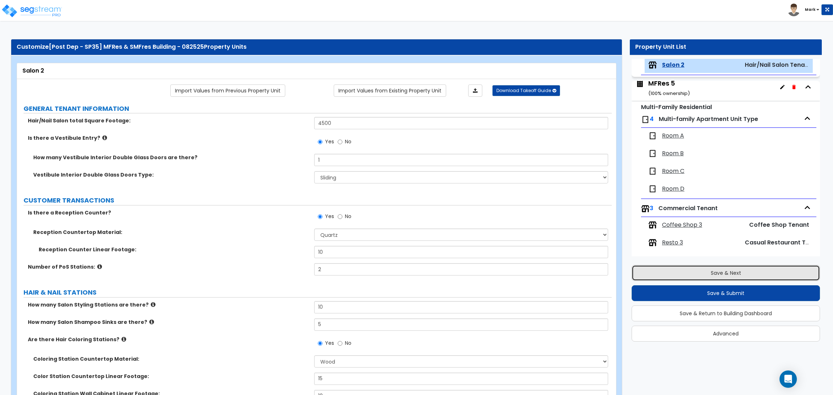
click at [704, 274] on button "Save & Next" at bounding box center [725, 273] width 188 height 16
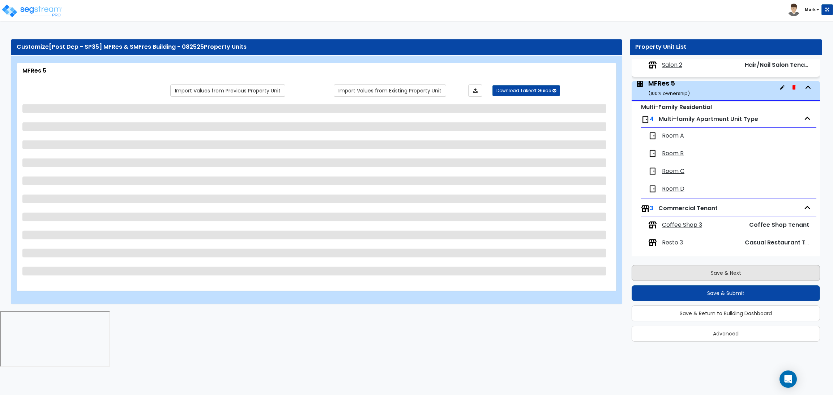
scroll to position [465, 0]
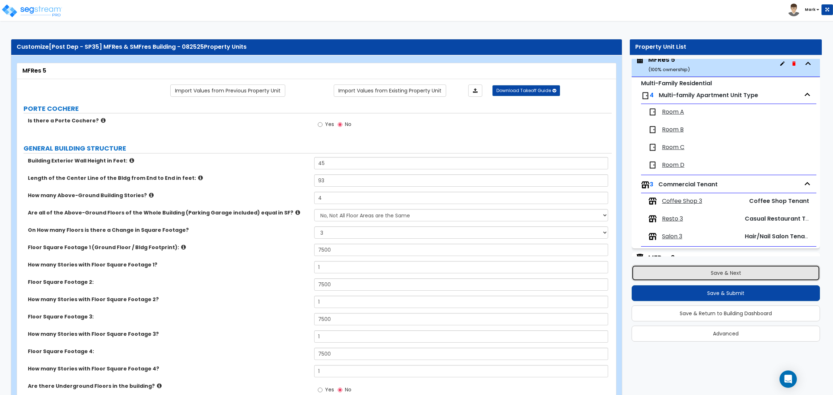
click at [706, 271] on button "Save & Next" at bounding box center [725, 273] width 188 height 16
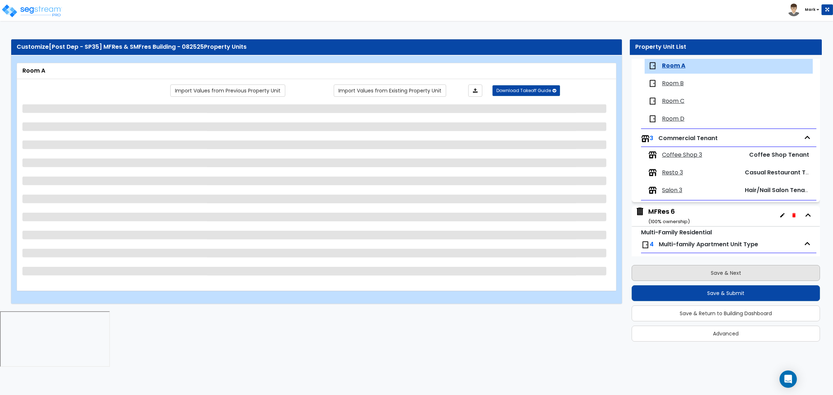
scroll to position [512, 0]
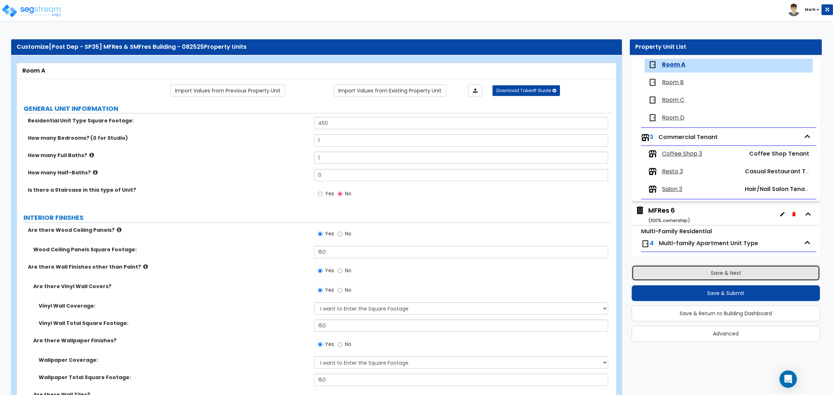
click at [706, 271] on button "Save & Next" at bounding box center [725, 273] width 188 height 16
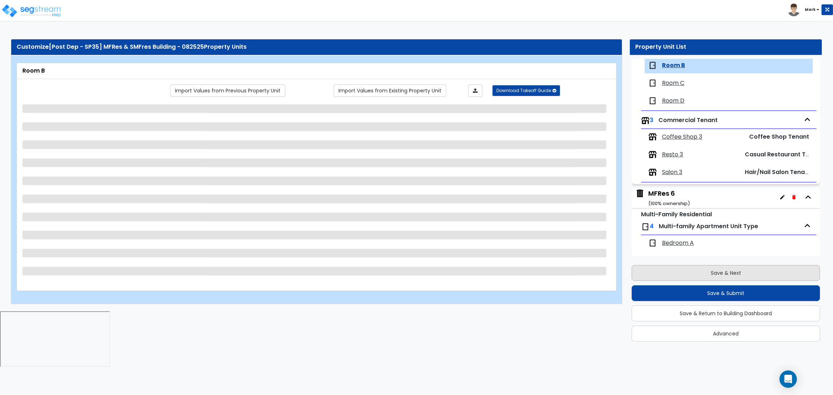
scroll to position [530, 0]
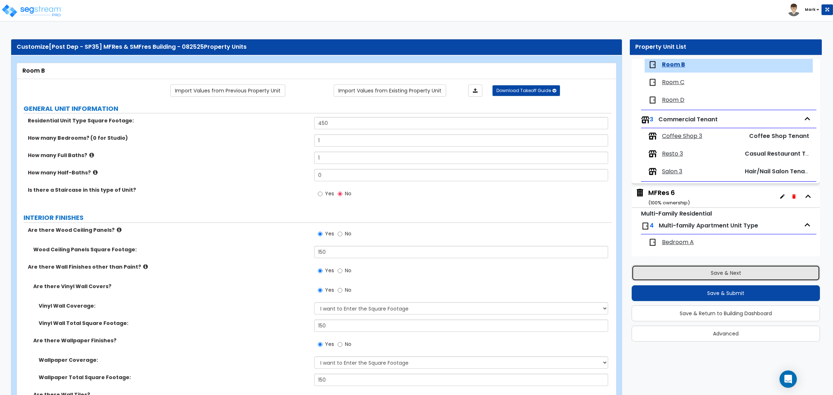
click at [706, 271] on button "Save & Next" at bounding box center [725, 273] width 188 height 16
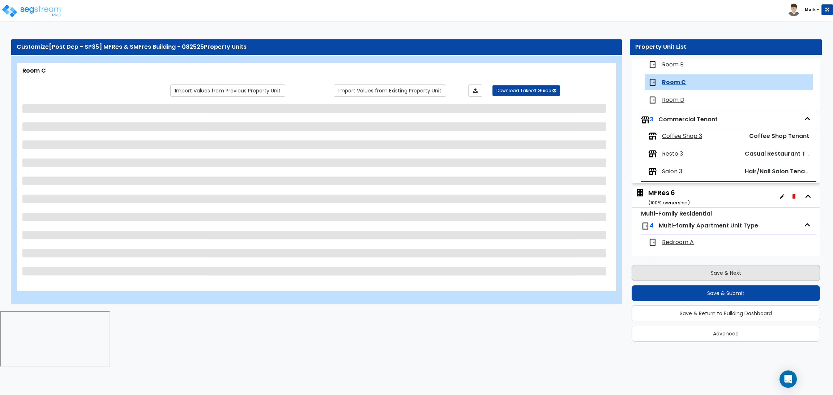
scroll to position [548, 0]
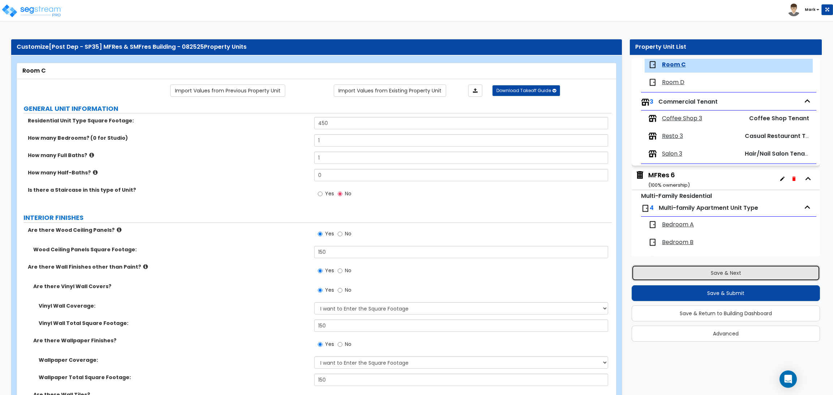
click at [706, 271] on button "Save & Next" at bounding box center [725, 273] width 188 height 16
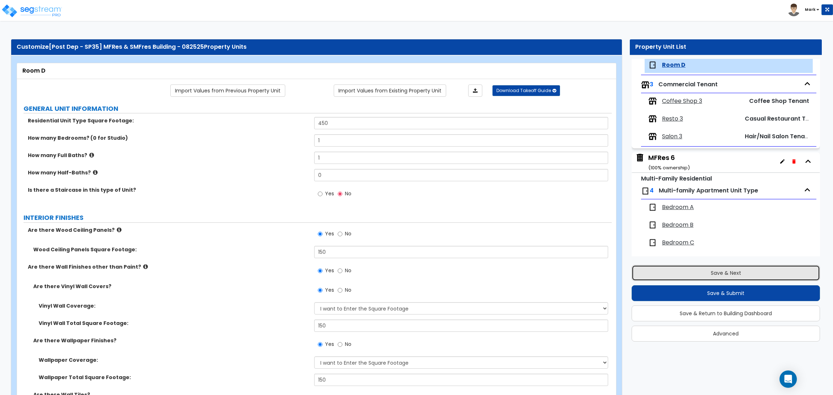
click at [706, 271] on button "Save & Next" at bounding box center [725, 273] width 188 height 16
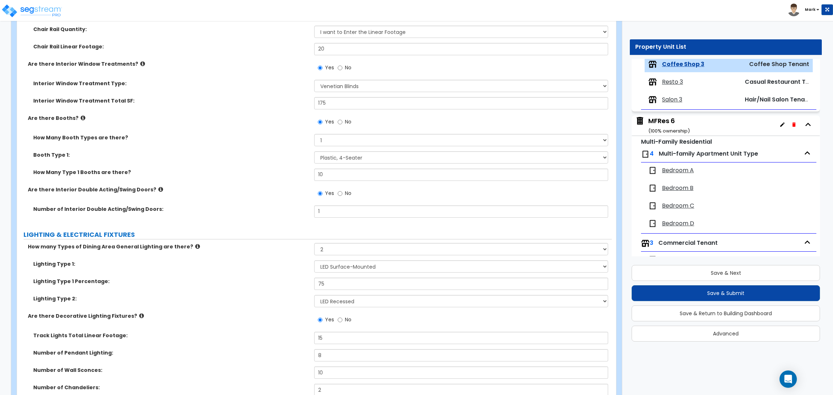
scroll to position [922, 0]
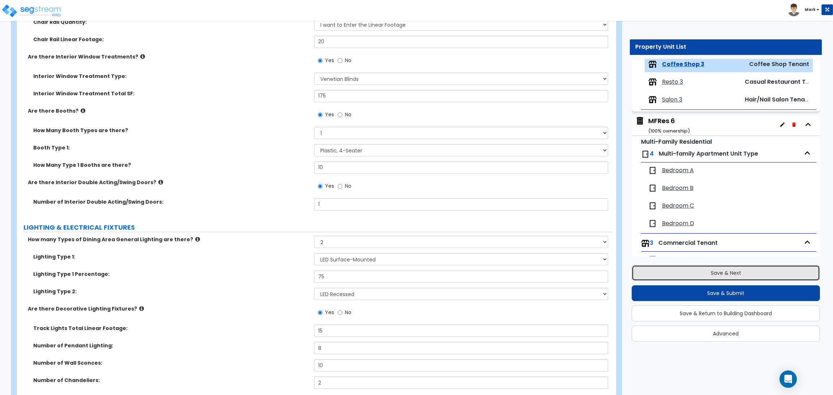
click at [721, 276] on button "Save & Next" at bounding box center [725, 273] width 188 height 16
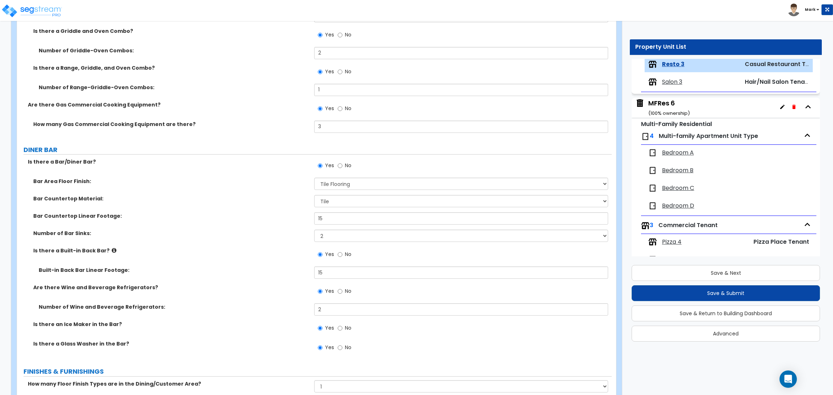
scroll to position [1192, 0]
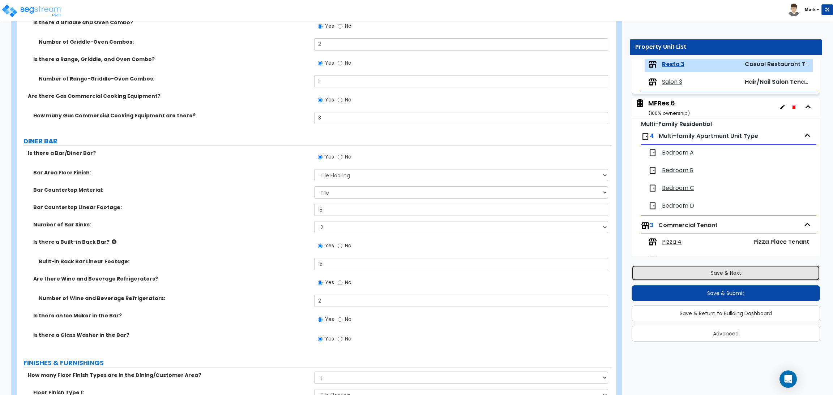
click at [709, 272] on button "Save & Next" at bounding box center [725, 273] width 188 height 16
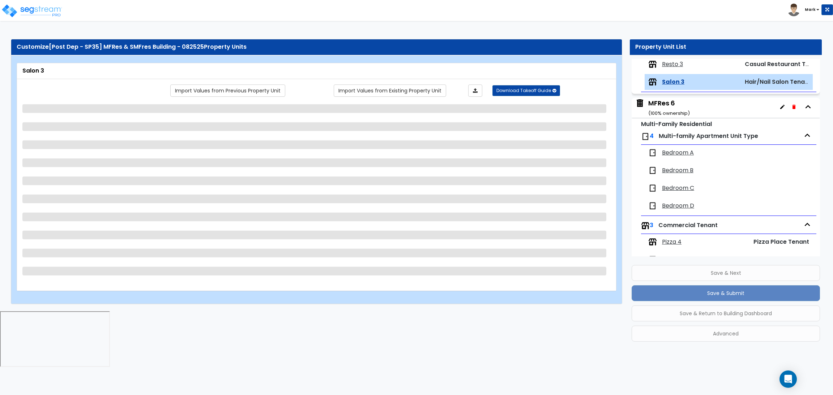
scroll to position [637, 0]
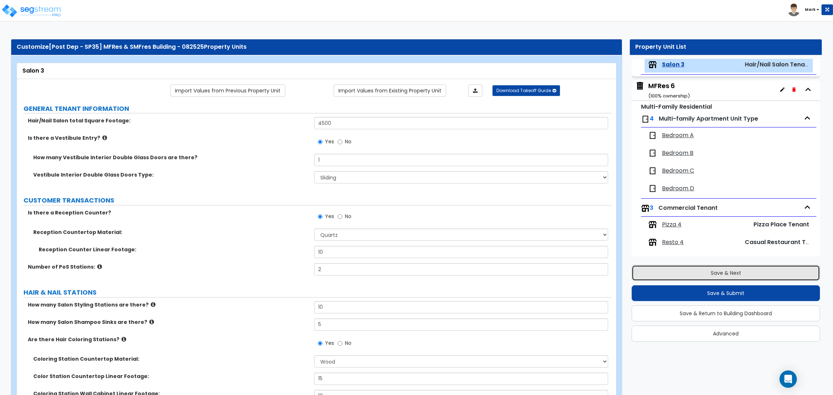
click at [709, 272] on button "Save & Next" at bounding box center [725, 273] width 188 height 16
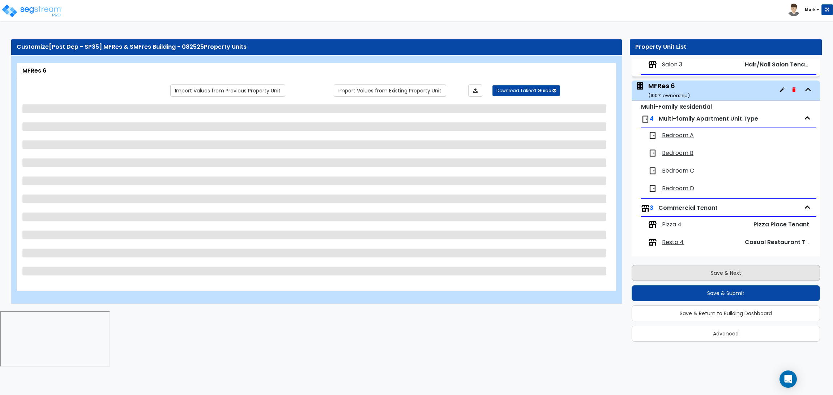
scroll to position [662, 0]
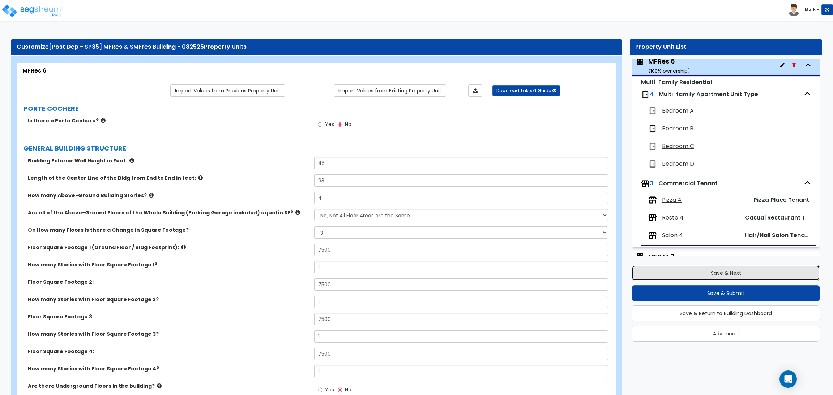
click at [709, 272] on button "Save & Next" at bounding box center [725, 273] width 188 height 16
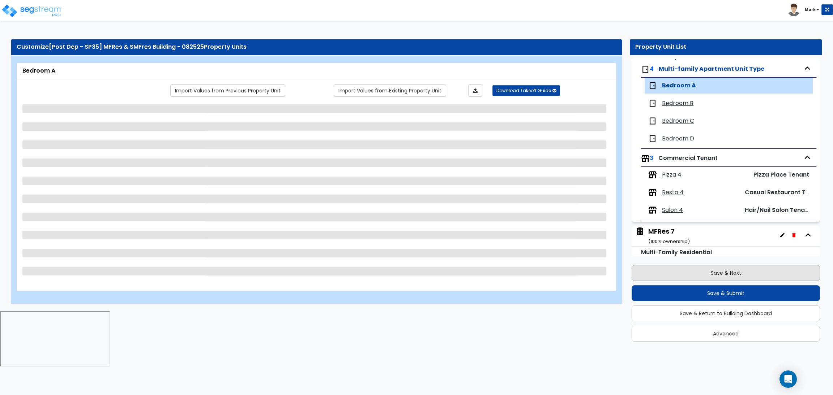
scroll to position [709, 0]
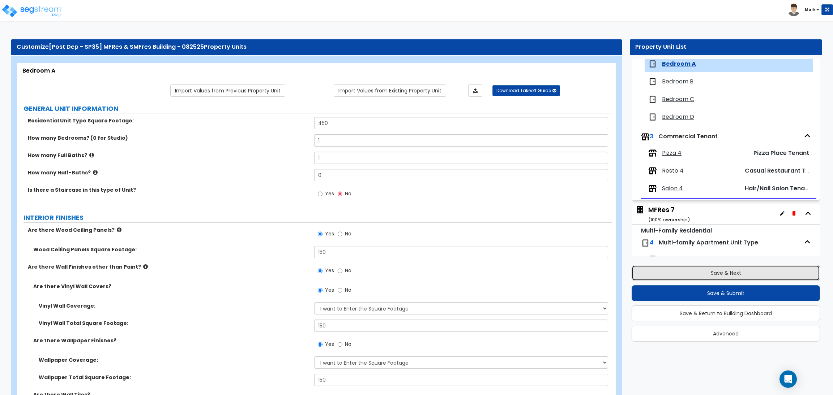
click at [709, 270] on button "Save & Next" at bounding box center [725, 273] width 188 height 16
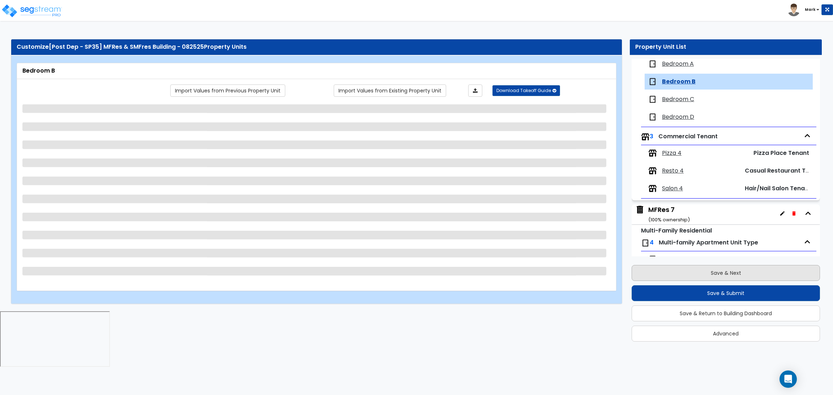
scroll to position [727, 0]
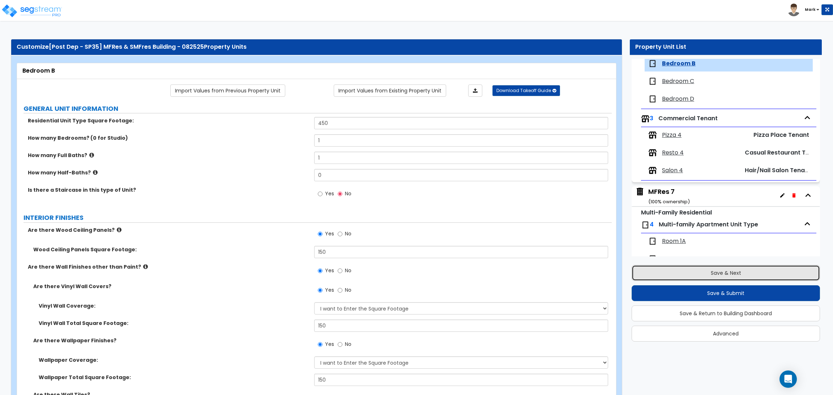
click at [709, 270] on button "Save & Next" at bounding box center [725, 273] width 188 height 16
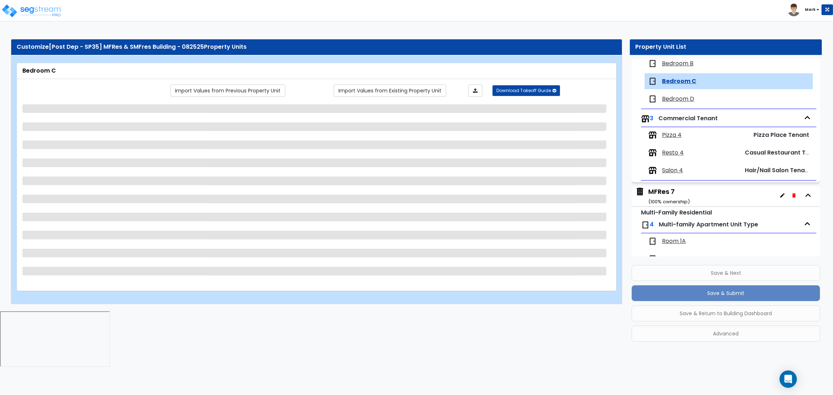
scroll to position [744, 0]
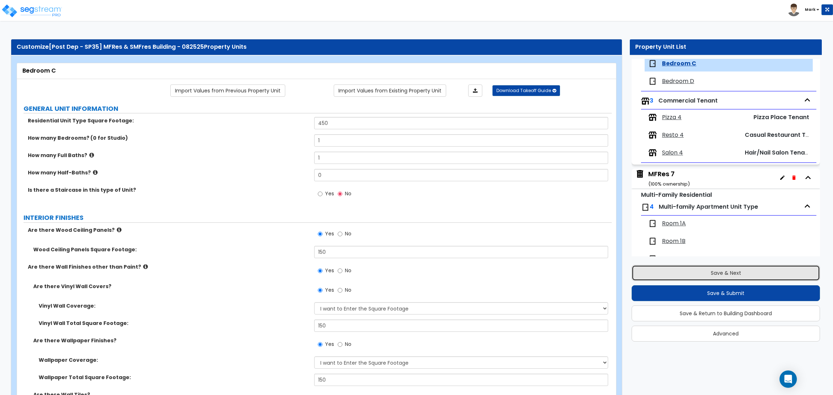
click at [709, 269] on button "Save & Next" at bounding box center [725, 273] width 188 height 16
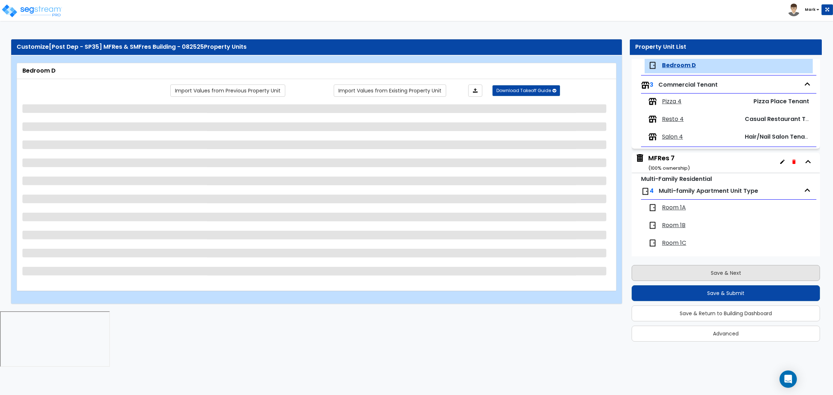
scroll to position [762, 0]
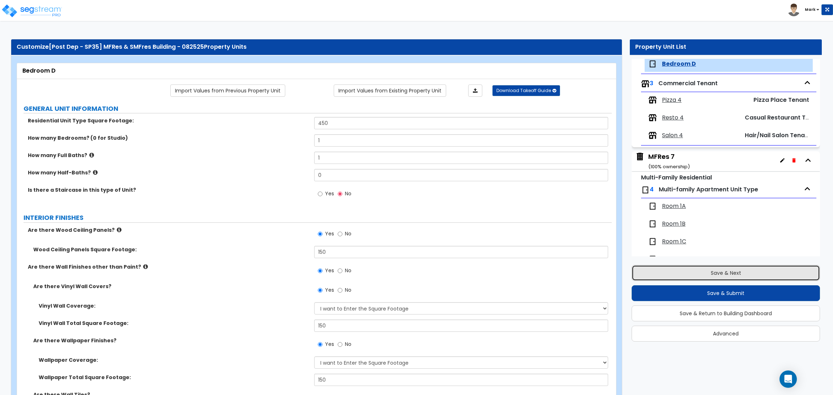
click at [708, 268] on button "Save & Next" at bounding box center [725, 273] width 188 height 16
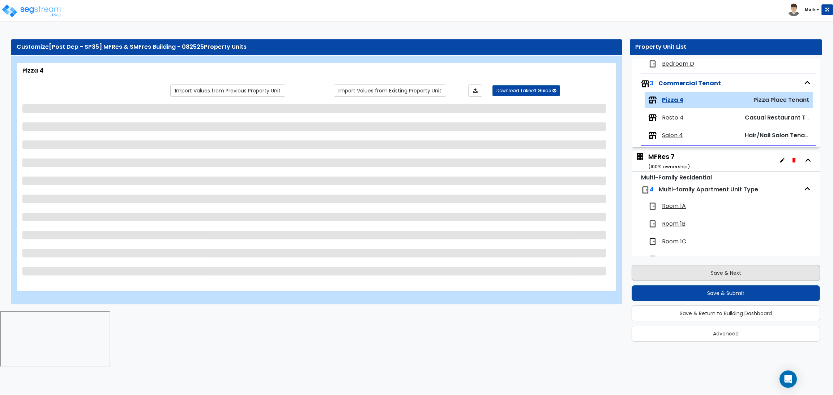
scroll to position [799, 0]
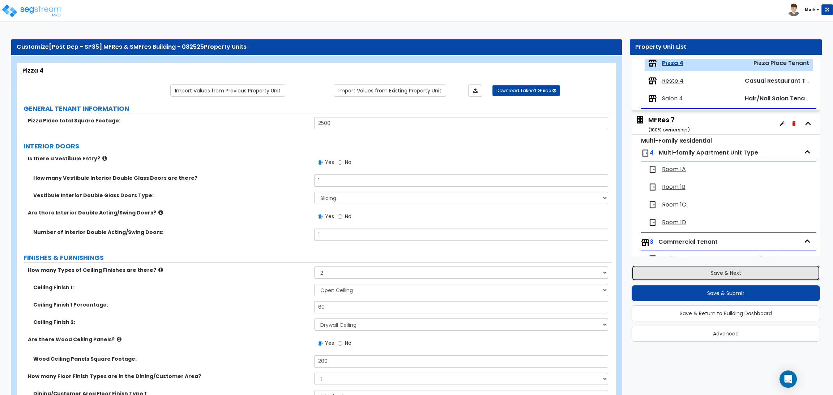
click at [708, 268] on button "Save & Next" at bounding box center [725, 273] width 188 height 16
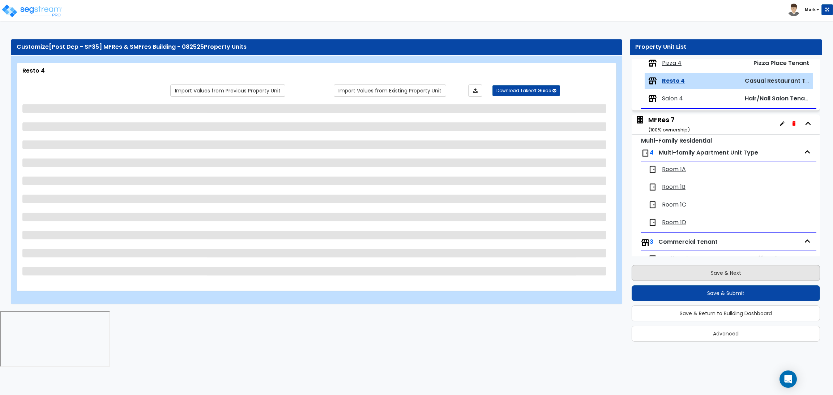
scroll to position [816, 0]
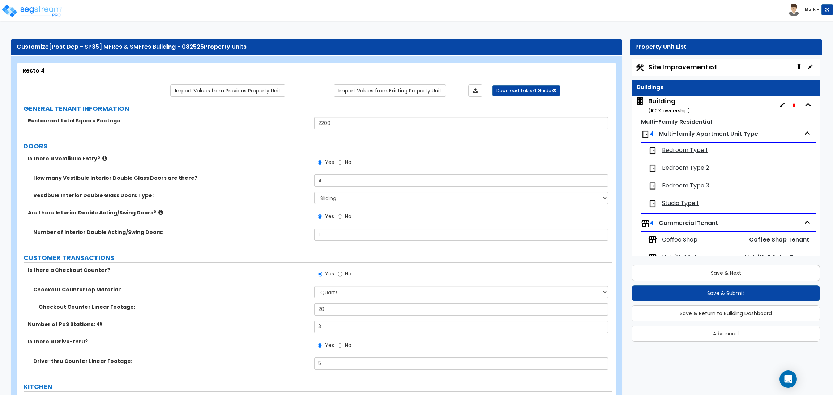
click at [708, 267] on button "Save & Next" at bounding box center [725, 273] width 188 height 16
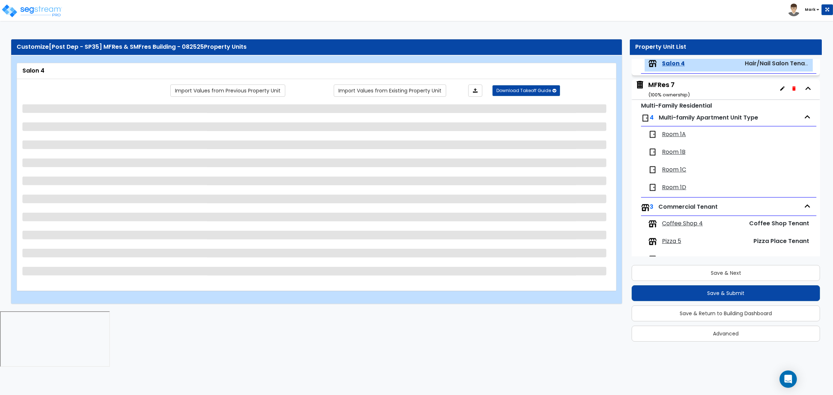
select select "2"
select select "4"
select select "7"
select select "2"
select select "5"
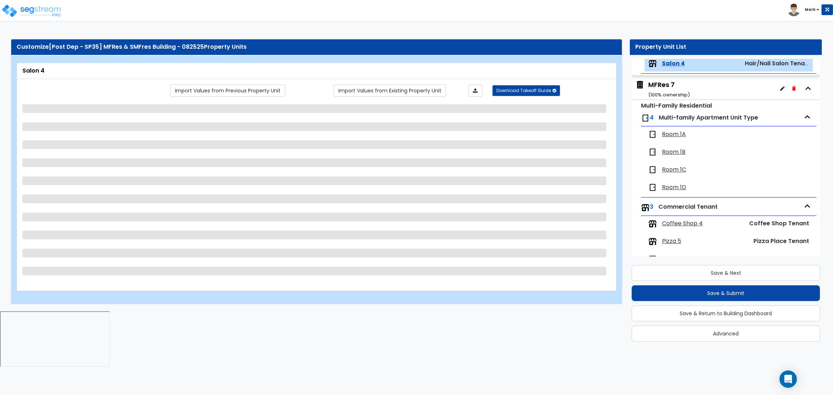
select select "2"
select select "1"
select select "3"
select select "5"
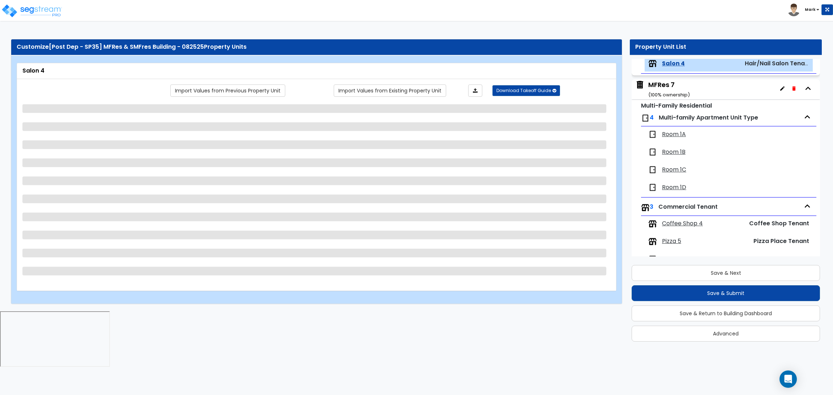
select select "1"
select select "2"
select select "1"
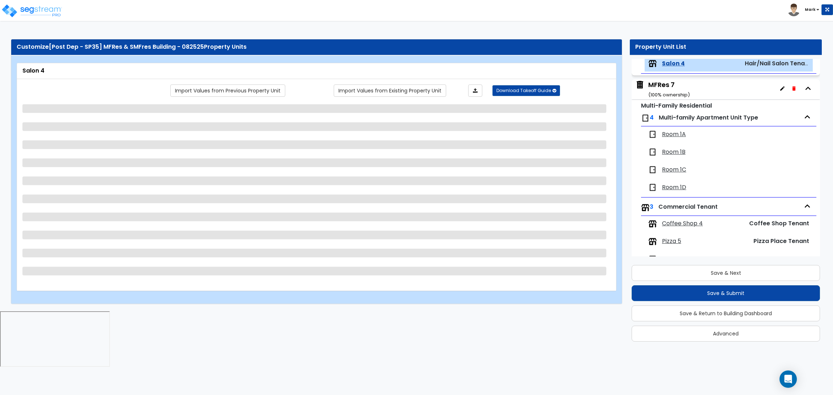
select select "1"
select select "2"
select select "4"
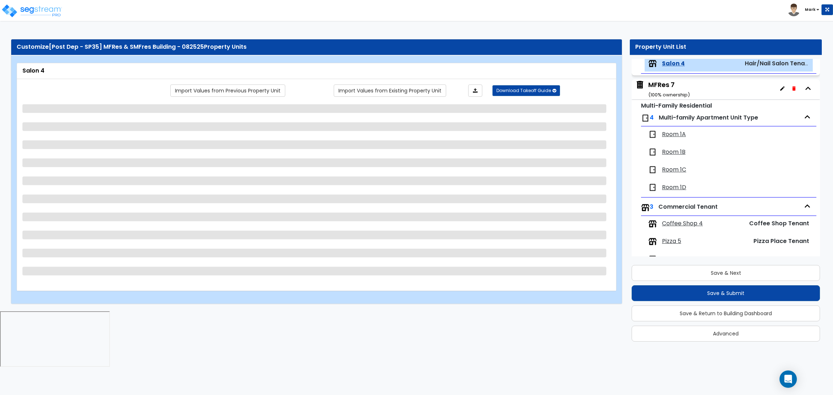
select select "1"
select select "4"
select select "1"
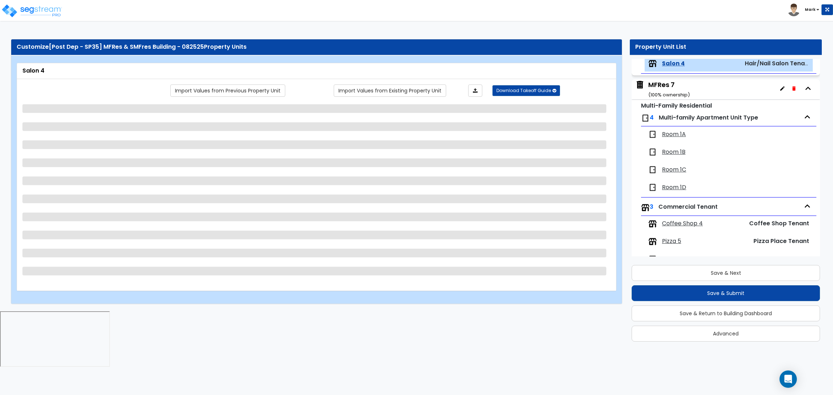
select select "6"
select select "2"
select select "4"
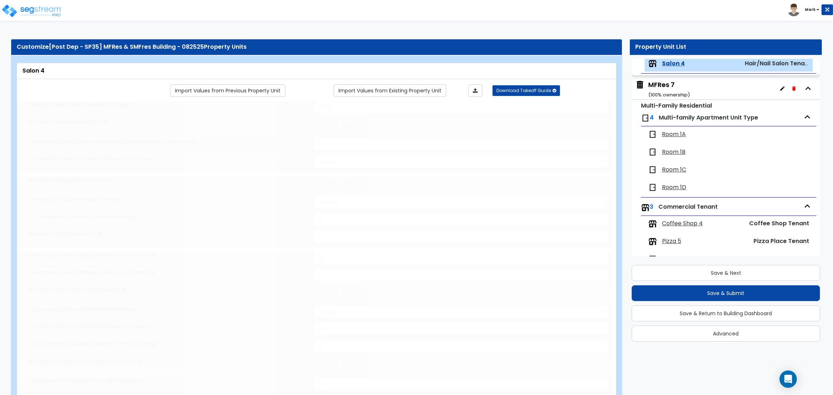
type input "80"
select select "1"
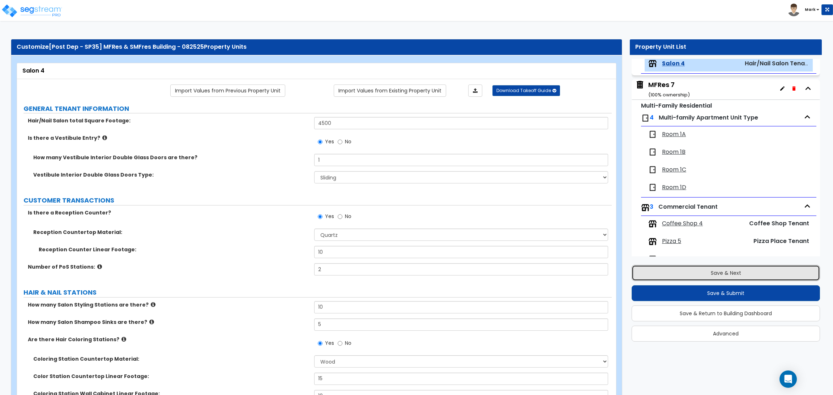
click at [708, 267] on button "Save & Next" at bounding box center [725, 273] width 188 height 16
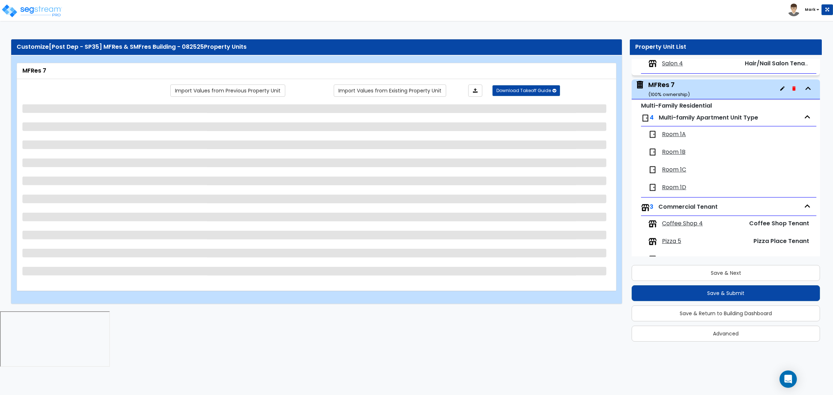
scroll to position [858, 0]
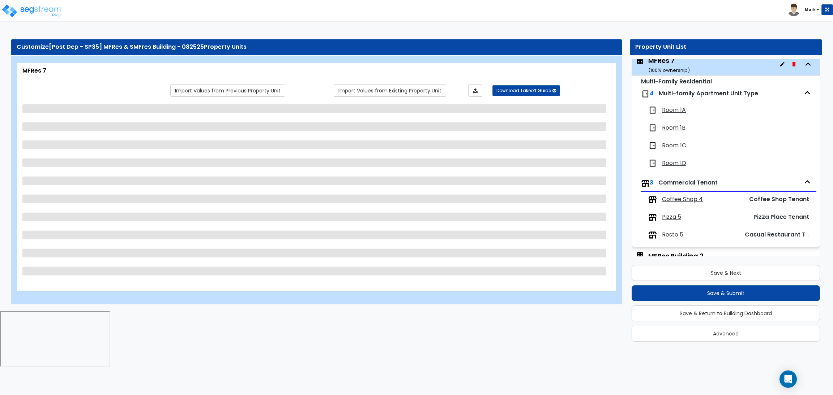
select select "1"
select select "3"
select select "7"
select select "3"
select select "9"
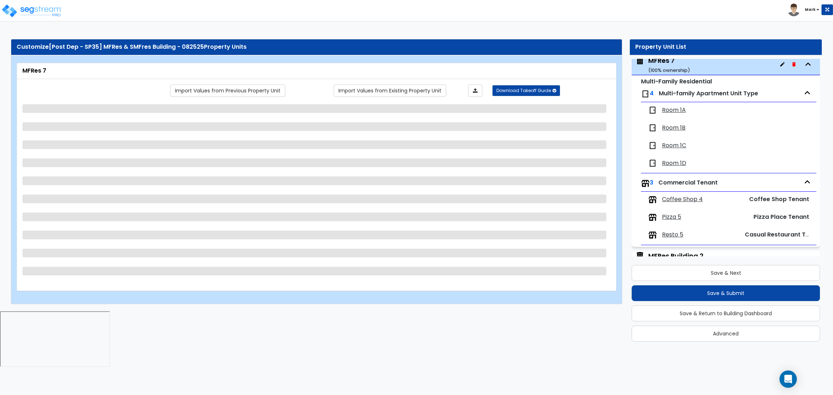
select select "13"
select select "4"
select select "2"
select select "3"
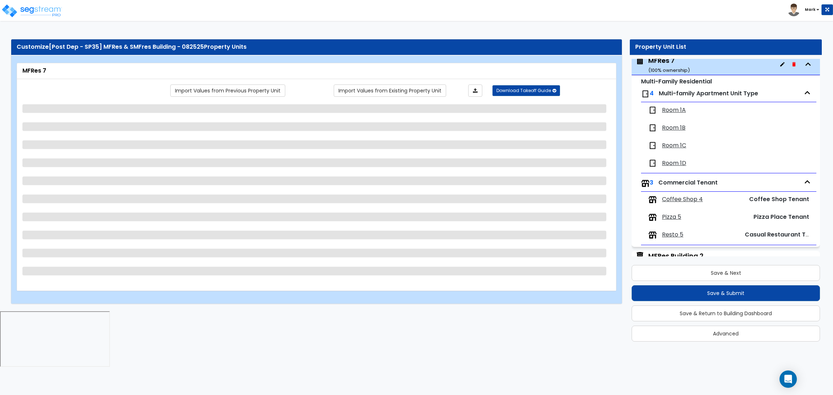
select select "2"
select select "3"
select select "2"
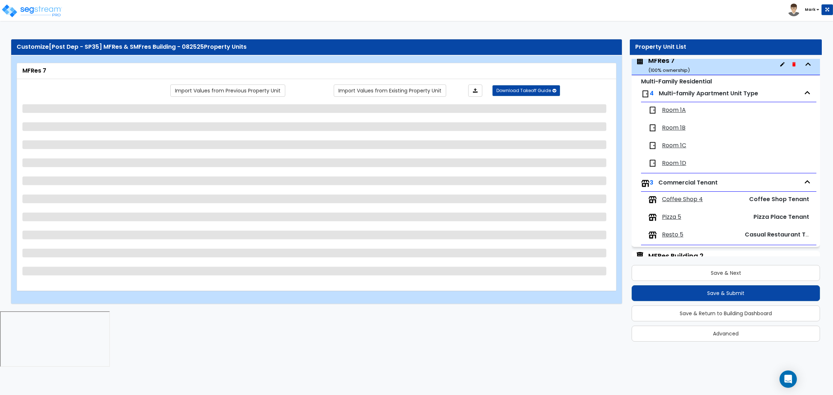
select select "1"
select select "3"
select select "2"
select select "3"
select select "1"
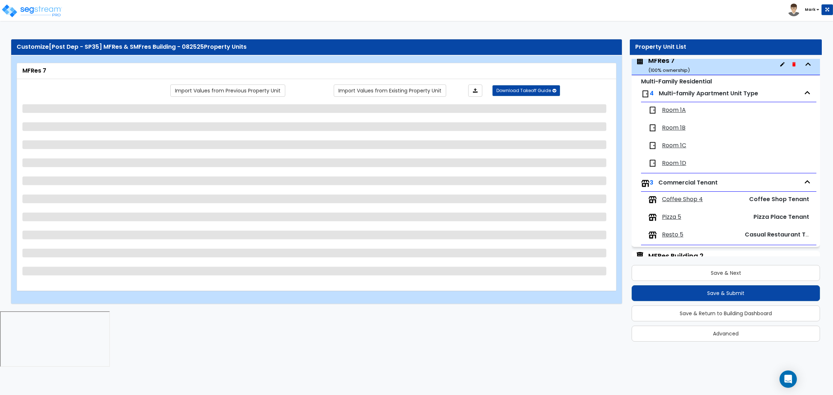
select select "1"
select select "3"
select select "1"
select select "2"
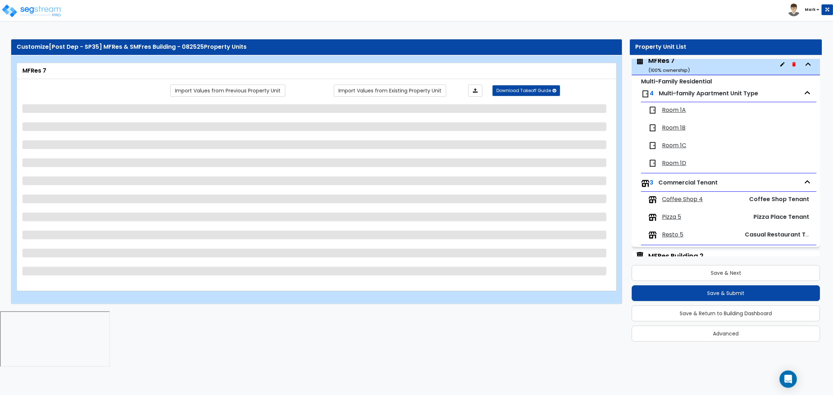
select select "3"
select select "2"
select select "3"
select select "4"
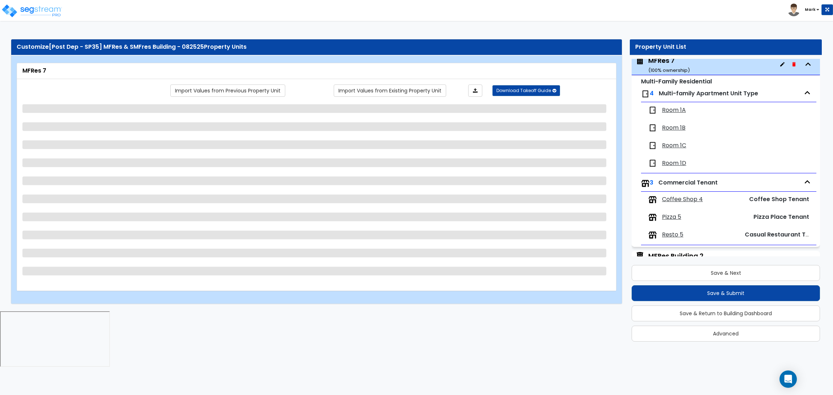
select select "1"
select select "2"
select select "3"
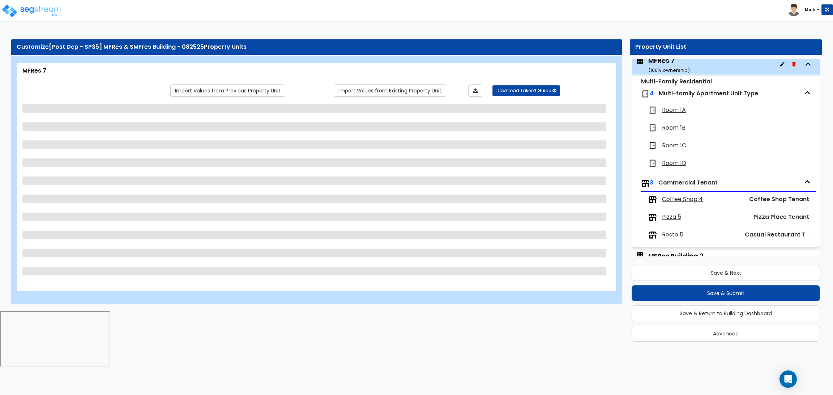
select select "4"
select select "2"
select select "3"
select select "2"
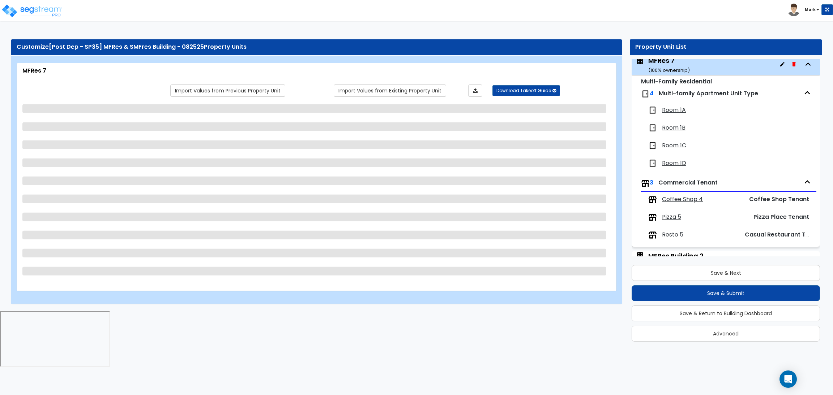
select select "3"
select select "1"
select select "2"
select select "1"
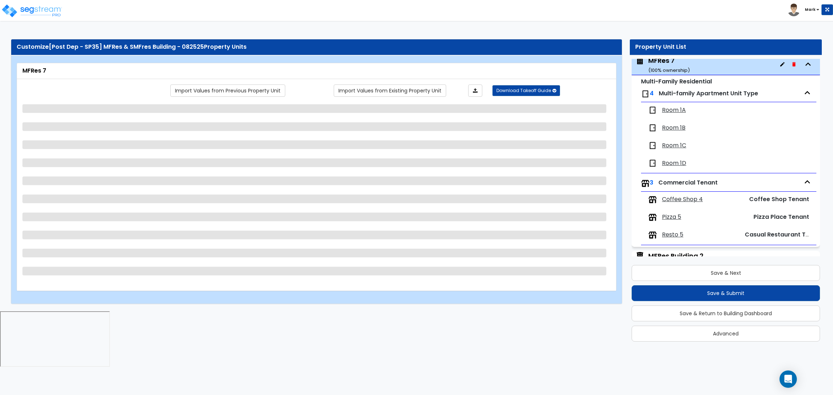
select select "5"
select select "1"
select select "2"
select select "5"
select select "2"
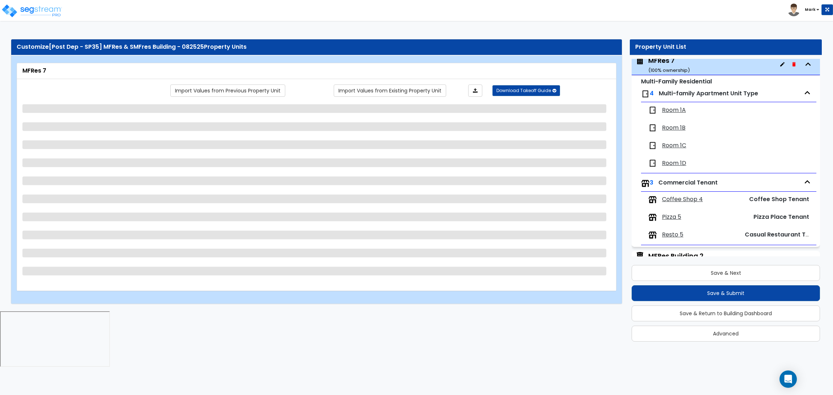
select select "1"
select select "3"
select select "5"
select select "1"
select select "6"
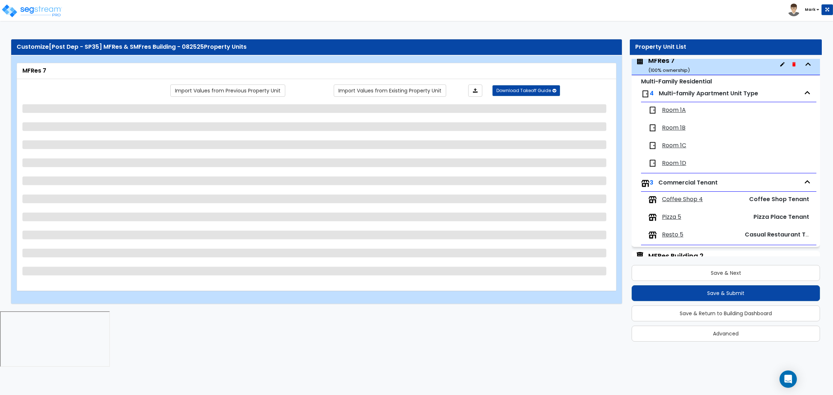
select select "2"
select select "4"
select select "1"
select select "2"
select select "5"
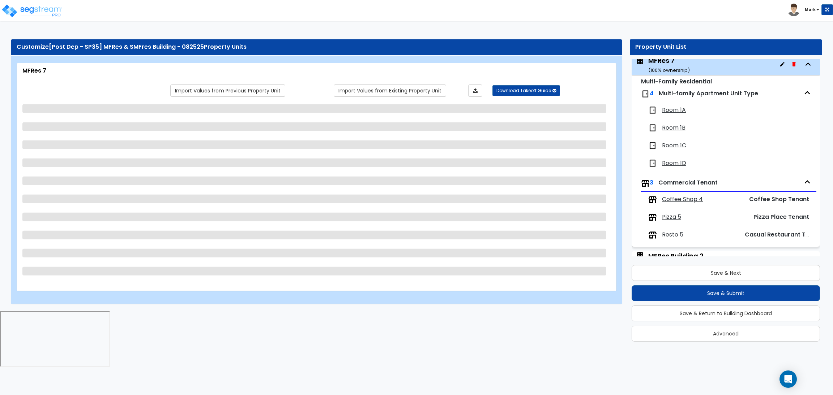
select select "4"
select select "2"
select select "1"
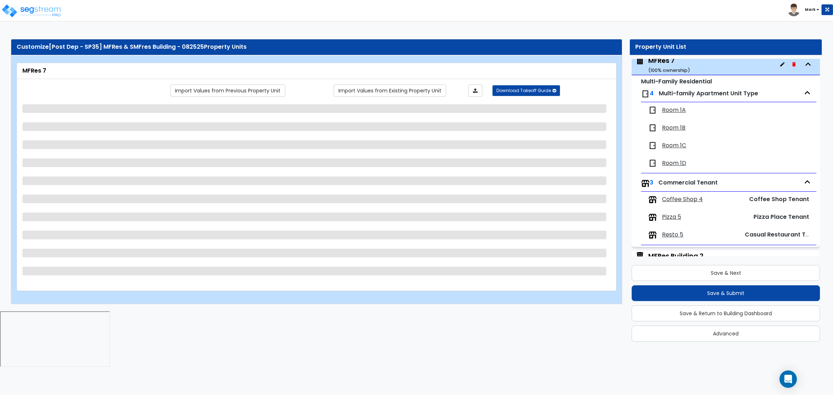
select select "1"
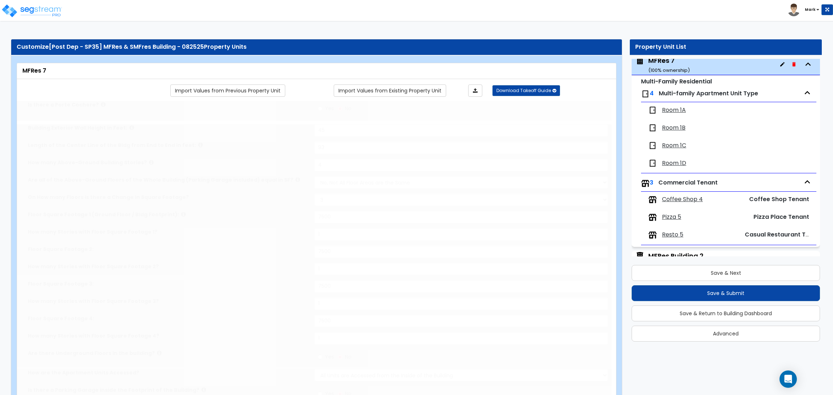
select select "1"
select select "3"
select select "1"
select select "2"
select select "3"
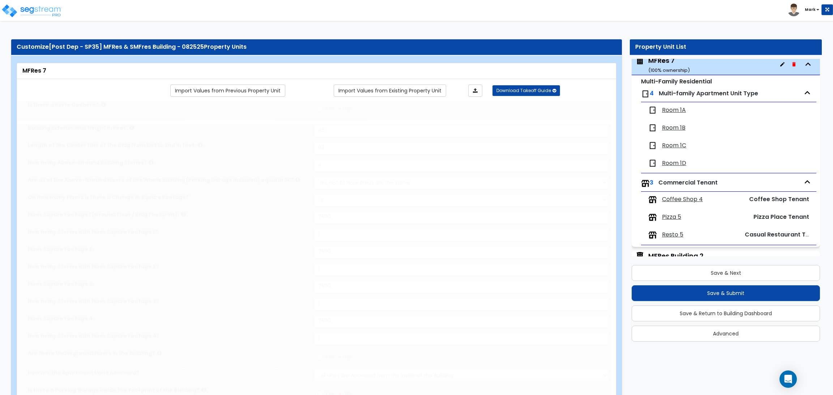
select select "9"
select select "6"
select select "5"
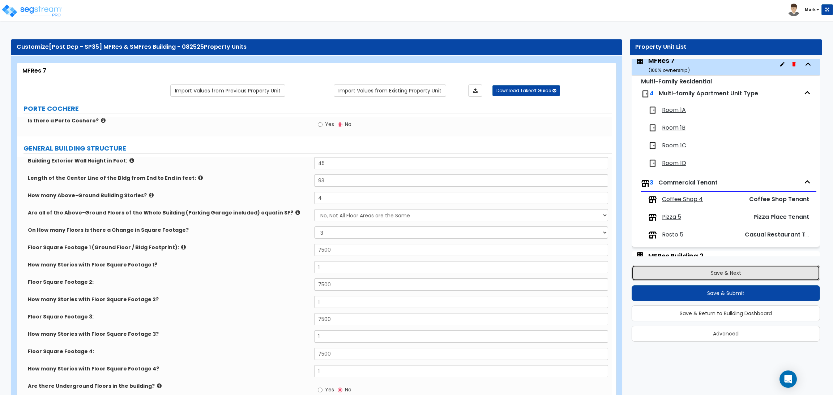
click at [708, 267] on button "Save & Next" at bounding box center [725, 273] width 188 height 16
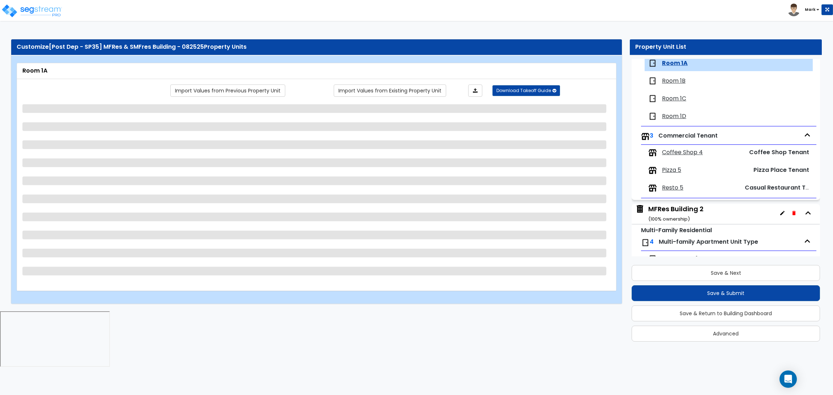
scroll to position [905, 0]
select select "5"
select select "2"
select select "1"
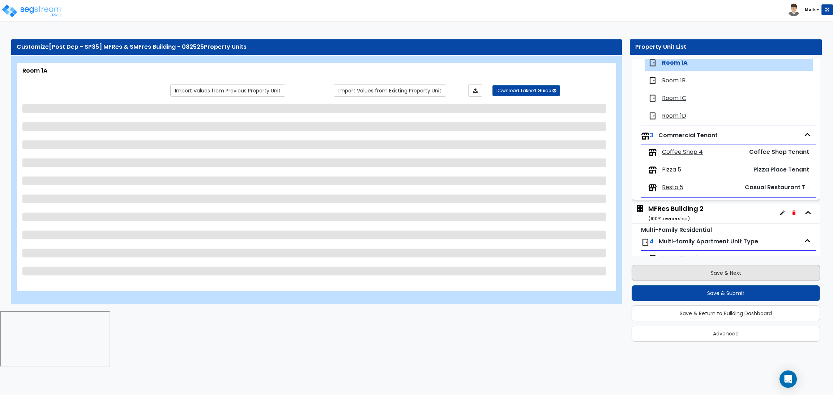
select select "1"
select select "3"
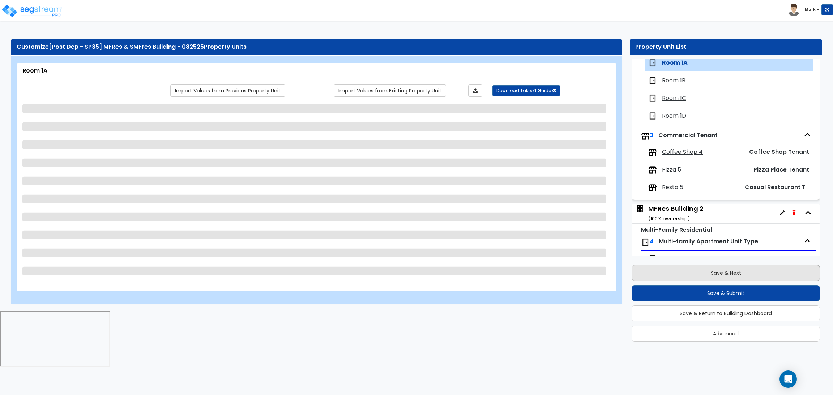
select select "1"
select select "3"
select select "4"
select select "3"
select select "2"
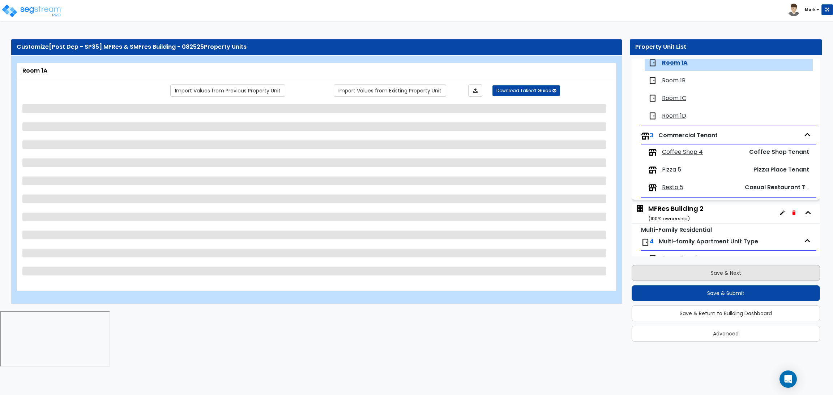
select select "1"
select select "3"
select select "5"
select select "3"
select select "6"
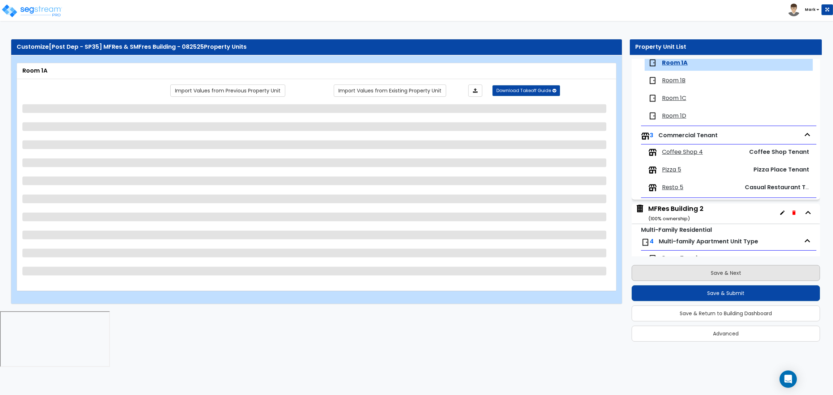
select select "4"
select select "2"
select select "1"
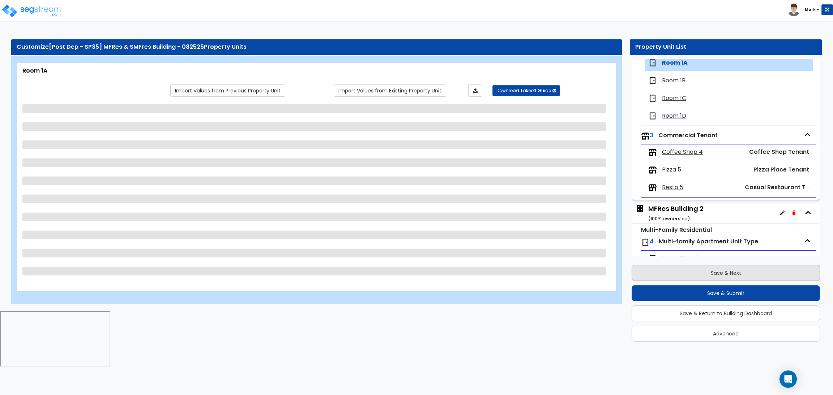
select select "1"
select select "4"
select select "2"
select select "1"
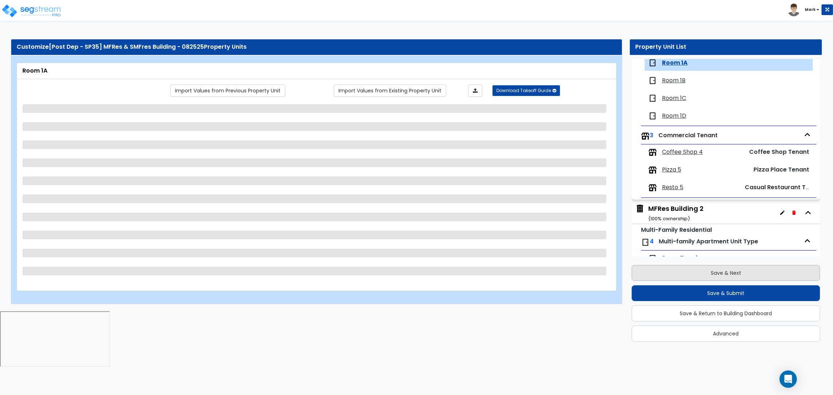
select select "3"
select select "4"
select select "3"
select select "1"
select select "2"
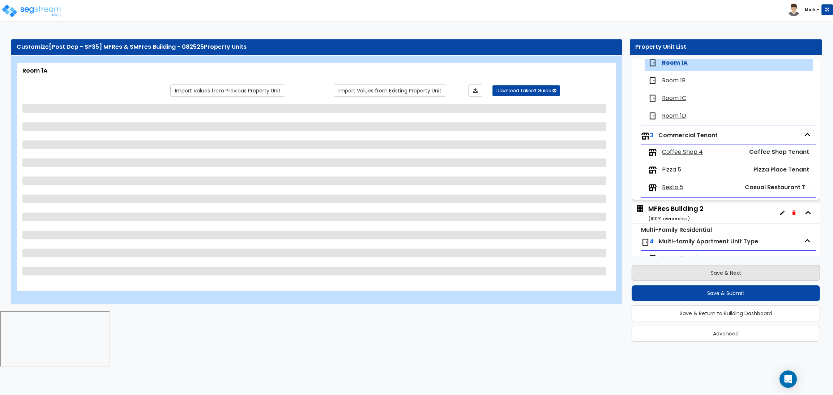
select select "1"
select select "3"
select select "2"
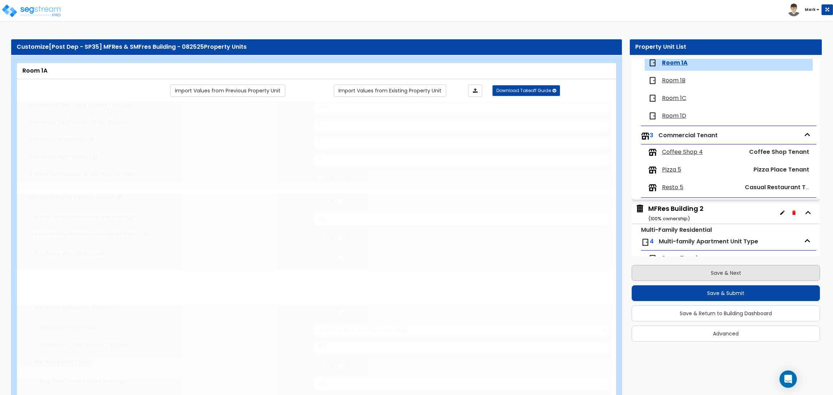
select select "5"
type input "150"
type input "300"
type input "250"
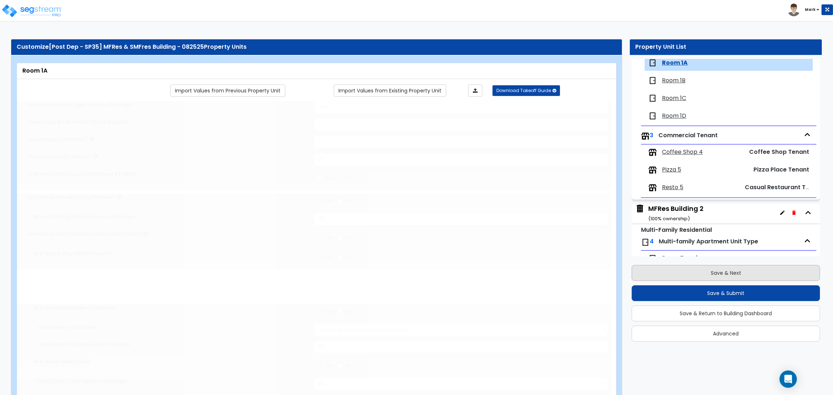
type input "250"
type input "180"
type input "240"
select select "2"
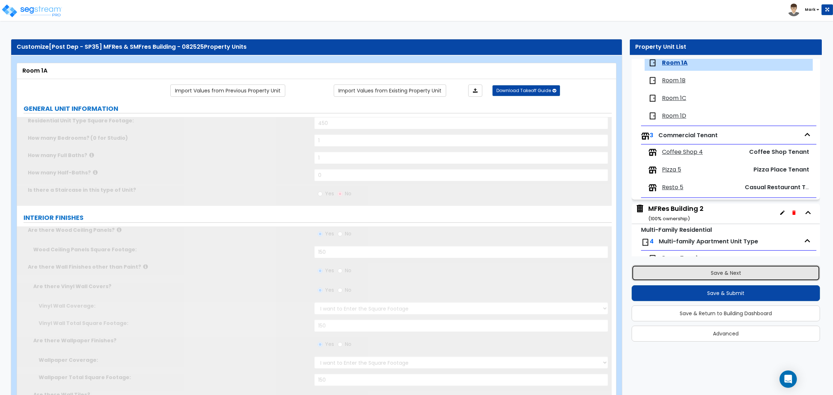
click at [708, 267] on button "Save & Next" at bounding box center [725, 273] width 188 height 16
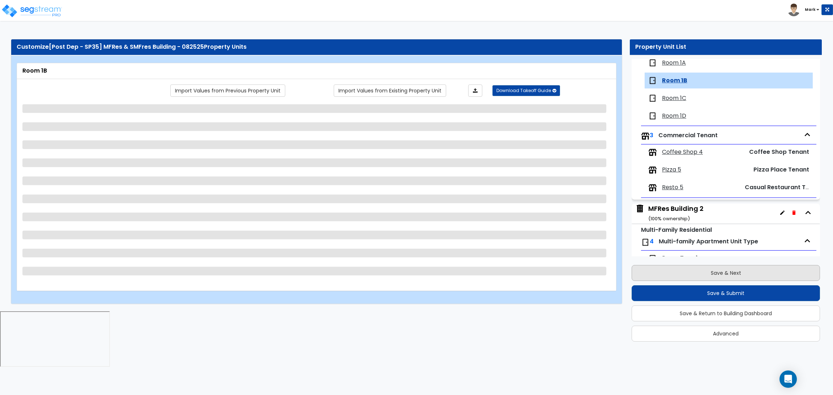
scroll to position [923, 0]
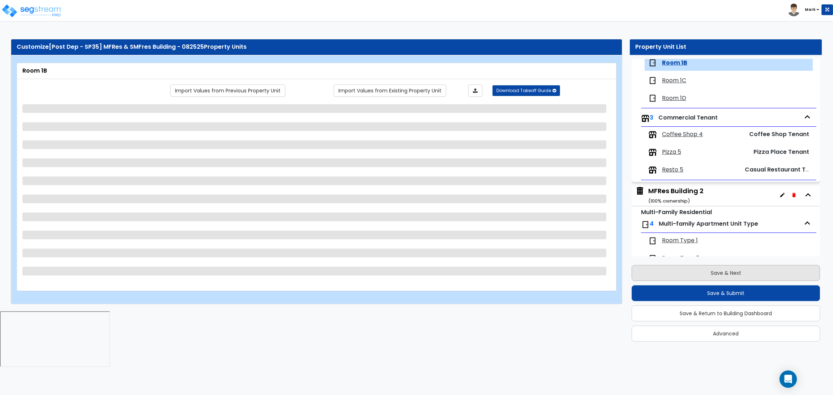
select select "5"
select select "2"
select select "1"
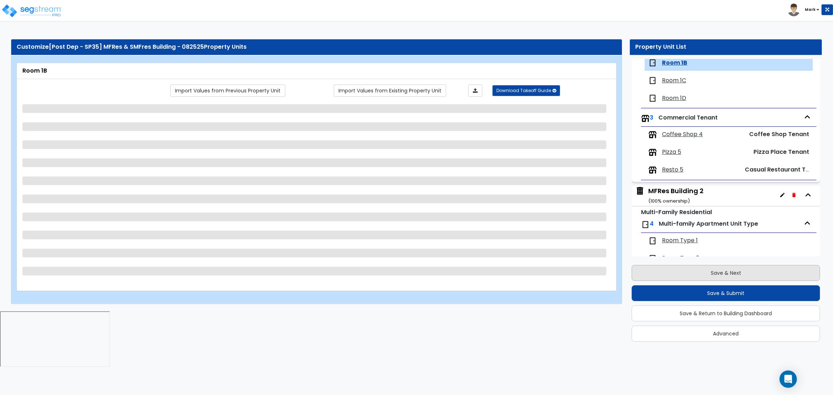
select select "1"
select select "3"
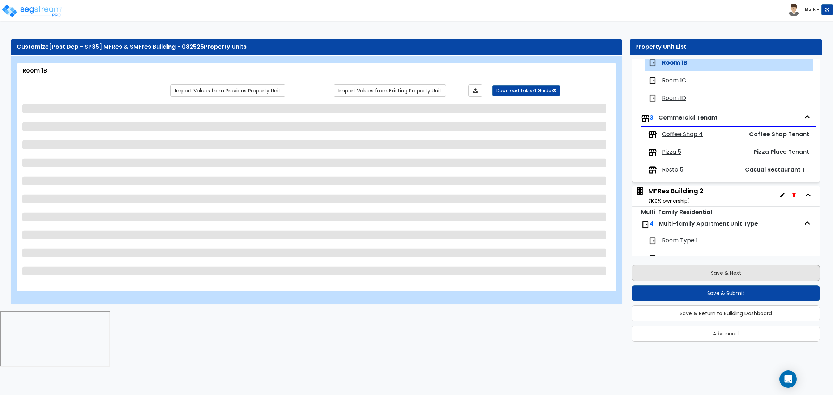
select select "1"
select select "3"
select select "4"
select select "3"
select select "2"
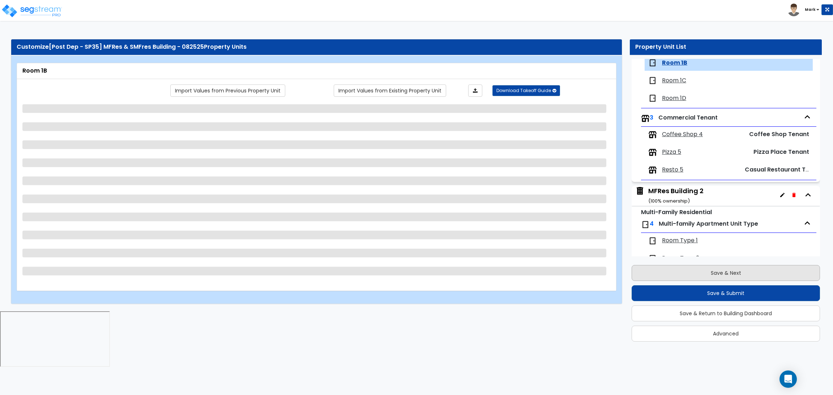
select select "1"
select select "3"
select select "5"
select select "3"
select select "6"
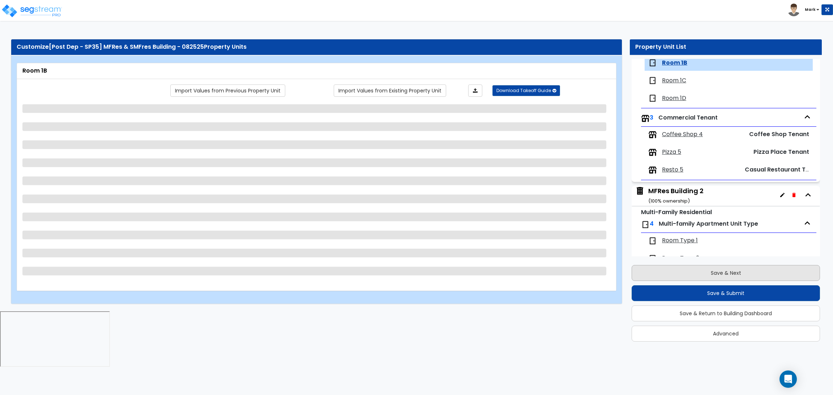
select select "4"
select select "2"
select select "1"
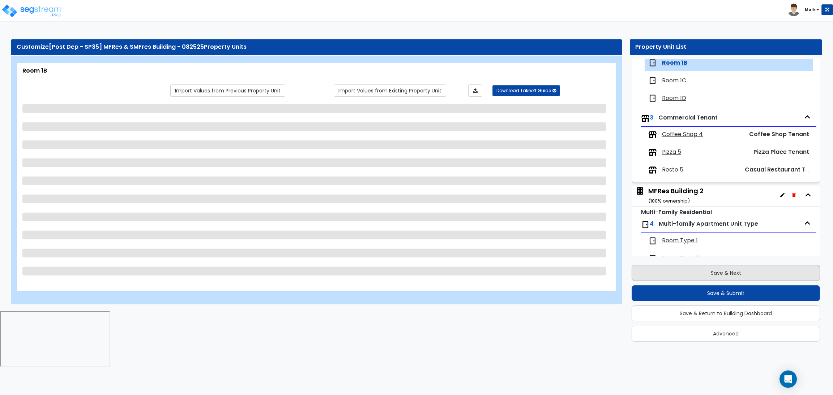
select select "1"
select select "4"
select select "2"
select select "1"
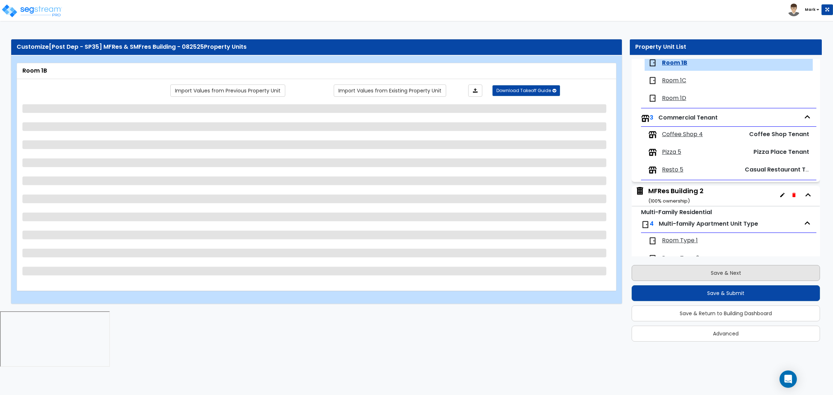
select select "3"
select select "4"
select select "3"
select select "1"
select select "2"
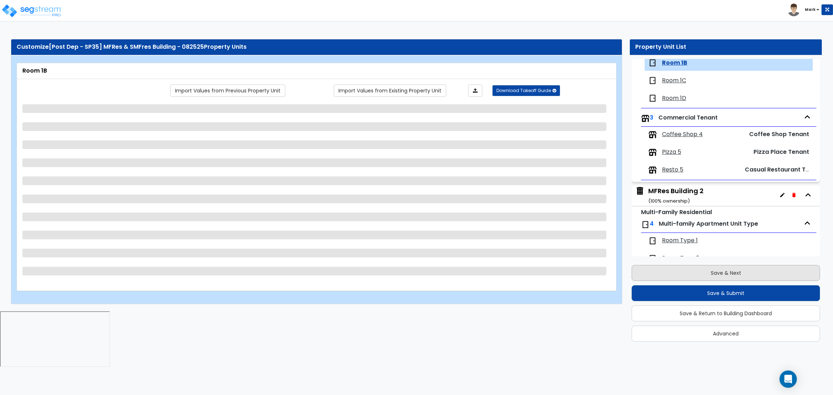
select select "1"
select select "3"
select select "2"
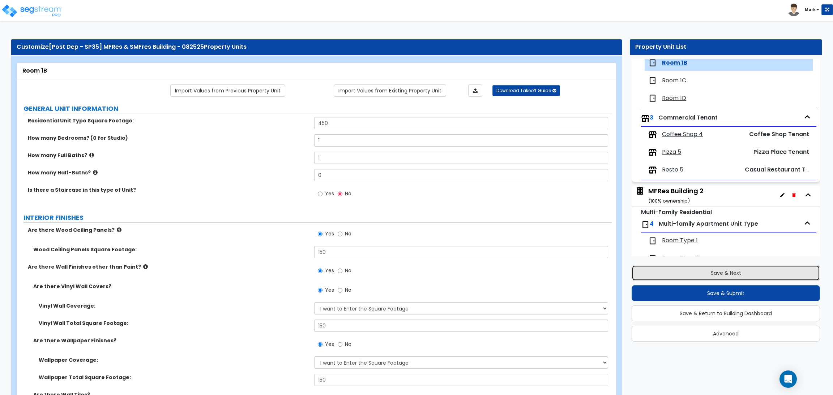
click at [708, 267] on button "Save & Next" at bounding box center [725, 273] width 188 height 16
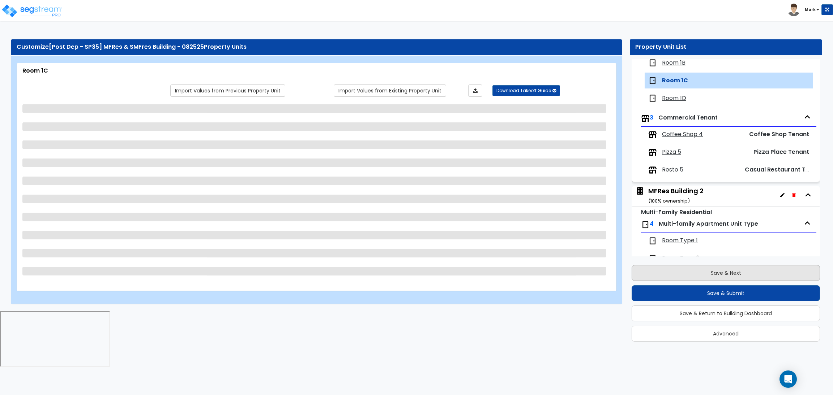
scroll to position [940, 0]
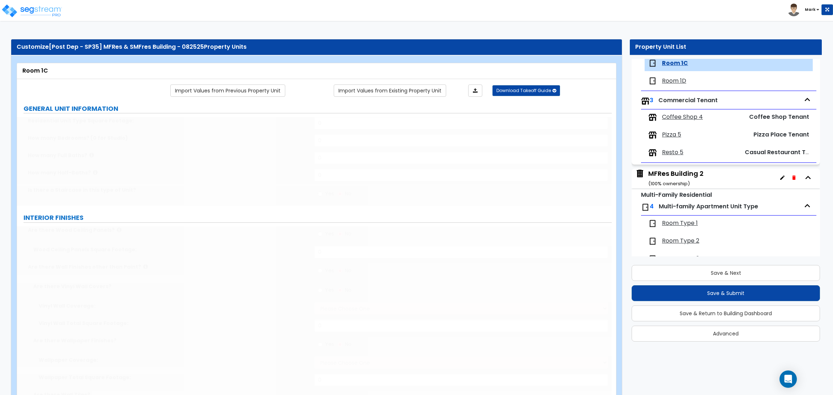
type input "450"
type input "1"
radio input "true"
type input "150"
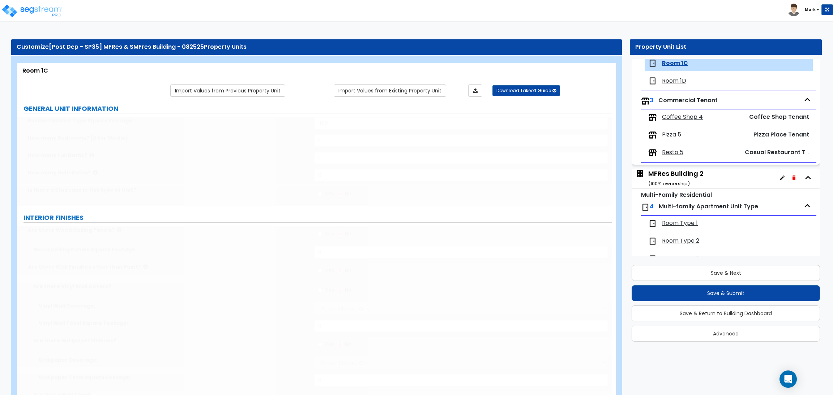
radio input "true"
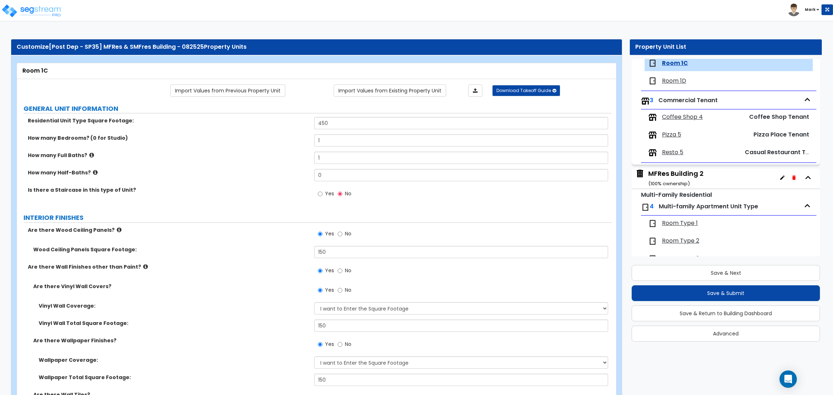
click at [706, 264] on div "Save & Next Save & Submit Save & Return to Building Dashboard Advanced" at bounding box center [725, 301] width 188 height 82
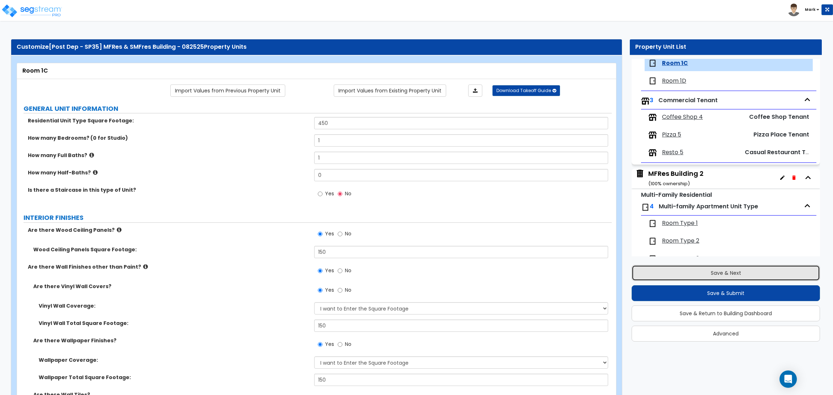
click at [706, 267] on button "Save & Next" at bounding box center [725, 273] width 188 height 16
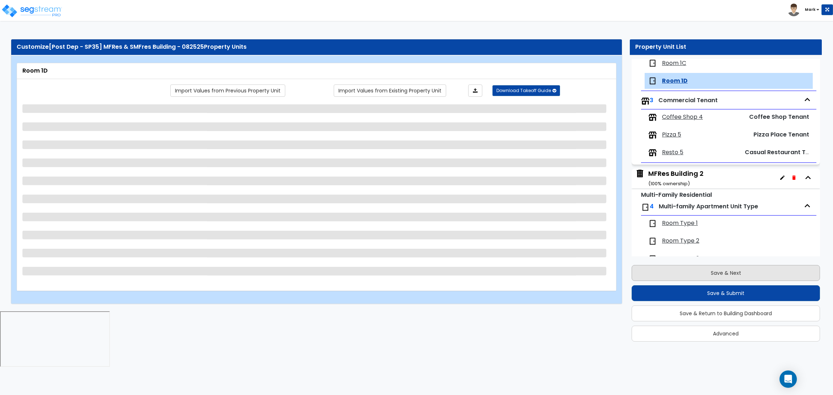
scroll to position [958, 0]
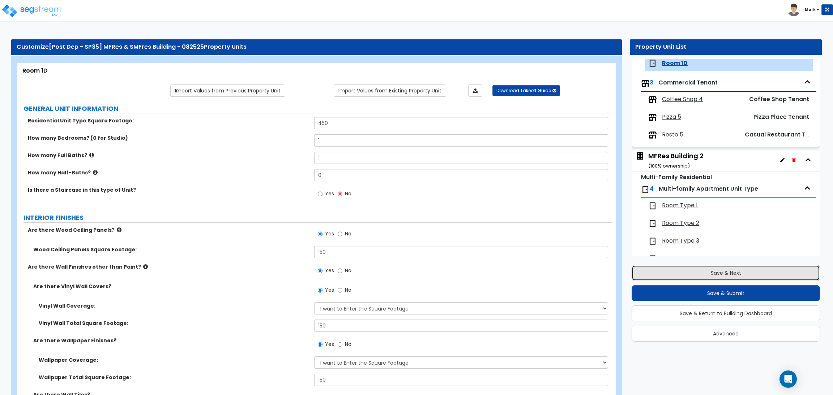
click at [705, 267] on button "Save & Next" at bounding box center [725, 273] width 188 height 16
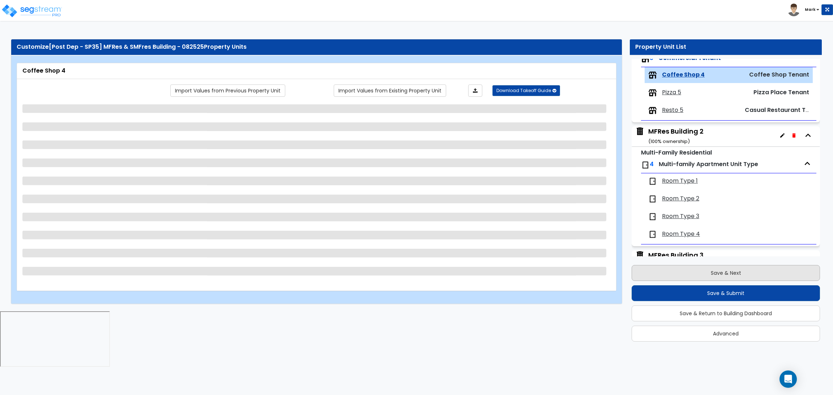
scroll to position [995, 0]
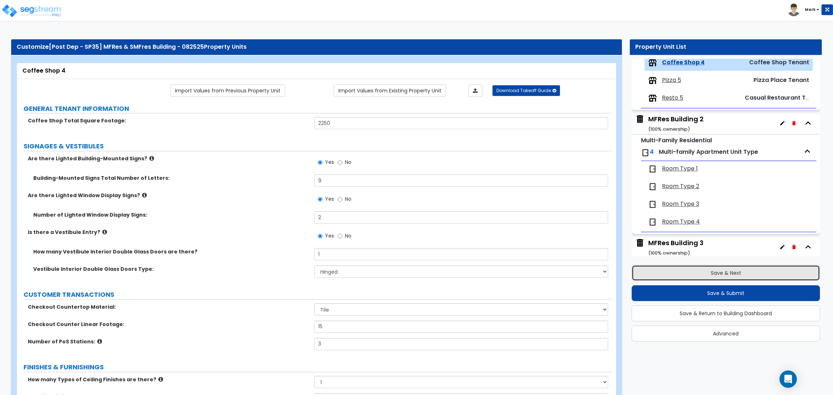
click at [704, 267] on button "Save & Next" at bounding box center [725, 273] width 188 height 16
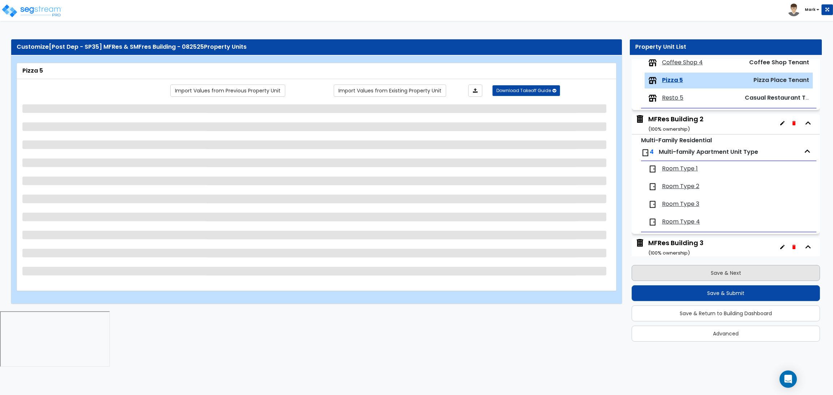
scroll to position [1013, 0]
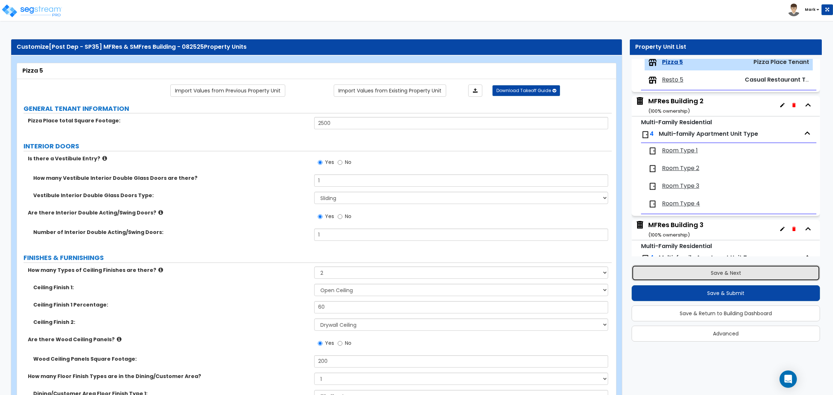
click at [704, 267] on button "Save & Next" at bounding box center [725, 273] width 188 height 16
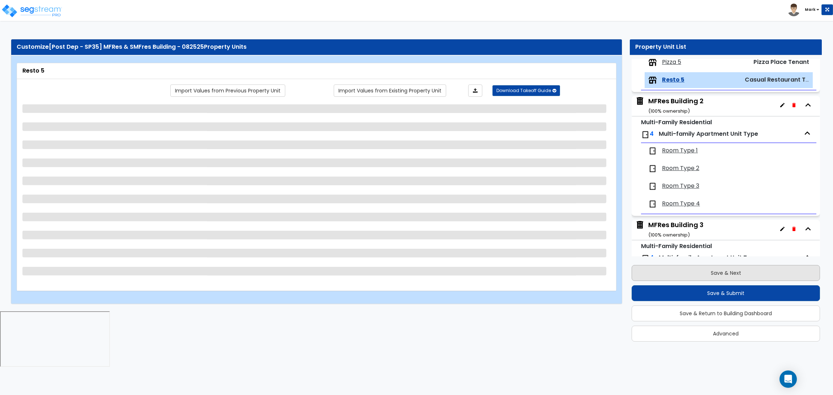
scroll to position [1030, 0]
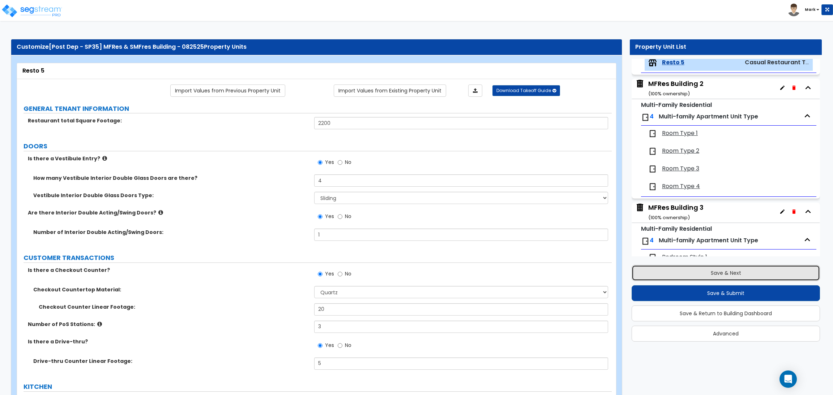
click at [704, 266] on button "Save & Next" at bounding box center [725, 273] width 188 height 16
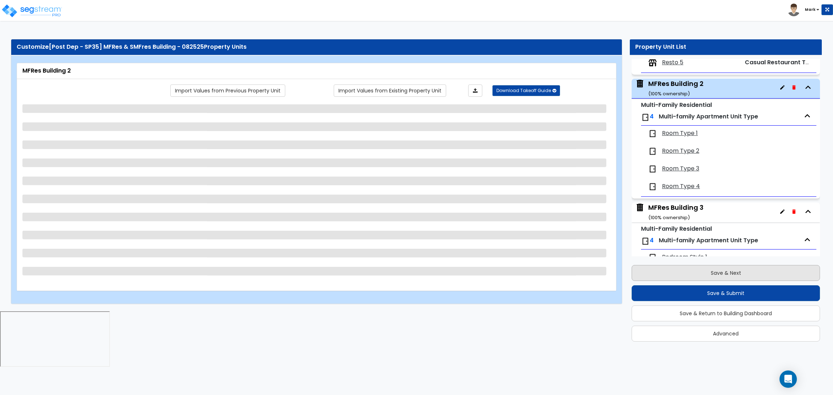
scroll to position [1055, 0]
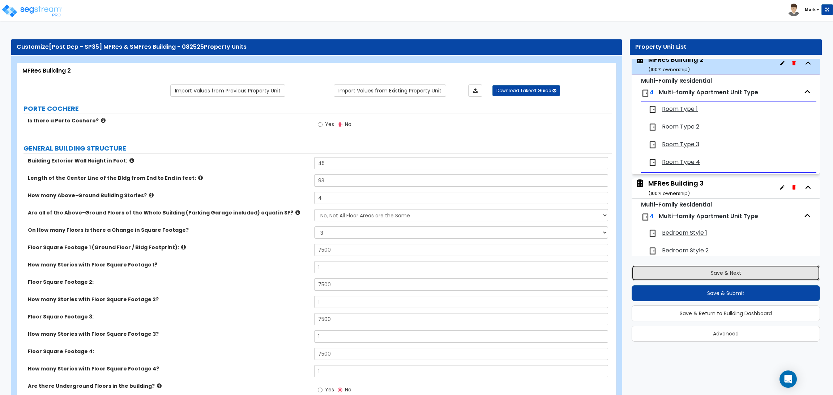
click at [680, 277] on button "Save & Next" at bounding box center [725, 273] width 188 height 16
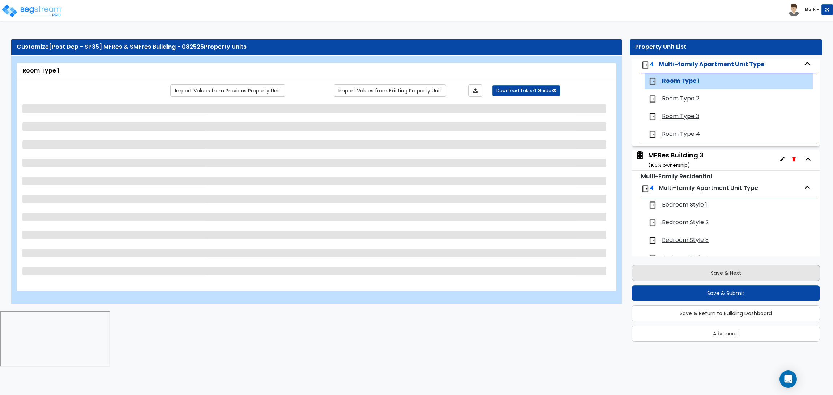
scroll to position [1102, 0]
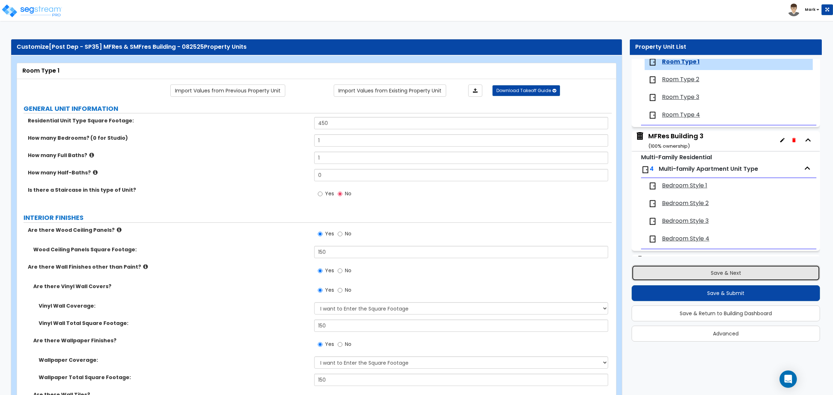
click at [676, 268] on button "Save & Next" at bounding box center [725, 273] width 188 height 16
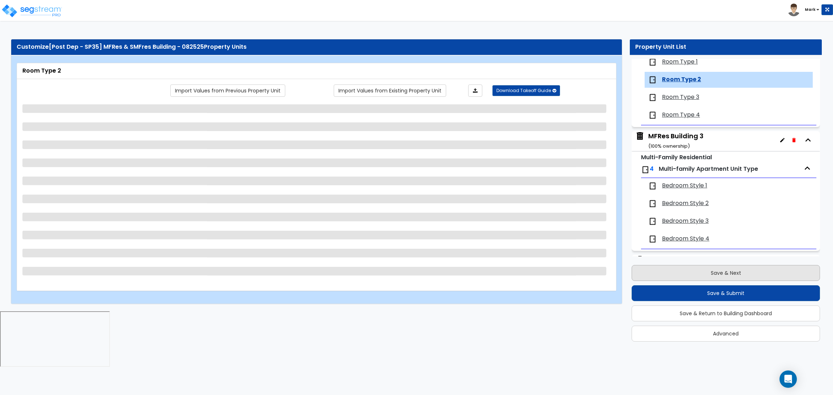
scroll to position [1120, 0]
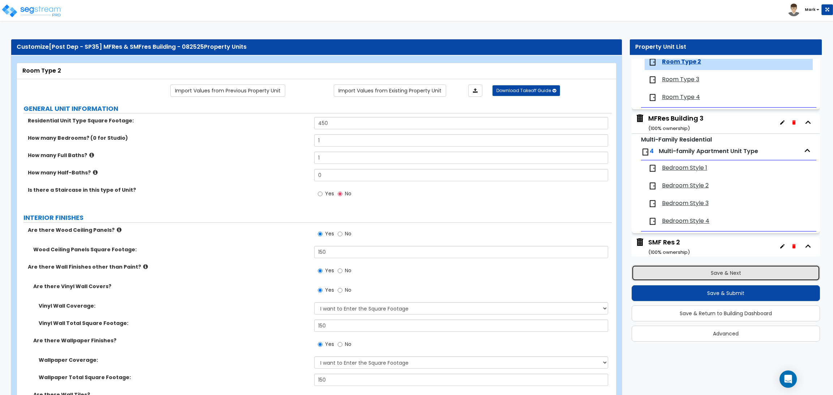
click at [676, 268] on button "Save & Next" at bounding box center [725, 273] width 188 height 16
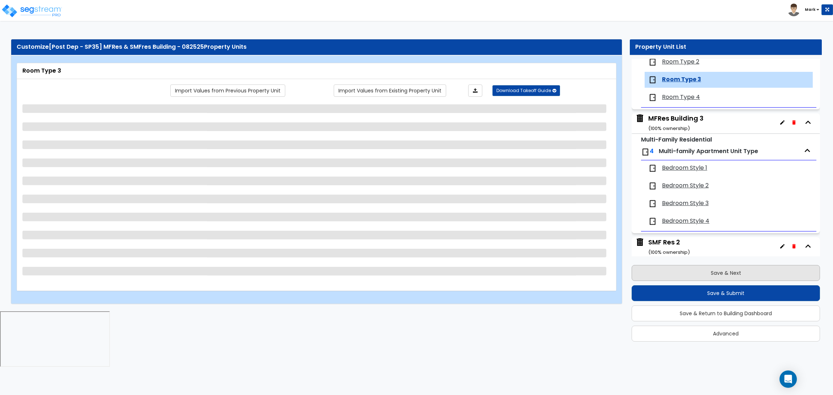
scroll to position [1137, 0]
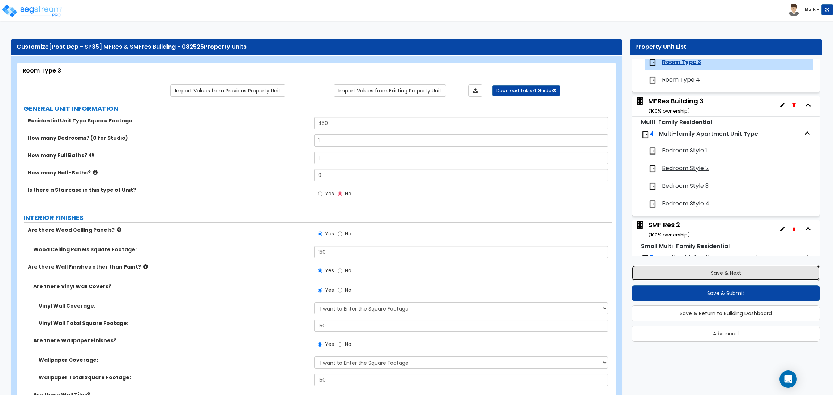
click at [688, 279] on button "Save & Next" at bounding box center [725, 273] width 188 height 16
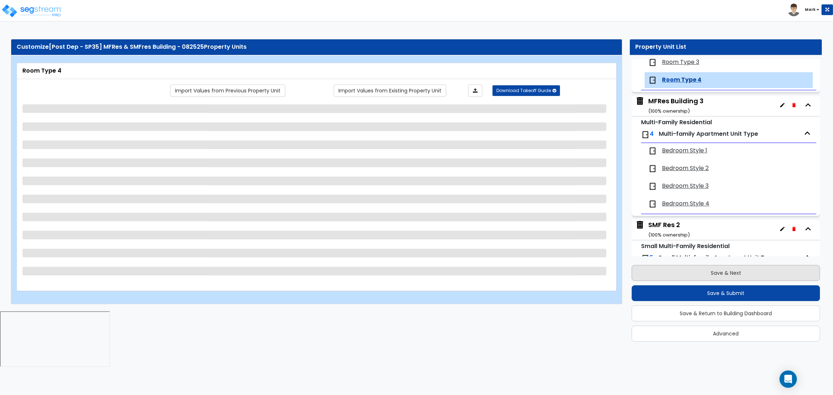
scroll to position [1155, 0]
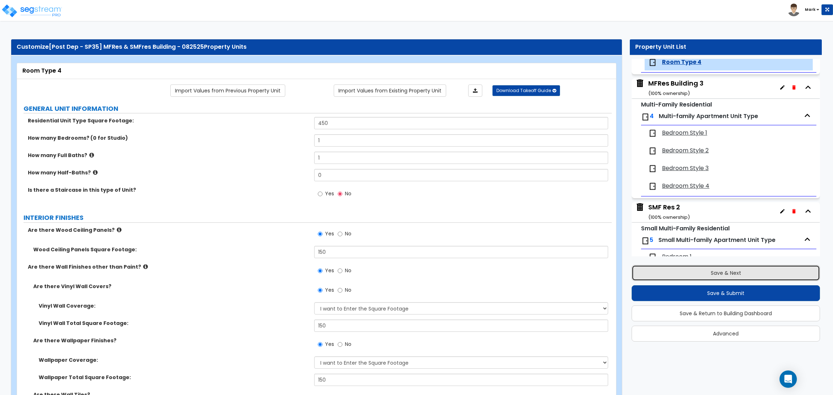
click at [723, 272] on button "Save & Next" at bounding box center [725, 273] width 188 height 16
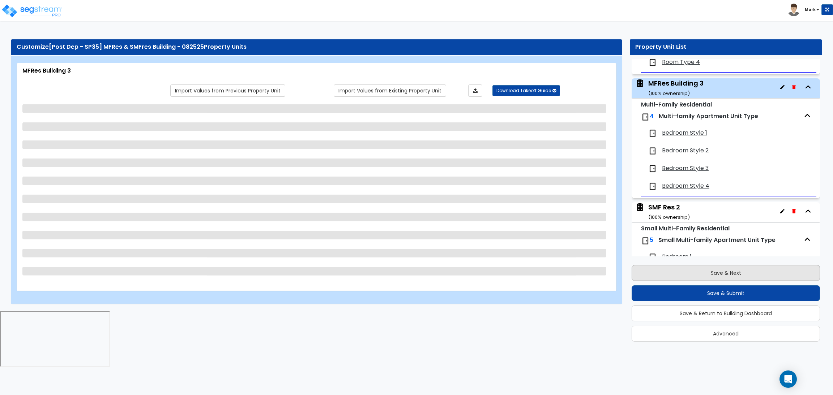
scroll to position [1179, 0]
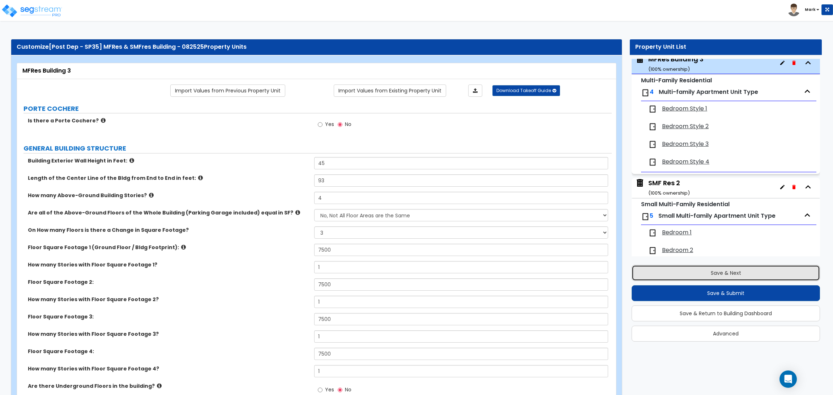
click at [743, 270] on button "Save & Next" at bounding box center [725, 273] width 188 height 16
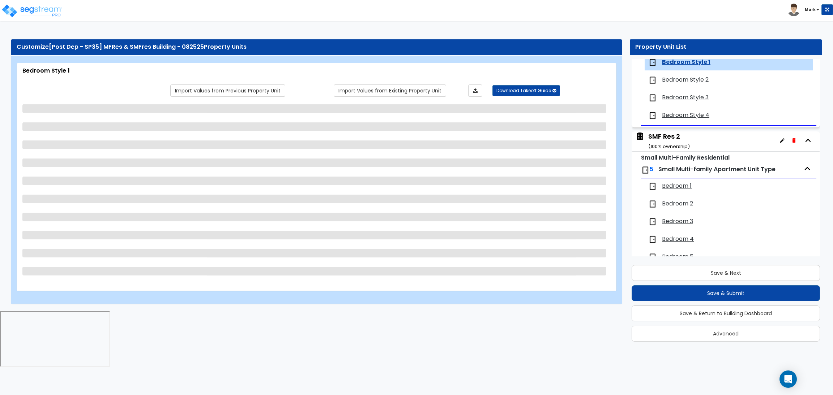
scroll to position [1226, 0]
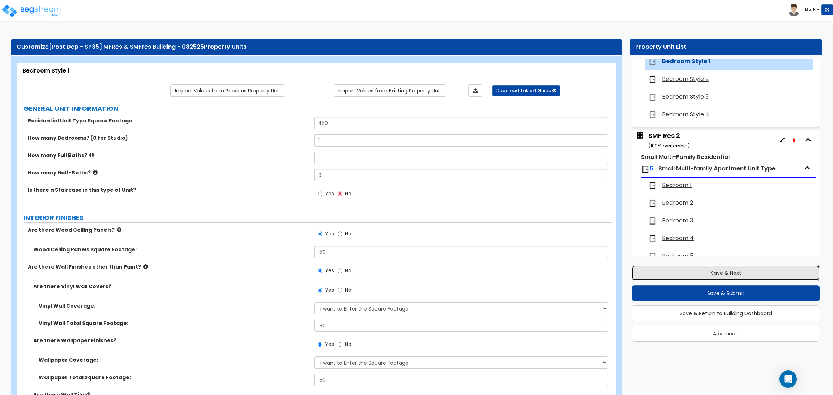
click at [667, 270] on button "Save & Next" at bounding box center [725, 273] width 188 height 16
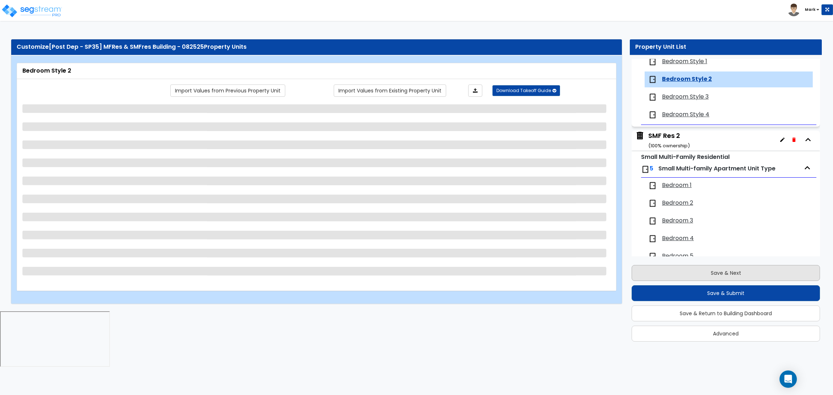
scroll to position [1244, 0]
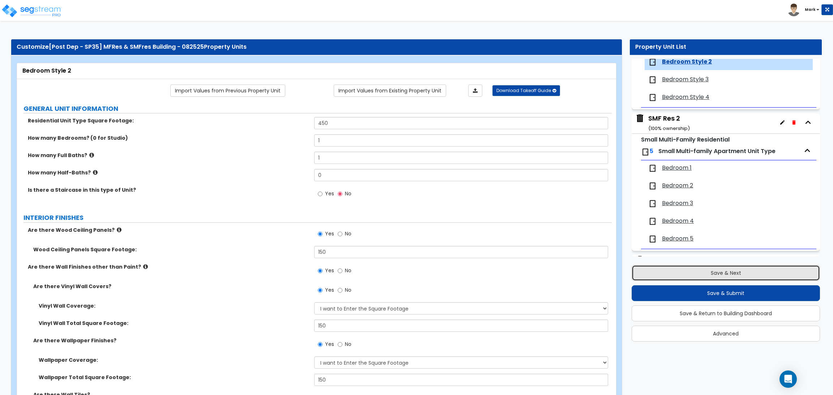
click at [700, 267] on button "Save & Next" at bounding box center [725, 273] width 188 height 16
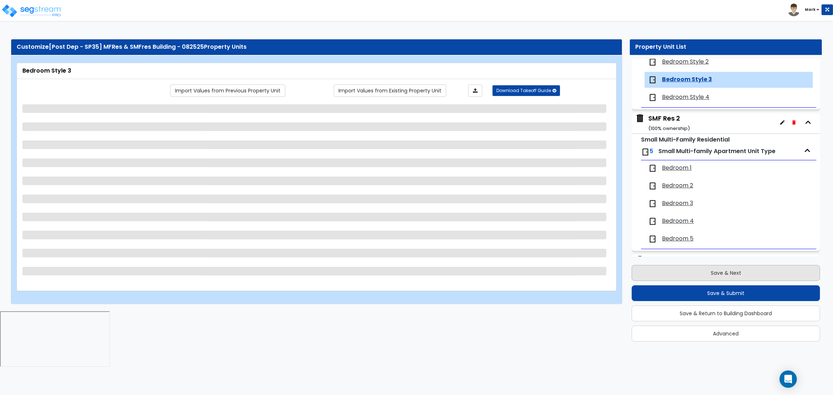
scroll to position [1261, 0]
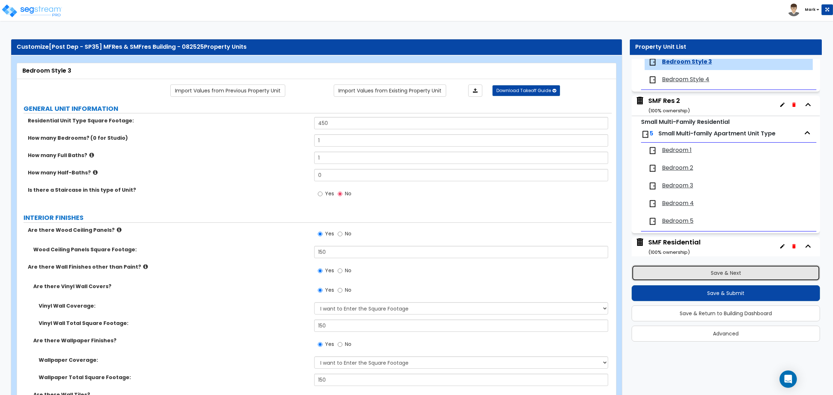
click at [673, 279] on button "Save & Next" at bounding box center [725, 273] width 188 height 16
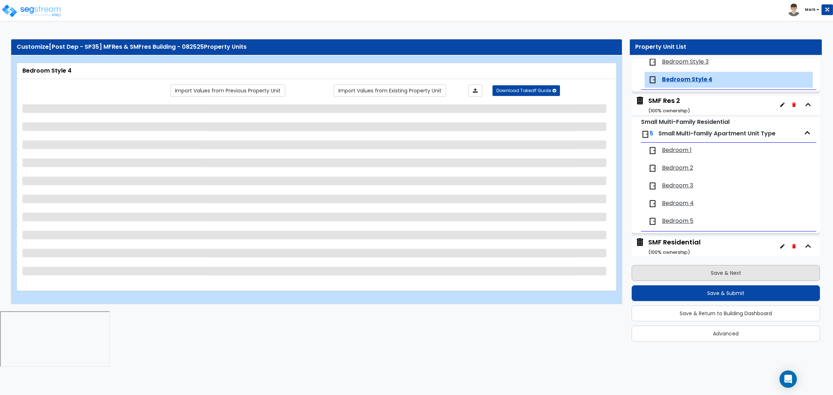
scroll to position [1279, 0]
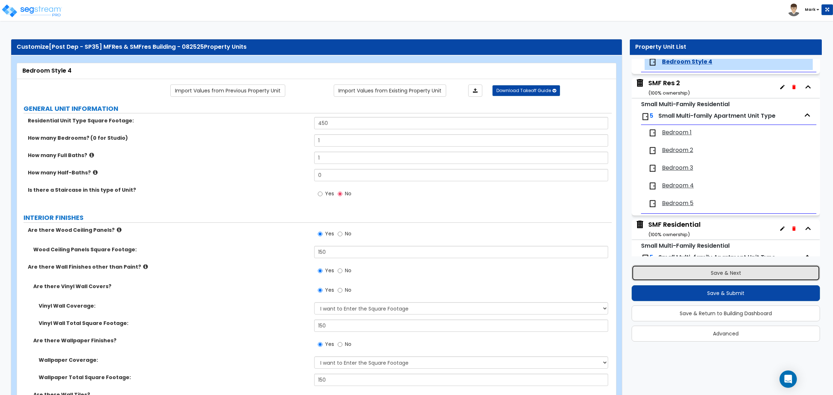
click at [663, 270] on button "Save & Next" at bounding box center [725, 273] width 188 height 16
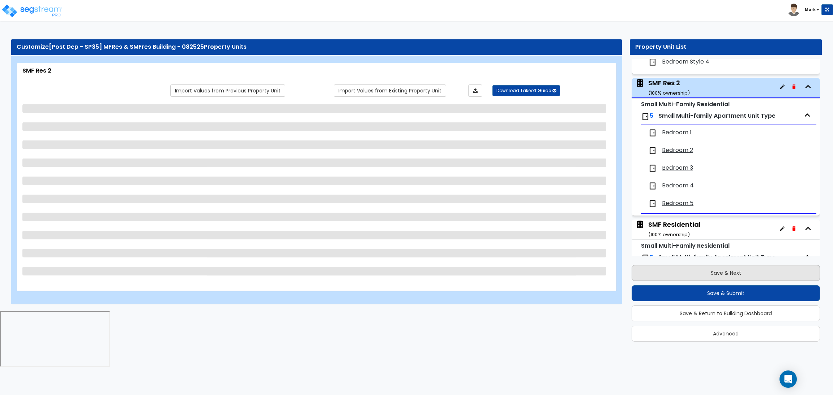
scroll to position [1303, 0]
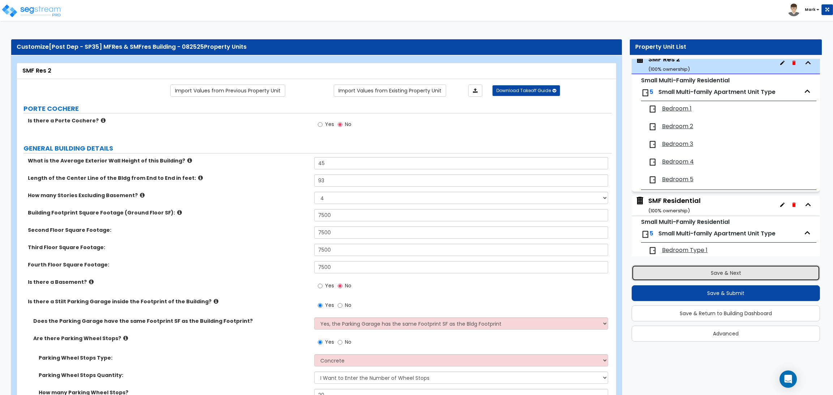
click at [687, 266] on button "Save & Next" at bounding box center [725, 273] width 188 height 16
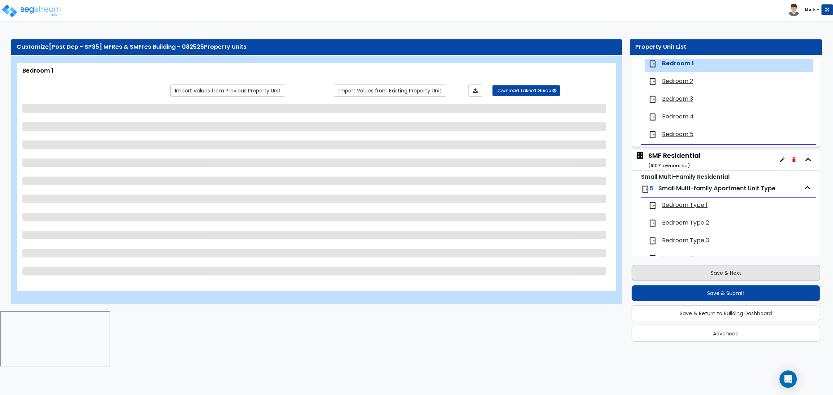
scroll to position [1351, 0]
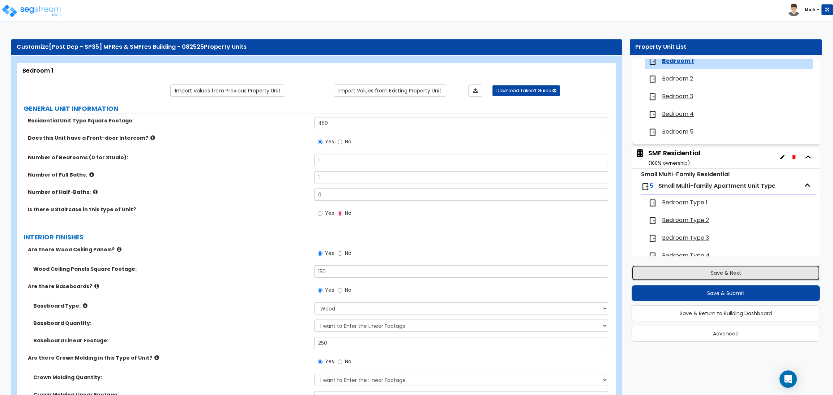
click at [710, 275] on button "Save & Next" at bounding box center [725, 273] width 188 height 16
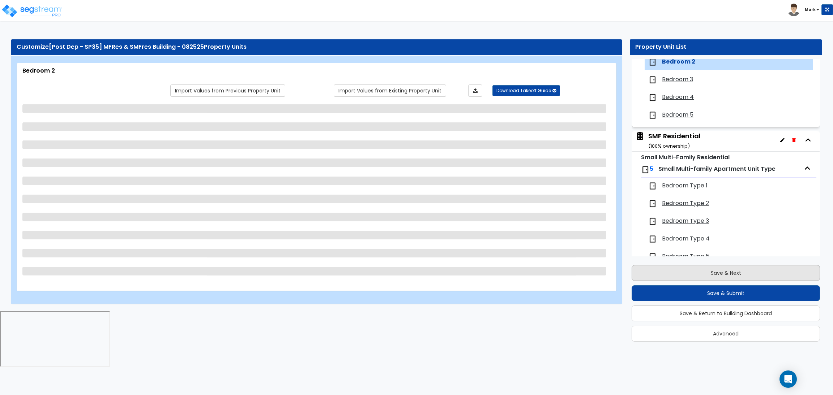
scroll to position [1368, 0]
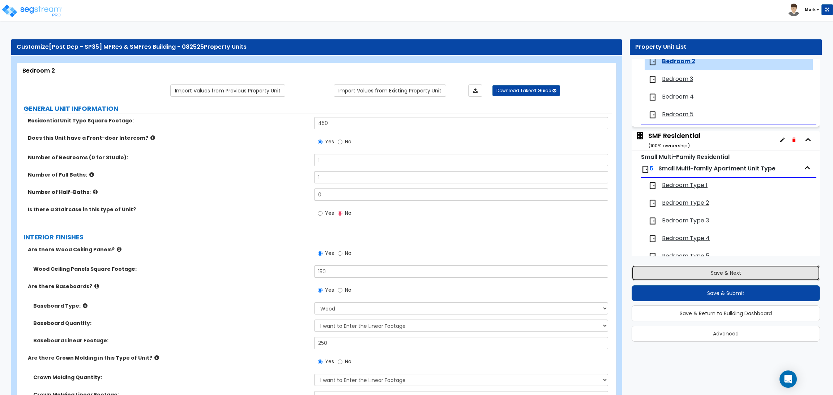
click at [708, 269] on button "Save & Next" at bounding box center [725, 273] width 188 height 16
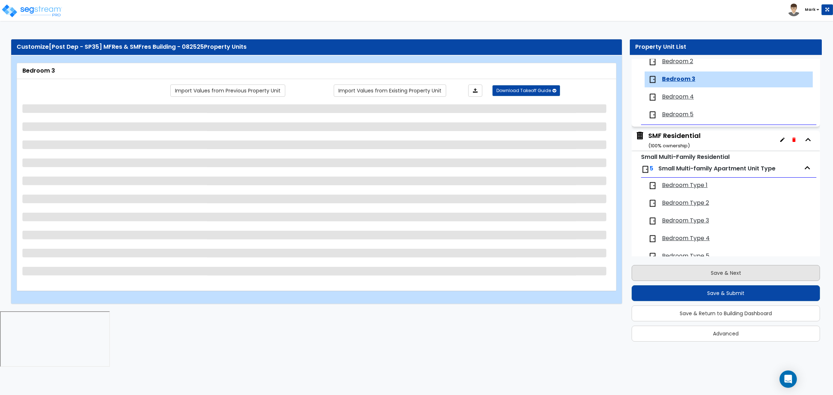
scroll to position [1386, 0]
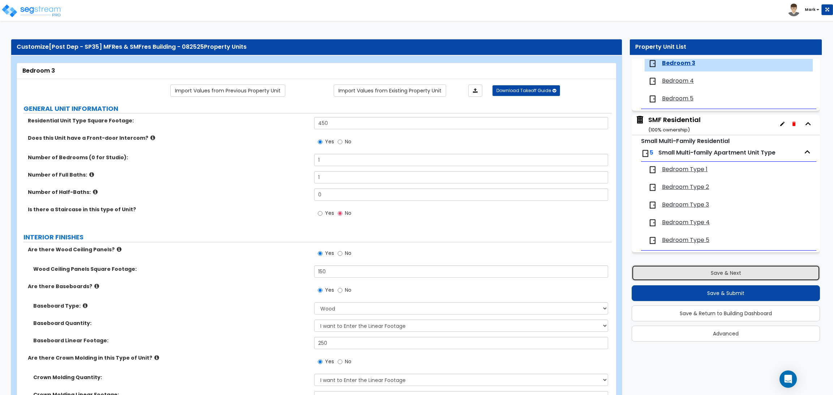
click at [707, 267] on button "Save & Next" at bounding box center [725, 273] width 188 height 16
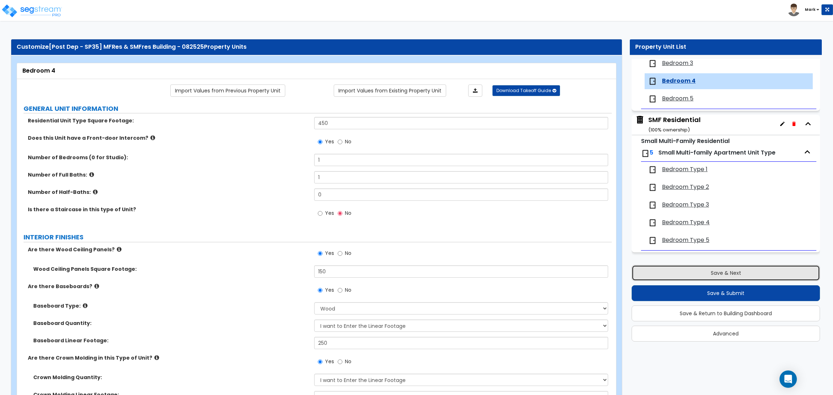
click at [703, 267] on button "Save & Next" at bounding box center [725, 273] width 188 height 16
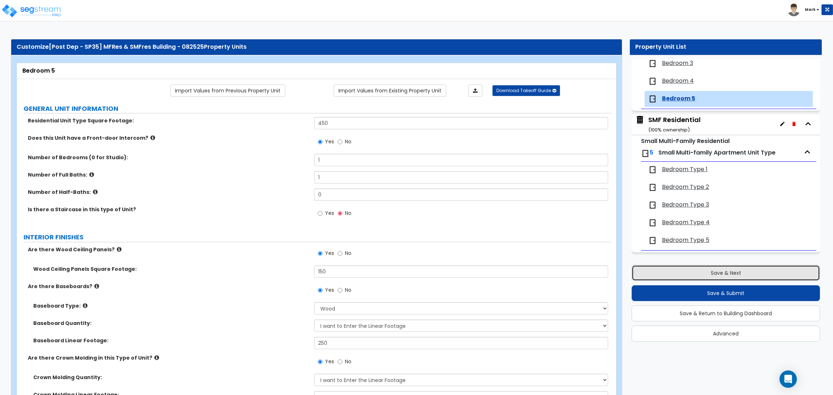
click at [697, 269] on button "Save & Next" at bounding box center [725, 273] width 188 height 16
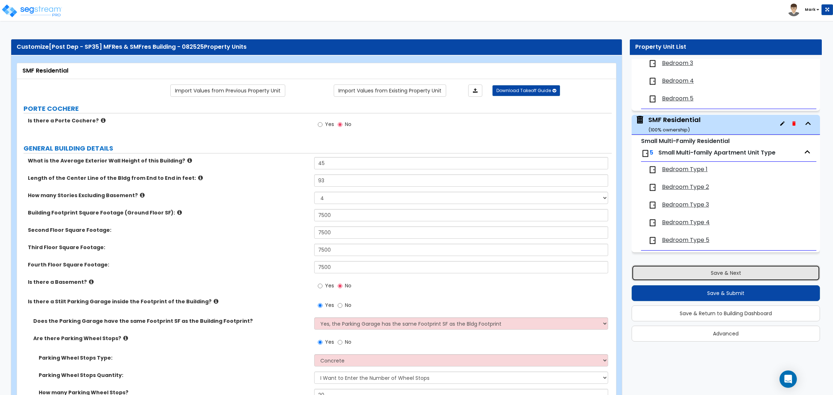
click at [691, 278] on button "Save & Next" at bounding box center [725, 273] width 188 height 16
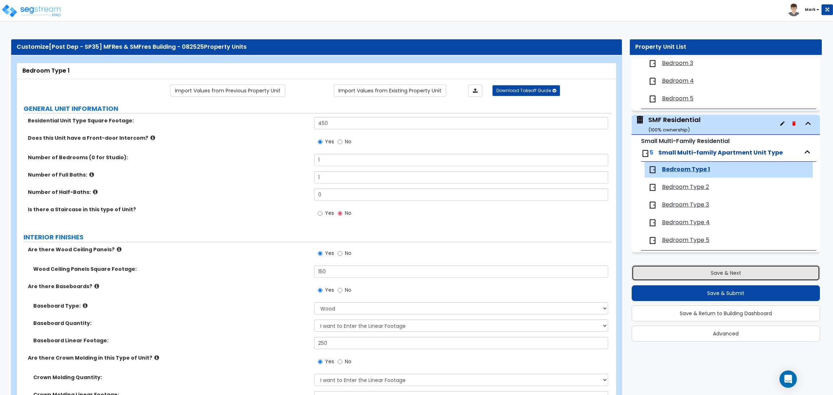
click at [687, 271] on button "Save & Next" at bounding box center [725, 273] width 188 height 16
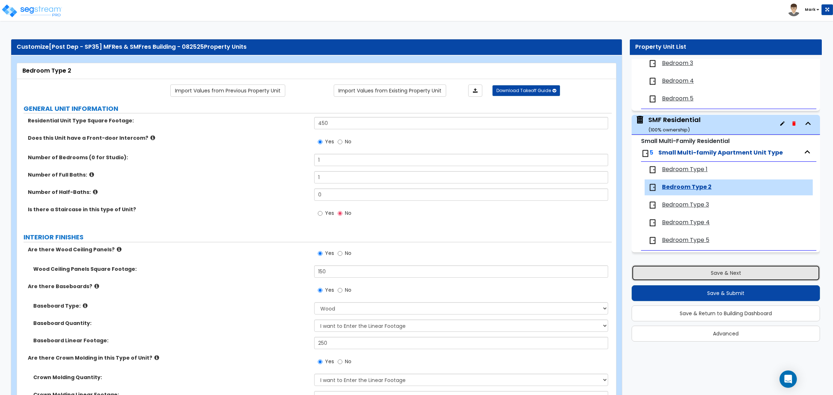
click at [687, 269] on button "Save & Next" at bounding box center [725, 273] width 188 height 16
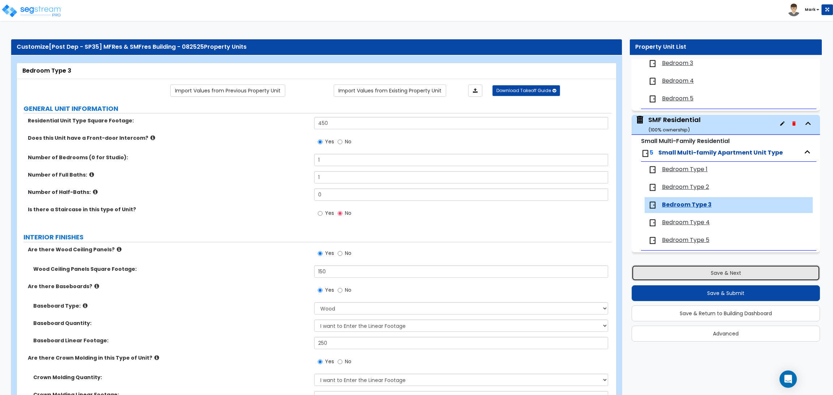
click at [694, 278] on button "Save & Next" at bounding box center [725, 273] width 188 height 16
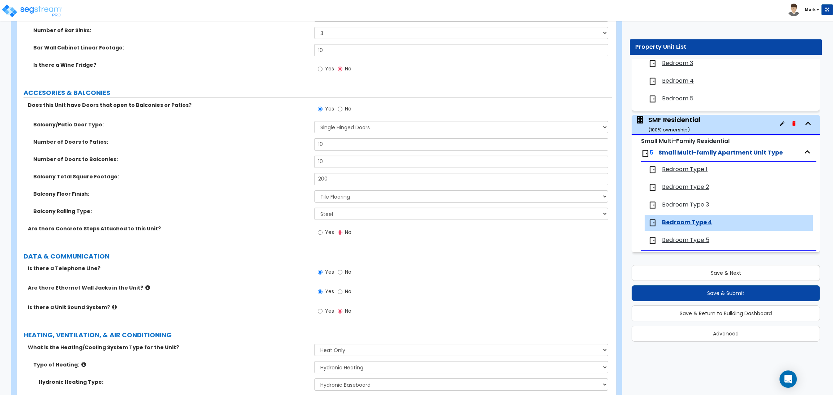
scroll to position [1991, 0]
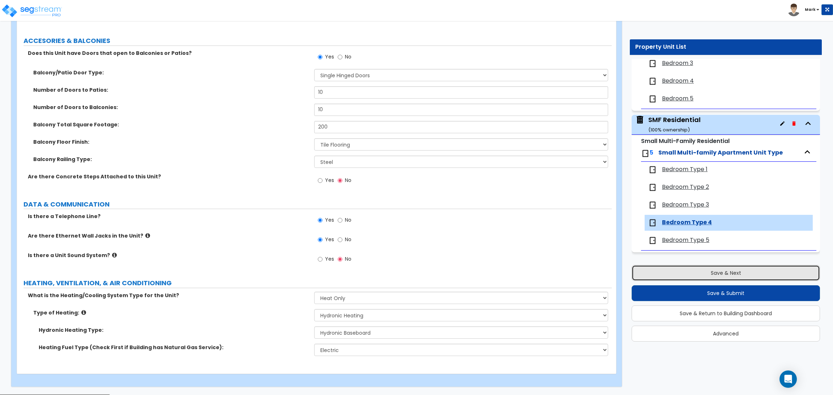
click at [674, 272] on button "Save & Next" at bounding box center [725, 273] width 188 height 16
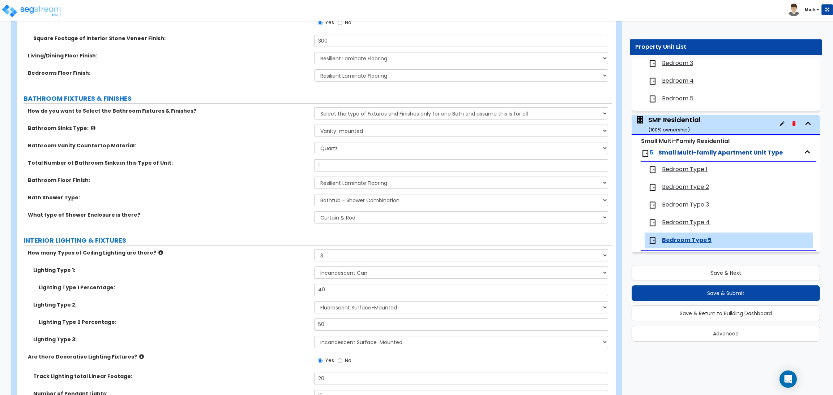
scroll to position [704, 0]
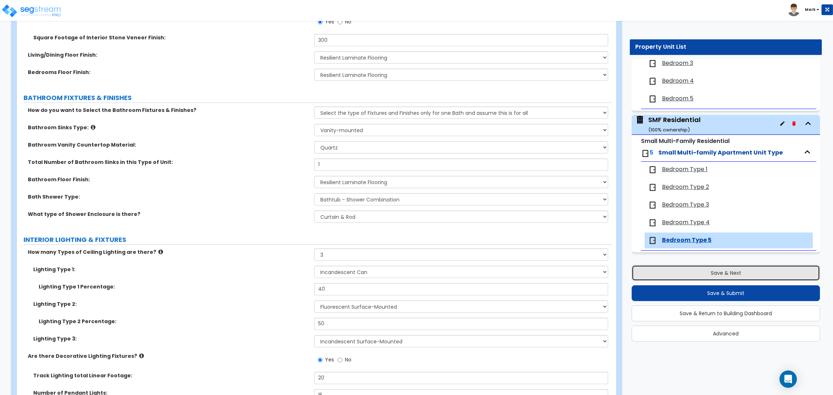
click at [695, 273] on button "Save & Next" at bounding box center [725, 273] width 188 height 16
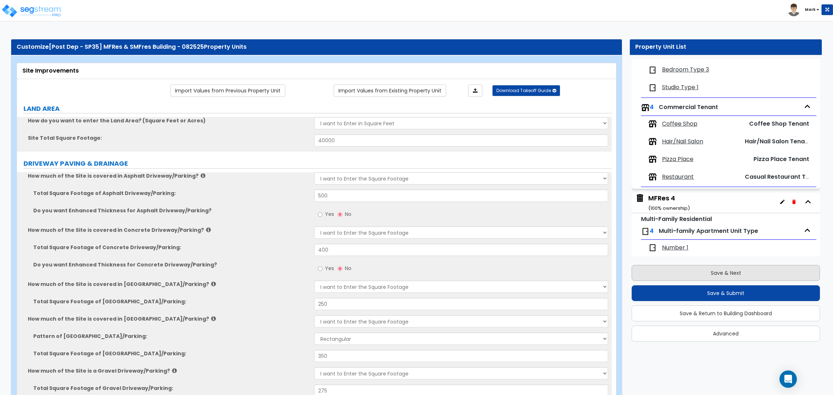
scroll to position [0, 0]
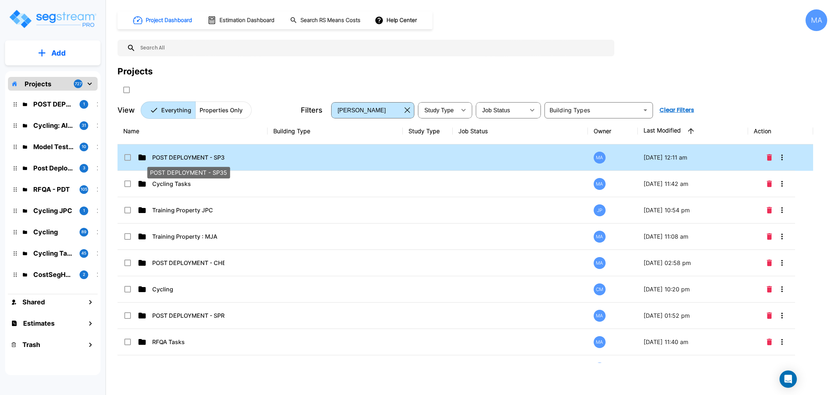
click at [223, 156] on p "POST DEPLOYMENT - SP35" at bounding box center [188, 157] width 72 height 9
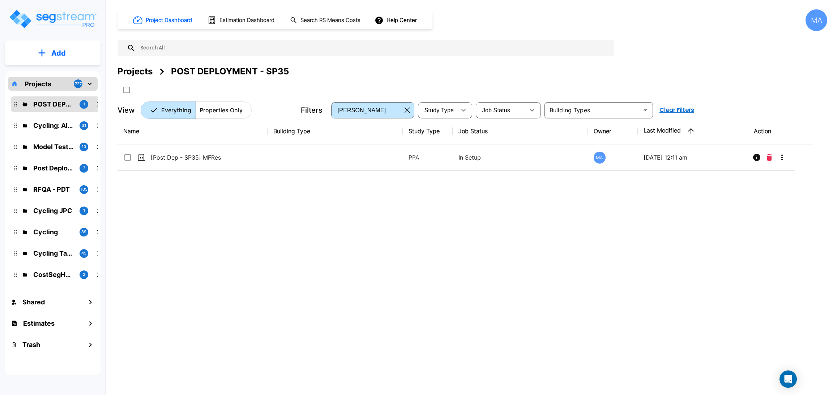
click at [128, 72] on div "Projects" at bounding box center [134, 71] width 35 height 13
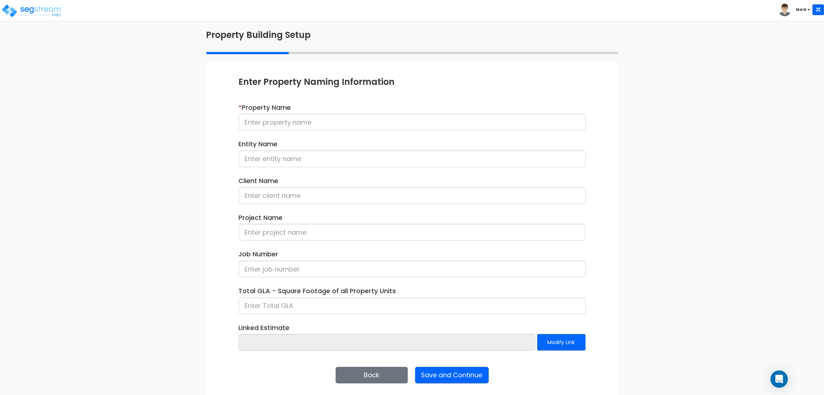
scroll to position [37, 0]
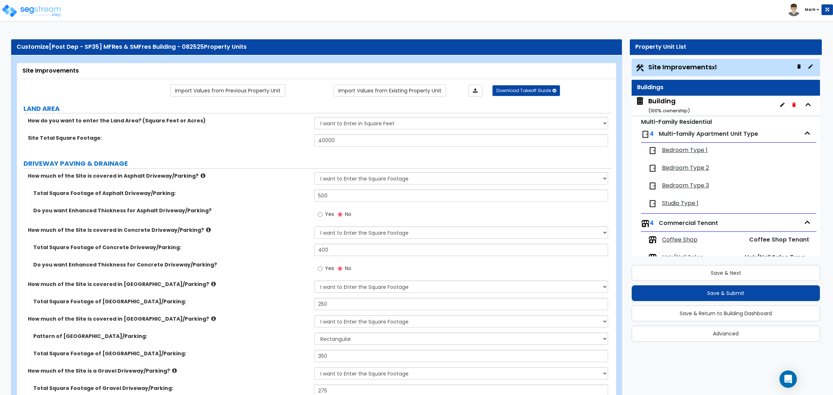
select select "2"
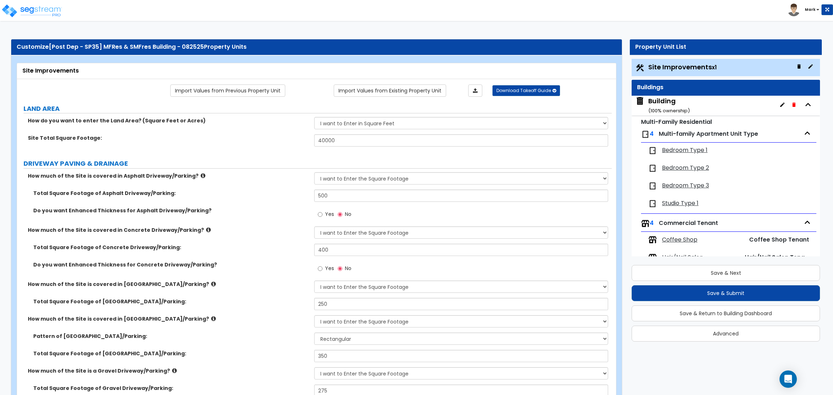
select select "2"
select select "1"
select select "2"
select select "1"
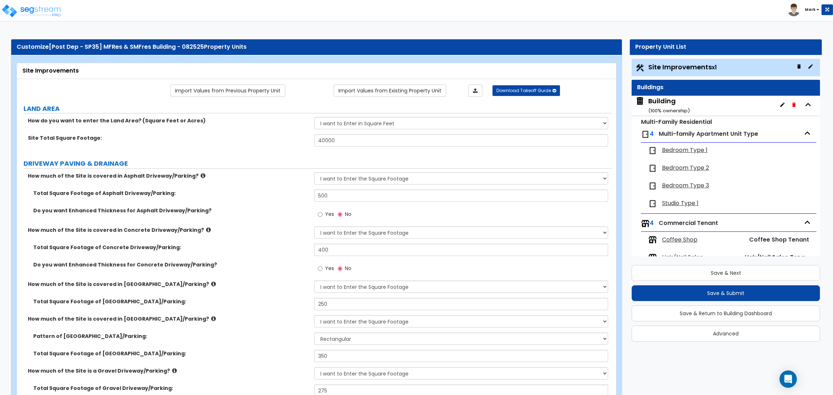
select select "1"
select select "2"
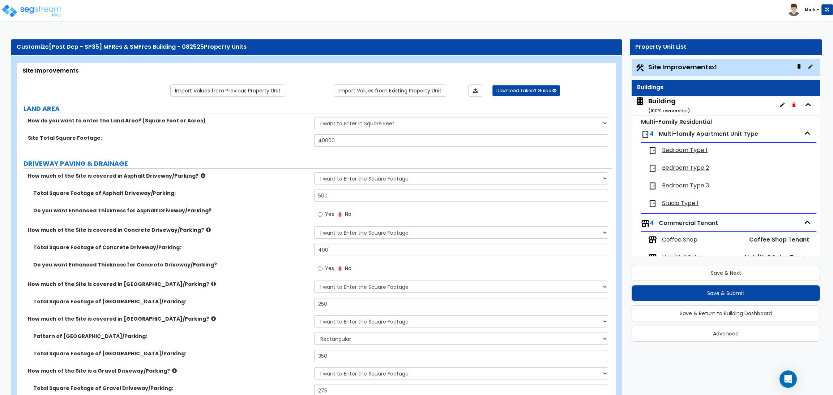
select select "2"
select select "1"
select select "10"
select select "1"
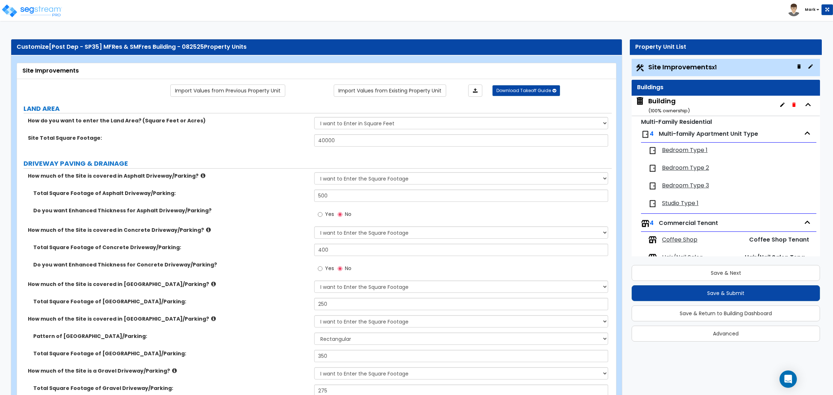
select select "3"
select select "2"
select select "4"
select select "1"
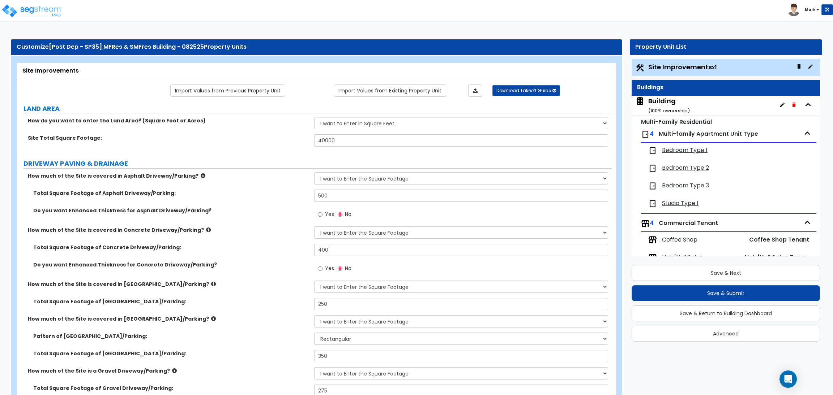
select select "1"
select select "6"
select select "2"
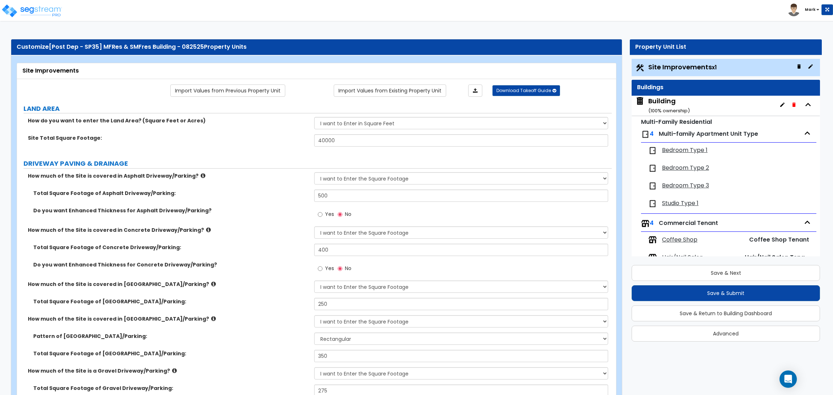
select select "2"
select select "1"
select select "2"
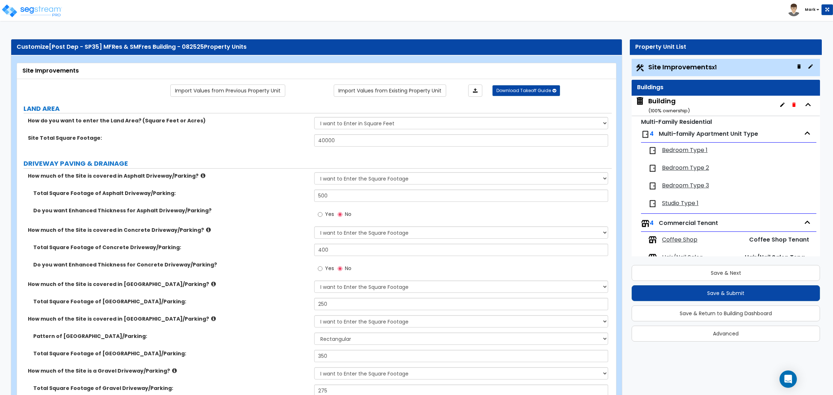
select select "2"
select select "1"
select select "8"
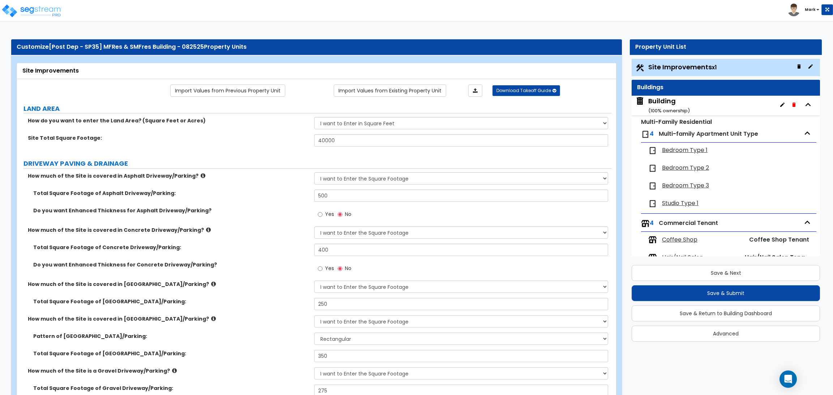
select select "2"
select select "1"
select select "20"
select select "2"
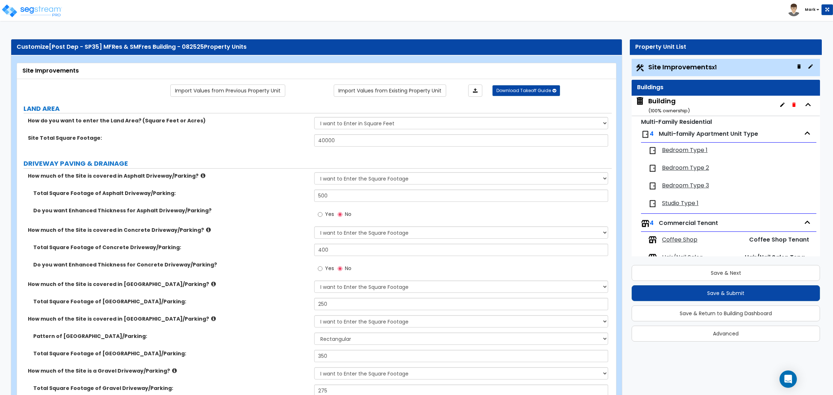
select select "5"
select select "3"
select select "1"
select select "2"
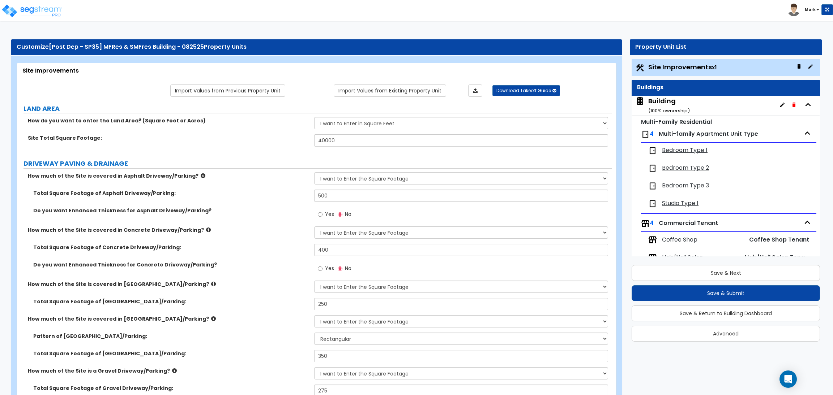
select select "1"
select select "2"
select select "3"
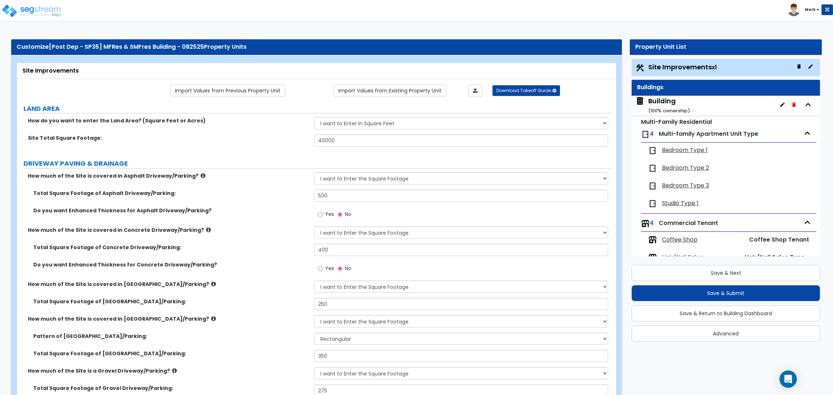
select select "1"
select select "2"
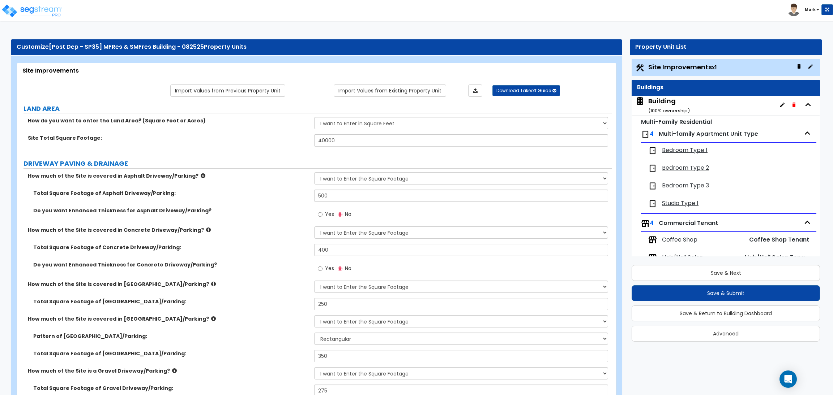
select select "2"
select select "1"
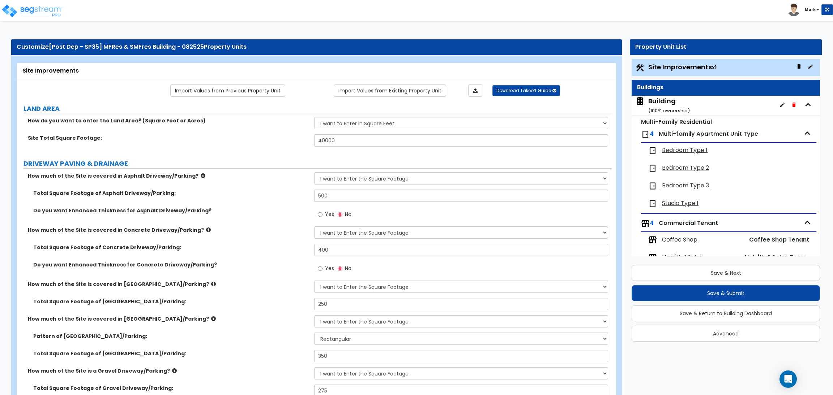
select select "4"
select select "2"
select select "1"
select select "2"
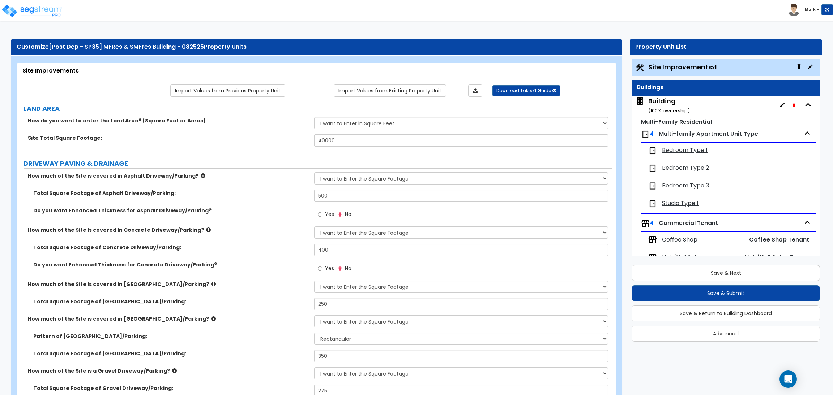
select select "1"
select select "2"
select select "6"
select select "2"
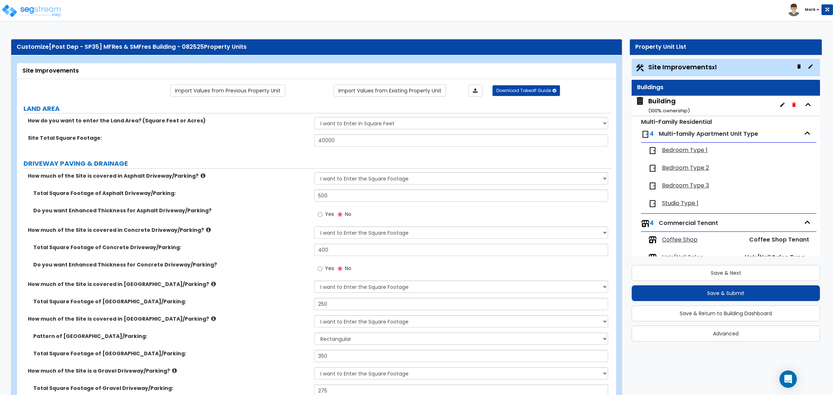
select select "3"
select select "2"
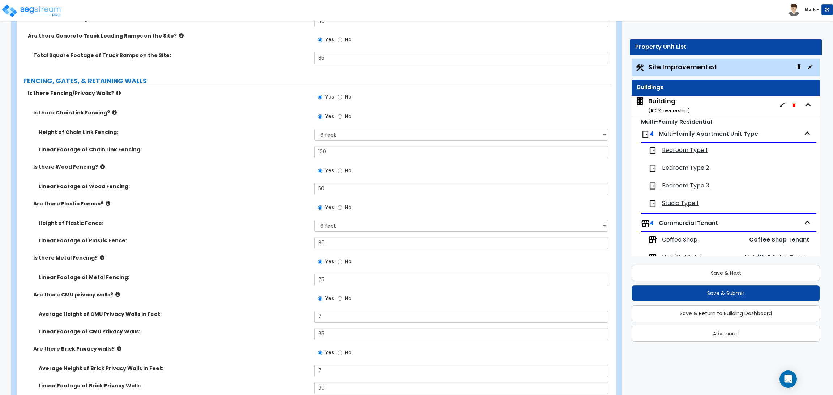
scroll to position [1789, 0]
